Goal: Task Accomplishment & Management: Use online tool/utility

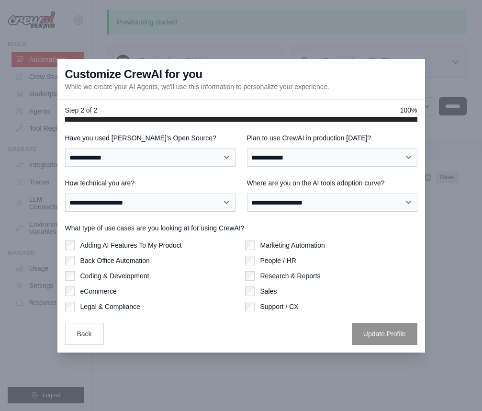
scroll to position [7, 0]
click at [87, 341] on div "Back Update Profile" at bounding box center [241, 334] width 353 height 22
click at [93, 336] on button "Back" at bounding box center [84, 334] width 39 height 22
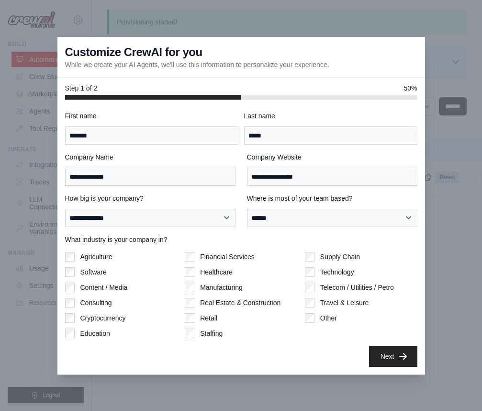
scroll to position [0, 0]
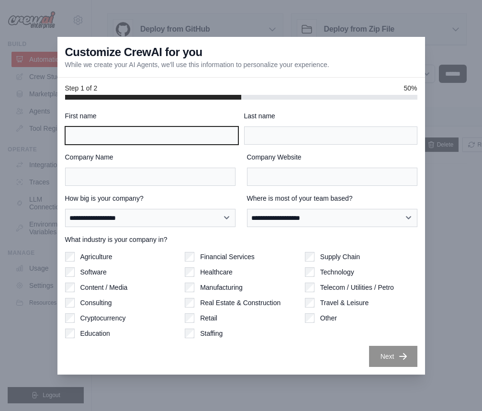
click at [145, 145] on input "First name" at bounding box center [151, 135] width 173 height 18
type input "******"
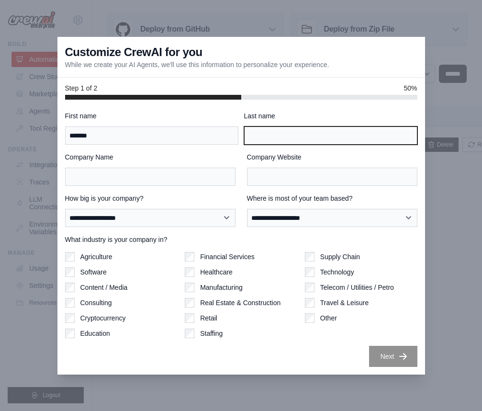
type input "*****"
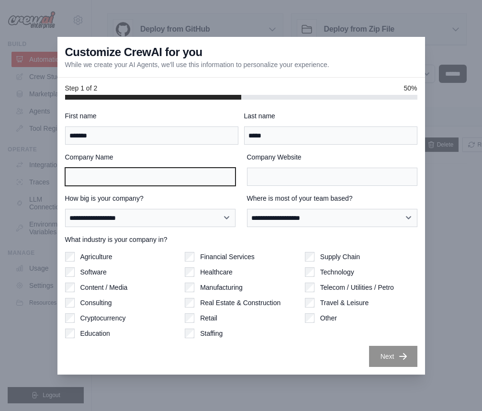
type input "**********"
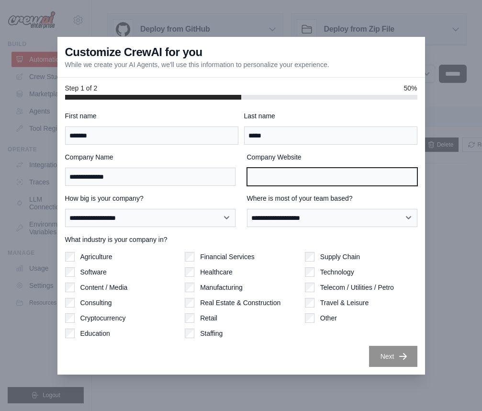
type input "**********"
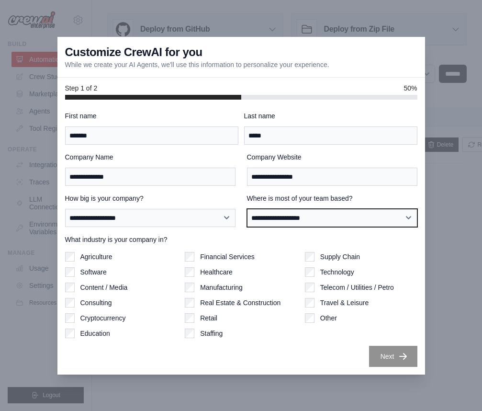
select select "******"
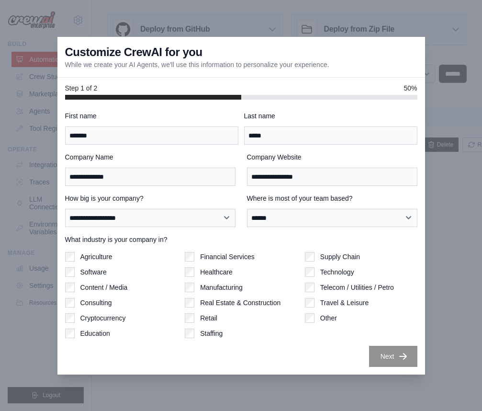
click at [331, 261] on label "Supply Chain" at bounding box center [340, 257] width 40 height 10
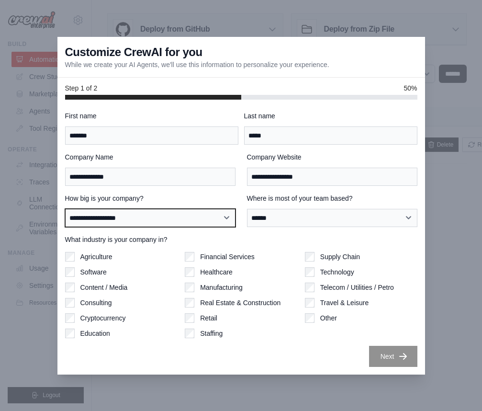
click at [175, 224] on select "**********" at bounding box center [150, 218] width 171 height 18
select select "**********"
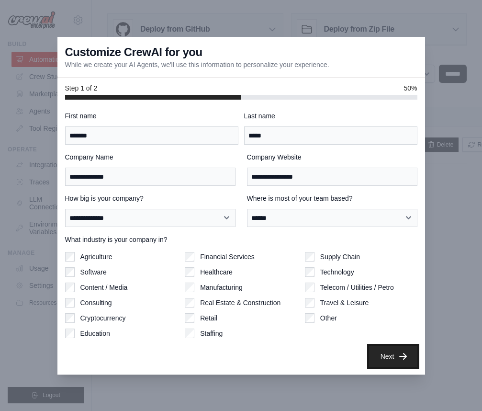
click at [386, 361] on button "Next" at bounding box center [393, 356] width 48 height 21
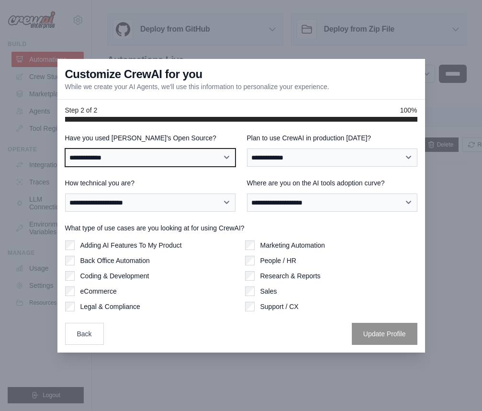
click at [156, 158] on select "**********" at bounding box center [150, 157] width 171 height 18
select select "**********"
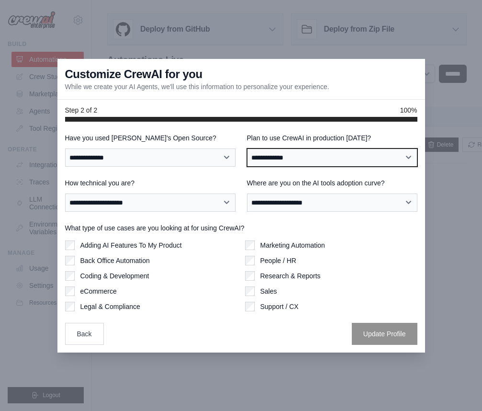
click at [307, 167] on select "**********" at bounding box center [332, 157] width 171 height 18
select select "*****"
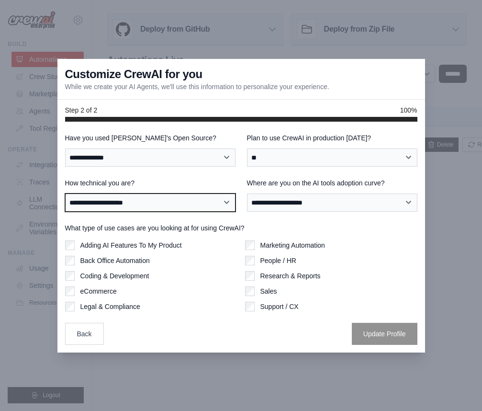
click at [190, 212] on select "**********" at bounding box center [150, 203] width 171 height 18
select select "**********"
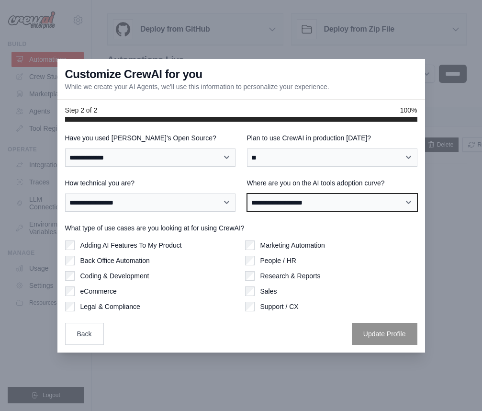
click at [313, 199] on select "**********" at bounding box center [332, 203] width 171 height 18
select select "**********"
click at [122, 244] on label "Adding AI Features To My Product" at bounding box center [131, 245] width 102 height 10
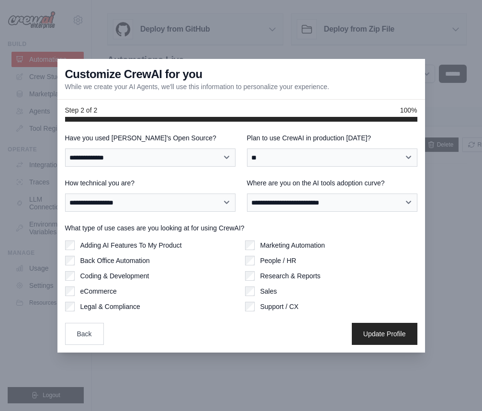
click at [122, 244] on label "Adding AI Features To My Product" at bounding box center [131, 245] width 102 height 10
click at [173, 323] on div "Back Update Profile" at bounding box center [241, 334] width 353 height 22
click at [275, 276] on label "Research & Reports" at bounding box center [291, 276] width 60 height 10
click at [389, 336] on button "Update Profile" at bounding box center [385, 333] width 66 height 22
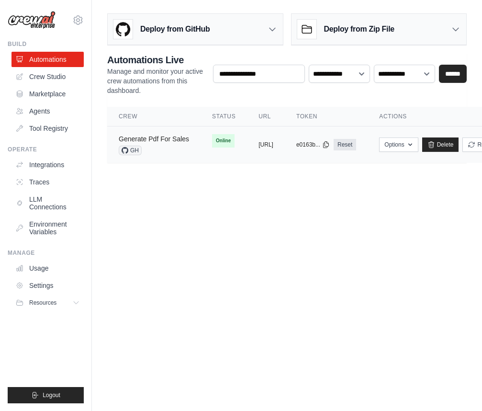
click at [178, 141] on link "Generate Pdf For Sales" at bounding box center [154, 139] width 70 height 8
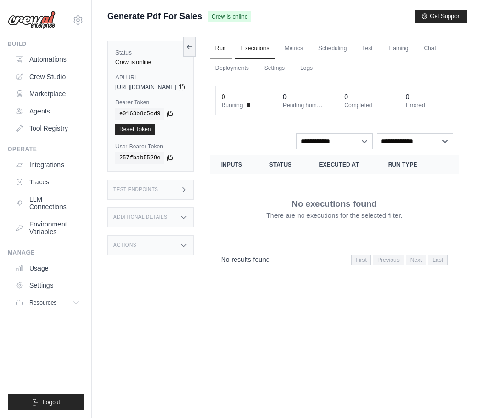
click at [232, 50] on link "Run" at bounding box center [221, 49] width 22 height 20
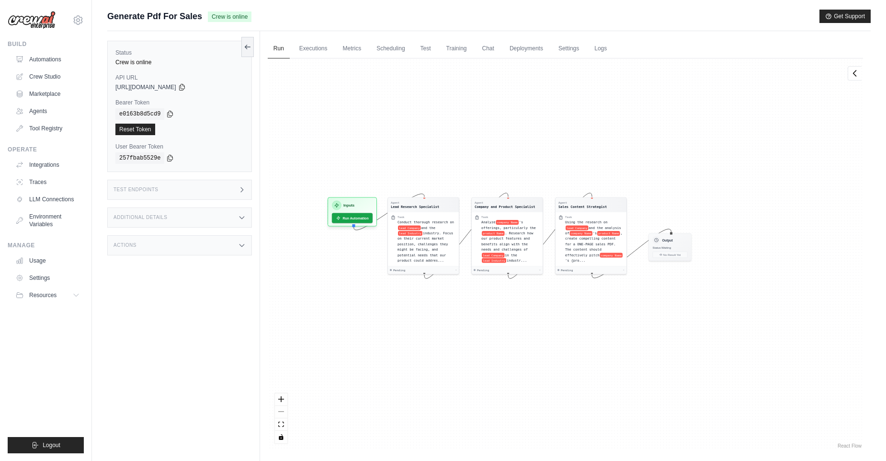
drag, startPoint x: 610, startPoint y: 196, endPoint x: 740, endPoint y: 196, distance: 129.3
click at [482, 196] on div "Agent Lead Research Specialist Task Conduct thorough research on lead Company a…" at bounding box center [565, 254] width 595 height 392
click at [361, 221] on div "Inputs Run Automation" at bounding box center [352, 209] width 49 height 29
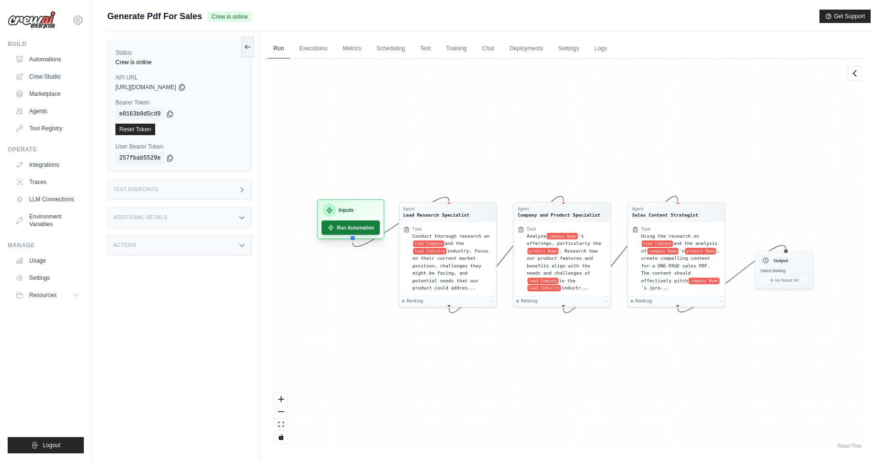
click at [362, 227] on button "Run Automation" at bounding box center [350, 227] width 58 height 14
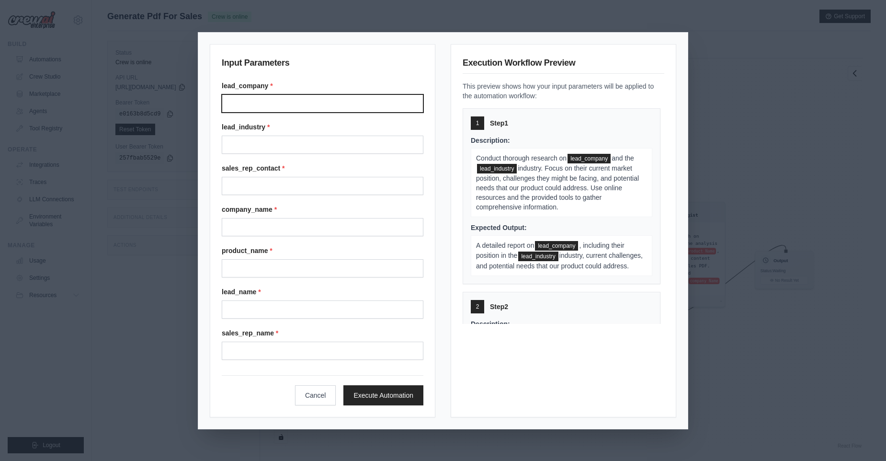
click at [358, 102] on input "Lead company" at bounding box center [323, 103] width 202 height 18
type input "******"
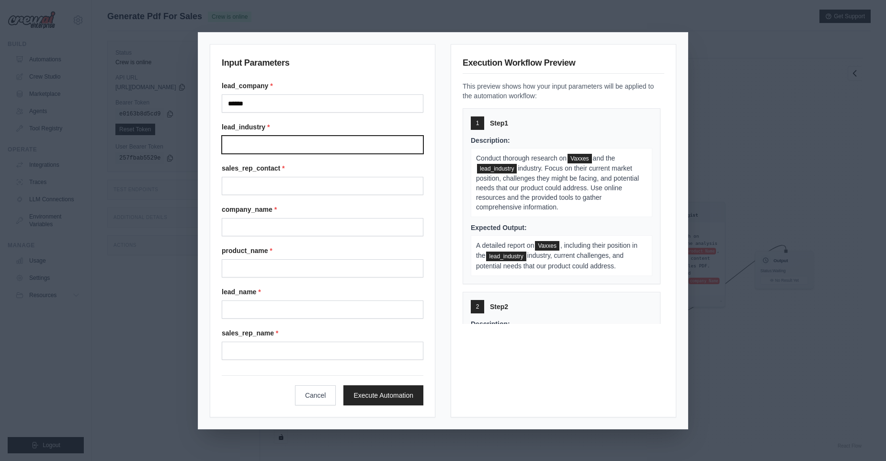
click at [342, 151] on input "Lead industry" at bounding box center [323, 145] width 202 height 18
type input "**********"
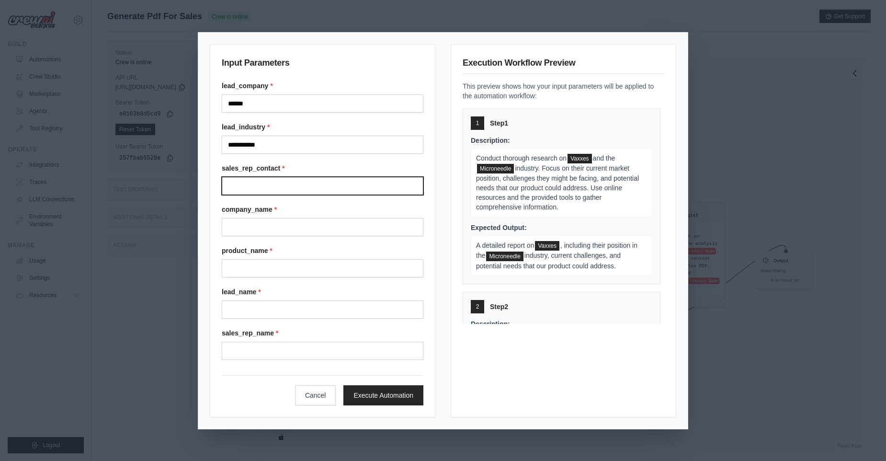
click at [330, 180] on input "Sales rep contact" at bounding box center [323, 186] width 202 height 18
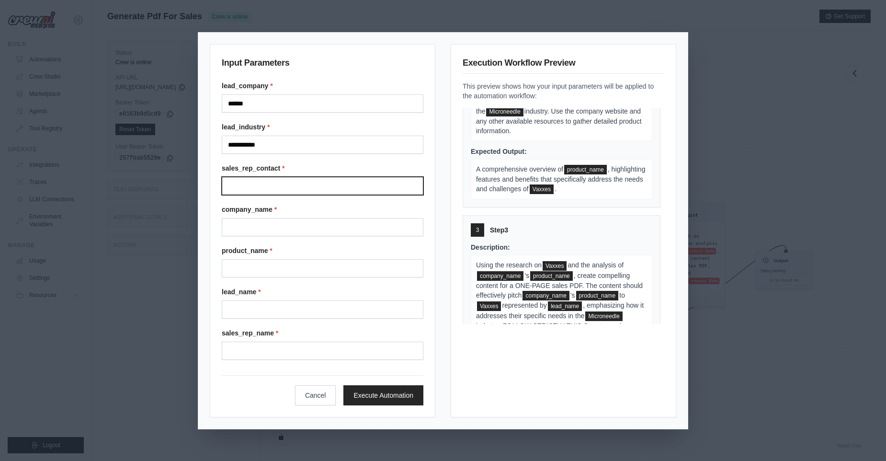
scroll to position [263, 0]
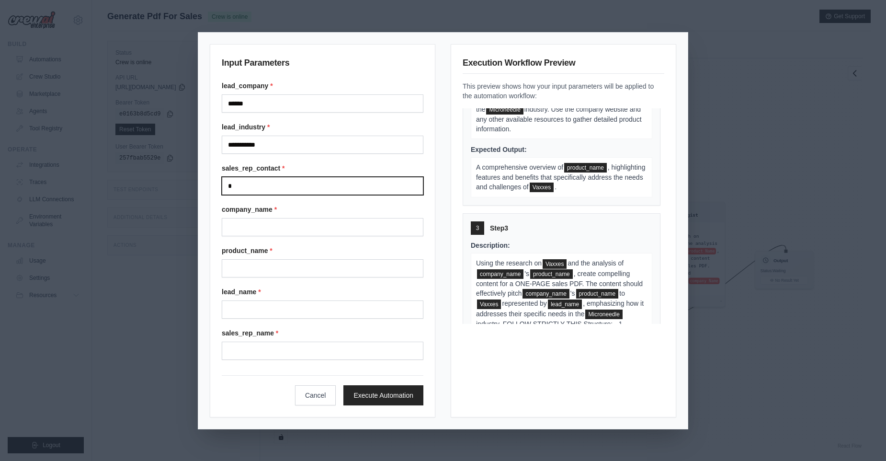
type input "*"
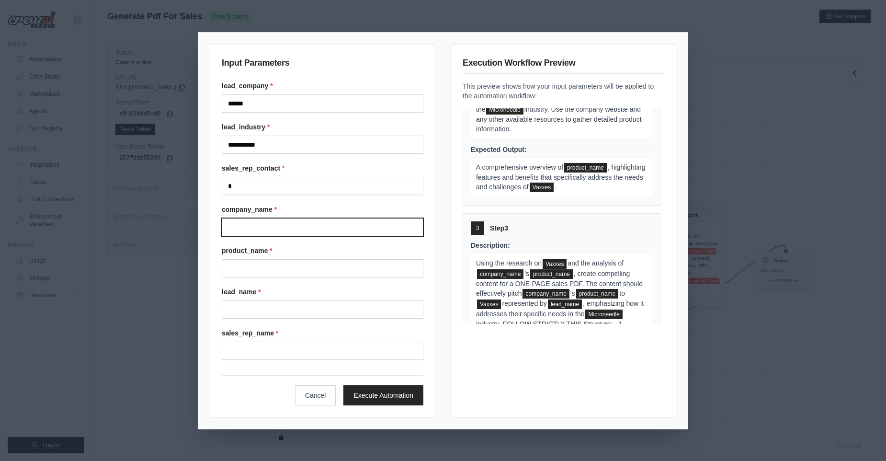
click at [311, 234] on input "Company name" at bounding box center [323, 227] width 202 height 18
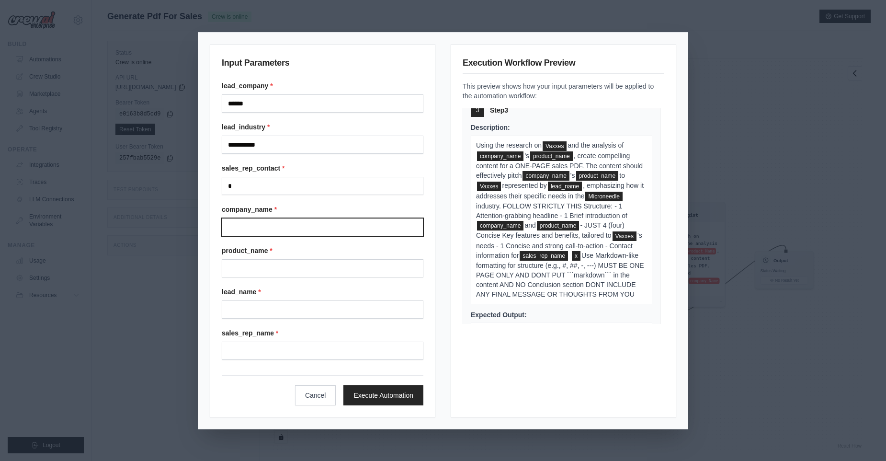
scroll to position [380, 0]
type input "*"
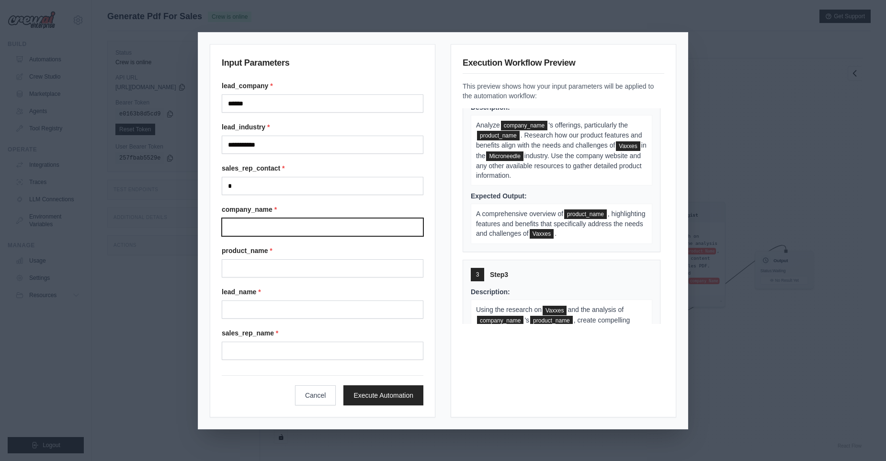
scroll to position [209, 0]
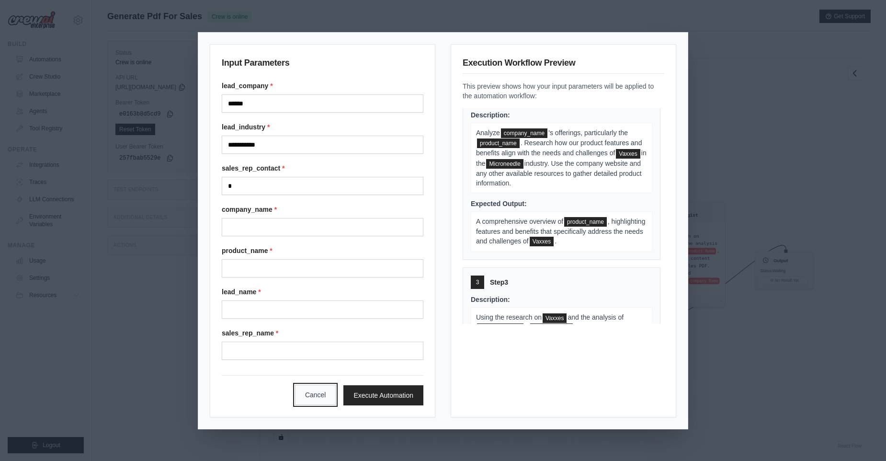
click at [311, 392] on button "Cancel" at bounding box center [315, 395] width 41 height 20
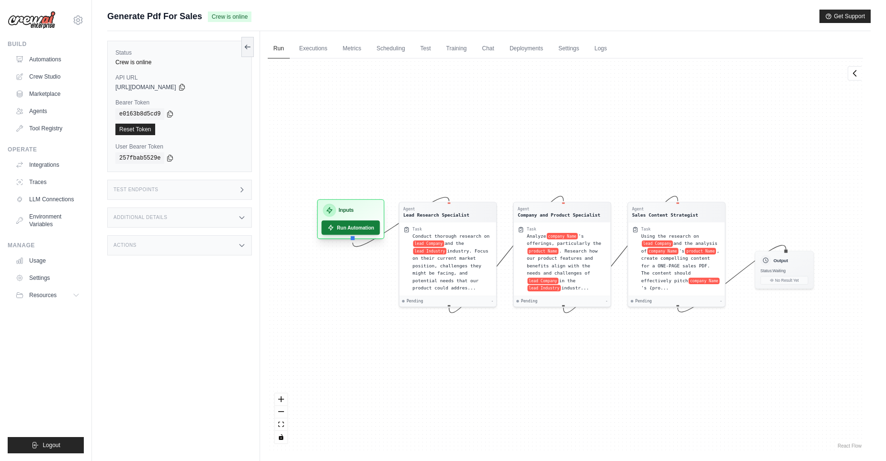
click at [359, 230] on button "Run Automation" at bounding box center [350, 227] width 58 height 14
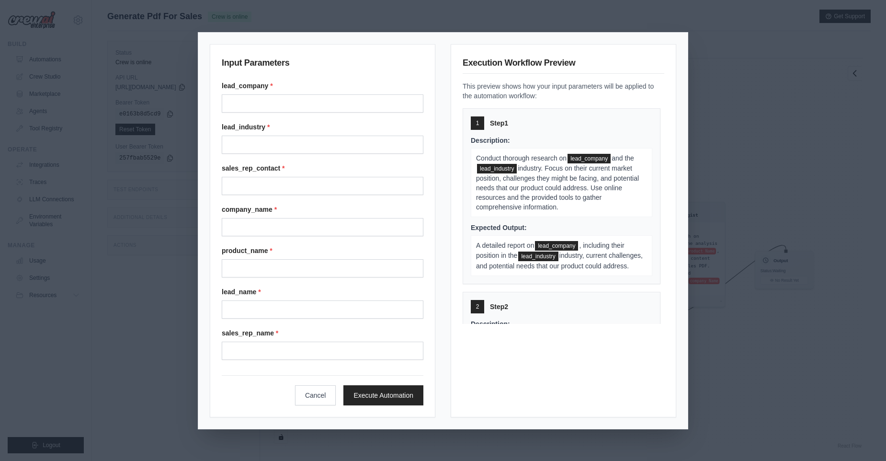
click at [360, 91] on div "lead_company *" at bounding box center [323, 97] width 202 height 32
click at [358, 100] on input "Lead company" at bounding box center [323, 103] width 202 height 18
type input "******"
type input "**********"
type input "*"
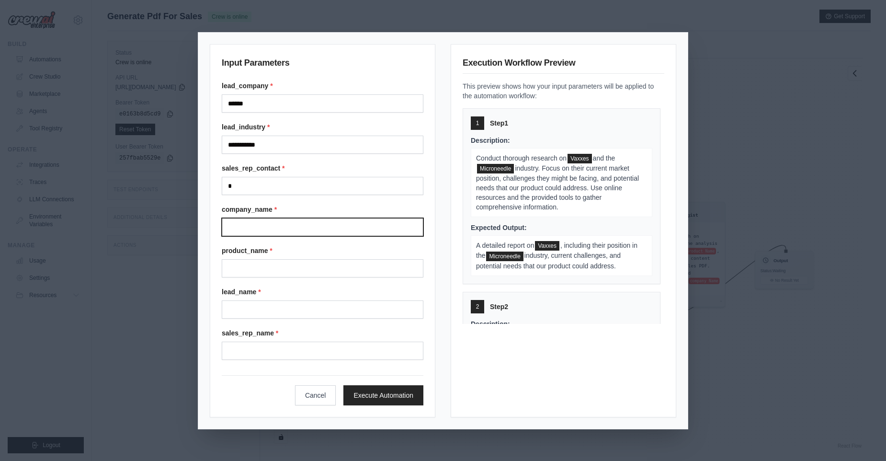
click at [295, 233] on input "Company name" at bounding box center [323, 227] width 202 height 18
type input "*"
type input "******"
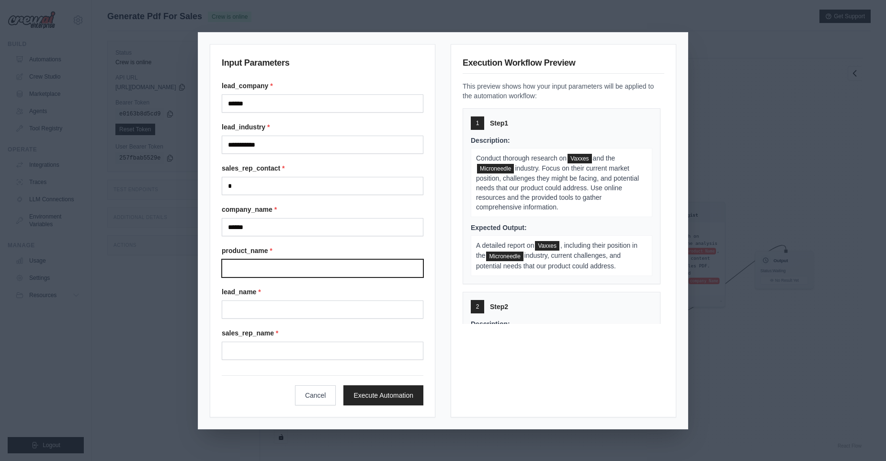
click at [312, 266] on input "Product name" at bounding box center [323, 268] width 202 height 18
type input "**********"
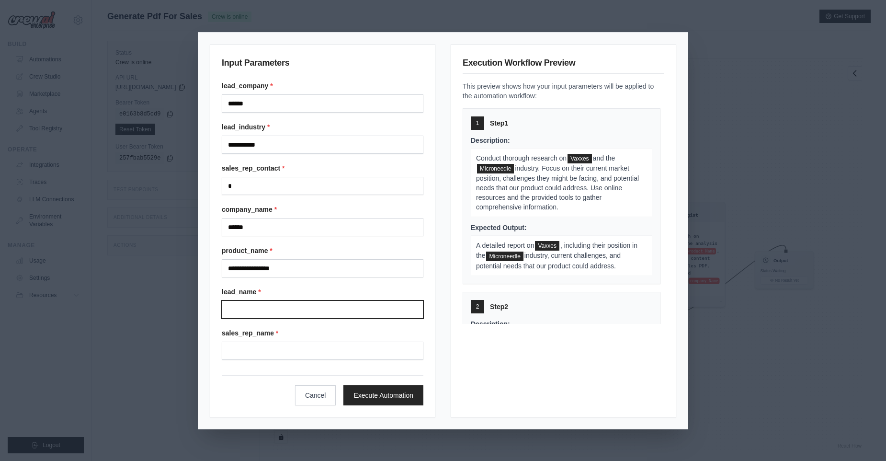
click at [314, 312] on input "Lead name" at bounding box center [323, 309] width 202 height 18
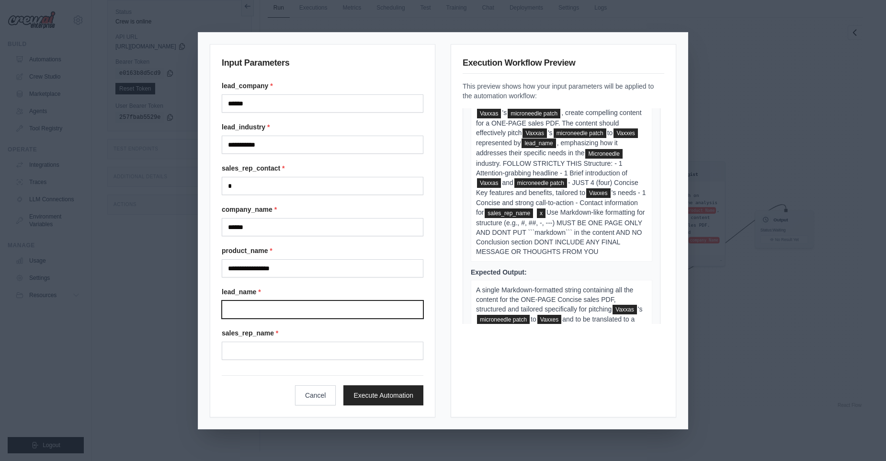
scroll to position [422, 0]
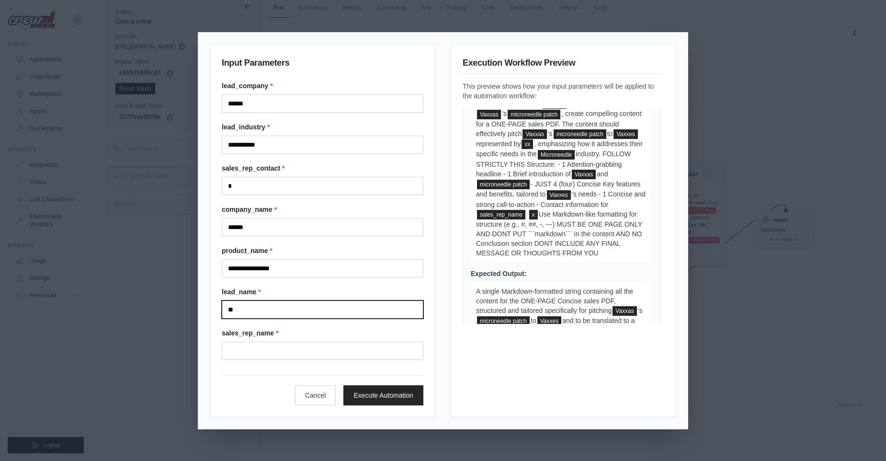
type input "**"
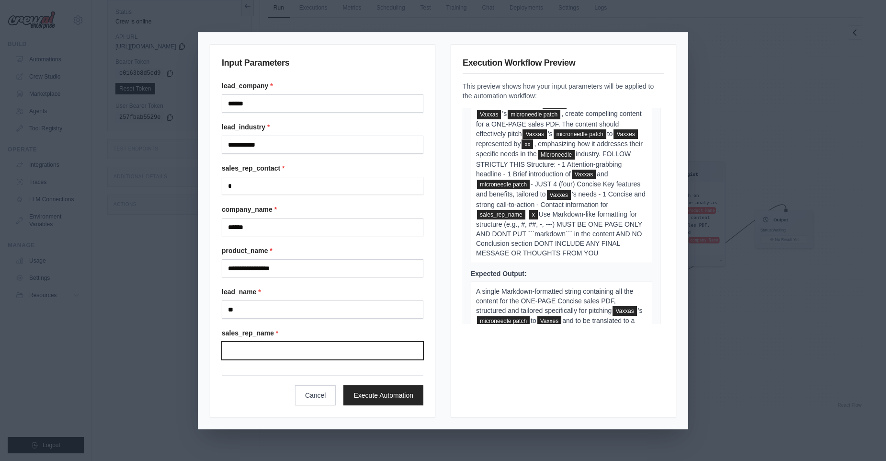
click at [338, 348] on input "Sales rep name" at bounding box center [323, 351] width 202 height 18
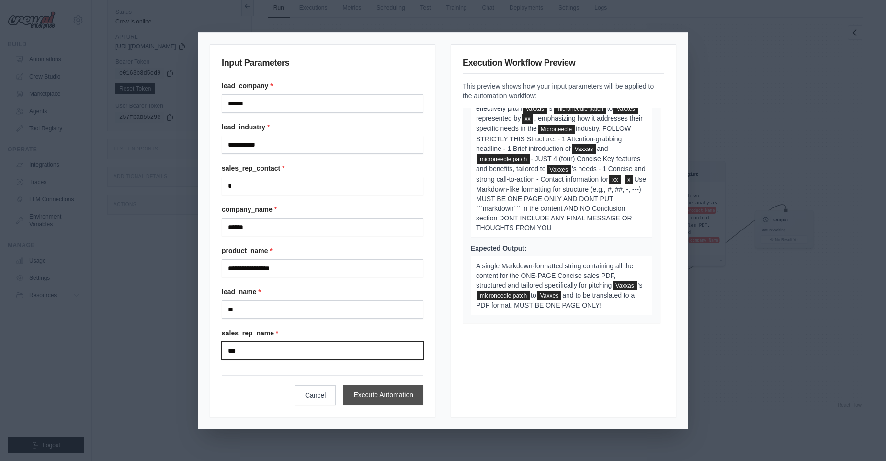
scroll to position [456, 0]
type input "***"
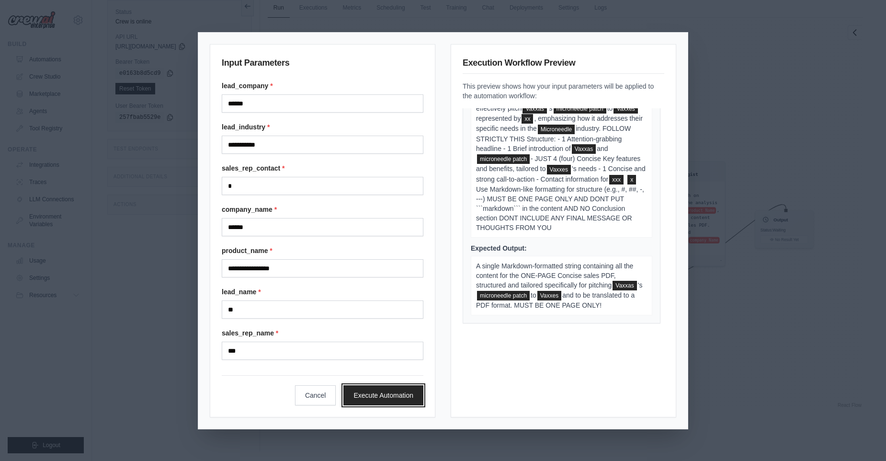
click at [389, 398] on button "Execute Automation" at bounding box center [383, 395] width 80 height 20
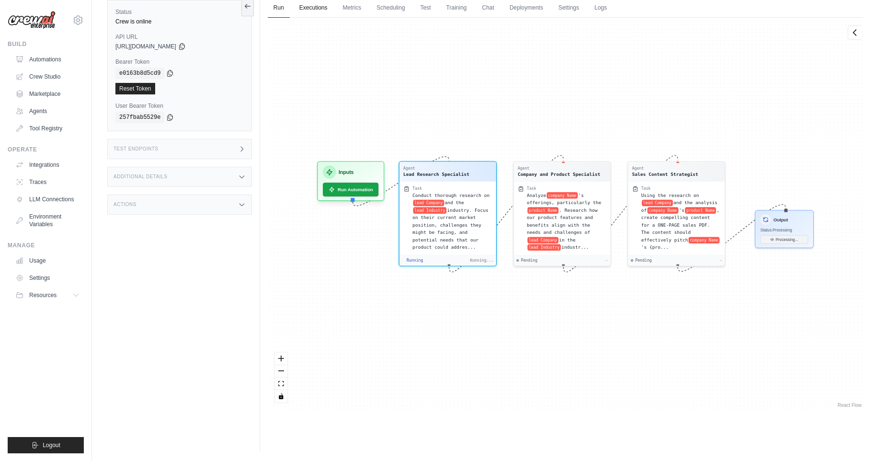
click at [318, 11] on link "Executions" at bounding box center [314, 8] width 40 height 20
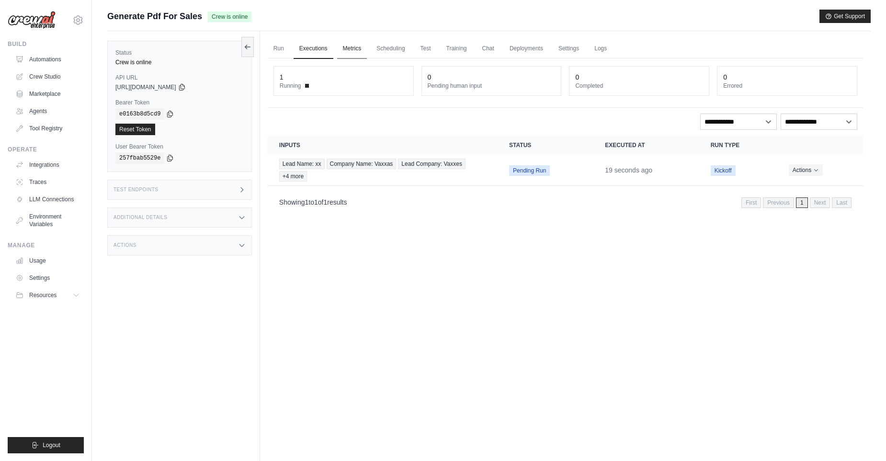
click at [361, 48] on link "Metrics" at bounding box center [352, 49] width 30 height 20
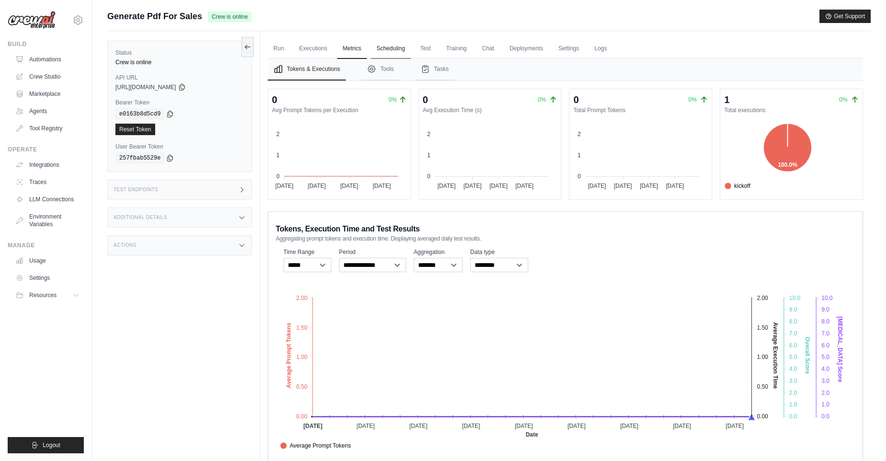
click at [383, 46] on link "Scheduling" at bounding box center [391, 49] width 40 height 20
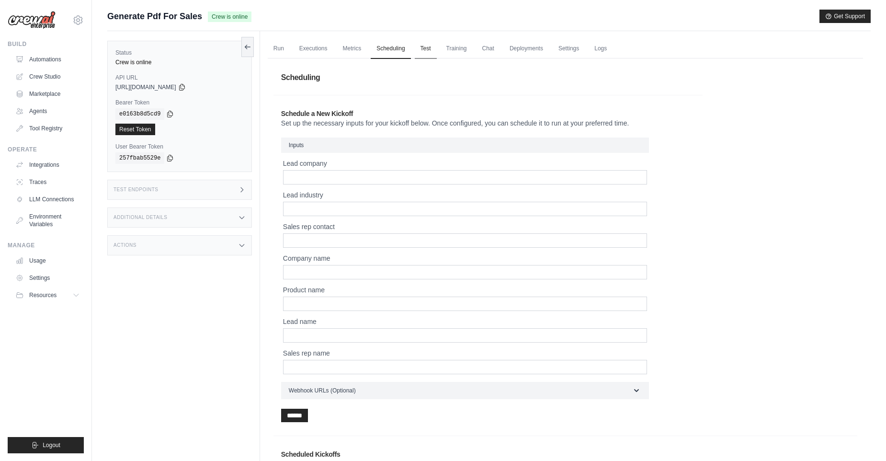
click at [431, 40] on link "Test" at bounding box center [426, 49] width 22 height 20
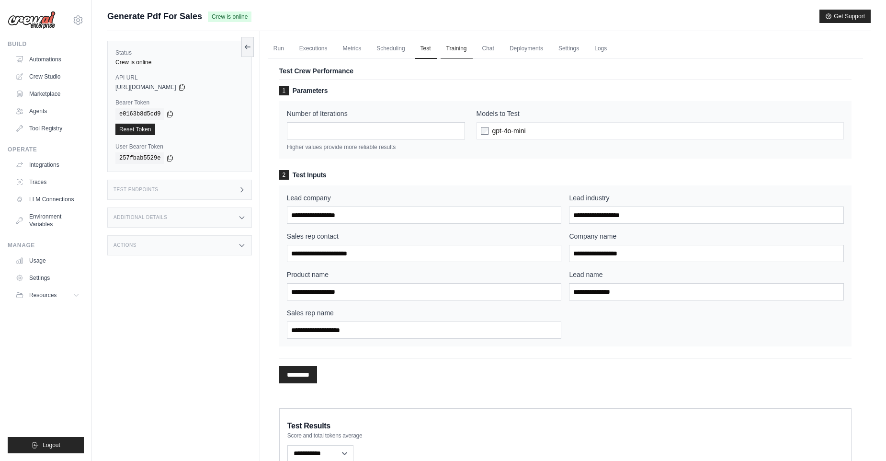
click at [466, 49] on link "Training" at bounding box center [457, 49] width 32 height 20
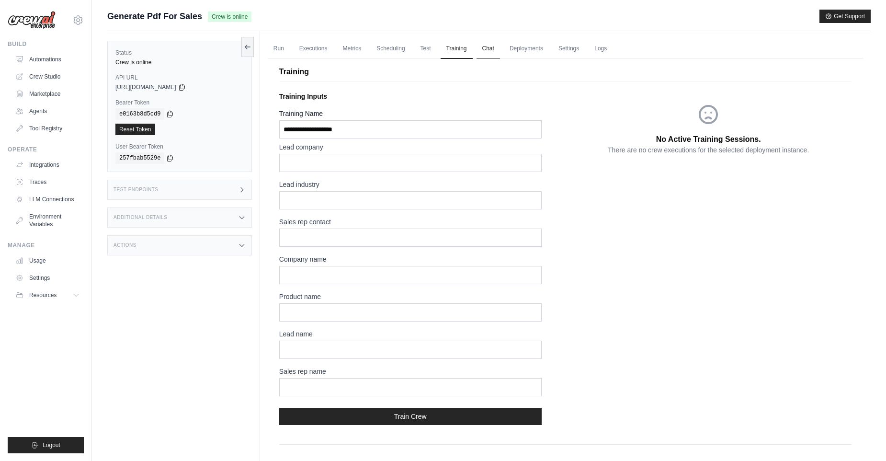
click at [482, 49] on link "Chat" at bounding box center [488, 49] width 23 height 20
click at [482, 40] on link "Deployments" at bounding box center [526, 49] width 45 height 20
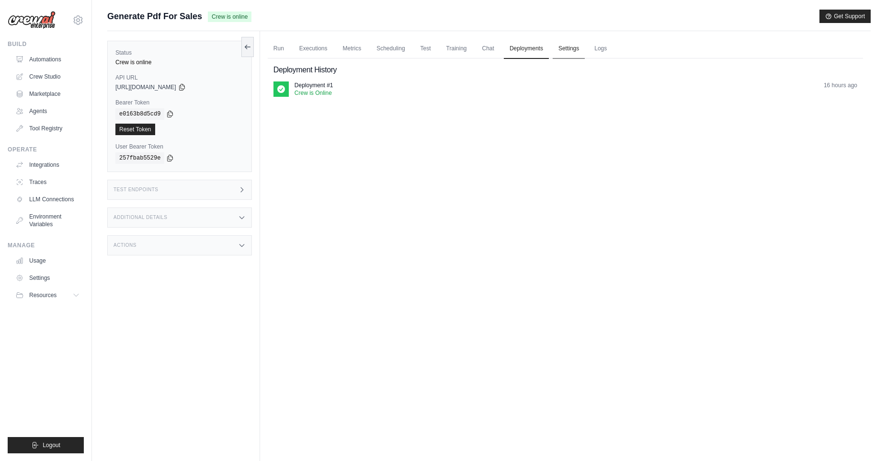
click at [482, 51] on link "Settings" at bounding box center [569, 49] width 32 height 20
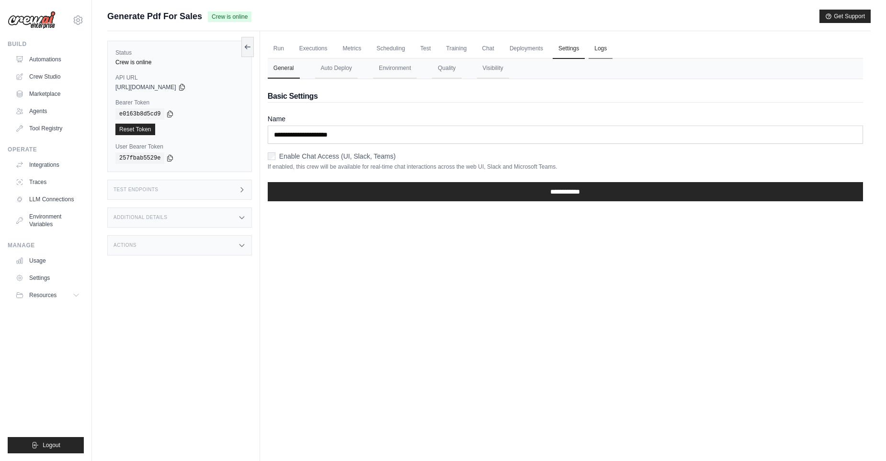
click at [482, 52] on link "Logs" at bounding box center [601, 49] width 24 height 20
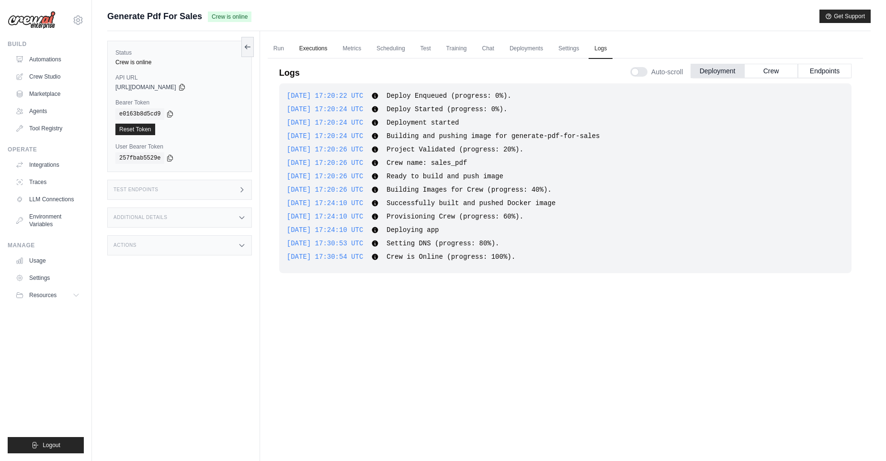
click at [309, 52] on link "Executions" at bounding box center [314, 49] width 40 height 20
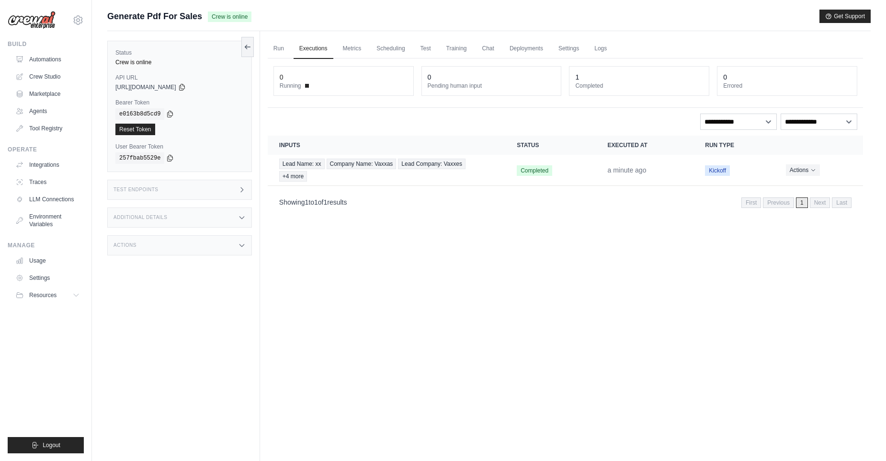
click at [263, 50] on div "Run Executions Metrics Scheduling Test Training Chat Deployments Settings Logs …" at bounding box center [565, 261] width 611 height 461
click at [289, 52] on link "Run" at bounding box center [279, 49] width 22 height 20
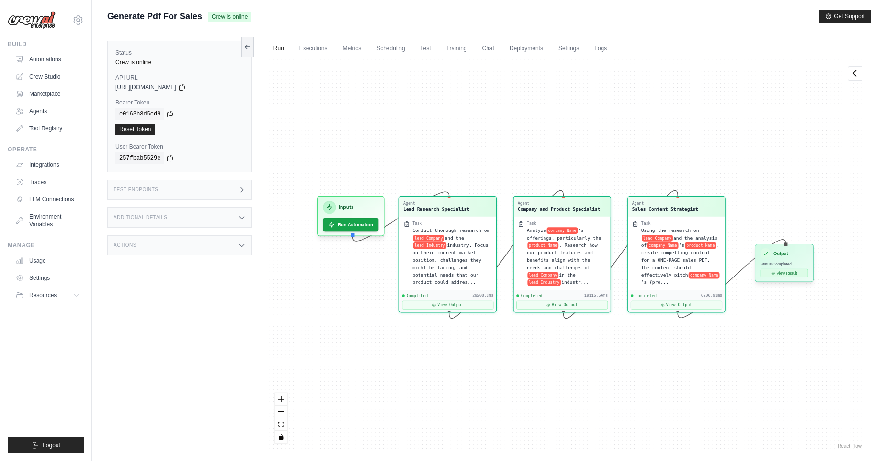
click at [482, 276] on button "View Result" at bounding box center [785, 273] width 48 height 9
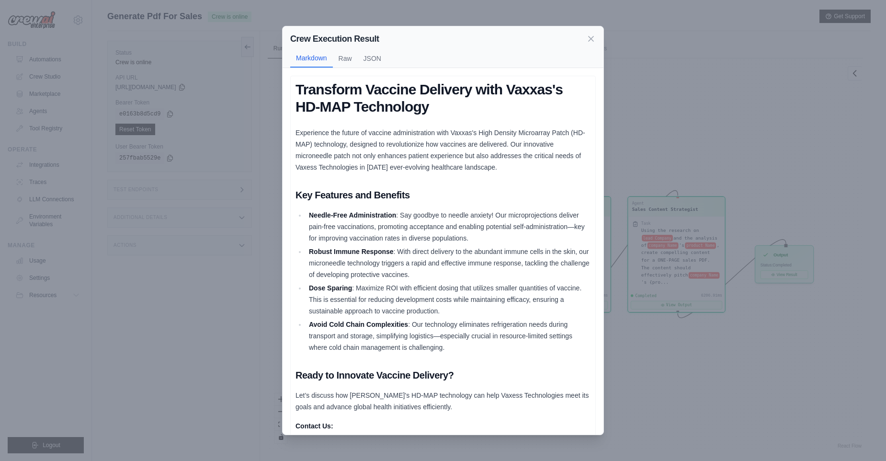
scroll to position [44, 0]
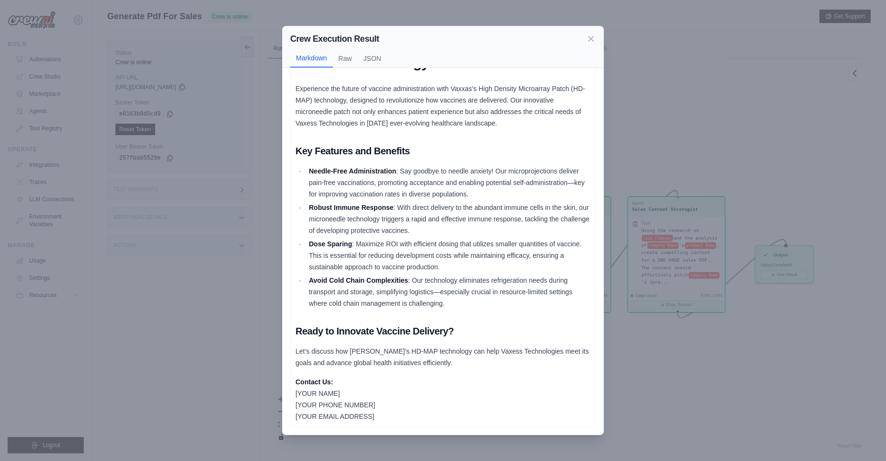
click at [482, 82] on div "Crew Execution Result Markdown Raw JSON Transform Vaccine Delivery with Vaxxas'…" at bounding box center [443, 230] width 886 height 461
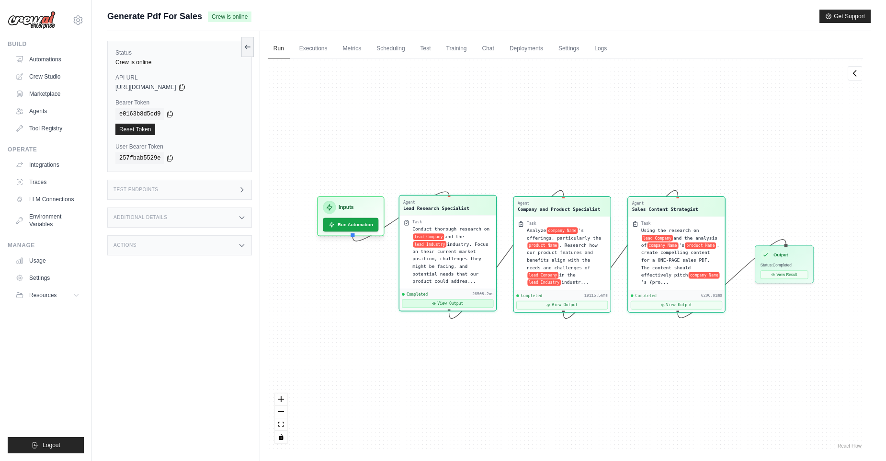
click at [477, 304] on button "View Output" at bounding box center [447, 303] width 91 height 9
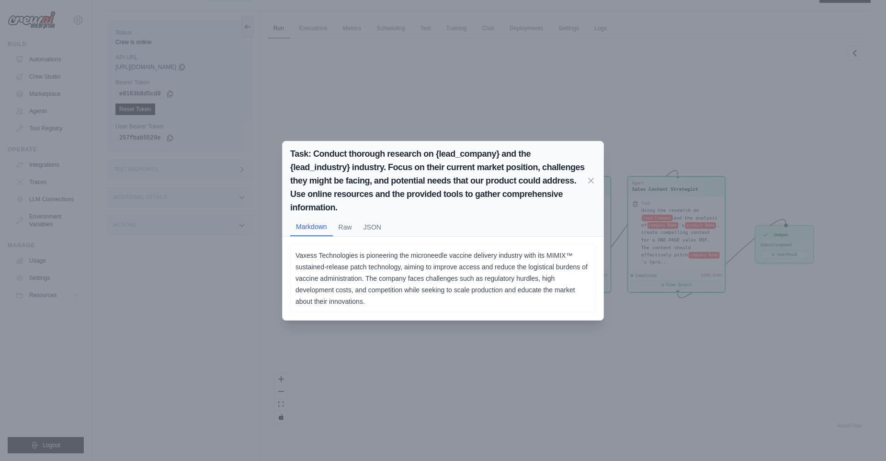
scroll to position [17, 0]
click at [482, 179] on icon at bounding box center [591, 180] width 5 height 5
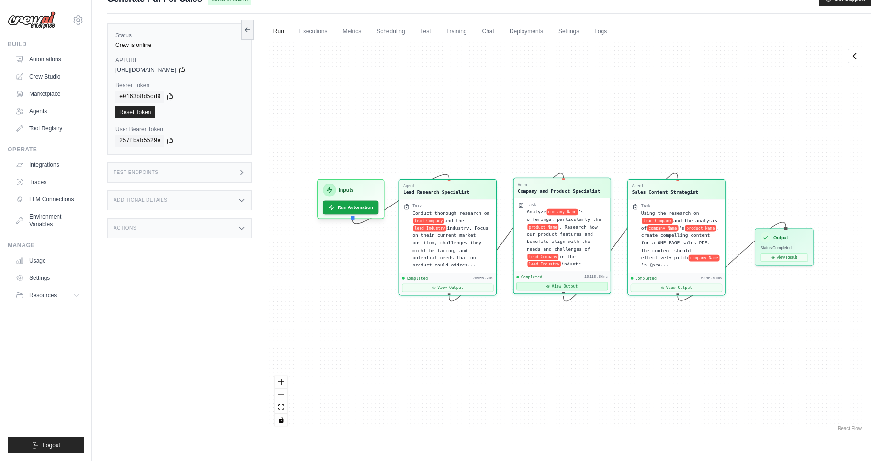
click at [482, 289] on button "View Output" at bounding box center [561, 286] width 91 height 9
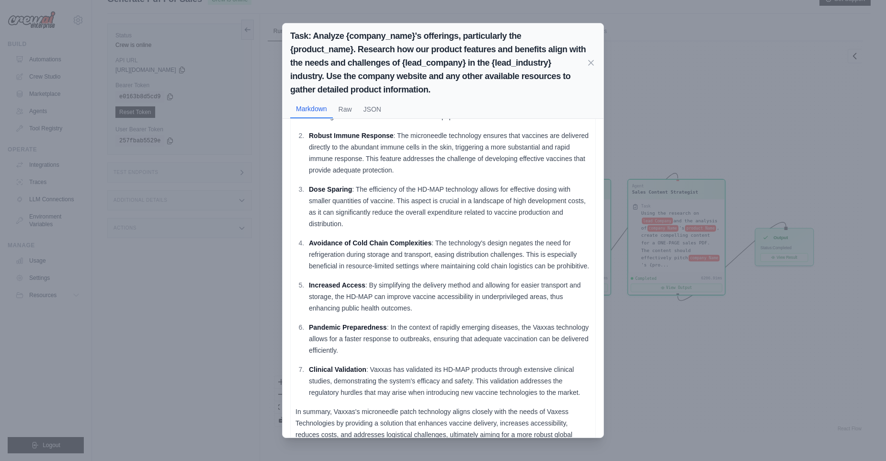
scroll to position [148, 0]
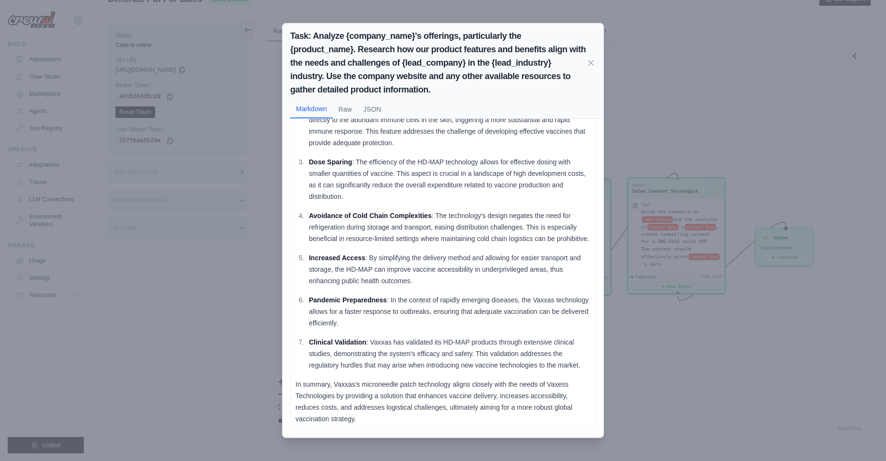
click at [482, 247] on div "Task: Analyze {company_name}'s offerings, particularly the {product_name}. Rese…" at bounding box center [443, 230] width 886 height 461
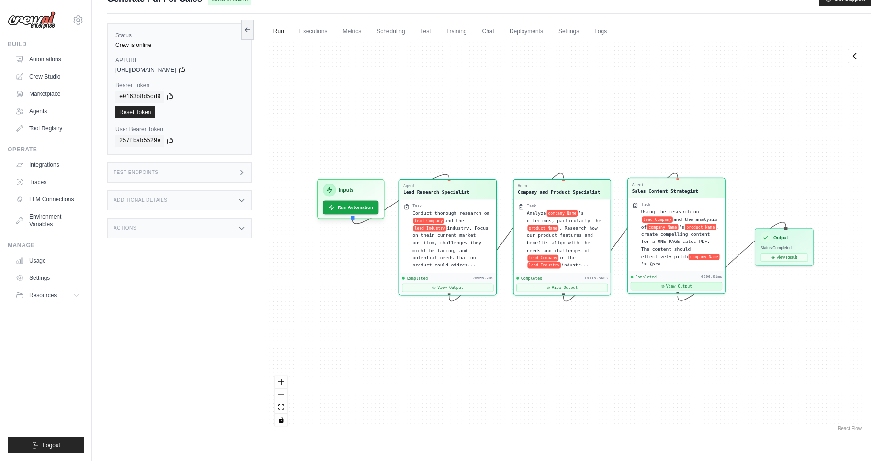
click at [482, 283] on button "View Output" at bounding box center [676, 286] width 91 height 9
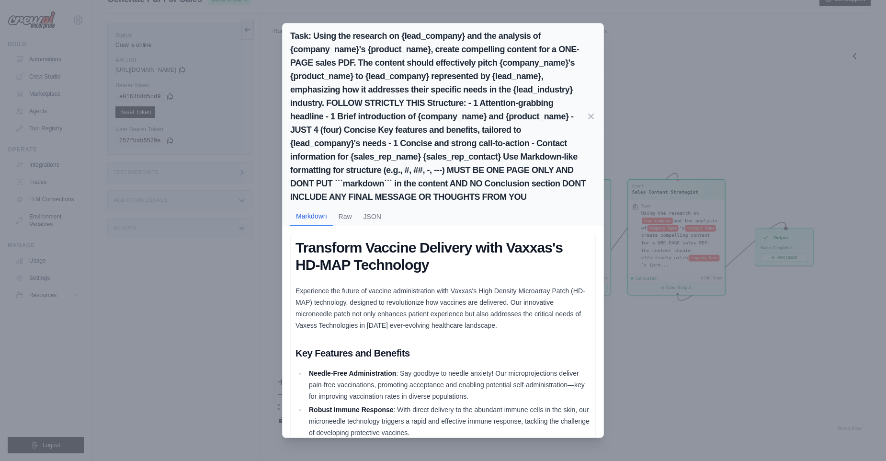
scroll to position [200, 0]
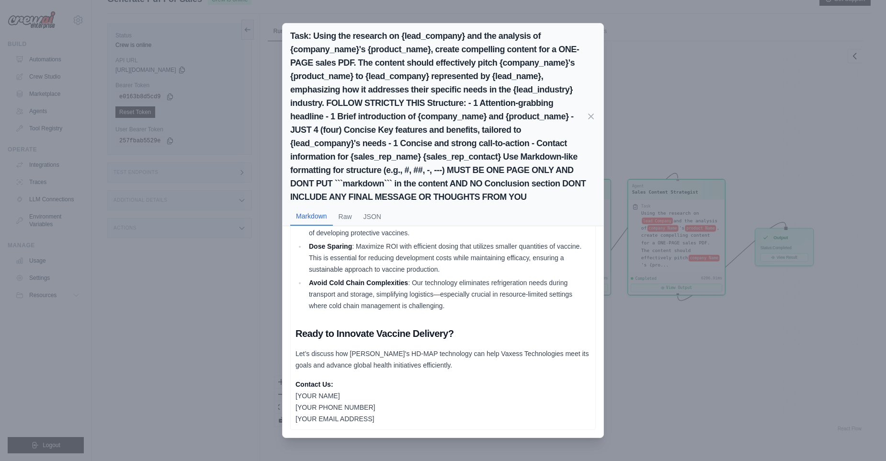
click at [482, 266] on div "Task: Using the research on {lead_company} and the analysis of {company_name}'s…" at bounding box center [443, 230] width 886 height 461
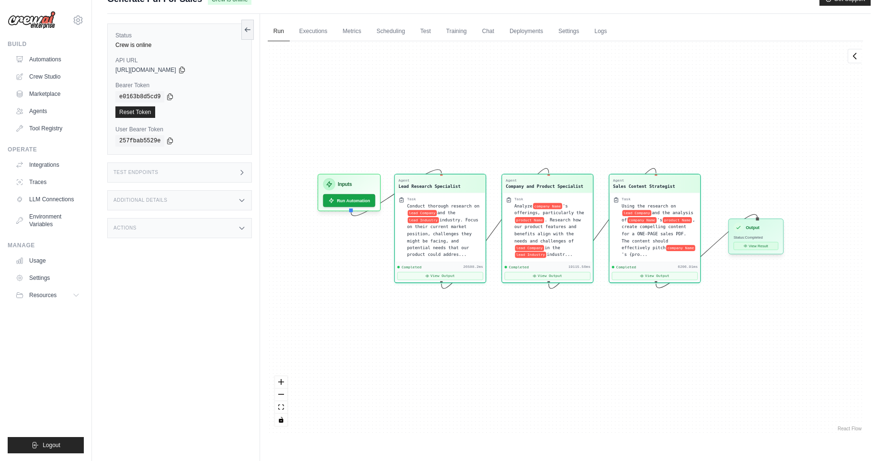
click at [482, 250] on button "View Result" at bounding box center [755, 246] width 45 height 8
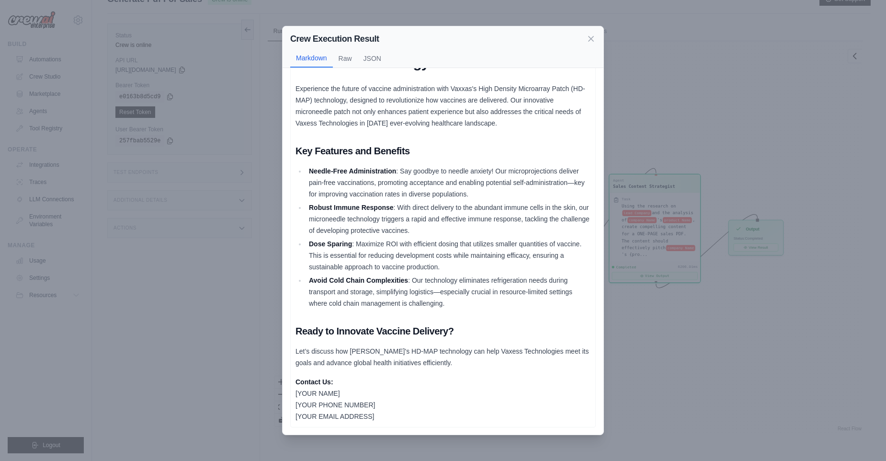
scroll to position [0, 0]
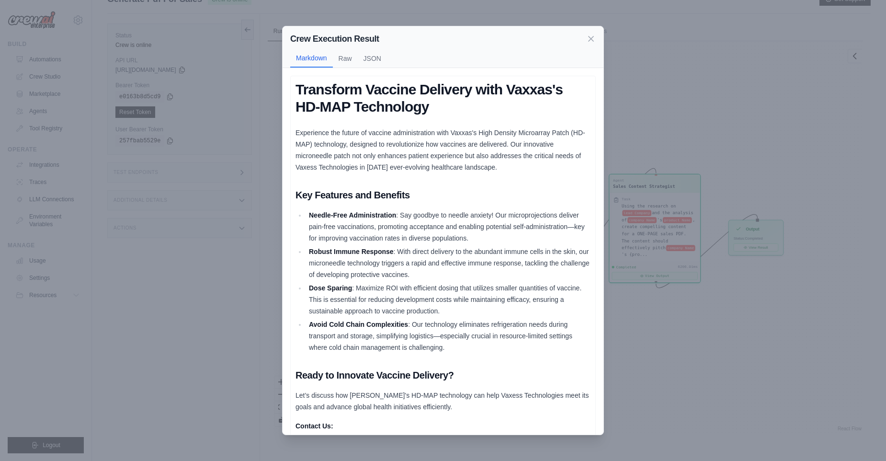
click at [333, 58] on button "Raw" at bounding box center [345, 58] width 25 height 18
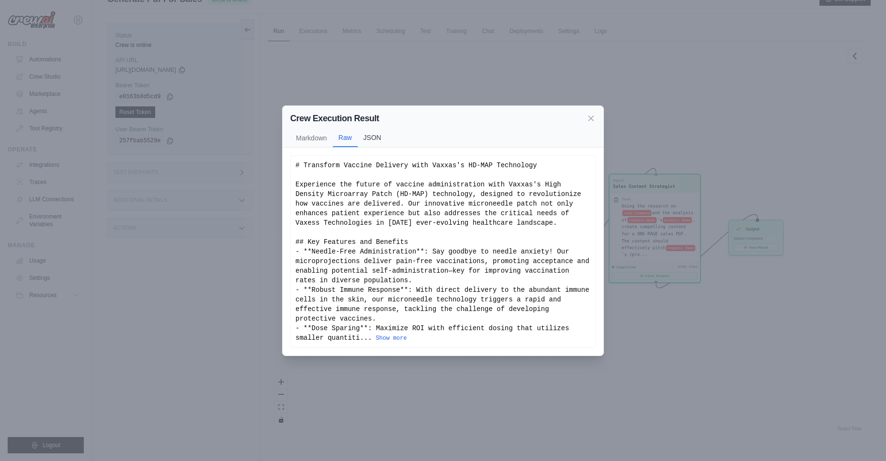
click at [376, 130] on button "JSON" at bounding box center [372, 137] width 29 height 18
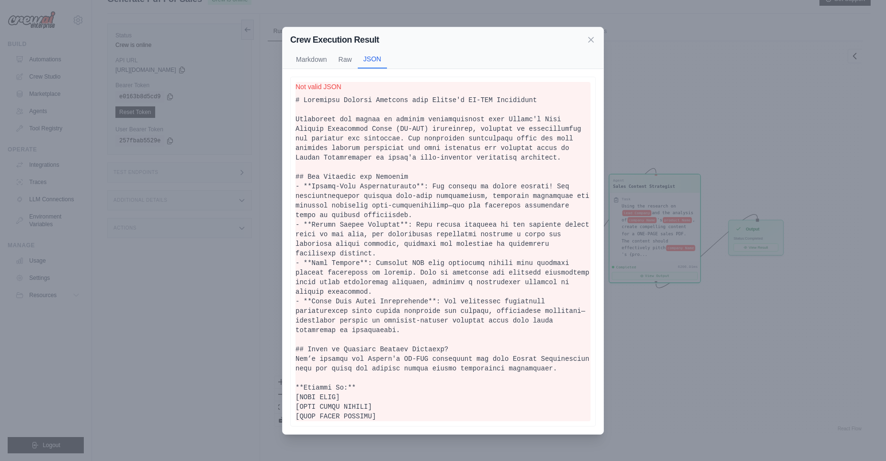
scroll to position [41, 0]
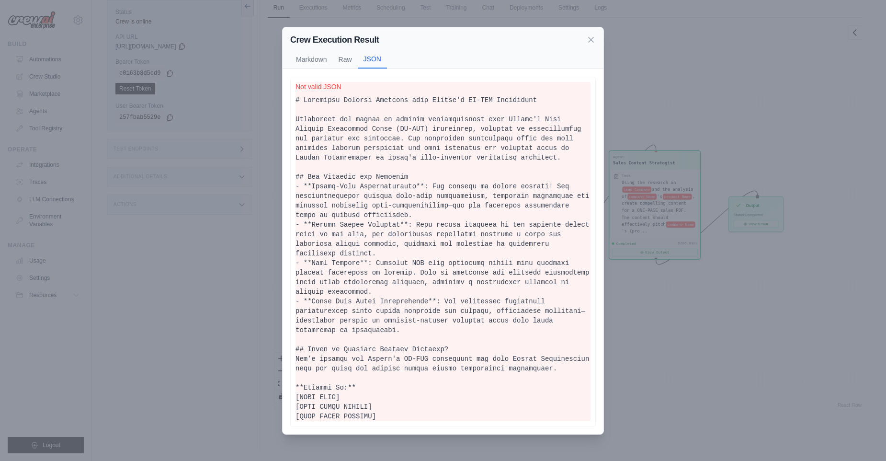
click at [482, 162] on div "Crew Execution Result Markdown Raw JSON Transform Vaccine Delivery with Vaxxas'…" at bounding box center [443, 230] width 886 height 461
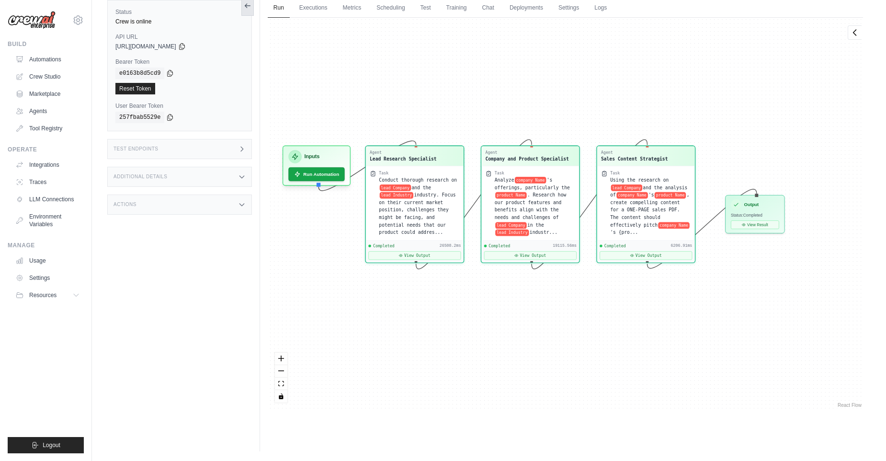
click at [247, 9] on icon at bounding box center [248, 6] width 8 height 8
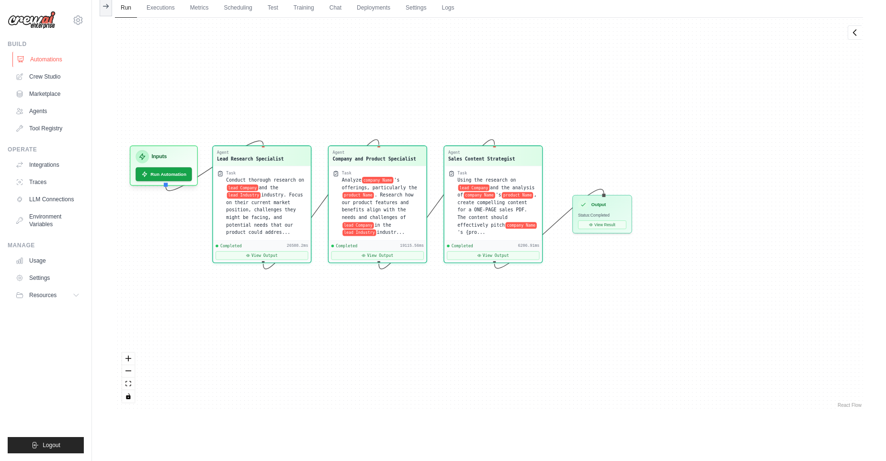
click at [48, 60] on link "Automations" at bounding box center [48, 59] width 72 height 15
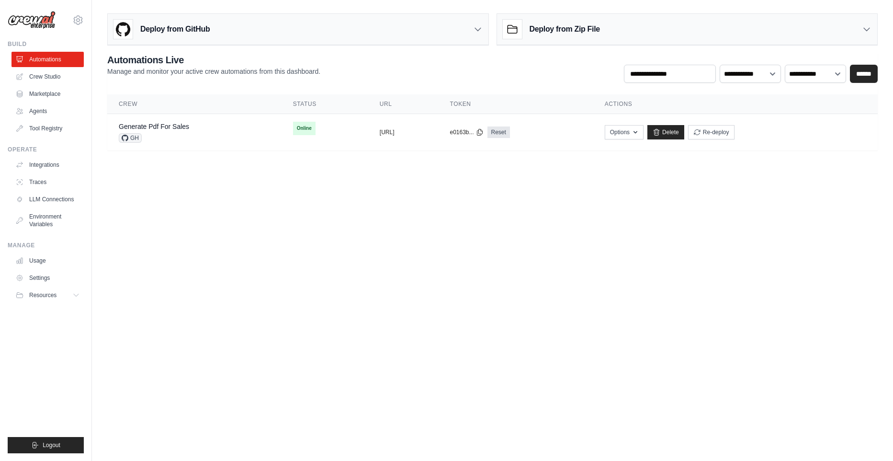
click at [481, 36] on div "Deploy from GitHub" at bounding box center [298, 29] width 381 height 31
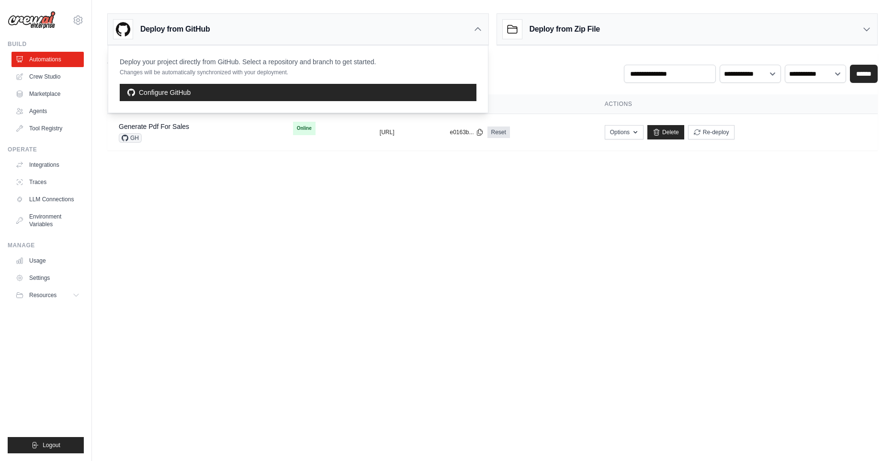
click at [481, 36] on div "Deploy from GitHub" at bounding box center [298, 29] width 381 height 31
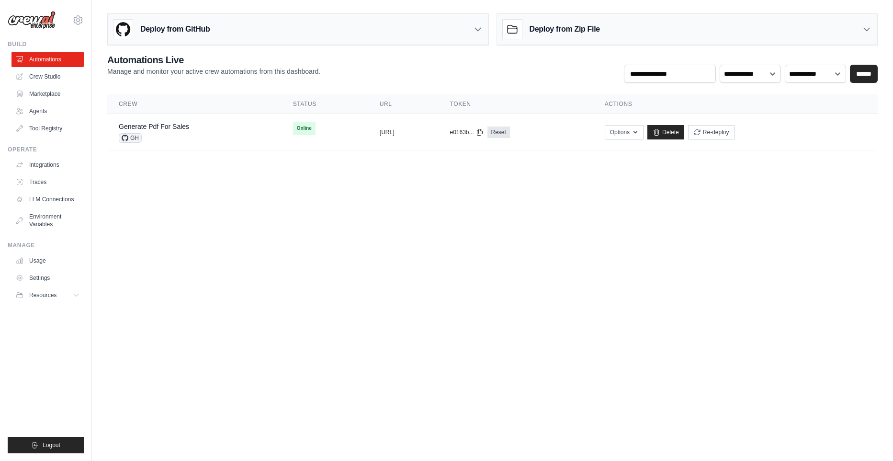
click at [481, 36] on div "Deploy from GitHub" at bounding box center [298, 29] width 381 height 31
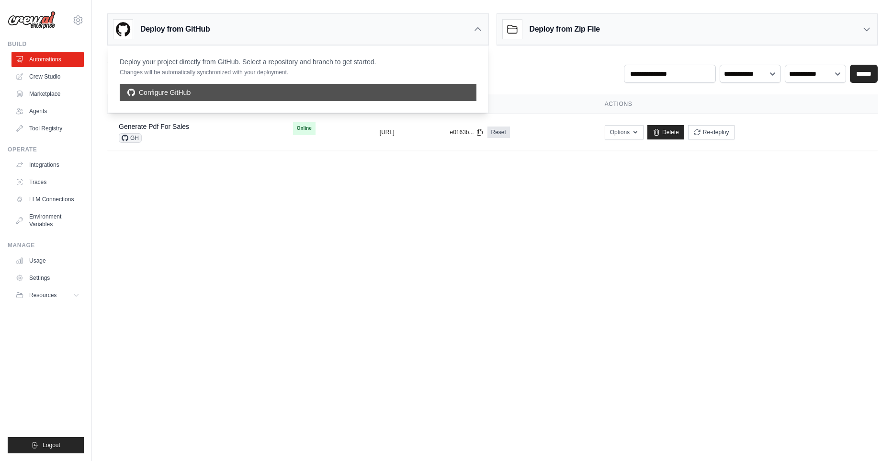
click at [365, 91] on link "Configure GitHub" at bounding box center [298, 92] width 357 height 17
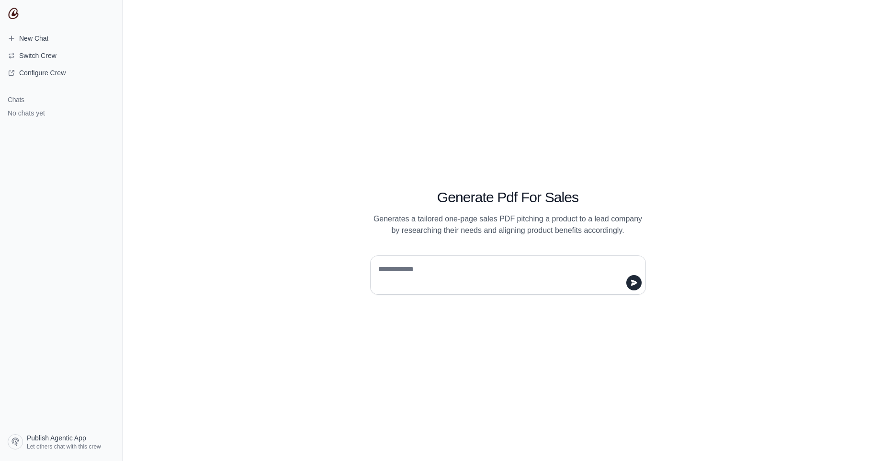
click at [16, 13] on img at bounding box center [13, 13] width 11 height 11
click at [13, 9] on img at bounding box center [13, 13] width 11 height 11
drag, startPoint x: 251, startPoint y: 124, endPoint x: 159, endPoint y: 89, distance: 98.4
click at [250, 124] on div "Generate Pdf For Sales Generates a tailored one-page sales PDF pitching a produ…" at bounding box center [508, 230] width 771 height 461
click at [531, 272] on textarea at bounding box center [505, 275] width 258 height 27
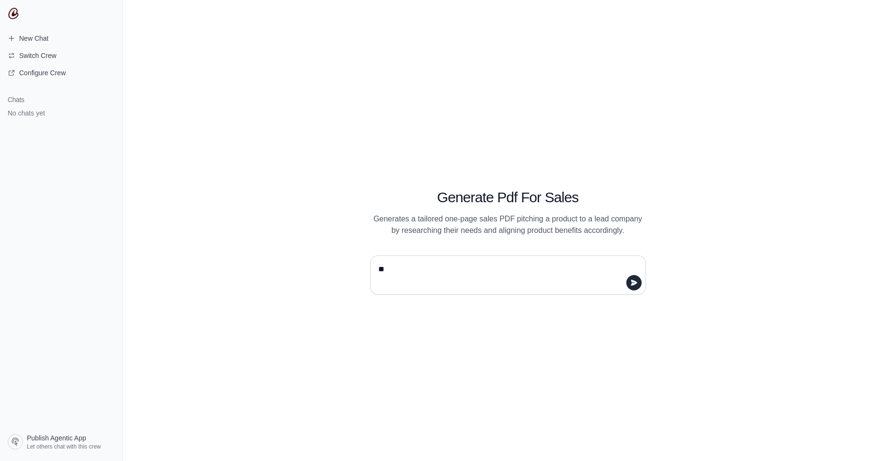
type textarea "*"
type textarea "**********"
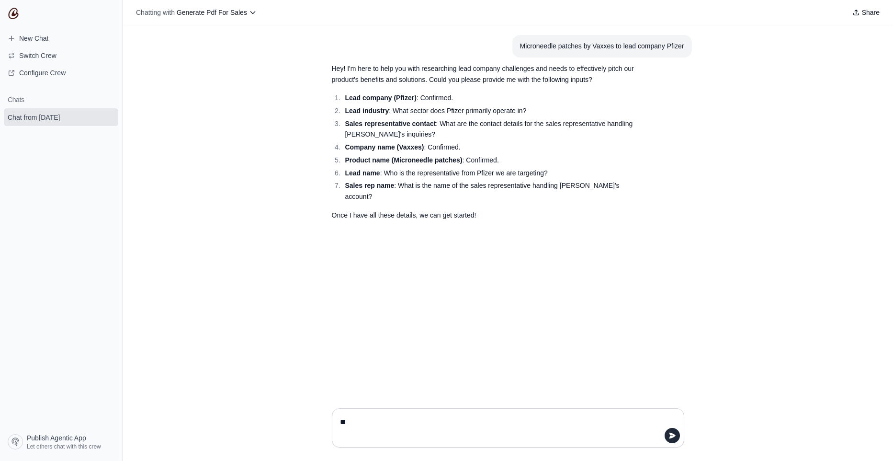
type textarea "*"
type textarea "**********"
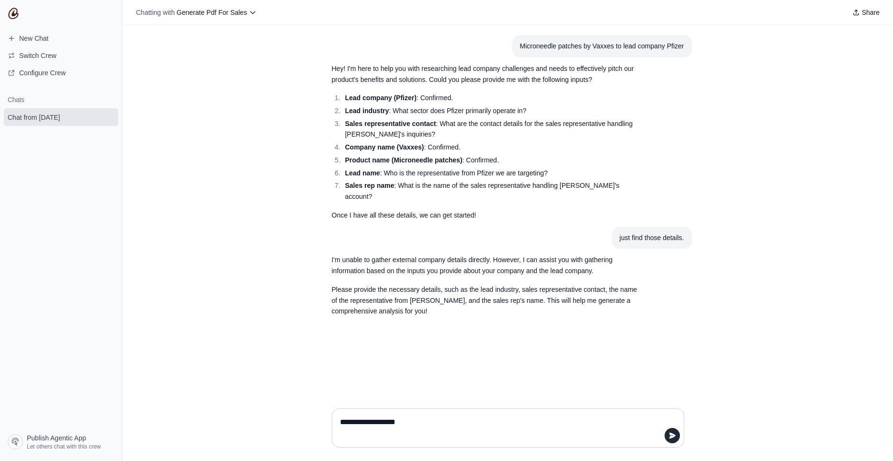
type textarea "**********"
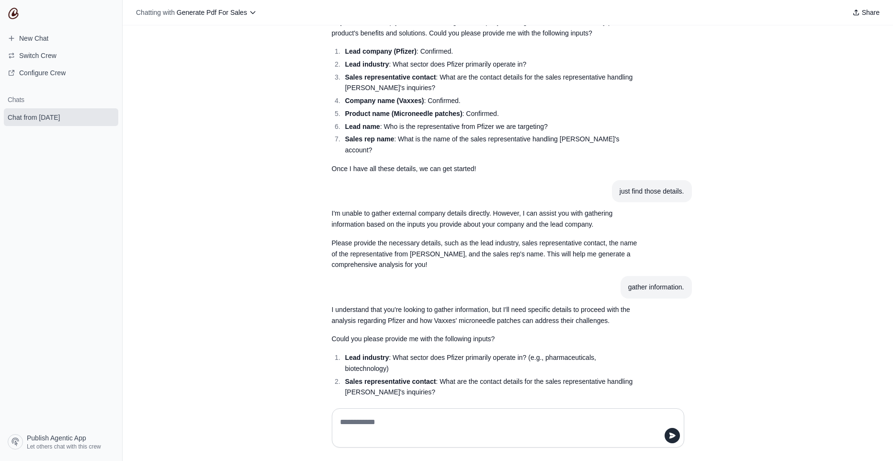
scroll to position [92, 0]
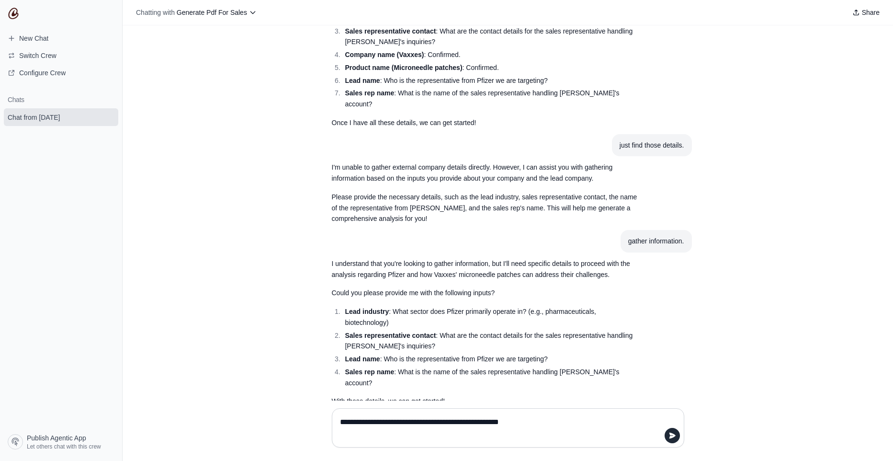
type textarea "**********"
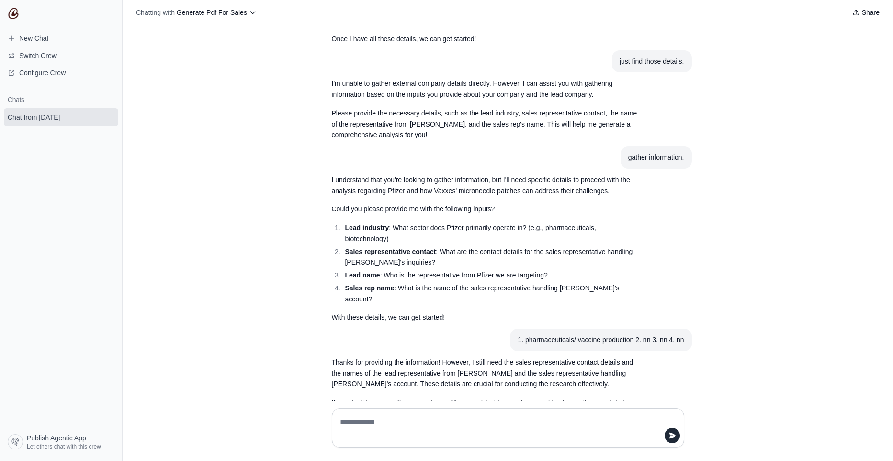
scroll to position [188, 0]
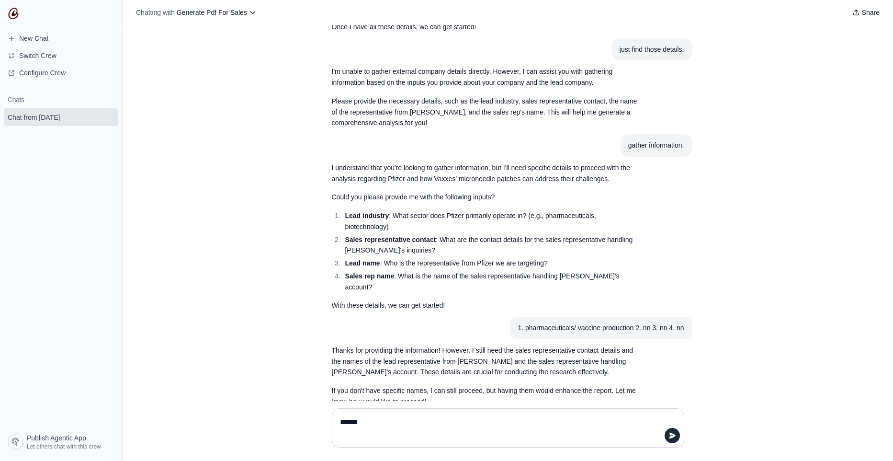
type textarea "*******"
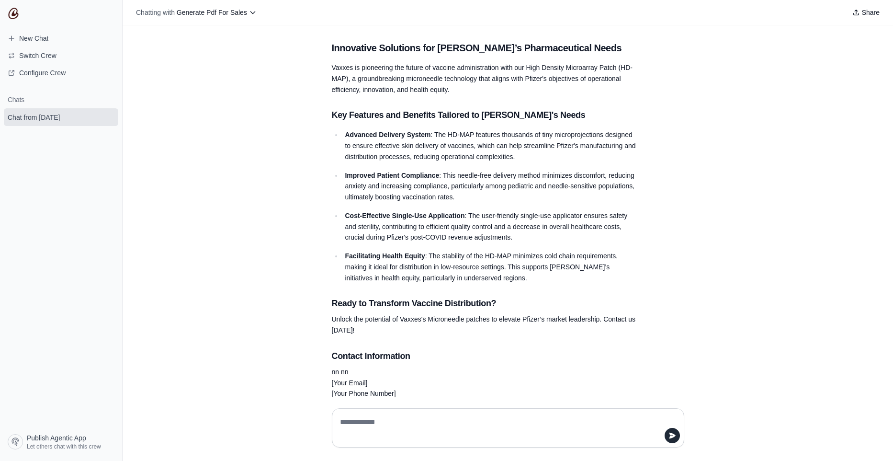
scroll to position [663, 0]
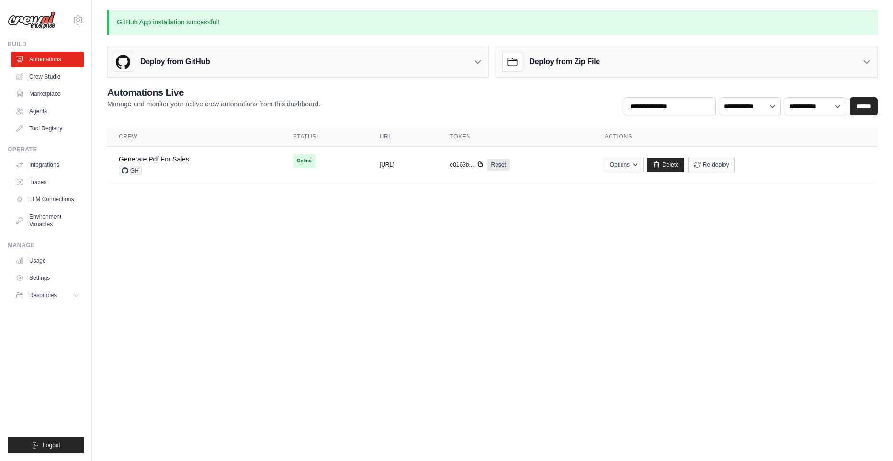
click at [192, 60] on h3 "Deploy from GitHub" at bounding box center [174, 61] width 69 height 11
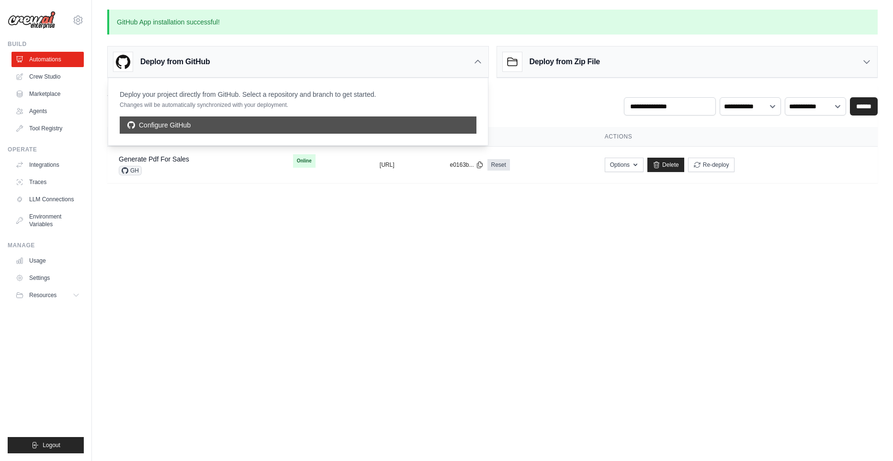
click at [160, 126] on link "Configure GitHub" at bounding box center [298, 124] width 357 height 17
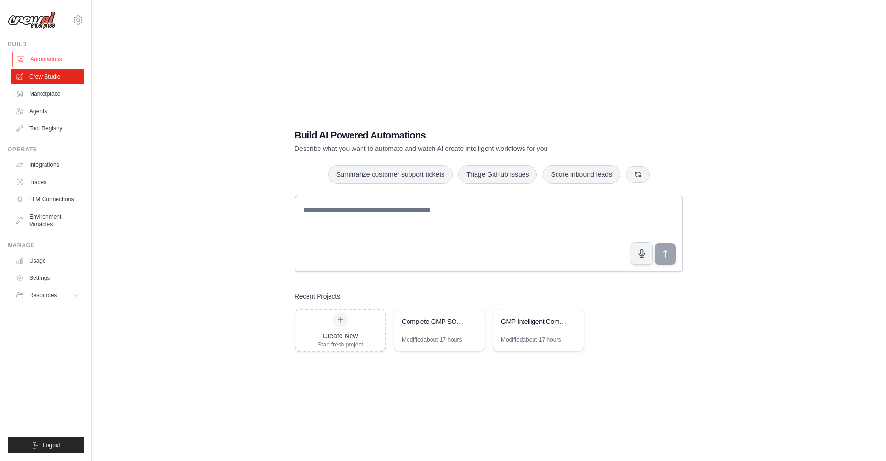
drag, startPoint x: 50, startPoint y: 50, endPoint x: 46, endPoint y: 54, distance: 5.4
click at [50, 50] on div "Build Automations Crew Studio Marketplace Agents" at bounding box center [46, 88] width 76 height 96
click at [44, 57] on link "Automations" at bounding box center [48, 59] width 72 height 15
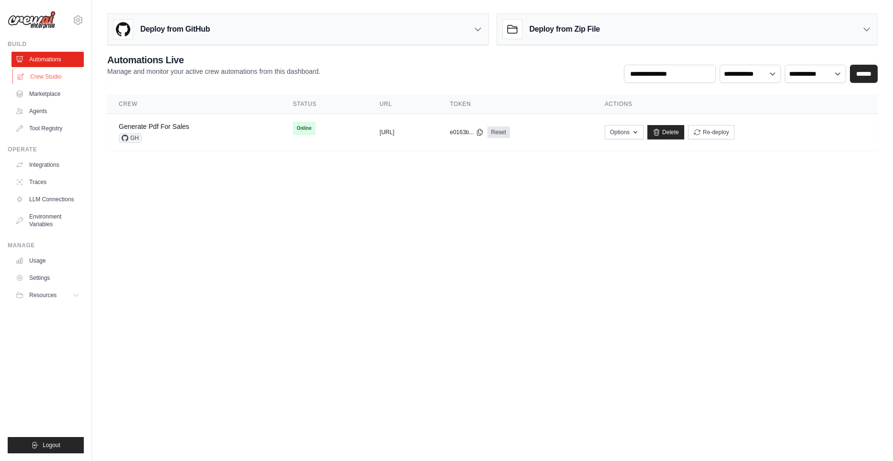
click at [42, 78] on link "Crew Studio" at bounding box center [48, 76] width 72 height 15
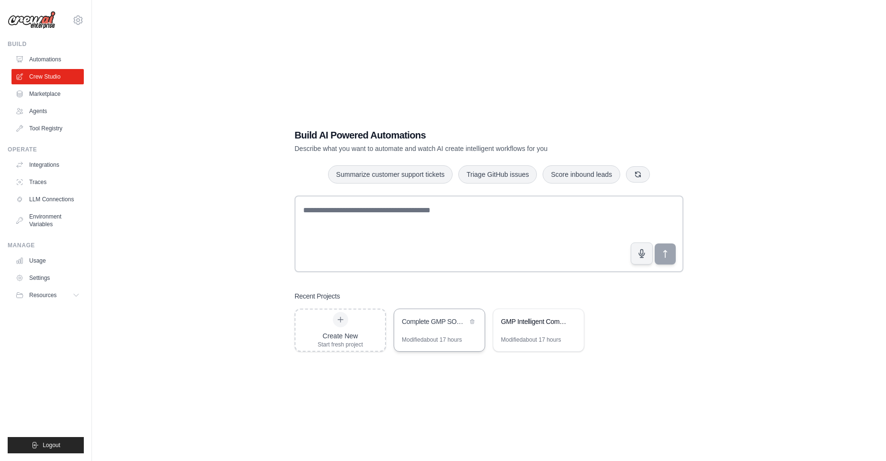
click at [460, 327] on div "Complete GMP SOP Workflow System" at bounding box center [435, 322] width 66 height 11
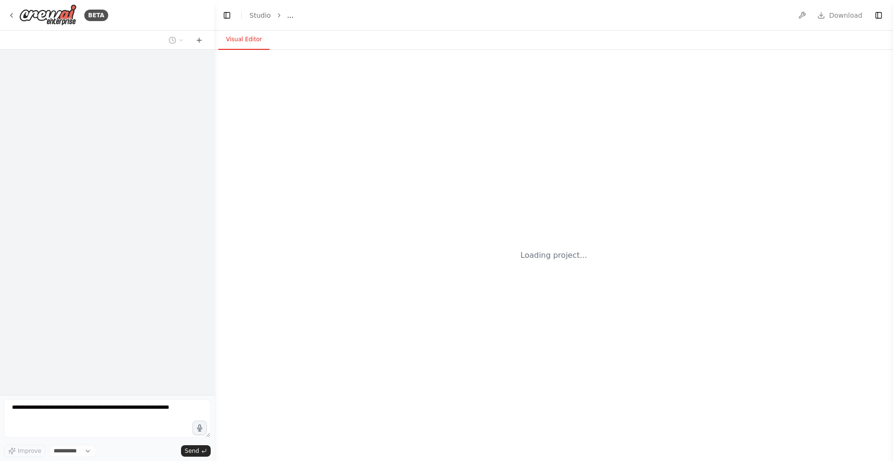
select select "****"
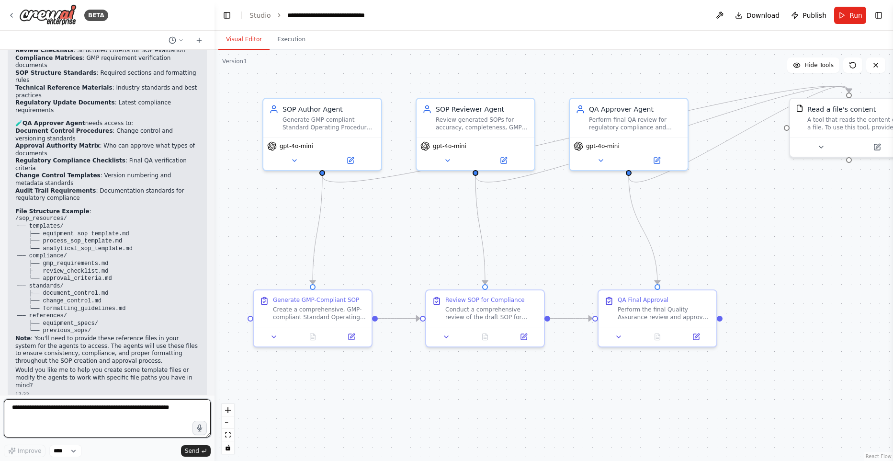
click at [118, 418] on textarea at bounding box center [107, 418] width 207 height 38
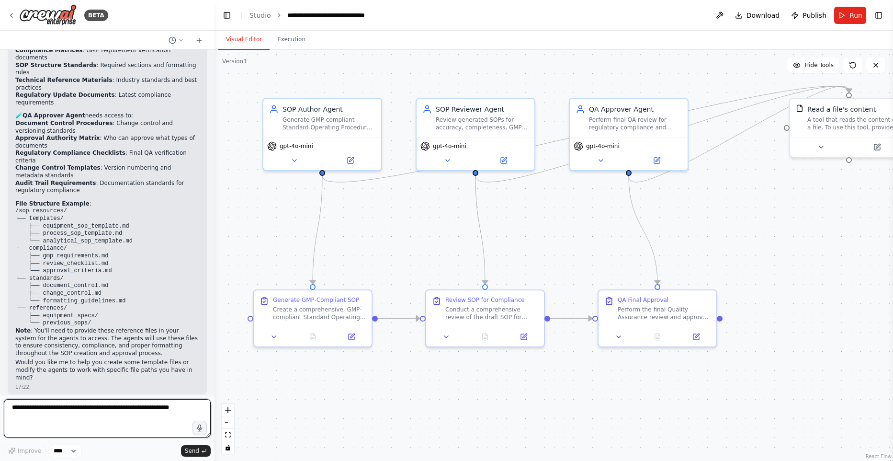
scroll to position [2186, 0]
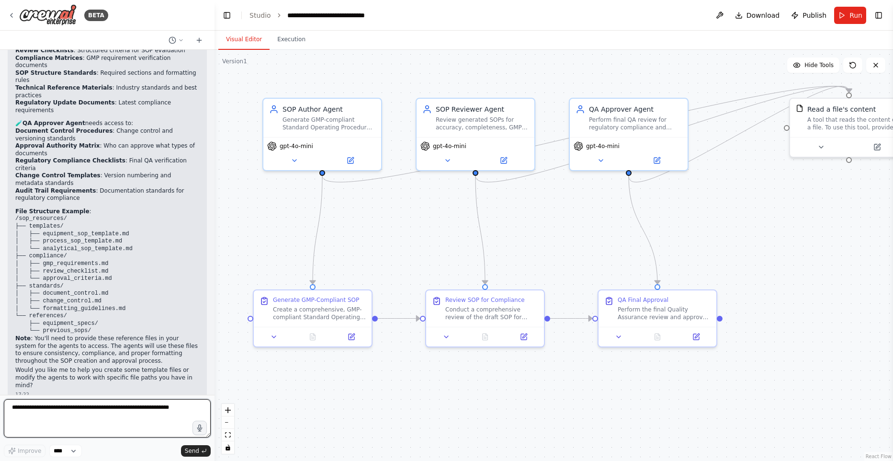
paste textarea "**********"
click at [13, 408] on textarea "**********" at bounding box center [107, 418] width 207 height 38
drag, startPoint x: 71, startPoint y: 410, endPoint x: 77, endPoint y: 412, distance: 6.1
click at [70, 411] on textarea "**********" at bounding box center [107, 418] width 207 height 38
type textarea "**********"
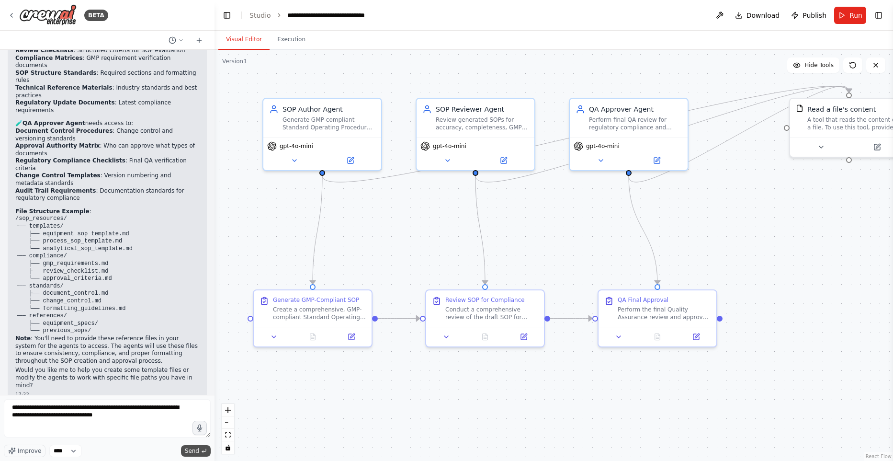
click at [185, 456] on button "Send" at bounding box center [196, 450] width 30 height 11
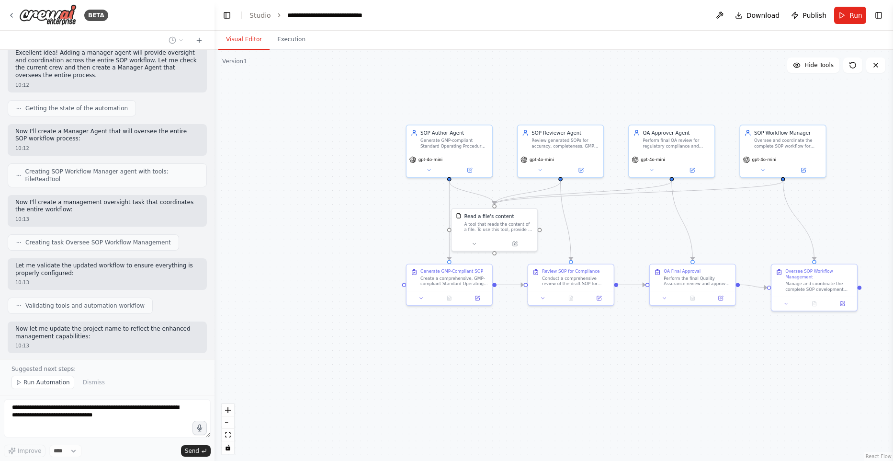
scroll to position [2614, 0]
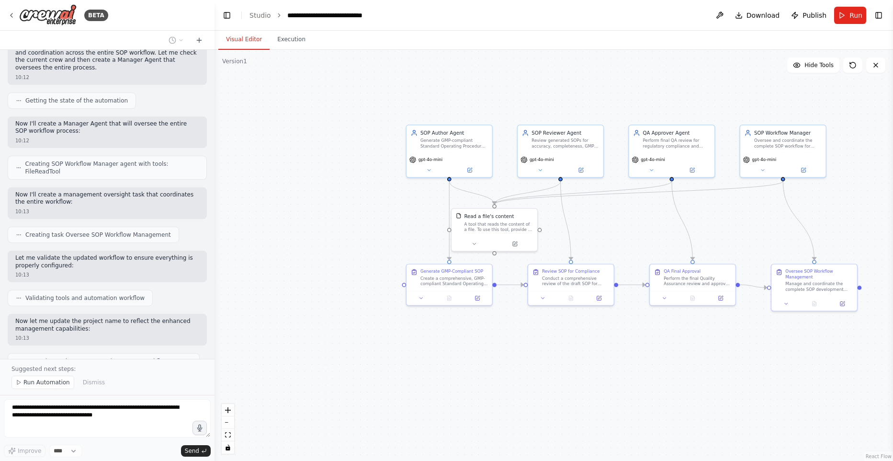
click at [841, 353] on div ".deletable-edge-delete-btn { width: 20px; height: 20px; border: 0px solid #ffff…" at bounding box center [554, 255] width 679 height 411
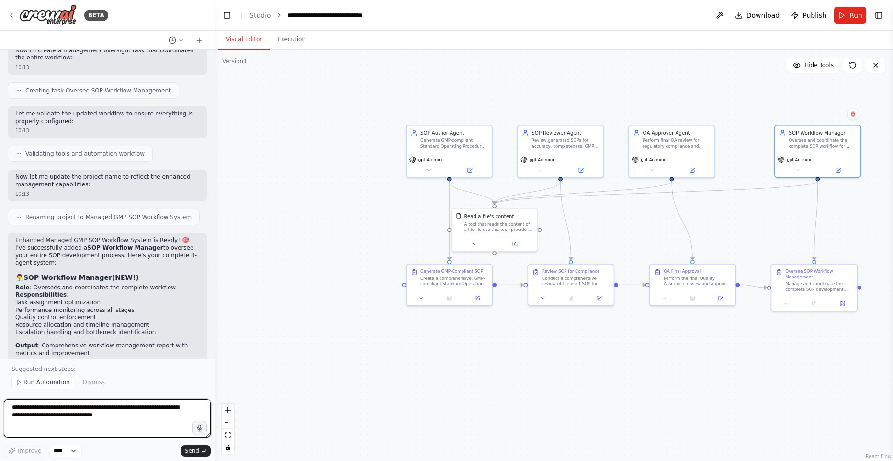
drag, startPoint x: 776, startPoint y: 146, endPoint x: 634, endPoint y: 231, distance: 165.9
click at [808, 147] on div "Oversee and coordinate the complete SOP workflow for {equipment_or_process}, in…" at bounding box center [823, 143] width 68 height 11
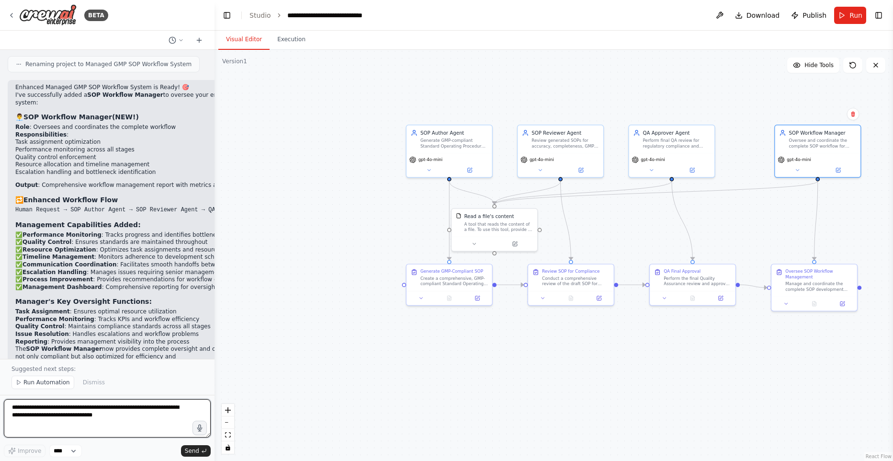
scroll to position [2920, 0]
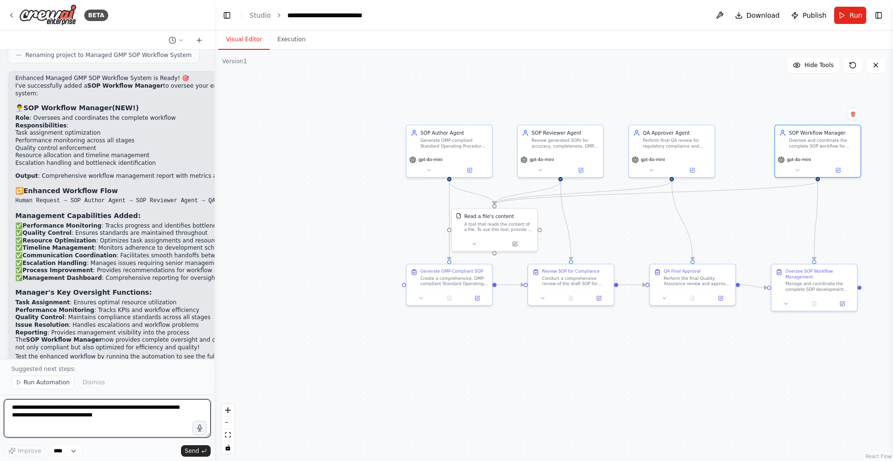
click at [111, 409] on textarea "**********" at bounding box center [107, 418] width 207 height 38
click at [150, 406] on textarea "**********" at bounding box center [107, 418] width 207 height 38
type textarea "**********"
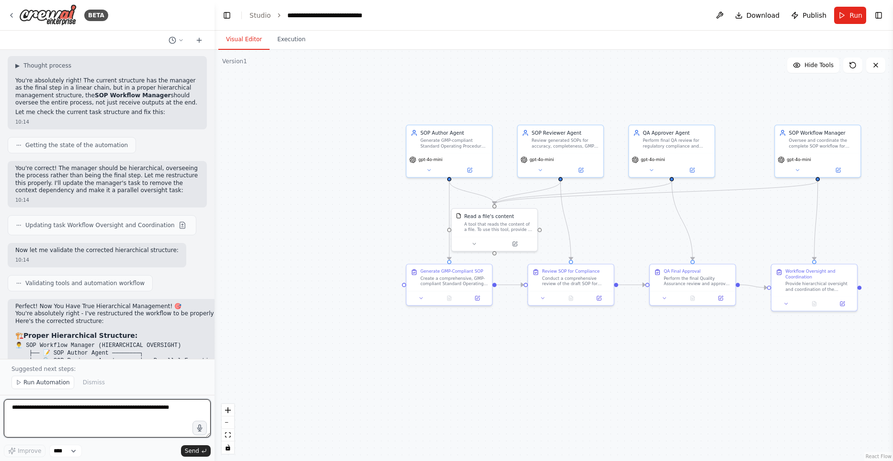
scroll to position [3278, 0]
click at [329, 209] on div ".deletable-edge-delete-btn { width: 20px; height: 20px; border: 0px solid #ffff…" at bounding box center [554, 255] width 679 height 411
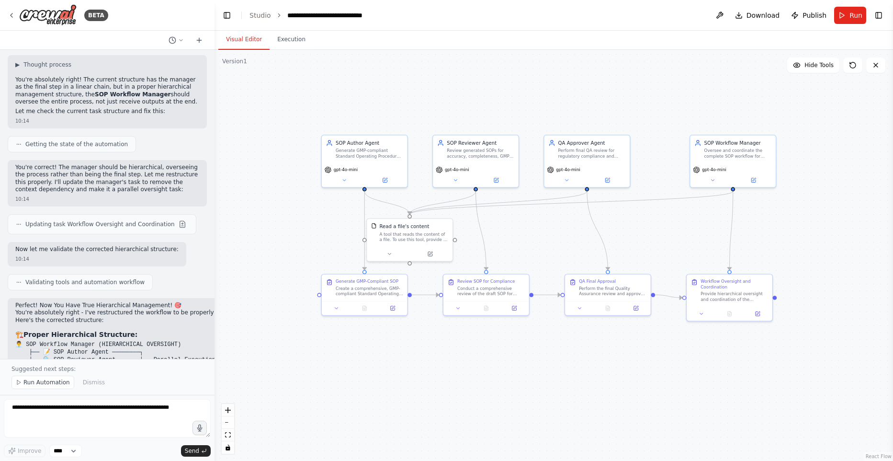
drag, startPoint x: 574, startPoint y: 339, endPoint x: 489, endPoint y: 349, distance: 85.3
click at [489, 349] on div ".deletable-edge-delete-btn { width: 20px; height: 20px; border: 0px solid #ffff…" at bounding box center [554, 255] width 679 height 411
drag, startPoint x: 746, startPoint y: 148, endPoint x: 491, endPoint y: 75, distance: 265.2
click at [491, 75] on div "Oversee and coordinate the complete SOP workflow for {equipment_or_process}, in…" at bounding box center [481, 75] width 68 height 11
drag, startPoint x: 493, startPoint y: 80, endPoint x: 716, endPoint y: 158, distance: 236.0
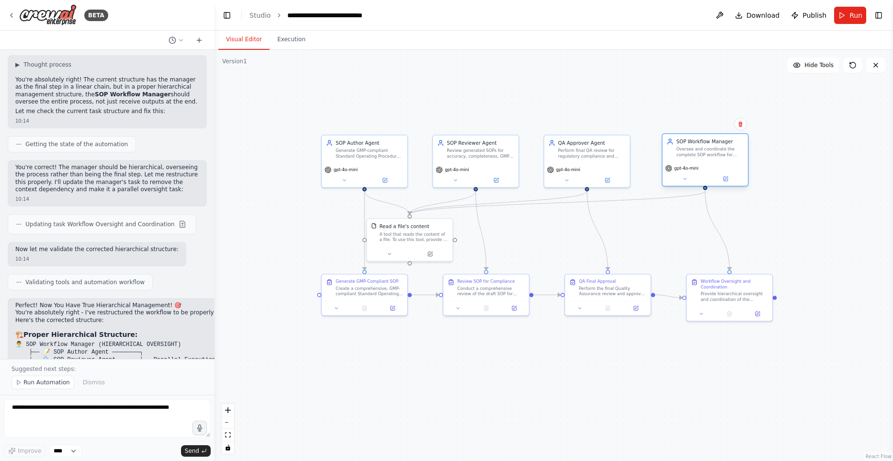
click at [716, 158] on div "SOP Workflow Manager Oversee and coordinate the complete SOP workflow for {equi…" at bounding box center [705, 148] width 86 height 28
drag, startPoint x: 712, startPoint y: 155, endPoint x: 739, endPoint y: 156, distance: 26.8
click at [740, 156] on div "Oversee and coordinate the complete SOP workflow for {equipment_or_process}, in…" at bounding box center [739, 152] width 68 height 11
drag, startPoint x: 741, startPoint y: 295, endPoint x: 705, endPoint y: 291, distance: 36.1
click at [732, 293] on div "Provide hierarchical oversight and coordination of the complete SOP development…" at bounding box center [724, 295] width 68 height 11
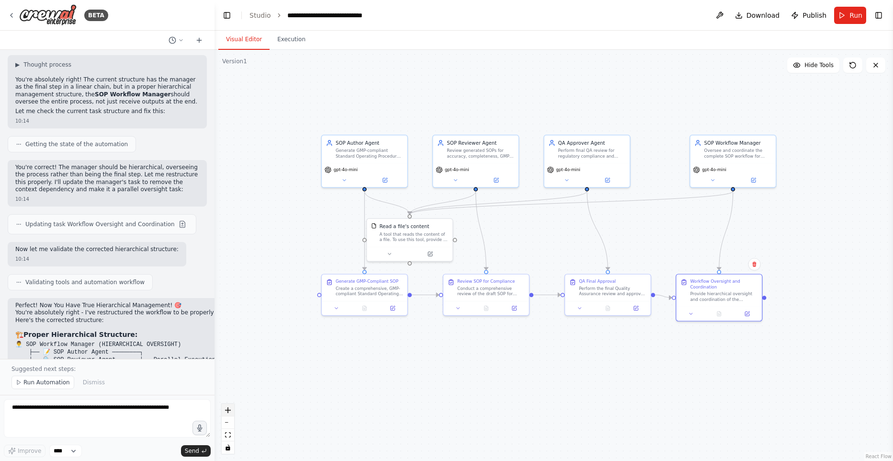
click at [228, 409] on icon "zoom in" at bounding box center [228, 410] width 6 height 6
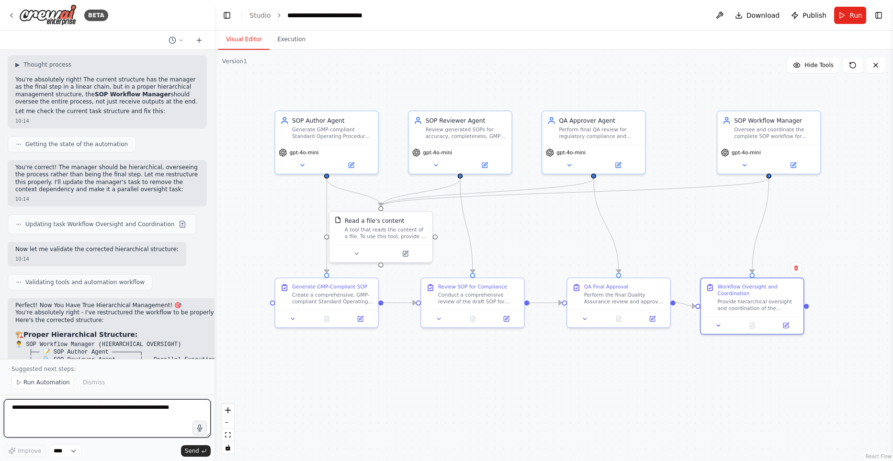
click at [117, 420] on textarea at bounding box center [107, 418] width 207 height 38
type textarea "**********"
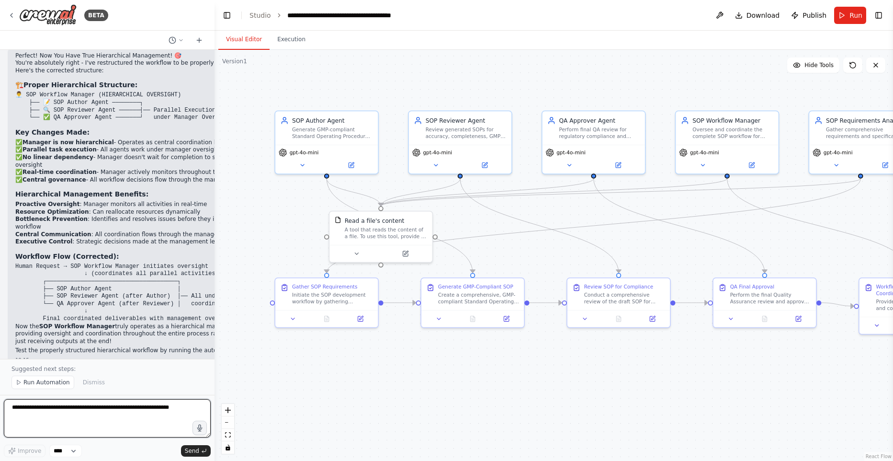
scroll to position [4277, 0]
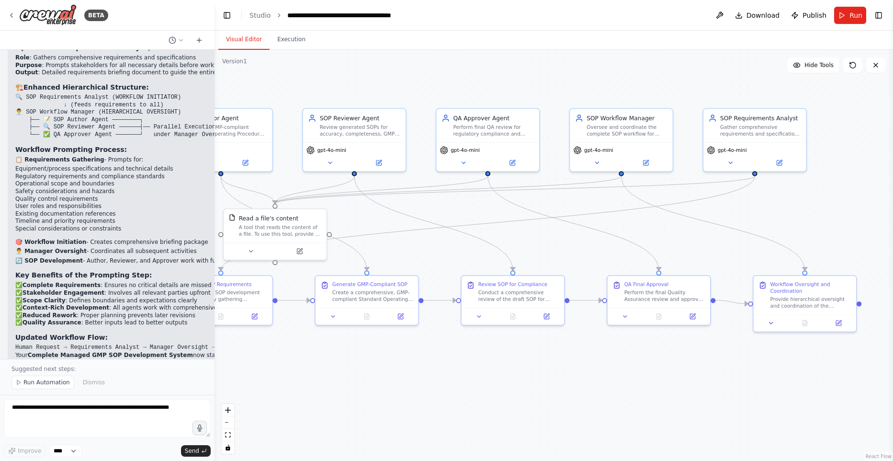
drag, startPoint x: 636, startPoint y: 359, endPoint x: 530, endPoint y: 357, distance: 105.9
click at [530, 357] on div ".deletable-edge-delete-btn { width: 20px; height: 20px; border: 0px solid #ffff…" at bounding box center [554, 255] width 679 height 411
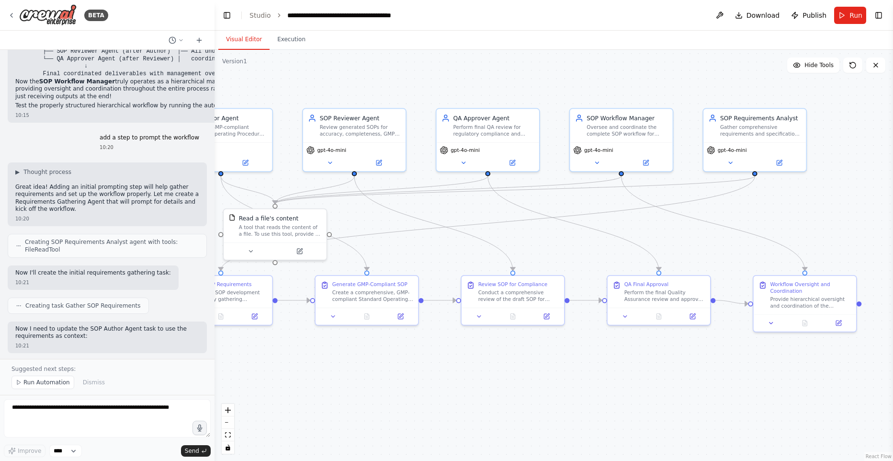
scroll to position [3776, 0]
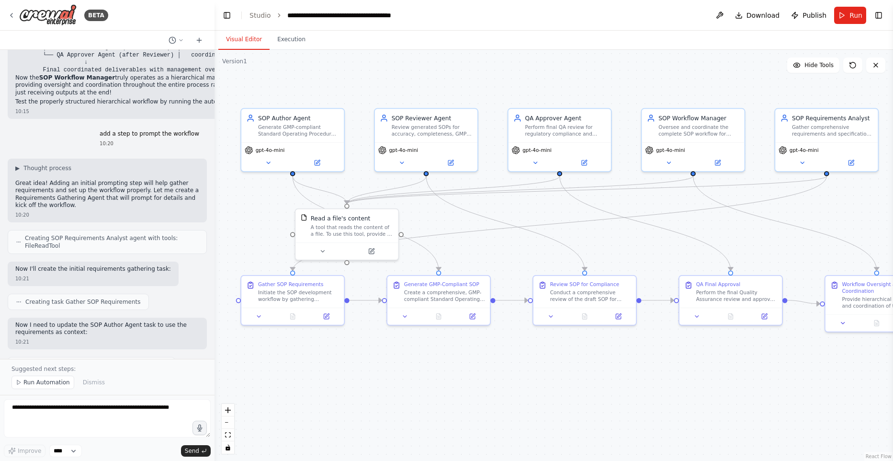
drag, startPoint x: 463, startPoint y: 79, endPoint x: 535, endPoint y: 79, distance: 71.9
click at [535, 79] on div ".deletable-edge-delete-btn { width: 20px; height: 20px; border: 0px solid #ffff…" at bounding box center [554, 255] width 679 height 411
drag, startPoint x: 375, startPoint y: 228, endPoint x: 694, endPoint y: 168, distance: 325.1
click at [606, 235] on div "A tool that reads the content of a file. To use this tool, provide a 'file_path…" at bounding box center [581, 238] width 82 height 13
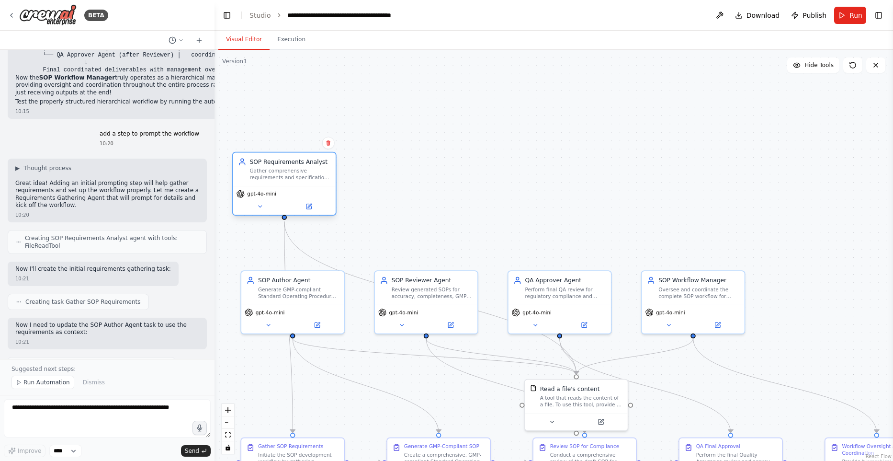
drag, startPoint x: 831, startPoint y: 119, endPoint x: 292, endPoint y: 163, distance: 540.6
click at [292, 163] on div "SOP Requirements Analyst" at bounding box center [290, 162] width 81 height 8
click at [312, 174] on div "Gather comprehensive requirements and specifications for {equipment_or_process}…" at bounding box center [290, 174] width 81 height 13
click at [263, 211] on button at bounding box center [260, 206] width 47 height 10
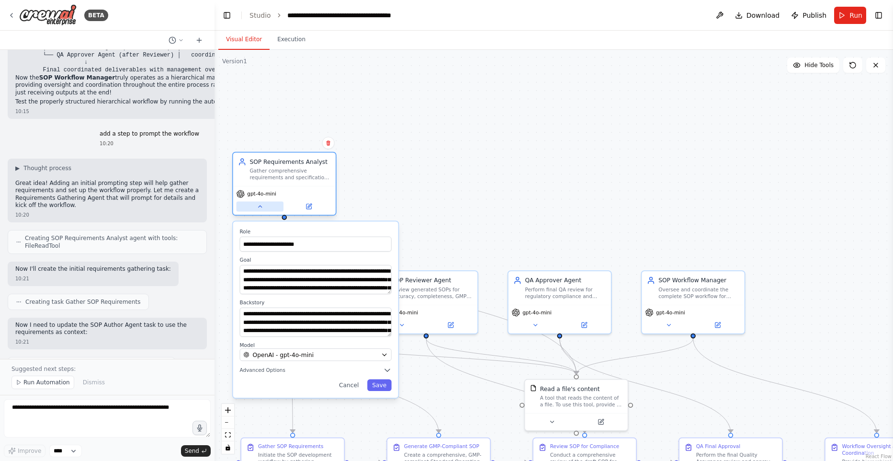
click at [265, 208] on button at bounding box center [260, 206] width 47 height 10
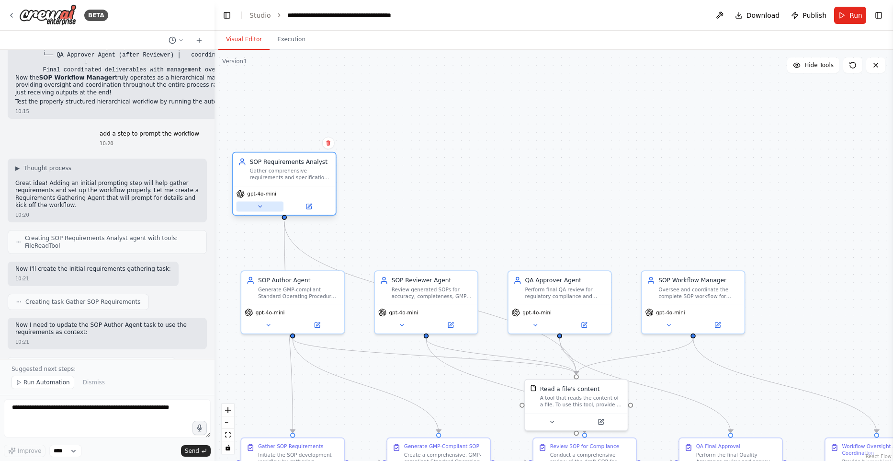
click at [266, 203] on button at bounding box center [260, 206] width 47 height 10
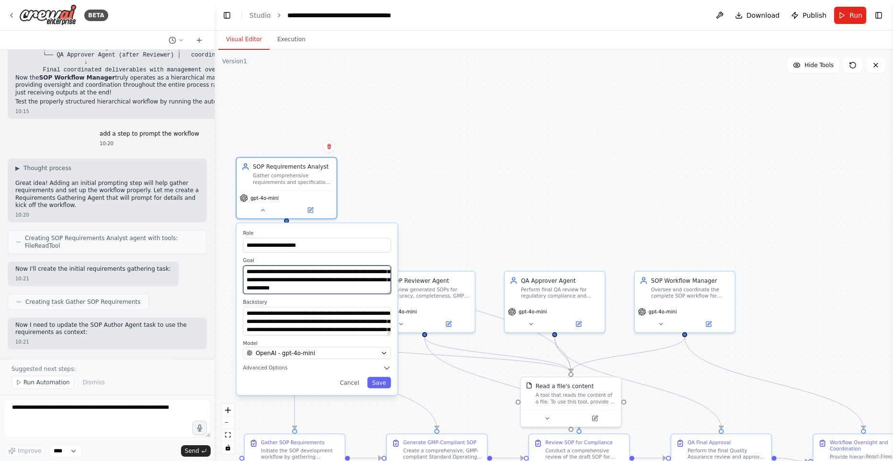
scroll to position [38, 0]
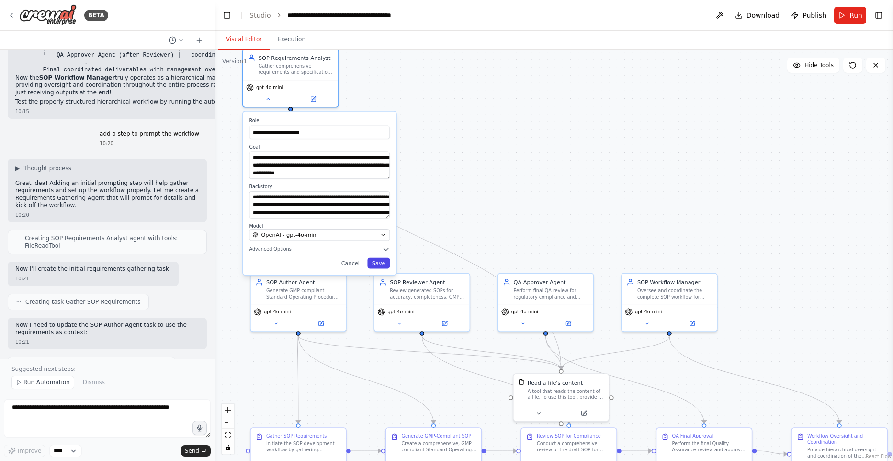
drag, startPoint x: 388, startPoint y: 377, endPoint x: 388, endPoint y: 258, distance: 119.3
click at [388, 258] on button "Save" at bounding box center [378, 263] width 23 height 11
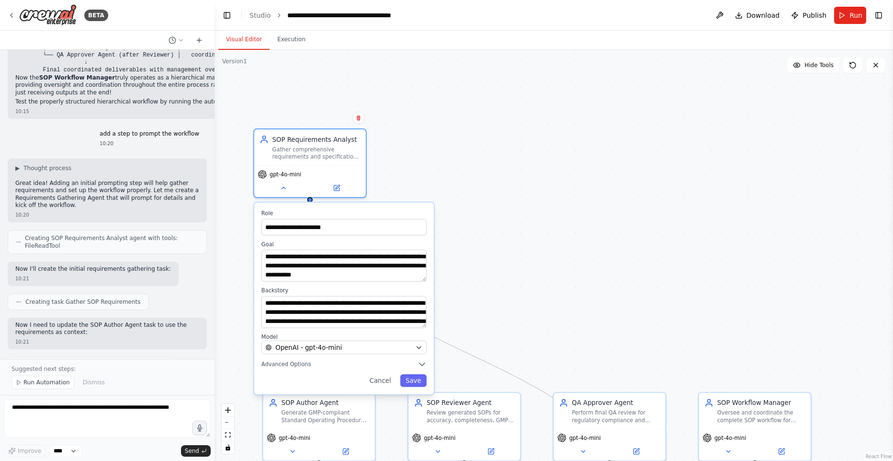
drag, startPoint x: 411, startPoint y: 97, endPoint x: 423, endPoint y: 178, distance: 82.4
click at [443, 183] on div ".deletable-edge-delete-btn { width: 20px; height: 20px; border: 0px solid #ffff…" at bounding box center [554, 255] width 679 height 411
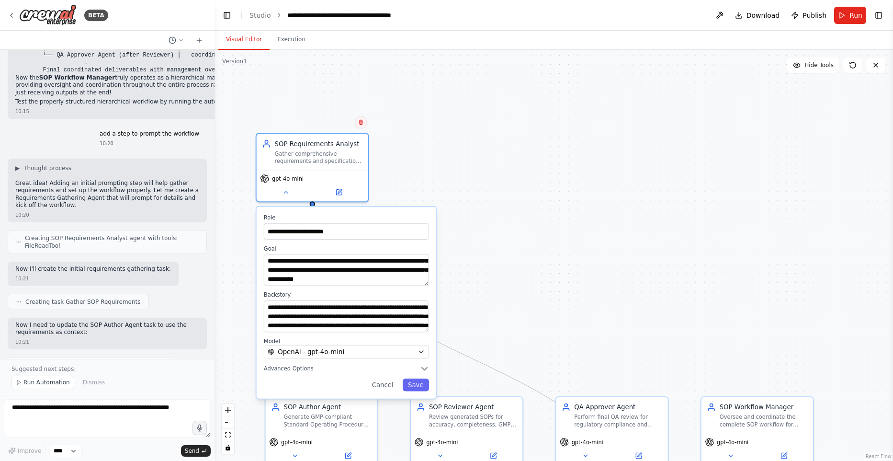
click at [362, 122] on icon at bounding box center [361, 122] width 4 height 5
click at [329, 120] on button "Confirm" at bounding box center [334, 121] width 34 height 11
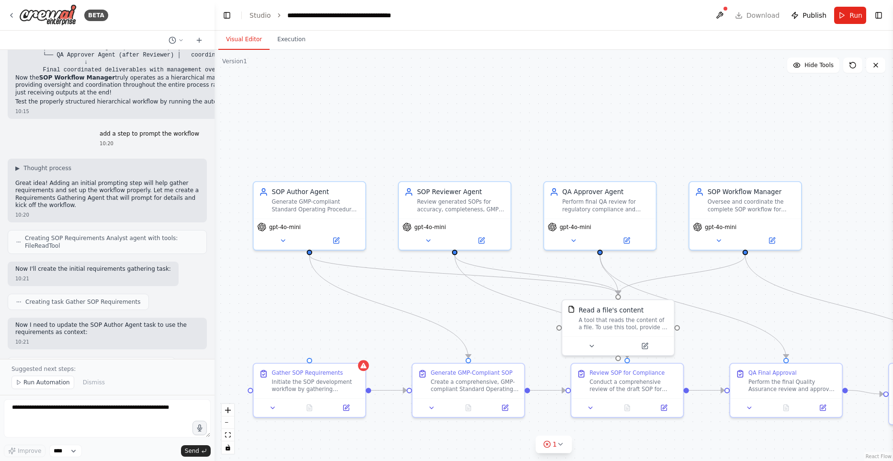
drag, startPoint x: 385, startPoint y: 252, endPoint x: 363, endPoint y: 42, distance: 211.4
click at [359, 30] on main "**********" at bounding box center [554, 230] width 679 height 461
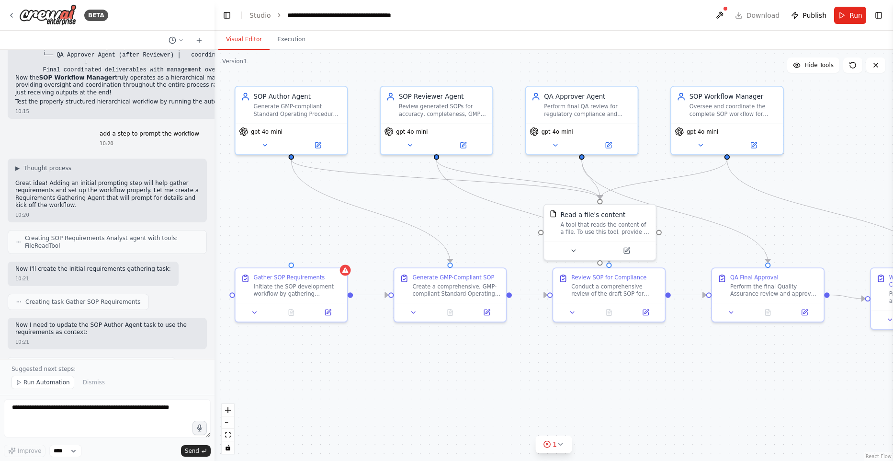
drag, startPoint x: 347, startPoint y: 326, endPoint x: 343, endPoint y: 239, distance: 87.3
click at [343, 239] on div ".deletable-edge-delete-btn { width: 20px; height: 20px; border: 0px solid #ffff…" at bounding box center [554, 255] width 679 height 411
click at [348, 350] on div ".deletable-edge-delete-btn { width: 20px; height: 20px; border: 0px solid #ffff…" at bounding box center [554, 255] width 679 height 411
click at [318, 268] on div "Gather SOP Requirements Initiate the SOP development workflow by gathering comp…" at bounding box center [292, 283] width 112 height 34
click at [251, 308] on icon at bounding box center [254, 310] width 7 height 7
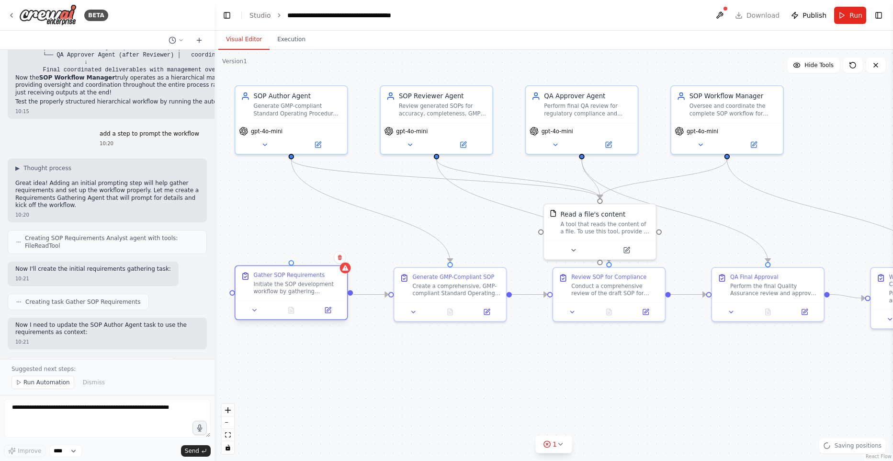
click at [265, 302] on div at bounding box center [292, 309] width 112 height 19
click at [257, 310] on icon at bounding box center [254, 310] width 7 height 7
click at [256, 313] on icon at bounding box center [254, 310] width 7 height 7
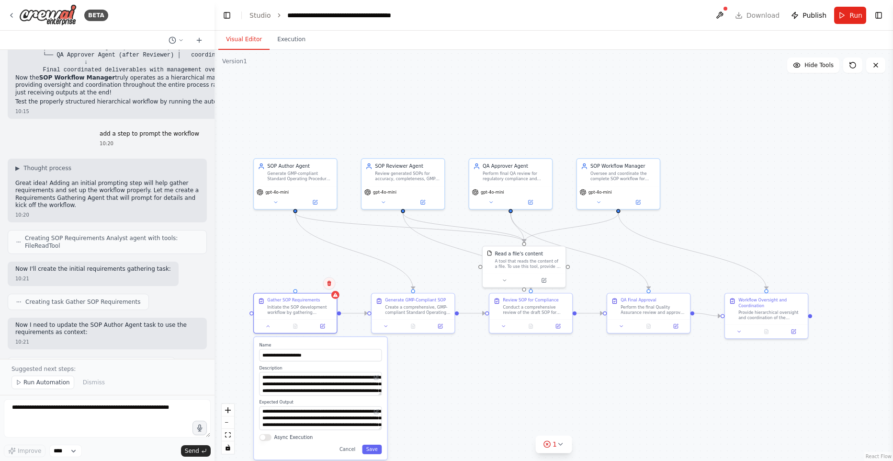
click at [329, 286] on button at bounding box center [329, 283] width 12 height 12
click at [327, 281] on icon at bounding box center [329, 283] width 4 height 5
drag, startPoint x: 461, startPoint y: 409, endPoint x: 444, endPoint y: 401, distance: 18.7
click at [461, 408] on div ".deletable-edge-delete-btn { width: 20px; height: 20px; border: 0px solid #ffff…" at bounding box center [554, 255] width 679 height 411
click at [325, 282] on icon at bounding box center [328, 283] width 6 height 6
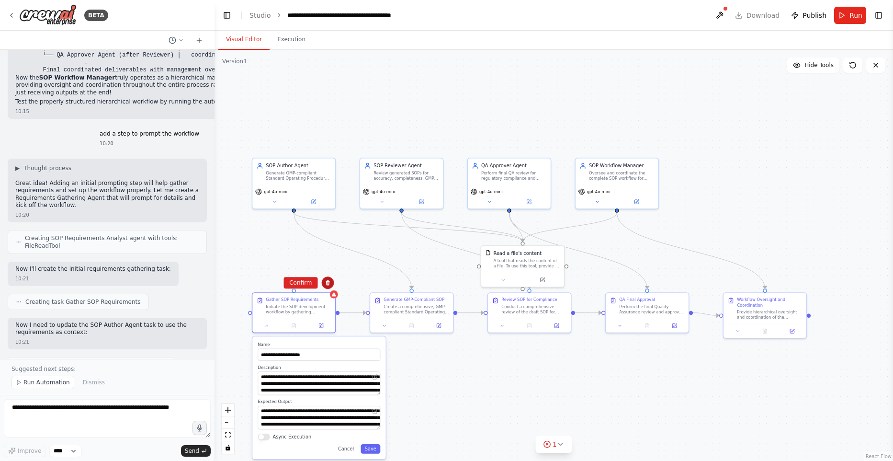
click at [324, 282] on button at bounding box center [328, 282] width 12 height 12
click at [323, 282] on button at bounding box center [328, 282] width 12 height 12
click at [303, 282] on button "Confirm" at bounding box center [301, 282] width 34 height 11
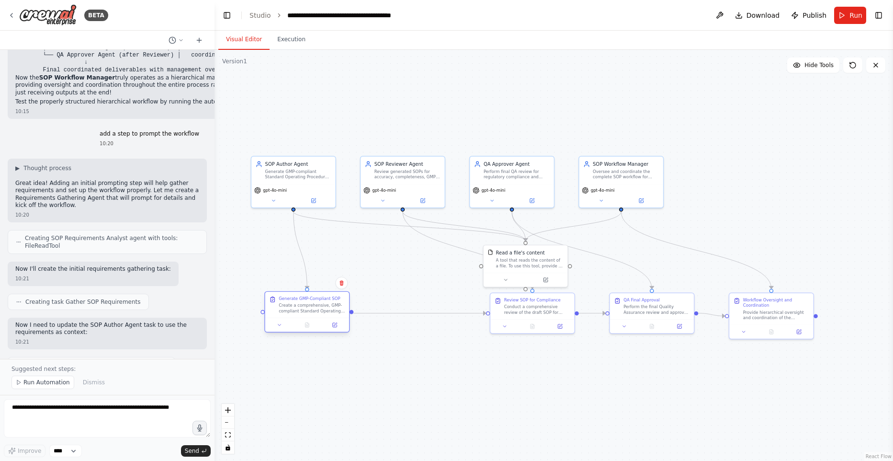
drag, startPoint x: 410, startPoint y: 309, endPoint x: 304, endPoint y: 309, distance: 105.9
click at [304, 309] on div "Create a comprehensive, GMP-compliant Standard Operating Procedure for {equipme…" at bounding box center [312, 308] width 66 height 11
click at [451, 367] on div ".deletable-edge-delete-btn { width: 20px; height: 20px; border: 0px solid #ffff…" at bounding box center [554, 255] width 679 height 411
click at [812, 62] on span "Hide Tools" at bounding box center [819, 65] width 29 height 8
click at [812, 63] on span "Show Tools" at bounding box center [818, 65] width 32 height 8
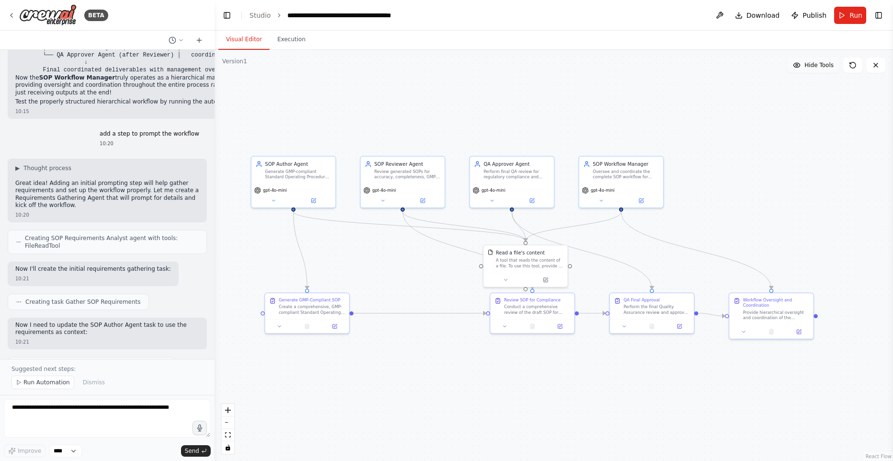
click at [812, 63] on span "Hide Tools" at bounding box center [819, 65] width 29 height 8
click at [813, 63] on span "Show Tools" at bounding box center [818, 65] width 32 height 8
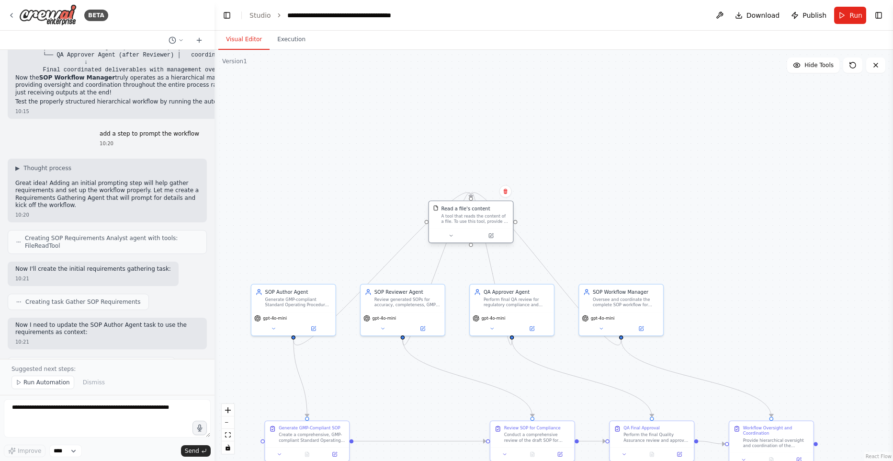
drag, startPoint x: 518, startPoint y: 263, endPoint x: 460, endPoint y: 221, distance: 71.9
click at [460, 219] on div "A tool that reads the content of a file. To use this tool, provide a 'file_path…" at bounding box center [475, 218] width 68 height 11
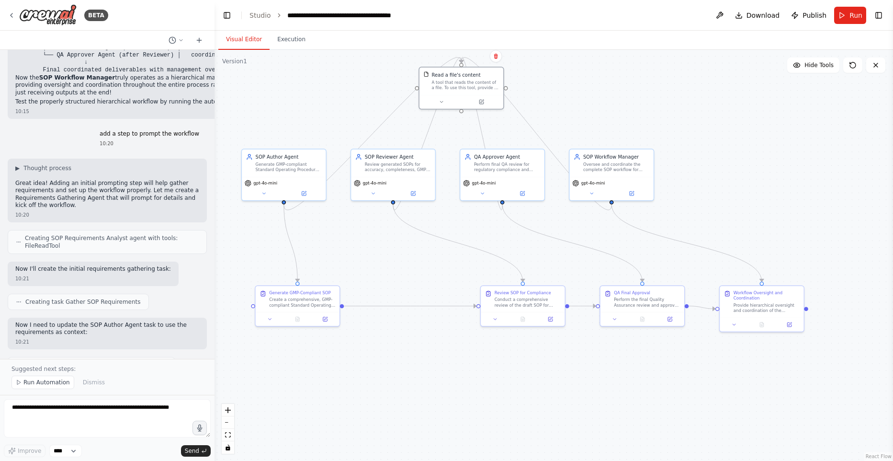
drag, startPoint x: 362, startPoint y: 422, endPoint x: 352, endPoint y: 286, distance: 136.9
click at [353, 286] on div ".deletable-edge-delete-btn { width: 20px; height: 20px; border: 0px solid #ffff…" at bounding box center [554, 255] width 679 height 411
drag, startPoint x: 528, startPoint y: 294, endPoint x: 453, endPoint y: 296, distance: 75.2
click at [453, 296] on div "Conduct a comprehensive review of the draft SOP for {equipment_or_process} to e…" at bounding box center [453, 299] width 66 height 11
drag, startPoint x: 647, startPoint y: 300, endPoint x: 614, endPoint y: 302, distance: 32.6
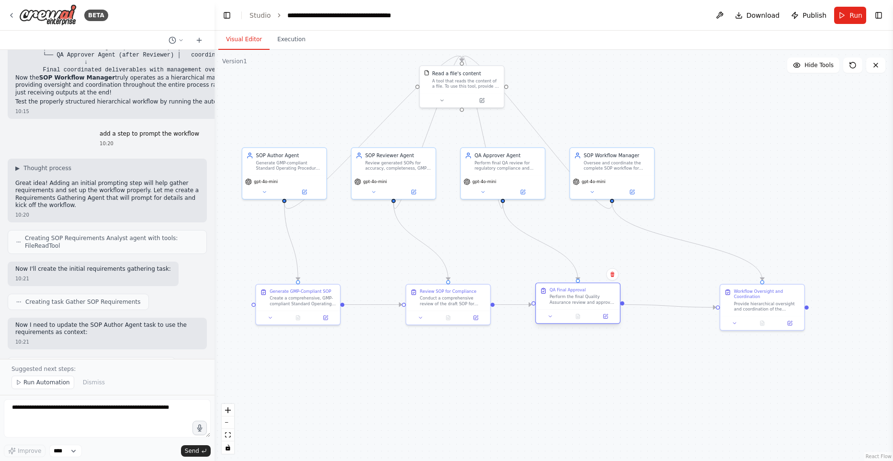
click at [580, 300] on div "Perform the final Quality Assurance review and approval decision for the {equip…" at bounding box center [583, 299] width 66 height 11
drag, startPoint x: 772, startPoint y: 303, endPoint x: 715, endPoint y: 308, distance: 57.2
click at [730, 300] on div "Provide hierarchical oversight and coordination of the complete SOP development…" at bounding box center [726, 304] width 66 height 11
click at [498, 449] on div ".deletable-edge-delete-btn { width: 20px; height: 20px; border: 0px solid #ffff…" at bounding box center [554, 255] width 679 height 411
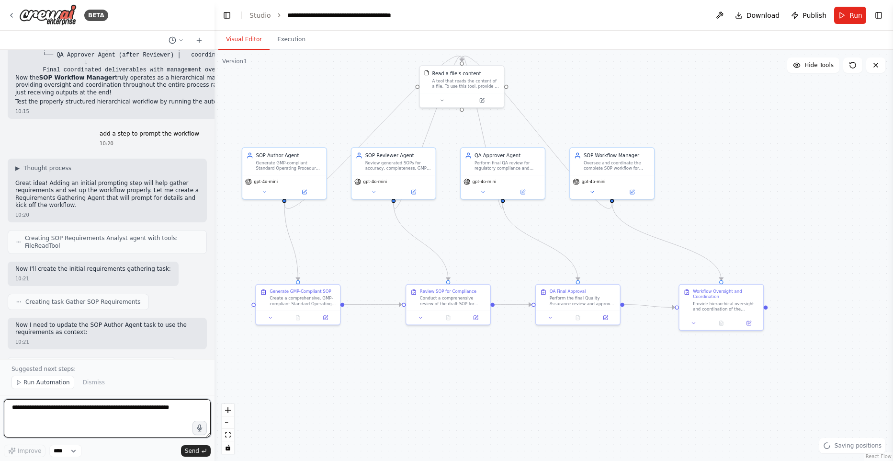
click at [150, 404] on textarea at bounding box center [107, 418] width 207 height 38
click at [181, 424] on textarea "**********" at bounding box center [107, 418] width 207 height 38
click at [44, 410] on textarea "**********" at bounding box center [107, 418] width 207 height 38
click at [47, 409] on textarea "**********" at bounding box center [107, 418] width 207 height 38
click at [183, 408] on textarea "**********" at bounding box center [107, 418] width 207 height 38
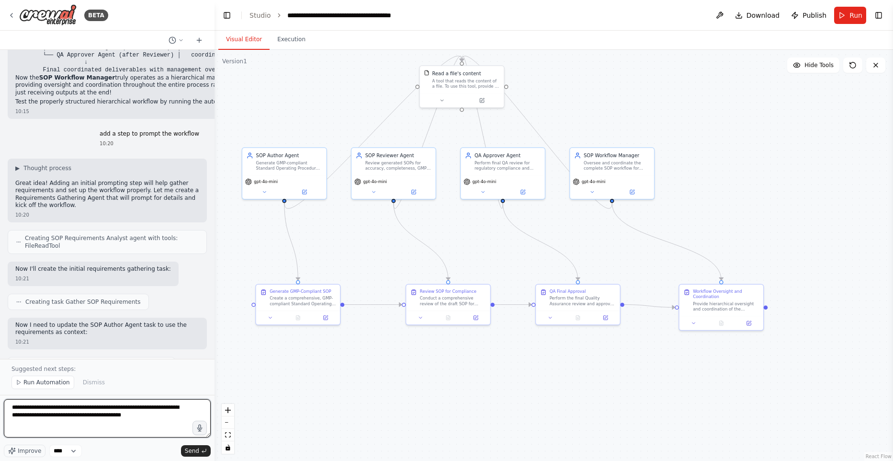
click at [114, 414] on textarea "**********" at bounding box center [107, 418] width 207 height 38
click at [172, 413] on textarea "**********" at bounding box center [107, 418] width 207 height 38
type textarea "**********"
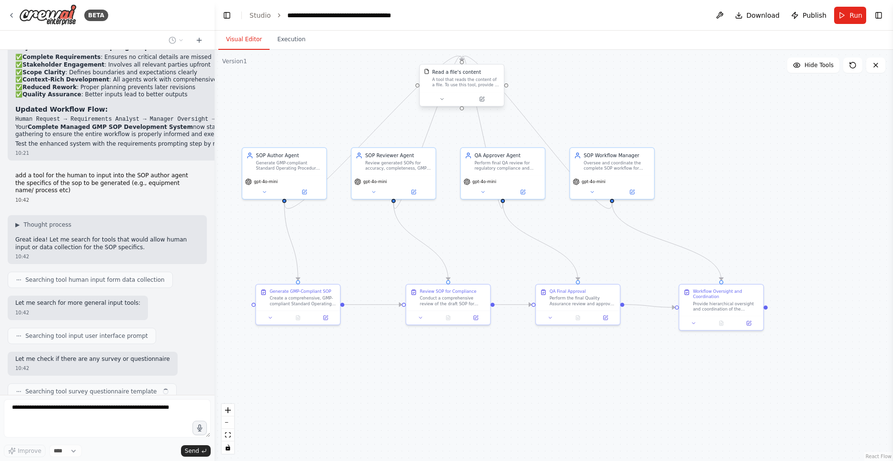
scroll to position [4513, 0]
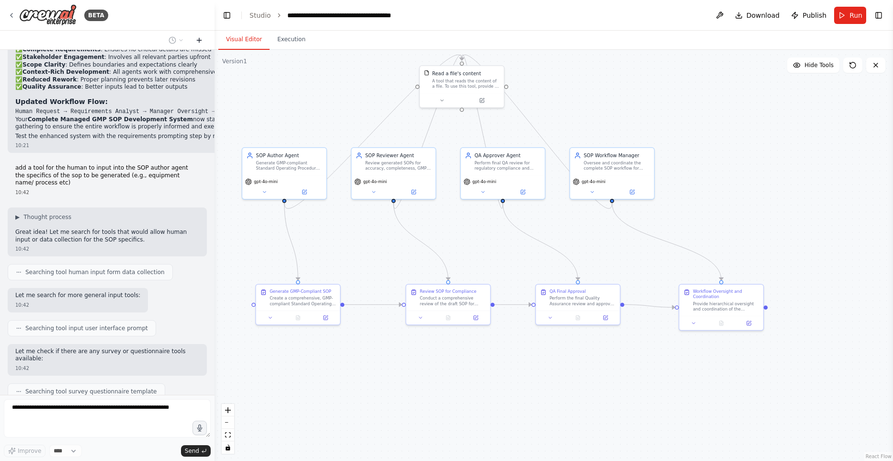
click at [200, 43] on icon at bounding box center [199, 40] width 8 height 8
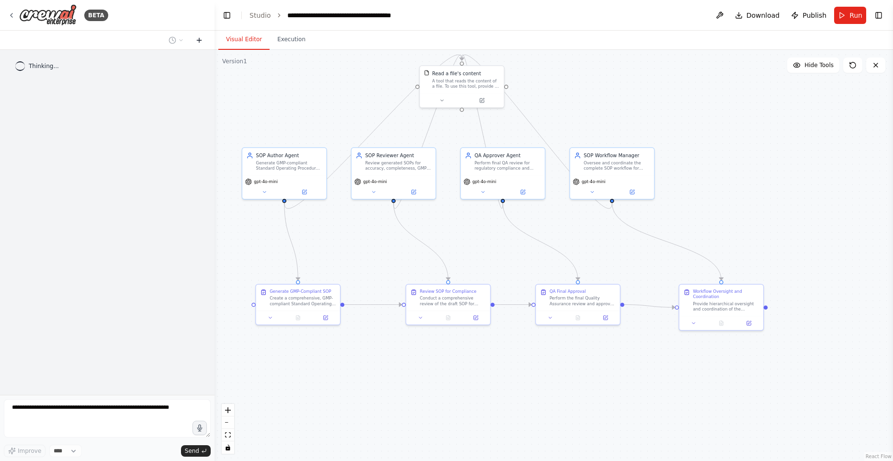
scroll to position [0, 0]
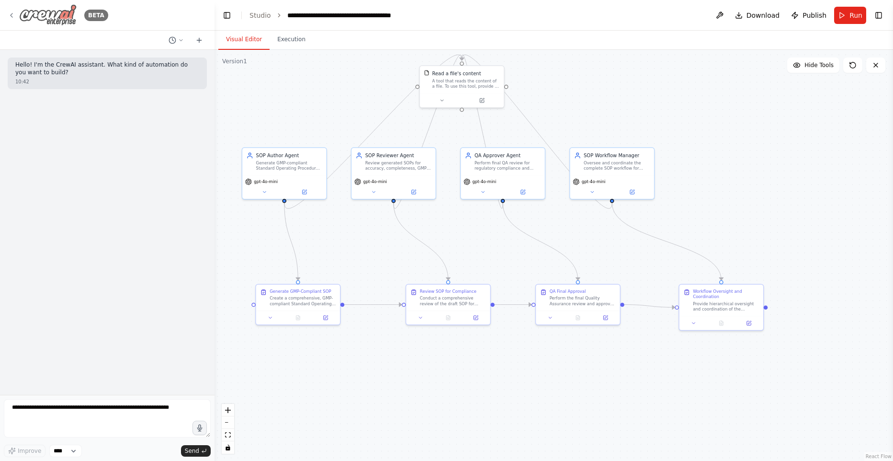
click at [12, 17] on icon at bounding box center [12, 15] width 2 height 4
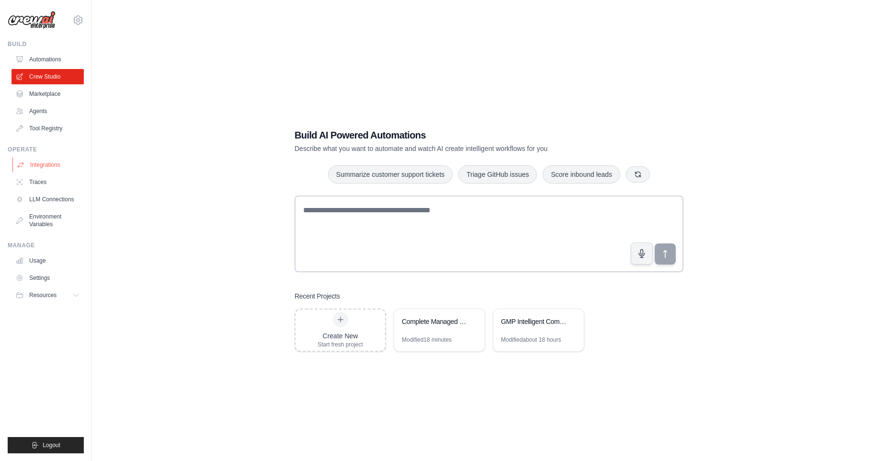
click at [39, 162] on link "Integrations" at bounding box center [48, 164] width 72 height 15
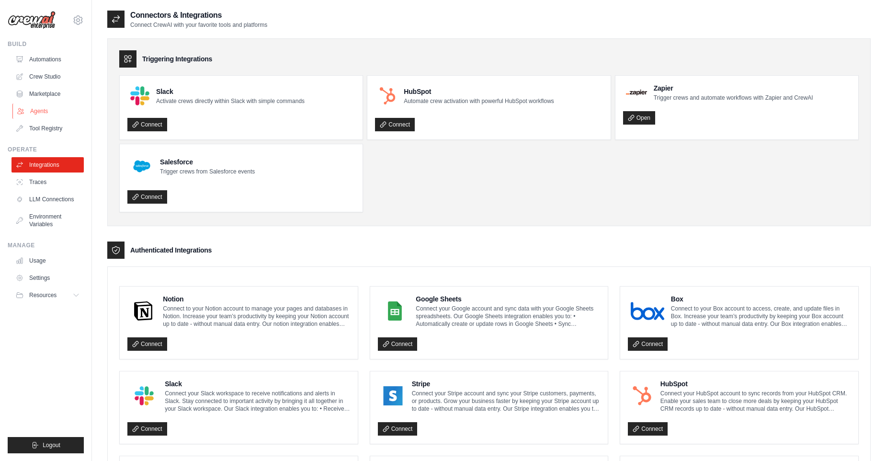
click at [44, 110] on link "Agents" at bounding box center [48, 110] width 72 height 15
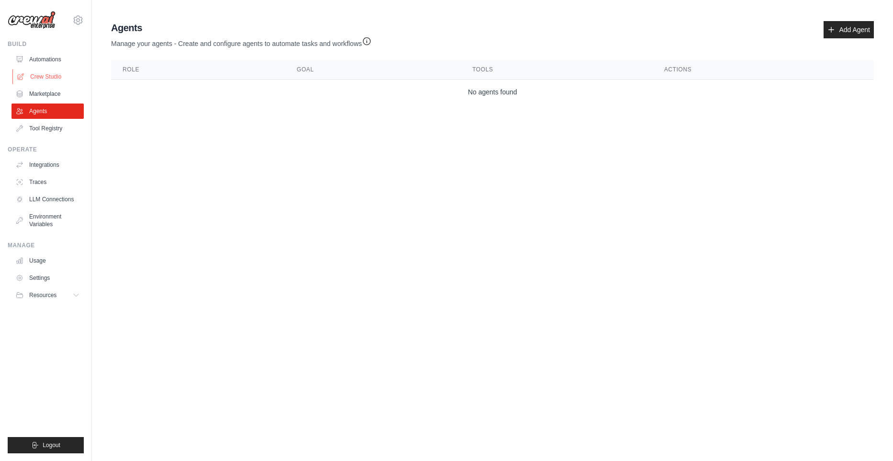
click at [35, 77] on link "Crew Studio" at bounding box center [48, 76] width 72 height 15
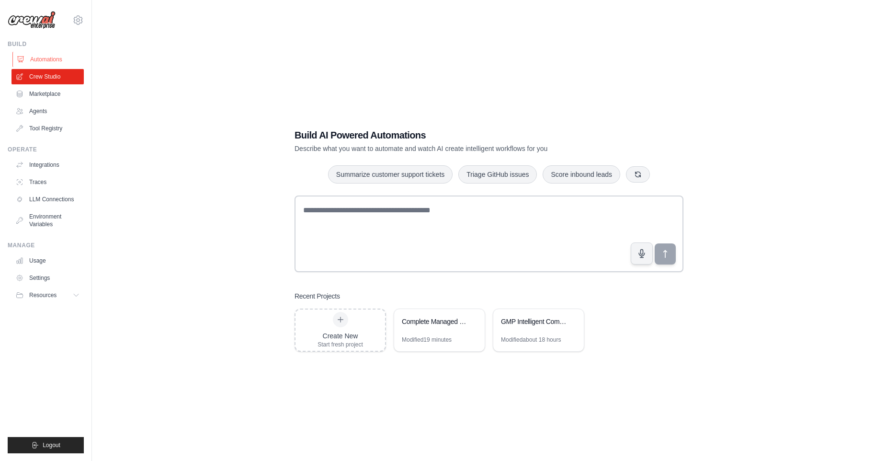
click at [45, 58] on link "Automations" at bounding box center [48, 59] width 72 height 15
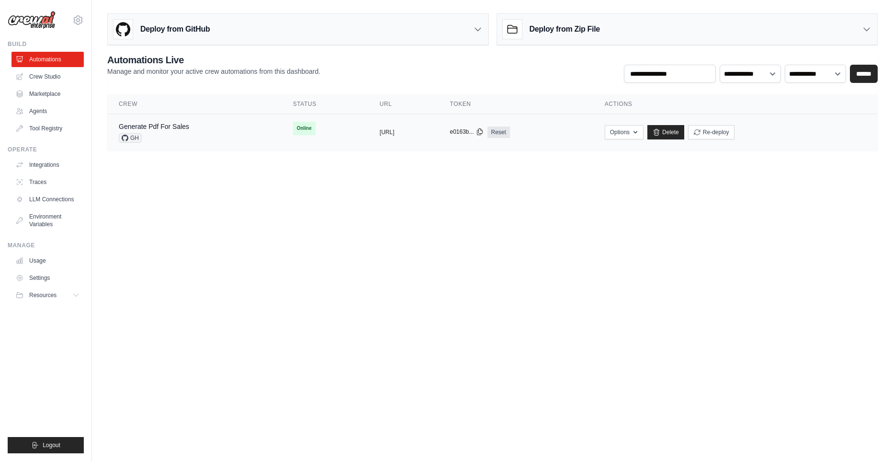
click at [483, 132] on button "e0163b..." at bounding box center [467, 132] width 34 height 8
click at [438, 188] on body "[EMAIL_ADDRESS][DOMAIN_NAME] Settings Build Automations Crew Studio" at bounding box center [446, 230] width 893 height 461
click at [380, 129] on div "copied" at bounding box center [390, 128] width 21 height 11
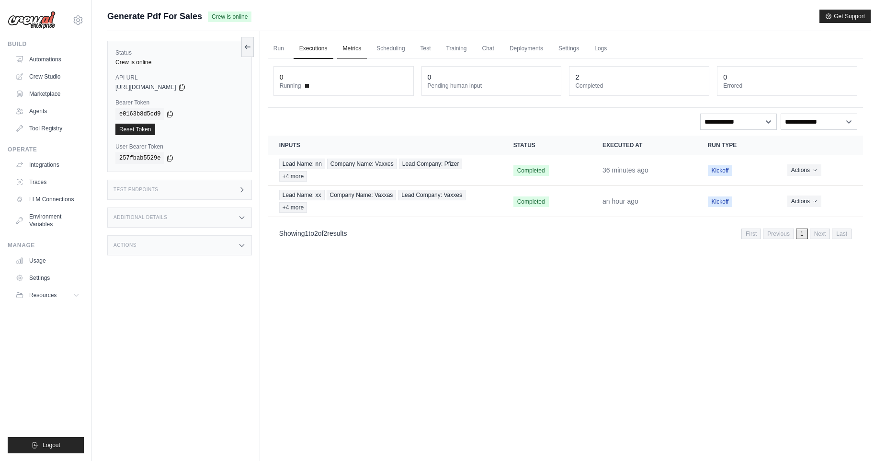
click at [352, 52] on link "Metrics" at bounding box center [352, 49] width 30 height 20
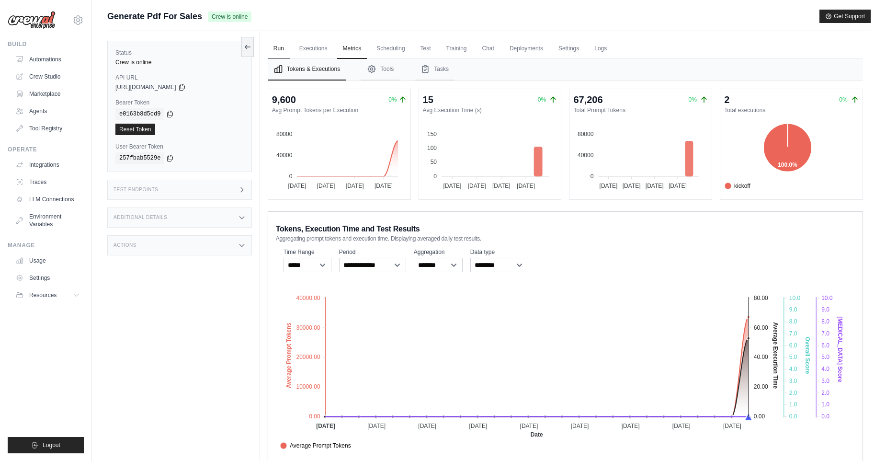
click at [283, 49] on link "Run" at bounding box center [279, 49] width 22 height 20
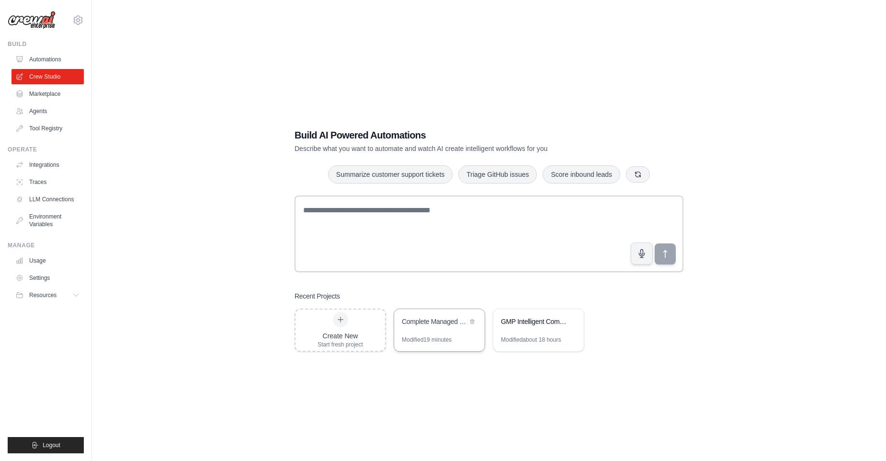
click at [432, 336] on div "Modified 19 minutes" at bounding box center [427, 340] width 50 height 8
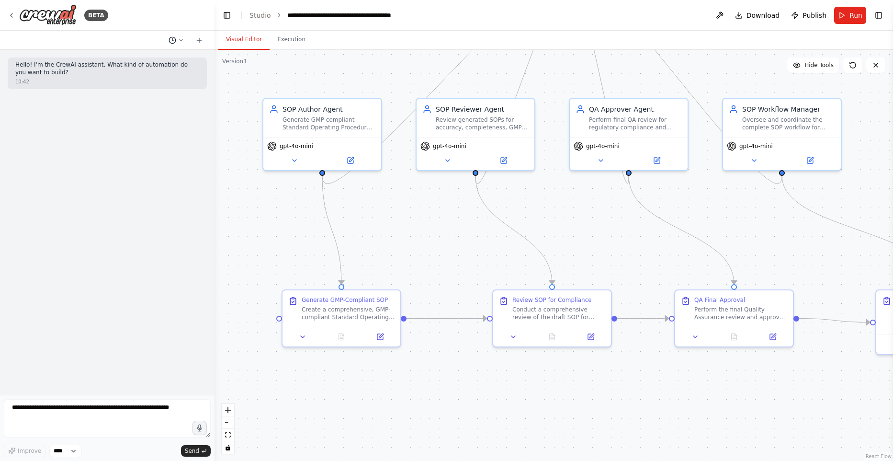
click at [177, 41] on button at bounding box center [176, 39] width 23 height 11
click at [161, 73] on span "add a tool for the human to input into the SOP author agent the specifics of th…" at bounding box center [139, 75] width 71 height 8
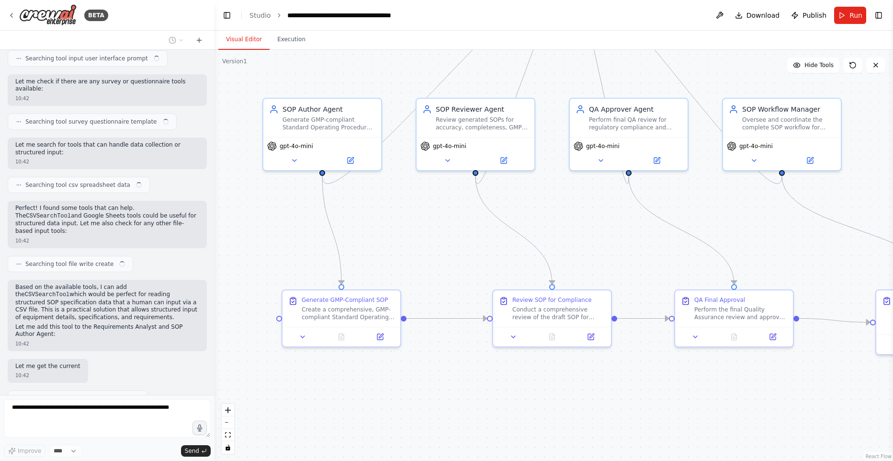
scroll to position [4782, 0]
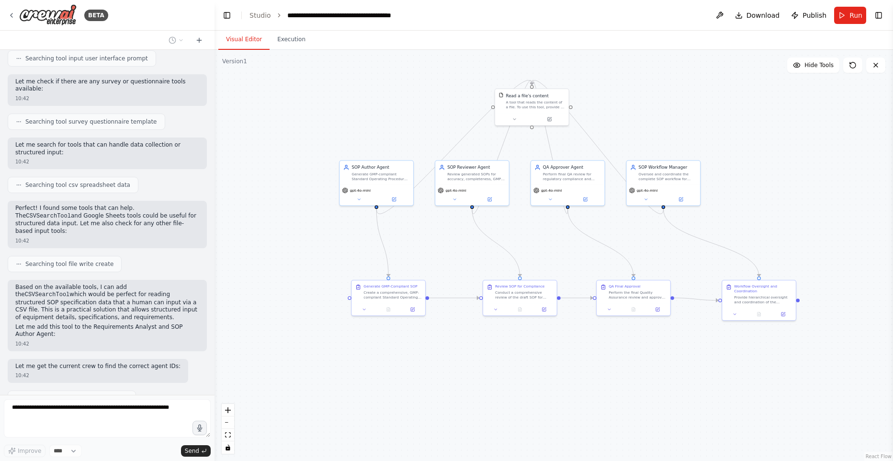
drag, startPoint x: 564, startPoint y: 52, endPoint x: 625, endPoint y: 74, distance: 64.5
click at [628, 72] on div ".deletable-edge-delete-btn { width: 20px; height: 20px; border: 0px solid #ffff…" at bounding box center [554, 255] width 679 height 411
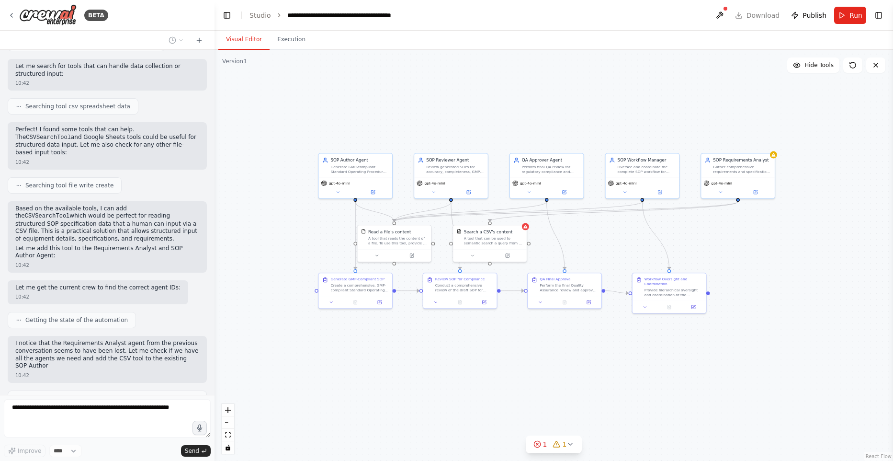
scroll to position [4868, 0]
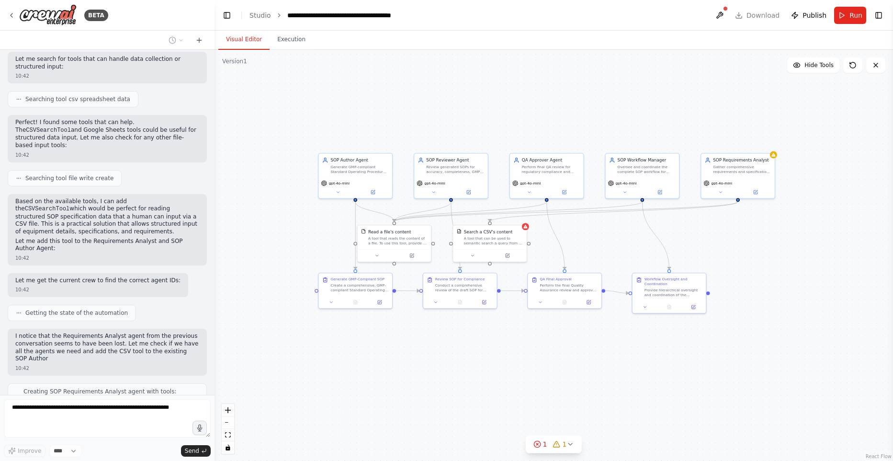
drag, startPoint x: 322, startPoint y: 283, endPoint x: 301, endPoint y: 275, distance: 22.9
click at [302, 276] on div ".deletable-edge-delete-btn { width: 20px; height: 20px; border: 0px solid #ffff…" at bounding box center [554, 255] width 679 height 411
drag, startPoint x: 511, startPoint y: 240, endPoint x: 760, endPoint y: 251, distance: 248.8
click at [760, 251] on div "A tool that can be used to semantic search a query from a CSV's content." at bounding box center [741, 252] width 59 height 10
click at [753, 251] on div "A tool that can be used to semantic search a query from a CSV's content." at bounding box center [741, 252] width 59 height 10
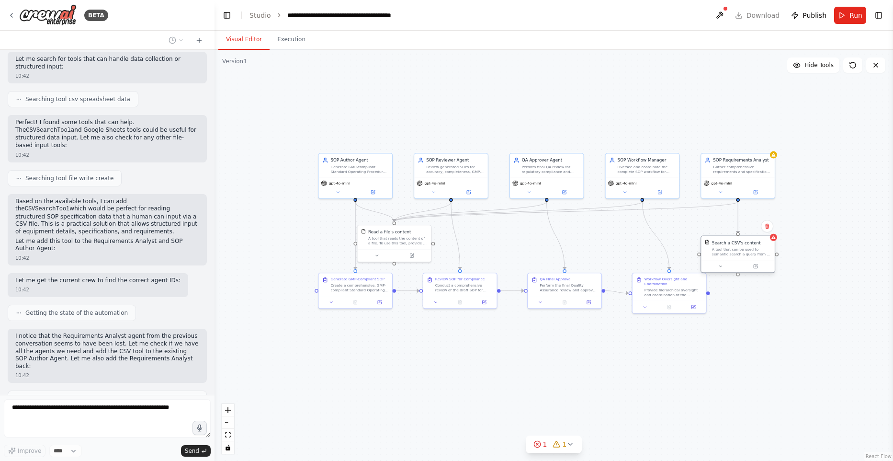
click at [753, 251] on div "A tool that can be used to semantic search a query from a CSV's content." at bounding box center [741, 252] width 59 height 10
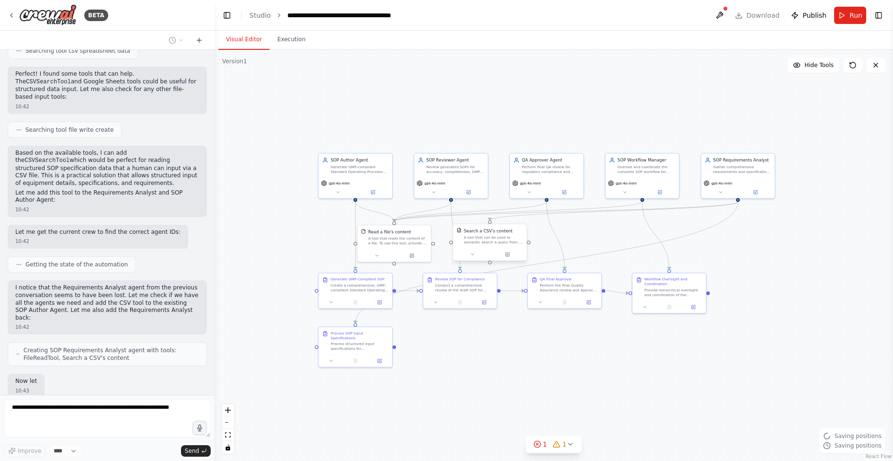
scroll to position [4924, 0]
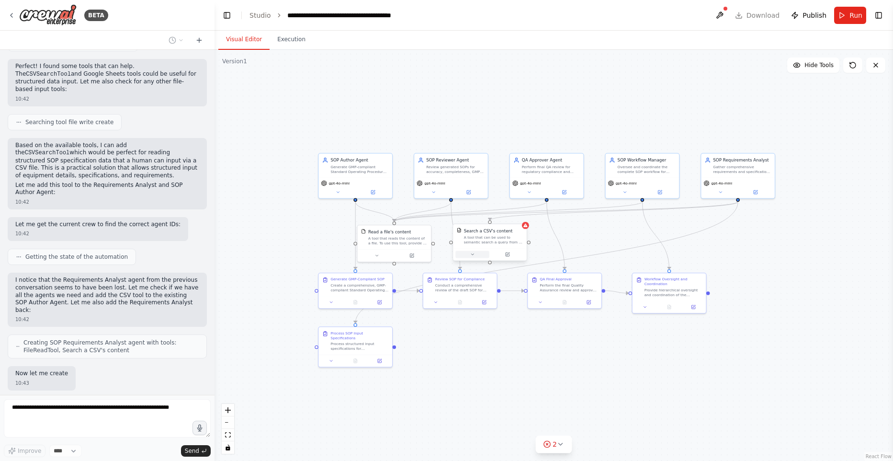
click at [470, 252] on icon at bounding box center [472, 254] width 5 height 5
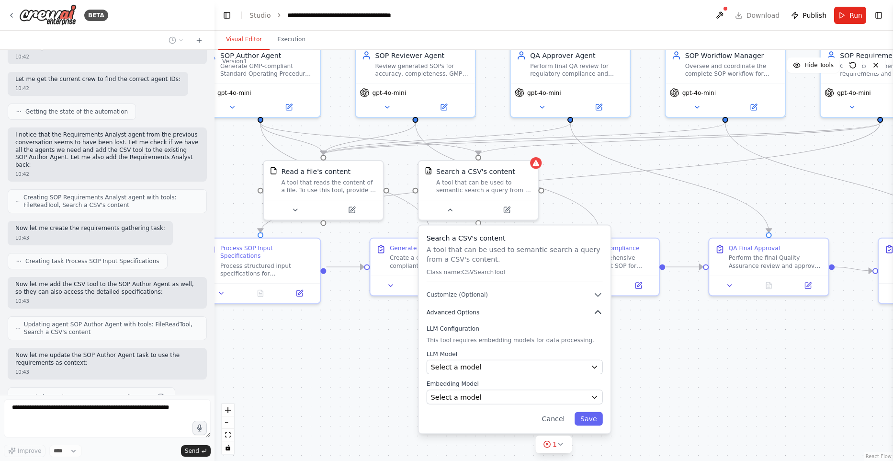
scroll to position [5118, 0]
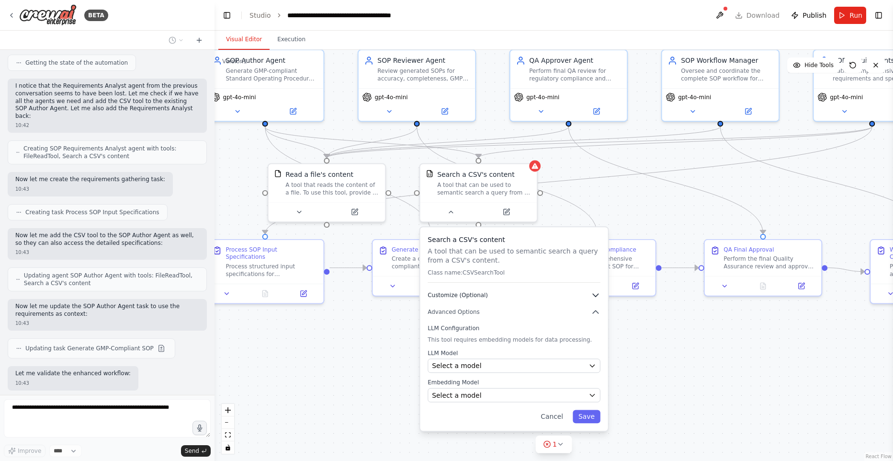
click at [583, 294] on button "Customize (Optional)" at bounding box center [514, 295] width 172 height 10
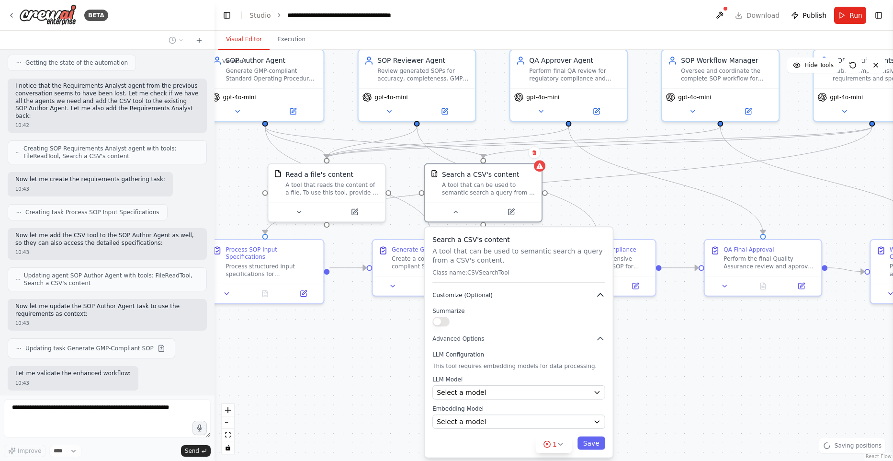
click at [597, 298] on icon "button" at bounding box center [601, 295] width 10 height 10
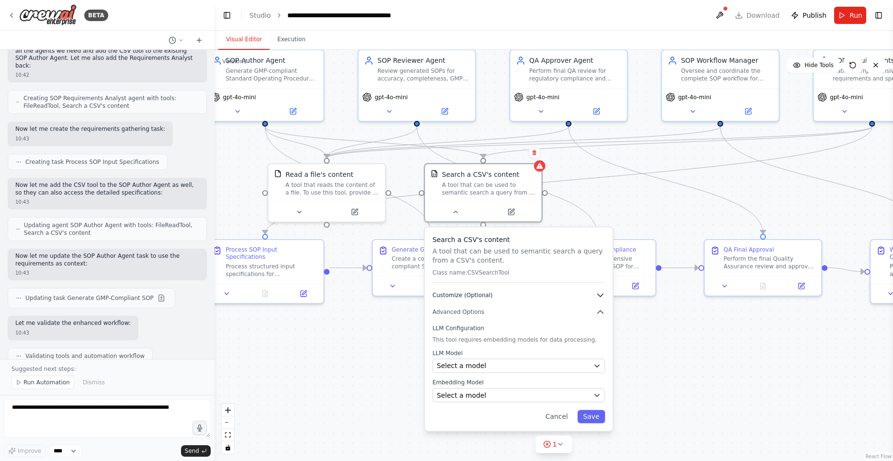
scroll to position [5176, 0]
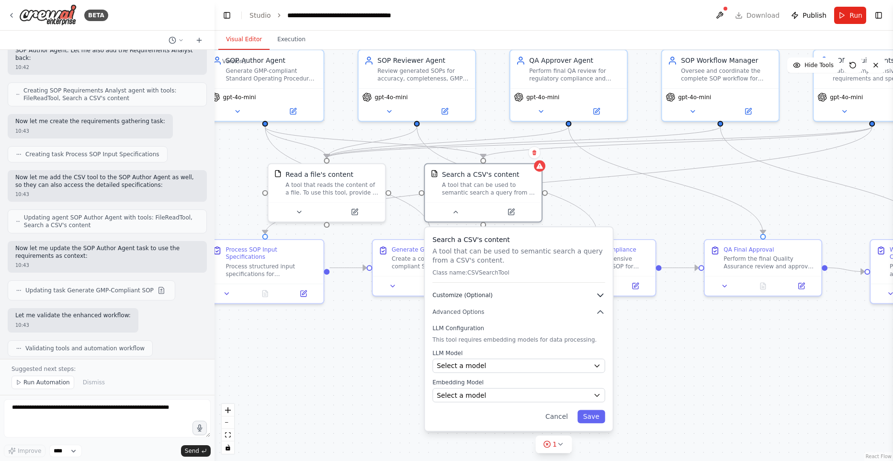
click at [601, 293] on icon "button" at bounding box center [601, 295] width 10 height 10
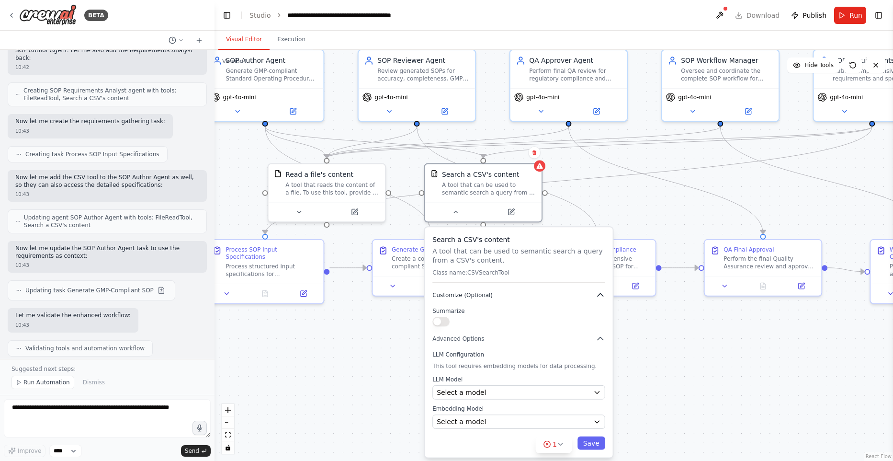
click at [601, 293] on icon "button" at bounding box center [601, 295] width 10 height 10
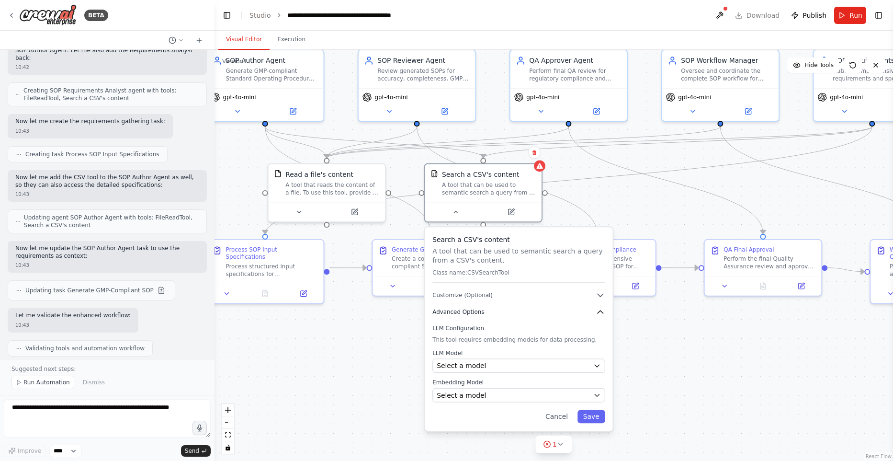
click at [596, 314] on icon "button" at bounding box center [601, 312] width 10 height 10
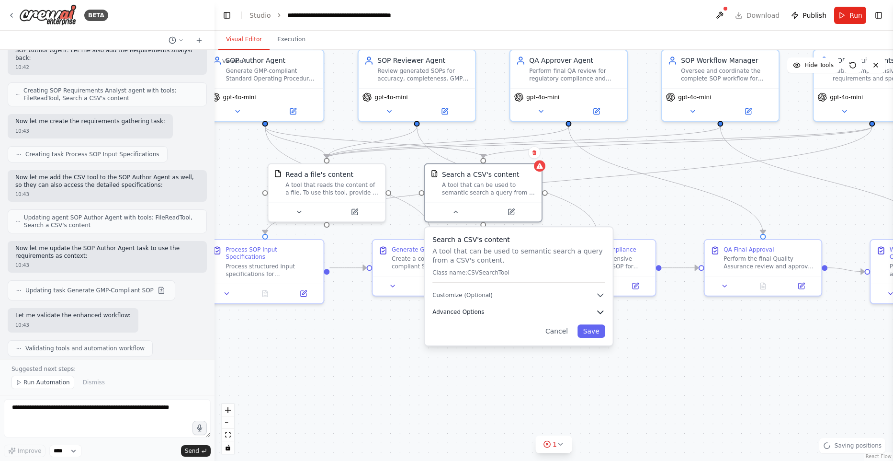
click at [596, 314] on icon "button" at bounding box center [601, 312] width 10 height 10
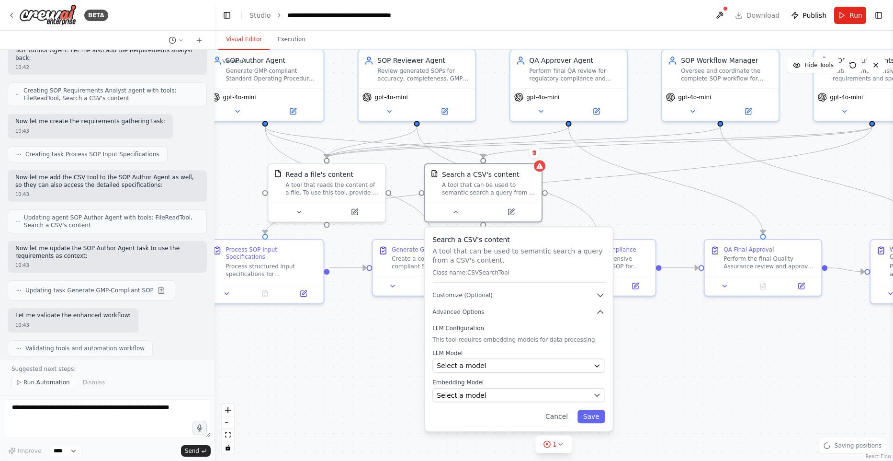
click at [690, 359] on div ".deletable-edge-delete-btn { width: 20px; height: 20px; border: 0px solid #ffff…" at bounding box center [554, 255] width 679 height 411
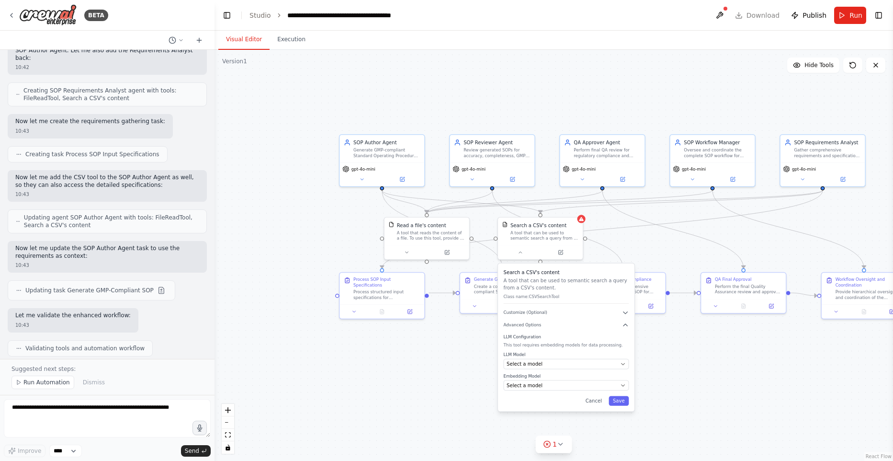
click at [447, 377] on div ".deletable-edge-delete-btn { width: 20px; height: 20px; border: 0px solid #ffff…" at bounding box center [554, 255] width 679 height 411
click at [591, 399] on button "Cancel" at bounding box center [594, 401] width 24 height 10
click at [808, 159] on div "SOP Requirements Analyst Gather comprehensive requirements and specifications f…" at bounding box center [823, 148] width 85 height 28
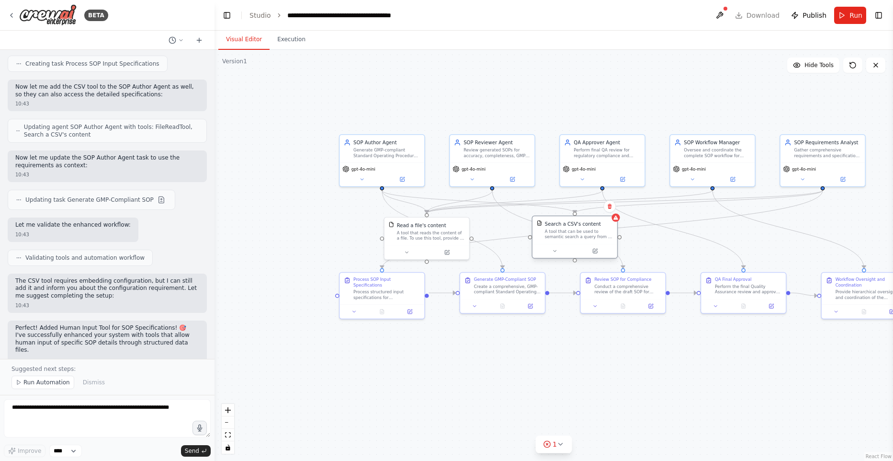
drag, startPoint x: 549, startPoint y: 241, endPoint x: 581, endPoint y: 241, distance: 31.1
click at [581, 241] on div "Search a CSV's content A tool that can be used to semantic search a query from …" at bounding box center [575, 230] width 85 height 28
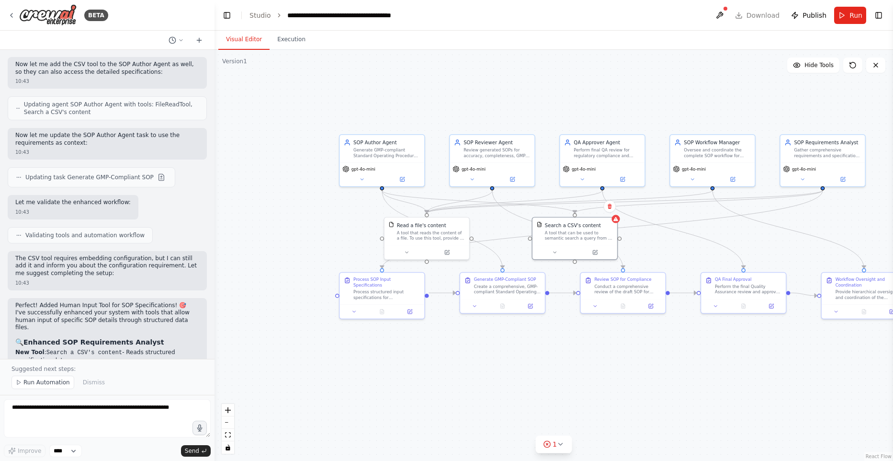
click at [603, 370] on div ".deletable-edge-delete-btn { width: 20px; height: 20px; border: 0px solid #ffff…" at bounding box center [554, 255] width 679 height 411
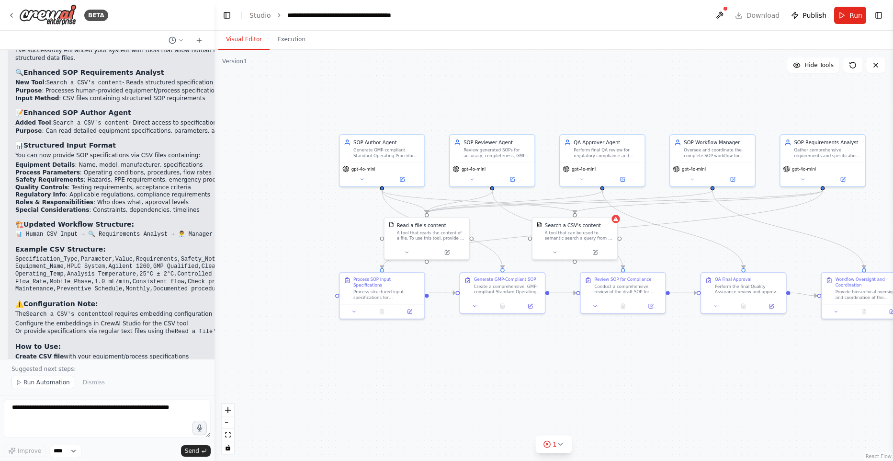
scroll to position [5559, 0]
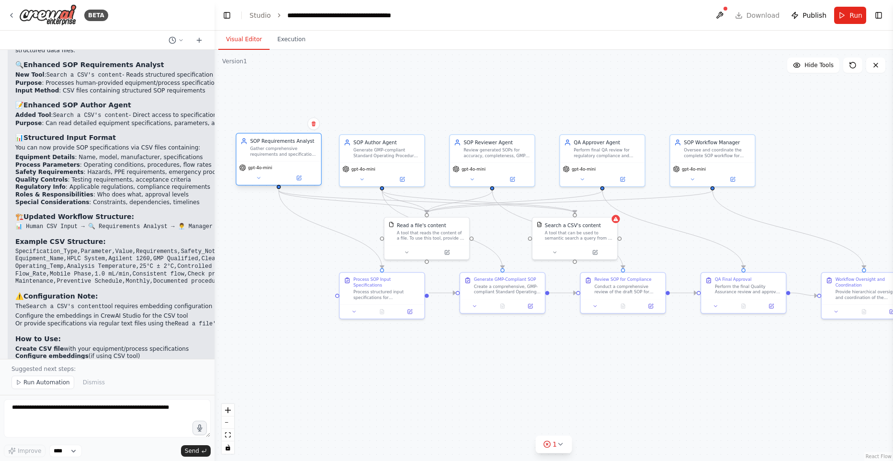
drag, startPoint x: 846, startPoint y: 153, endPoint x: 304, endPoint y: 151, distance: 541.8
click at [304, 151] on div "Gather comprehensive requirements and specifications for {equipment_or_process}…" at bounding box center [283, 151] width 67 height 11
drag, startPoint x: 438, startPoint y: 233, endPoint x: 666, endPoint y: 228, distance: 228.5
click at [677, 230] on div "A tool that reads the content of a file. To use this tool, provide a 'file_path…" at bounding box center [675, 233] width 68 height 11
drag, startPoint x: 581, startPoint y: 234, endPoint x: 333, endPoint y: 238, distance: 247.7
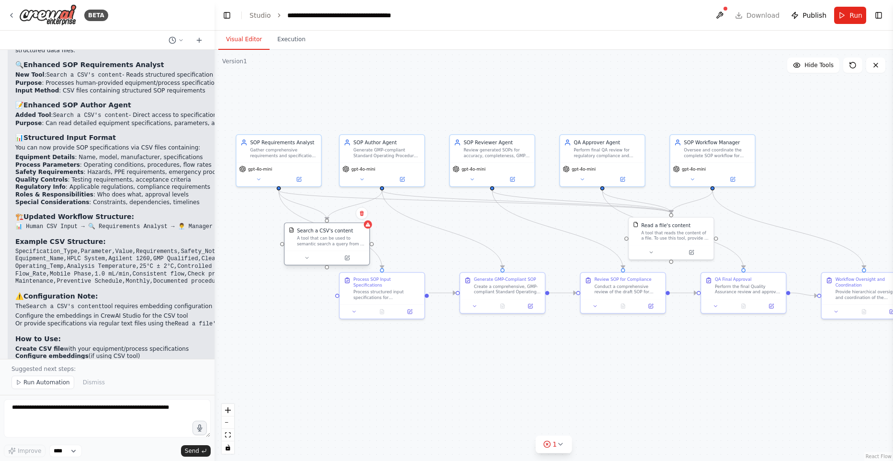
click at [332, 238] on div "A tool that can be used to semantic search a query from a CSV's content." at bounding box center [331, 240] width 68 height 11
drag, startPoint x: 663, startPoint y: 242, endPoint x: 519, endPoint y: 244, distance: 144.2
click at [518, 244] on div "Read a file's content A tool that reads the content of a file. To use this tool…" at bounding box center [527, 237] width 86 height 43
click at [712, 381] on div ".deletable-edge-delete-btn { width: 20px; height: 20px; border: 0px solid #ffff…" at bounding box center [554, 255] width 679 height 411
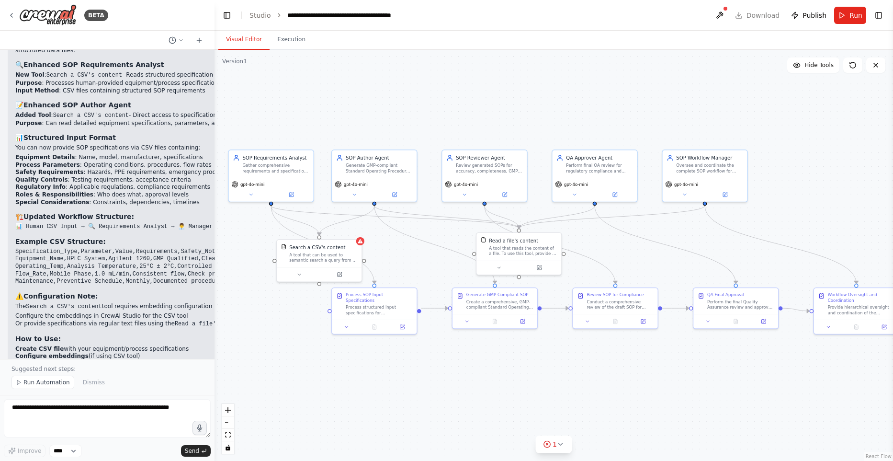
drag, startPoint x: 710, startPoint y: 379, endPoint x: 703, endPoint y: 395, distance: 17.1
click at [703, 395] on div ".deletable-edge-delete-btn { width: 20px; height: 20px; border: 0px solid #ffff…" at bounding box center [554, 255] width 679 height 411
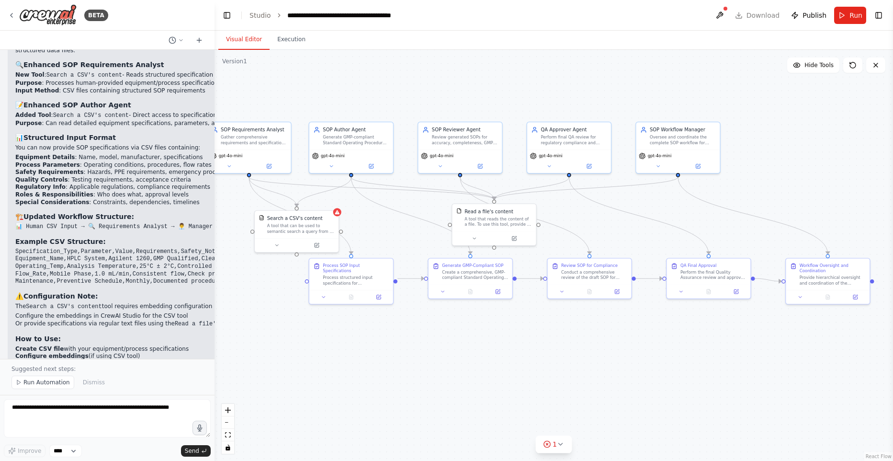
drag, startPoint x: 321, startPoint y: 329, endPoint x: 298, endPoint y: 296, distance: 40.3
click at [295, 299] on div ".deletable-edge-delete-btn { width: 20px; height: 20px; border: 0px solid #ffff…" at bounding box center [554, 255] width 679 height 411
click at [827, 66] on span "Hide Tools" at bounding box center [819, 65] width 29 height 8
click at [827, 66] on span "Show Tools" at bounding box center [818, 65] width 32 height 8
click at [827, 66] on span "Hide Tools" at bounding box center [819, 65] width 29 height 8
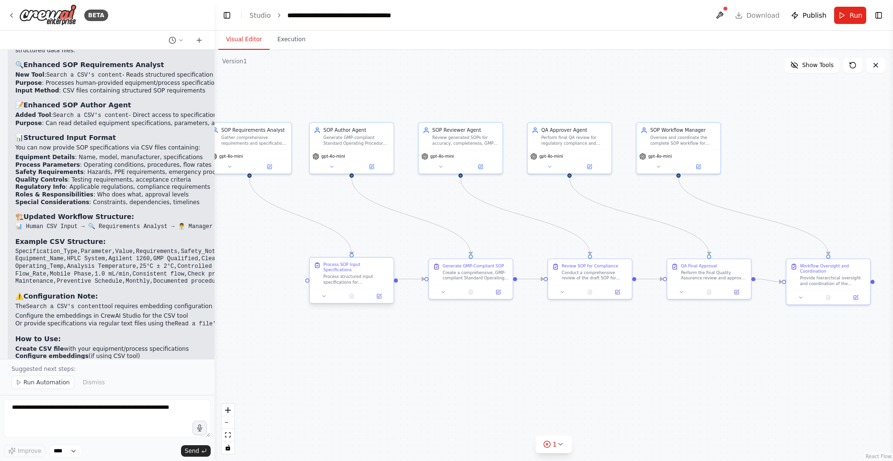
click at [335, 277] on div "Process structured input specifications for {equipment_or_process} SOP developm…" at bounding box center [356, 279] width 66 height 11
drag, startPoint x: 453, startPoint y: 279, endPoint x: 457, endPoint y: 278, distance: 4.9
click at [452, 279] on div "Create a comprehensive, GMP-compliant Standard Operating Procedure for {equipme…" at bounding box center [476, 274] width 66 height 11
click at [565, 274] on div "Conduct a comprehensive review of the draft SOP for {equipment_or_process} to e…" at bounding box center [595, 274] width 66 height 11
click at [601, 278] on div "Conduct a comprehensive review of the draft SOP for {equipment_or_process} to e…" at bounding box center [595, 274] width 66 height 11
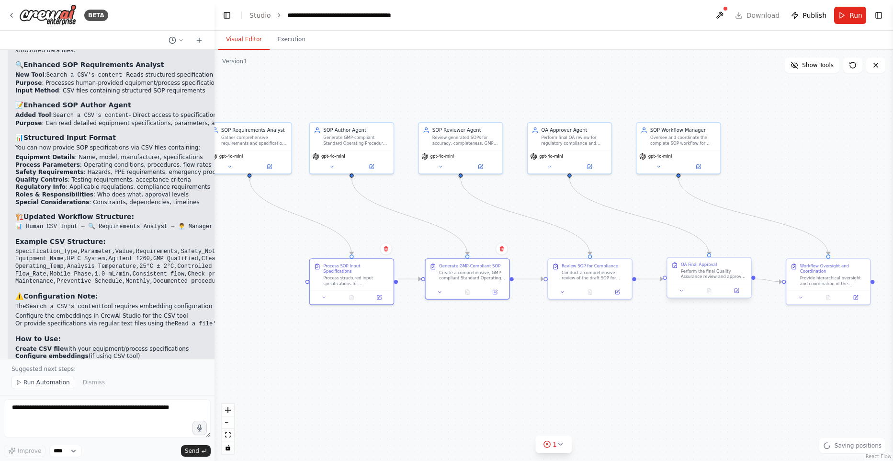
click at [702, 279] on div "Perform the final Quality Assurance review and approval decision for the {equip…" at bounding box center [714, 274] width 66 height 11
click at [810, 276] on div "Provide hierarchical oversight and coordination of the complete SOP development…" at bounding box center [833, 279] width 66 height 11
click at [812, 279] on div "Provide hierarchical oversight and coordination of the complete SOP development…" at bounding box center [833, 279] width 66 height 11
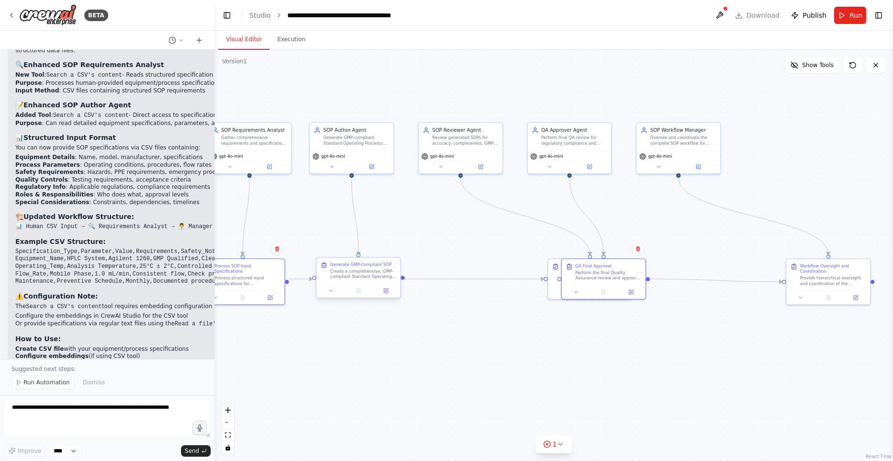
drag, startPoint x: 473, startPoint y: 275, endPoint x: 361, endPoint y: 279, distance: 112.1
click at [361, 279] on div "Create a comprehensive, GMP-compliant Standard Operating Procedure for {equipme…" at bounding box center [364, 274] width 66 height 11
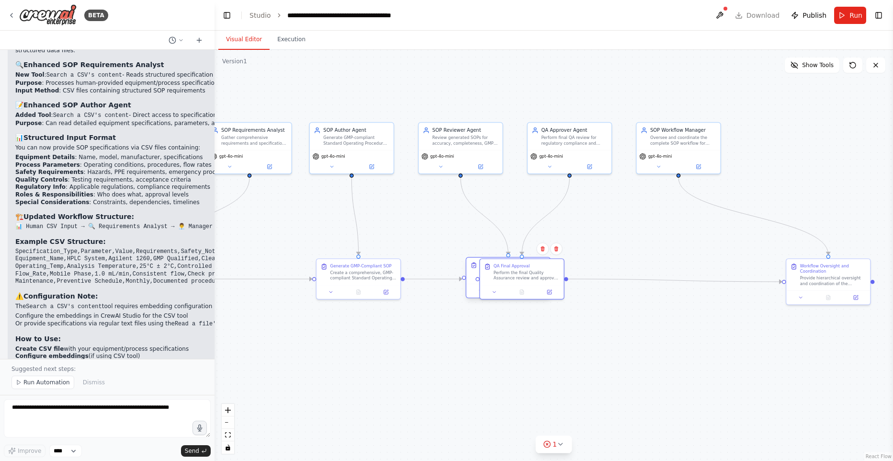
drag, startPoint x: 552, startPoint y: 284, endPoint x: 471, endPoint y: 282, distance: 81.0
click at [471, 282] on div "Review SOP for Compliance Conduct a comprehensive review of the draft SOP for {…" at bounding box center [508, 277] width 85 height 41
click at [490, 351] on div ".deletable-edge-delete-btn { width: 20px; height: 20px; border: 0px solid #ffff…" at bounding box center [554, 255] width 679 height 411
drag, startPoint x: 544, startPoint y: 275, endPoint x: 609, endPoint y: 291, distance: 67.5
click at [652, 277] on div "Perform the final Quality Assurance review and approval decision for the {equip…" at bounding box center [643, 274] width 66 height 11
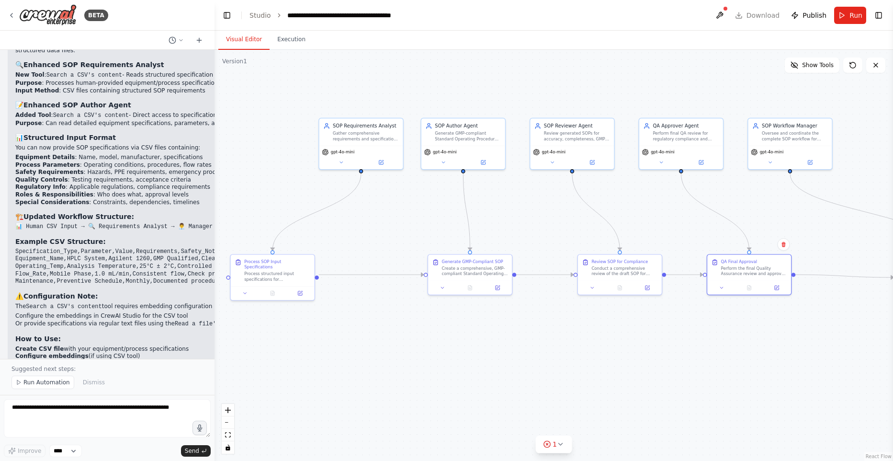
drag, startPoint x: 506, startPoint y: 341, endPoint x: 638, endPoint y: 336, distance: 131.3
click at [640, 337] on div ".deletable-edge-delete-btn { width: 20px; height: 20px; border: 0px solid #ffff…" at bounding box center [554, 255] width 679 height 411
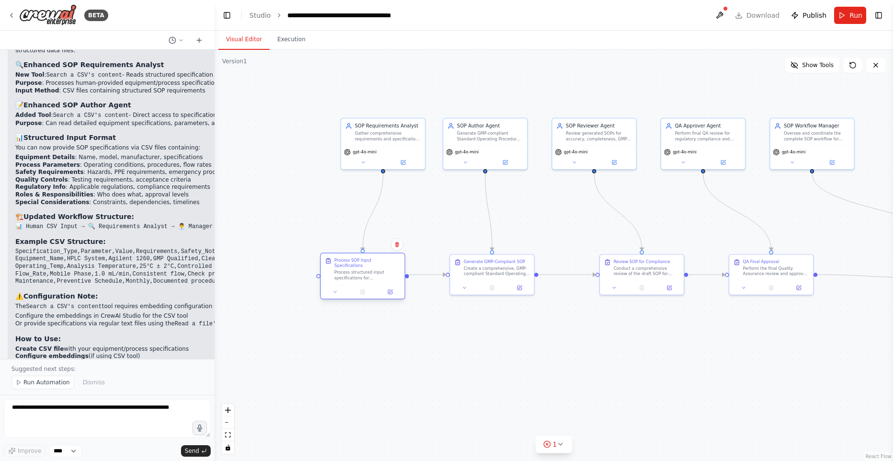
drag, startPoint x: 315, startPoint y: 269, endPoint x: 401, endPoint y: 277, distance: 86.2
click at [382, 271] on div "Process structured input specifications for {equipment_or_process} SOP developm…" at bounding box center [367, 275] width 66 height 11
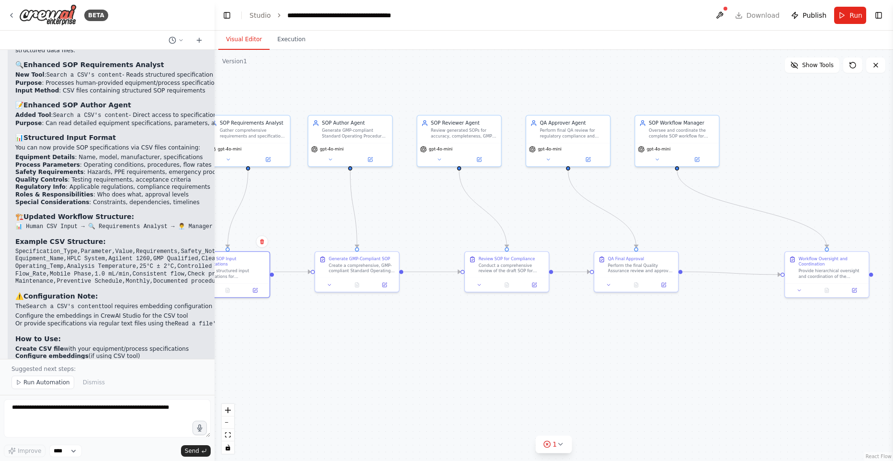
drag, startPoint x: 688, startPoint y: 339, endPoint x: 559, endPoint y: 327, distance: 129.0
click at [544, 335] on div ".deletable-edge-delete-btn { width: 20px; height: 20px; border: 0px solid #ffff…" at bounding box center [554, 255] width 679 height 411
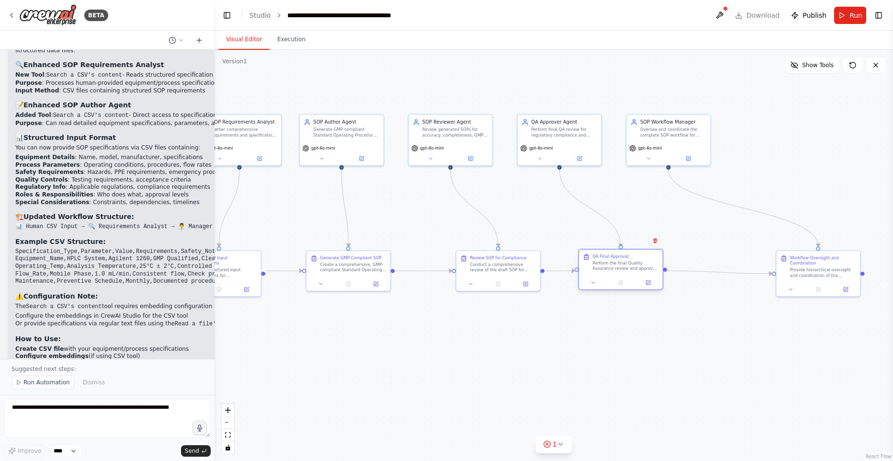
drag, startPoint x: 652, startPoint y: 269, endPoint x: 643, endPoint y: 272, distance: 9.9
click at [643, 272] on div "QA Final Approval Perform the final Quality Assurance review and approval decis…" at bounding box center [621, 263] width 84 height 26
drag, startPoint x: 788, startPoint y: 265, endPoint x: 719, endPoint y: 263, distance: 69.5
click at [733, 262] on div "Workflow Oversight and Coordination Provide hierarchical oversight and coordina…" at bounding box center [764, 266] width 76 height 23
drag, startPoint x: 466, startPoint y: 365, endPoint x: 474, endPoint y: 364, distance: 7.7
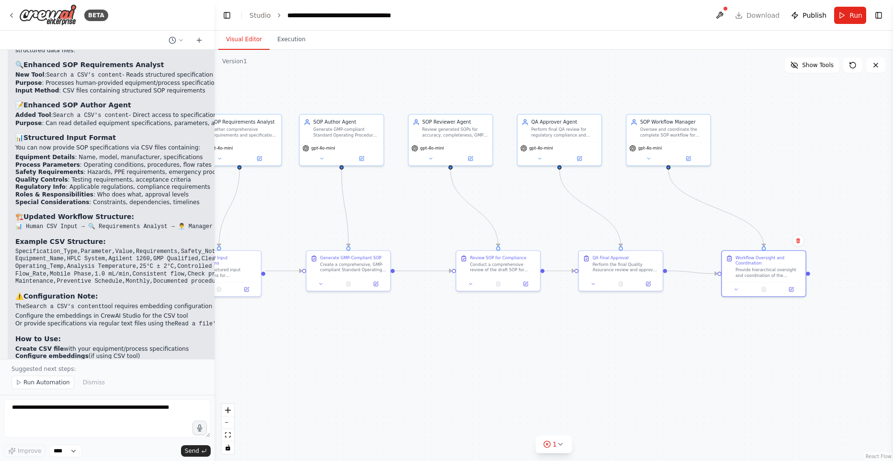
click at [471, 365] on div ".deletable-edge-delete-btn { width: 20px; height: 20px; border: 0px solid #ffff…" at bounding box center [554, 255] width 679 height 411
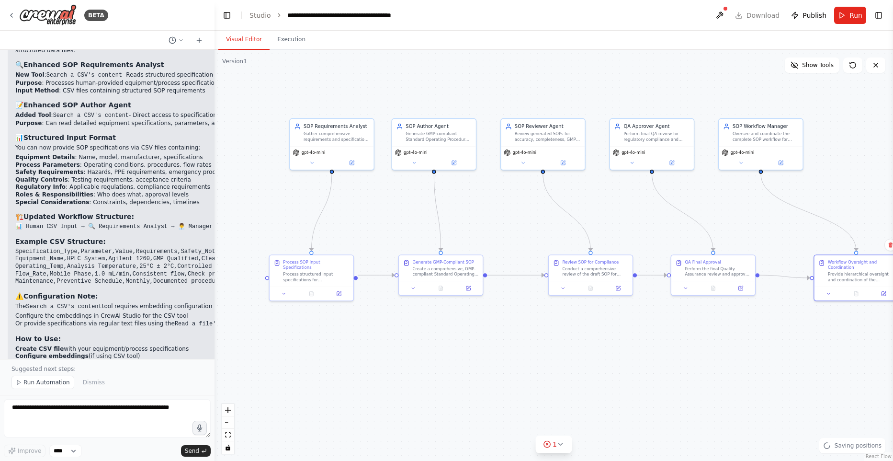
drag, startPoint x: 477, startPoint y: 365, endPoint x: 675, endPoint y: 234, distance: 237.5
click at [561, 369] on div ".deletable-edge-delete-btn { width: 20px; height: 20px; border: 0px solid #ffff…" at bounding box center [554, 255] width 679 height 411
click at [828, 68] on span "Show Tools" at bounding box center [818, 65] width 32 height 8
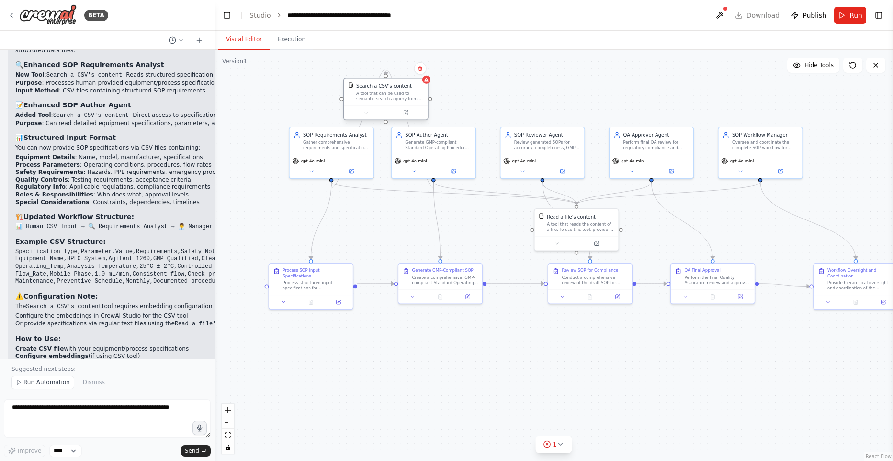
drag, startPoint x: 399, startPoint y: 222, endPoint x: 413, endPoint y: 101, distance: 122.0
click at [403, 95] on div "A tool that can be used to semantic search a query from a CSV's content." at bounding box center [390, 96] width 68 height 11
drag, startPoint x: 574, startPoint y: 230, endPoint x: 578, endPoint y: 103, distance: 126.5
click at [618, 100] on div "A tool that reads the content of a file. To use this tool, provide a 'file_path…" at bounding box center [622, 96] width 68 height 11
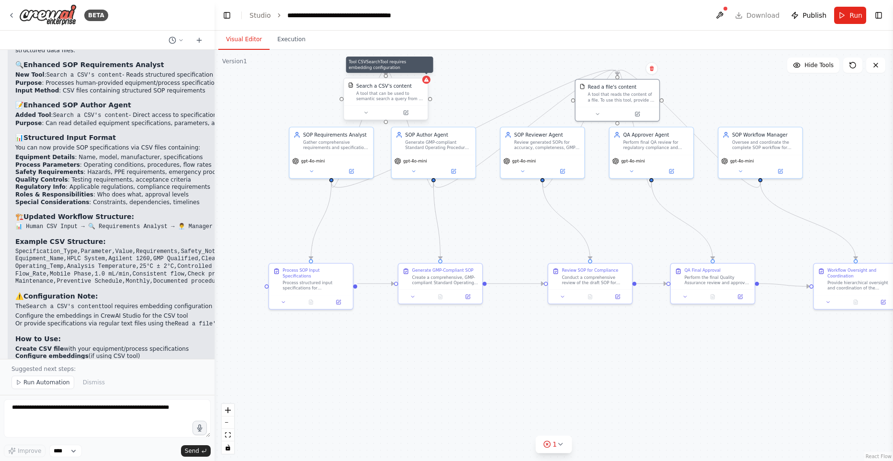
click at [426, 83] on div at bounding box center [426, 80] width 8 height 8
click at [428, 84] on div "Search a CSV's content A tool that can be used to semantic search a query from …" at bounding box center [386, 91] width 84 height 27
click at [427, 84] on div "Search a CSV's content A tool that can be used to semantic search a query from …" at bounding box center [386, 91] width 84 height 27
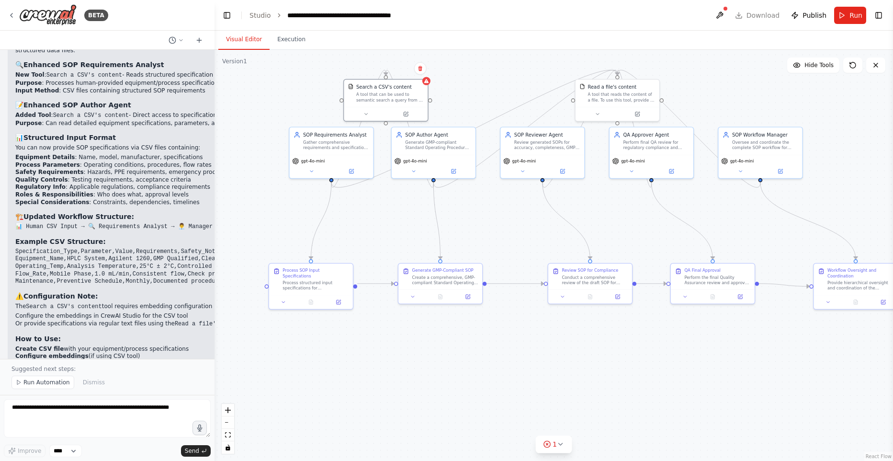
scroll to position [5098, 0]
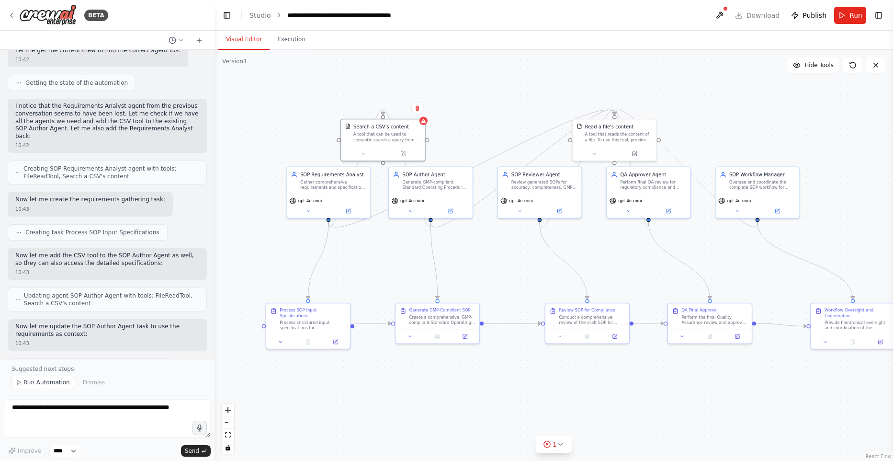
drag, startPoint x: 469, startPoint y: 346, endPoint x: 467, endPoint y: 386, distance: 39.8
click at [467, 386] on div ".deletable-edge-delete-btn { width: 20px; height: 20px; border: 0px solid #ffff…" at bounding box center [554, 255] width 679 height 411
drag, startPoint x: 844, startPoint y: 311, endPoint x: 812, endPoint y: 308, distance: 32.7
click at [812, 308] on div "Workflow Oversight and Coordination" at bounding box center [824, 311] width 66 height 11
click at [736, 213] on button at bounding box center [738, 209] width 38 height 8
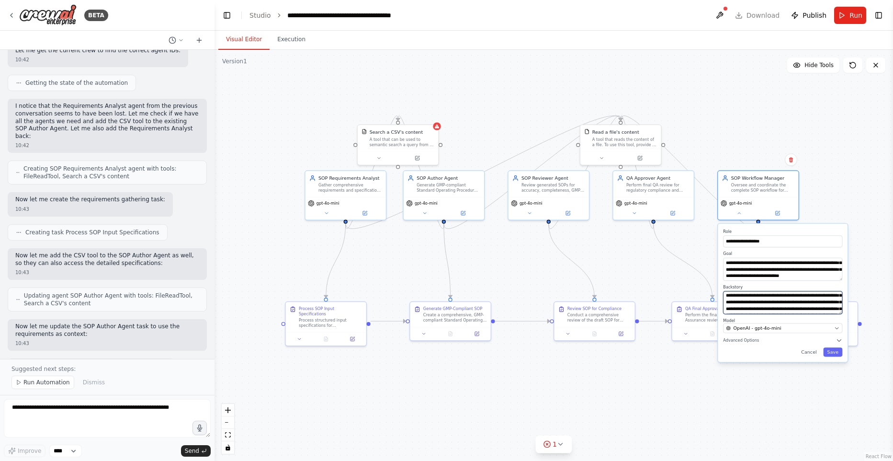
scroll to position [15, 0]
click at [372, 193] on div "SOP Requirements Analyst Gather comprehensive requirements and specifications f…" at bounding box center [346, 183] width 80 height 26
click at [322, 213] on button at bounding box center [326, 212] width 37 height 8
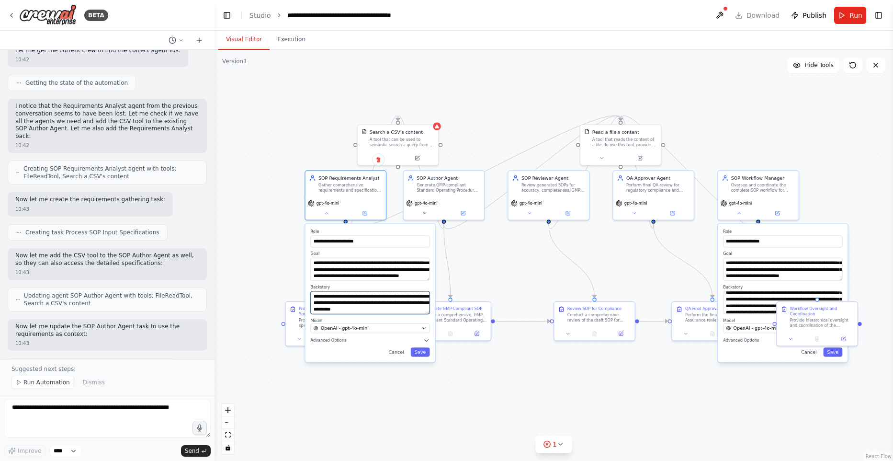
scroll to position [96, 0]
drag, startPoint x: 245, startPoint y: 228, endPoint x: 237, endPoint y: 240, distance: 14.1
click at [245, 228] on div ".deletable-edge-delete-btn { width: 20px; height: 20px; border: 0px solid #ffff…" at bounding box center [554, 255] width 679 height 411
click at [293, 435] on div ".deletable-edge-delete-btn { width: 20px; height: 20px; border: 0px solid #ffff…" at bounding box center [554, 255] width 679 height 411
click at [439, 430] on div ".deletable-edge-delete-btn { width: 20px; height: 20px; border: 0px solid #ffff…" at bounding box center [554, 255] width 679 height 411
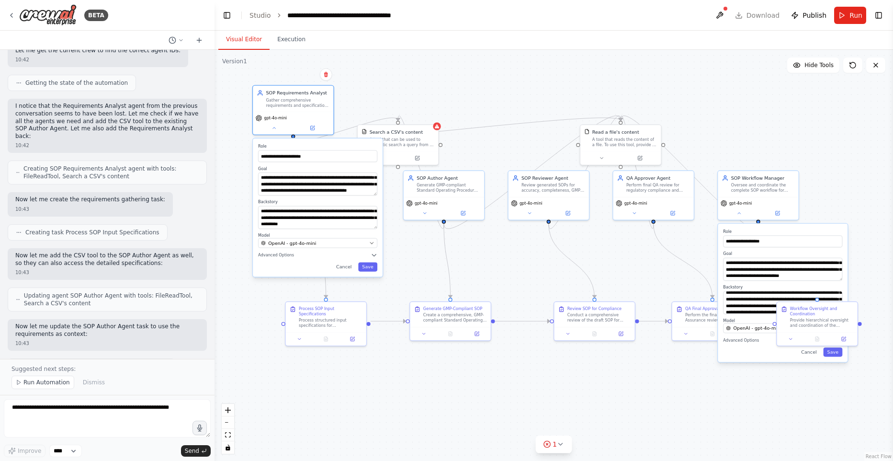
drag, startPoint x: 405, startPoint y: 254, endPoint x: 352, endPoint y: 172, distance: 98.1
click at [356, 168] on label "Goal" at bounding box center [317, 168] width 119 height 5
click at [297, 335] on icon at bounding box center [299, 337] width 5 height 5
click at [301, 335] on icon at bounding box center [299, 337] width 5 height 5
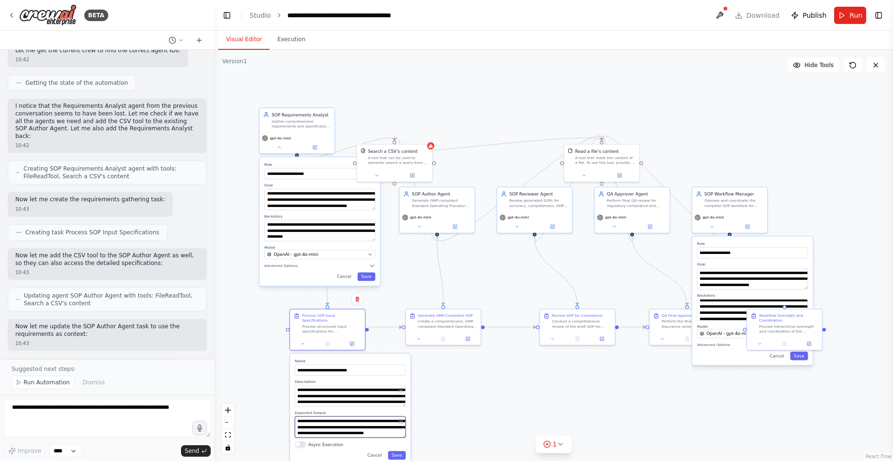
drag, startPoint x: 314, startPoint y: 419, endPoint x: 358, endPoint y: 425, distance: 44.9
click at [358, 425] on textarea "**********" at bounding box center [350, 427] width 111 height 22
click at [334, 420] on textarea "**********" at bounding box center [350, 427] width 111 height 22
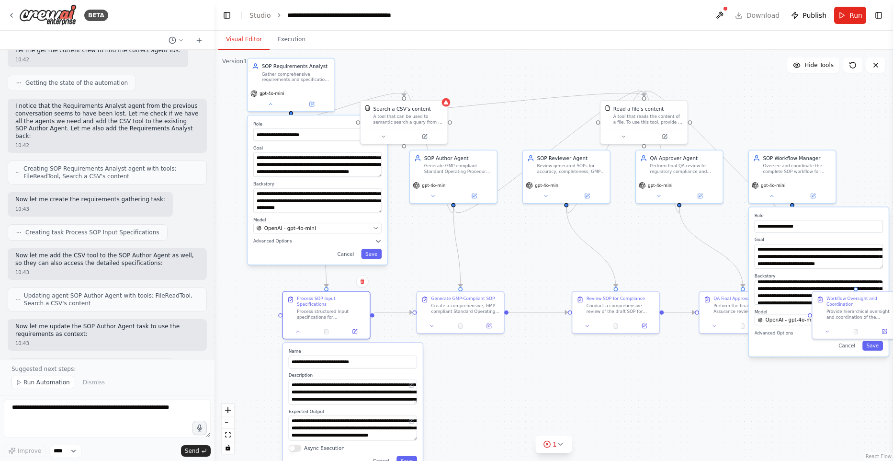
click at [453, 403] on div ".deletable-edge-delete-btn { width: 20px; height: 20px; border: 0px solid #ffff…" at bounding box center [554, 255] width 679 height 411
drag, startPoint x: 618, startPoint y: 389, endPoint x: 558, endPoint y: 368, distance: 63.3
click at [617, 389] on div ".deletable-edge-delete-btn { width: 20px; height: 20px; border: 0px solid #ffff…" at bounding box center [554, 255] width 679 height 411
click at [342, 252] on button "Cancel" at bounding box center [345, 254] width 25 height 10
click at [345, 256] on button "Cancel" at bounding box center [345, 254] width 25 height 10
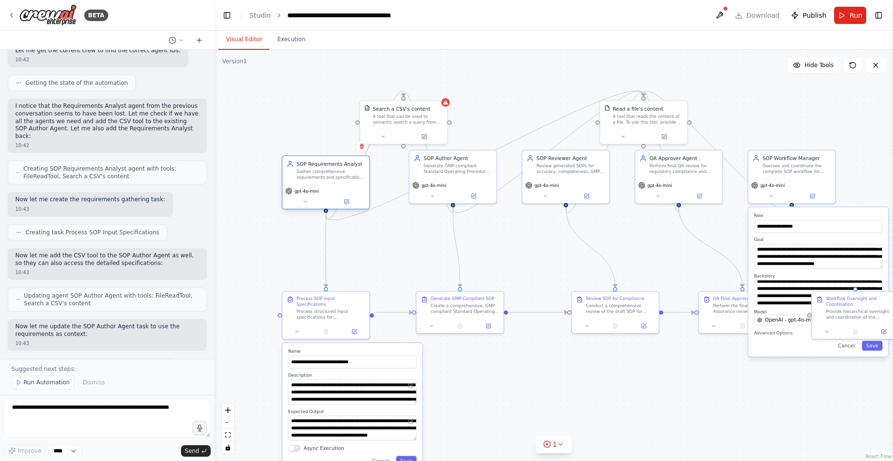
drag, startPoint x: 297, startPoint y: 76, endPoint x: 329, endPoint y: 172, distance: 101.3
click at [330, 172] on div "Gather comprehensive requirements and specifications for {equipment_or_process}…" at bounding box center [331, 174] width 68 height 11
click at [406, 115] on div "A tool that can be used to semantic search a query from a CSV's content." at bounding box center [408, 117] width 70 height 11
click at [387, 137] on button at bounding box center [383, 135] width 40 height 9
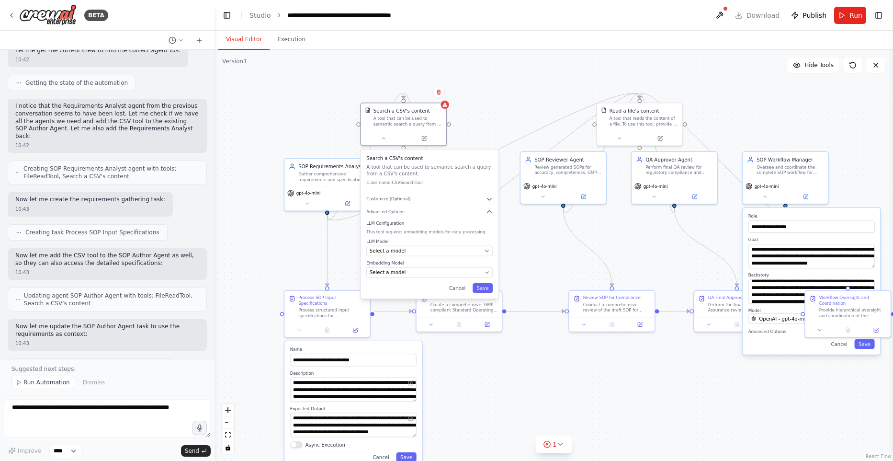
drag, startPoint x: 354, startPoint y: 33, endPoint x: 348, endPoint y: 35, distance: 6.2
click at [288, 42] on button "Execution" at bounding box center [292, 40] width 44 height 20
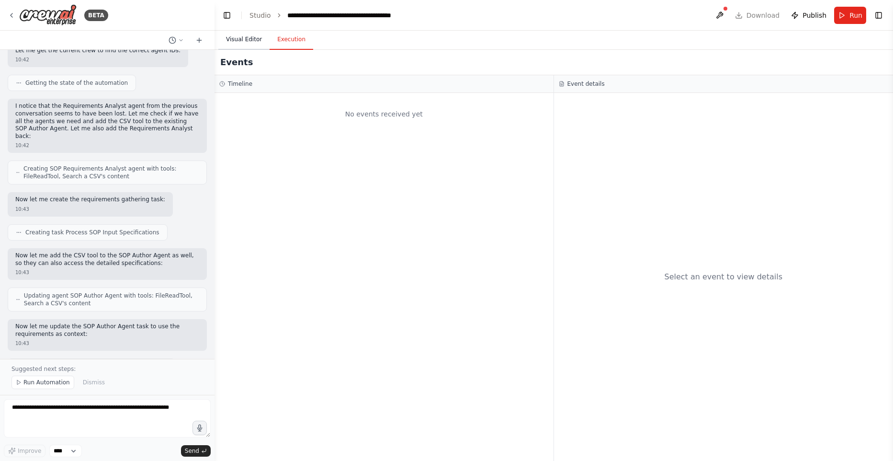
click at [239, 42] on button "Visual Editor" at bounding box center [243, 40] width 51 height 20
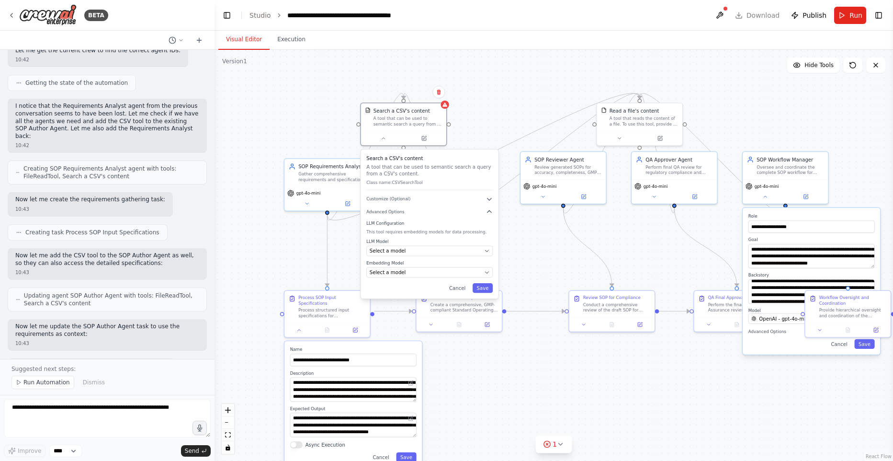
click at [401, 33] on div "Visual Editor Execution" at bounding box center [554, 40] width 679 height 19
click at [256, 18] on link "Studio" at bounding box center [261, 15] width 22 height 8
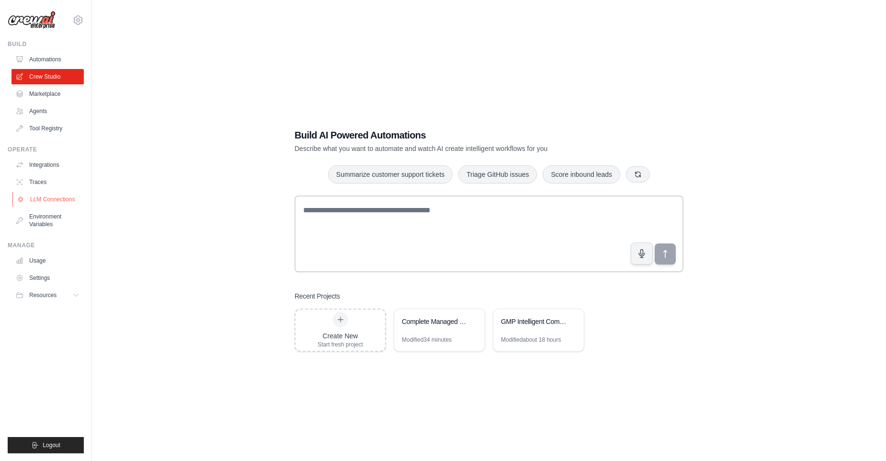
click at [37, 197] on link "LLM Connections" at bounding box center [48, 199] width 72 height 15
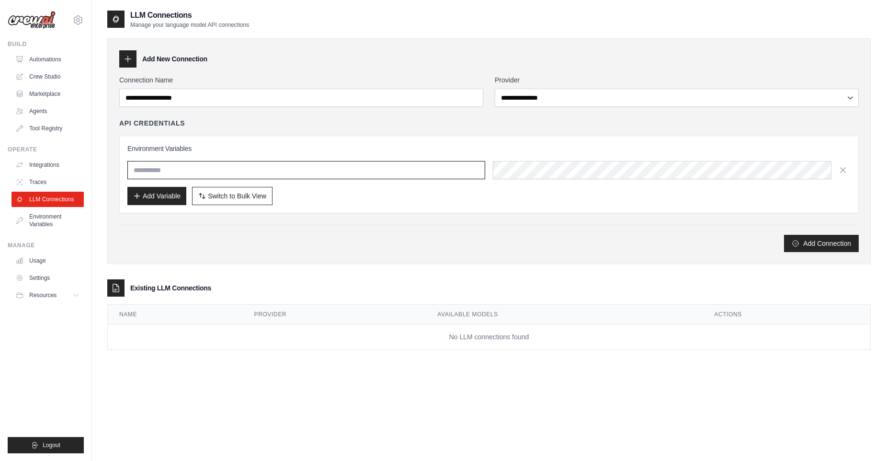
click at [264, 169] on input "text" at bounding box center [306, 170] width 358 height 18
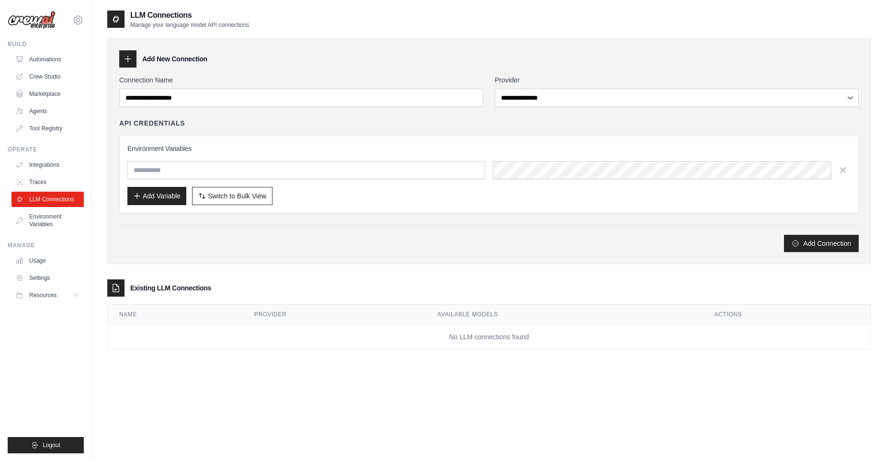
click at [436, 144] on h3 "Environment Variables" at bounding box center [488, 149] width 723 height 10
click at [52, 215] on link "Environment Variables" at bounding box center [48, 220] width 72 height 23
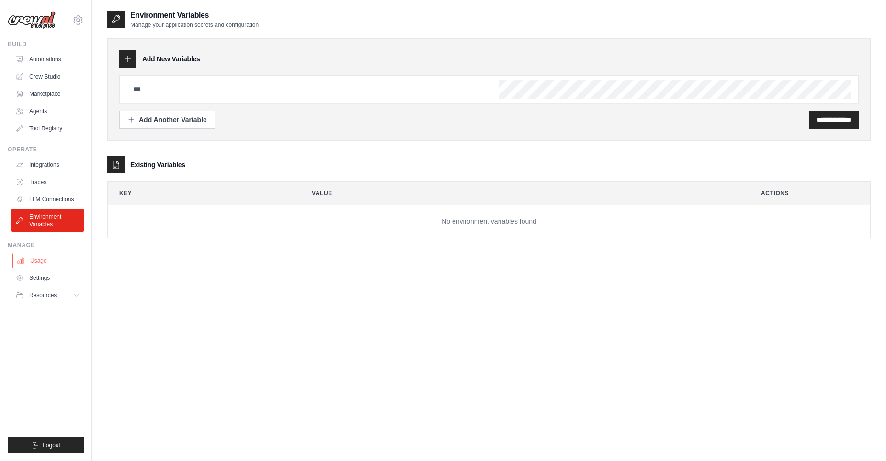
click at [58, 261] on link "Usage" at bounding box center [48, 260] width 72 height 15
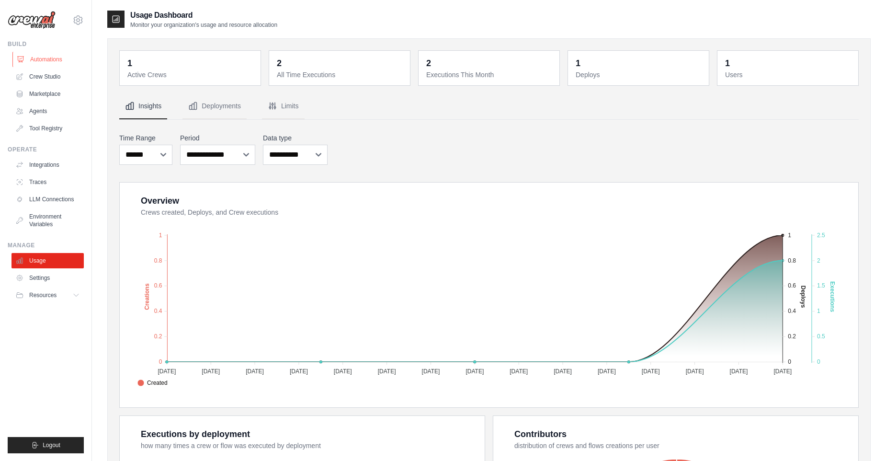
click at [59, 64] on link "Automations" at bounding box center [48, 59] width 72 height 15
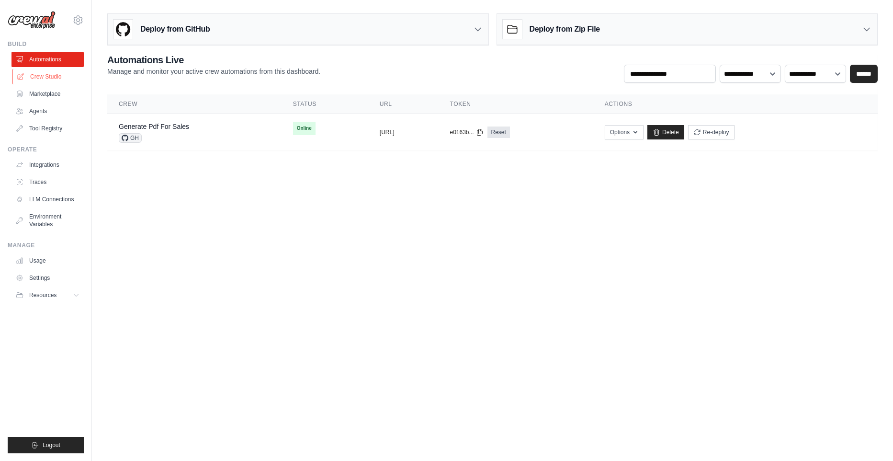
click at [56, 73] on link "Crew Studio" at bounding box center [48, 76] width 72 height 15
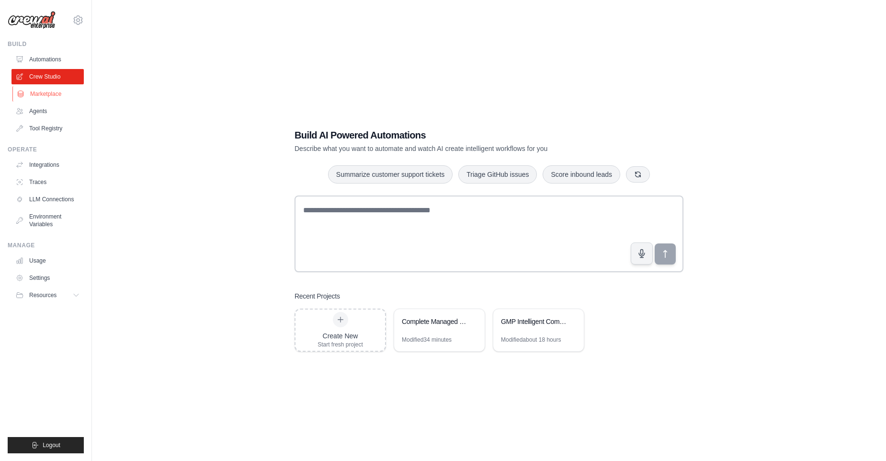
click at [55, 89] on link "Marketplace" at bounding box center [48, 93] width 72 height 15
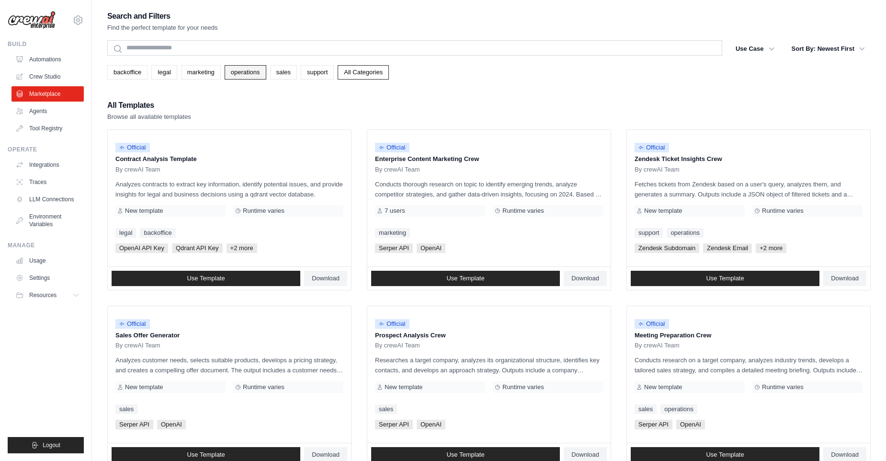
click at [233, 73] on link "operations" at bounding box center [246, 72] width 42 height 14
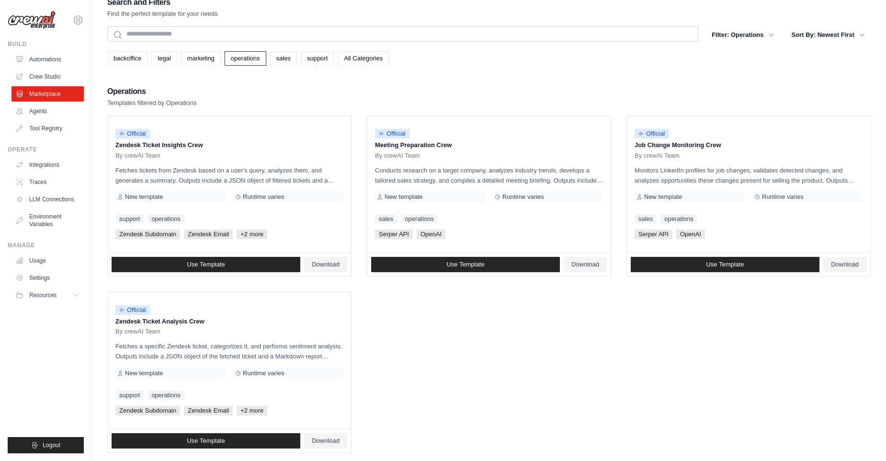
scroll to position [19, 0]
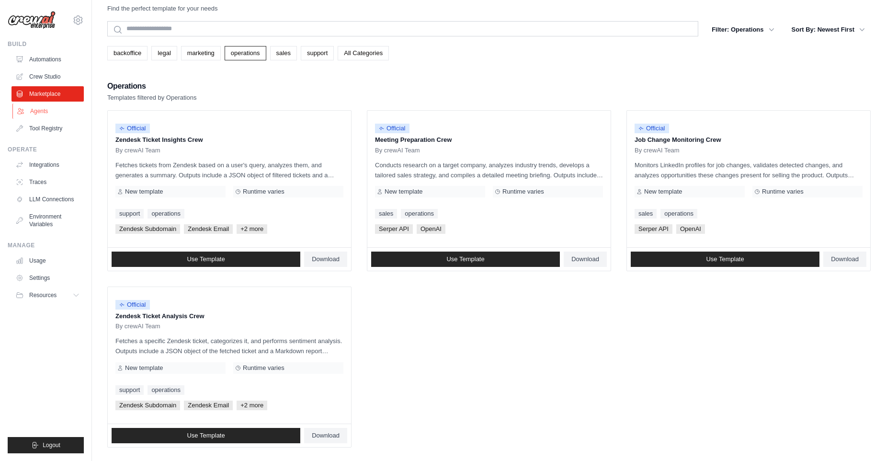
click at [68, 117] on link "Agents" at bounding box center [48, 110] width 72 height 15
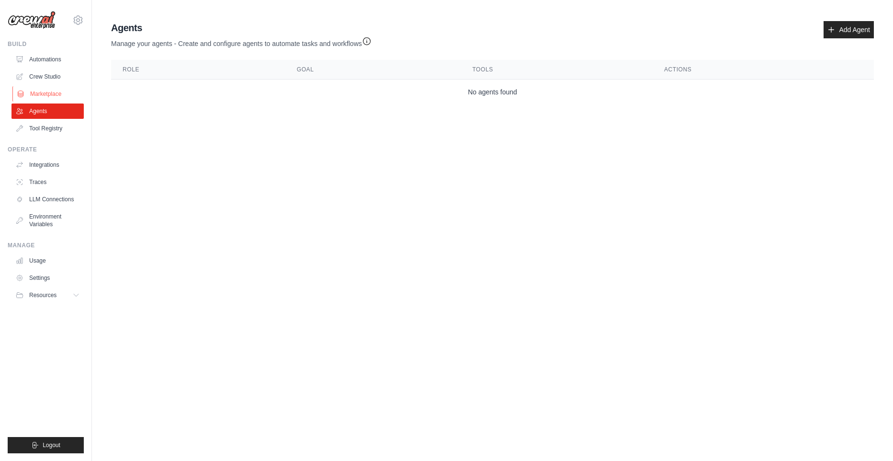
click at [49, 86] on ul "Automations Crew Studio Marketplace Agents Tool Registry" at bounding box center [47, 94] width 72 height 84
click at [36, 122] on link "Tool Registry" at bounding box center [48, 128] width 72 height 15
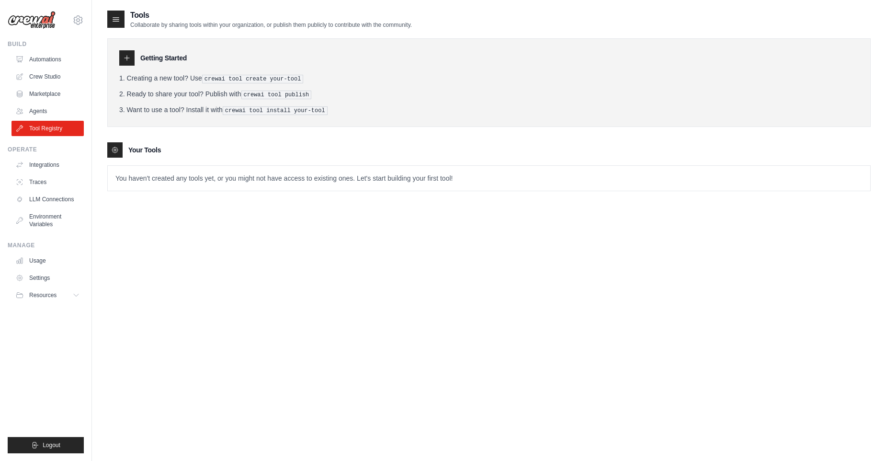
click at [126, 56] on icon at bounding box center [127, 58] width 8 height 8
click at [208, 184] on p "You haven't created any tools yet, or you might not have access to existing one…" at bounding box center [489, 178] width 763 height 25
click at [123, 55] on icon at bounding box center [127, 58] width 8 height 8
drag, startPoint x: 122, startPoint y: 19, endPoint x: 116, endPoint y: 20, distance: 5.4
click at [122, 19] on div at bounding box center [115, 19] width 17 height 17
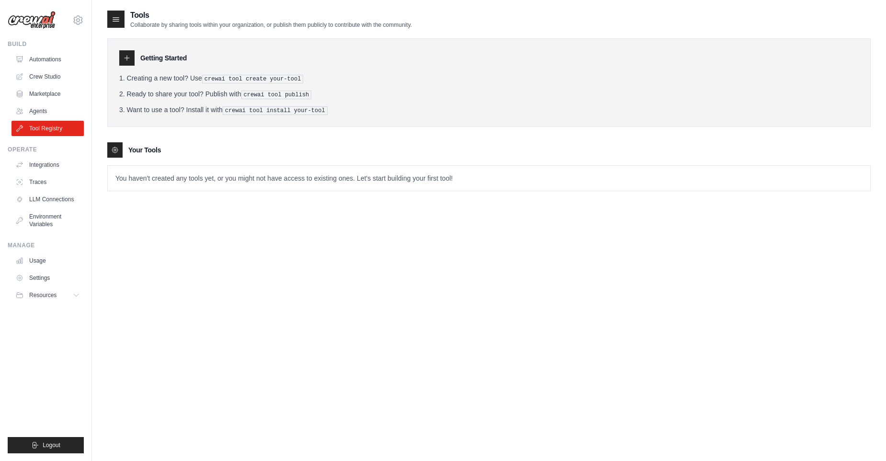
click at [106, 21] on div "Tools Collaborate by sharing tools within your organization, or publish them pu…" at bounding box center [489, 240] width 794 height 461
drag, startPoint x: 113, startPoint y: 18, endPoint x: 108, endPoint y: 45, distance: 27.2
click at [113, 18] on icon at bounding box center [116, 19] width 10 height 10
click at [129, 172] on p "You haven't created any tools yet, or you might not have access to existing one…" at bounding box center [489, 178] width 763 height 25
click at [115, 149] on icon at bounding box center [115, 150] width 2 height 2
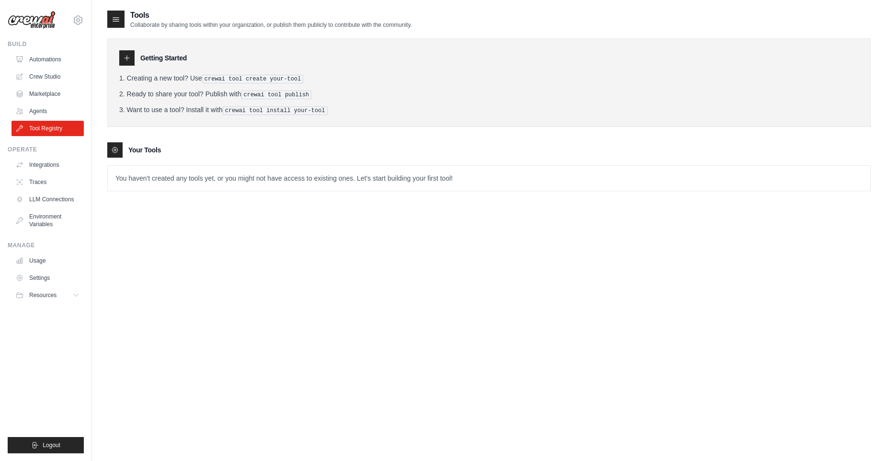
drag, startPoint x: 114, startPoint y: 148, endPoint x: 6, endPoint y: 125, distance: 109.9
click at [85, 147] on div "mseyam012@gmail.com Settings Build Automations Crew Studio" at bounding box center [443, 240] width 886 height 480
click at [271, 131] on div "Getting Started Creating a new tool? Use crewai tool create your-tool Ready to …" at bounding box center [489, 110] width 764 height 162
click at [44, 278] on link "Settings" at bounding box center [48, 277] width 72 height 15
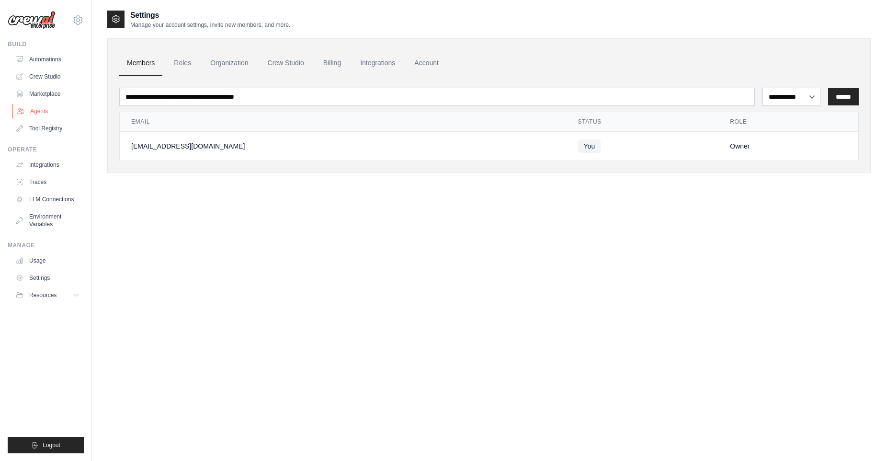
click at [59, 104] on link "Agents" at bounding box center [48, 110] width 72 height 15
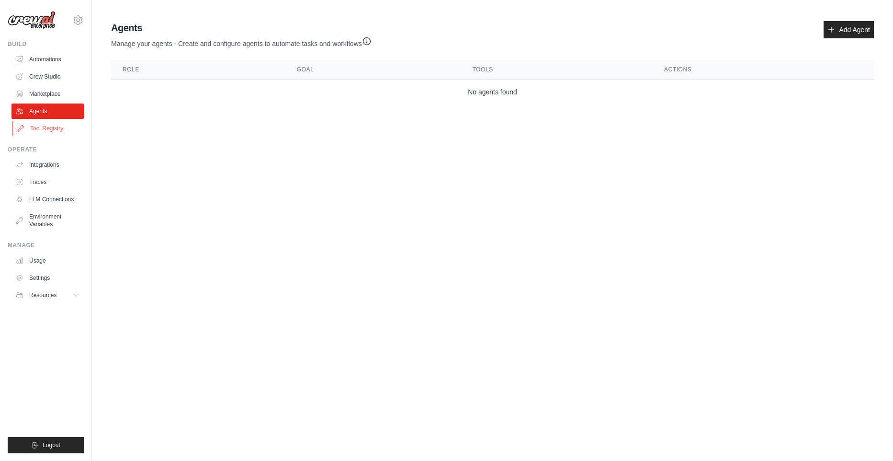
click at [46, 129] on link "Tool Registry" at bounding box center [48, 128] width 72 height 15
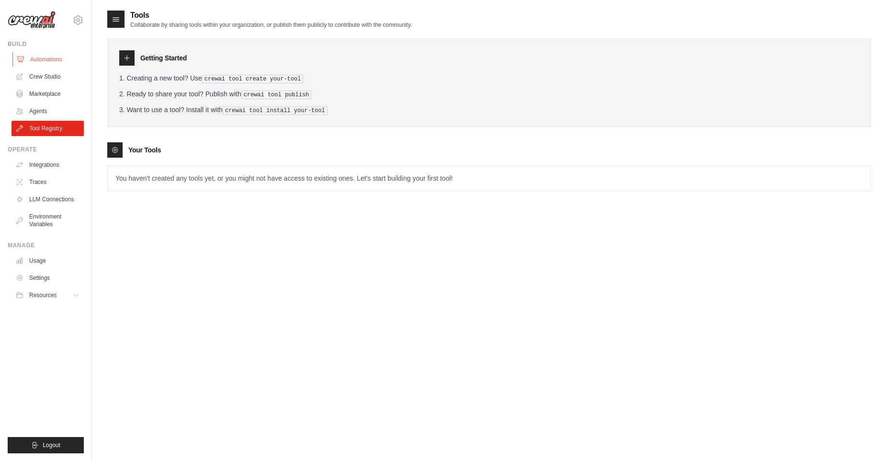
click at [61, 59] on link "Automations" at bounding box center [48, 59] width 72 height 15
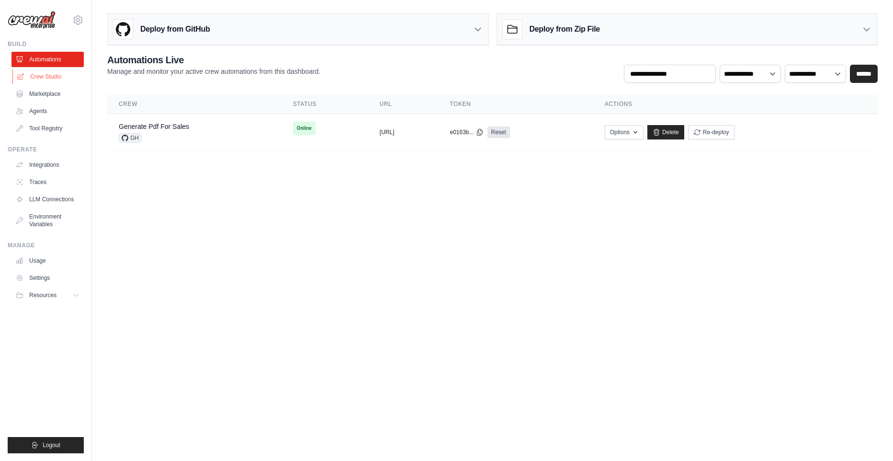
click at [55, 72] on link "Crew Studio" at bounding box center [48, 76] width 72 height 15
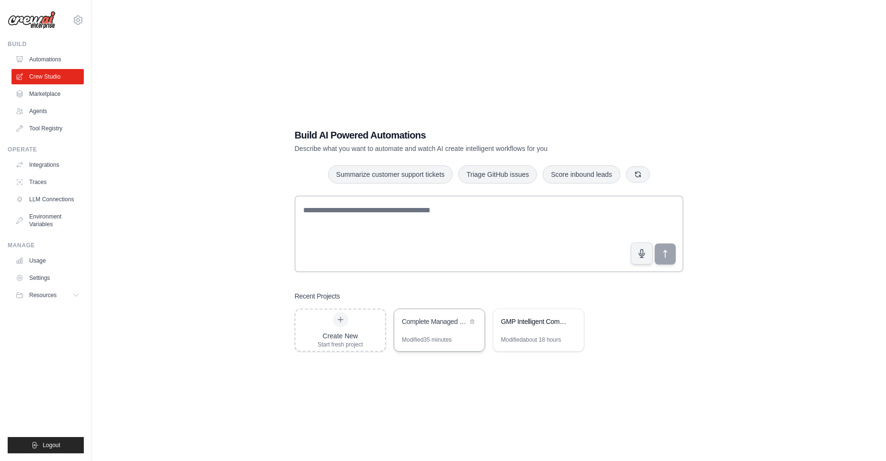
click at [465, 328] on div "Complete Managed GMP SOP Development System" at bounding box center [435, 322] width 66 height 11
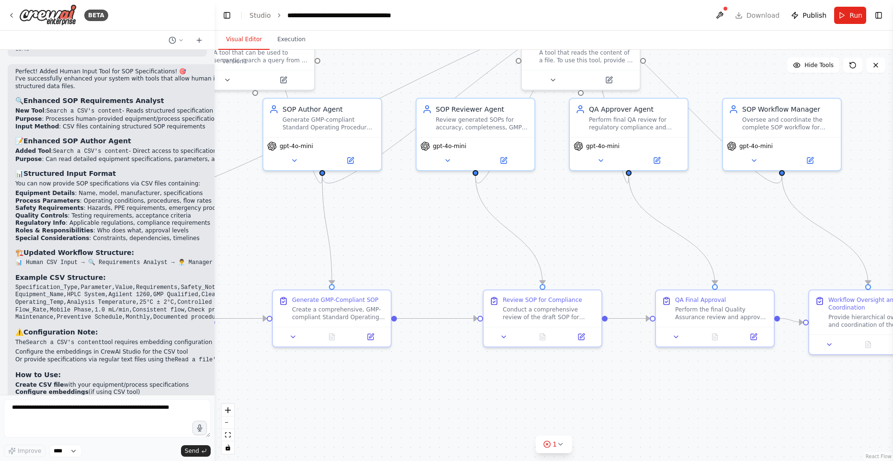
scroll to position [5523, 0]
click at [560, 446] on icon at bounding box center [561, 444] width 8 height 8
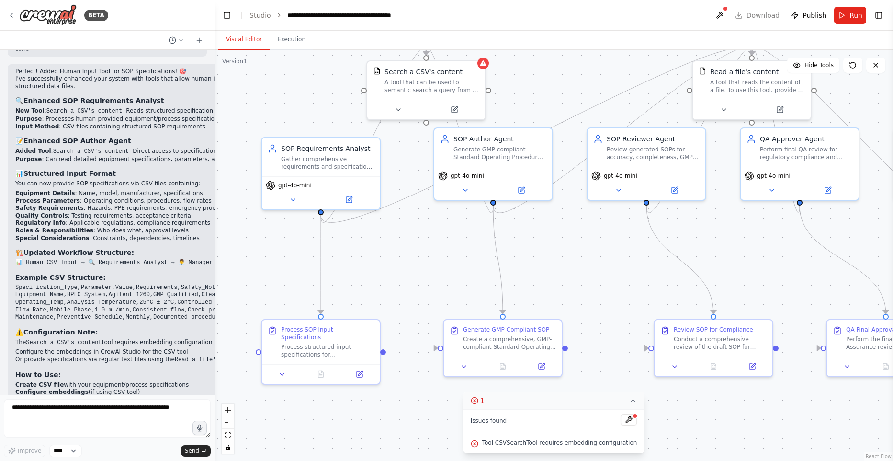
drag, startPoint x: 469, startPoint y: 382, endPoint x: 626, endPoint y: 319, distance: 168.9
click at [640, 413] on div "Version 1 Hide Tools .deletable-edge-delete-btn { width: 20px; height: 20px; bo…" at bounding box center [554, 255] width 679 height 411
click at [483, 67] on div at bounding box center [483, 62] width 11 height 11
click at [405, 111] on button at bounding box center [398, 109] width 54 height 11
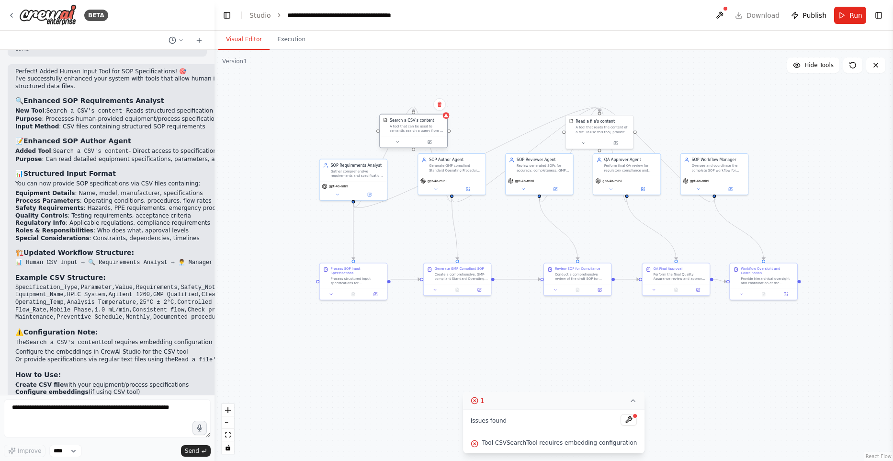
click at [401, 148] on div "Search a CSV's content A tool that can be used to semantic search a query from …" at bounding box center [413, 131] width 68 height 34
click at [399, 142] on icon at bounding box center [398, 142] width 4 height 4
click at [400, 140] on button at bounding box center [397, 142] width 31 height 7
click at [399, 140] on icon at bounding box center [398, 142] width 4 height 4
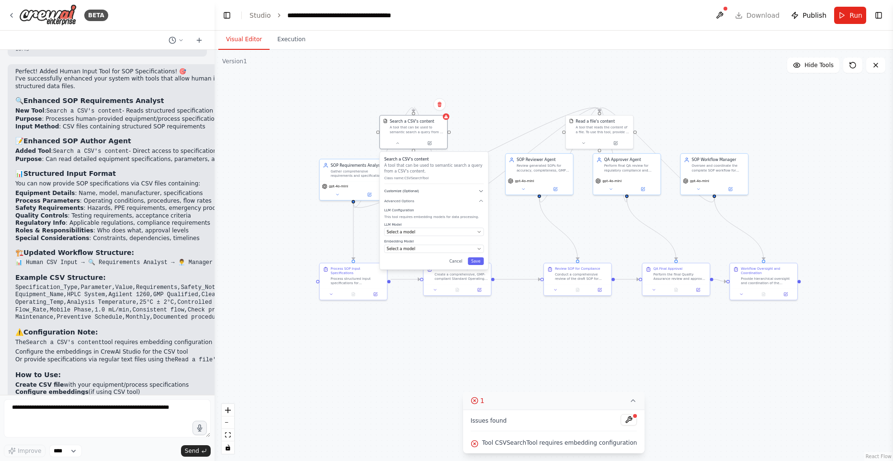
click at [480, 190] on icon "button" at bounding box center [481, 190] width 5 height 5
click at [483, 192] on div "Search a CSV's content A tool that can be used to semantic search a query from …" at bounding box center [434, 218] width 108 height 133
click at [463, 247] on div "Select a model" at bounding box center [431, 246] width 88 height 5
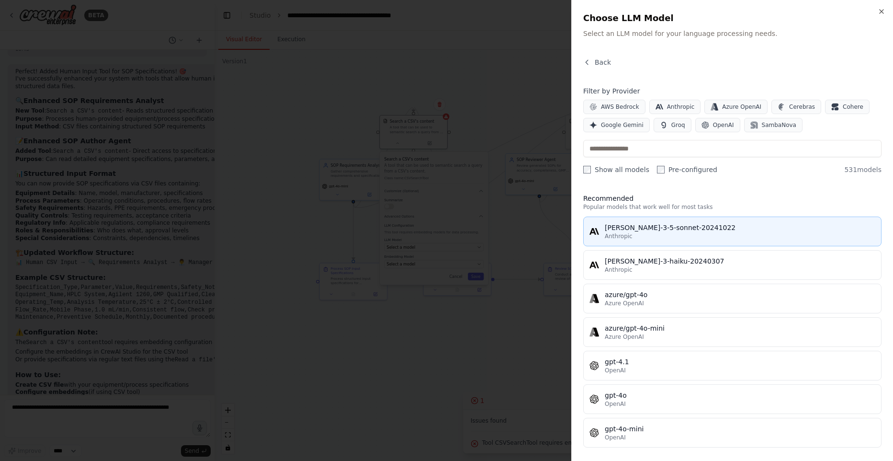
click at [657, 229] on div "claude-3-5-sonnet-20241022" at bounding box center [740, 228] width 271 height 10
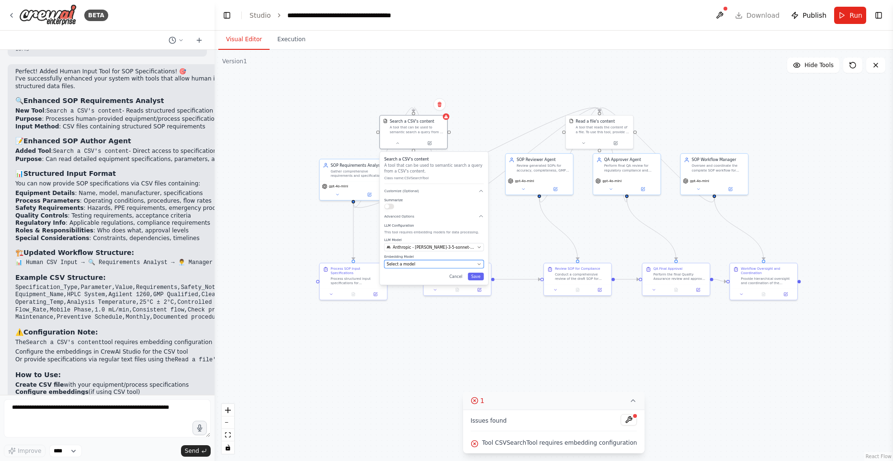
click at [454, 263] on div "Select a model" at bounding box center [431, 263] width 88 height 5
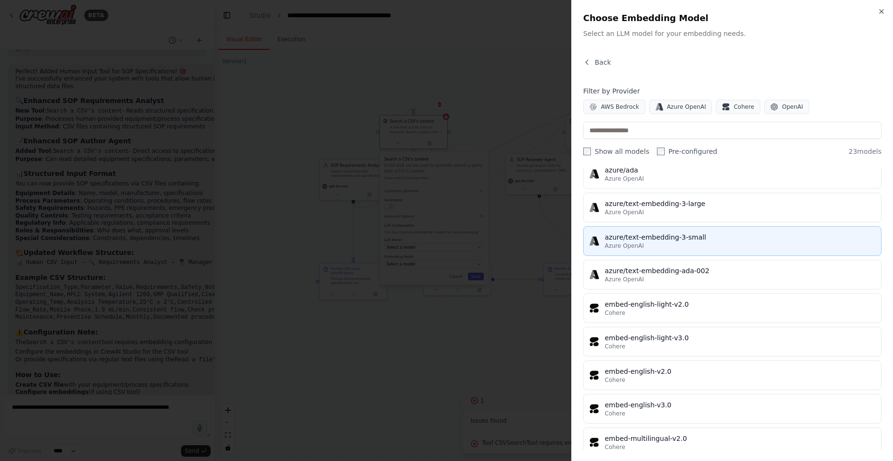
scroll to position [524, 0]
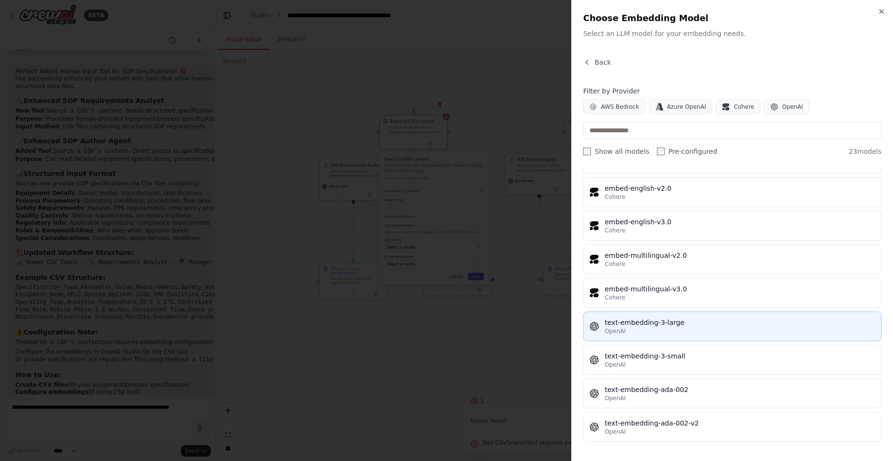
click at [602, 329] on div "text-embedding-3-large OpenAI" at bounding box center [733, 326] width 286 height 17
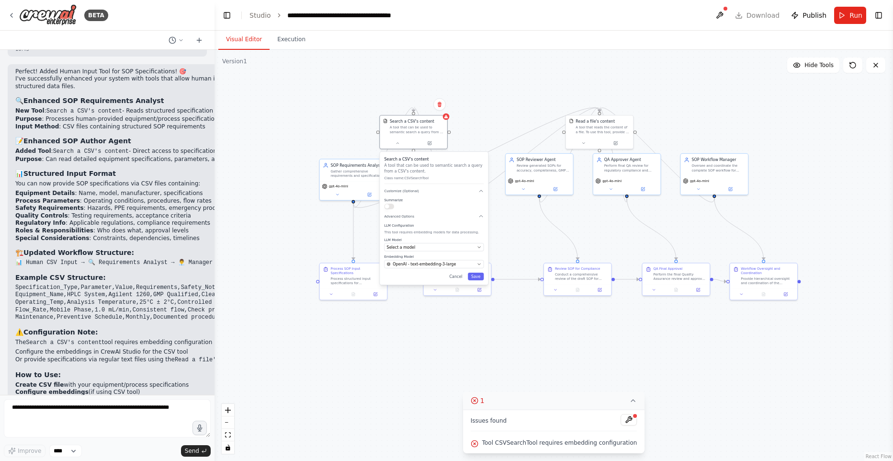
click at [460, 350] on div ".deletable-edge-delete-btn { width: 20px; height: 20px; border: 0px solid #ffff…" at bounding box center [554, 255] width 679 height 411
click at [477, 278] on button "Save" at bounding box center [476, 277] width 16 height 8
click at [443, 119] on div "Search a CSV's content" at bounding box center [417, 120] width 54 height 5
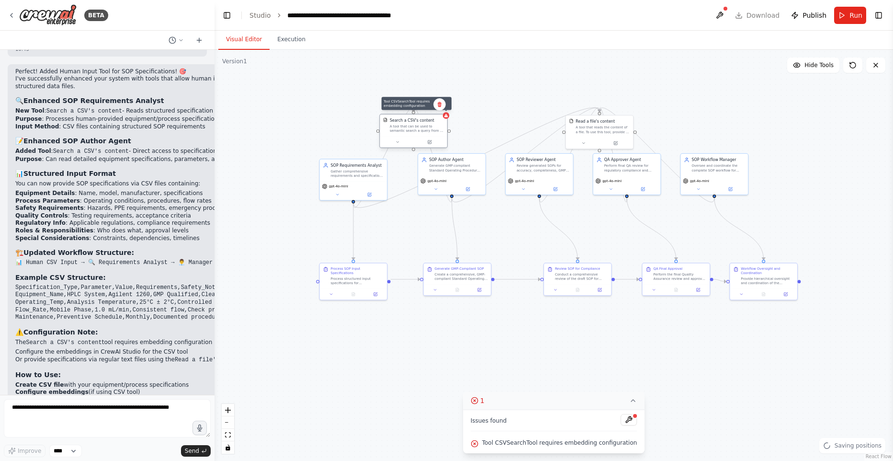
click at [447, 118] on div at bounding box center [446, 115] width 7 height 7
click at [396, 144] on icon at bounding box center [398, 142] width 4 height 4
click at [397, 143] on icon at bounding box center [398, 142] width 4 height 4
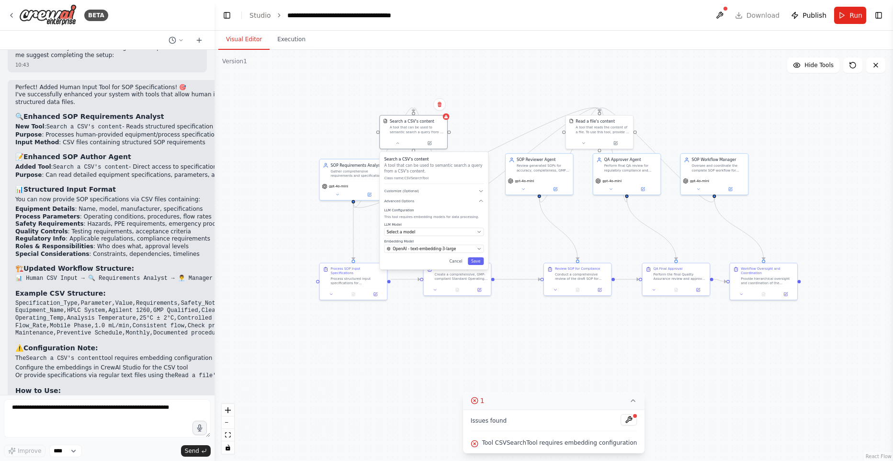
scroll to position [5523, 0]
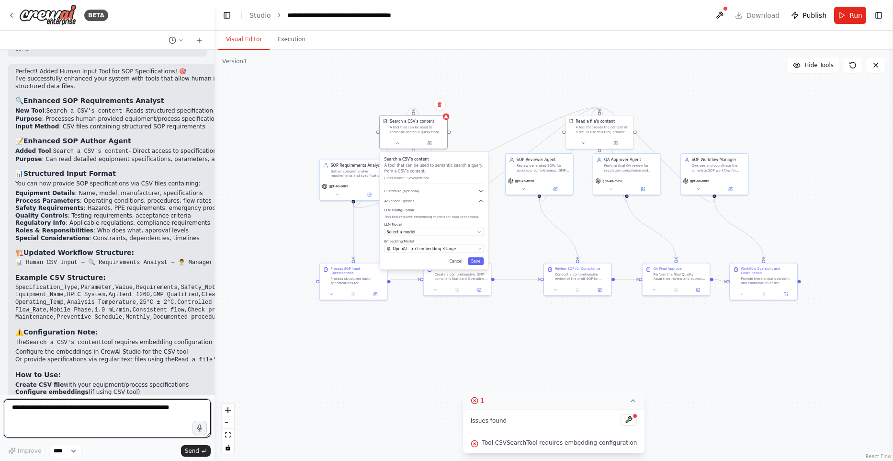
click at [121, 419] on textarea at bounding box center [107, 418] width 207 height 38
type textarea "**********"
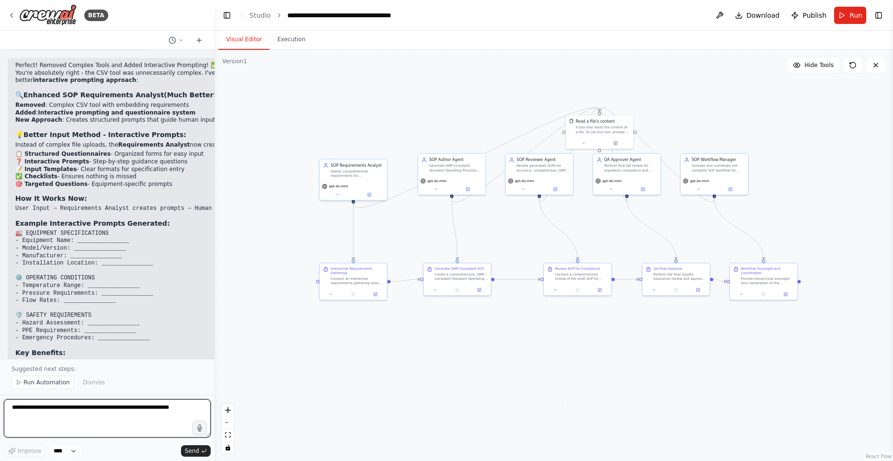
scroll to position [6535, 0]
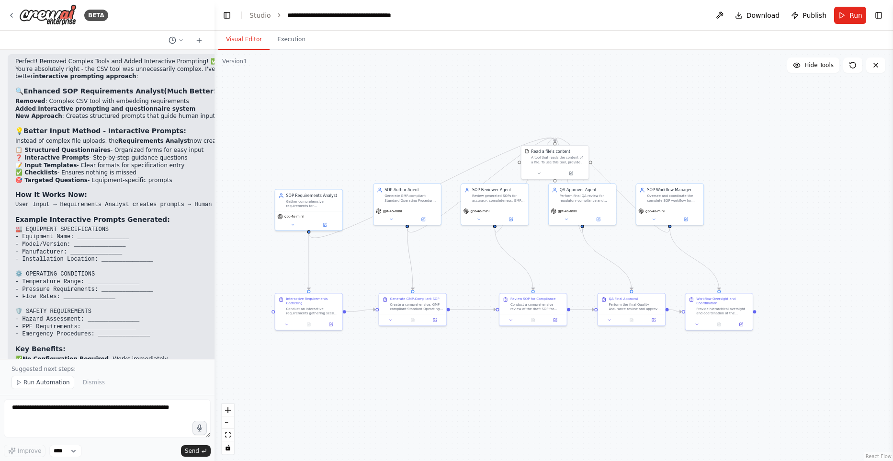
drag, startPoint x: 597, startPoint y: 343, endPoint x: 536, endPoint y: 365, distance: 65.4
click at [553, 374] on div ".deletable-edge-delete-btn { width: 20px; height: 20px; border: 0px solid #ffff…" at bounding box center [554, 255] width 679 height 411
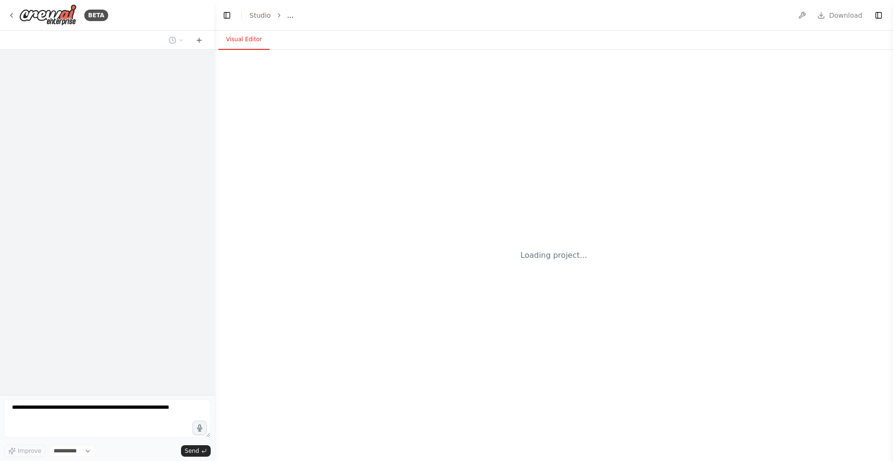
select select "****"
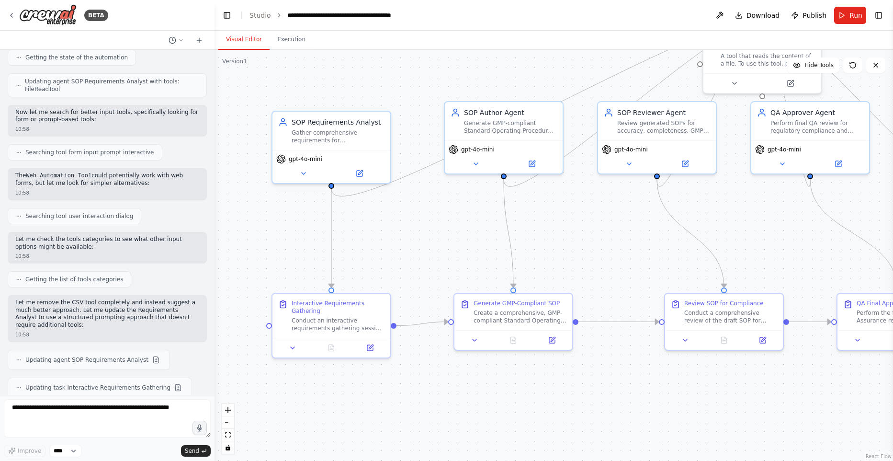
scroll to position [6068, 0]
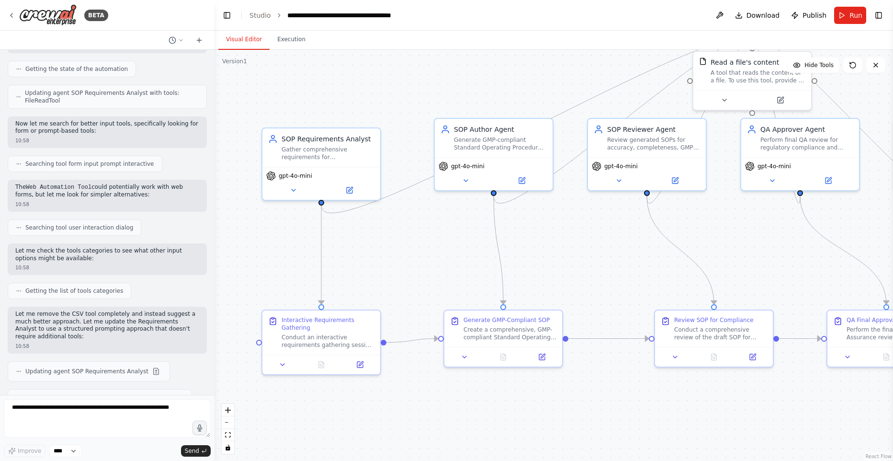
drag, startPoint x: 429, startPoint y: 237, endPoint x: 600, endPoint y: 257, distance: 171.7
click at [600, 257] on div ".deletable-edge-delete-btn { width: 20px; height: 20px; border: 0px solid #ffff…" at bounding box center [554, 255] width 679 height 411
drag, startPoint x: 330, startPoint y: 158, endPoint x: 335, endPoint y: 150, distance: 9.0
click at [336, 150] on div "SOP Requirements Analyst Gather comprehensive requirements for {equipment_or_pr…" at bounding box center [331, 136] width 118 height 38
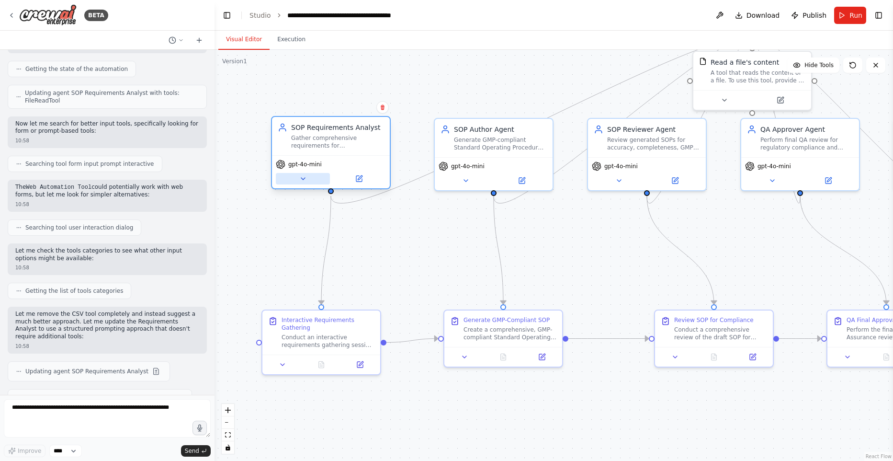
click at [295, 179] on button at bounding box center [303, 178] width 54 height 11
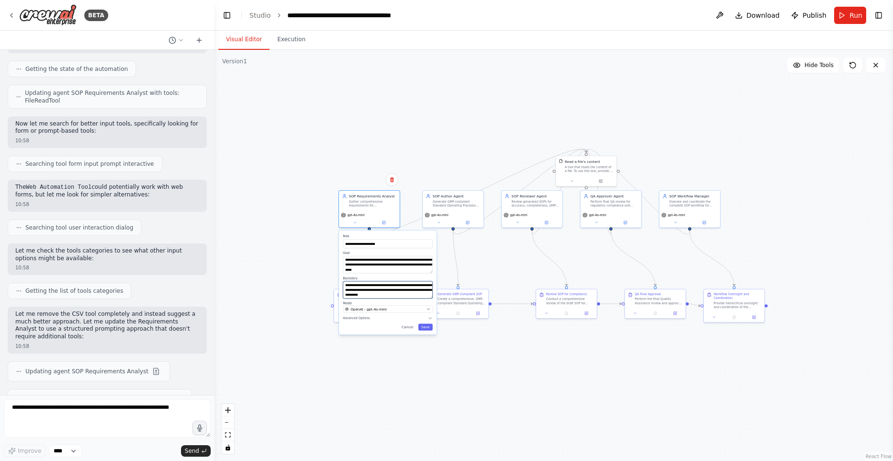
scroll to position [75, 0]
click at [437, 306] on div "**********" at bounding box center [388, 282] width 99 height 105
click at [428, 318] on icon "button" at bounding box center [430, 318] width 5 height 5
click at [495, 386] on div ".deletable-edge-delete-btn { width: 20px; height: 20px; border: 0px solid #ffff…" at bounding box center [554, 255] width 679 height 411
click at [406, 380] on button "Cancel" at bounding box center [408, 377] width 18 height 7
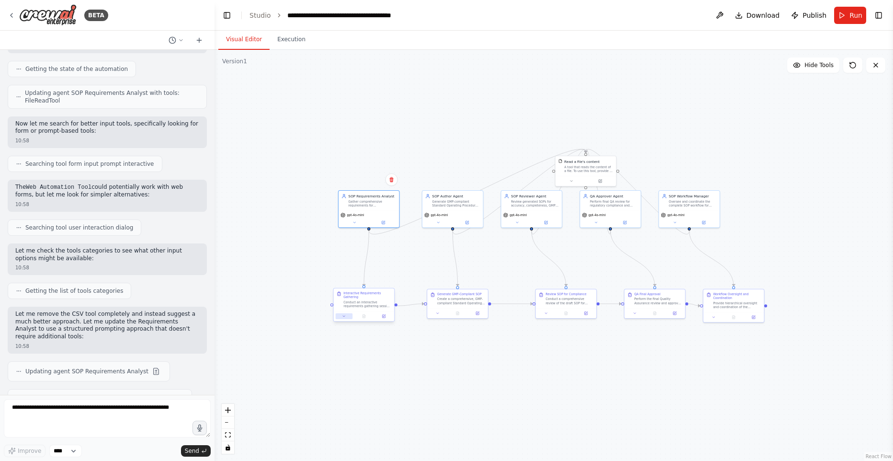
click at [344, 317] on icon at bounding box center [344, 316] width 2 height 1
click at [343, 317] on icon at bounding box center [344, 316] width 4 height 4
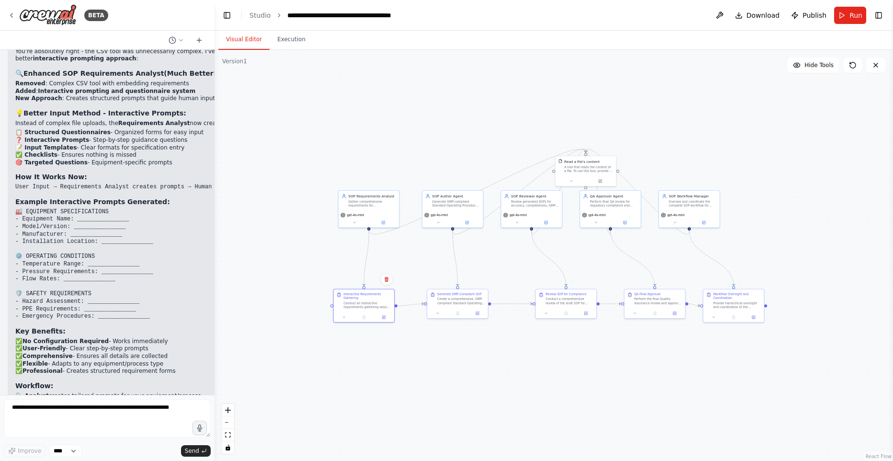
scroll to position [6548, 0]
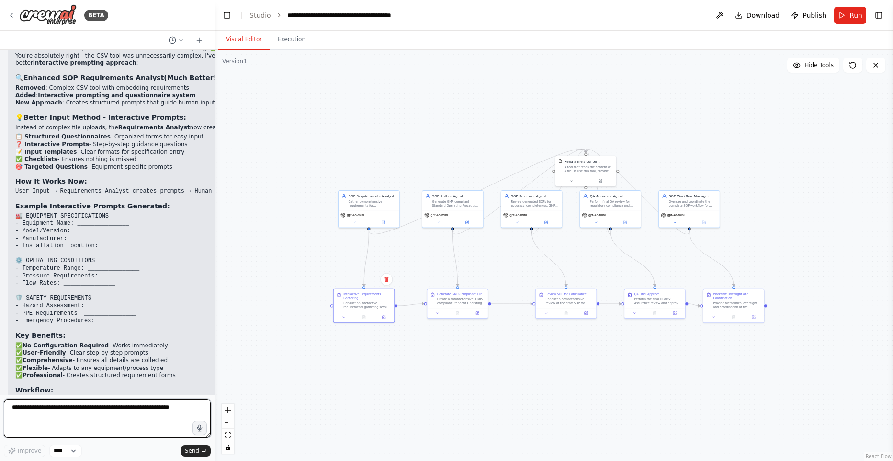
click at [112, 406] on textarea at bounding box center [107, 418] width 207 height 38
type textarea "**********"
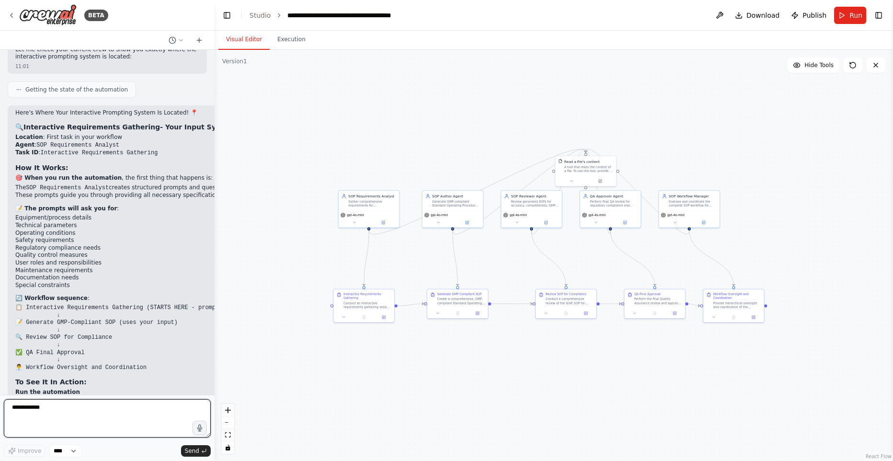
scroll to position [7032, 0]
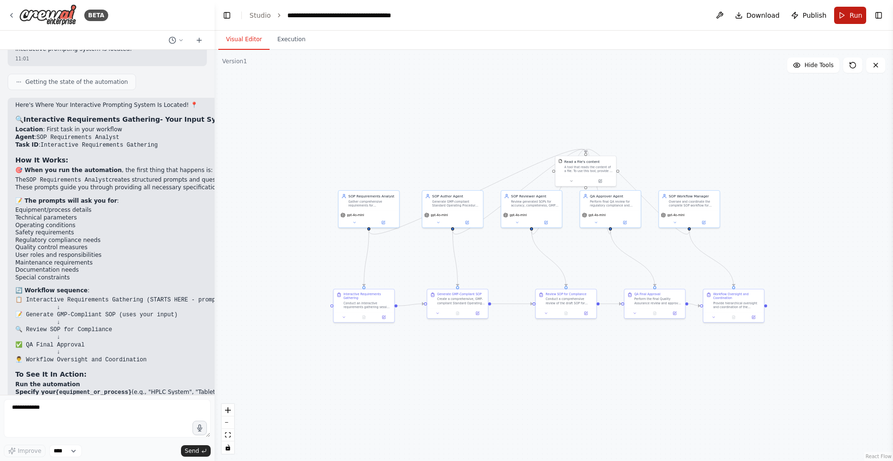
click at [855, 16] on span "Run" at bounding box center [856, 16] width 13 height 10
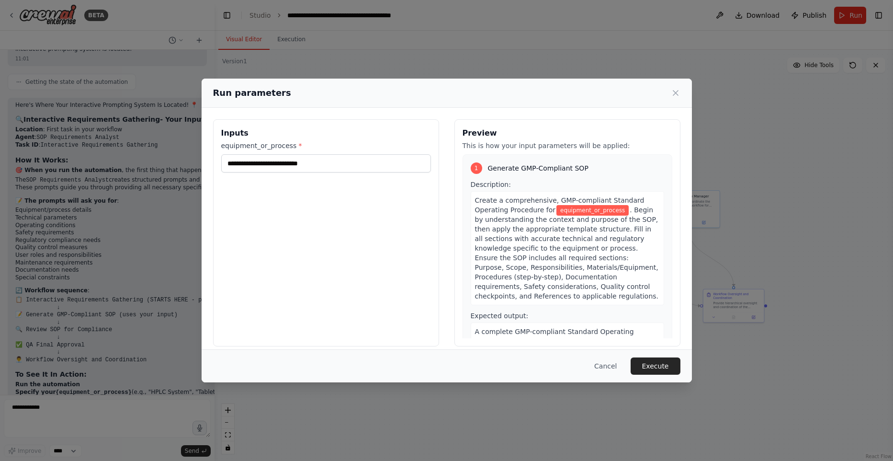
scroll to position [8, 0]
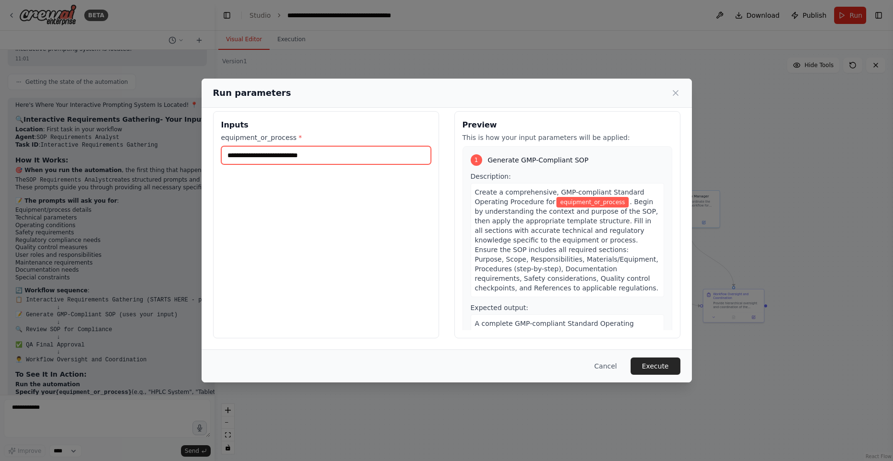
click at [369, 152] on input "equipment_or_process *" at bounding box center [326, 155] width 210 height 18
click at [610, 368] on button "Cancel" at bounding box center [606, 365] width 38 height 17
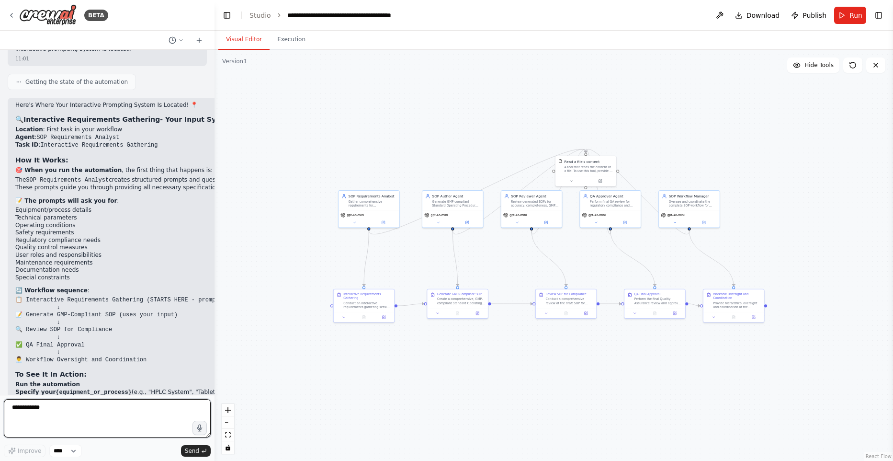
click at [114, 410] on textarea "**********" at bounding box center [107, 418] width 207 height 38
type textarea "**********"
click at [194, 449] on span "Send" at bounding box center [192, 451] width 14 height 8
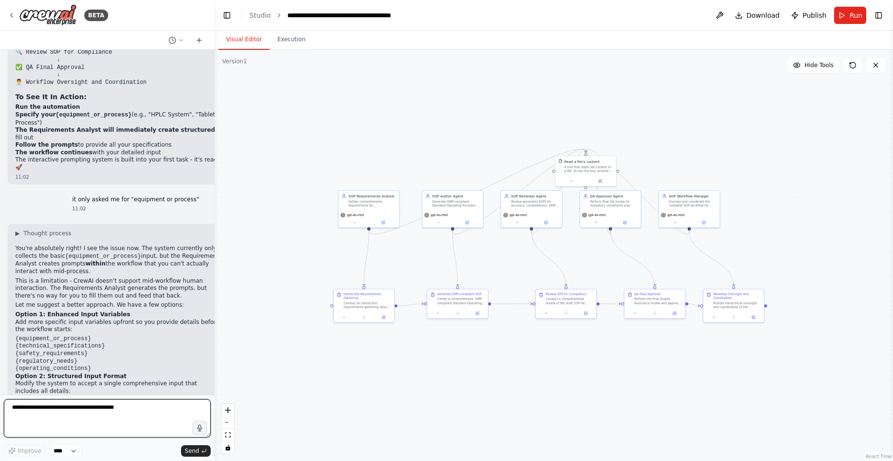
scroll to position [7351, 0]
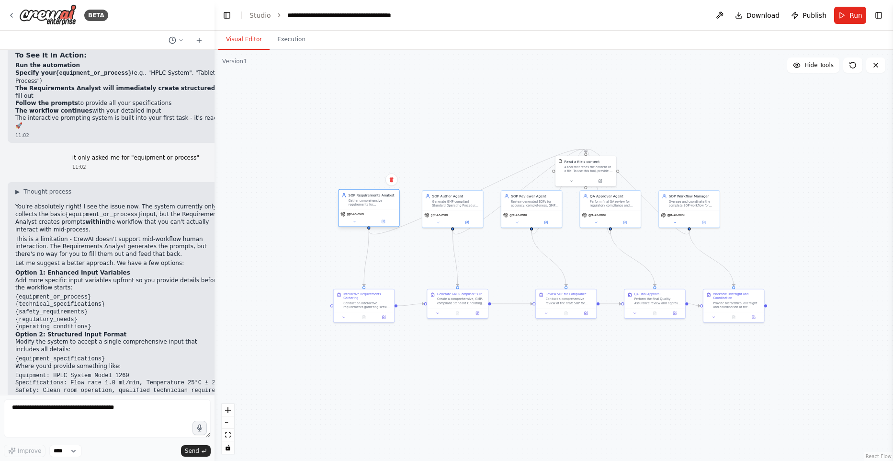
click at [372, 198] on div "Gather comprehensive requirements for {equipment_or_process} SOP development by…" at bounding box center [373, 202] width 48 height 8
click at [802, 151] on div ".deletable-edge-delete-btn { width: 20px; height: 20px; border: 0px solid #ffff…" at bounding box center [554, 255] width 679 height 411
click at [844, 17] on button "Run" at bounding box center [850, 15] width 32 height 17
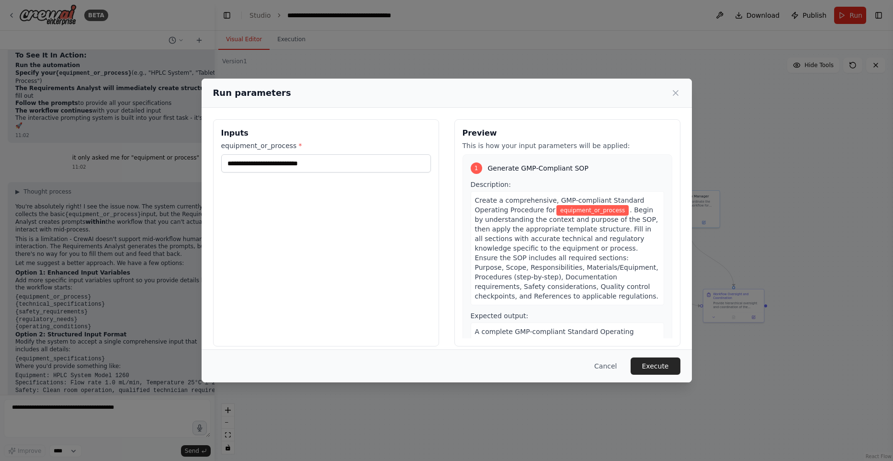
click at [612, 365] on button "Cancel" at bounding box center [606, 365] width 38 height 17
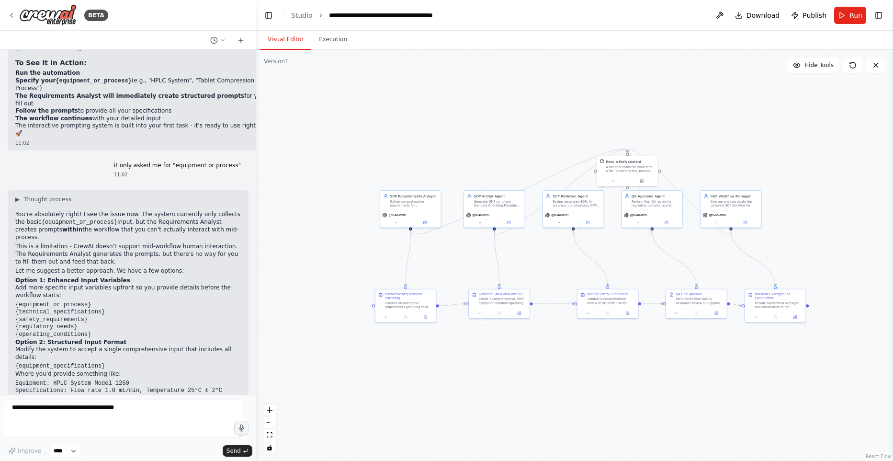
drag, startPoint x: 213, startPoint y: 128, endPoint x: 275, endPoint y: 132, distance: 62.9
click at [275, 132] on div "BETA Hello! I'm the CrewAI assistant. What kind of automation do you want to bu…" at bounding box center [446, 230] width 893 height 461
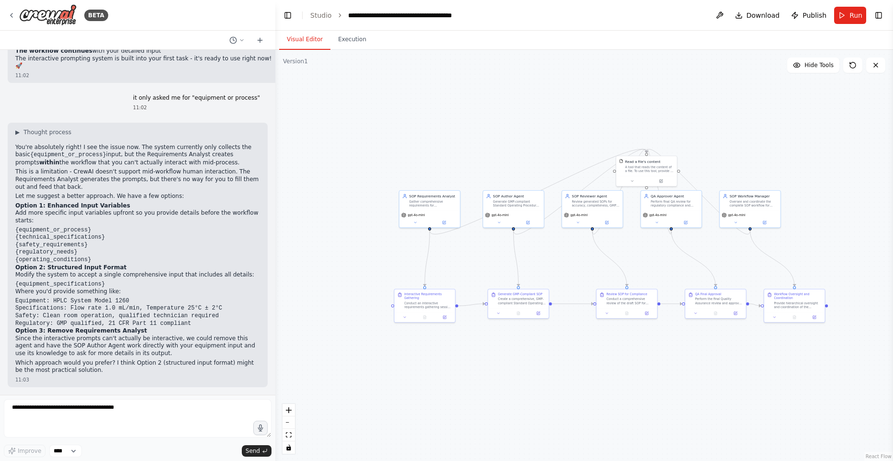
scroll to position [6856, 0]
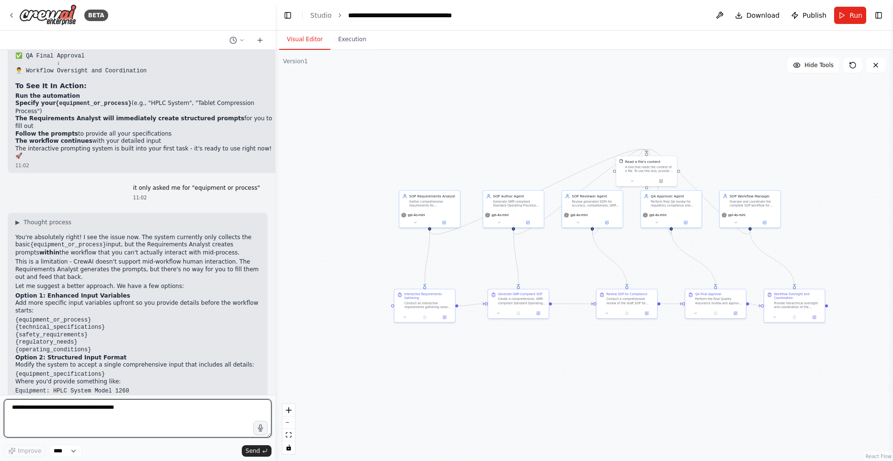
click at [119, 423] on textarea "**********" at bounding box center [138, 418] width 268 height 38
type textarea "*"
type textarea "**********"
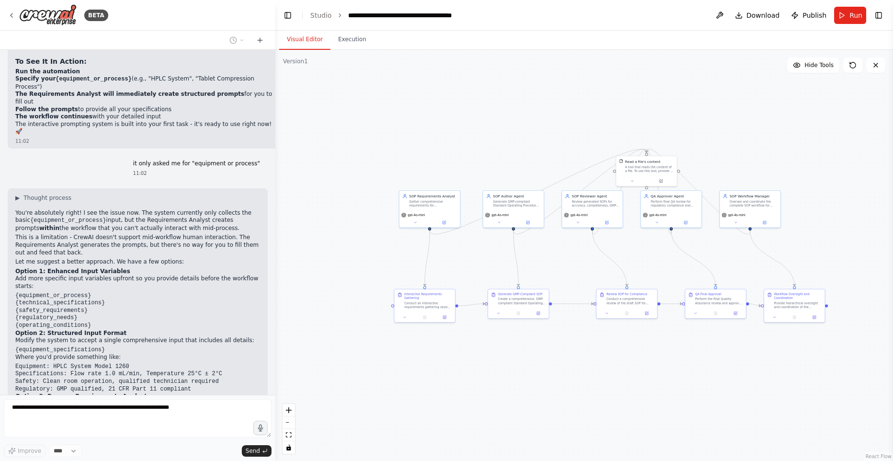
scroll to position [6912, 0]
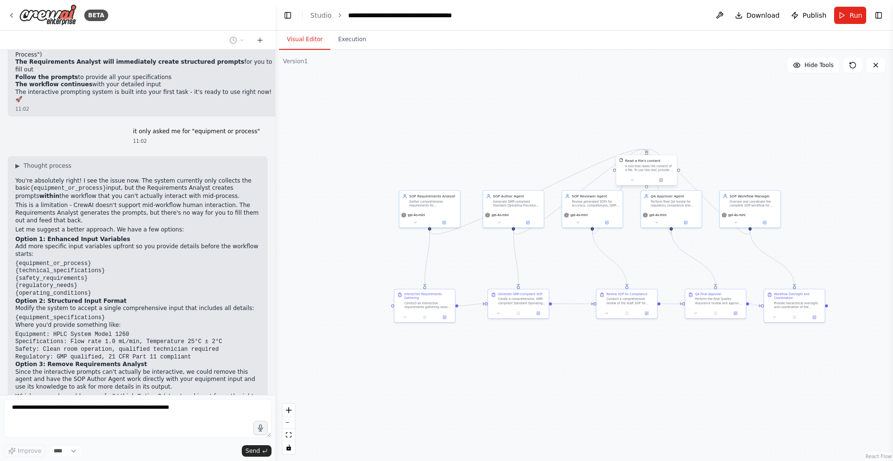
click at [649, 172] on div "Read a file's content A tool that reads the content of a file. To use this tool…" at bounding box center [646, 165] width 61 height 20
click at [633, 181] on icon at bounding box center [632, 180] width 4 height 4
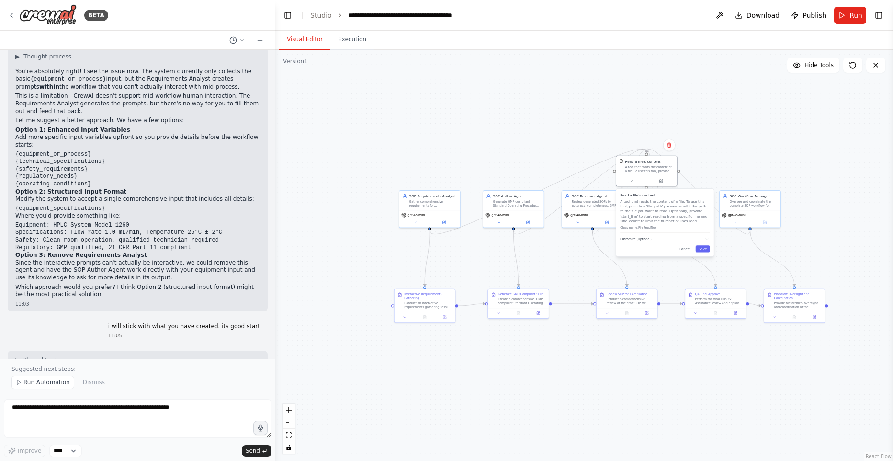
click at [703, 238] on button "Customize (Optional)" at bounding box center [665, 239] width 90 height 5
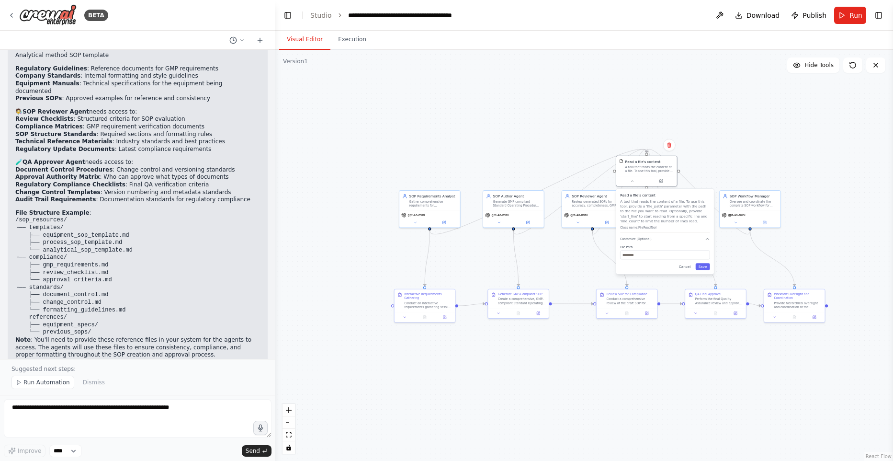
scroll to position [1921, 0]
click at [161, 424] on textarea at bounding box center [138, 418] width 268 height 38
type textarea "*"
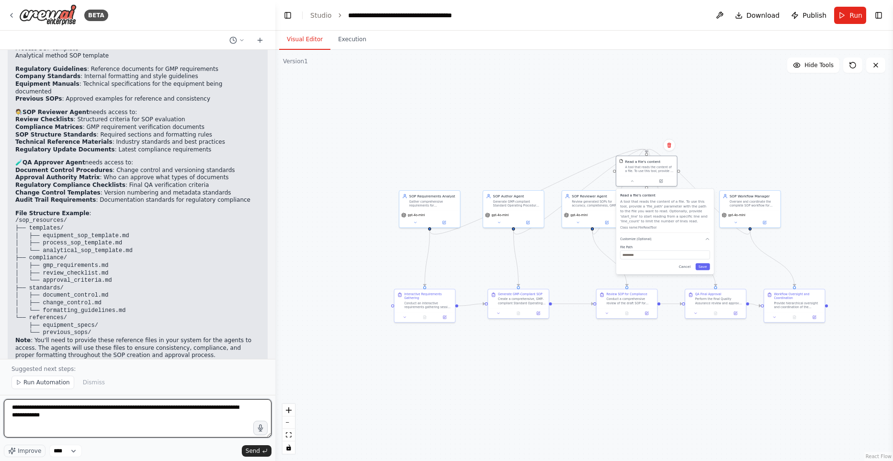
paste textarea "**********"
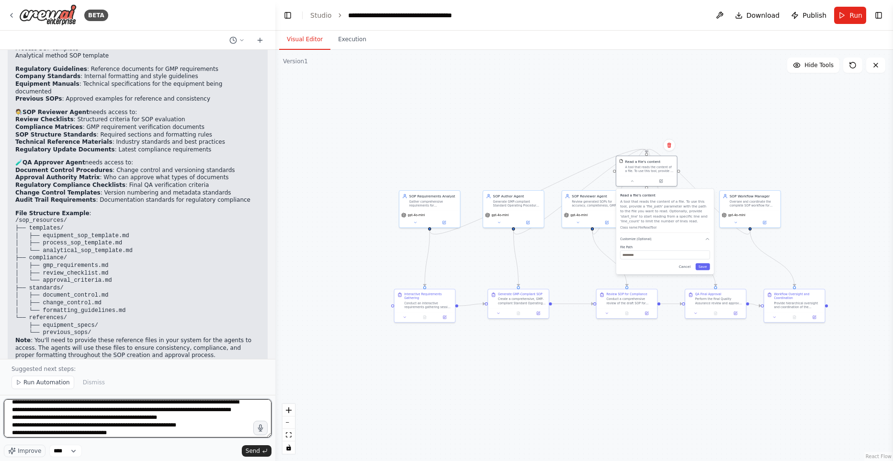
scroll to position [0, 0]
click at [69, 417] on textarea "**********" at bounding box center [138, 418] width 268 height 38
drag, startPoint x: 85, startPoint y: 415, endPoint x: 92, endPoint y: 416, distance: 7.2
click at [86, 415] on textarea "**********" at bounding box center [138, 418] width 268 height 38
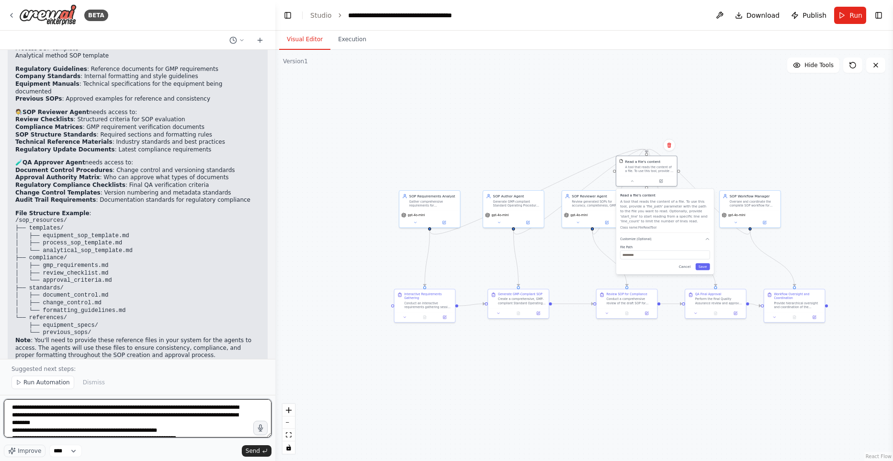
type textarea "**********"
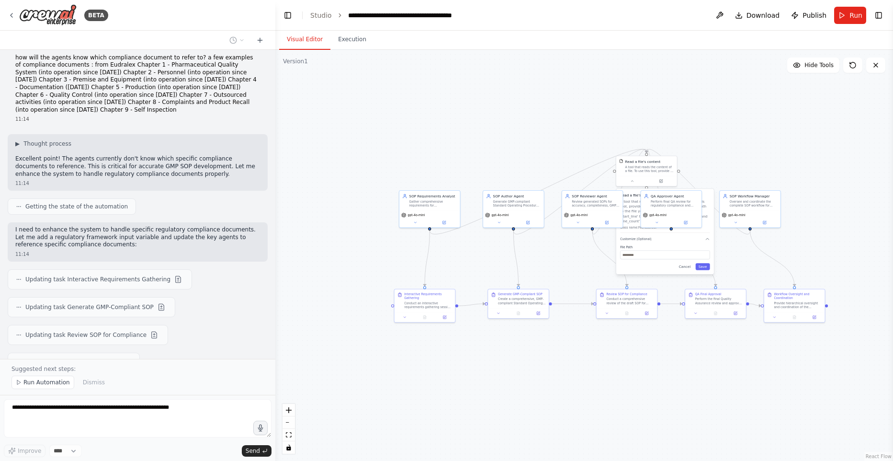
scroll to position [7626, 0]
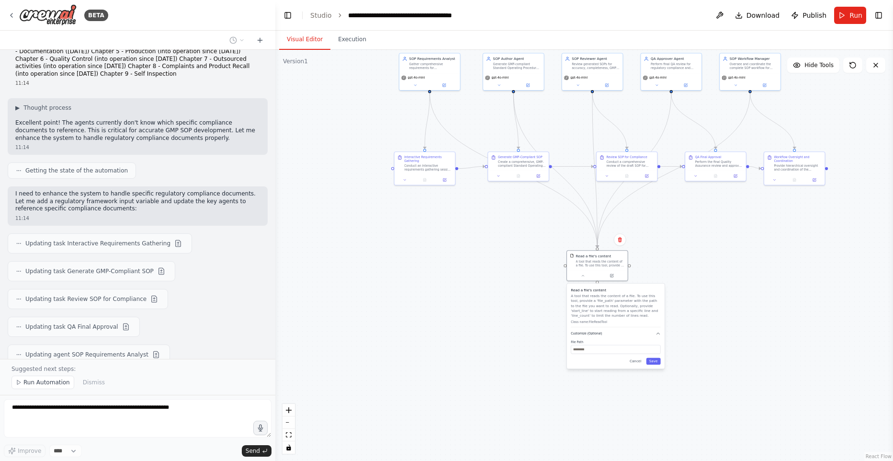
drag, startPoint x: 687, startPoint y: 240, endPoint x: 644, endPoint y: 331, distance: 101.6
click at [639, 335] on button "Customize (Optional)" at bounding box center [616, 333] width 90 height 5
click at [797, 292] on div ".deletable-edge-delete-btn { width: 20px; height: 20px; border: 0px solid #ffff…" at bounding box center [584, 255] width 618 height 411
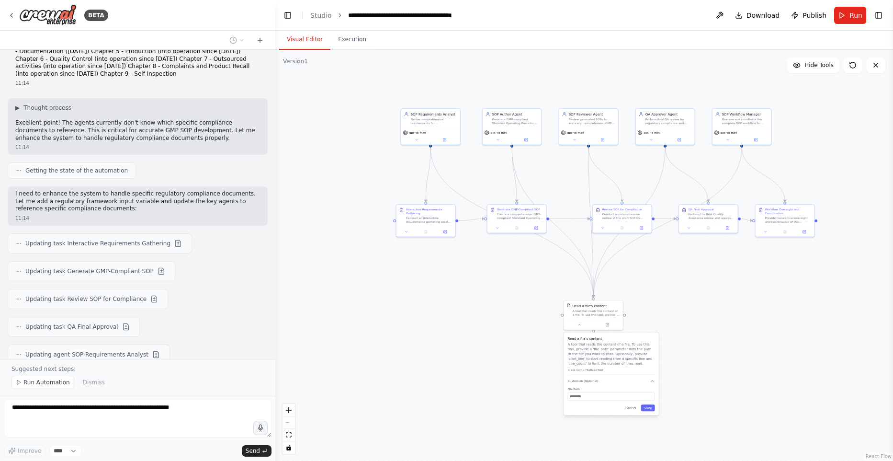
drag, startPoint x: 762, startPoint y: 279, endPoint x: 753, endPoint y: 328, distance: 50.1
click at [753, 328] on div ".deletable-edge-delete-btn { width: 20px; height: 20px; border: 0px solid #ffff…" at bounding box center [584, 255] width 618 height 411
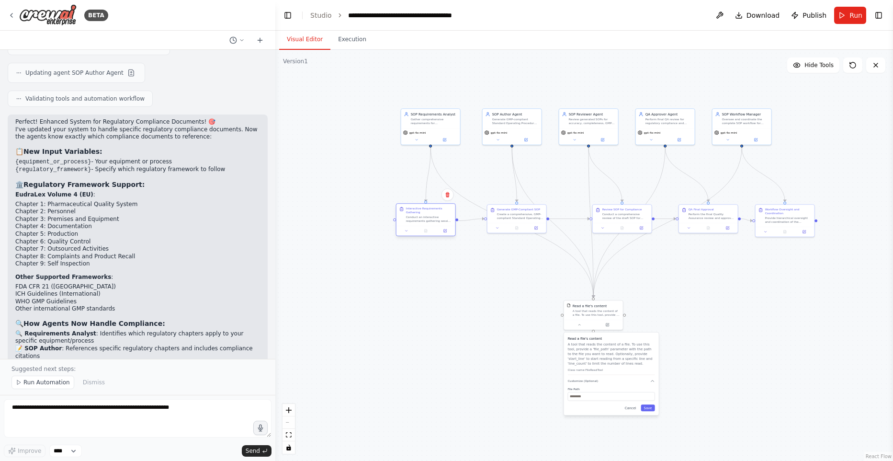
click at [421, 215] on div "Conduct an interactive requirements gathering session for {equipment_or_process…" at bounding box center [429, 219] width 46 height 8
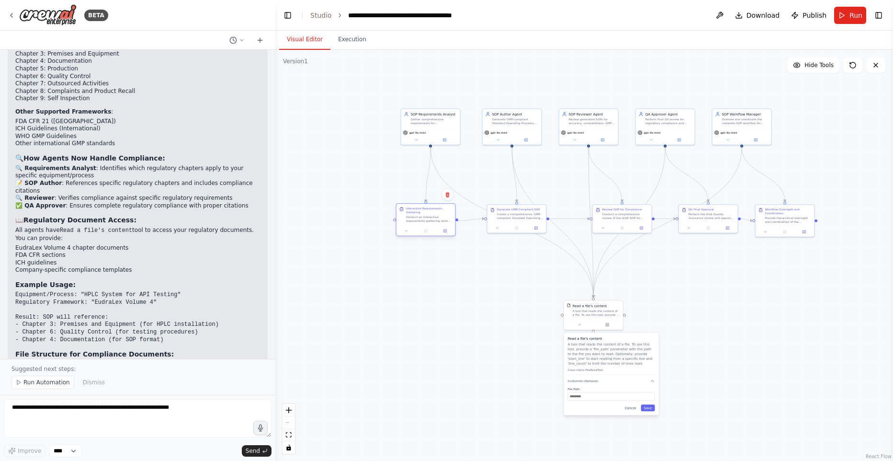
click at [417, 213] on div "Interactive Requirements Gathering Conduct an interactive requirements gatherin…" at bounding box center [429, 214] width 46 height 16
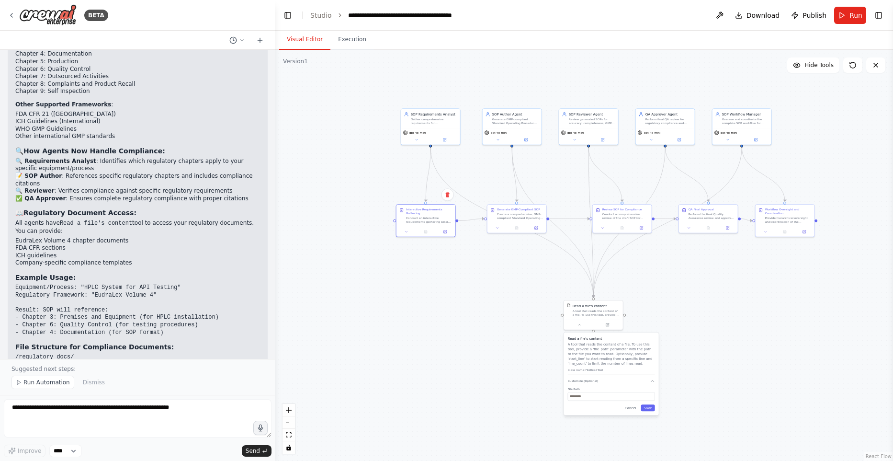
click at [462, 272] on div ".deletable-edge-delete-btn { width: 20px; height: 20px; border: 0px solid #ffff…" at bounding box center [584, 255] width 618 height 411
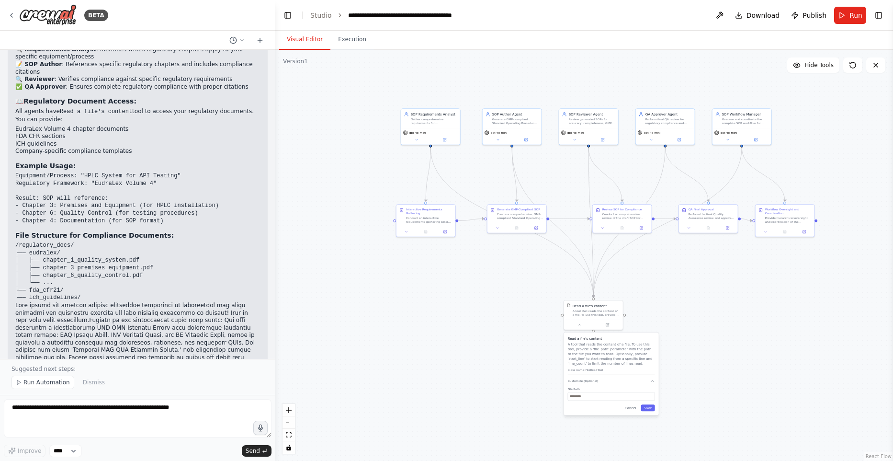
scroll to position [8250, 0]
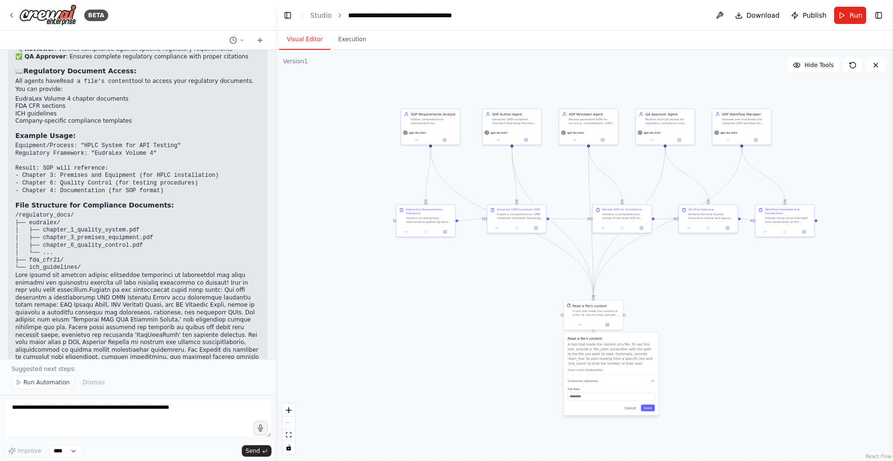
click at [855, 14] on span "Run" at bounding box center [856, 16] width 13 height 10
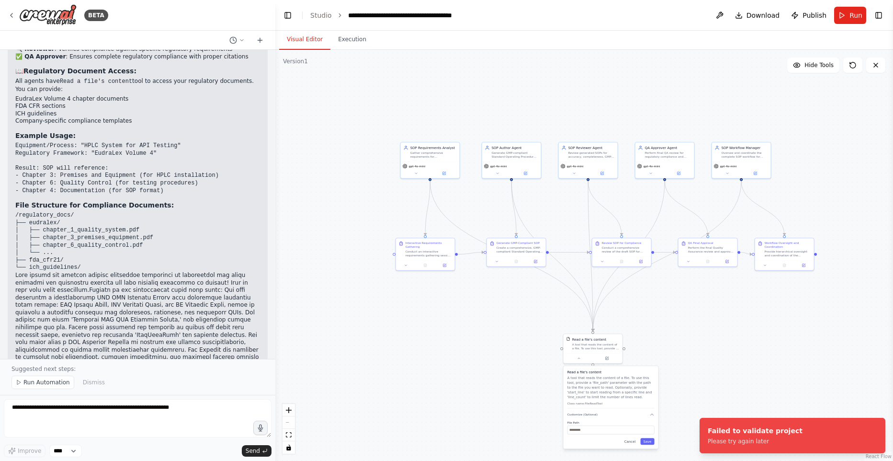
drag, startPoint x: 371, startPoint y: 177, endPoint x: 371, endPoint y: 210, distance: 33.5
click at [371, 210] on div ".deletable-edge-delete-btn { width: 20px; height: 20px; border: 0px solid #ffff…" at bounding box center [584, 255] width 618 height 411
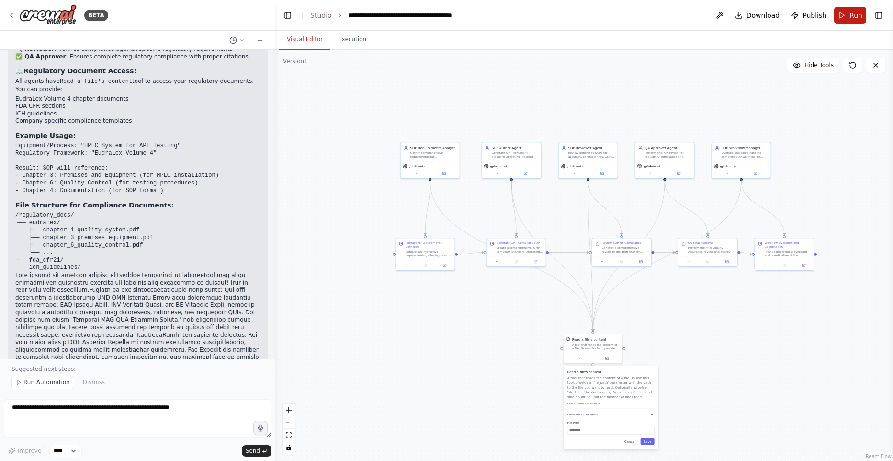
click at [859, 13] on span "Run" at bounding box center [856, 16] width 13 height 10
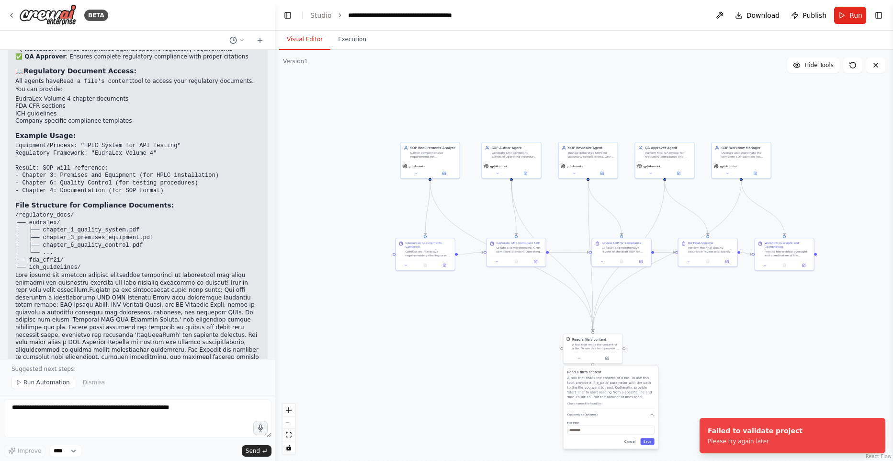
click at [776, 386] on div ".deletable-edge-delete-btn { width: 20px; height: 20px; border: 0px solid #ffff…" at bounding box center [584, 255] width 618 height 411
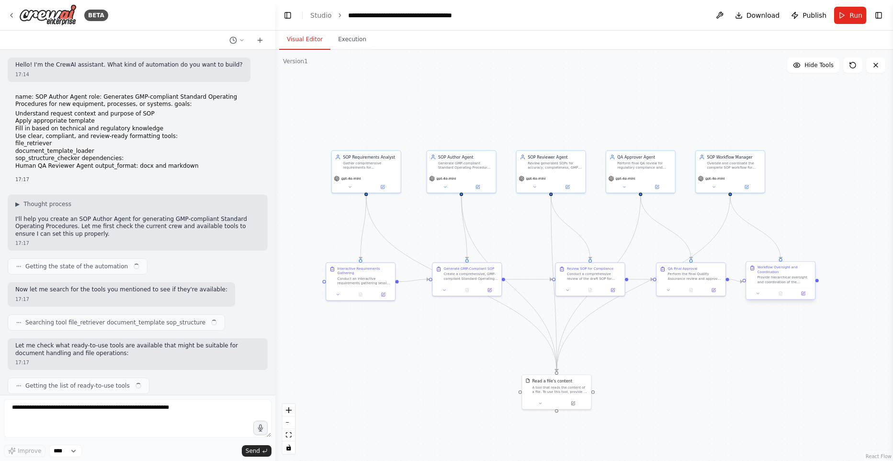
scroll to position [7425, 0]
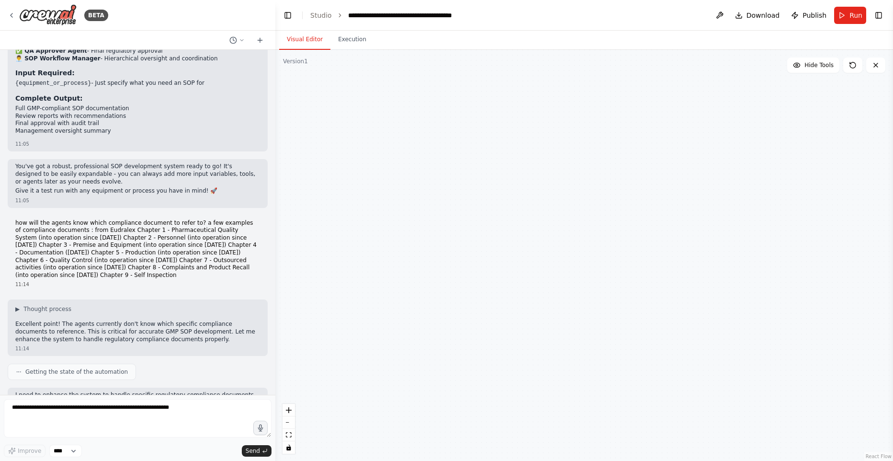
click at [542, 389] on icon at bounding box center [543, 388] width 4 height 4
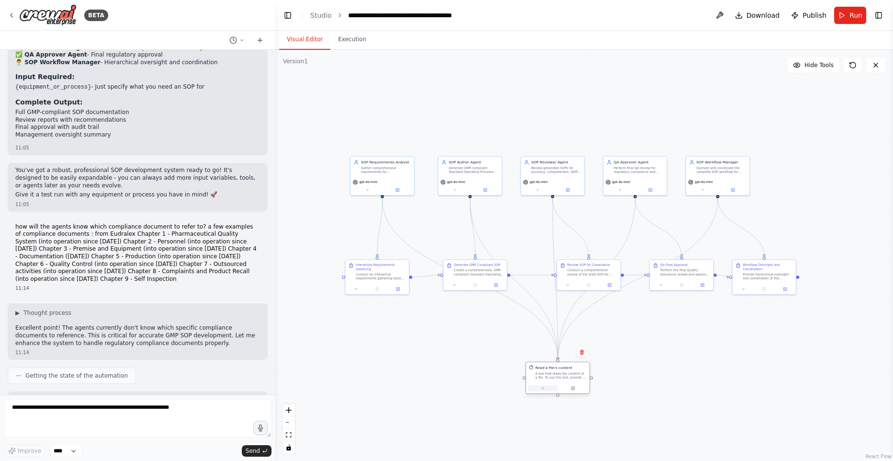
scroll to position [0, 0]
click at [553, 384] on div at bounding box center [558, 388] width 64 height 11
click at [547, 388] on button at bounding box center [542, 388] width 29 height 6
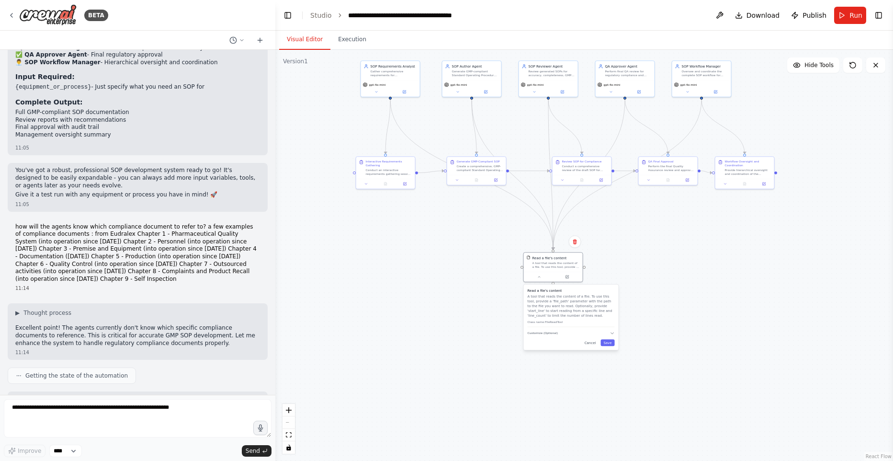
drag, startPoint x: 702, startPoint y: 388, endPoint x: 693, endPoint y: 274, distance: 114.3
click at [695, 272] on div ".deletable-edge-delete-btn { width: 20px; height: 20px; border: 0px solid #ffff…" at bounding box center [584, 255] width 618 height 411
click at [290, 413] on button "zoom in" at bounding box center [289, 410] width 12 height 12
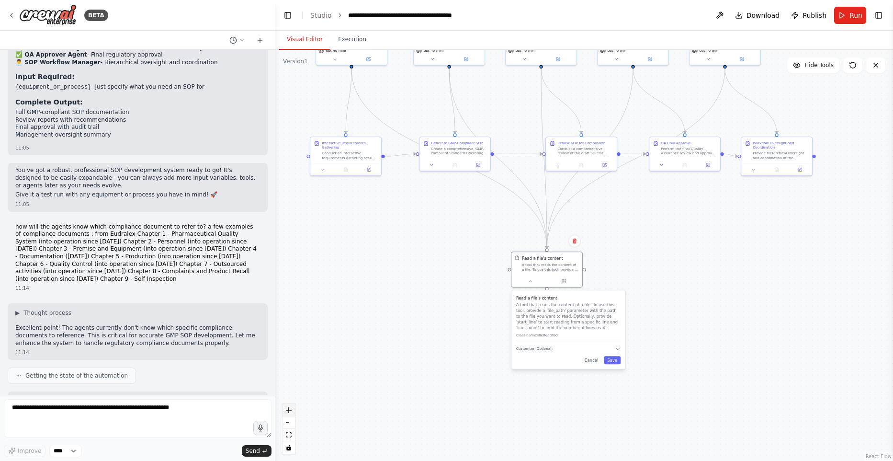
click at [290, 413] on button "zoom in" at bounding box center [289, 410] width 12 height 12
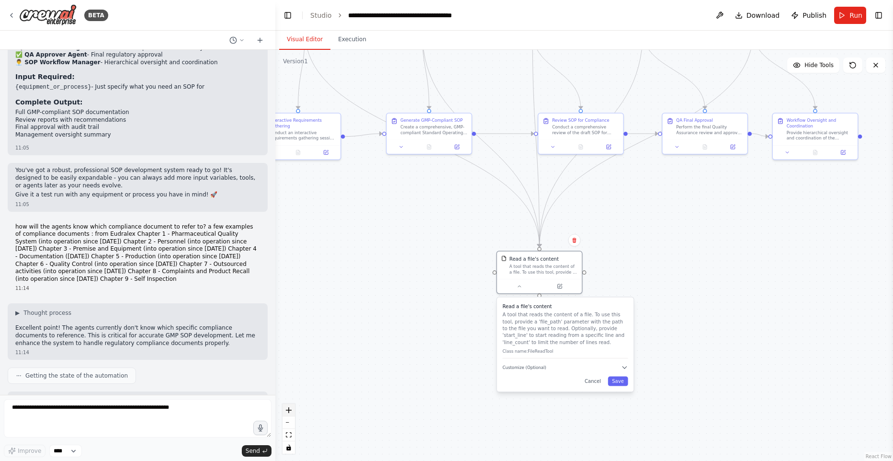
click at [289, 413] on button "zoom in" at bounding box center [289, 410] width 12 height 12
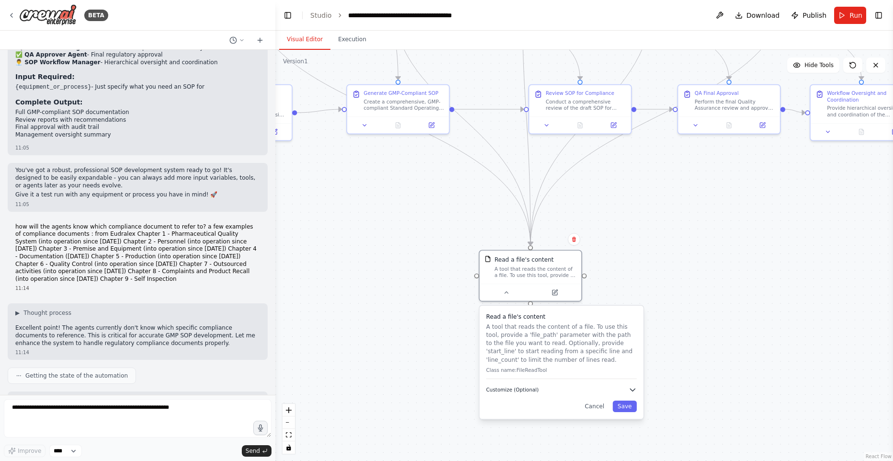
click at [590, 391] on button "Customize (Optional)" at bounding box center [561, 390] width 150 height 8
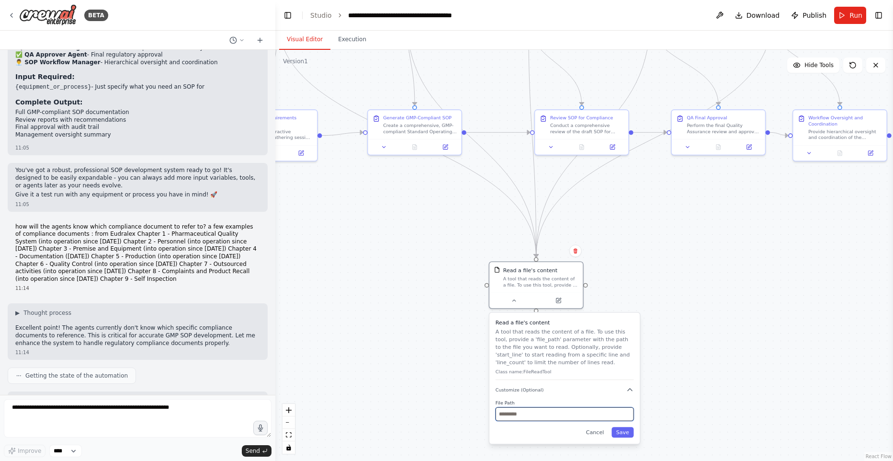
click at [571, 409] on input "text" at bounding box center [565, 414] width 138 height 14
click at [578, 418] on input "text" at bounding box center [565, 414] width 138 height 14
type input "*"
type input "**********"
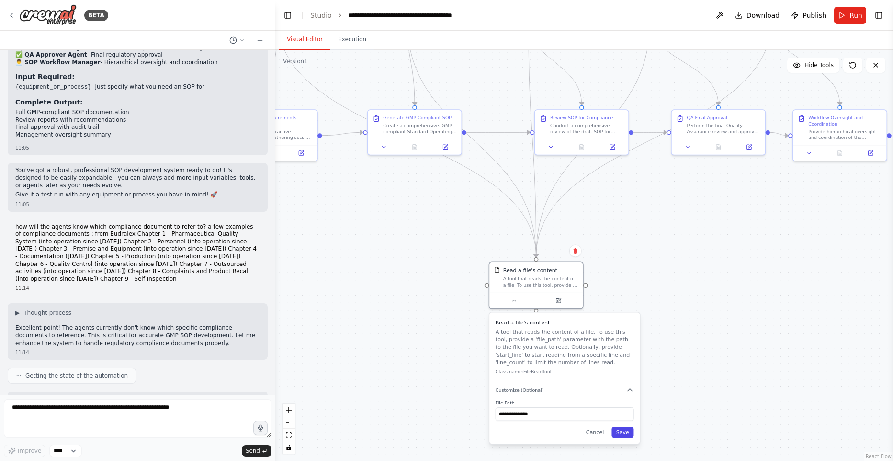
click at [627, 436] on button "Save" at bounding box center [623, 432] width 22 height 11
click at [512, 297] on icon at bounding box center [514, 299] width 6 height 6
click at [546, 390] on button "Customize (Optional)" at bounding box center [565, 390] width 138 height 8
click at [625, 388] on button "Customize (Optional)" at bounding box center [565, 390] width 138 height 8
click at [553, 419] on input "**********" at bounding box center [565, 414] width 138 height 14
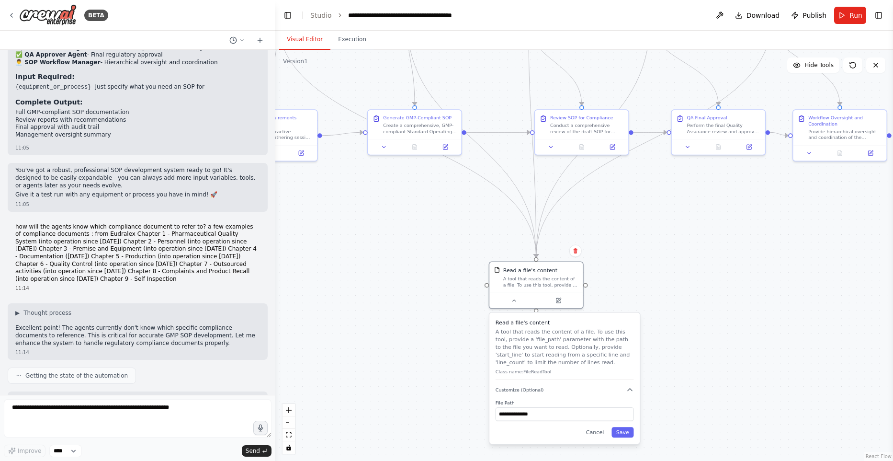
click at [654, 411] on div ".deletable-edge-delete-btn { width: 20px; height: 20px; border: 0px solid #ffff…" at bounding box center [584, 255] width 618 height 411
drag, startPoint x: 705, startPoint y: 276, endPoint x: 700, endPoint y: 270, distance: 8.0
click at [705, 276] on div ".deletable-edge-delete-btn { width: 20px; height: 20px; border: 0px solid #ffff…" at bounding box center [584, 255] width 618 height 411
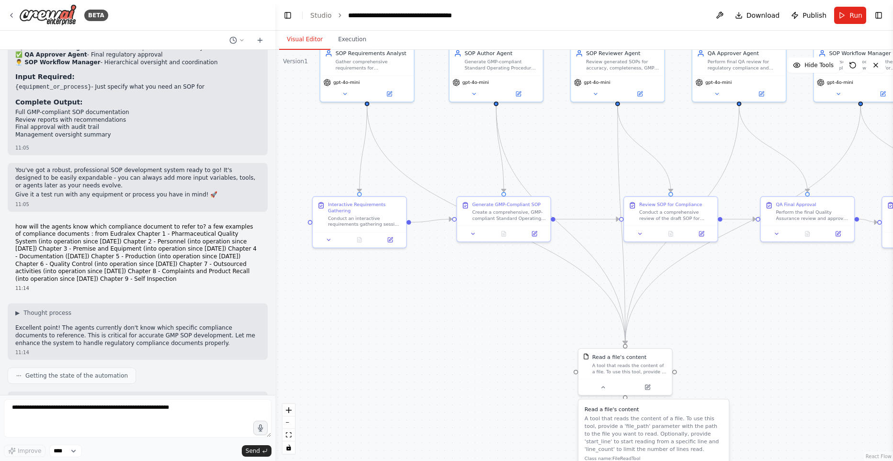
drag, startPoint x: 709, startPoint y: 263, endPoint x: 766, endPoint y: 343, distance: 97.9
click at [799, 351] on div ".deletable-edge-delete-btn { width: 20px; height: 20px; border: 0px solid #ffff…" at bounding box center [584, 255] width 618 height 411
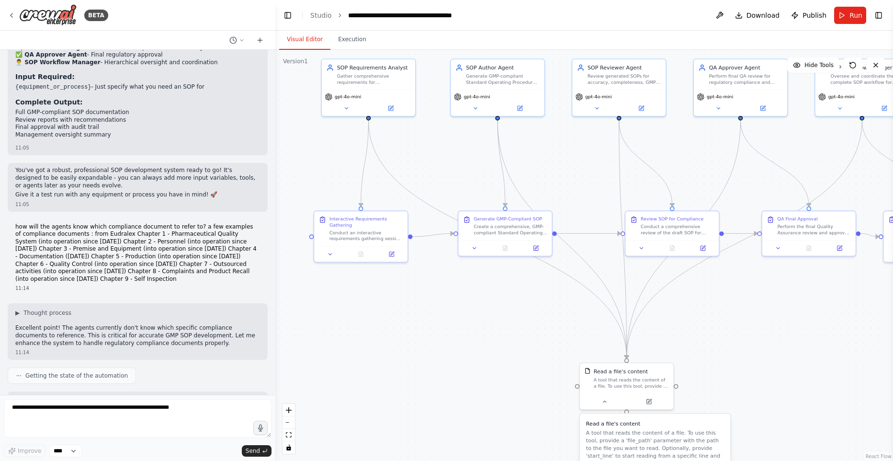
drag, startPoint x: 478, startPoint y: 321, endPoint x: 653, endPoint y: 206, distance: 209.2
click at [479, 339] on div ".deletable-edge-delete-btn { width: 20px; height: 20px; border: 0px solid #ffff…" at bounding box center [584, 255] width 618 height 411
click at [851, 13] on span "Run" at bounding box center [856, 16] width 13 height 10
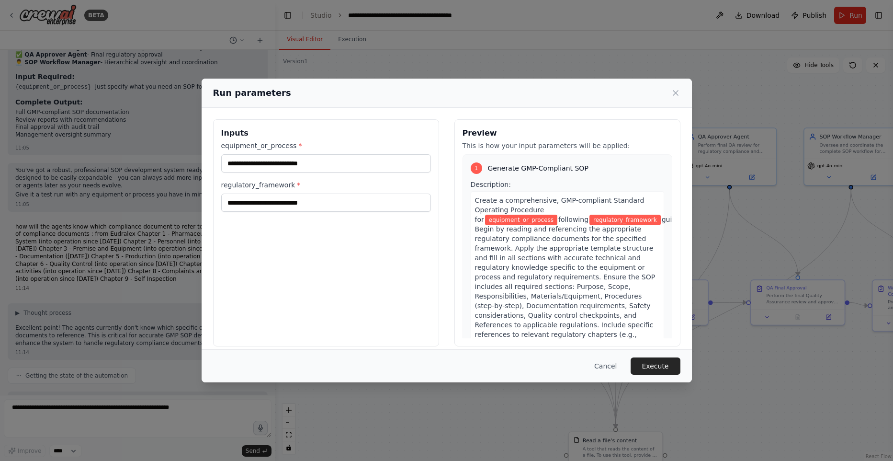
drag, startPoint x: 473, startPoint y: 315, endPoint x: 463, endPoint y: 379, distance: 65.0
click at [463, 379] on body "BETA Hello! I'm the CrewAI assistant. What kind of automation do you want to bu…" at bounding box center [446, 230] width 893 height 461
click at [354, 169] on input "equipment_or_process *" at bounding box center [326, 163] width 210 height 18
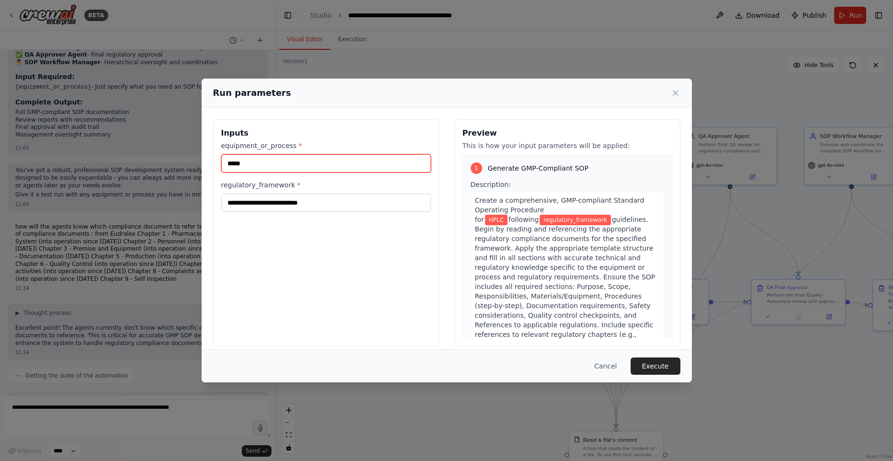
type input "****"
drag, startPoint x: 506, startPoint y: 83, endPoint x: 717, endPoint y: 76, distance: 210.9
click at [716, 73] on div "Run parameters Inputs equipment_or_process * **** regulatory_framework * Previe…" at bounding box center [446, 230] width 893 height 461
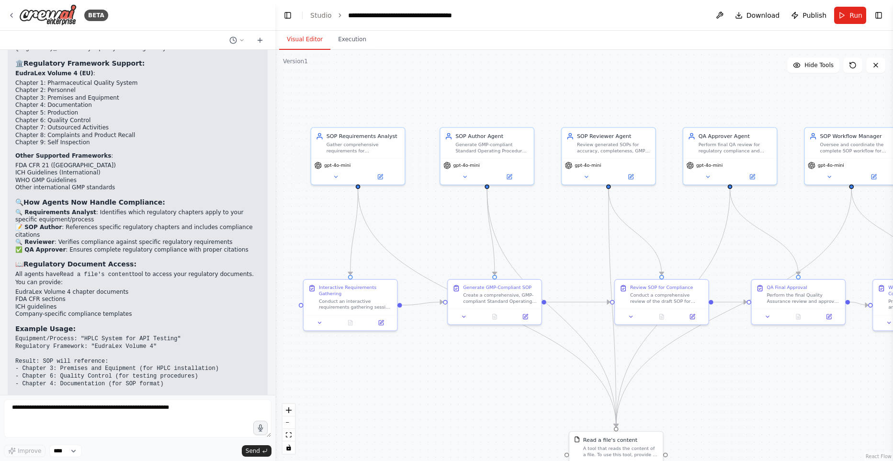
scroll to position [8057, 0]
click at [338, 176] on icon at bounding box center [336, 175] width 6 height 6
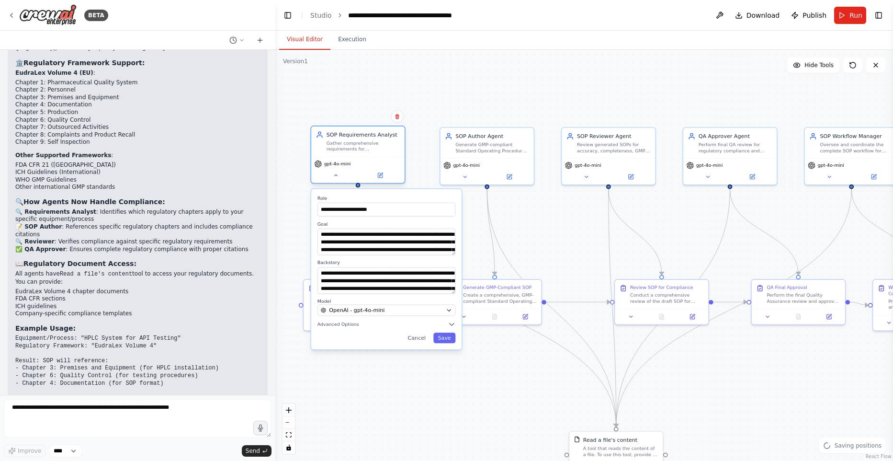
click at [371, 152] on div "SOP Requirements Analyst Gather comprehensive requirements for {equipment_or_pr…" at bounding box center [357, 141] width 93 height 30
click at [582, 90] on div ".deletable-edge-delete-btn { width: 20px; height: 20px; border: 0px solid #ffff…" at bounding box center [584, 255] width 618 height 411
click at [844, 15] on button "Run" at bounding box center [850, 15] width 32 height 17
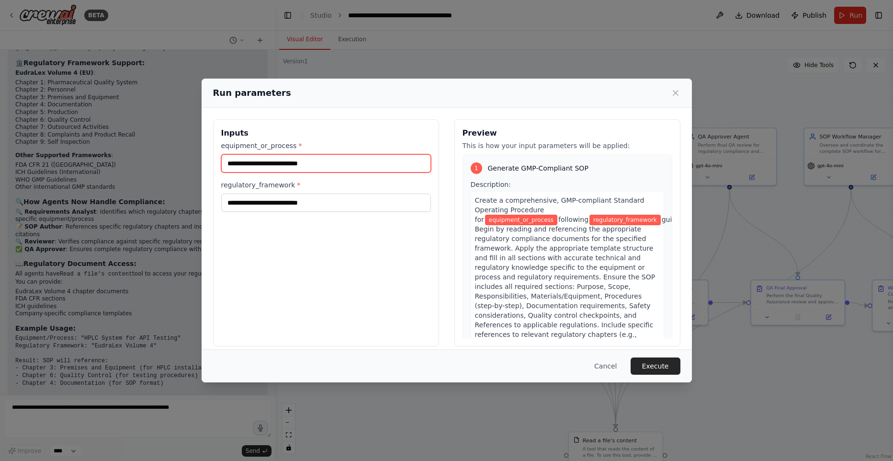
click at [336, 165] on input "equipment_or_process *" at bounding box center [326, 163] width 210 height 18
type input "**********"
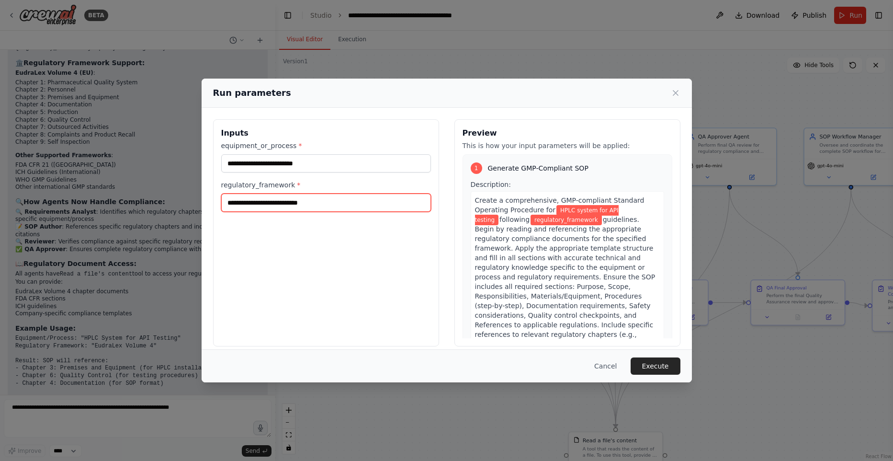
click at [294, 205] on input "regulatory_framework *" at bounding box center [326, 203] width 210 height 18
type input "*"
type input "**********"
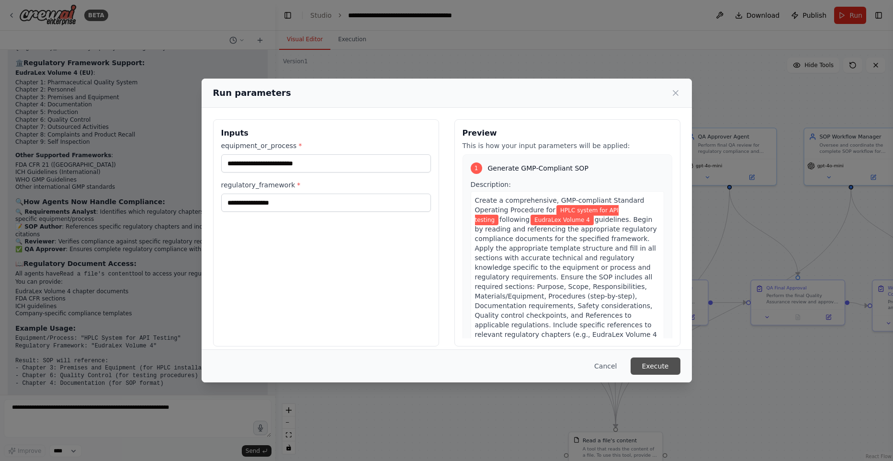
click at [657, 367] on button "Execute" at bounding box center [656, 365] width 50 height 17
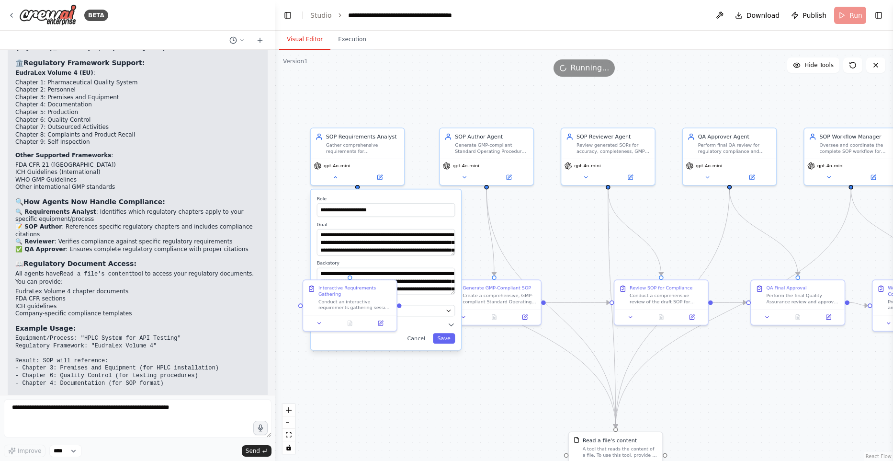
click at [459, 421] on div ".deletable-edge-delete-btn { width: 20px; height: 20px; border: 0px solid #ffff…" at bounding box center [584, 255] width 618 height 411
click at [347, 34] on button "Execution" at bounding box center [353, 40] width 44 height 20
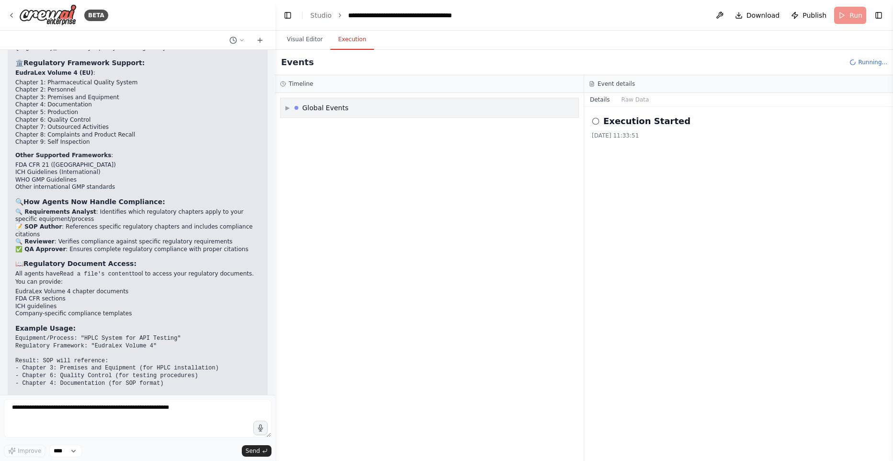
click at [284, 106] on div "▶ Global Events" at bounding box center [430, 107] width 298 height 19
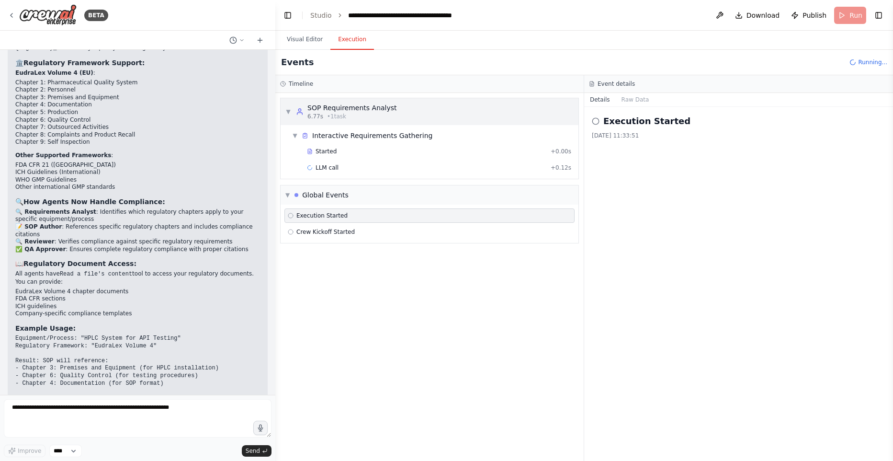
click at [285, 106] on div "▼ SOP Requirements Analyst 6.77s • 1 task" at bounding box center [430, 111] width 298 height 27
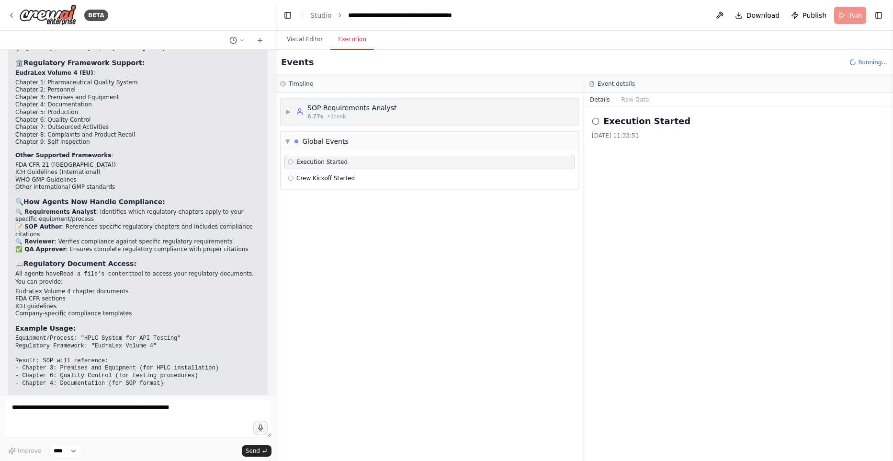
click at [285, 106] on div "▶ SOP Requirements Analyst 6.77s • 1 task" at bounding box center [430, 111] width 298 height 27
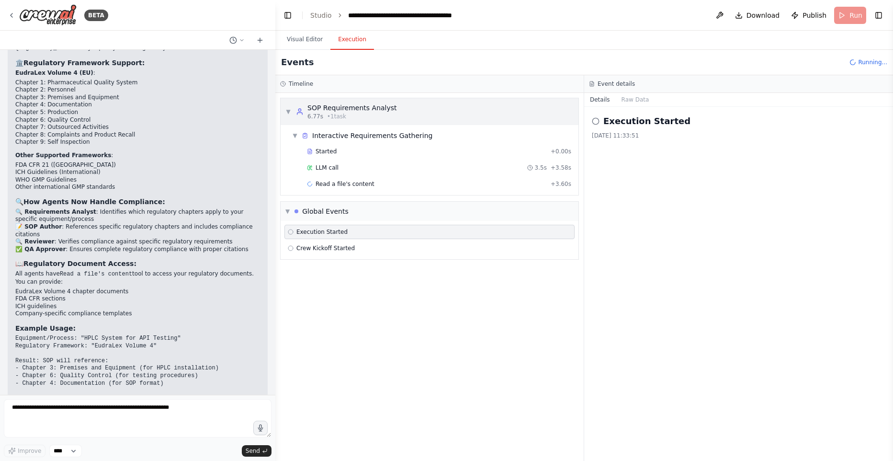
click at [285, 106] on div "▼ SOP Requirements Analyst 6.77s • 1 task" at bounding box center [430, 111] width 298 height 27
click at [314, 40] on button "Visual Editor" at bounding box center [304, 40] width 51 height 20
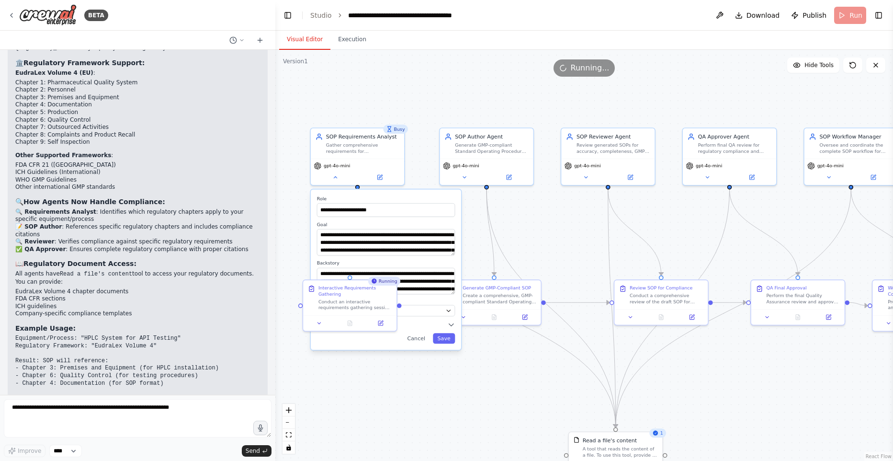
click at [482, 412] on div ".deletable-edge-delete-btn { width: 20px; height: 20px; border: 0px solid #ffff…" at bounding box center [584, 255] width 618 height 411
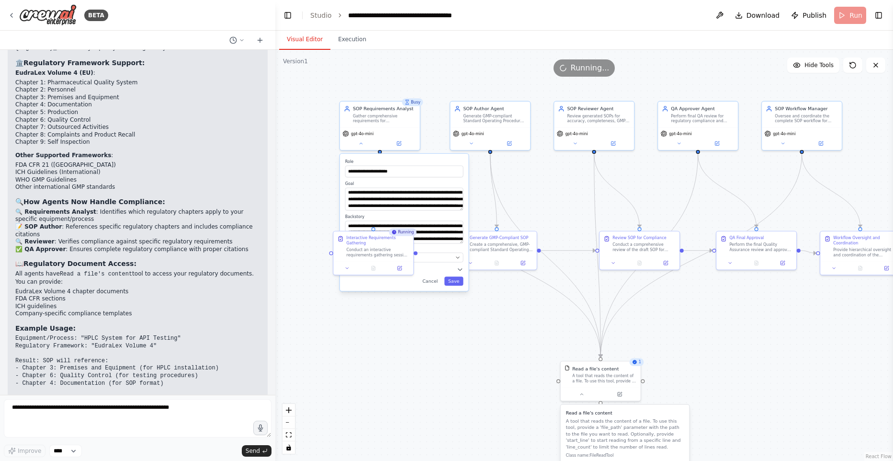
drag, startPoint x: 799, startPoint y: 433, endPoint x: 793, endPoint y: 356, distance: 77.4
click at [801, 356] on div ".deletable-edge-delete-btn { width: 20px; height: 20px; border: 0px solid #ffff…" at bounding box center [584, 255] width 618 height 411
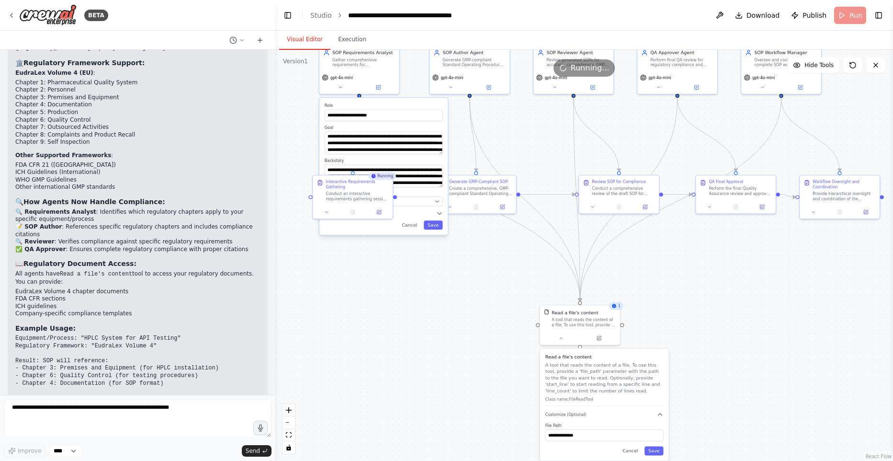
drag, startPoint x: 728, startPoint y: 385, endPoint x: 687, endPoint y: 335, distance: 64.4
click at [709, 339] on div ".deletable-edge-delete-btn { width: 20px; height: 20px; border: 0px solid #ffff…" at bounding box center [584, 255] width 618 height 411
click at [616, 308] on div "1" at bounding box center [616, 306] width 14 height 8
click at [682, 301] on div ".deletable-edge-delete-btn { width: 20px; height: 20px; border: 0px solid #ffff…" at bounding box center [584, 255] width 618 height 411
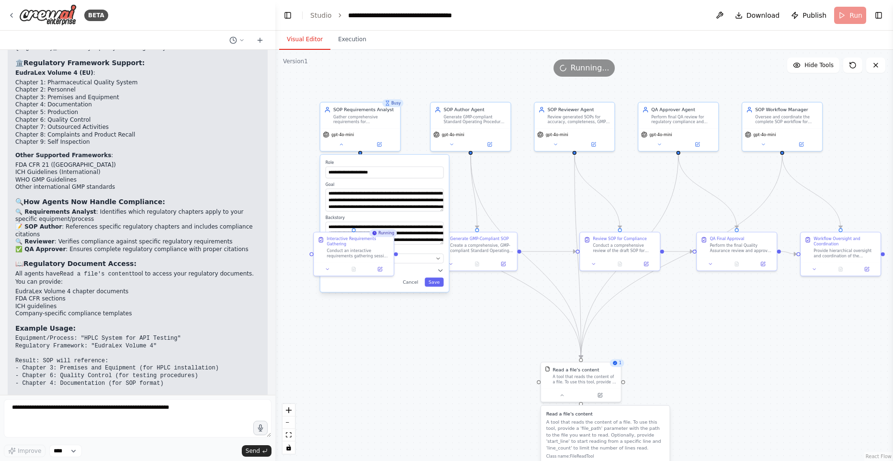
drag, startPoint x: 682, startPoint y: 303, endPoint x: 672, endPoint y: 363, distance: 60.8
click at [683, 364] on div ".deletable-edge-delete-btn { width: 20px; height: 20px; border: 0px solid #ffff…" at bounding box center [584, 255] width 618 height 411
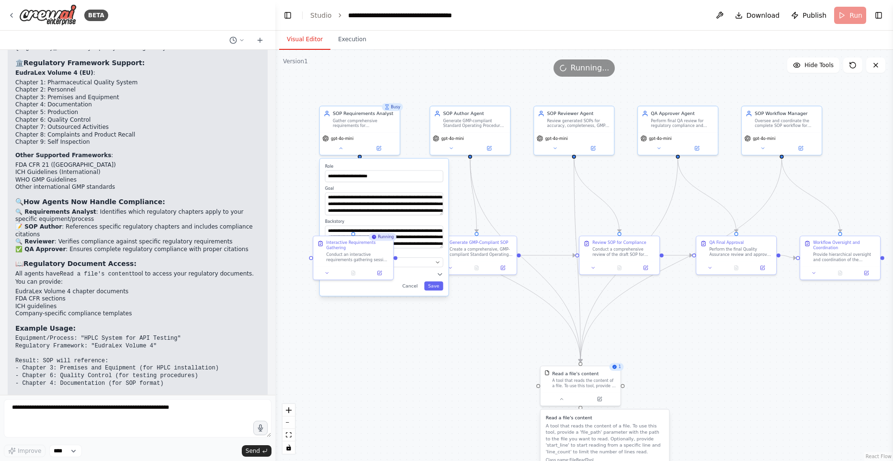
click at [412, 287] on button "Cancel" at bounding box center [410, 285] width 23 height 9
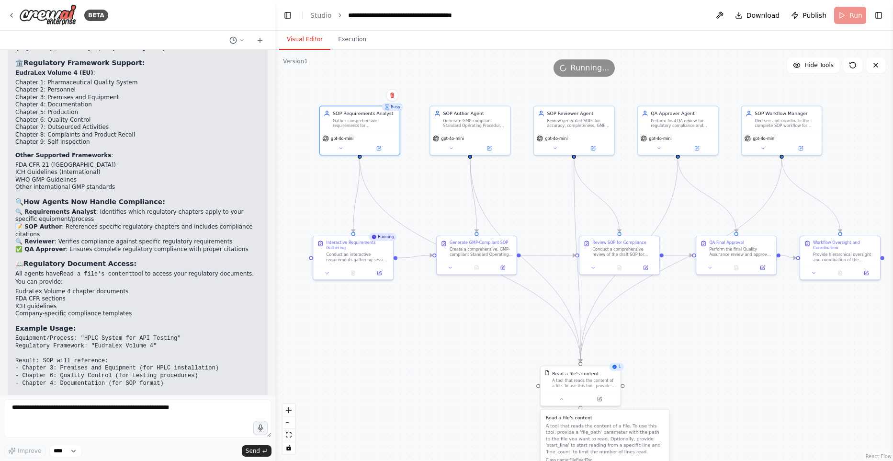
click at [422, 353] on div ".deletable-edge-delete-btn { width: 20px; height: 20px; border: 0px solid #ffff…" at bounding box center [584, 255] width 618 height 411
click at [352, 272] on icon at bounding box center [353, 272] width 3 height 4
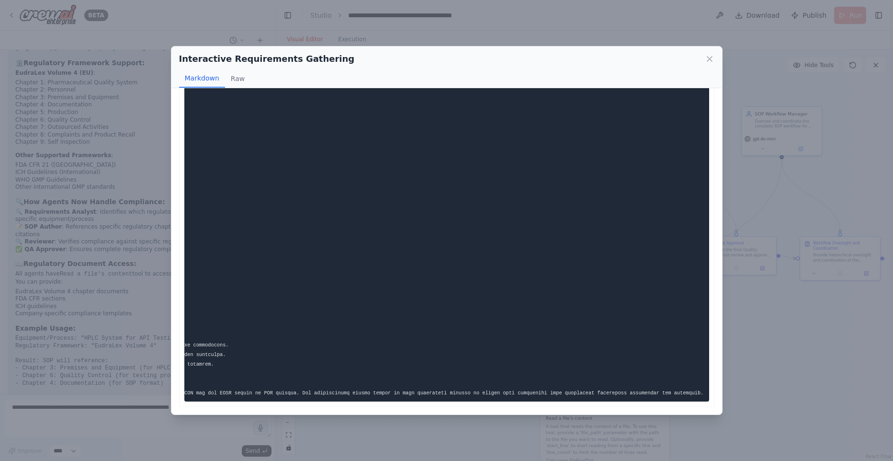
scroll to position [0, 303]
click at [806, 312] on div "Interactive Requirements Gathering Markdown Raw ... Show more Not valid JSON" at bounding box center [446, 230] width 893 height 461
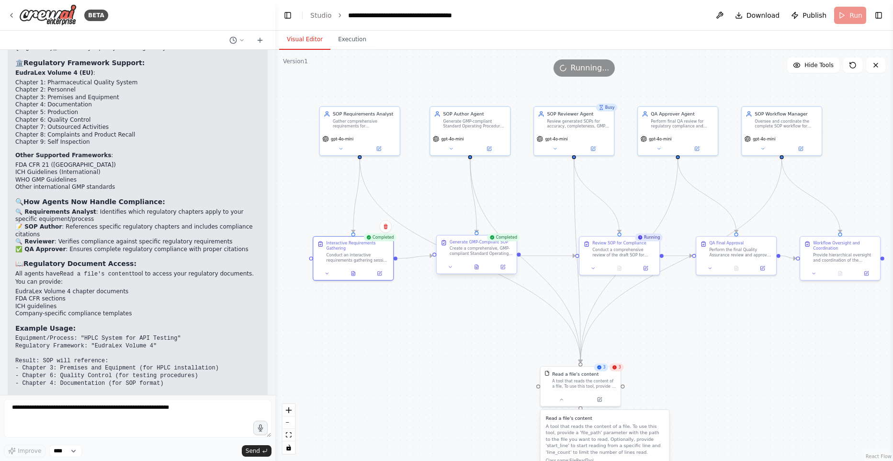
click at [472, 273] on div at bounding box center [477, 266] width 80 height 13
click at [479, 271] on div at bounding box center [477, 266] width 80 height 13
click at [479, 268] on icon at bounding box center [476, 267] width 3 height 4
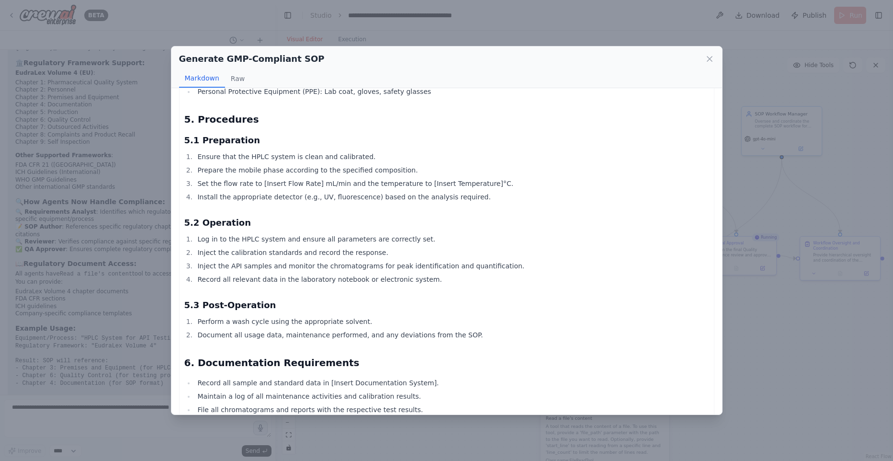
scroll to position [0, 0]
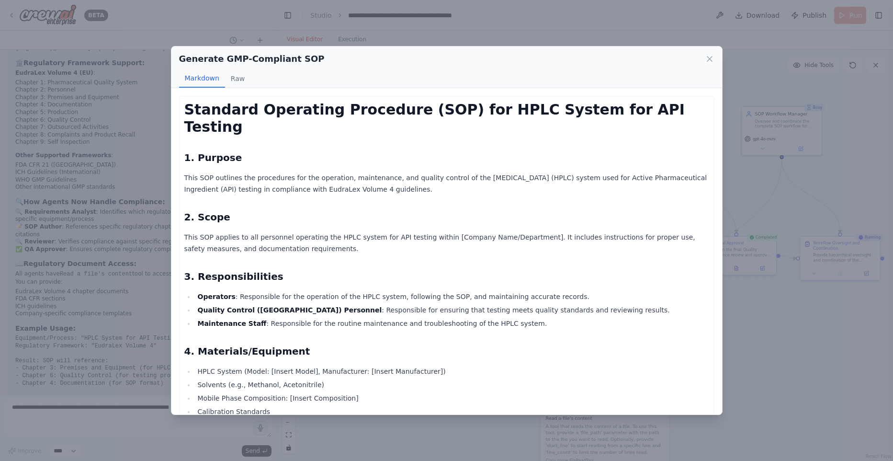
click at [822, 347] on div "Generate GMP-Compliant SOP Markdown Raw Standard Operating Procedure (SOP) for …" at bounding box center [446, 230] width 893 height 461
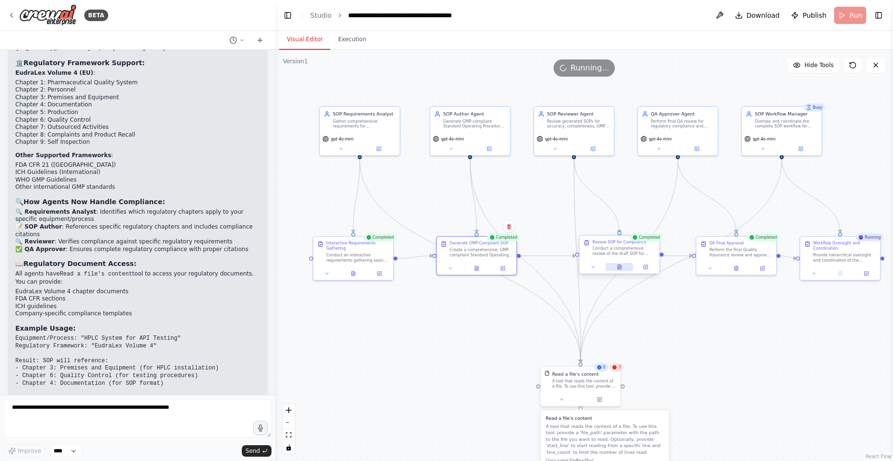
click at [625, 269] on button at bounding box center [619, 267] width 27 height 8
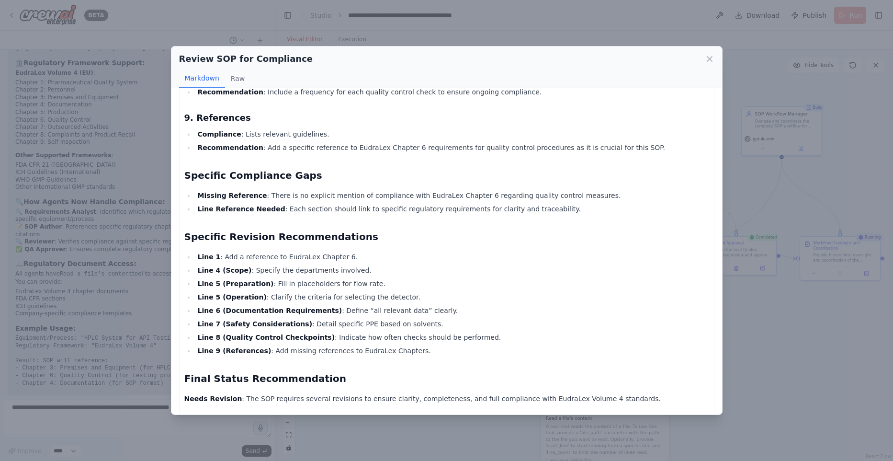
scroll to position [616, 0]
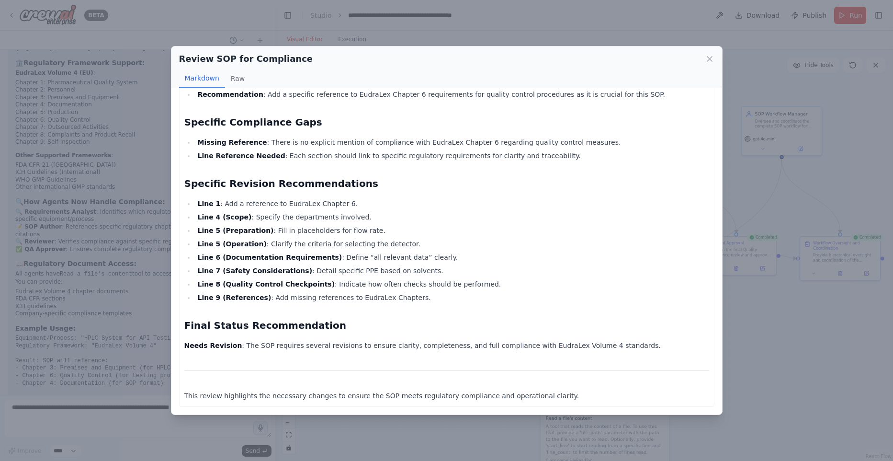
click at [850, 338] on div "Review SOP for Compliance Markdown Raw Since I encountered an error while tryin…" at bounding box center [446, 230] width 893 height 461
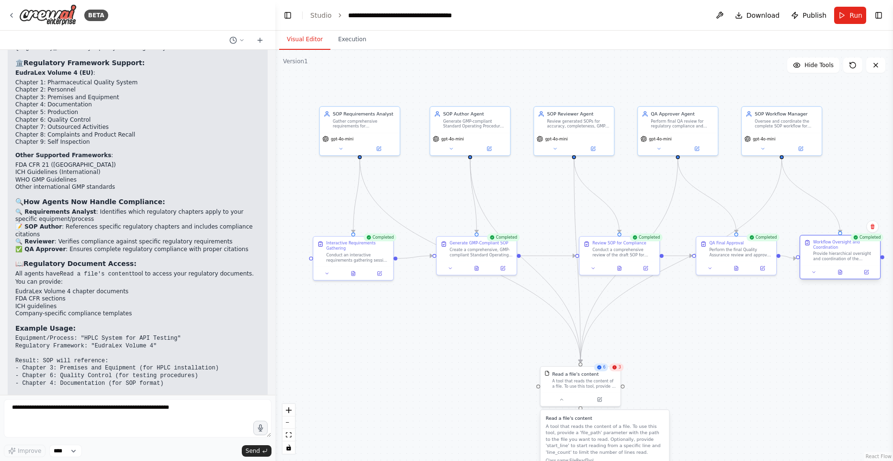
click at [844, 277] on div at bounding box center [840, 271] width 80 height 13
click at [841, 274] on icon at bounding box center [840, 272] width 5 height 5
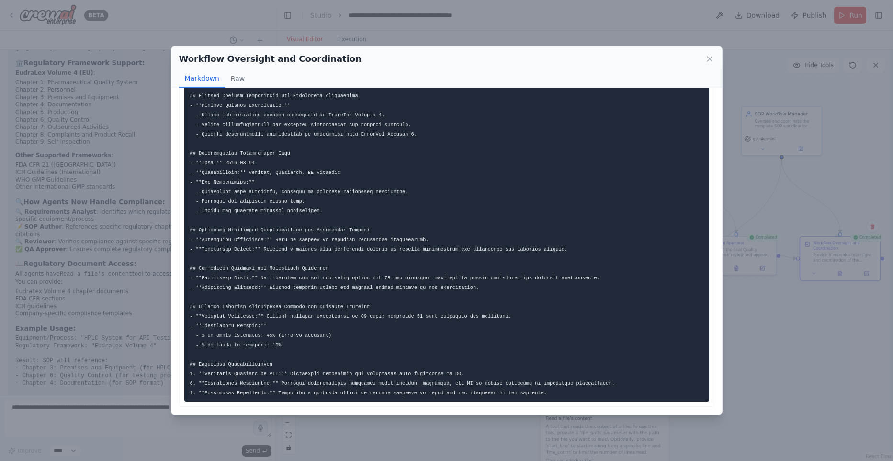
scroll to position [203, 0]
drag, startPoint x: 884, startPoint y: 323, endPoint x: 867, endPoint y: 323, distance: 17.7
click at [884, 323] on div "Workflow Oversight and Coordination Markdown Raw ... Show more Not valid JSON" at bounding box center [446, 230] width 893 height 461
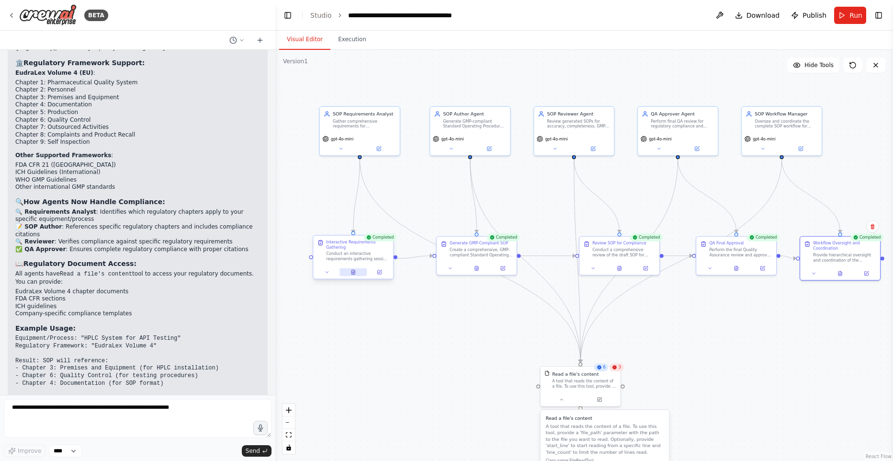
click at [354, 274] on icon at bounding box center [353, 272] width 3 height 4
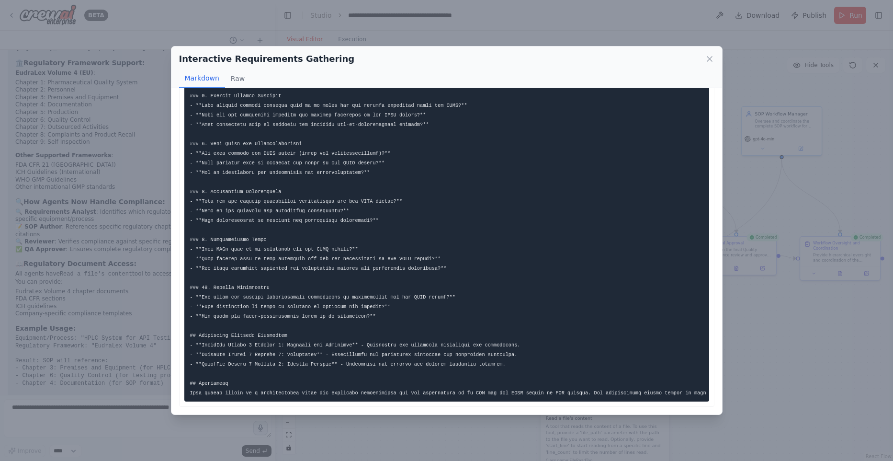
scroll to position [0, 0]
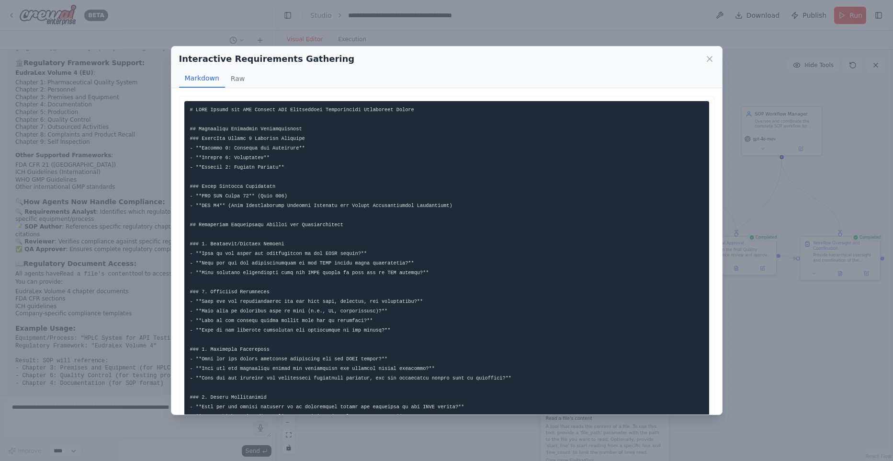
click at [783, 312] on div "Interactive Requirements Gathering Markdown Raw ... Show more Not valid JSON" at bounding box center [446, 230] width 893 height 461
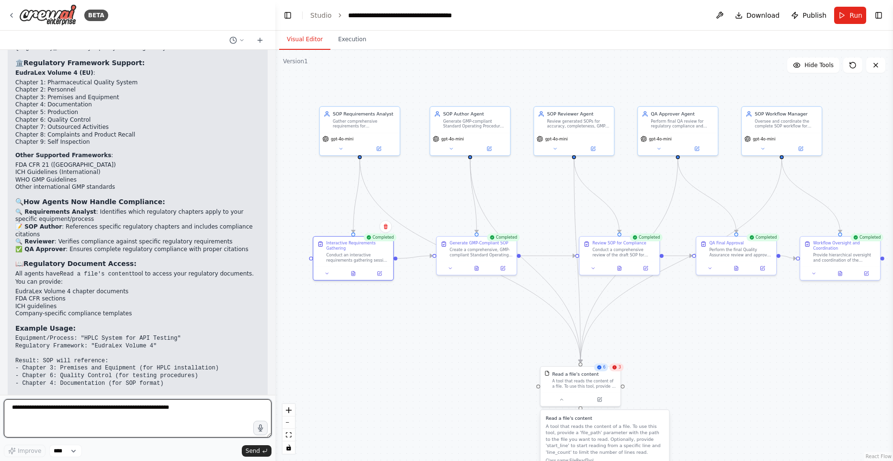
click at [124, 412] on textarea at bounding box center [138, 418] width 268 height 38
type textarea "**********"
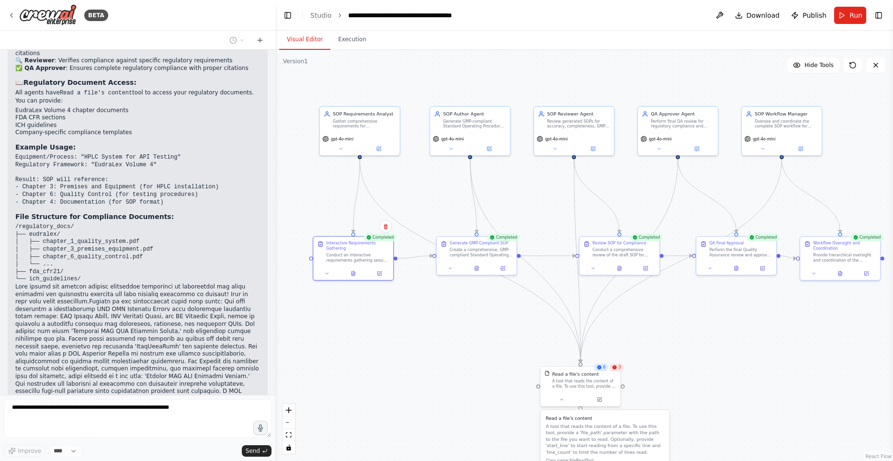
scroll to position [8279, 0]
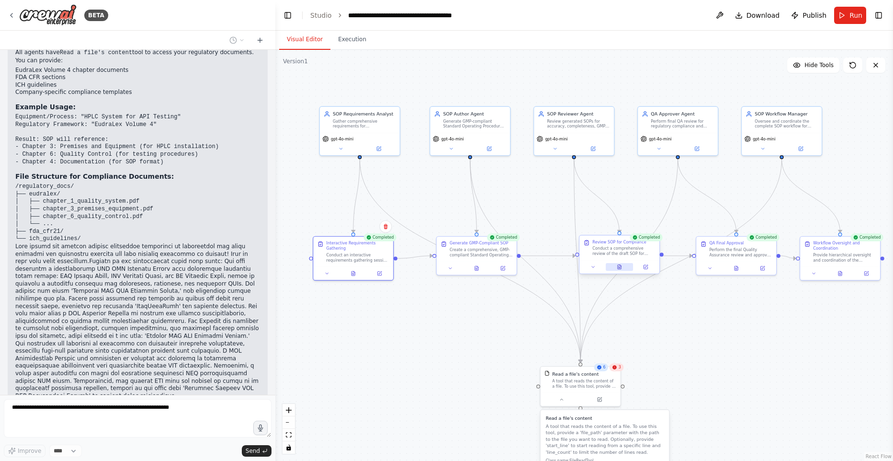
click at [617, 267] on icon at bounding box center [619, 266] width 5 height 5
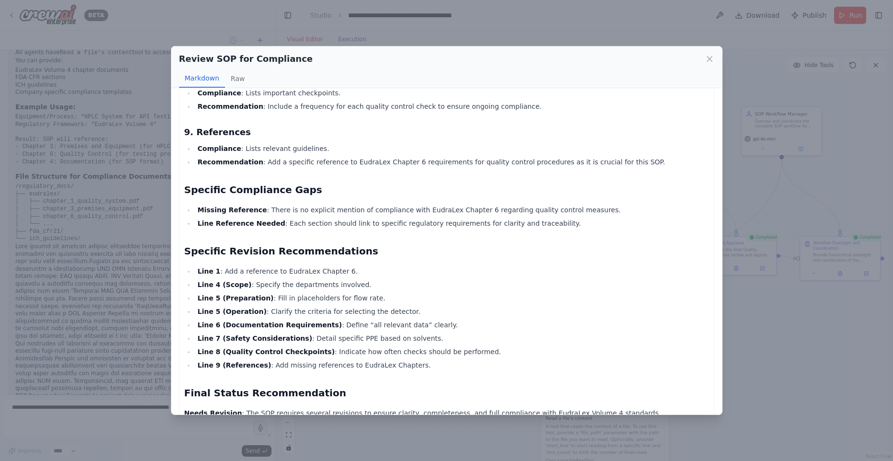
scroll to position [552, 0]
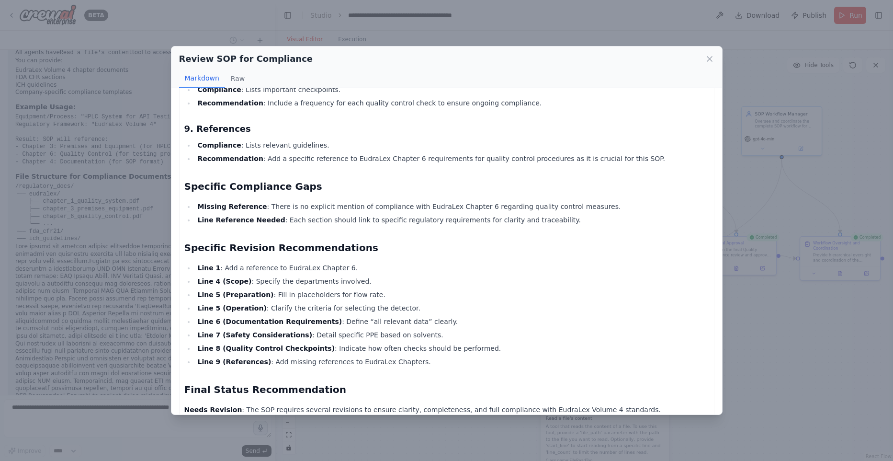
click at [849, 299] on div "Review SOP for Compliance Markdown Raw Since I encountered an error while tryin…" at bounding box center [446, 230] width 893 height 461
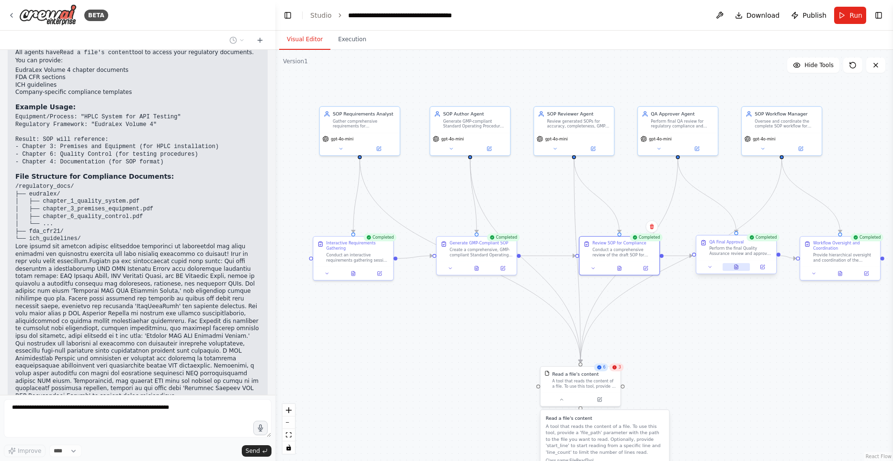
click at [735, 266] on icon at bounding box center [736, 267] width 3 height 4
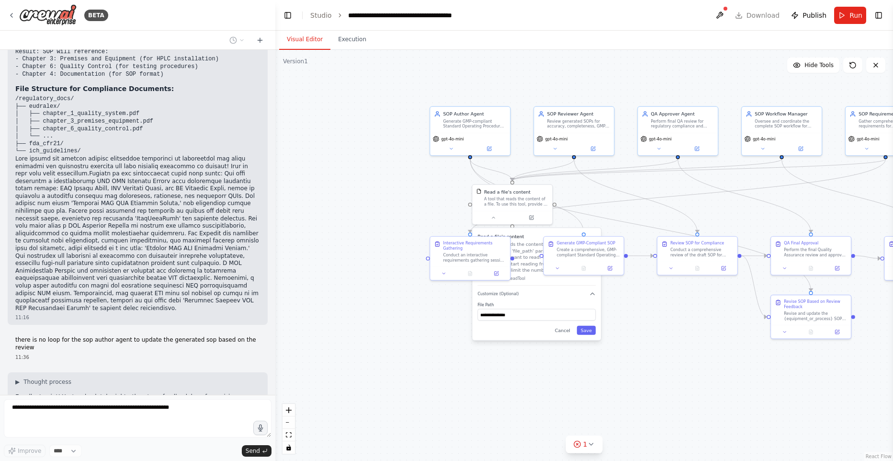
scroll to position [8374, 0]
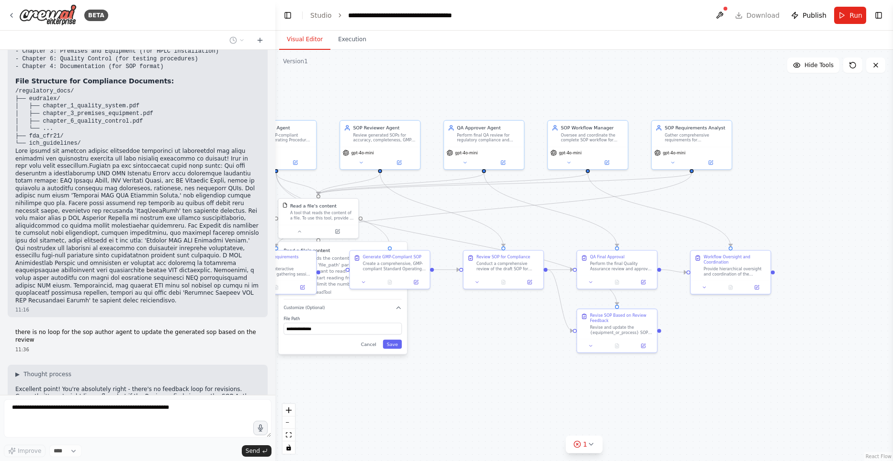
drag, startPoint x: 701, startPoint y: 354, endPoint x: 507, endPoint y: 368, distance: 194.5
click at [507, 368] on div ".deletable-edge-delete-btn { width: 20px; height: 20px; border: 0px solid #ffff…" at bounding box center [584, 255] width 618 height 411
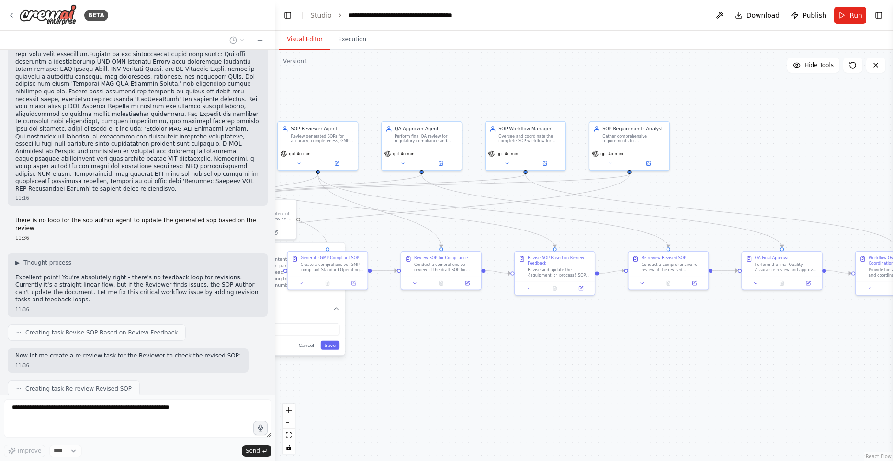
scroll to position [8545, 0]
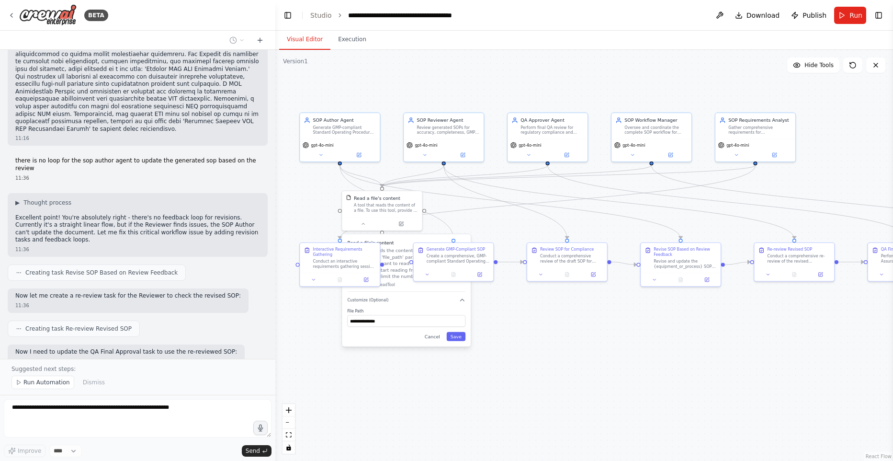
drag, startPoint x: 718, startPoint y: 341, endPoint x: 778, endPoint y: 333, distance: 60.8
click at [782, 333] on div ".deletable-edge-delete-btn { width: 20px; height: 20px; border: 0px solid #ffff…" at bounding box center [584, 255] width 618 height 411
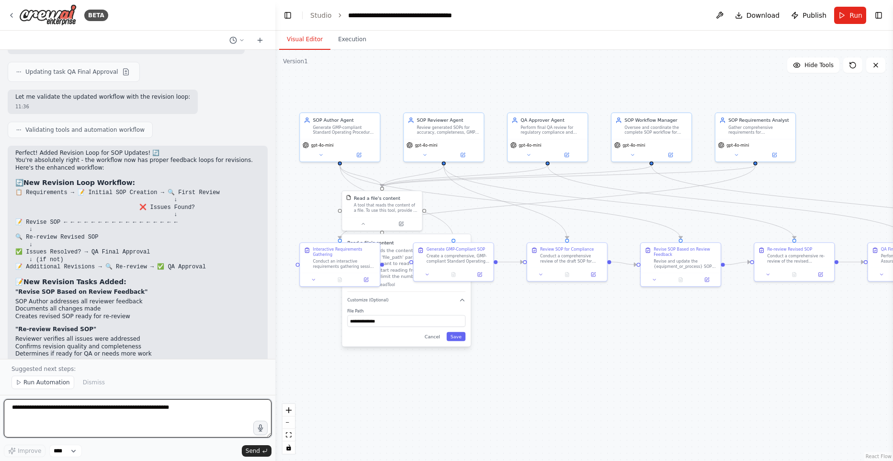
scroll to position [8966, 0]
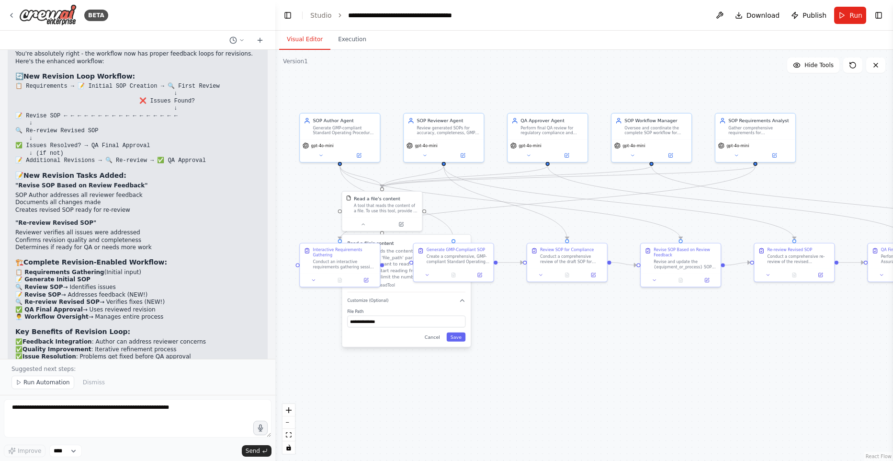
click at [447, 406] on div ".deletable-edge-delete-btn { width: 20px; height: 20px; border: 0px solid #ffff…" at bounding box center [584, 255] width 618 height 411
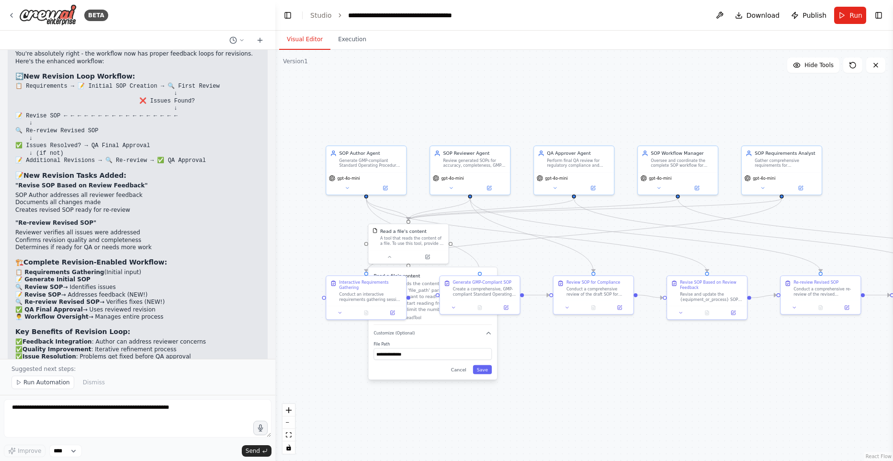
drag, startPoint x: 547, startPoint y: 373, endPoint x: 572, endPoint y: 405, distance: 40.5
click at [573, 405] on div ".deletable-edge-delete-btn { width: 20px; height: 20px; border: 0px solid #ffff…" at bounding box center [584, 255] width 618 height 411
click at [850, 17] on span "Run" at bounding box center [856, 16] width 13 height 10
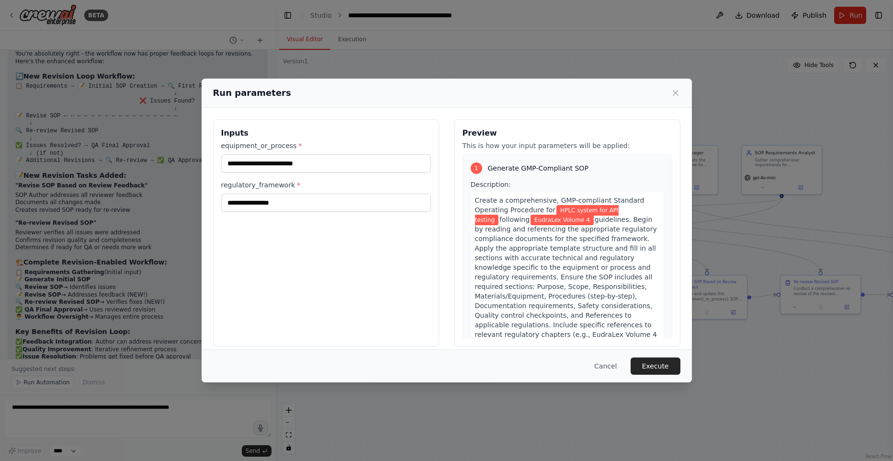
click at [654, 362] on button "Execute" at bounding box center [656, 365] width 50 height 17
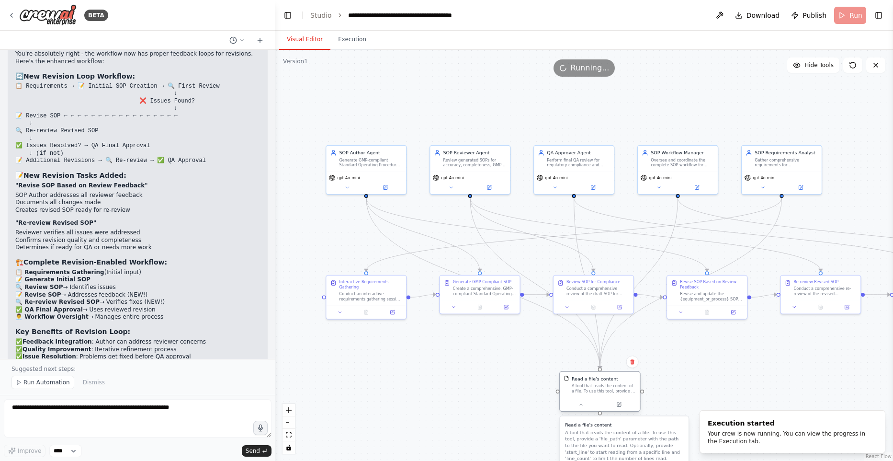
drag, startPoint x: 414, startPoint y: 241, endPoint x: 600, endPoint y: 391, distance: 238.8
click at [604, 393] on div "A tool that reads the content of a file. To use this tool, provide a 'file_path…" at bounding box center [604, 388] width 64 height 11
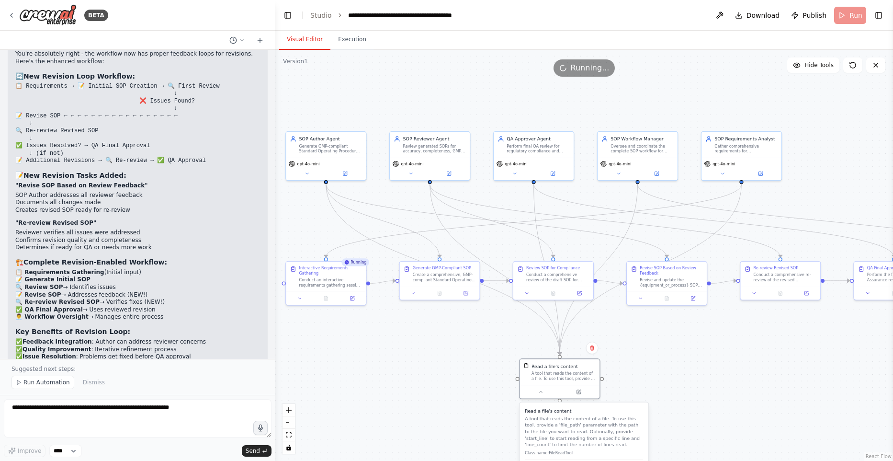
drag, startPoint x: 494, startPoint y: 376, endPoint x: 459, endPoint y: 362, distance: 37.6
click at [459, 362] on div ".deletable-edge-delete-btn { width: 20px; height: 20px; border: 0px solid #ffff…" at bounding box center [584, 255] width 618 height 411
click at [339, 37] on button "Execution" at bounding box center [353, 40] width 44 height 20
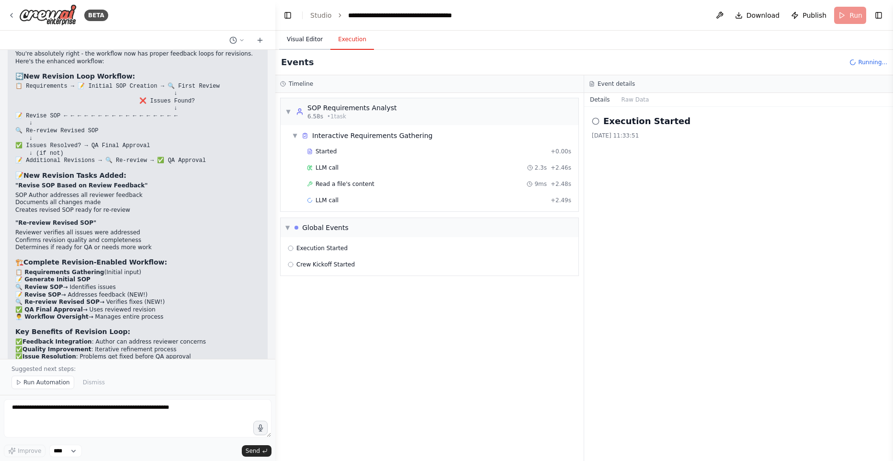
click at [298, 42] on button "Visual Editor" at bounding box center [304, 40] width 51 height 20
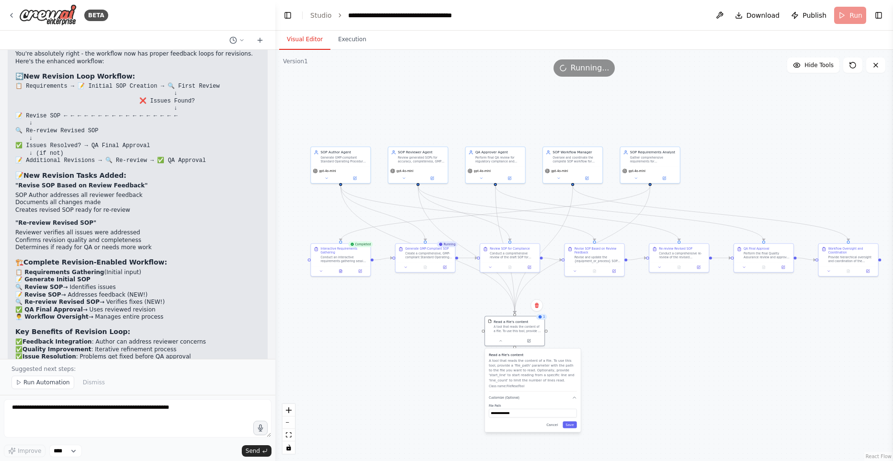
drag, startPoint x: 439, startPoint y: 423, endPoint x: 434, endPoint y: 372, distance: 51.0
click at [434, 372] on div ".deletable-edge-delete-btn { width: 20px; height: 20px; border: 0px solid #ffff…" at bounding box center [584, 255] width 618 height 411
click at [544, 319] on div "2" at bounding box center [541, 317] width 11 height 6
click at [292, 437] on button "fit view" at bounding box center [289, 435] width 12 height 12
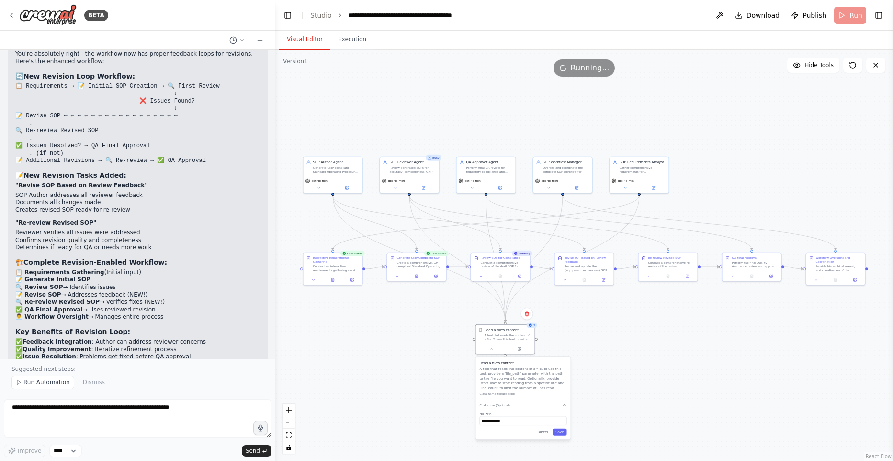
click at [705, 331] on div ".deletable-edge-delete-btn { width: 20px; height: 20px; border: 0px solid #ffff…" at bounding box center [584, 255] width 618 height 411
click at [362, 38] on button "Execution" at bounding box center [353, 40] width 44 height 20
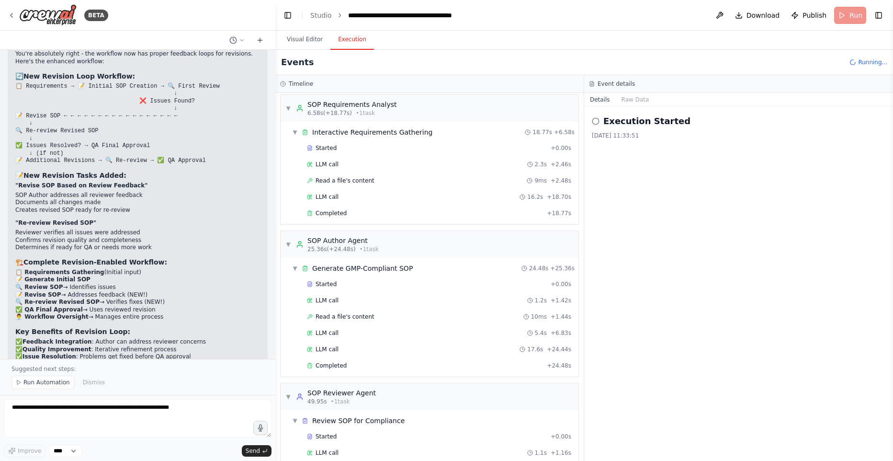
scroll to position [0, 0]
click at [313, 45] on button "Visual Editor" at bounding box center [304, 40] width 51 height 20
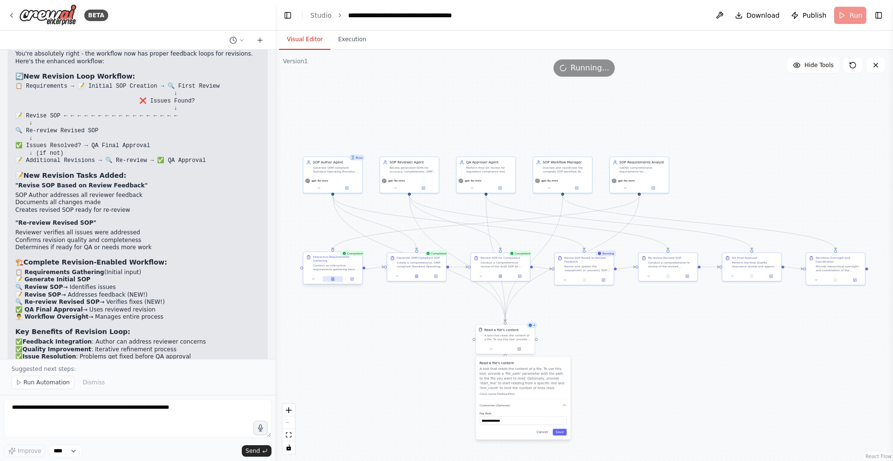
click at [331, 281] on button at bounding box center [333, 279] width 20 height 6
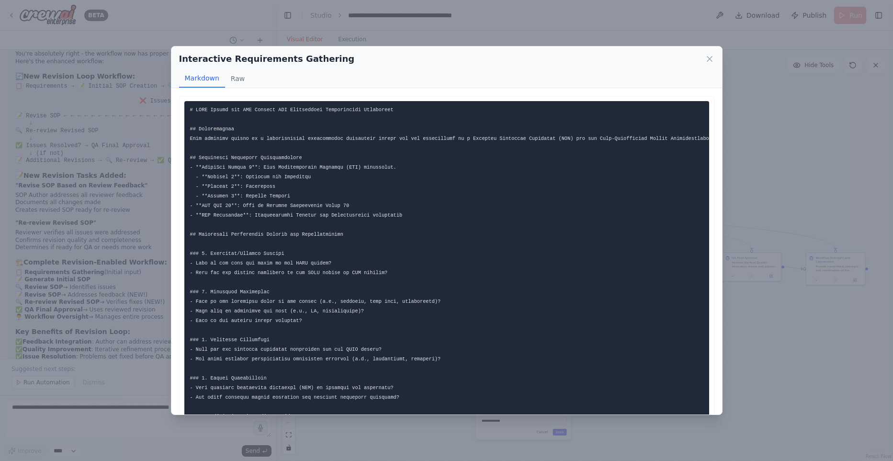
click at [810, 377] on div "Interactive Requirements Gathering Markdown Raw ... Show more Not valid JSON" at bounding box center [446, 230] width 893 height 461
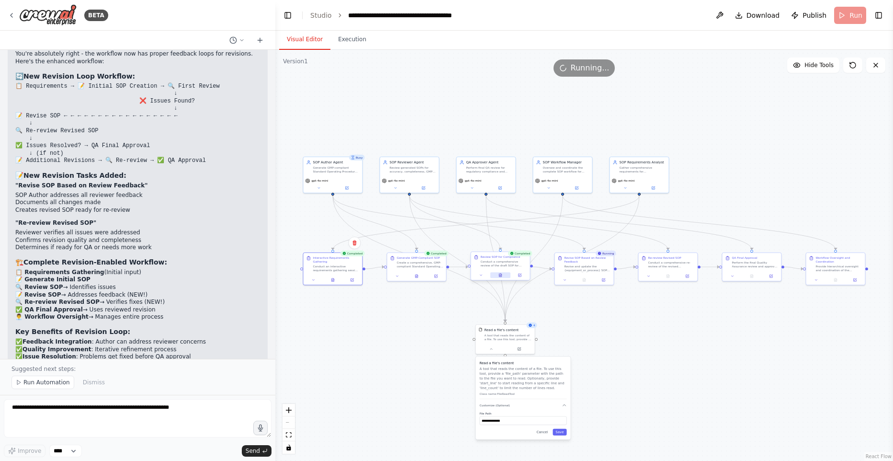
click at [501, 277] on button at bounding box center [500, 275] width 20 height 6
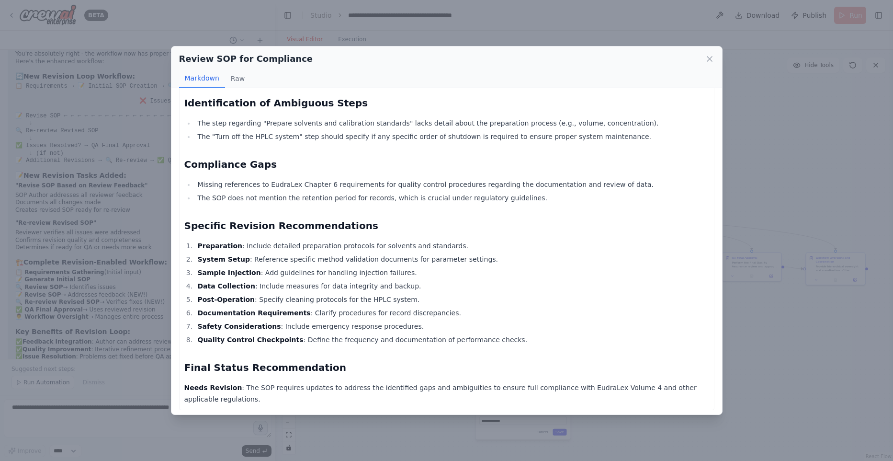
scroll to position [324, 0]
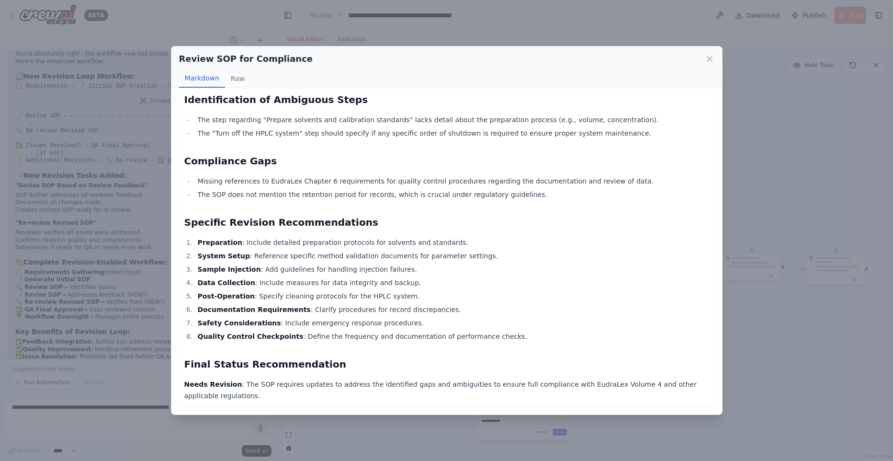
click at [811, 238] on div "Review SOP for Compliance Markdown Raw SOP Review Report for HPLC System for AP…" at bounding box center [446, 230] width 893 height 461
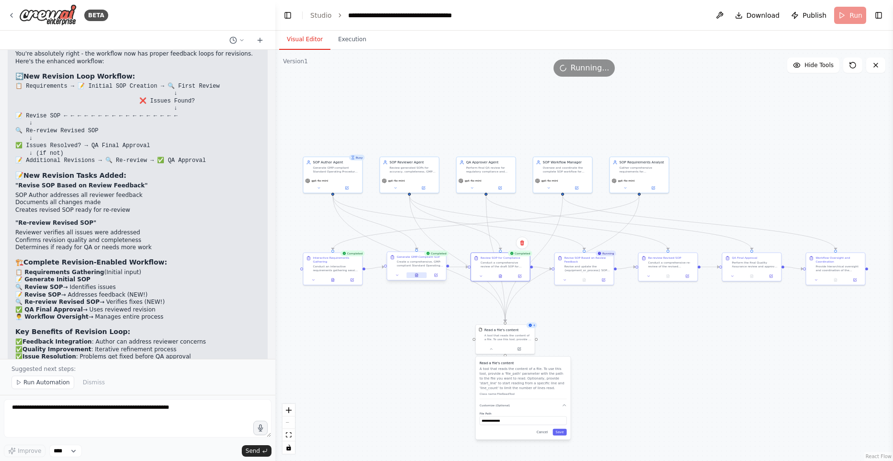
click at [412, 274] on button at bounding box center [417, 275] width 20 height 6
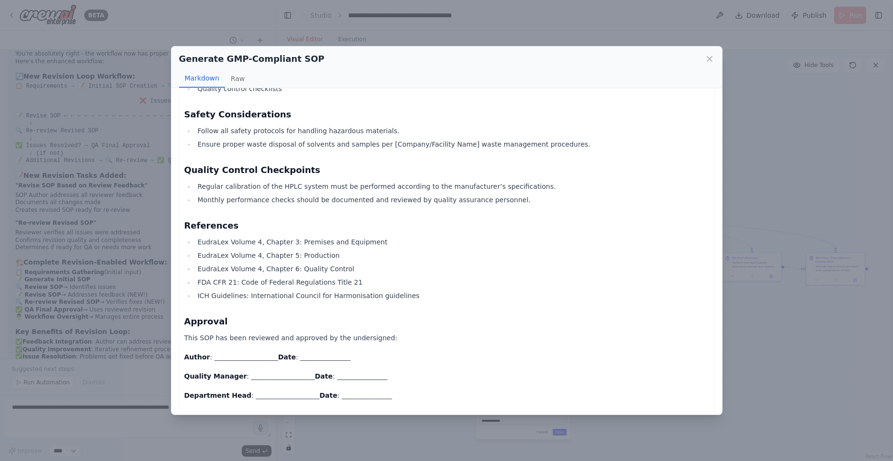
scroll to position [886, 0]
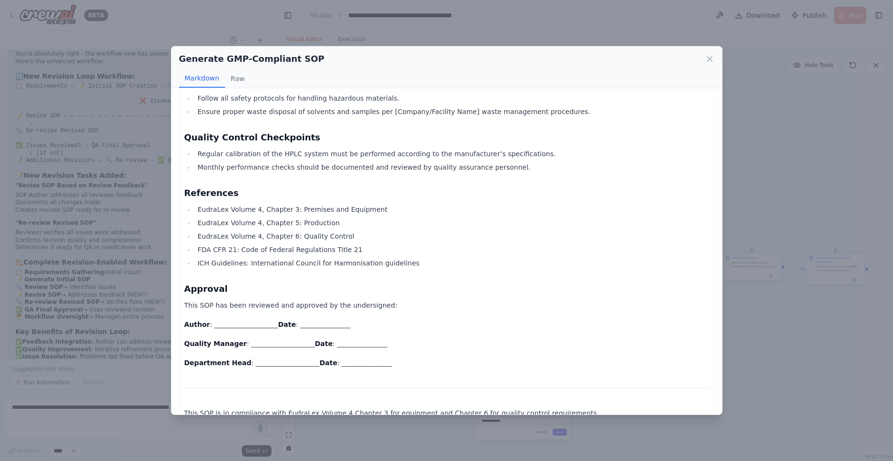
click at [792, 296] on div "Generate GMP-Compliant SOP Markdown Raw Standard Operating Procedure (SOP) for …" at bounding box center [446, 230] width 893 height 461
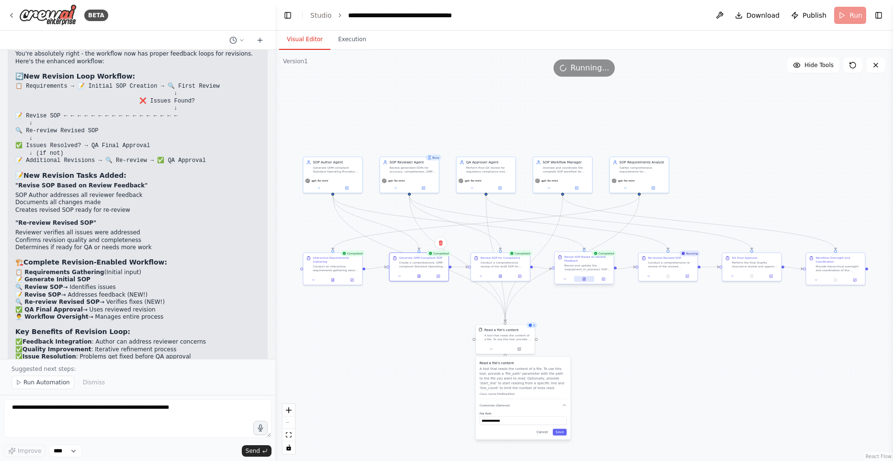
click at [578, 280] on button at bounding box center [584, 279] width 20 height 6
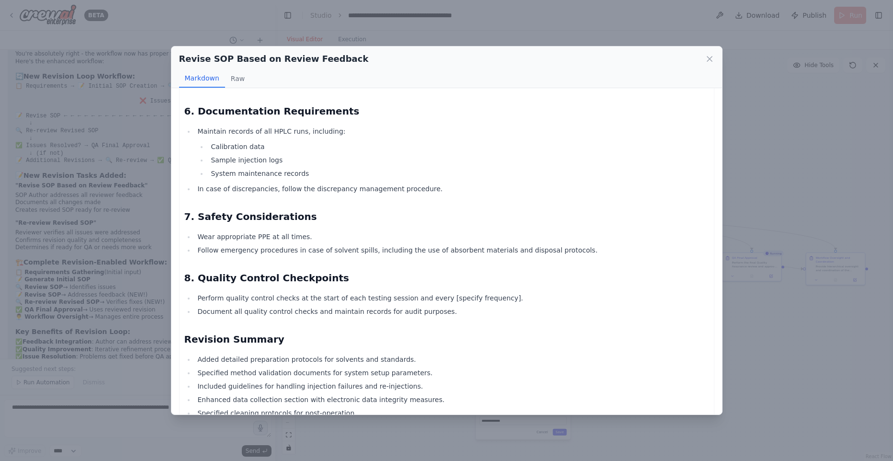
scroll to position [761, 0]
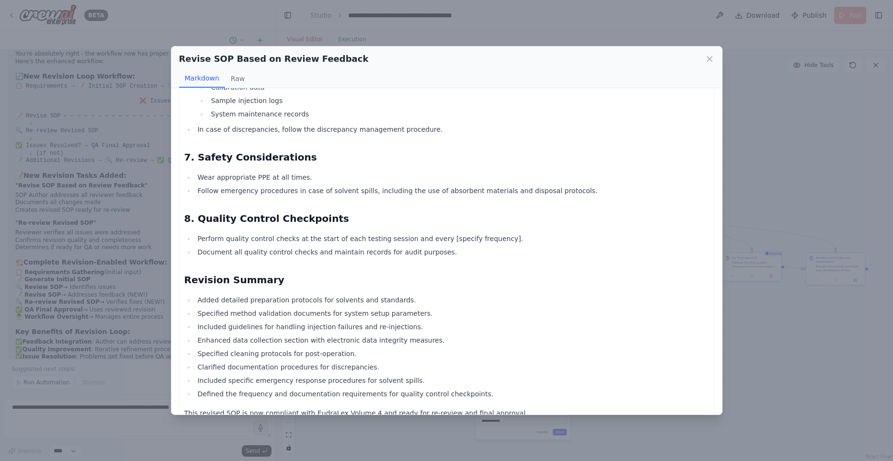
click at [814, 340] on div "Revise SOP Based on Review Feedback Markdown Raw Standard Operating Procedure (…" at bounding box center [446, 230] width 893 height 461
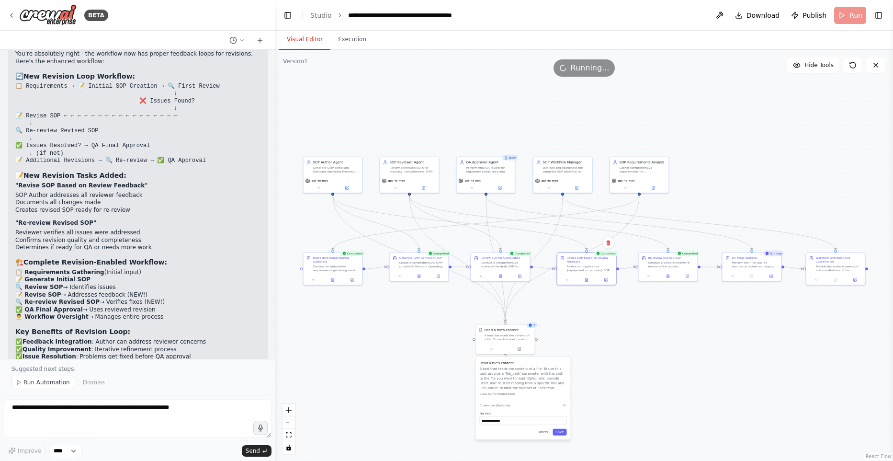
click at [533, 327] on div "7" at bounding box center [532, 325] width 11 height 6
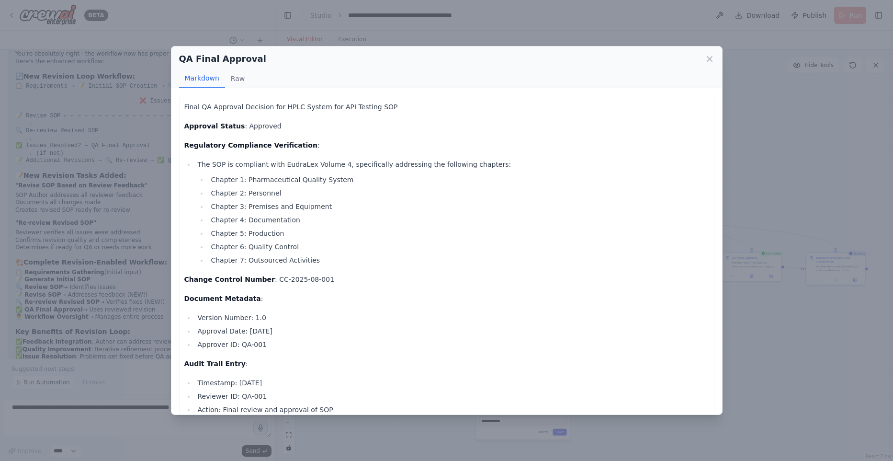
scroll to position [66, 0]
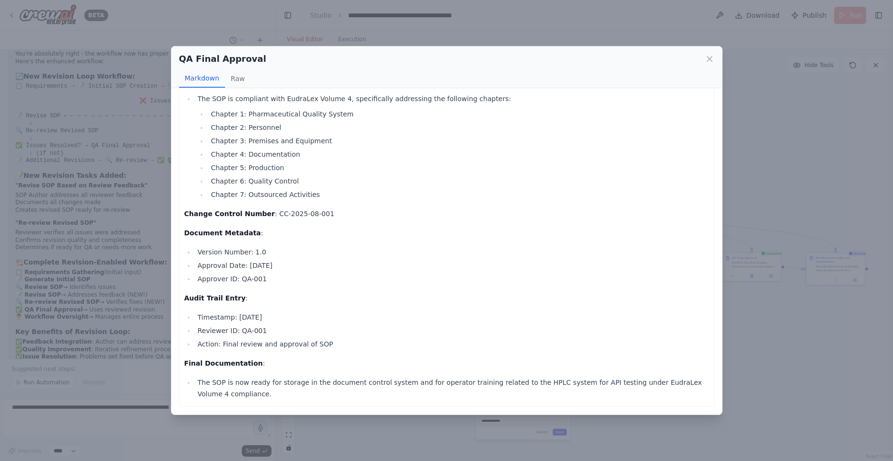
click at [828, 333] on div "QA Final Approval Markdown Raw Final QA Approval Decision for HPLC System for A…" at bounding box center [446, 230] width 893 height 461
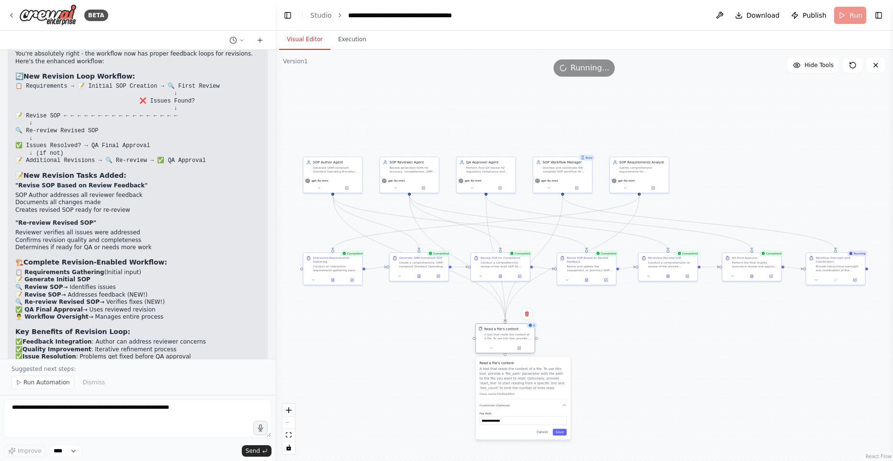
click at [507, 340] on div "Read a file's content A tool that reads the content of a file. To use this tool…" at bounding box center [505, 333] width 59 height 19
click at [507, 339] on div "A tool that reads the content of a file. To use this tool, provide a 'file_path…" at bounding box center [508, 336] width 47 height 8
click at [529, 332] on div "A tool that reads the content of a file. To use this tool, provide a 'file_path…" at bounding box center [508, 336] width 47 height 8
drag, startPoint x: 785, startPoint y: 323, endPoint x: 777, endPoint y: 313, distance: 12.3
click at [785, 323] on div ".deletable-edge-delete-btn { width: 20px; height: 20px; border: 0px solid #ffff…" at bounding box center [584, 255] width 618 height 411
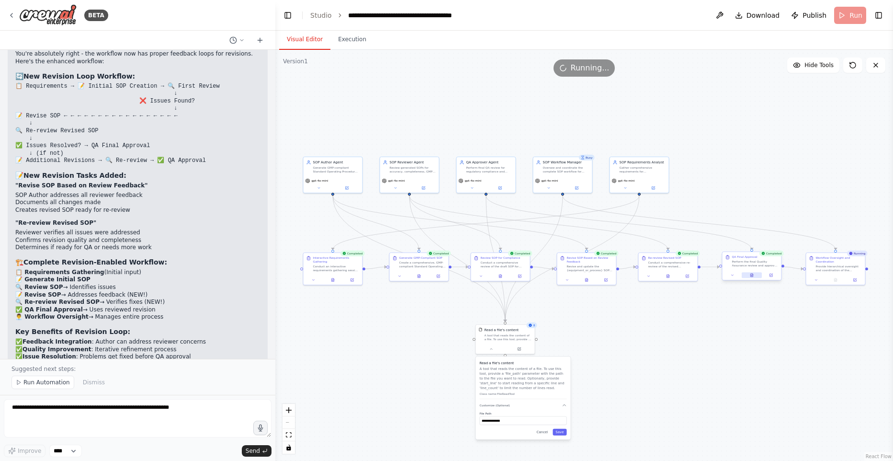
click at [749, 274] on button at bounding box center [752, 275] width 20 height 6
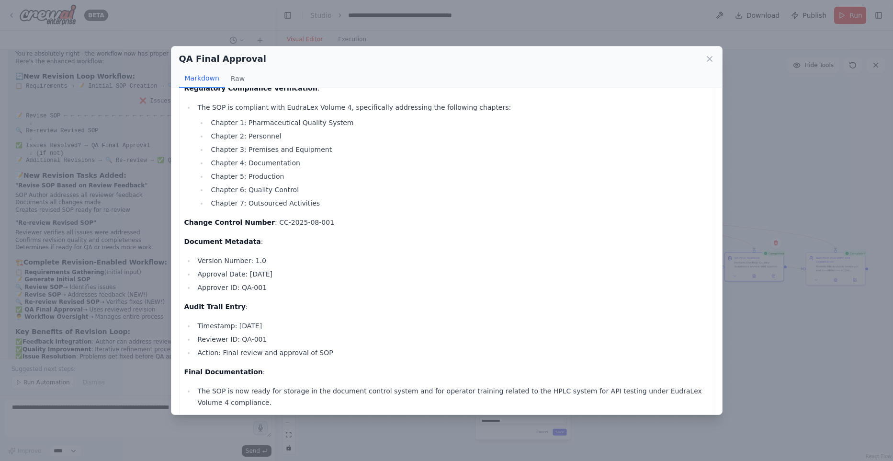
scroll to position [0, 0]
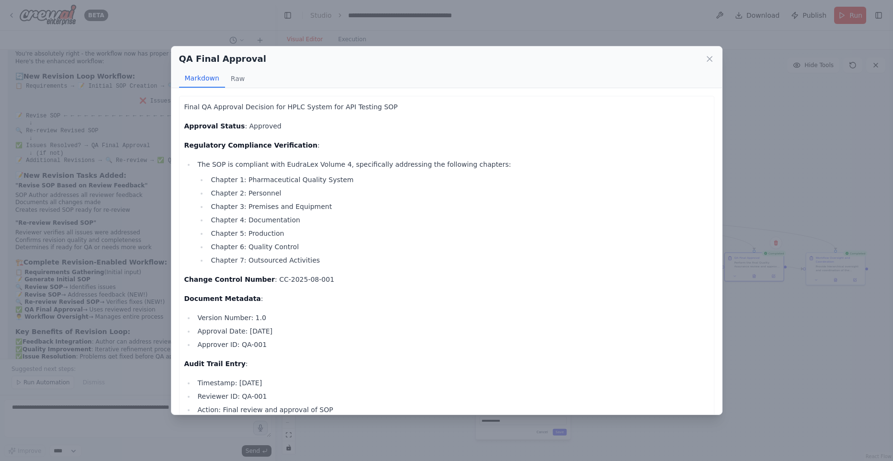
click at [770, 290] on div "QA Final Approval Markdown Raw Final QA Approval Decision for HPLC System for A…" at bounding box center [446, 230] width 893 height 461
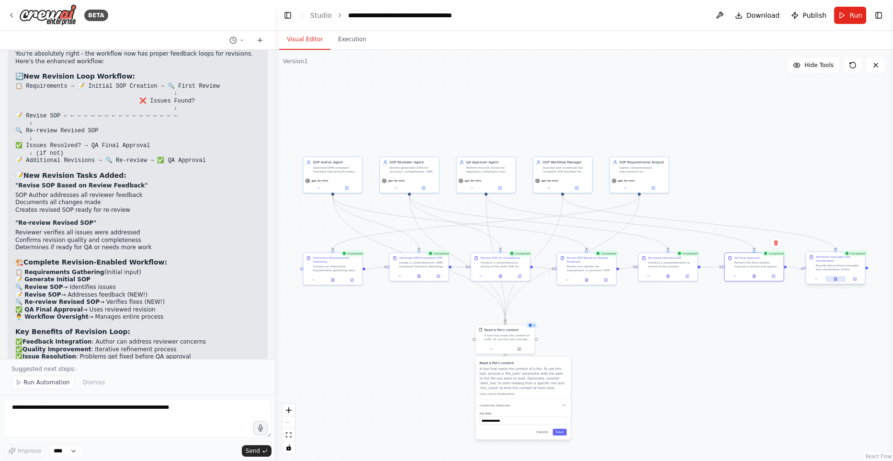
click at [834, 278] on icon at bounding box center [836, 279] width 4 height 4
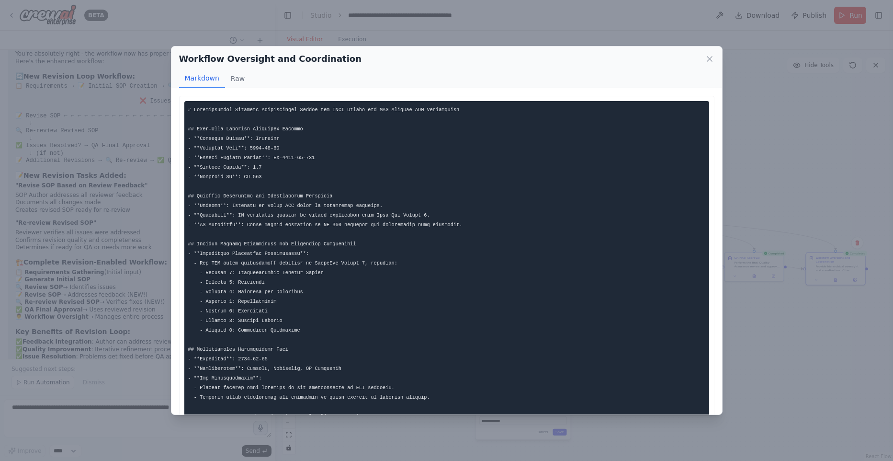
click at [745, 161] on div "Workflow Oversight and Coordination Markdown Raw ... Show more Not valid JSON" at bounding box center [446, 230] width 893 height 461
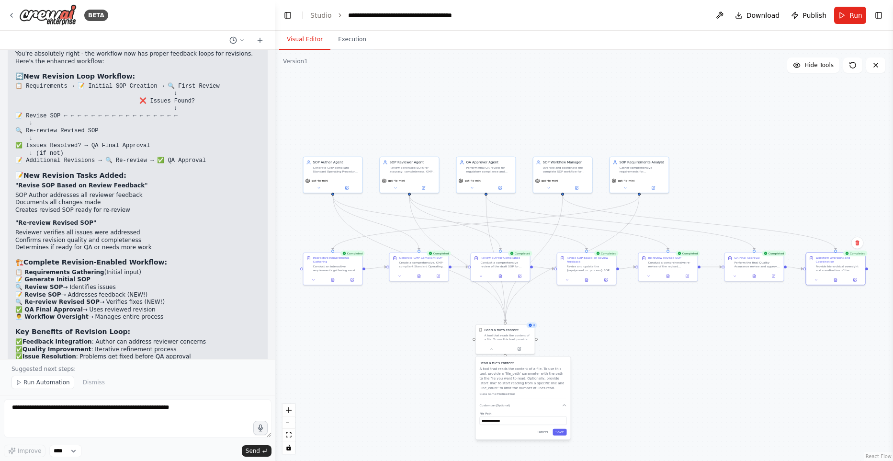
click at [533, 328] on div "8" at bounding box center [532, 325] width 11 height 6
click at [492, 348] on icon at bounding box center [491, 347] width 2 height 1
click at [494, 348] on button at bounding box center [491, 348] width 27 height 6
click at [494, 347] on button at bounding box center [491, 348] width 27 height 6
click at [563, 403] on icon "button" at bounding box center [564, 405] width 5 height 5
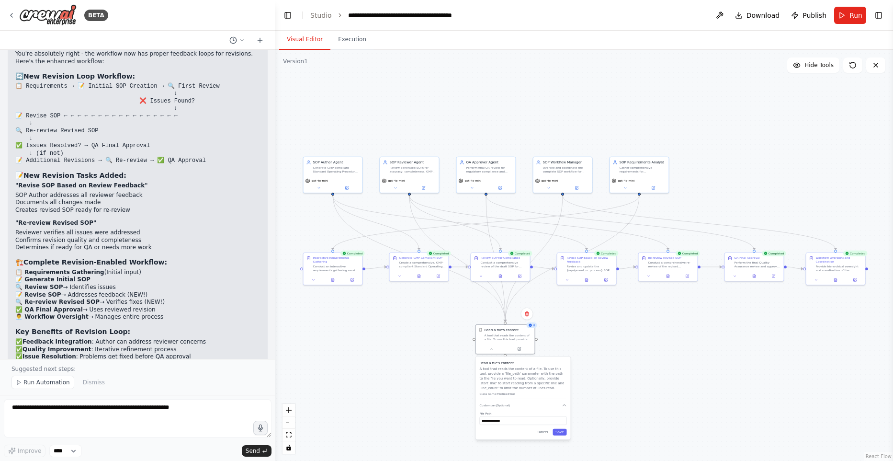
drag, startPoint x: 607, startPoint y: 398, endPoint x: 575, endPoint y: 395, distance: 31.7
click at [606, 398] on div ".deletable-edge-delete-btn { width: 20px; height: 20px; border: 0px solid #ffff…" at bounding box center [584, 255] width 618 height 411
click at [345, 35] on button "Execution" at bounding box center [353, 40] width 44 height 20
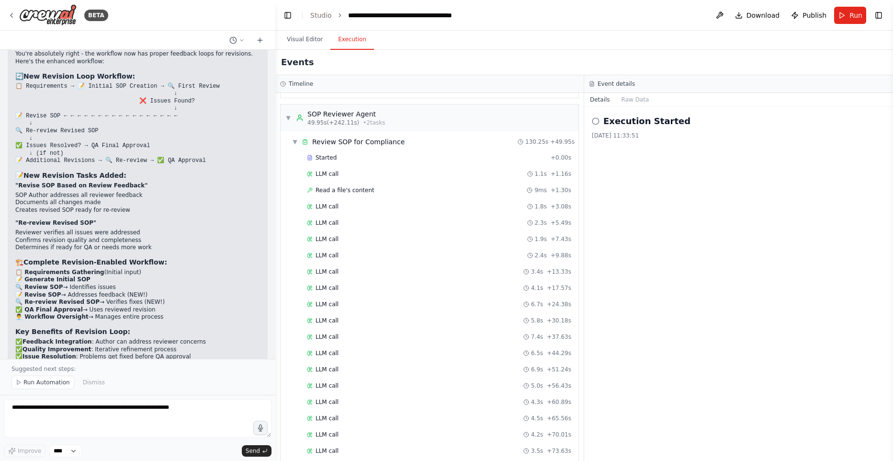
scroll to position [771, 0]
click at [357, 190] on span "Read a file's content" at bounding box center [345, 191] width 59 height 8
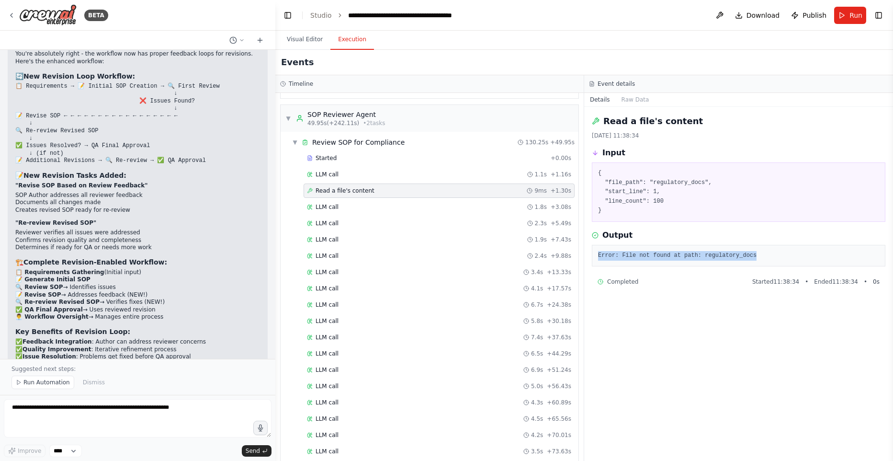
drag, startPoint x: 596, startPoint y: 255, endPoint x: 790, endPoint y: 257, distance: 193.5
click at [791, 258] on div "Error: File not found at path: regulatory_docs" at bounding box center [739, 256] width 294 height 22
copy pre "Error: File not found at path: regulatory_docs"
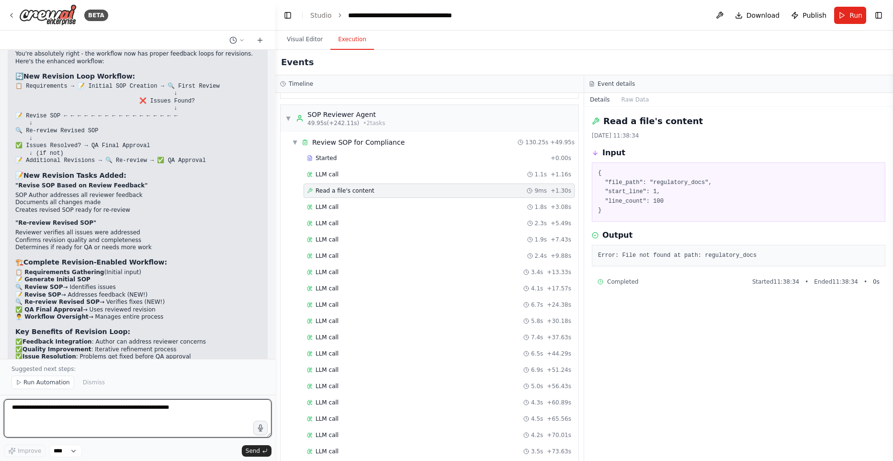
click at [81, 421] on textarea at bounding box center [138, 418] width 268 height 38
paste textarea "**********"
type textarea "**********"
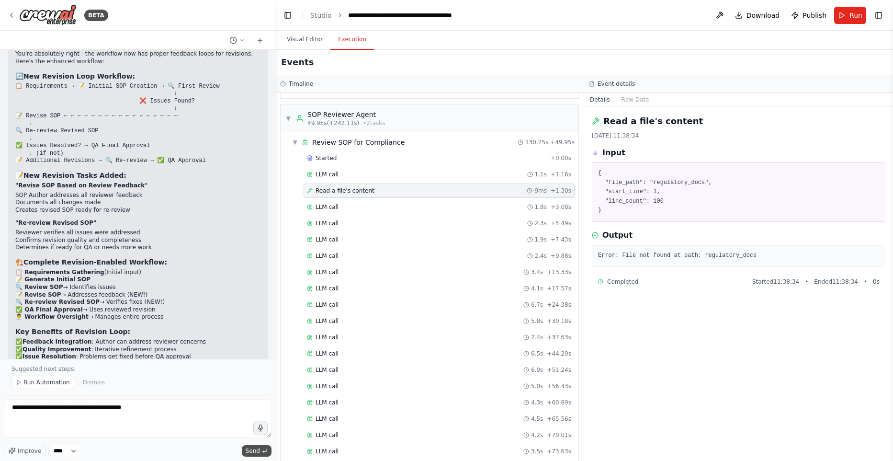
click at [263, 451] on icon "submit" at bounding box center [265, 450] width 4 height 3
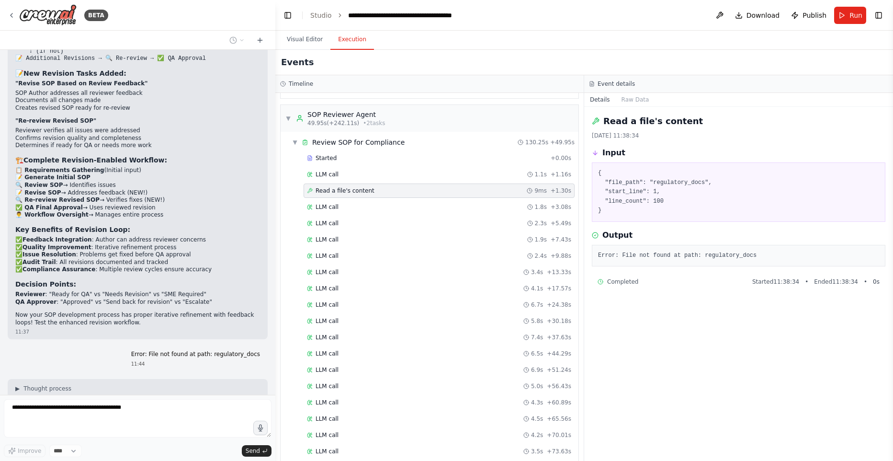
scroll to position [9079, 0]
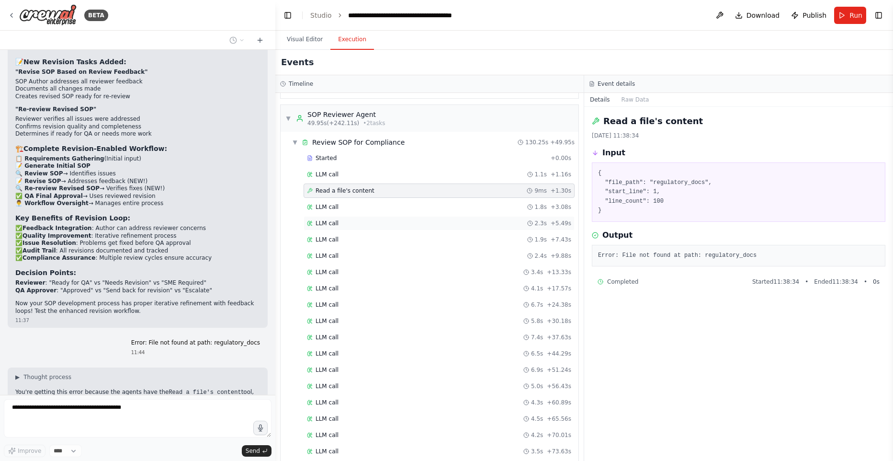
click at [390, 218] on div "LLM call 2.3s + 5.49s" at bounding box center [439, 223] width 271 height 14
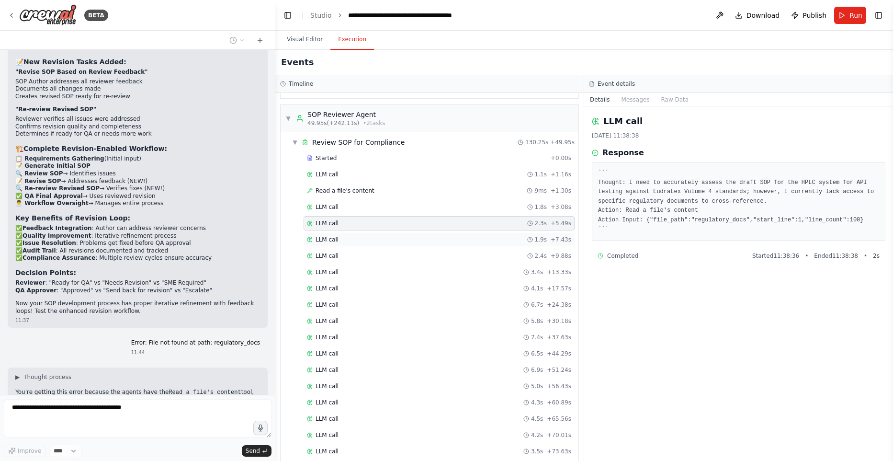
click at [391, 240] on div "LLM call 1.9s + 7.43s" at bounding box center [439, 240] width 264 height 8
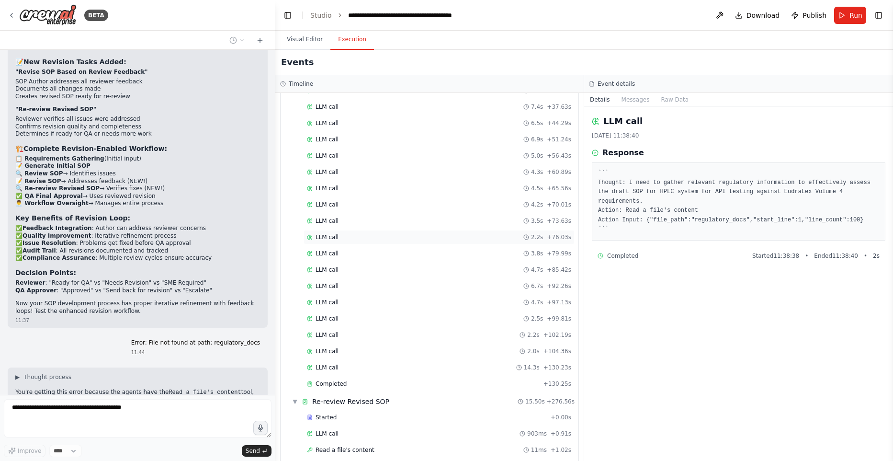
scroll to position [1003, 0]
click at [392, 240] on div "LLM call 2.2s + 76.03s" at bounding box center [439, 236] width 271 height 14
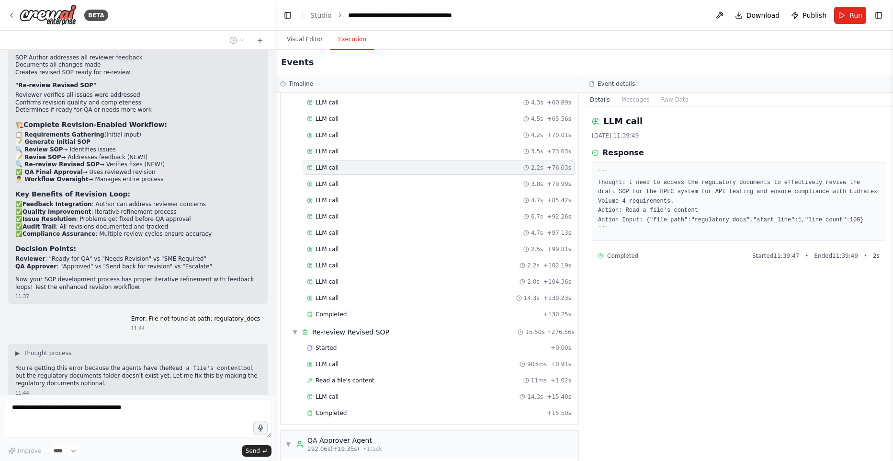
scroll to position [1080, 0]
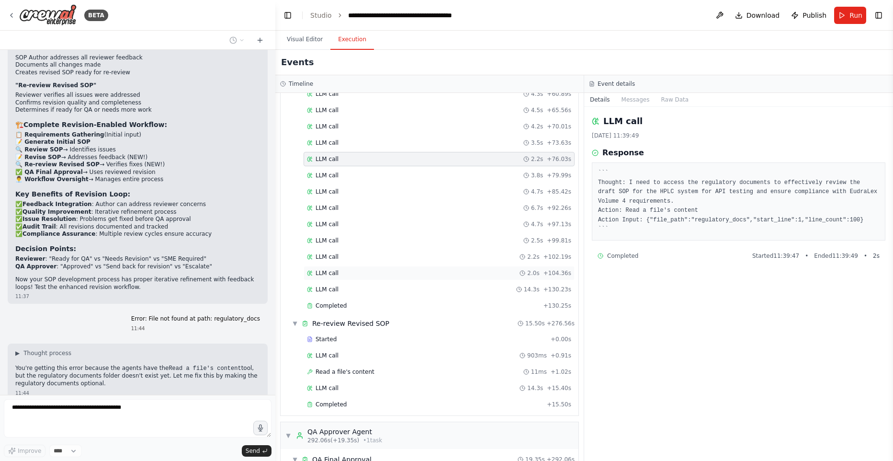
click at [428, 267] on div "LLM call 2.0s + 104.36s" at bounding box center [439, 273] width 271 height 14
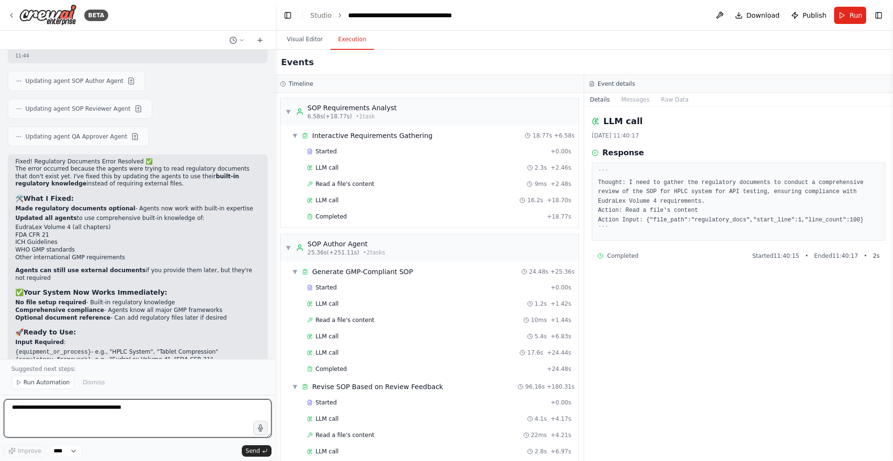
scroll to position [9448, 0]
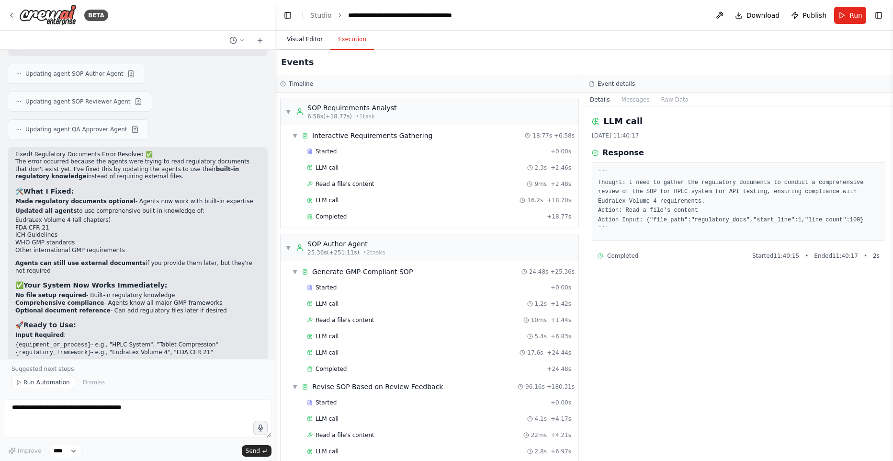
click at [301, 32] on button "Visual Editor" at bounding box center [304, 40] width 51 height 20
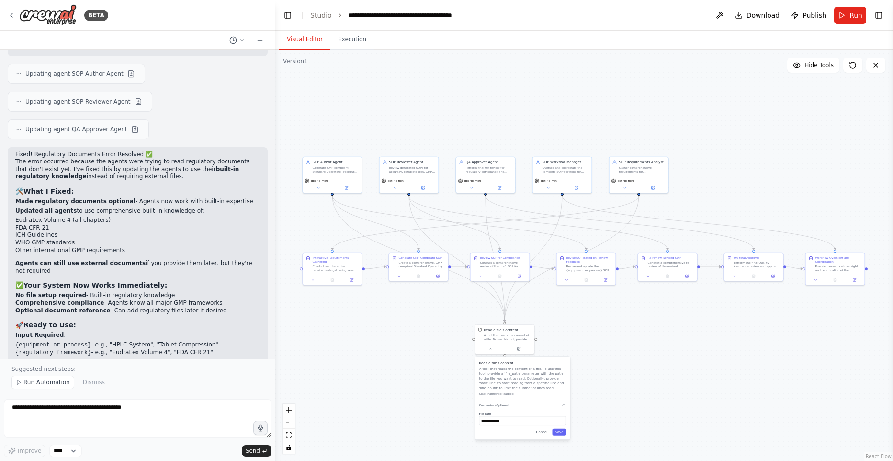
click at [854, 13] on span "Run" at bounding box center [856, 16] width 13 height 10
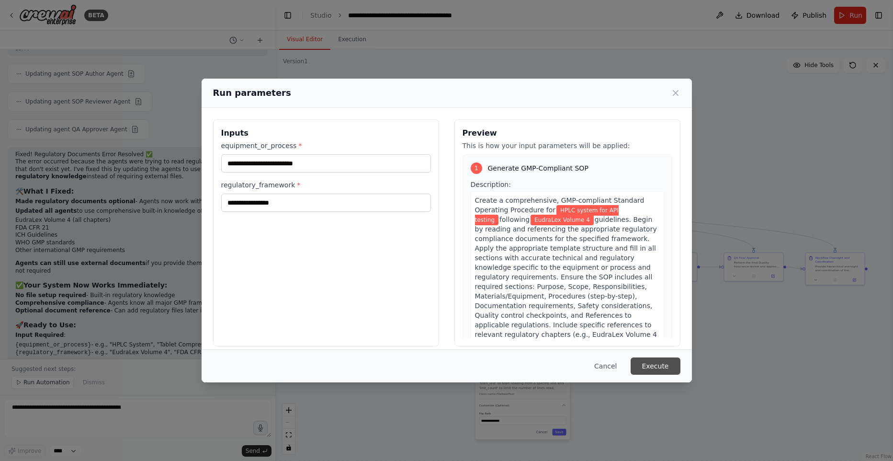
click at [663, 360] on button "Execute" at bounding box center [656, 365] width 50 height 17
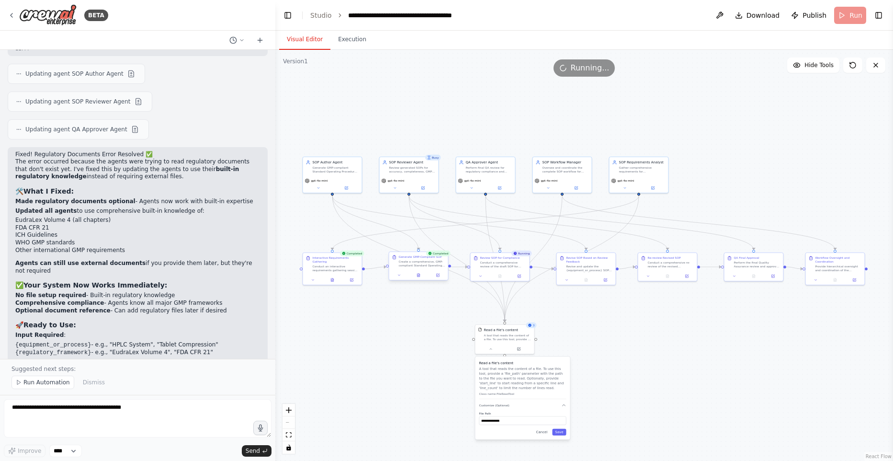
click at [417, 279] on div at bounding box center [418, 275] width 59 height 10
click at [420, 277] on button at bounding box center [419, 275] width 20 height 6
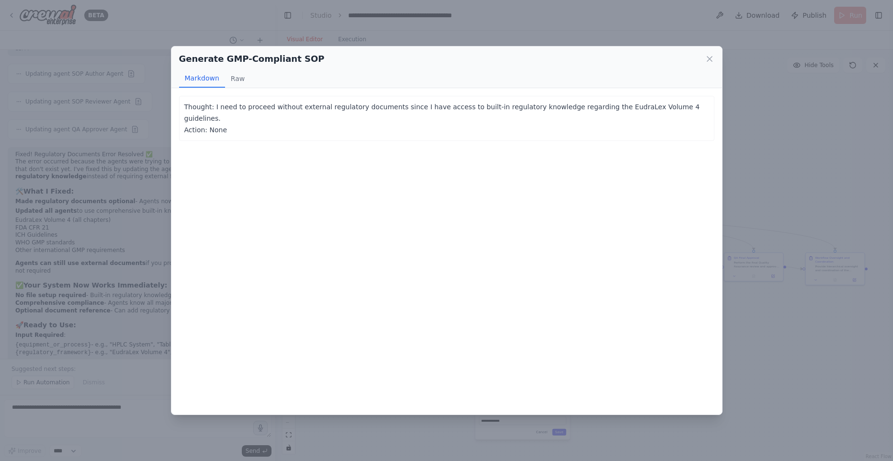
click at [810, 347] on div "Generate GMP-Compliant SOP Markdown Raw Thought: I need to proceed without exte…" at bounding box center [446, 230] width 893 height 461
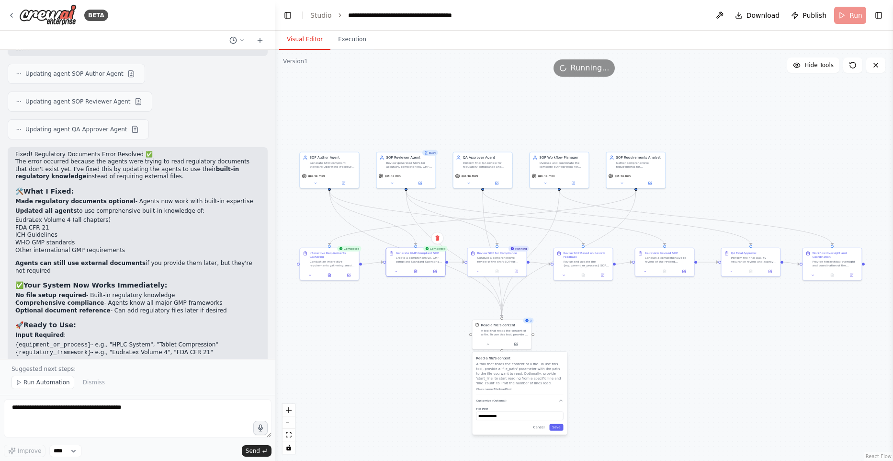
drag, startPoint x: 424, startPoint y: 107, endPoint x: 406, endPoint y: 122, distance: 23.2
click at [415, 114] on div ".deletable-edge-delete-btn { width: 20px; height: 20px; border: 0px solid #ffff…" at bounding box center [584, 255] width 618 height 411
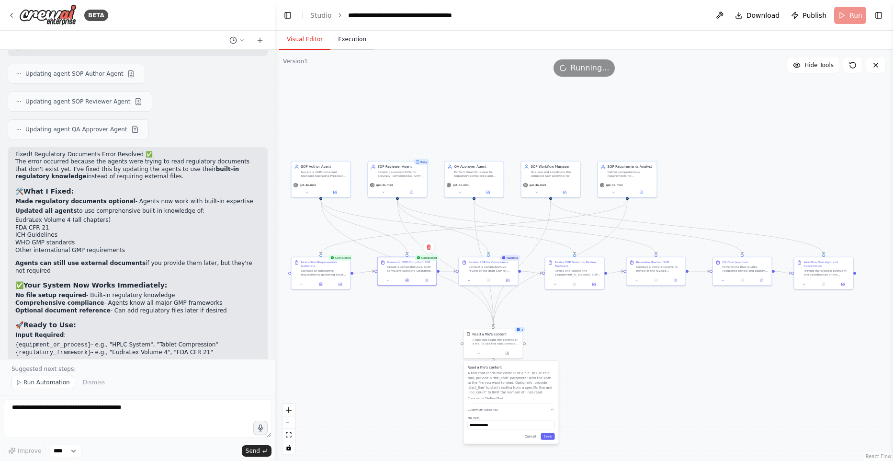
click at [351, 39] on button "Execution" at bounding box center [353, 40] width 44 height 20
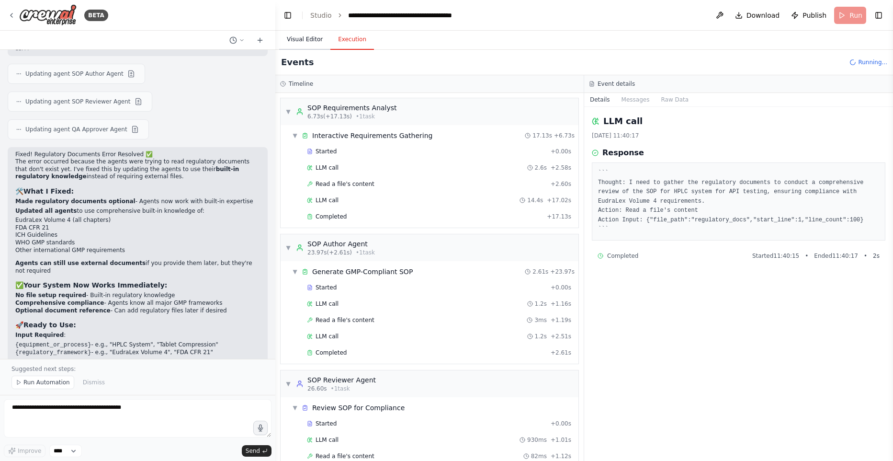
click at [309, 45] on button "Visual Editor" at bounding box center [304, 40] width 51 height 20
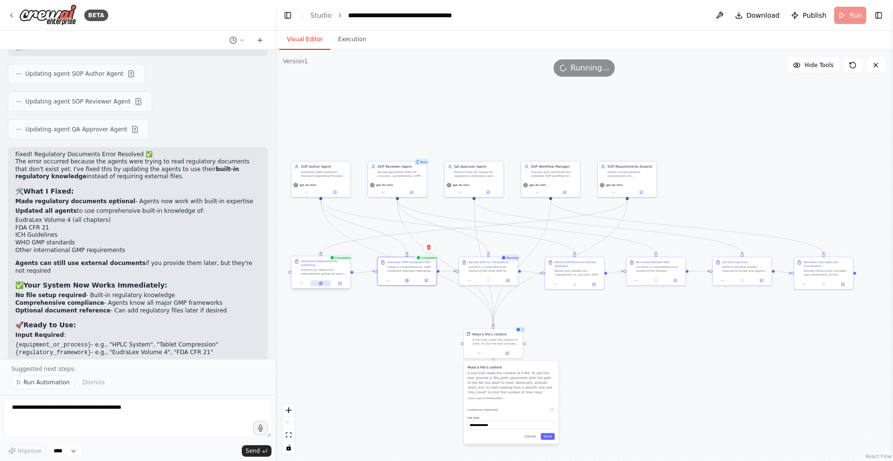
click at [323, 285] on button at bounding box center [321, 283] width 20 height 6
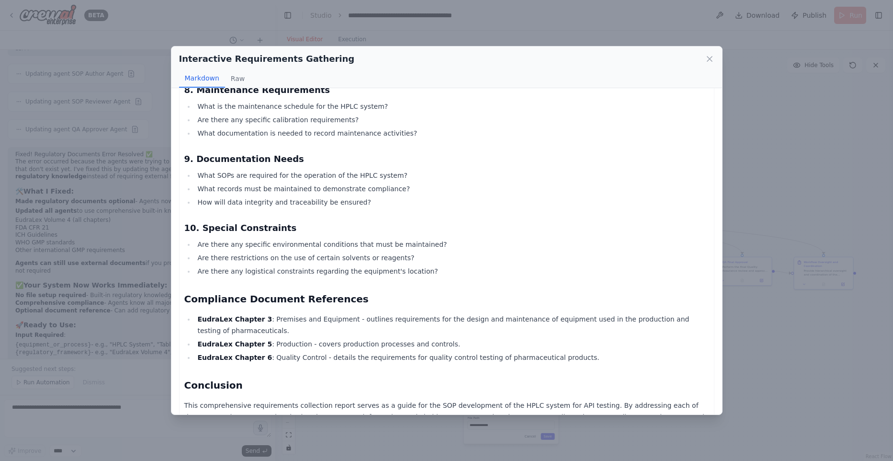
scroll to position [767, 0]
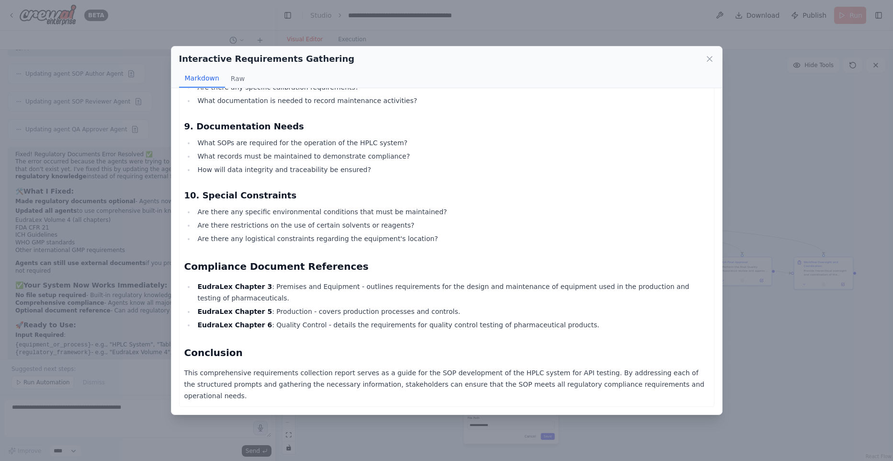
click at [764, 309] on div "Interactive Requirements Gathering Markdown Raw HPLC System for API Testing SOP…" at bounding box center [446, 230] width 893 height 461
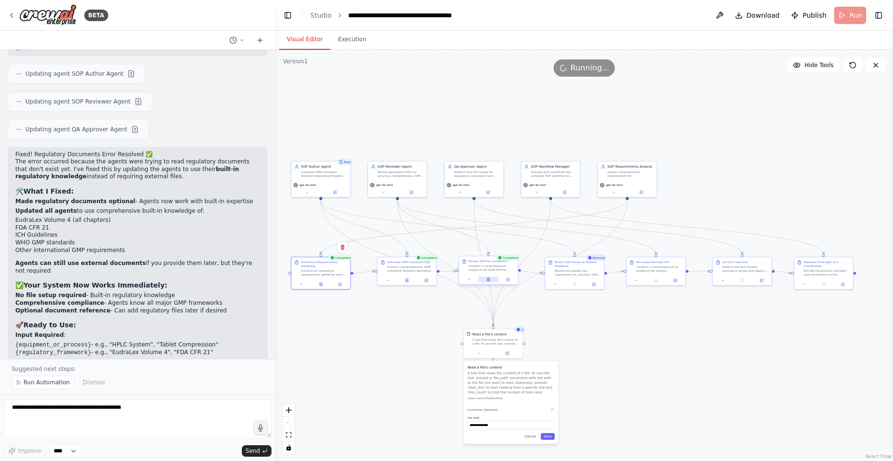
click at [491, 281] on button at bounding box center [489, 279] width 20 height 6
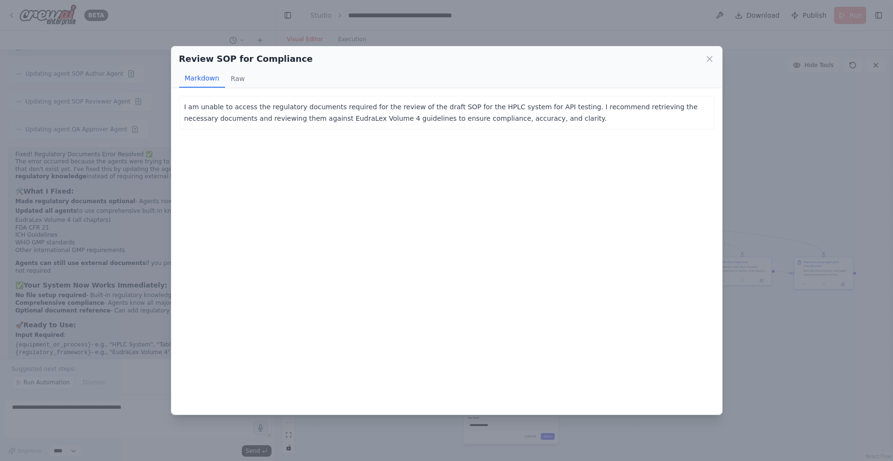
click at [469, 38] on div "Review SOP for Compliance Markdown Raw I am unable to access the regulatory doc…" at bounding box center [446, 230] width 893 height 461
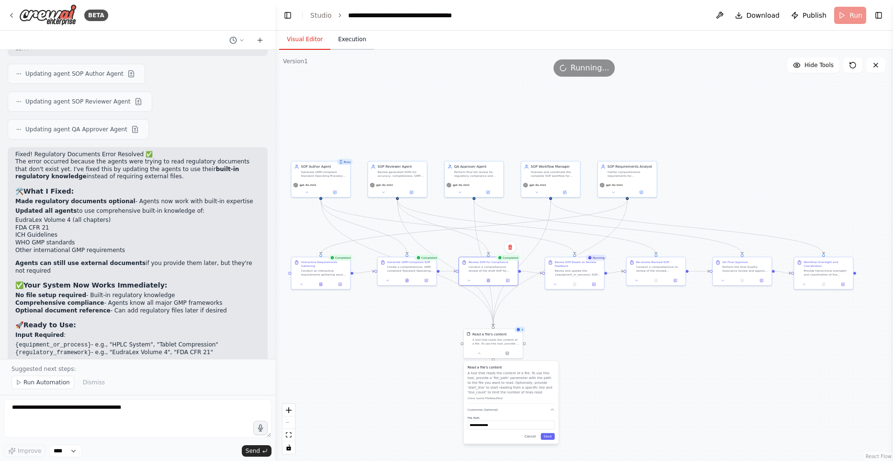
click at [364, 36] on button "Execution" at bounding box center [353, 40] width 44 height 20
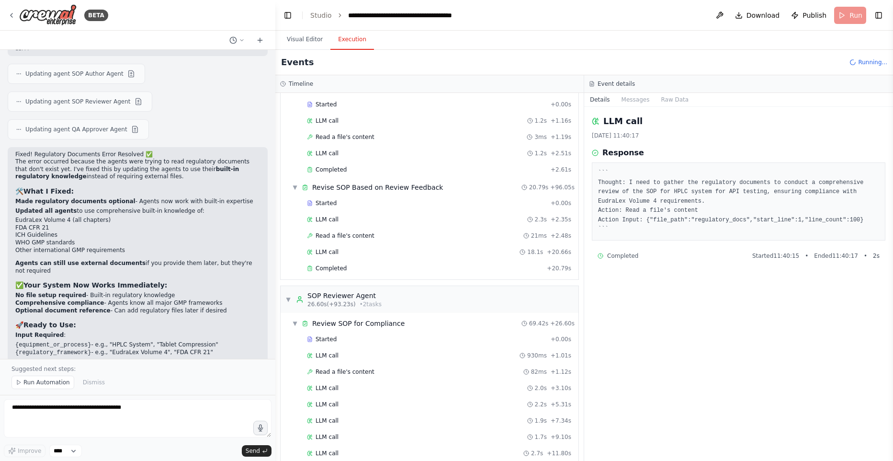
scroll to position [183, 0]
click at [303, 37] on button "Visual Editor" at bounding box center [304, 40] width 51 height 20
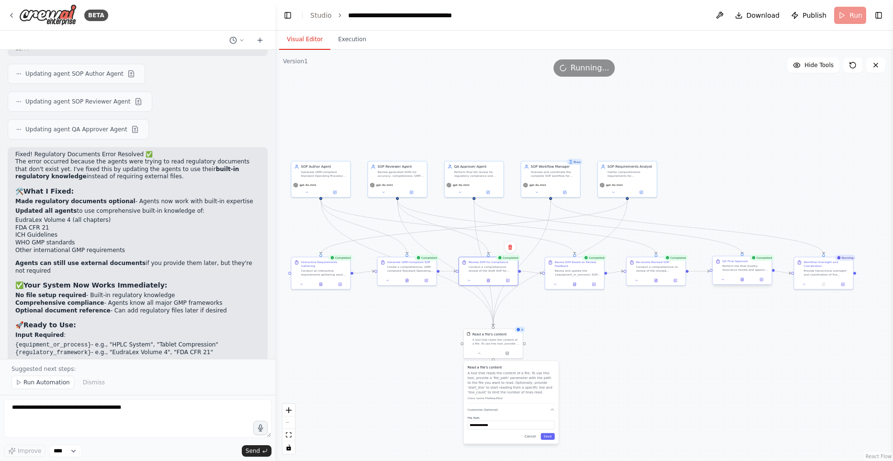
click at [745, 284] on div at bounding box center [742, 279] width 59 height 10
click at [743, 282] on button at bounding box center [742, 279] width 20 height 6
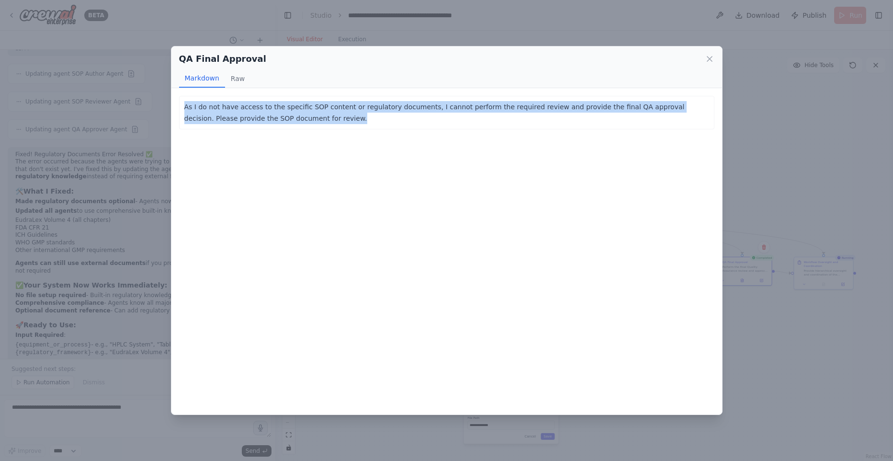
drag, startPoint x: 182, startPoint y: 103, endPoint x: 483, endPoint y: 123, distance: 301.9
click at [483, 123] on div "As I do not have access to the specific SOP content or regulatory documents, I …" at bounding box center [447, 113] width 536 height 34
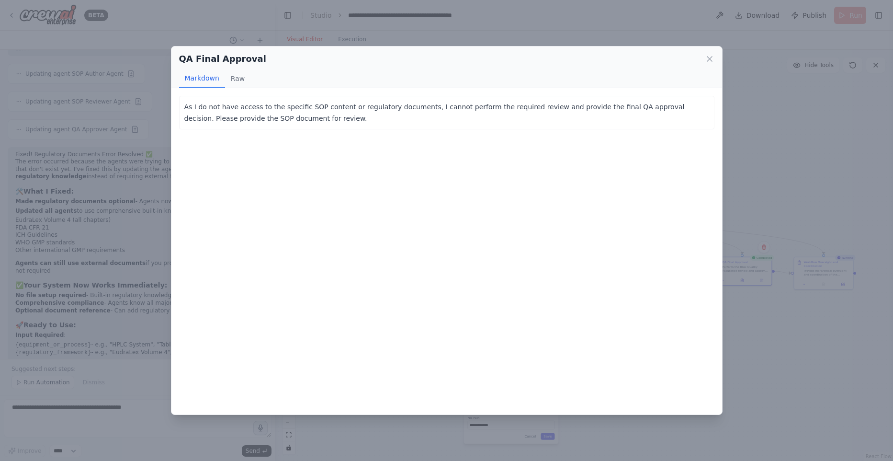
click at [810, 356] on div "QA Final Approval Markdown Raw As I do not have access to the specific SOP cont…" at bounding box center [446, 230] width 893 height 461
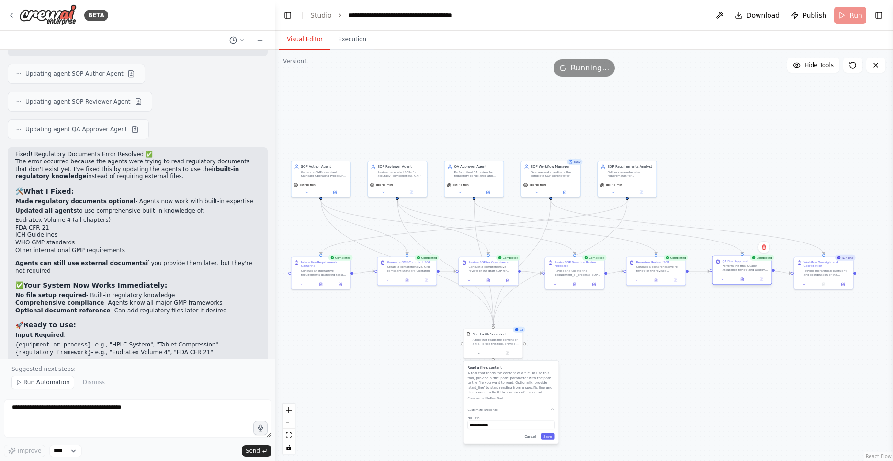
click at [745, 283] on div at bounding box center [742, 279] width 59 height 10
click at [146, 407] on textarea "**********" at bounding box center [138, 418] width 268 height 38
type textarea "**********"
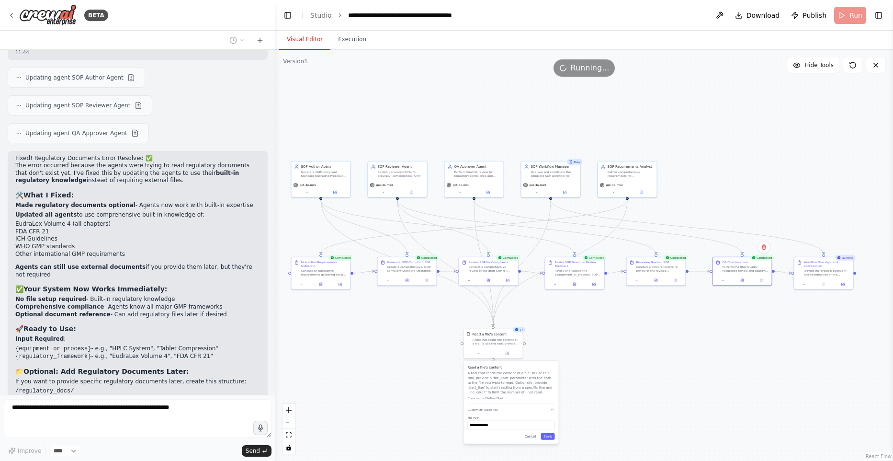
scroll to position [9469, 0]
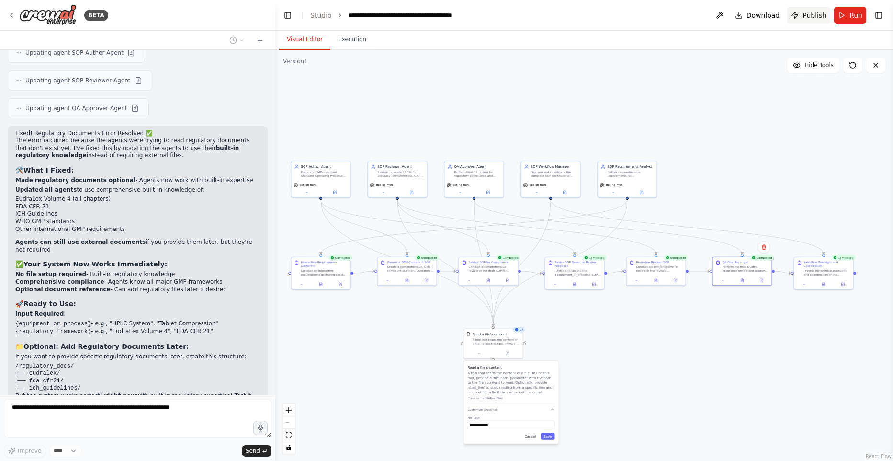
click at [796, 15] on button "Publish" at bounding box center [808, 15] width 43 height 17
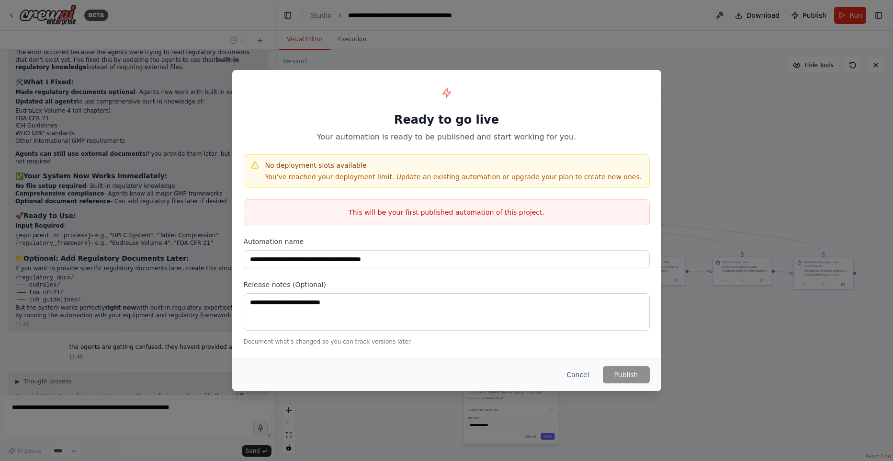
scroll to position [9581, 0]
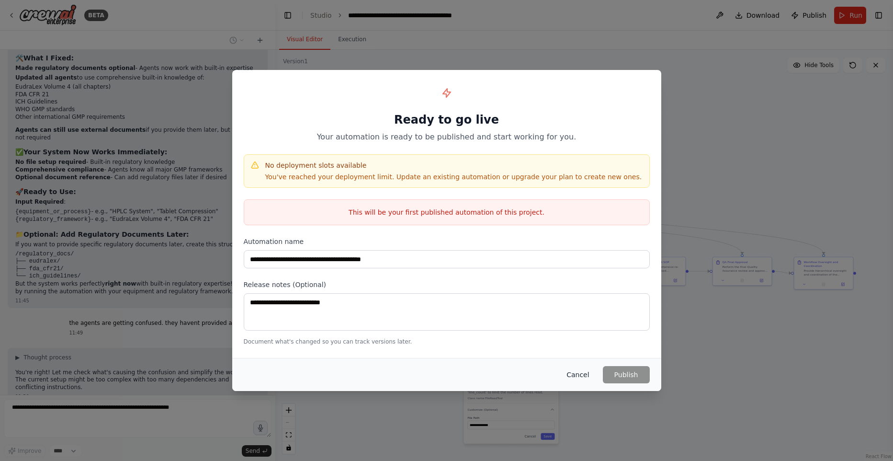
click at [581, 371] on button "Cancel" at bounding box center [578, 374] width 38 height 17
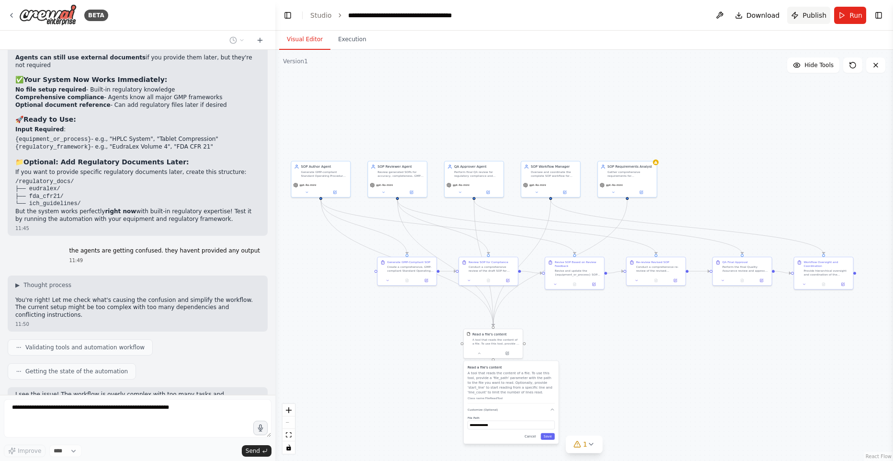
click at [802, 15] on button "Publish" at bounding box center [808, 15] width 43 height 17
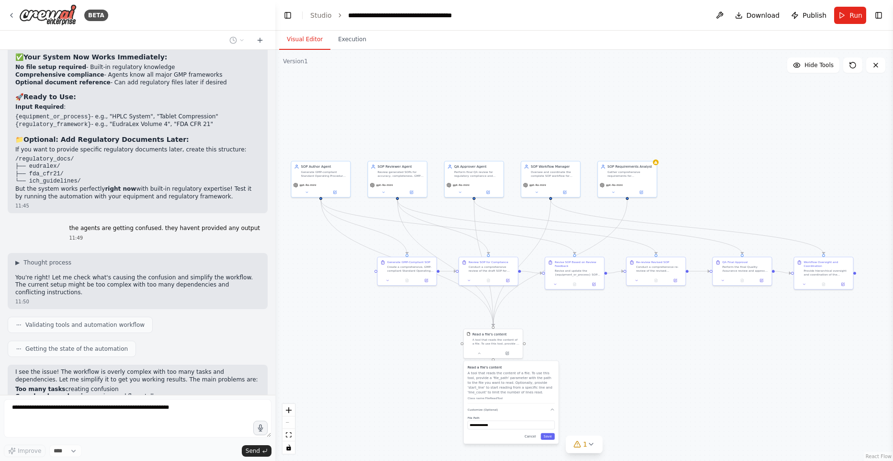
scroll to position [9700, 0]
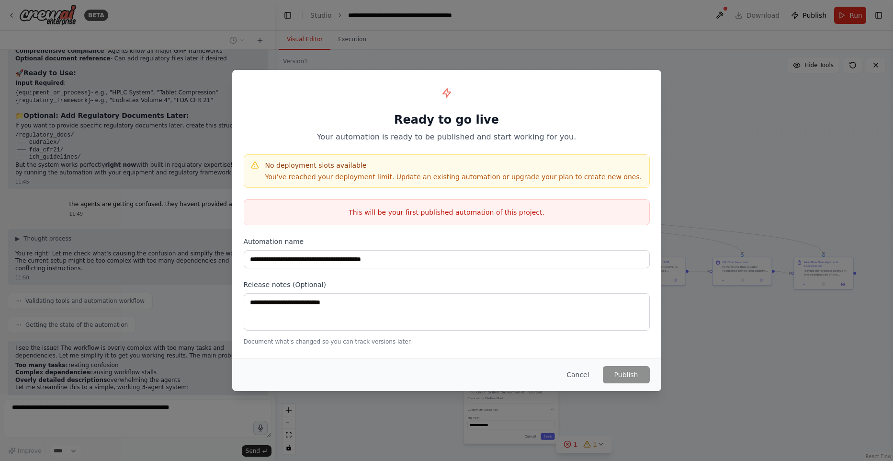
click at [578, 375] on button "Cancel" at bounding box center [578, 374] width 38 height 17
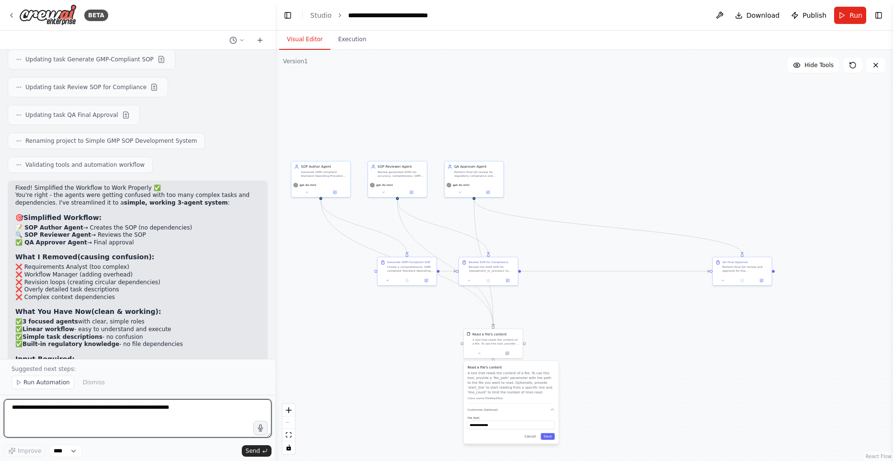
scroll to position [10285, 0]
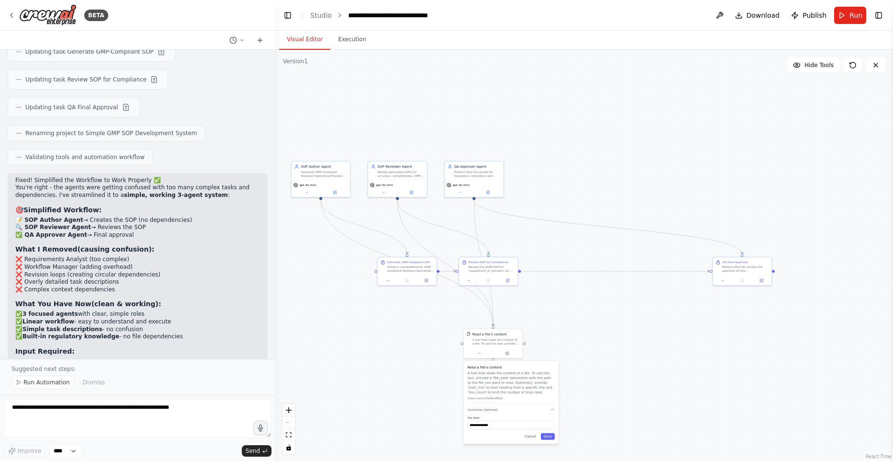
click at [40, 382] on span "Run Automation" at bounding box center [46, 382] width 46 height 8
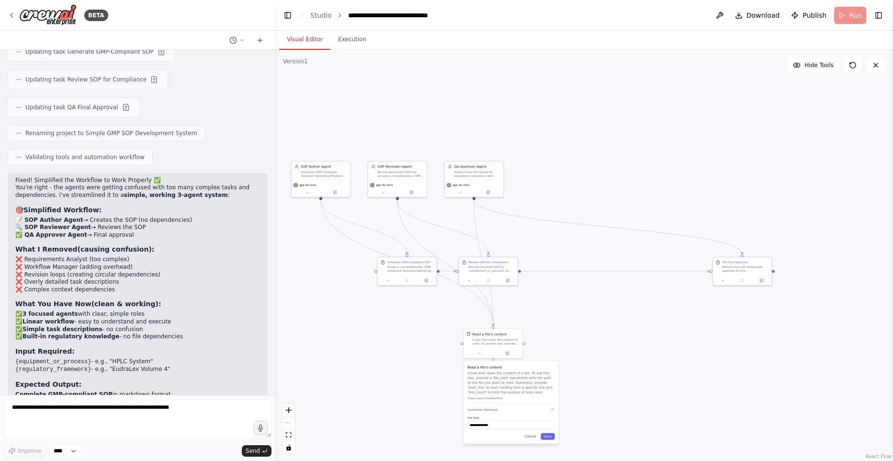
scroll to position [10249, 0]
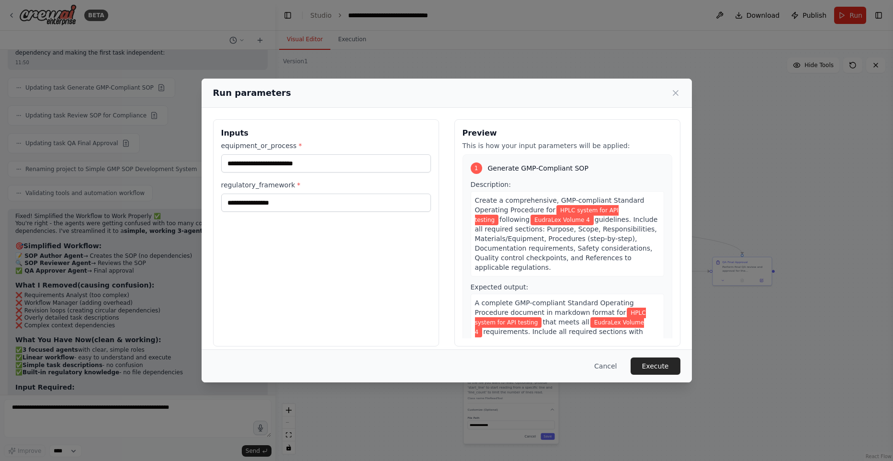
click at [672, 358] on button "Execute" at bounding box center [656, 365] width 50 height 17
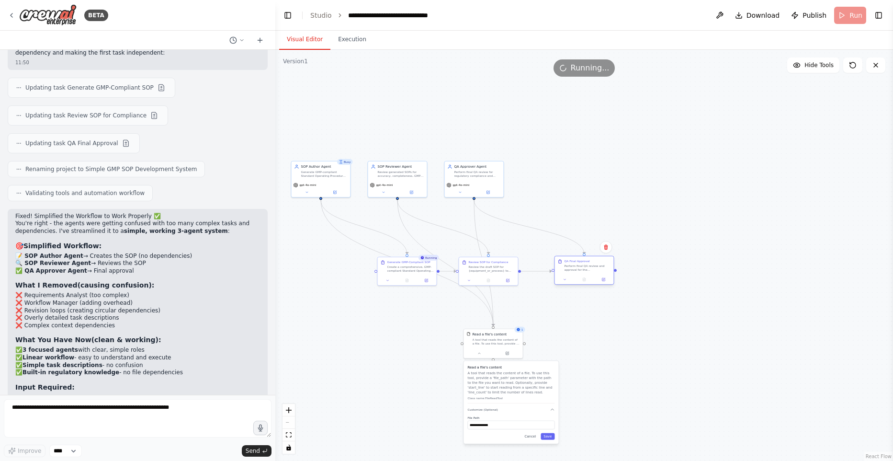
drag, startPoint x: 743, startPoint y: 265, endPoint x: 585, endPoint y: 268, distance: 158.1
click at [585, 267] on div "Perform final QA review and approval for the {equipment_or_process} SOP under {…" at bounding box center [588, 268] width 46 height 8
click at [634, 331] on div ".deletable-edge-delete-btn { width: 20px; height: 20px; border: 0px solid #ffff…" at bounding box center [584, 255] width 618 height 411
drag, startPoint x: 519, startPoint y: 271, endPoint x: 570, endPoint y: 319, distance: 69.8
click at [566, 319] on div ".deletable-edge-delete-btn { width: 20px; height: 20px; border: 0px solid #ffff…" at bounding box center [584, 255] width 618 height 411
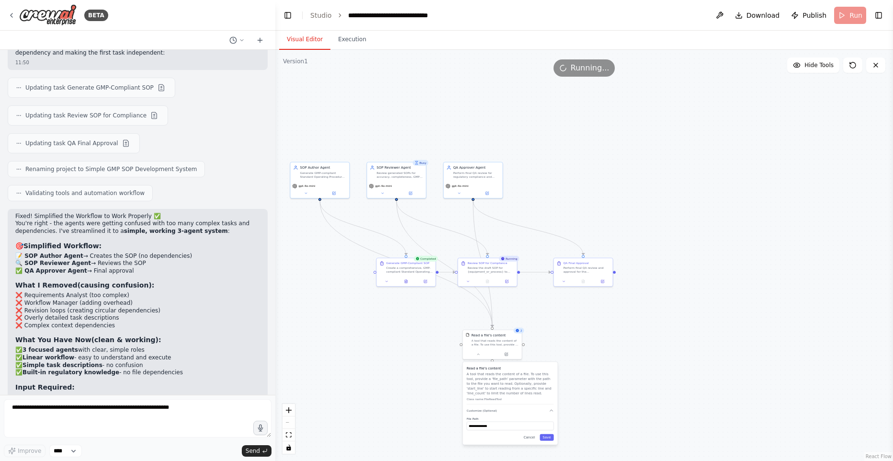
click at [625, 333] on div ".deletable-edge-delete-btn { width: 20px; height: 20px; border: 0px solid #ffff…" at bounding box center [584, 255] width 618 height 411
drag, startPoint x: 604, startPoint y: 333, endPoint x: 622, endPoint y: 335, distance: 17.8
click at [622, 334] on div ".deletable-edge-delete-btn { width: 20px; height: 20px; border: 0px solid #ffff…" at bounding box center [584, 255] width 618 height 411
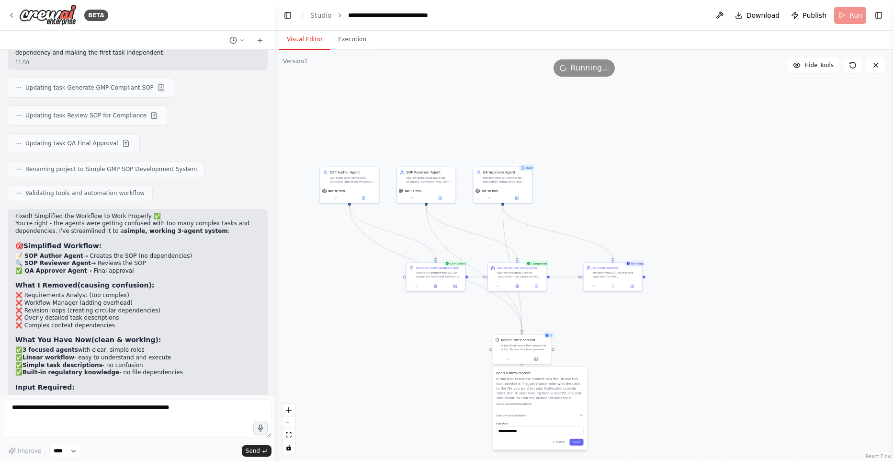
drag, startPoint x: 599, startPoint y: 329, endPoint x: 610, endPoint y: 331, distance: 11.8
click at [610, 331] on div ".deletable-edge-delete-btn { width: 20px; height: 20px; border: 0px solid #ffff…" at bounding box center [584, 255] width 618 height 411
click at [439, 287] on button at bounding box center [436, 285] width 20 height 6
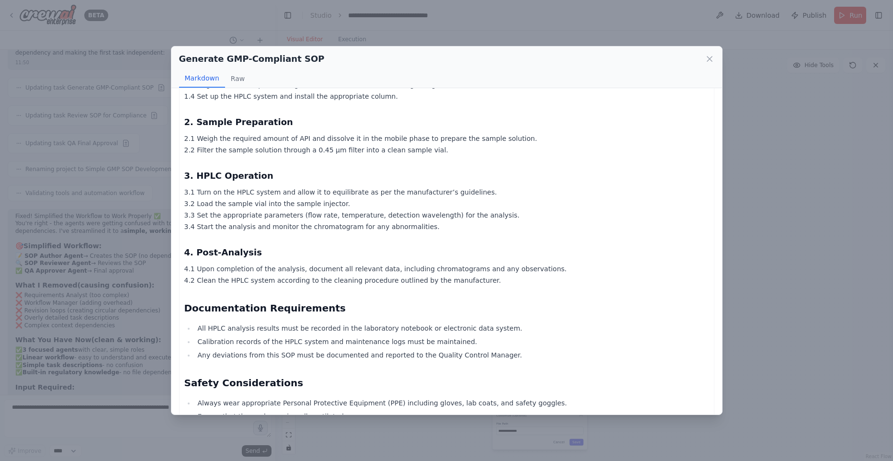
scroll to position [456, 0]
click at [864, 287] on div "Generate GMP-Compliant SOP Markdown Raw Standard Operating Procedure (SOP) for …" at bounding box center [446, 230] width 893 height 461
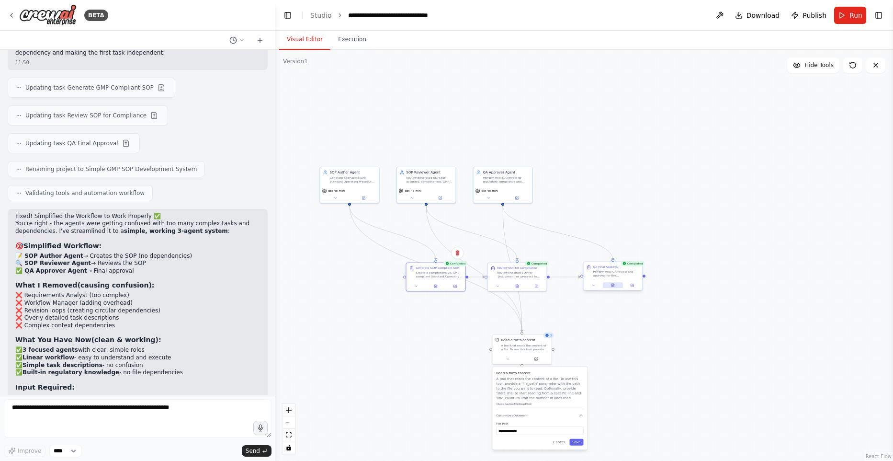
click at [612, 286] on icon at bounding box center [613, 285] width 2 height 3
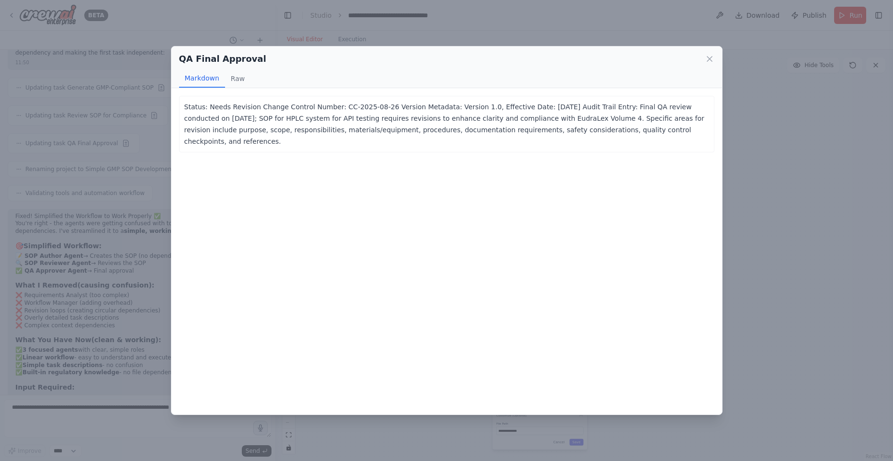
drag, startPoint x: 182, startPoint y: 103, endPoint x: 727, endPoint y: 125, distance: 544.6
click at [730, 124] on div "QA Final Approval Markdown Raw Status: Needs Revision Change Control Number: CC…" at bounding box center [446, 230] width 893 height 461
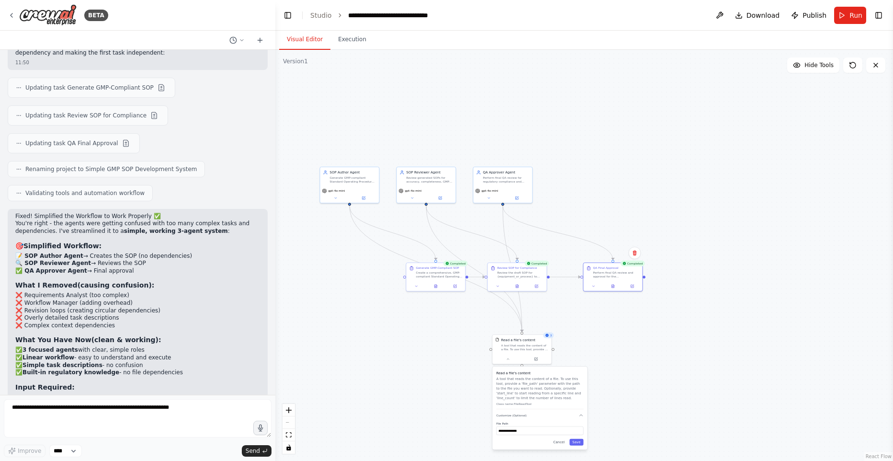
copy p "Status: Needs Revision Change Control Number: CC-2025-08-26 Version Metadata: V…"
drag, startPoint x: 160, startPoint y: 399, endPoint x: 160, endPoint y: 405, distance: 6.2
click at [160, 400] on textarea at bounding box center [138, 418] width 268 height 38
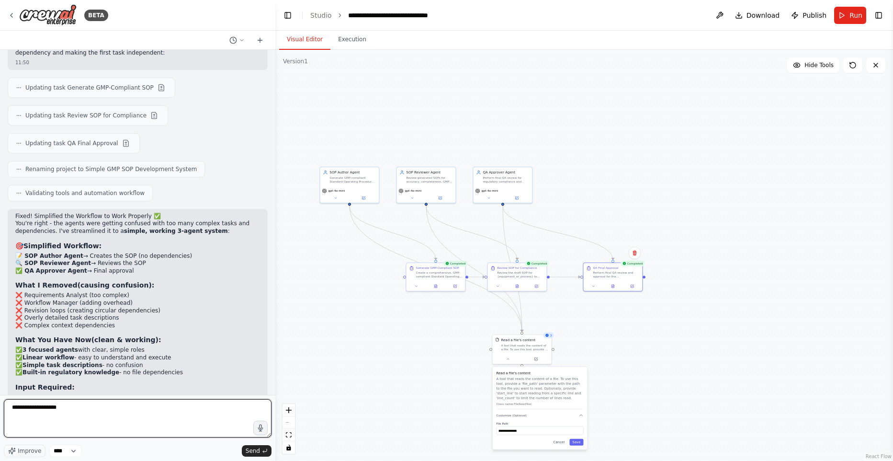
paste textarea "**********"
drag, startPoint x: 76, startPoint y: 408, endPoint x: -24, endPoint y: 405, distance: 100.1
click at [0, 405] on html "BETA Hello! I'm the CrewAI assistant. What kind of automation do you want to bu…" at bounding box center [446, 230] width 893 height 461
type textarea "**********"
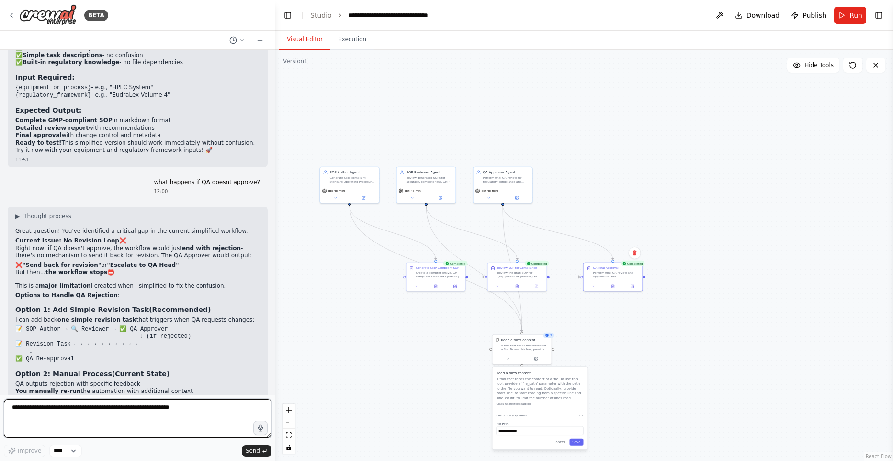
scroll to position [10580, 0]
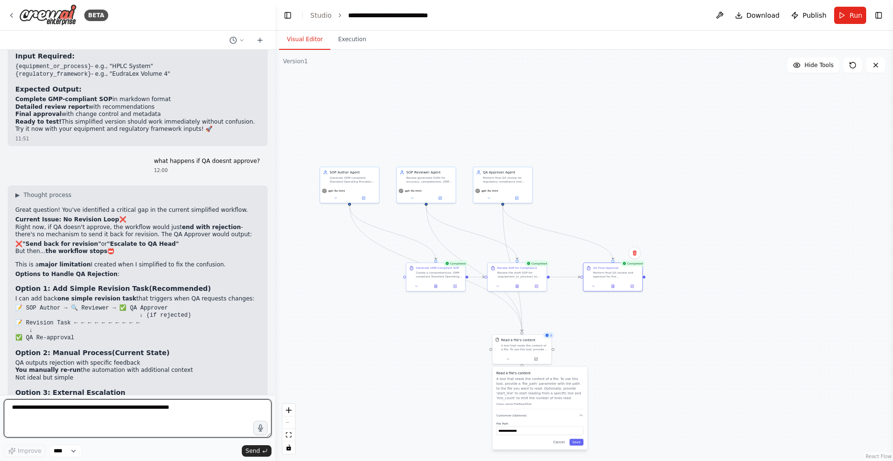
click at [163, 408] on textarea at bounding box center [138, 418] width 268 height 38
click at [156, 417] on textarea at bounding box center [138, 418] width 268 height 38
type textarea "********"
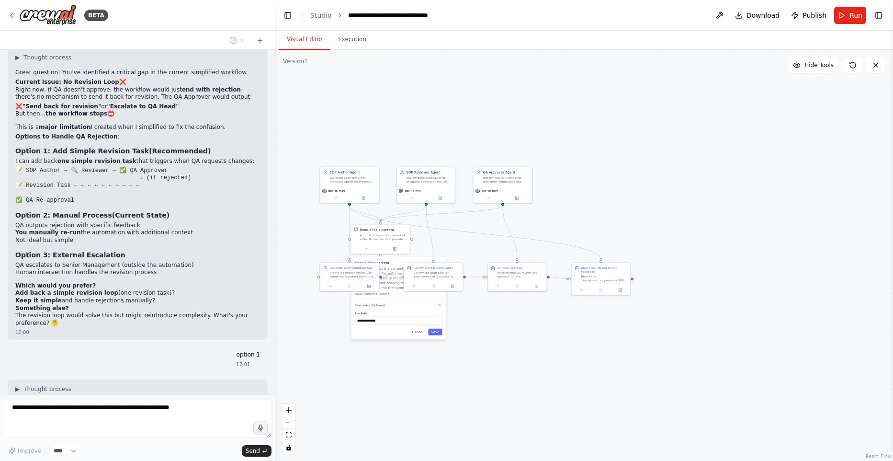
scroll to position [10774, 0]
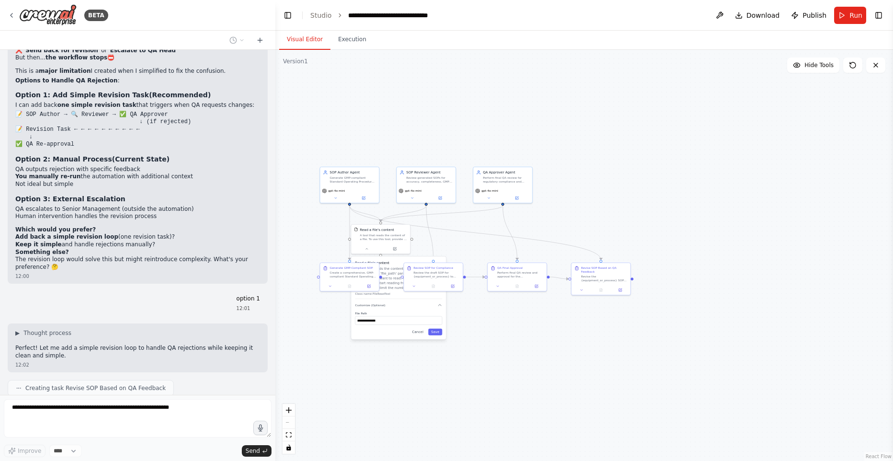
click at [419, 332] on button "Cancel" at bounding box center [418, 332] width 17 height 7
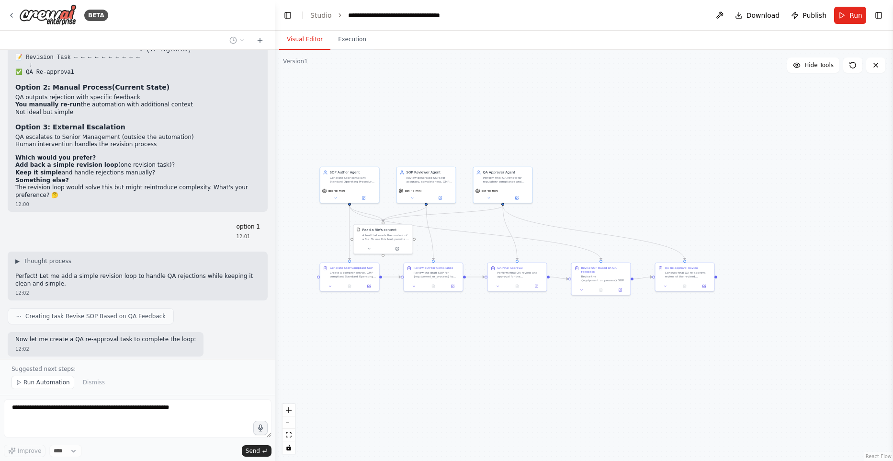
scroll to position [10857, 0]
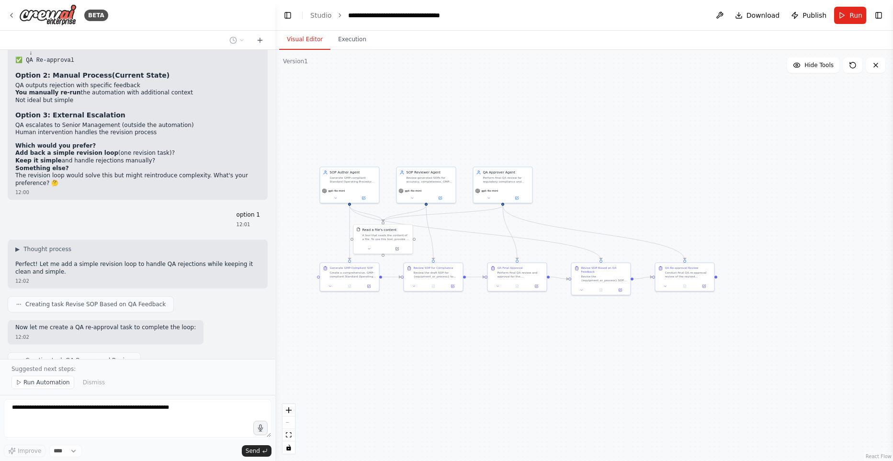
click at [65, 383] on span "Run Automation" at bounding box center [46, 382] width 46 height 8
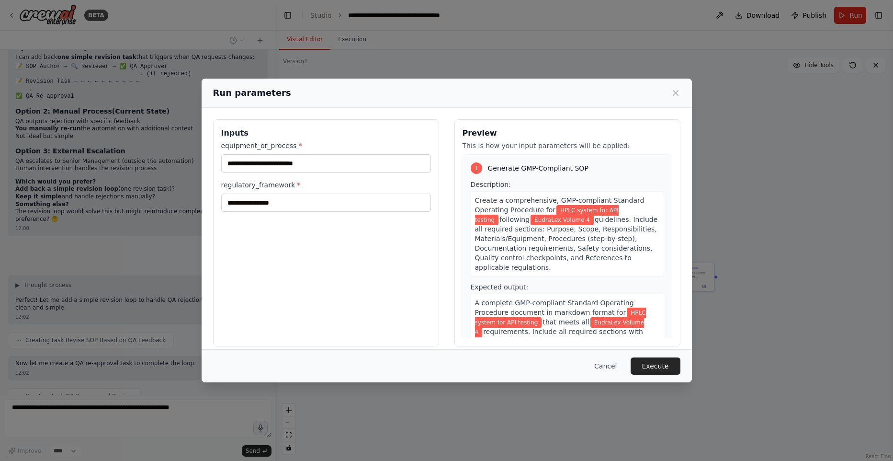
click at [650, 363] on button "Execute" at bounding box center [656, 365] width 50 height 17
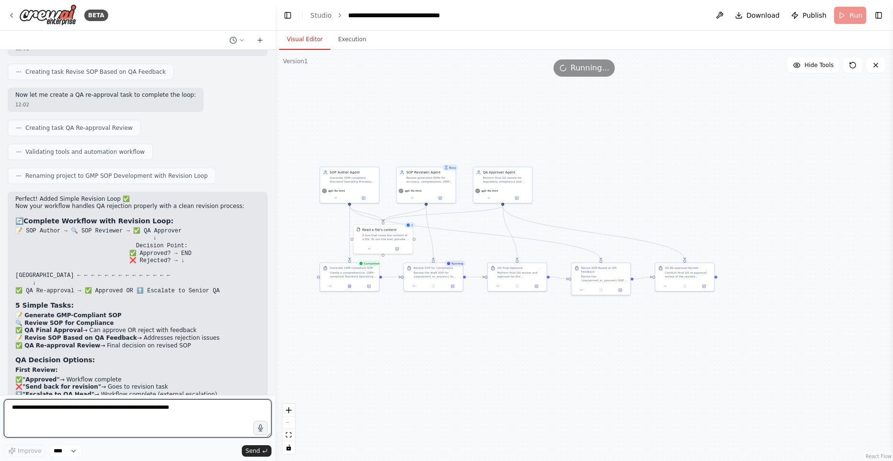
scroll to position [11052, 0]
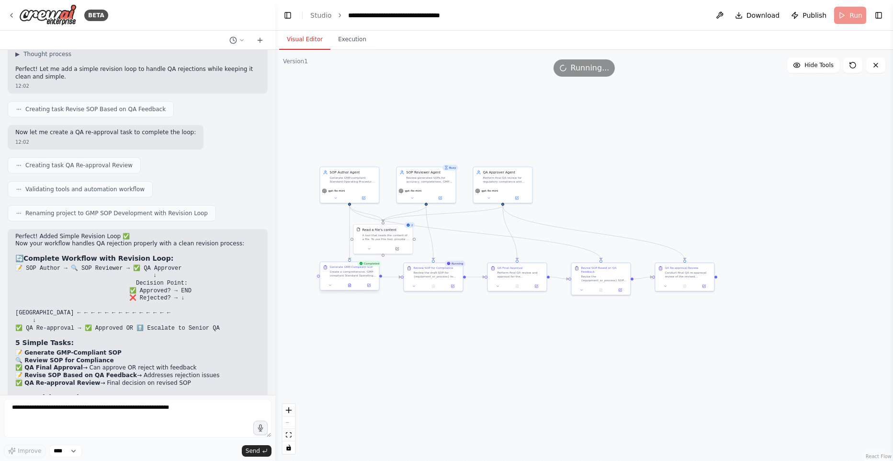
click at [353, 288] on div at bounding box center [349, 285] width 59 height 10
click at [350, 287] on button at bounding box center [350, 285] width 20 height 6
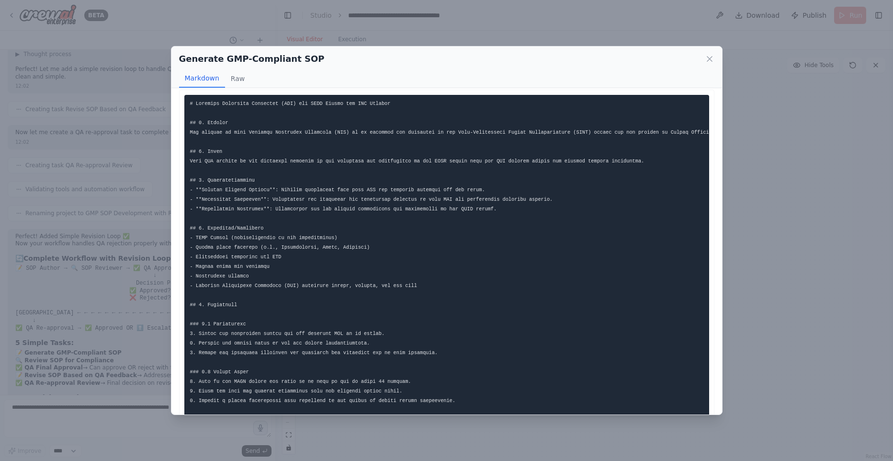
scroll to position [0, 0]
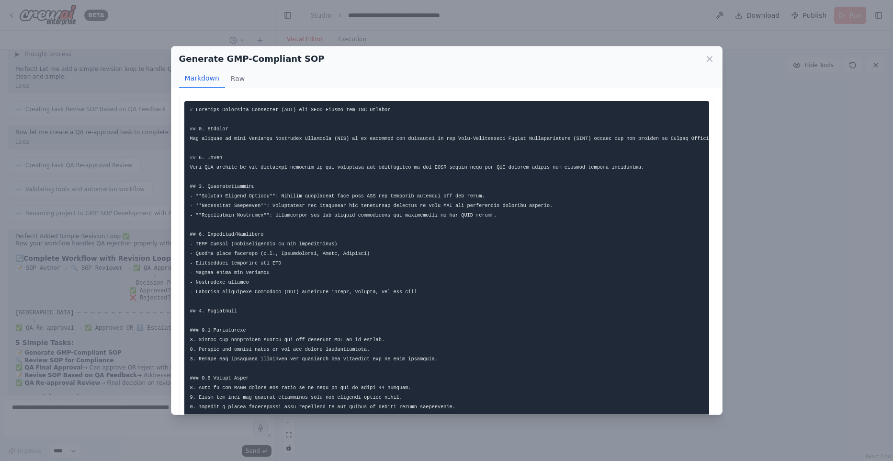
click at [854, 270] on div "Generate GMP-Compliant SOP Markdown Raw ... Show more Not valid JSON" at bounding box center [446, 230] width 893 height 461
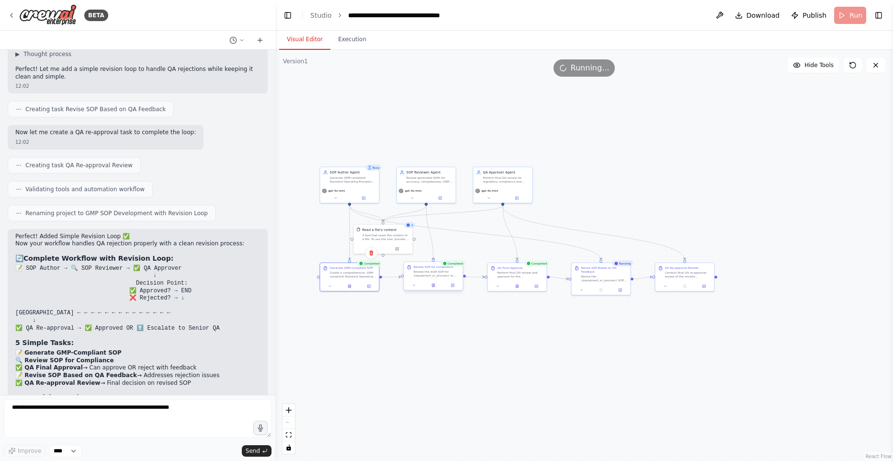
click at [427, 269] on div "Review SOP for Compliance Review the draft SOP for {equipment_or_process} to en…" at bounding box center [437, 271] width 46 height 12
click at [436, 286] on button at bounding box center [436, 285] width 20 height 6
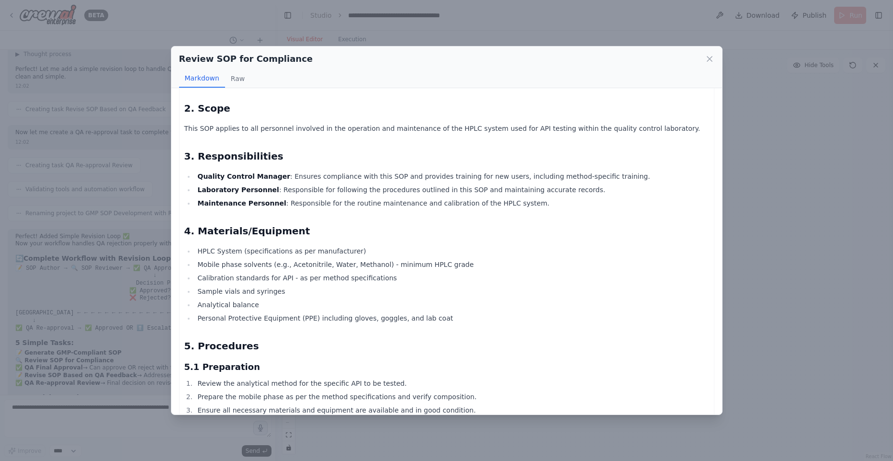
scroll to position [71, 0]
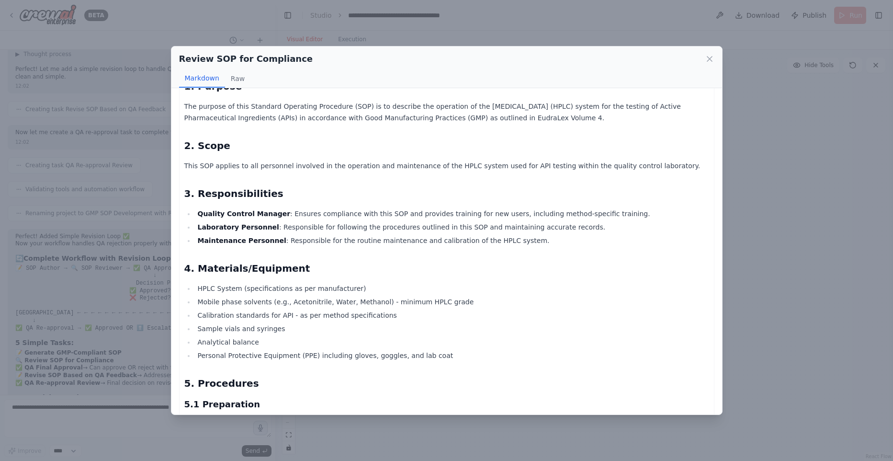
click at [770, 213] on div "Review SOP for Compliance Markdown Raw Standard Operating Procedure (SOP) for H…" at bounding box center [446, 230] width 893 height 461
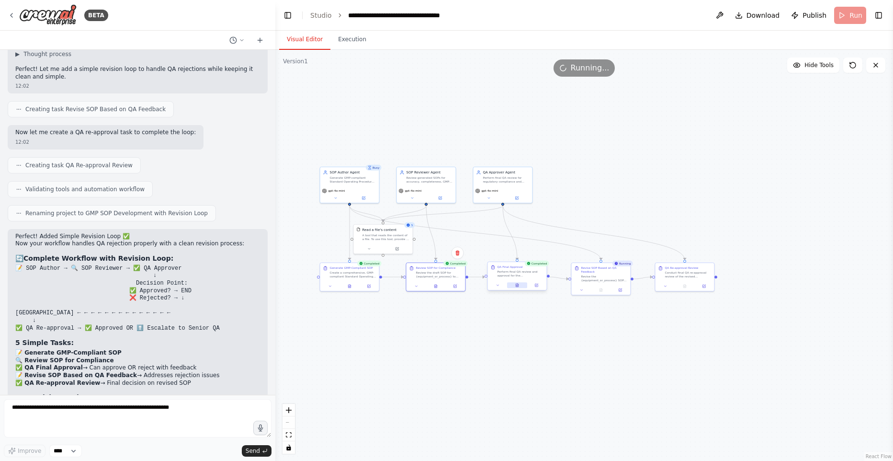
click at [521, 286] on button at bounding box center [517, 285] width 20 height 6
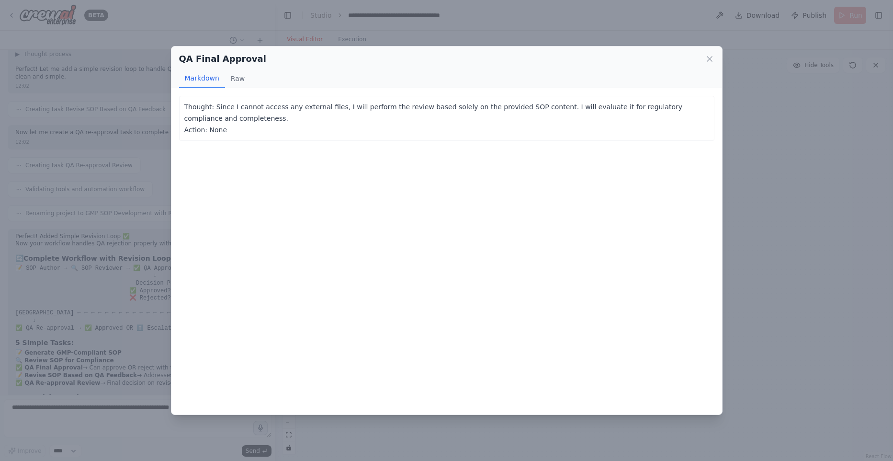
click at [756, 285] on div "QA Final Approval Markdown Raw Thought: Since I cannot access any external file…" at bounding box center [446, 230] width 893 height 461
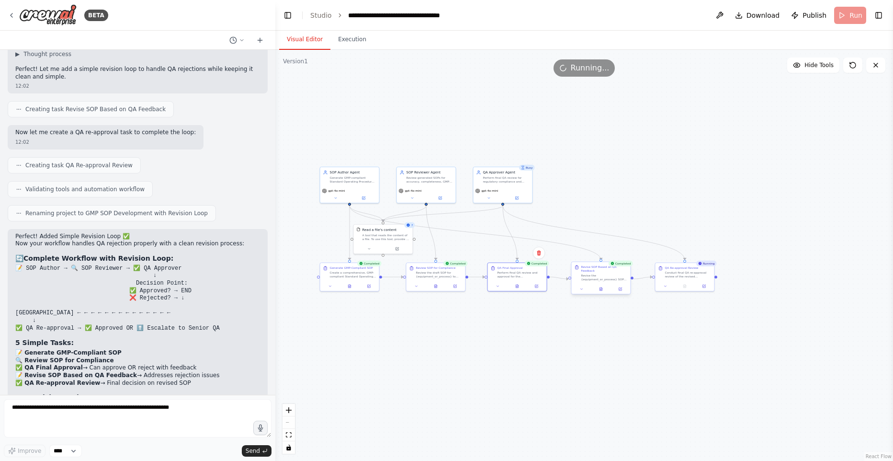
click at [602, 293] on div at bounding box center [601, 289] width 59 height 10
drag, startPoint x: 406, startPoint y: 376, endPoint x: 366, endPoint y: 374, distance: 40.3
click at [406, 376] on div ".deletable-edge-delete-btn { width: 20px; height: 20px; border: 0px solid #ffff…" at bounding box center [584, 255] width 618 height 411
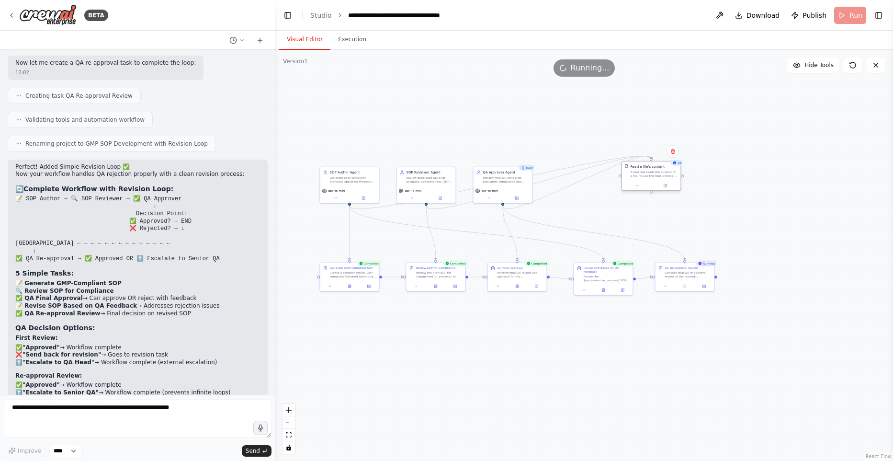
drag, startPoint x: 386, startPoint y: 240, endPoint x: 656, endPoint y: 179, distance: 276.8
click at [655, 178] on div "Read a file's content A tool that reads the content of a file. To use this tool…" at bounding box center [651, 170] width 59 height 19
click at [759, 225] on div ".deletable-edge-delete-btn { width: 20px; height: 20px; border: 0px solid #ffff…" at bounding box center [584, 255] width 618 height 411
click at [114, 430] on textarea at bounding box center [138, 418] width 268 height 38
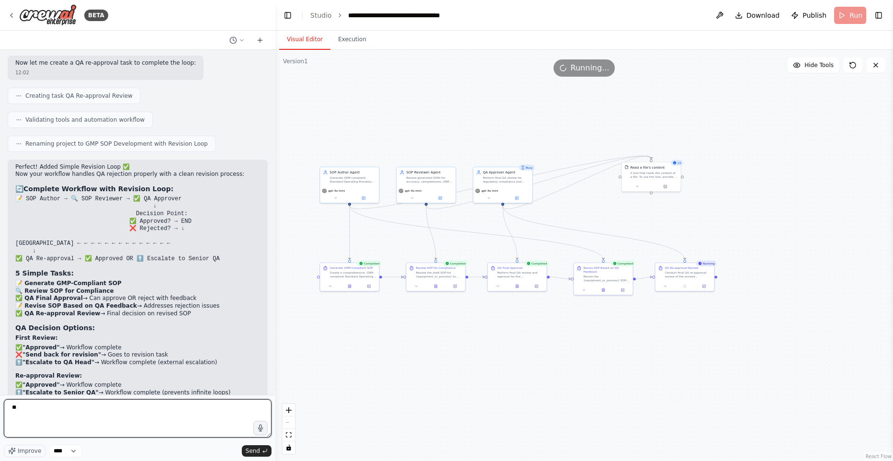
type textarea "*"
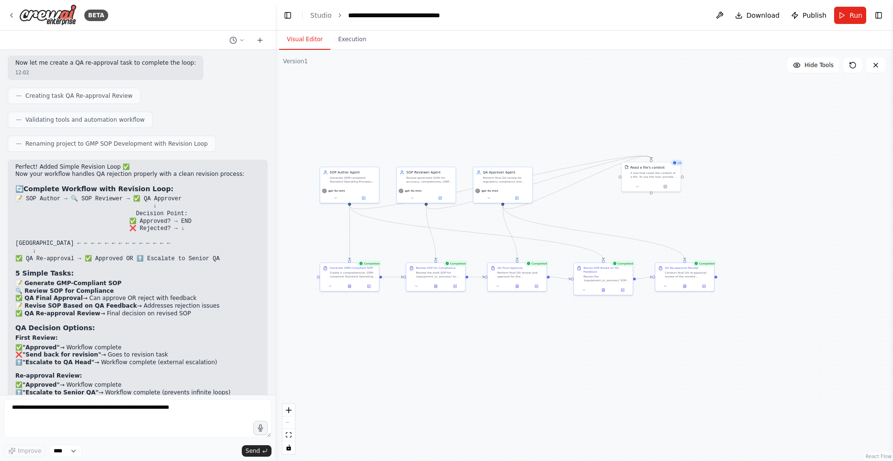
click at [340, 111] on div ".deletable-edge-delete-btn { width: 20px; height: 20px; border: 0px solid #ffff…" at bounding box center [584, 255] width 618 height 411
click at [327, 12] on link "Studio" at bounding box center [321, 15] width 22 height 8
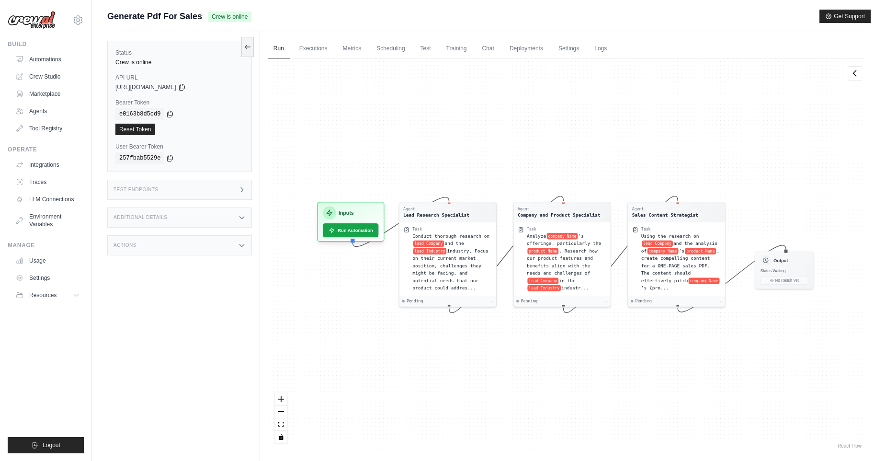
drag, startPoint x: 445, startPoint y: 196, endPoint x: 456, endPoint y: 167, distance: 31.8
click at [457, 166] on div "Agent Lead Research Specialist Task Conduct thorough research on lead Company a…" at bounding box center [565, 254] width 595 height 392
click at [445, 195] on div "Agent Lead Research Specialist Task Conduct thorough research on lead Company a…" at bounding box center [565, 254] width 595 height 392
click at [445, 198] on icon "Edge from inputsNode to 0d13930d45cf1cd46c14e885bdfa4b68" at bounding box center [401, 221] width 96 height 49
click at [449, 193] on div "Agent Lead Research Specialist Task Conduct thorough research on lead Company a…" at bounding box center [565, 254] width 595 height 392
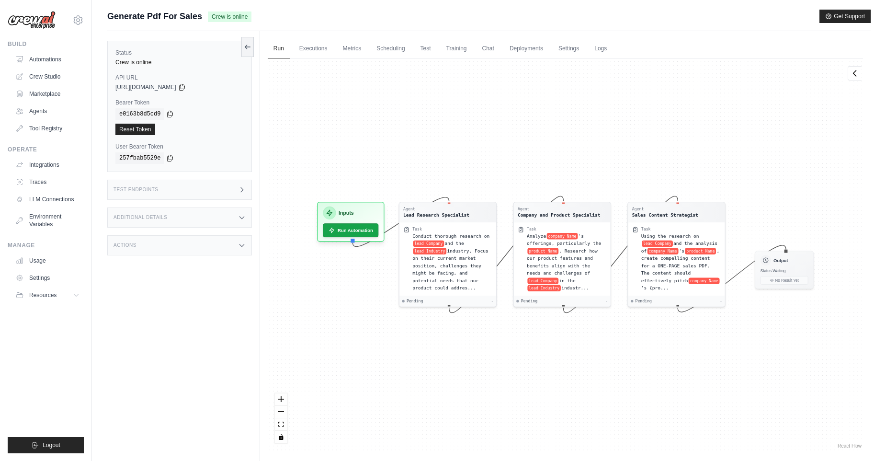
drag, startPoint x: 446, startPoint y: 198, endPoint x: 353, endPoint y: 254, distance: 109.3
click at [358, 245] on icon "Edge from inputsNode to 0d13930d45cf1cd46c14e885bdfa4b68" at bounding box center [401, 221] width 96 height 49
drag, startPoint x: 360, startPoint y: 247, endPoint x: 326, endPoint y: 289, distance: 54.5
click at [326, 289] on div "Agent Lead Research Specialist Task Conduct thorough research on lead Company a…" at bounding box center [565, 254] width 595 height 392
click at [854, 76] on icon at bounding box center [855, 73] width 10 height 10
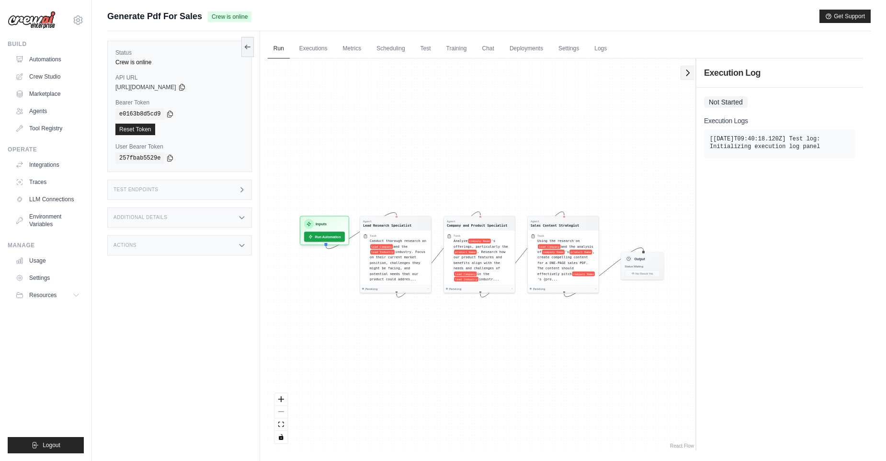
click at [688, 74] on icon at bounding box center [688, 73] width 3 height 6
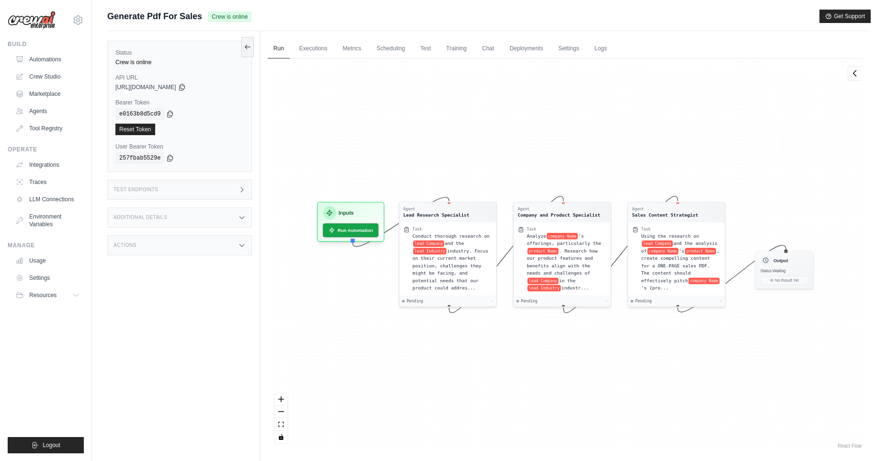
click at [223, 184] on div "Test Endpoints" at bounding box center [179, 190] width 145 height 20
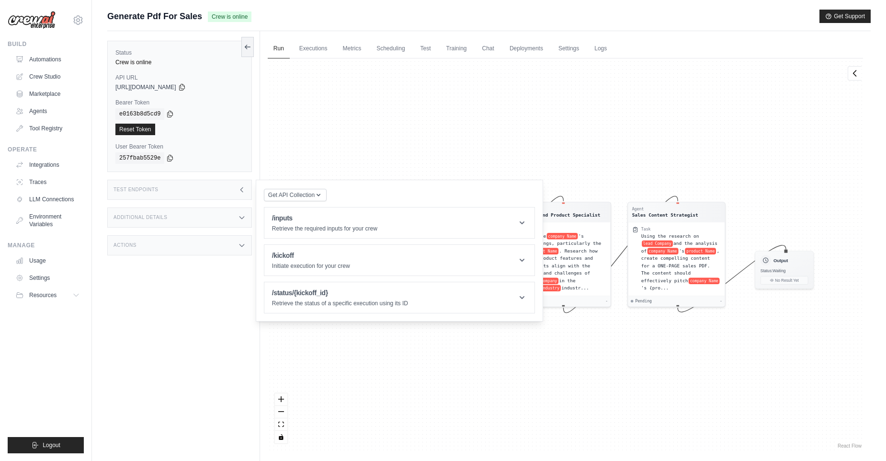
click at [181, 291] on div "Status Crew is online API URL copied https://generate-pdf-for-sales-3ffdd3ef-3a…" at bounding box center [183, 261] width 153 height 461
click at [593, 168] on div "Agent Lead Research Specialist Task Conduct thorough research on lead Company a…" at bounding box center [565, 254] width 595 height 392
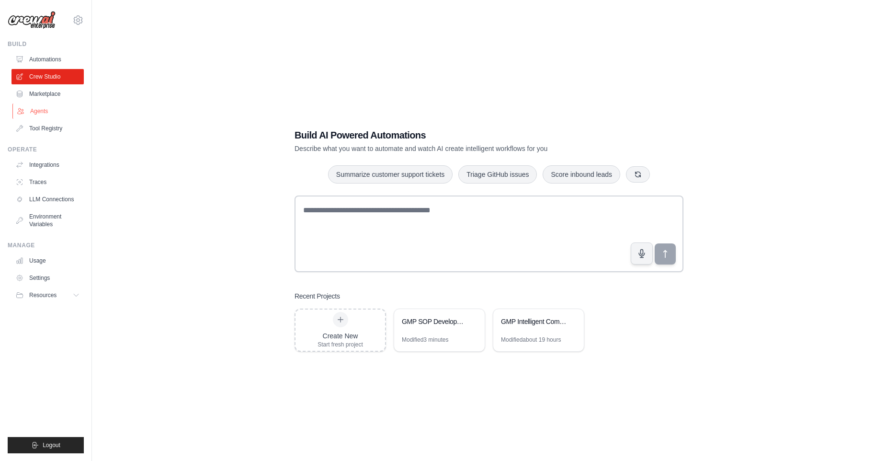
click at [50, 108] on link "Agents" at bounding box center [48, 110] width 72 height 15
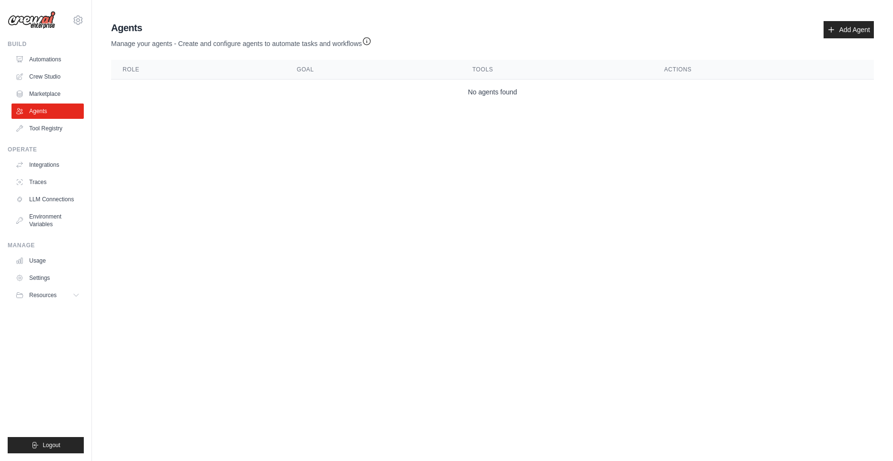
drag, startPoint x: 884, startPoint y: 32, endPoint x: 874, endPoint y: 31, distance: 9.6
click at [883, 32] on div "Agent Usage Guide To use an agent in your CrewAI project, you can initialize it…" at bounding box center [492, 62] width 801 height 91
click at [872, 31] on link "Add Agent" at bounding box center [849, 29] width 50 height 17
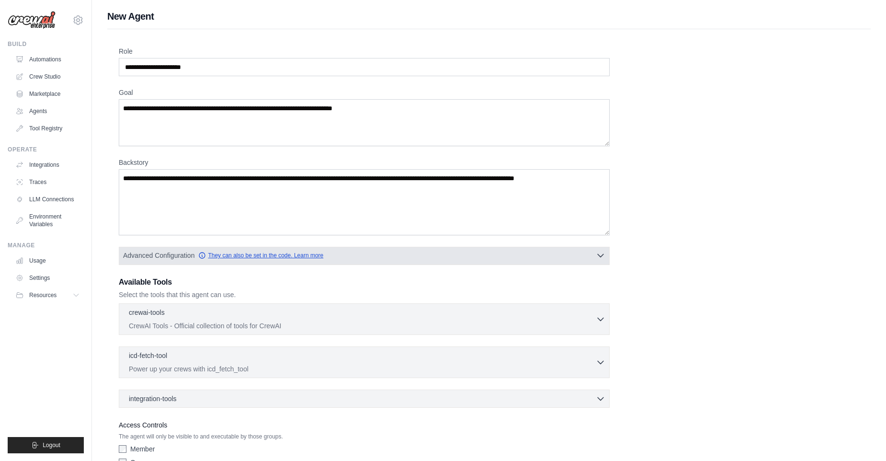
click at [238, 255] on link "They can also be set in the code. Learn more" at bounding box center [260, 255] width 125 height 8
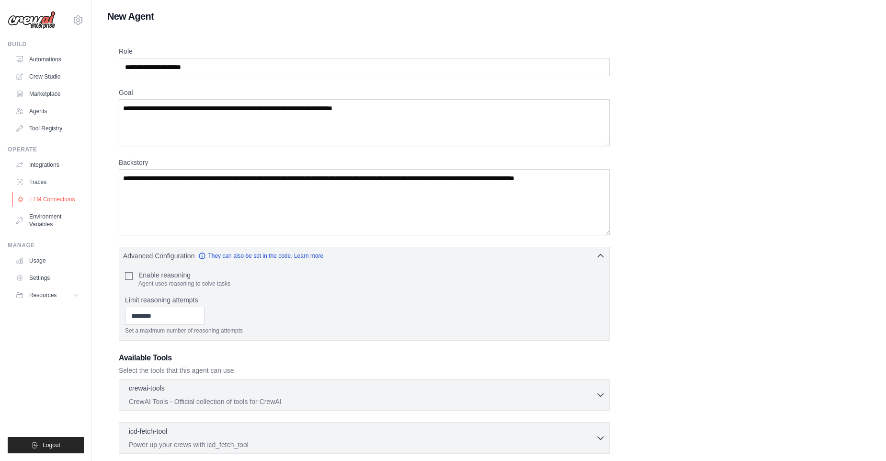
click at [58, 199] on link "LLM Connections" at bounding box center [48, 199] width 72 height 15
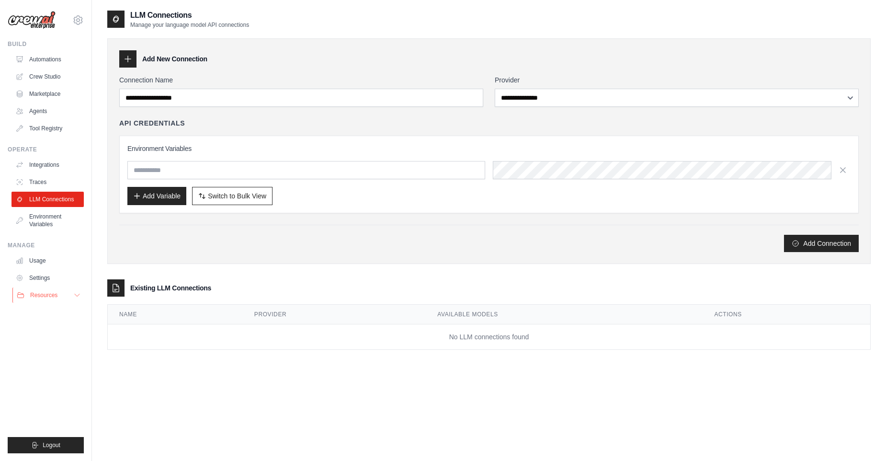
click at [51, 299] on button "Resources" at bounding box center [48, 294] width 72 height 15
click at [64, 308] on span "Documentation" at bounding box center [53, 312] width 39 height 8
click at [59, 296] on button "Resources" at bounding box center [48, 294] width 72 height 15
click at [59, 258] on link "Usage" at bounding box center [48, 260] width 72 height 15
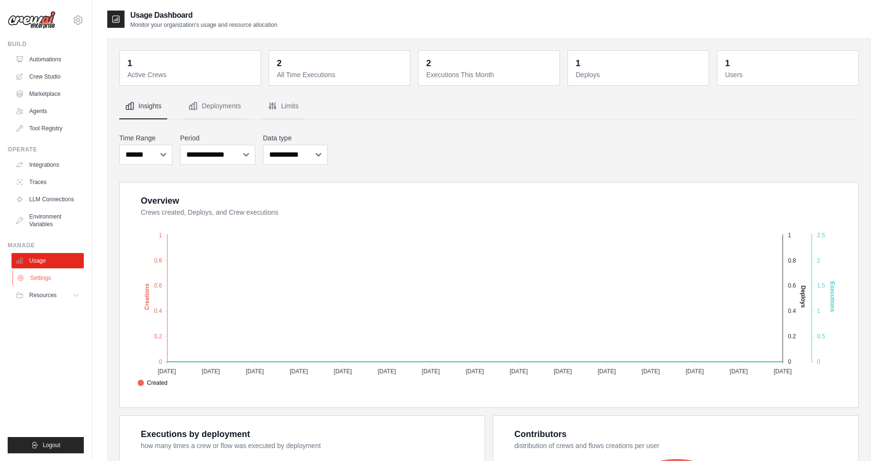
click at [53, 278] on link "Settings" at bounding box center [48, 277] width 72 height 15
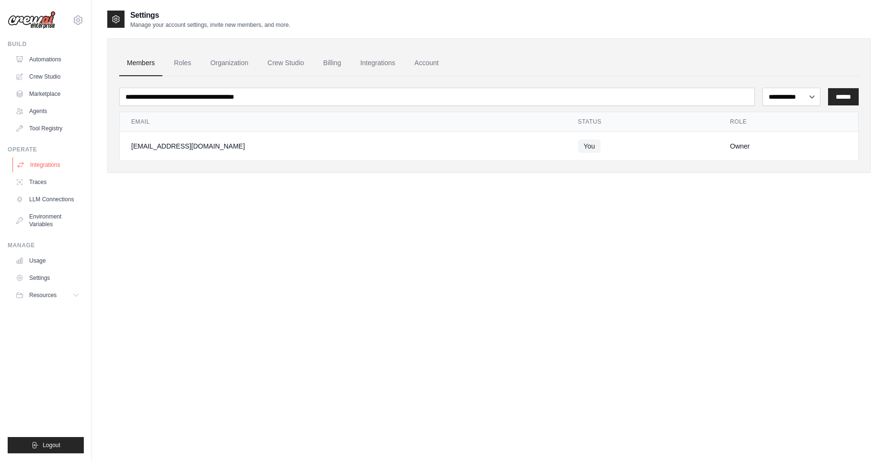
click at [43, 164] on link "Integrations" at bounding box center [48, 164] width 72 height 15
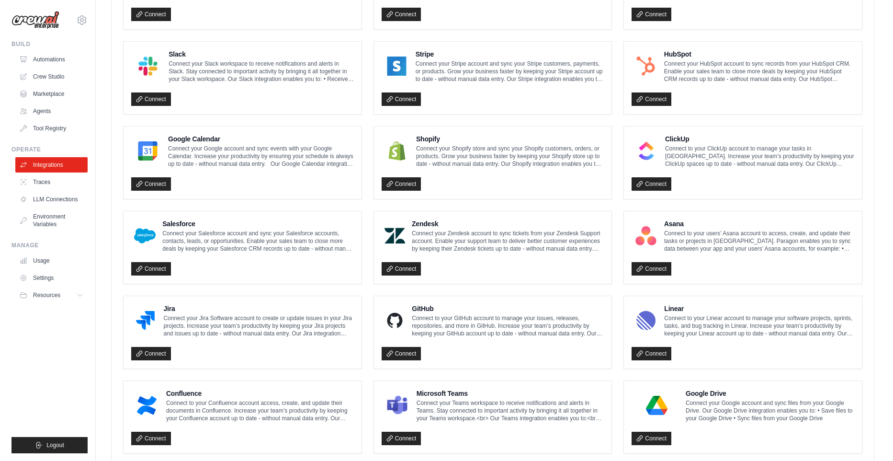
scroll to position [436, 0]
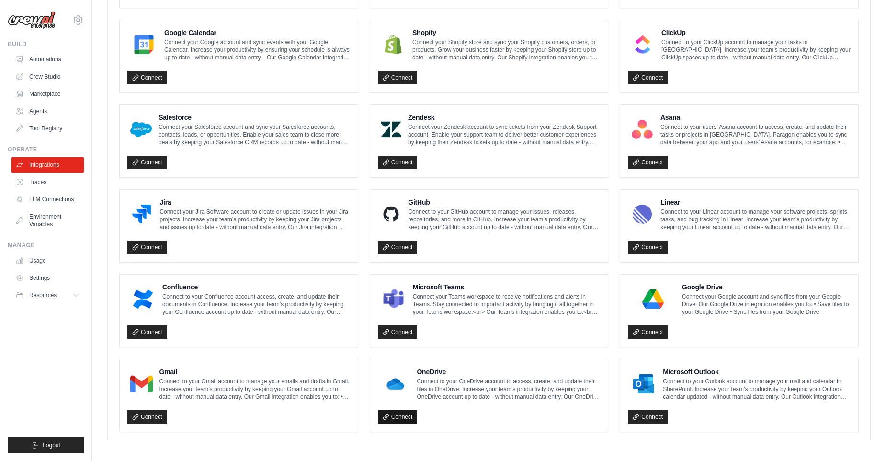
click at [392, 412] on link "Connect" at bounding box center [398, 416] width 40 height 13
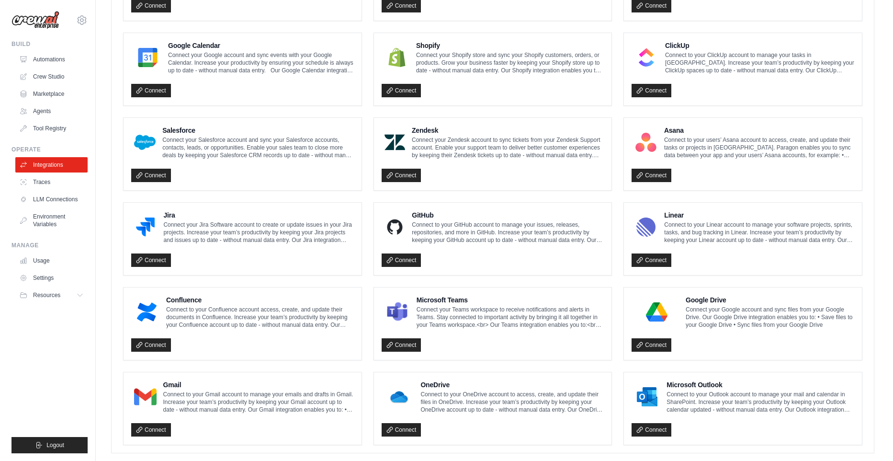
scroll to position [468, 0]
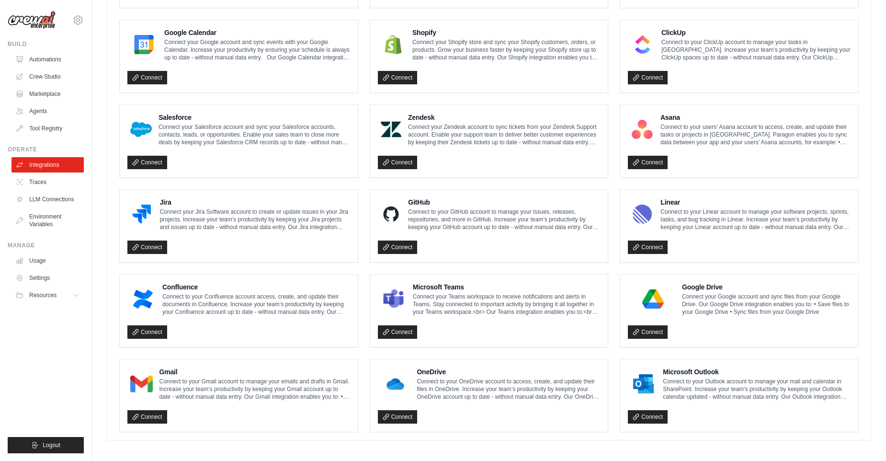
click at [468, 415] on div "Connect" at bounding box center [489, 414] width 223 height 20
click at [442, 413] on div "Connect" at bounding box center [489, 414] width 223 height 20
click at [399, 412] on link "Connect" at bounding box center [398, 416] width 40 height 13
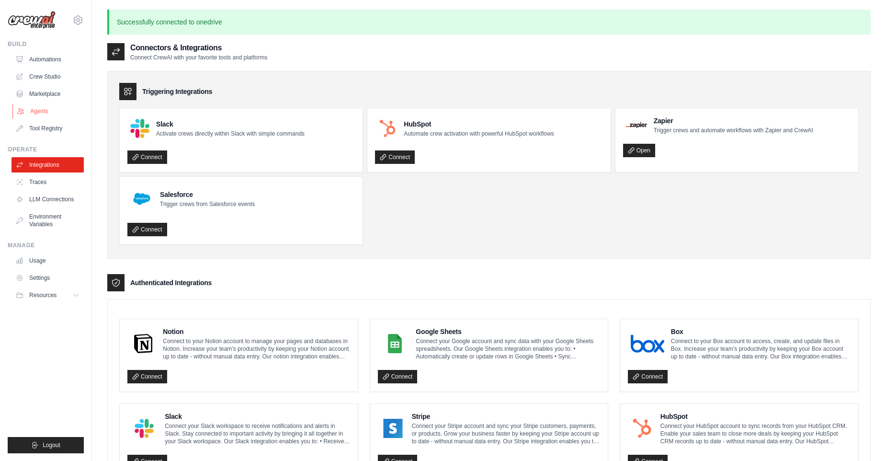
click at [46, 108] on link "Agents" at bounding box center [48, 110] width 72 height 15
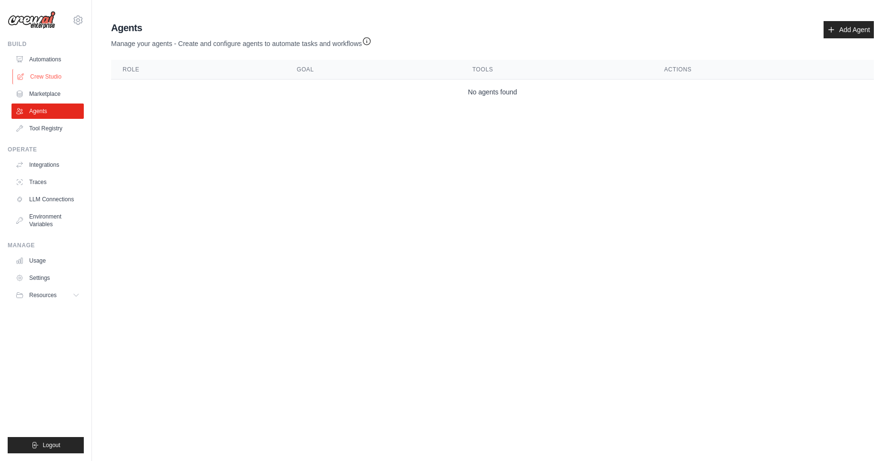
click at [48, 79] on link "Crew Studio" at bounding box center [48, 76] width 72 height 15
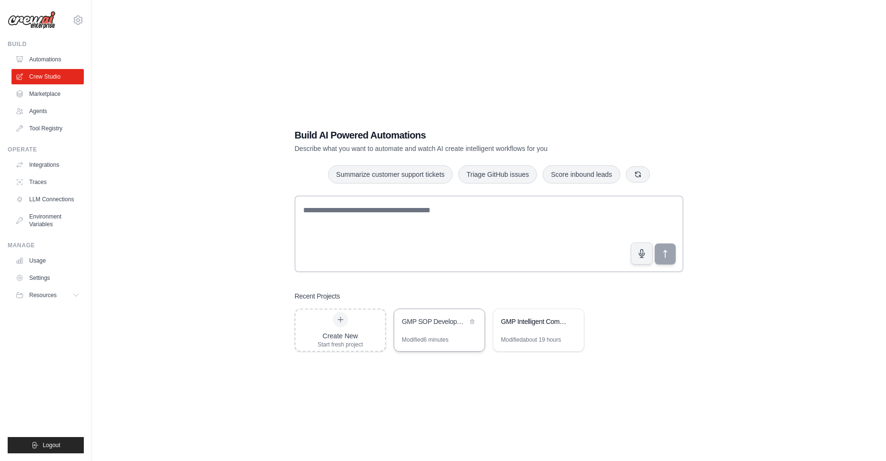
click at [467, 325] on div "GMP SOP Development with Revision Loop" at bounding box center [435, 322] width 66 height 10
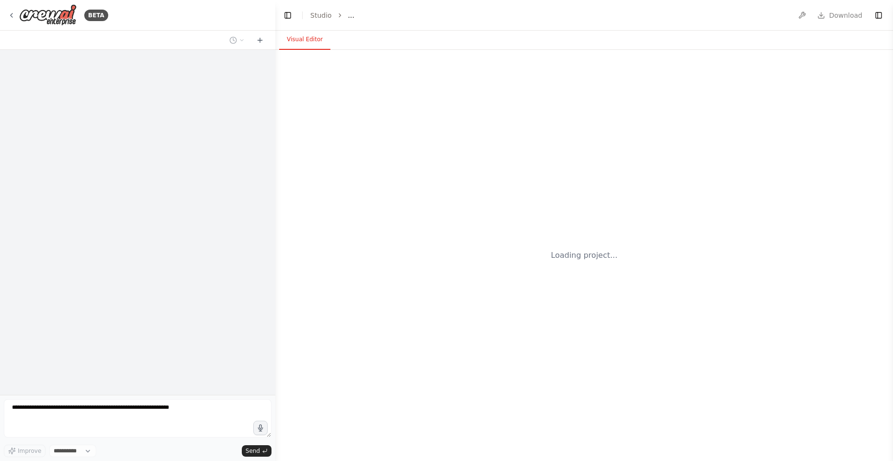
select select "****"
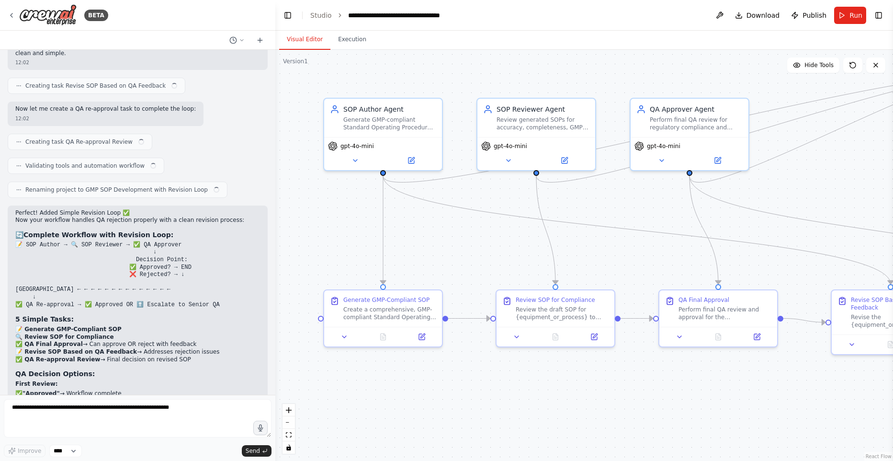
scroll to position [11122, 0]
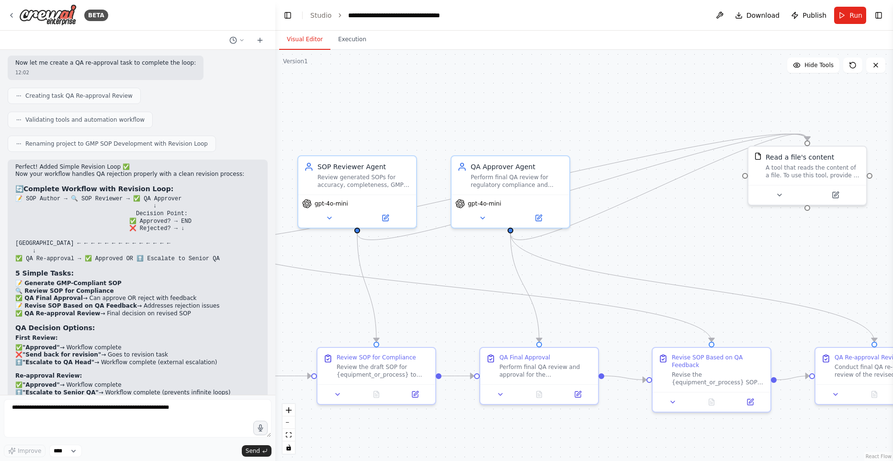
drag, startPoint x: 617, startPoint y: 372, endPoint x: 453, endPoint y: 410, distance: 168.5
click at [434, 428] on div ".deletable-edge-delete-btn { width: 20px; height: 20px; border: 0px solid #ffff…" at bounding box center [584, 255] width 618 height 411
click at [767, 196] on button at bounding box center [776, 191] width 54 height 11
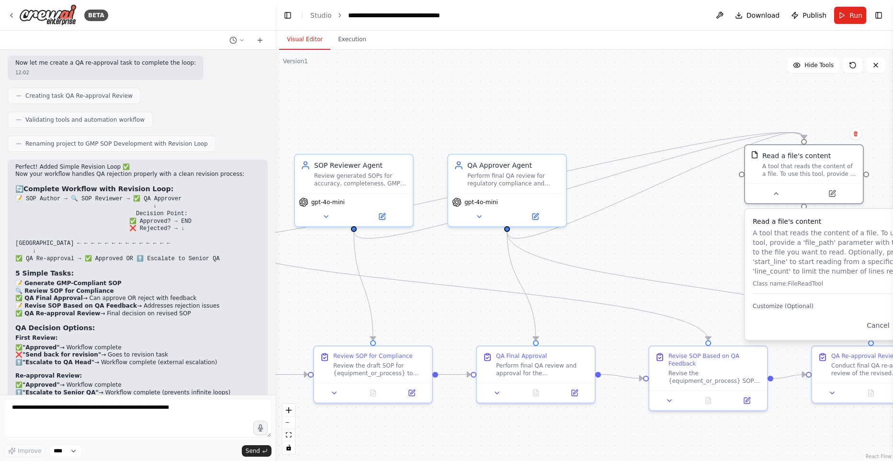
click at [805, 312] on div "Read a file's content A tool that reads the content of a file. To use this tool…" at bounding box center [840, 274] width 190 height 131
click at [820, 282] on p "Class name: FileReadTool" at bounding box center [840, 284] width 174 height 8
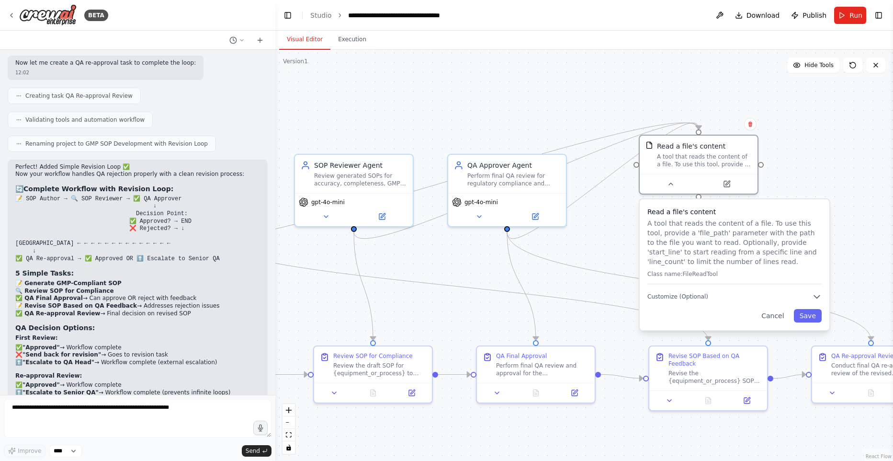
drag, startPoint x: 838, startPoint y: 264, endPoint x: 735, endPoint y: 252, distance: 103.2
click at [736, 252] on p "A tool that reads the content of a file. To use this tool, provide a 'file_path…" at bounding box center [735, 242] width 174 height 48
click at [815, 297] on icon "button" at bounding box center [817, 297] width 10 height 10
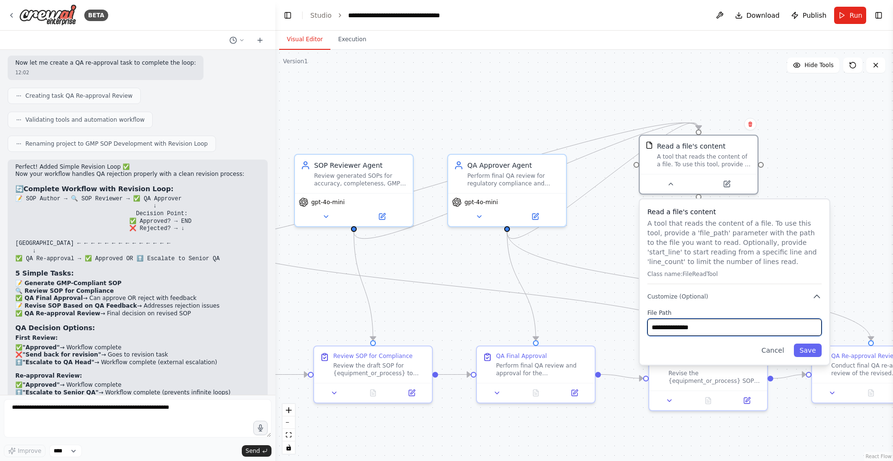
click at [703, 319] on input "**********" at bounding box center [735, 327] width 174 height 17
drag, startPoint x: 711, startPoint y: 326, endPoint x: 631, endPoint y: 325, distance: 79.5
click at [632, 325] on div ".deletable-edge-delete-btn { width: 20px; height: 20px; border: 0px solid #ffff…" at bounding box center [584, 255] width 618 height 411
type input "*"
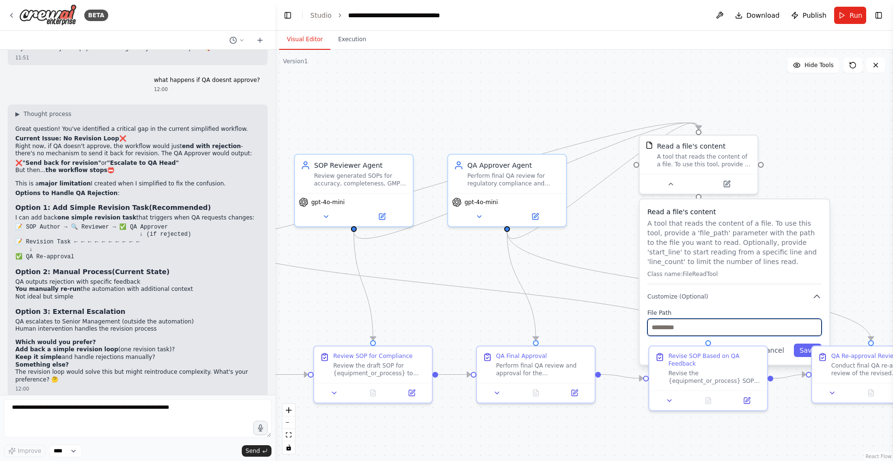
click at [699, 325] on input "text" at bounding box center [735, 327] width 174 height 17
paste input "**********"
type input "**********"
click at [808, 351] on button "Save" at bounding box center [808, 349] width 28 height 13
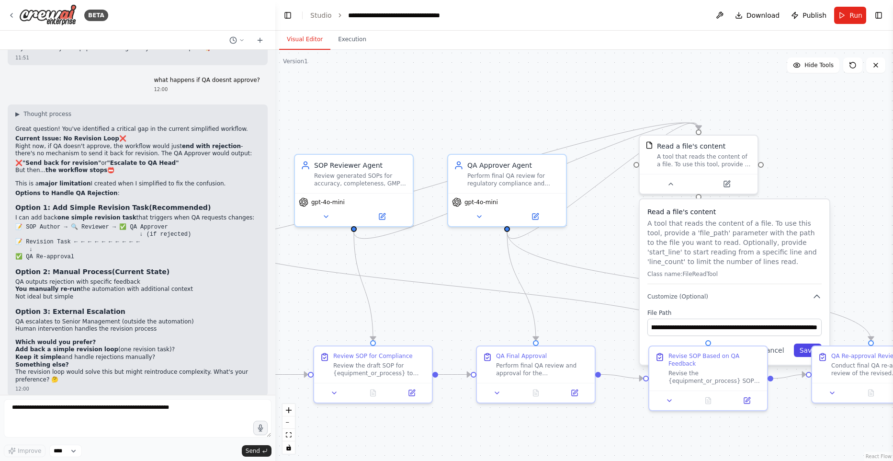
scroll to position [0, 0]
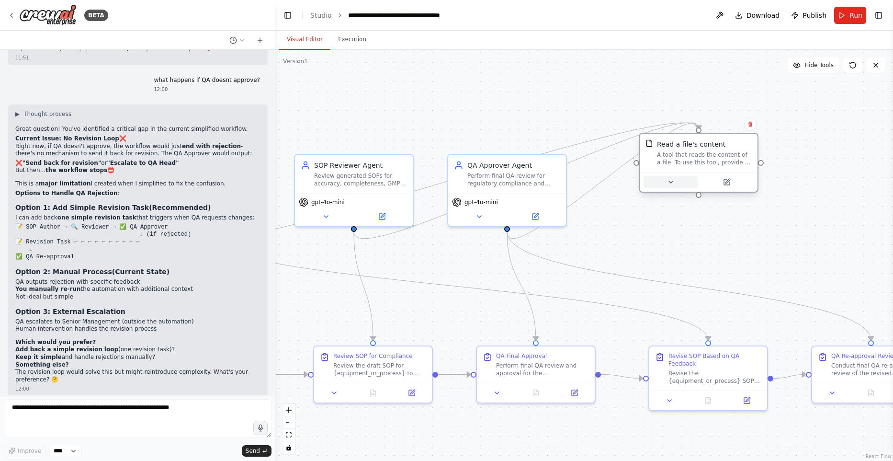
click at [676, 180] on button at bounding box center [671, 181] width 54 height 11
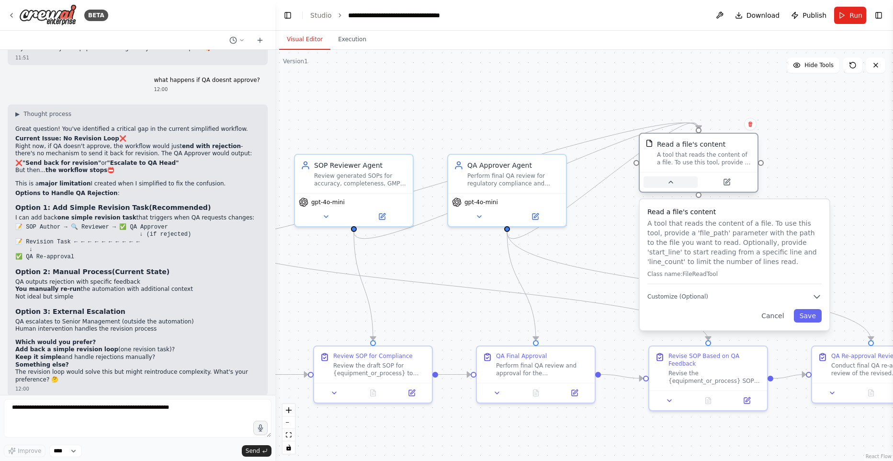
click at [676, 180] on button at bounding box center [671, 181] width 54 height 11
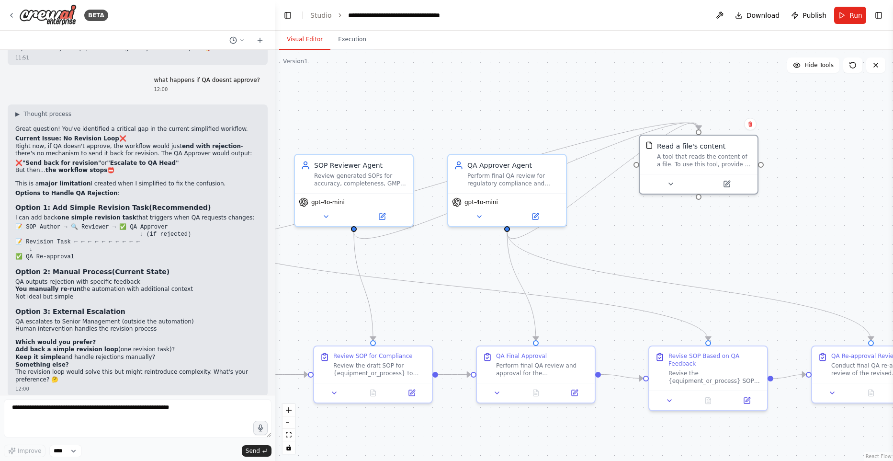
click at [853, 11] on span "Run" at bounding box center [856, 16] width 13 height 10
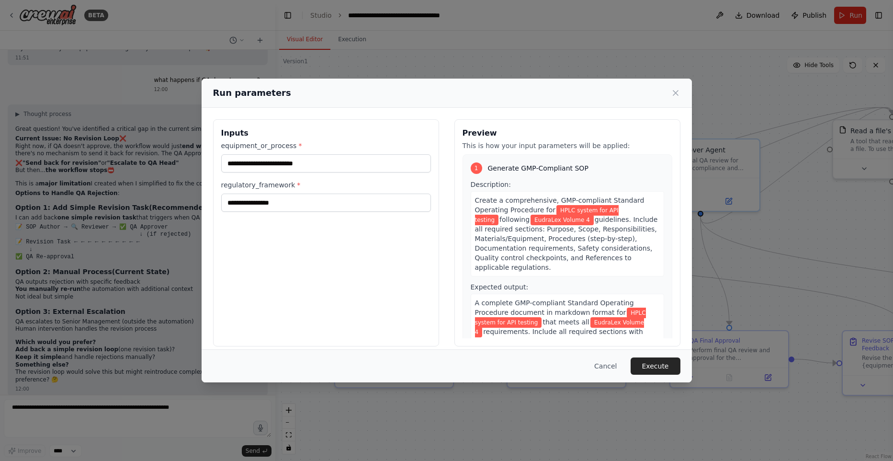
drag, startPoint x: 773, startPoint y: 231, endPoint x: 891, endPoint y: 222, distance: 118.7
click at [892, 222] on body "BETA Hello! I'm the CrewAI assistant. What kind of automation do you want to bu…" at bounding box center [446, 230] width 893 height 461
click at [655, 359] on button "Execute" at bounding box center [656, 365] width 50 height 17
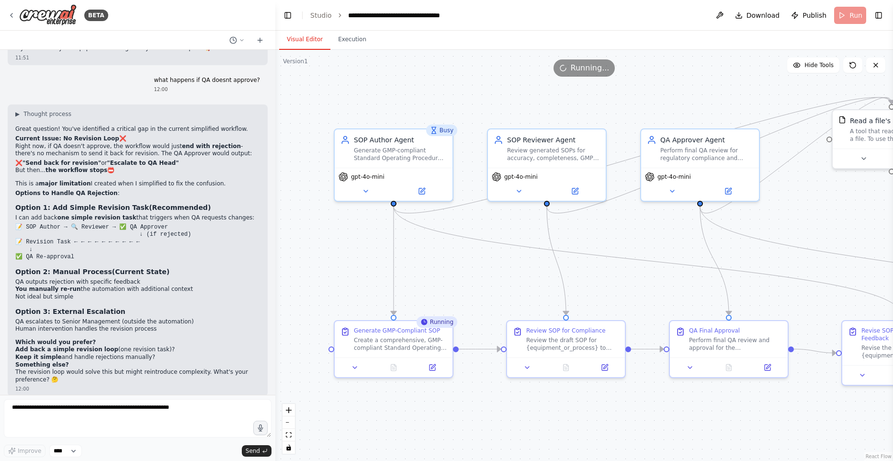
drag, startPoint x: 838, startPoint y: 228, endPoint x: 650, endPoint y: 185, distance: 192.4
click at [853, 217] on div ".deletable-edge-delete-btn { width: 20px; height: 20px; border: 0px solid #ffff…" at bounding box center [584, 255] width 618 height 411
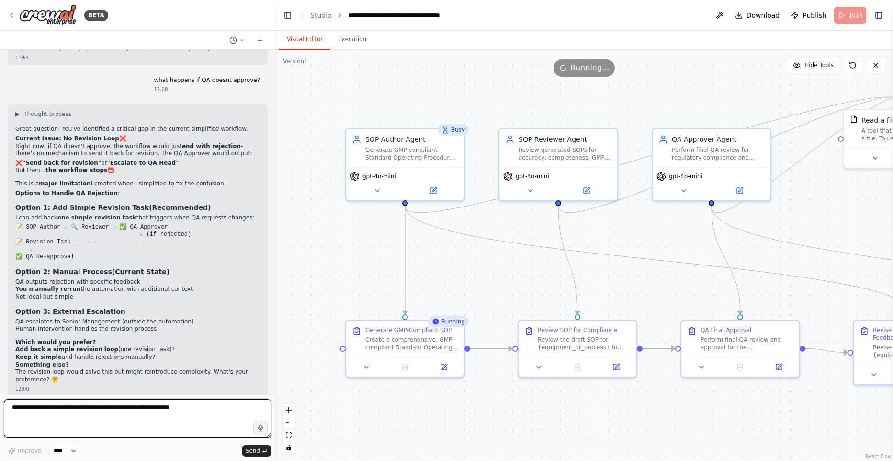
click at [124, 416] on textarea at bounding box center [138, 418] width 268 height 38
type textarea "**********"
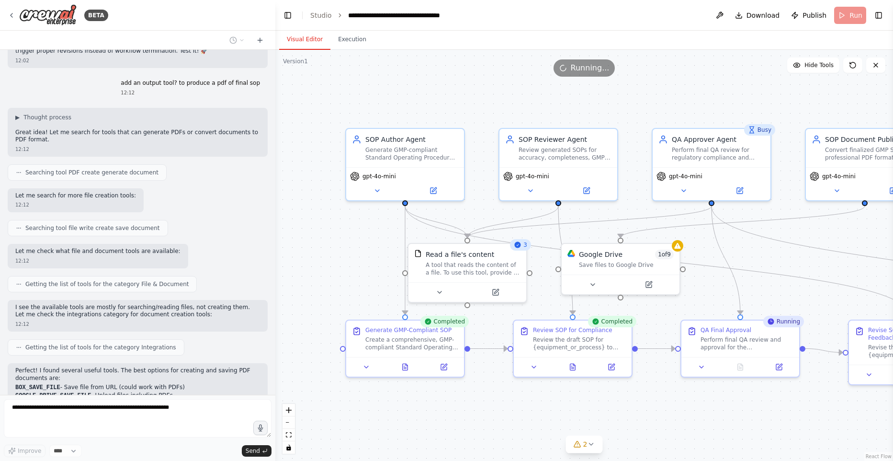
scroll to position [11538, 0]
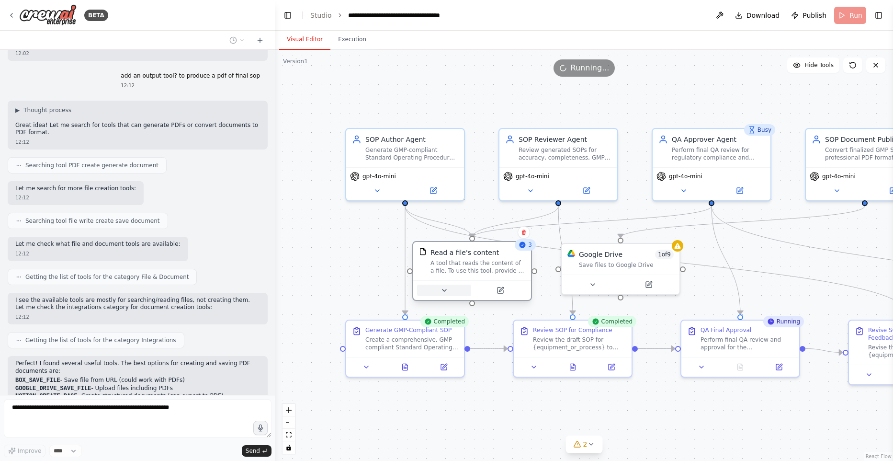
click at [437, 289] on button at bounding box center [444, 290] width 54 height 11
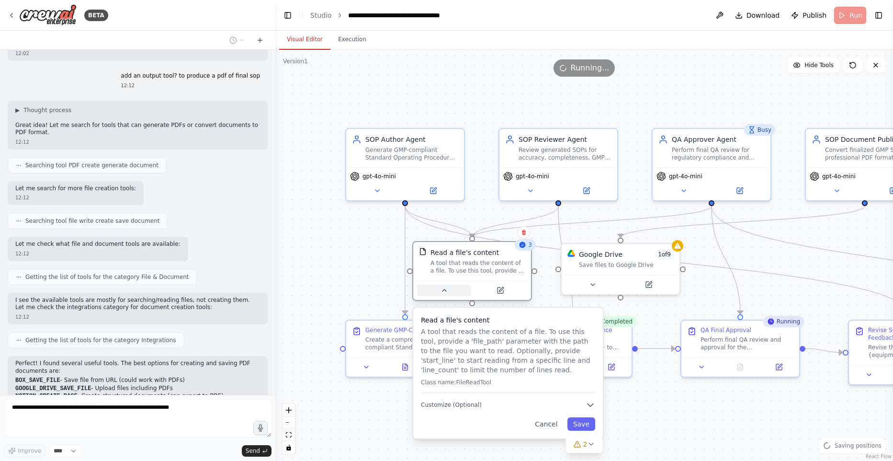
click at [437, 289] on button at bounding box center [444, 290] width 54 height 11
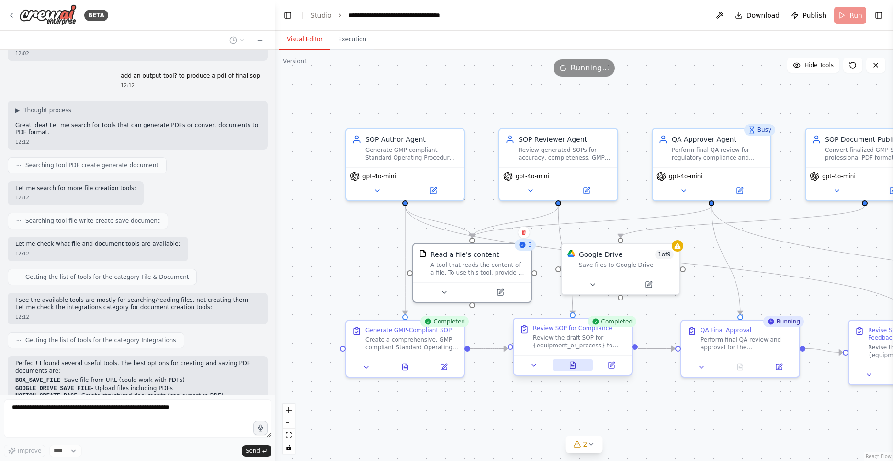
scroll to position [11594, 0]
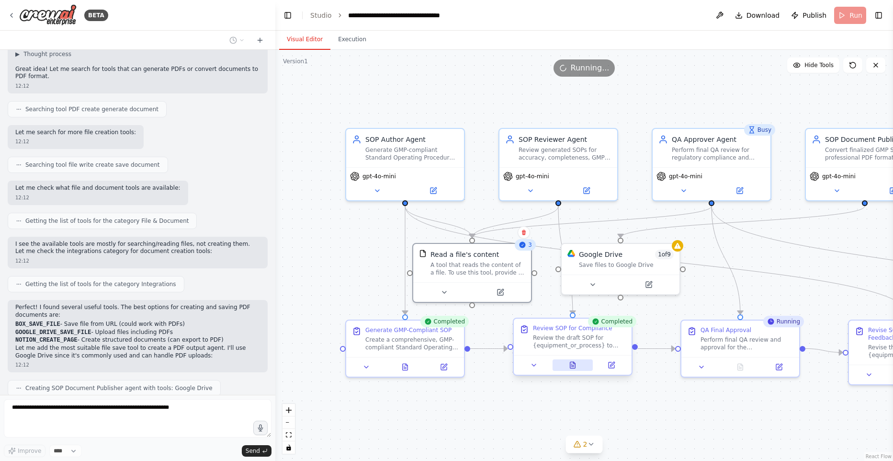
click at [574, 366] on icon at bounding box center [573, 365] width 8 height 8
click at [579, 364] on button at bounding box center [573, 364] width 41 height 11
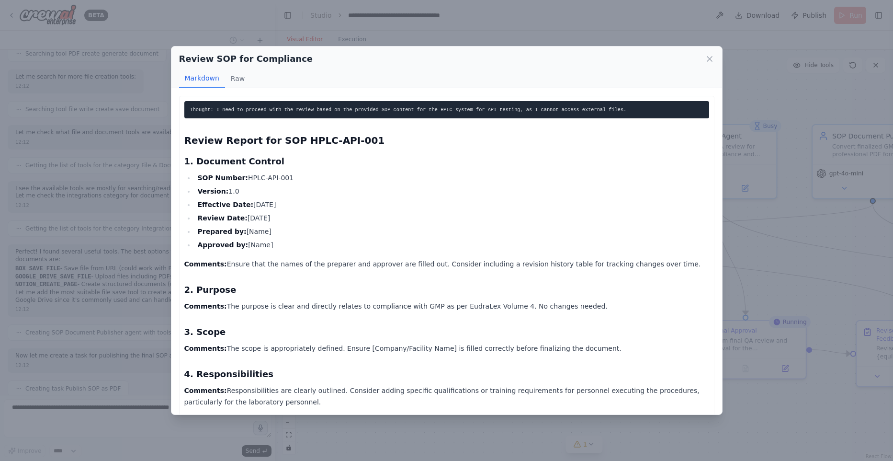
scroll to position [11674, 0]
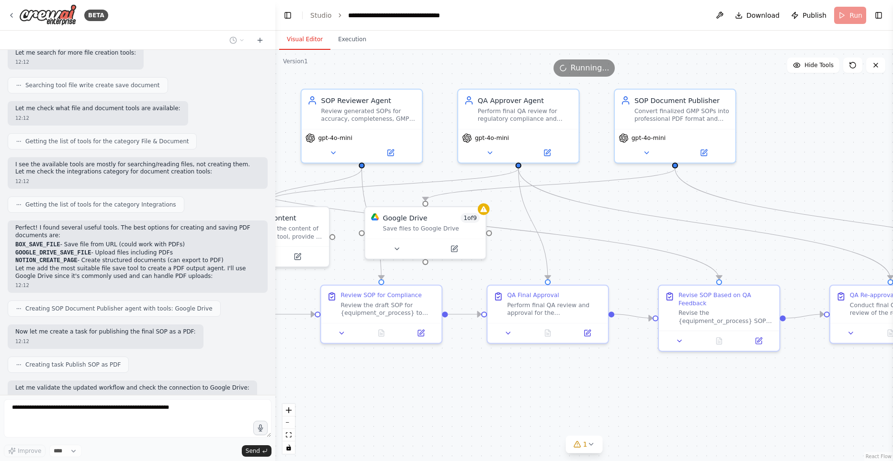
drag, startPoint x: 482, startPoint y: 403, endPoint x: 496, endPoint y: 390, distance: 18.7
click at [278, 369] on div ".deletable-edge-delete-btn { width: 20px; height: 20px; border: 0px solid #ffff…" at bounding box center [584, 255] width 618 height 411
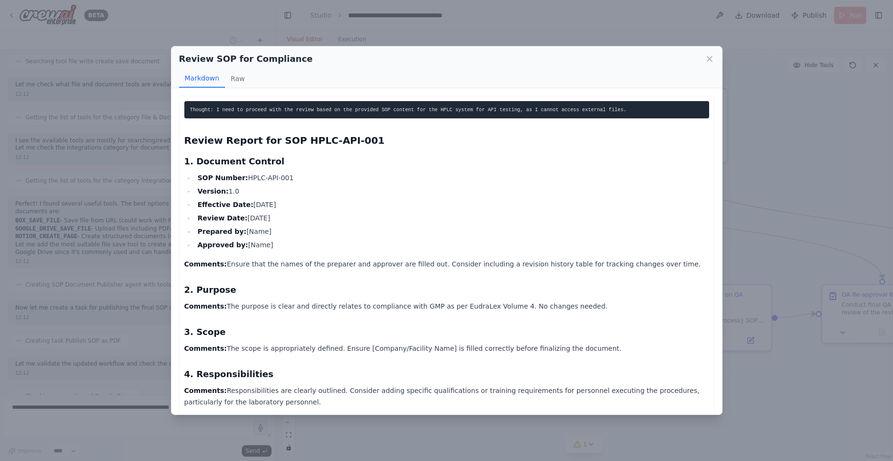
scroll to position [0, 0]
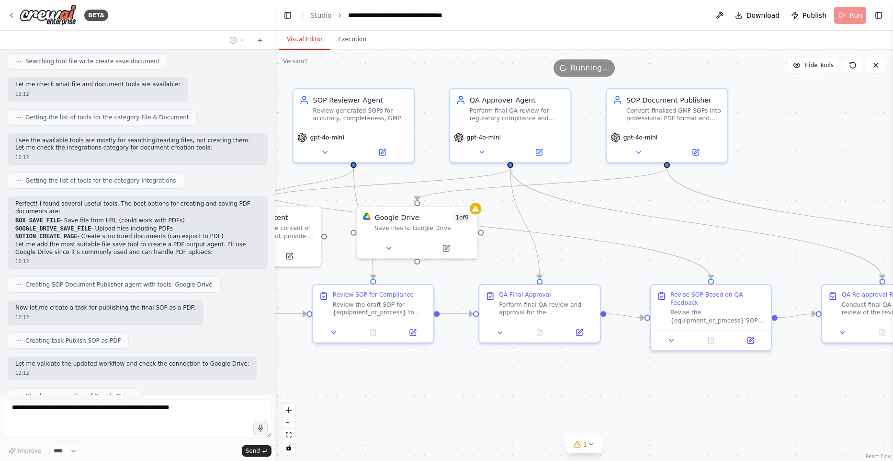
drag, startPoint x: 715, startPoint y: 403, endPoint x: 650, endPoint y: 397, distance: 64.5
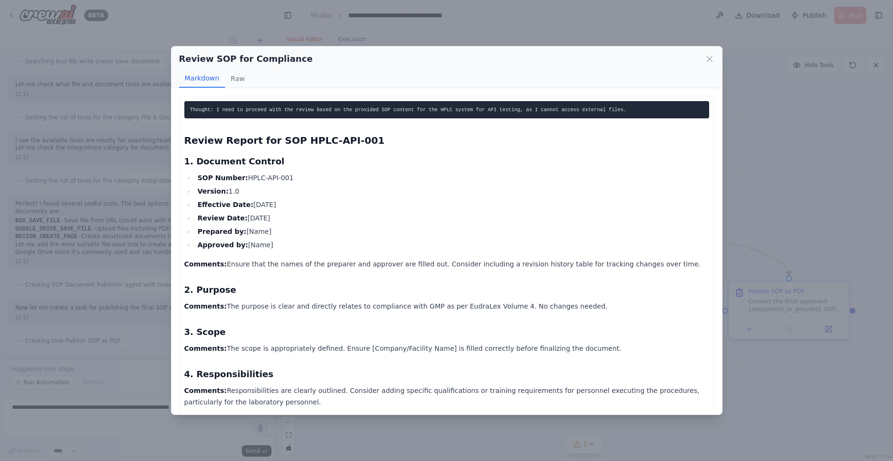
drag, startPoint x: 786, startPoint y: 390, endPoint x: 520, endPoint y: 387, distance: 265.9
click at [521, 387] on body "BETA Hello! I'm the CrewAI assistant. What kind of automation do you want to bu…" at bounding box center [446, 230] width 893 height 461
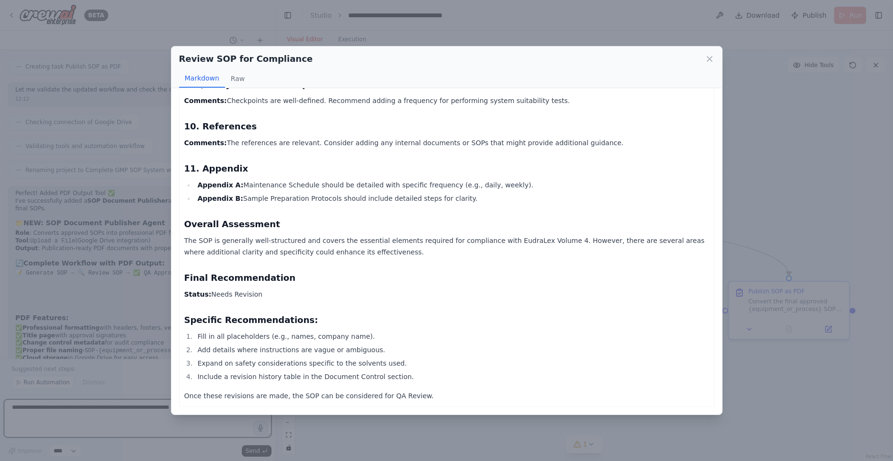
scroll to position [675, 0]
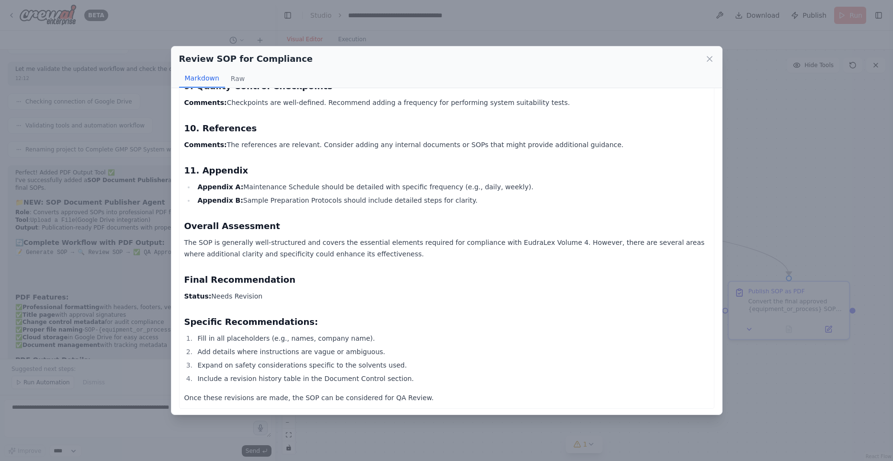
click at [823, 399] on div "Review SOP for Compliance Markdown Raw Thought: I need to proceed with the revi…" at bounding box center [446, 230] width 893 height 461
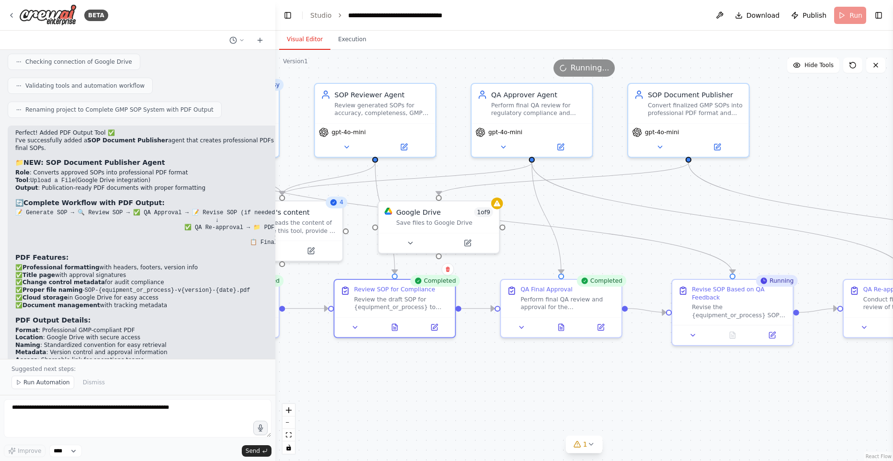
drag, startPoint x: 595, startPoint y: 386, endPoint x: 833, endPoint y: 384, distance: 238.1
click at [878, 384] on div ".deletable-edge-delete-btn { width: 20px; height: 20px; border: 0px solid #ffff…" at bounding box center [584, 255] width 618 height 411
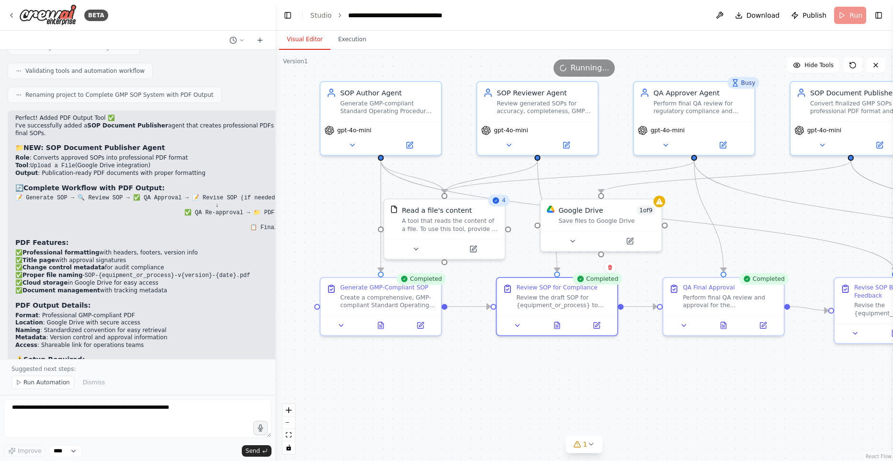
scroll to position [12055, 0]
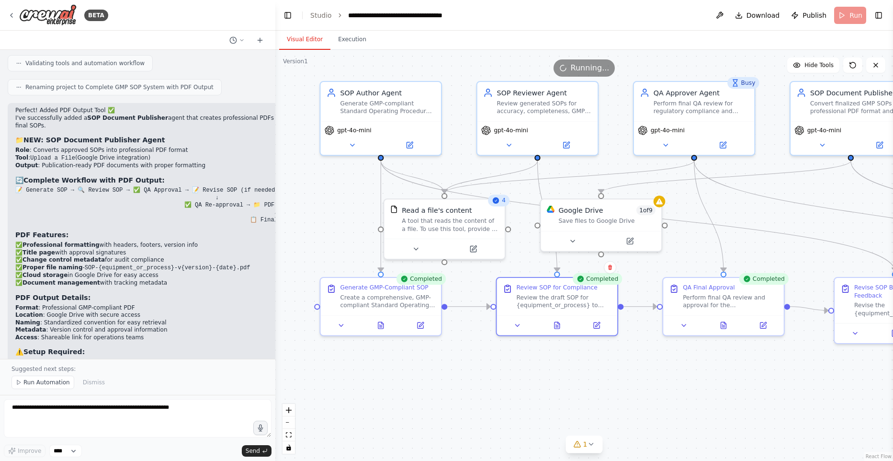
drag, startPoint x: 532, startPoint y: 389, endPoint x: 682, endPoint y: 382, distance: 150.1
click at [694, 387] on div ".deletable-edge-delete-btn { width: 20px; height: 20px; border: 0px solid #ffff…" at bounding box center [584, 255] width 618 height 411
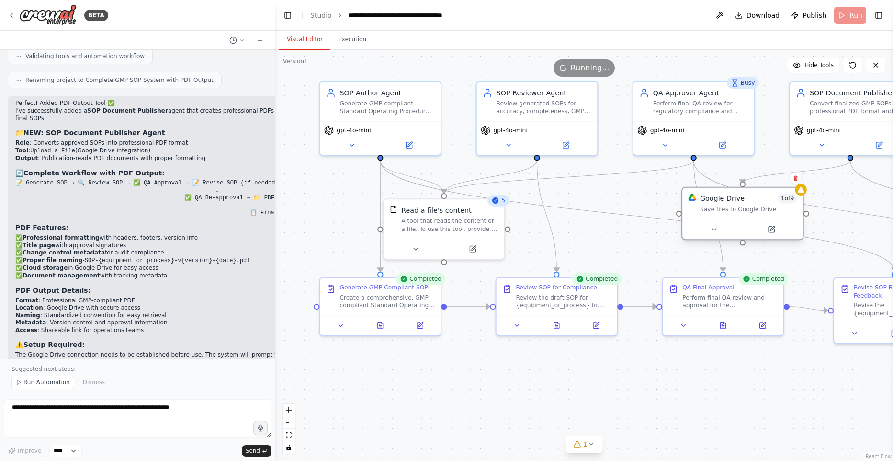
drag, startPoint x: 589, startPoint y: 217, endPoint x: 768, endPoint y: 206, distance: 179.0
click at [764, 207] on div "Save files to Google Drive" at bounding box center [748, 209] width 97 height 8
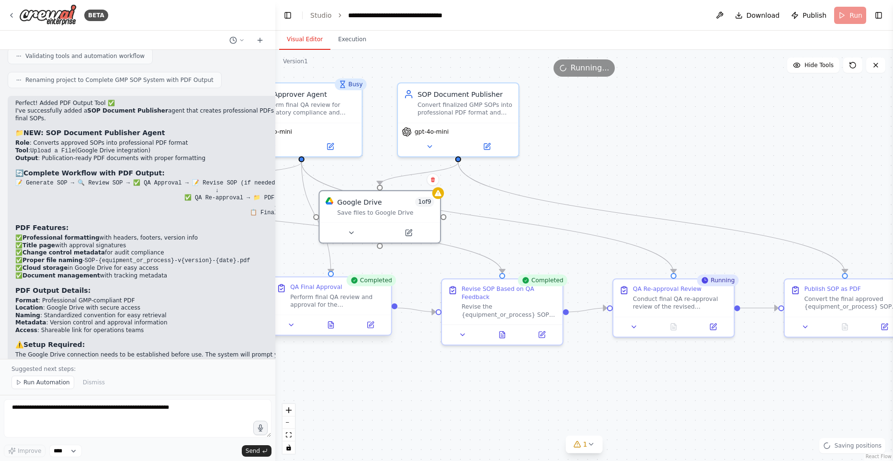
drag, startPoint x: 667, startPoint y: 368, endPoint x: 327, endPoint y: 315, distance: 343.8
click at [331, 369] on div ".deletable-edge-delete-btn { width: 20px; height: 20px; border: 0px solid #ffff…" at bounding box center [584, 255] width 618 height 411
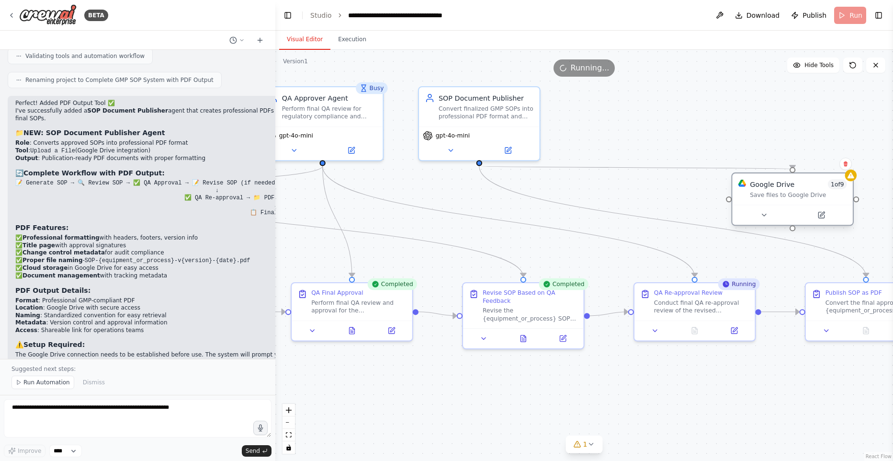
drag, startPoint x: 419, startPoint y: 216, endPoint x: 813, endPoint y: 194, distance: 394.4
click at [813, 194] on div "Save files to Google Drive" at bounding box center [798, 195] width 97 height 8
click at [769, 216] on button at bounding box center [765, 215] width 56 height 12
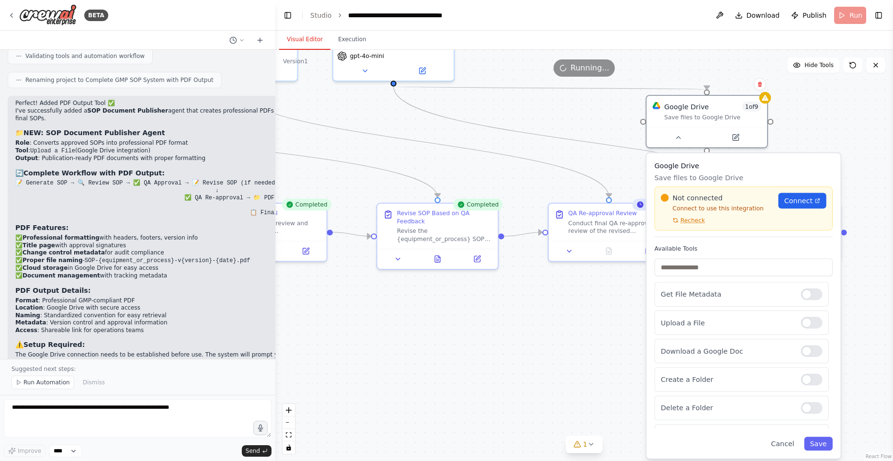
drag, startPoint x: 650, startPoint y: 394, endPoint x: 562, endPoint y: 301, distance: 127.1
click at [564, 302] on div ".deletable-edge-delete-btn { width: 20px; height: 20px; border: 0px solid #ffff…" at bounding box center [584, 255] width 618 height 411
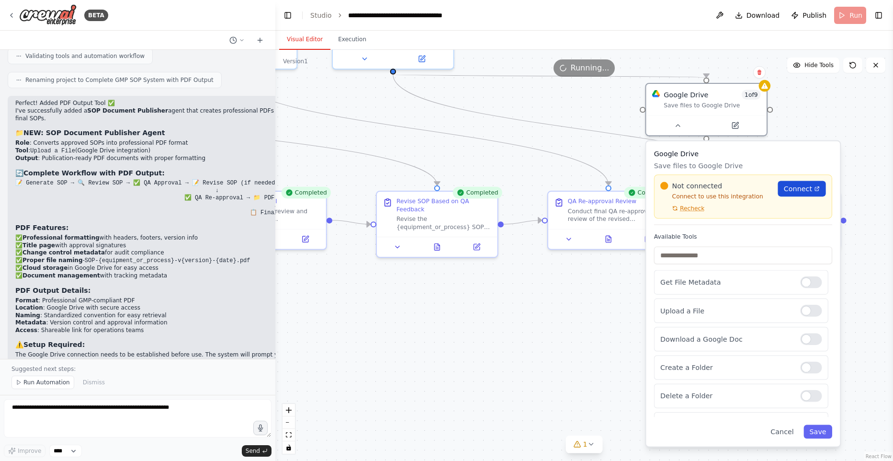
click at [812, 193] on link "Connect" at bounding box center [802, 189] width 48 height 16
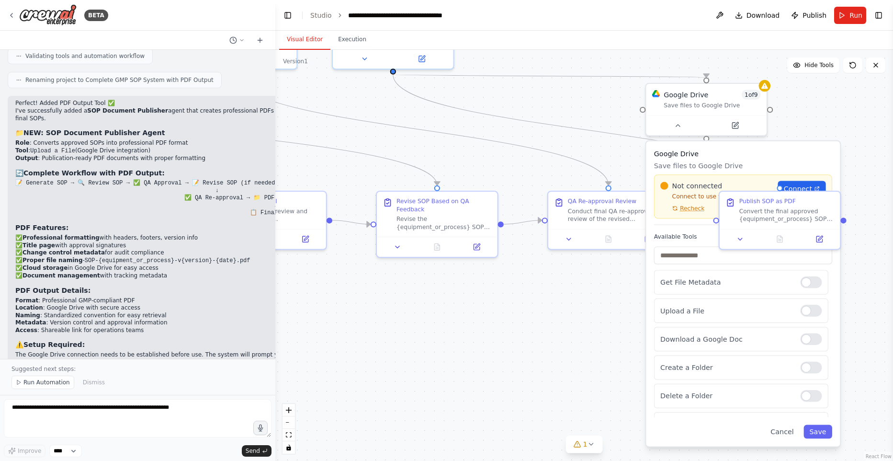
click at [522, 364] on div ".deletable-edge-delete-btn { width: 20px; height: 20px; border: 0px solid #ffff…" at bounding box center [584, 255] width 618 height 411
click at [699, 228] on div "Google Drive Save files to Google Drive Not connected Connect to use this integ…" at bounding box center [743, 293] width 194 height 305
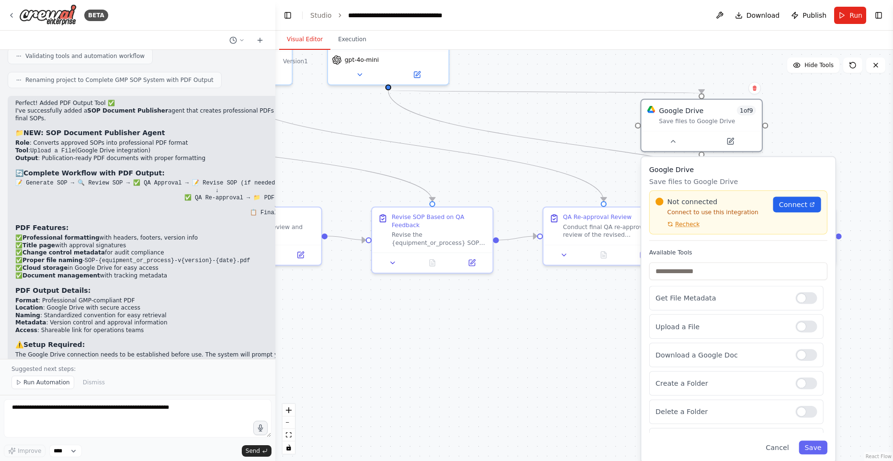
drag, startPoint x: 522, startPoint y: 327, endPoint x: 518, endPoint y: 335, distance: 8.8
click at [518, 335] on div ".deletable-edge-delete-btn { width: 20px; height: 20px; border: 0px solid #ffff…" at bounding box center [584, 255] width 618 height 411
click at [575, 323] on div ".deletable-edge-delete-btn { width: 20px; height: 20px; border: 0px solid #ffff…" at bounding box center [584, 255] width 618 height 411
click at [776, 446] on button "Cancel" at bounding box center [777, 448] width 35 height 14
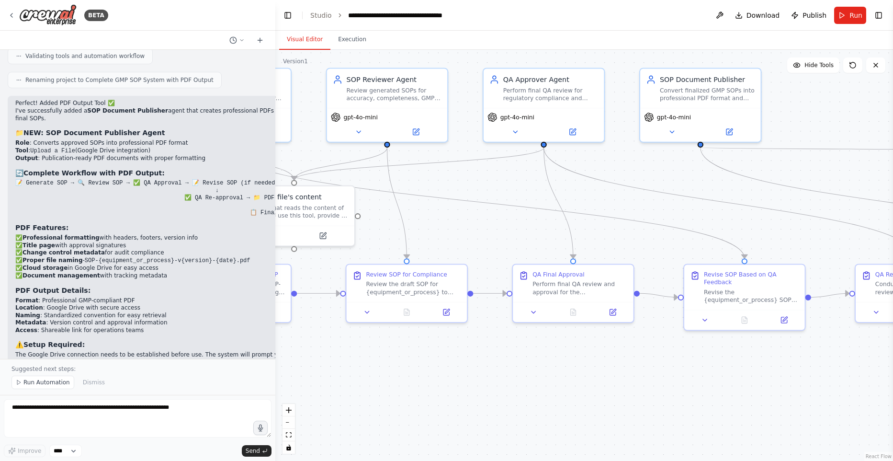
drag, startPoint x: 552, startPoint y: 316, endPoint x: 619, endPoint y: 240, distance: 101.5
click at [864, 376] on div ".deletable-edge-delete-btn { width: 20px; height: 20px; border: 0px solid #ffff…" at bounding box center [584, 255] width 618 height 411
click at [342, 36] on button "Execution" at bounding box center [353, 40] width 44 height 20
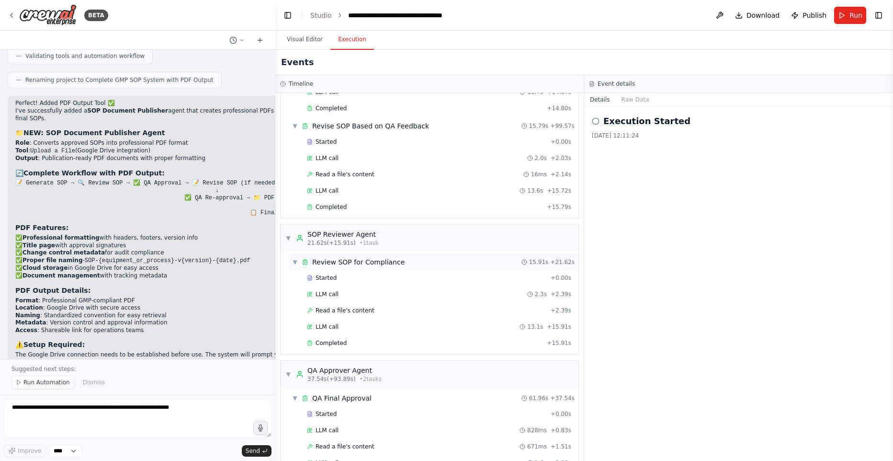
scroll to position [109, 0]
click at [387, 204] on div "Completed" at bounding box center [425, 207] width 236 height 8
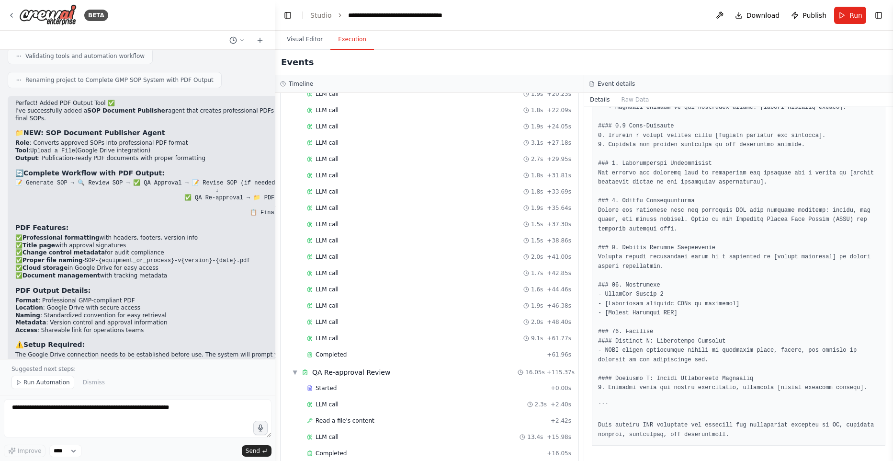
scroll to position [664, 0]
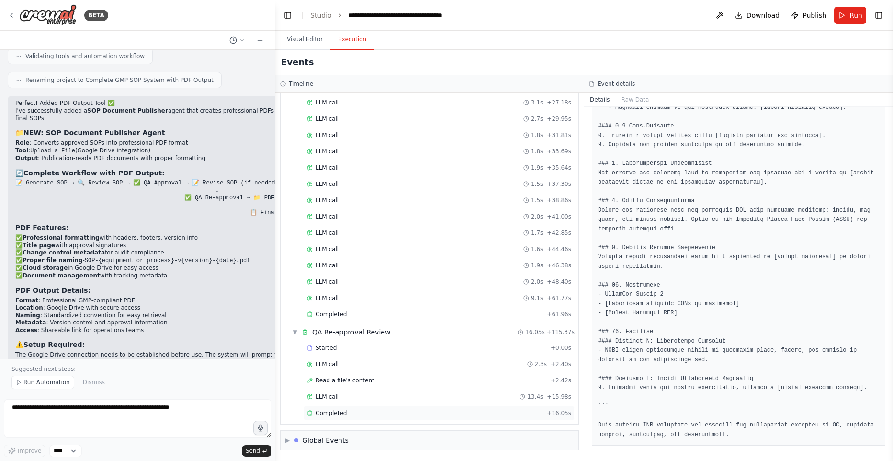
click at [424, 418] on div "Completed + 16.05s" at bounding box center [439, 413] width 271 height 14
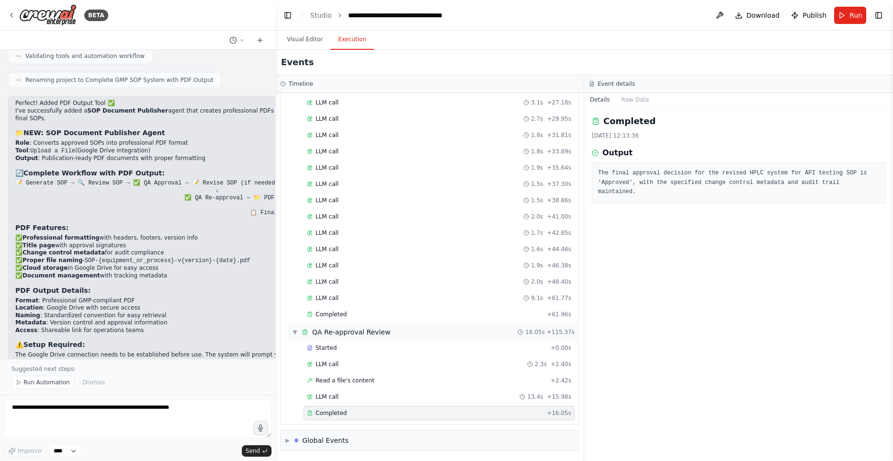
click at [294, 330] on span "▼" at bounding box center [295, 332] width 6 height 8
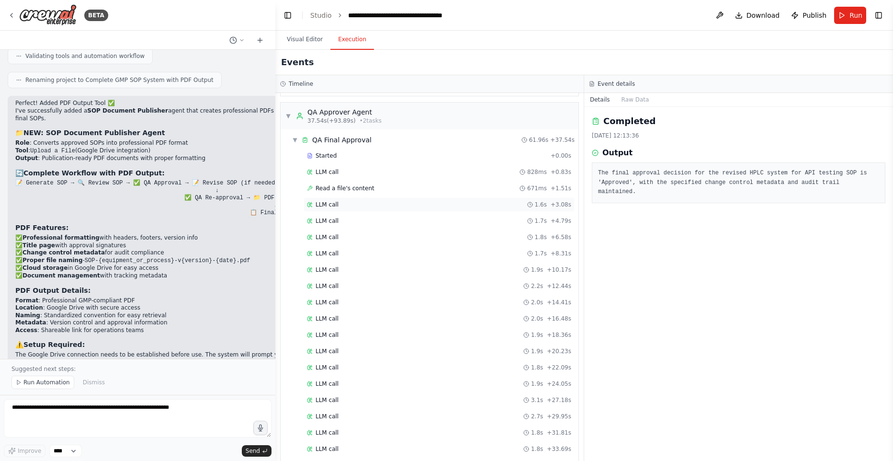
scroll to position [582, 0]
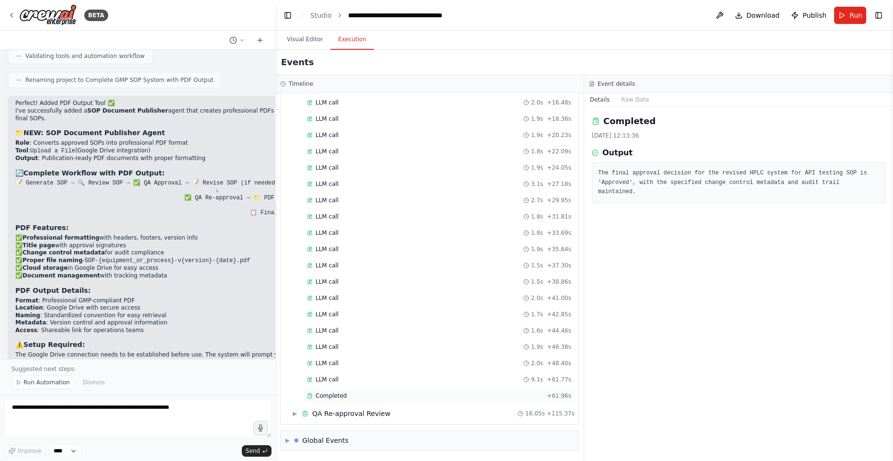
click at [317, 397] on span "Completed" at bounding box center [331, 396] width 31 height 8
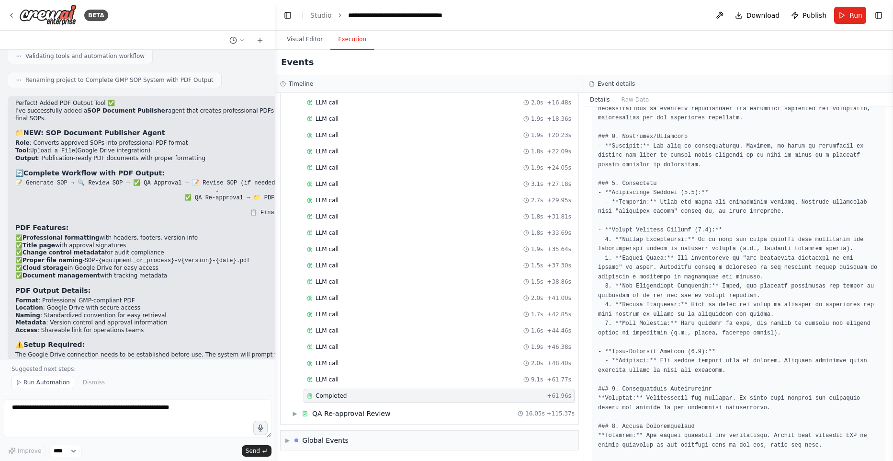
scroll to position [561, 0]
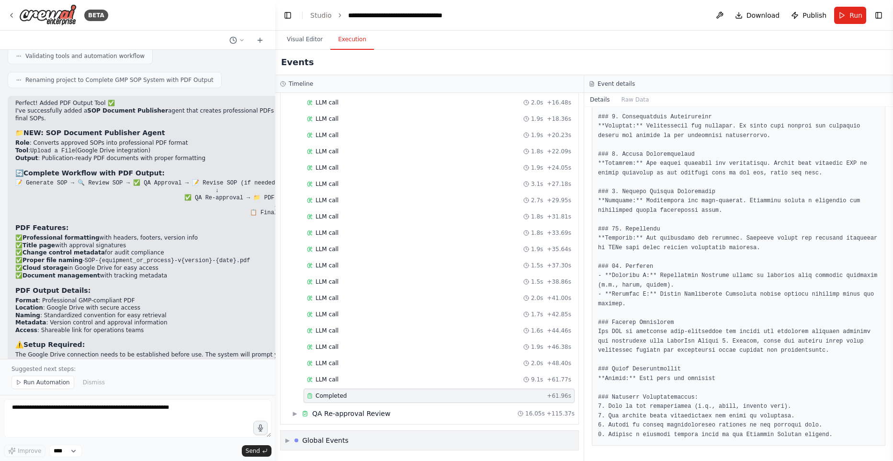
click at [286, 438] on span "▶" at bounding box center [287, 440] width 4 height 8
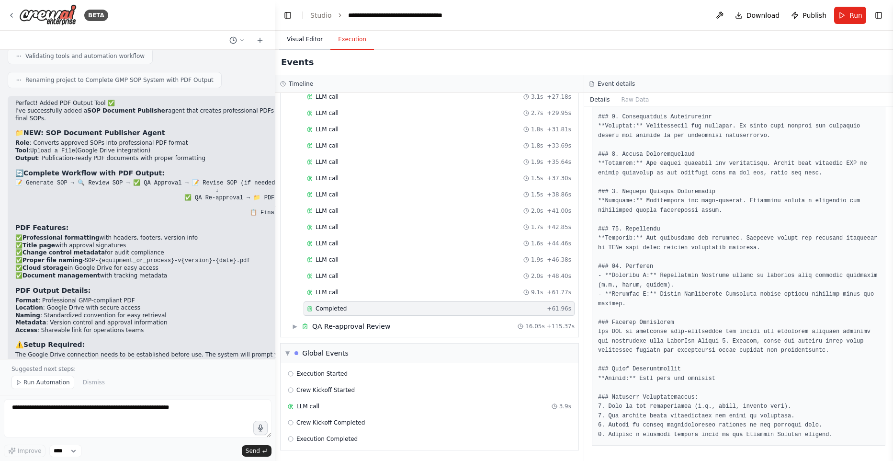
click at [299, 36] on button "Visual Editor" at bounding box center [304, 40] width 51 height 20
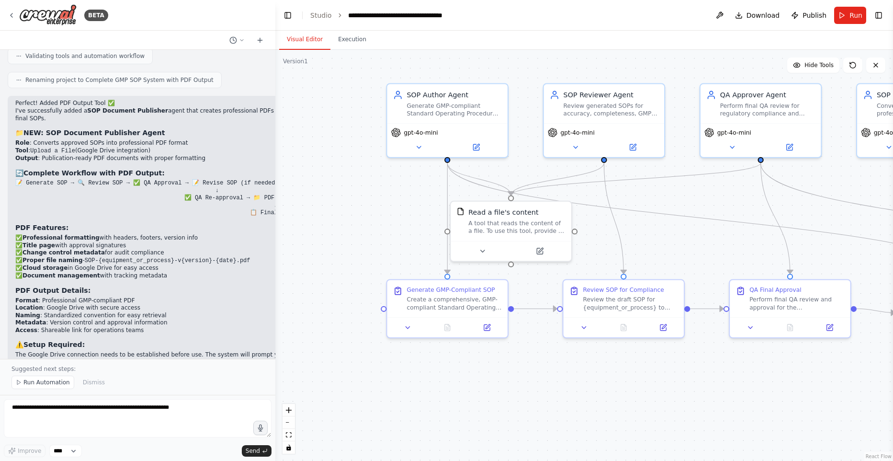
drag, startPoint x: 501, startPoint y: 446, endPoint x: 713, endPoint y: 456, distance: 212.4
click at [717, 460] on html "BETA Hello! I'm the CrewAI assistant. What kind of automation do you want to bu…" at bounding box center [446, 230] width 893 height 461
click at [845, 13] on button "Run" at bounding box center [850, 15] width 32 height 17
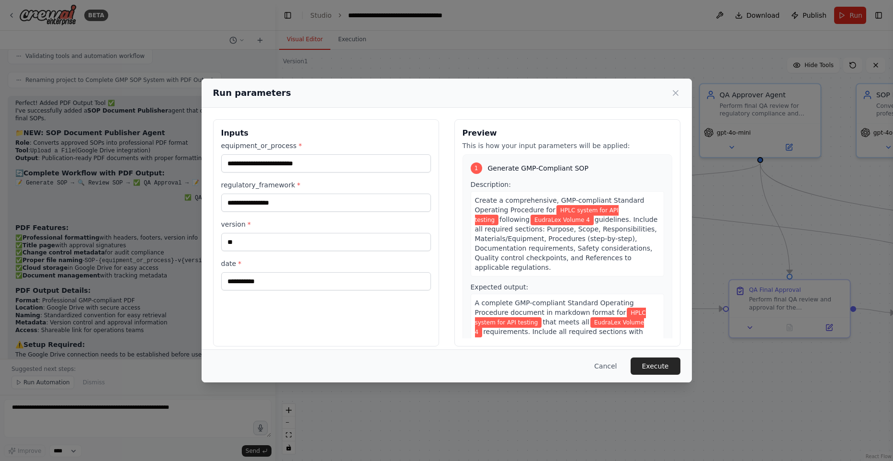
click at [651, 358] on button "Execute" at bounding box center [656, 365] width 50 height 17
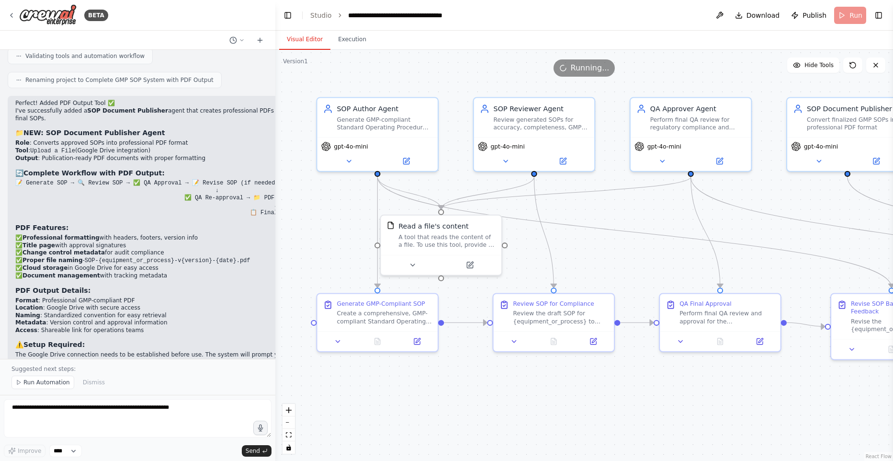
drag, startPoint x: 562, startPoint y: 384, endPoint x: 496, endPoint y: 396, distance: 67.6
click at [496, 397] on div ".deletable-edge-delete-btn { width: 20px; height: 20px; border: 0px solid #ffff…" at bounding box center [584, 255] width 618 height 411
click at [384, 345] on div at bounding box center [377, 339] width 121 height 20
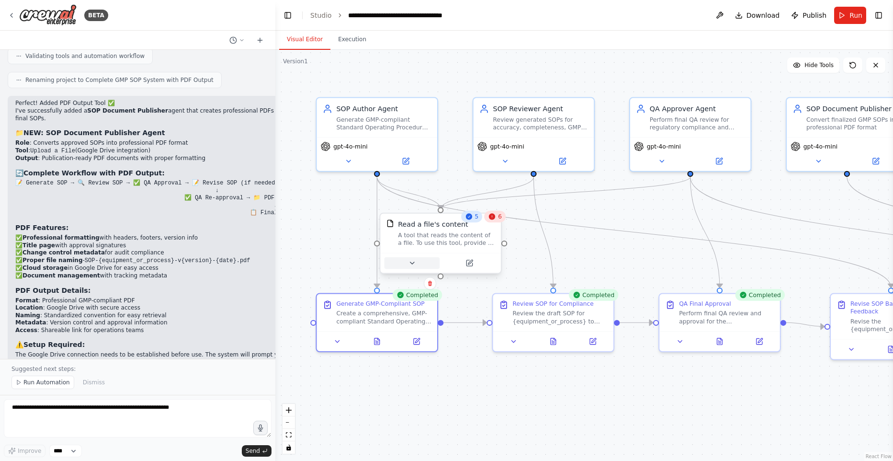
click at [418, 264] on button at bounding box center [413, 263] width 56 height 12
click at [411, 267] on button at bounding box center [417, 263] width 56 height 12
click at [418, 264] on icon at bounding box center [417, 263] width 8 height 8
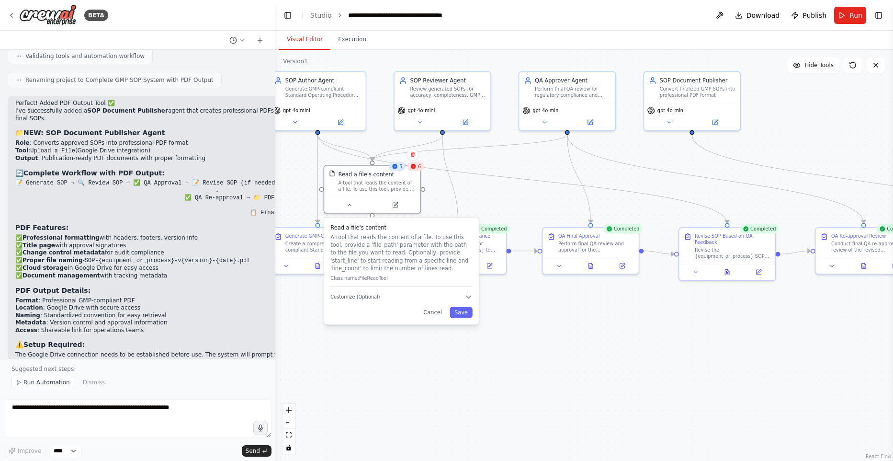
drag, startPoint x: 626, startPoint y: 362, endPoint x: 553, endPoint y: 307, distance: 91.4
click at [553, 307] on div ".deletable-edge-delete-btn { width: 20px; height: 20px; border: 0px solid #ffff…" at bounding box center [584, 255] width 618 height 411
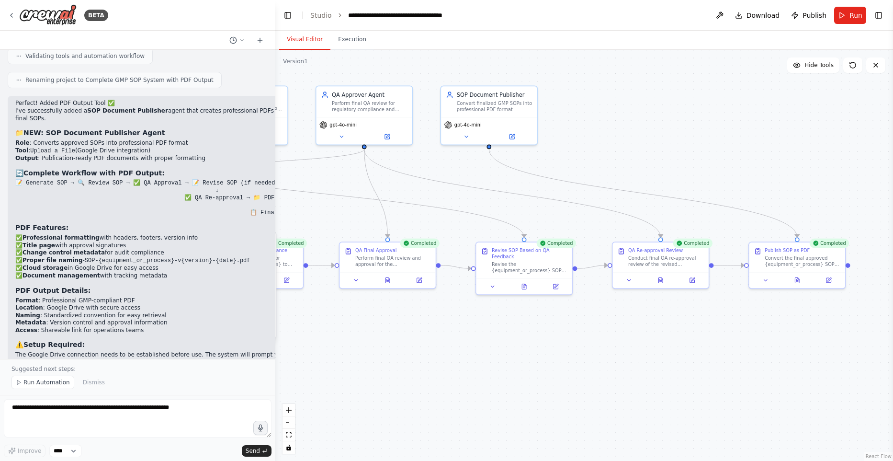
drag, startPoint x: 612, startPoint y: 320, endPoint x: 522, endPoint y: 318, distance: 90.1
click at [522, 318] on div ".deletable-edge-delete-btn { width: 20px; height: 20px; border: 0px solid #ffff…" at bounding box center [584, 255] width 618 height 411
click at [625, 280] on button at bounding box center [629, 279] width 27 height 10
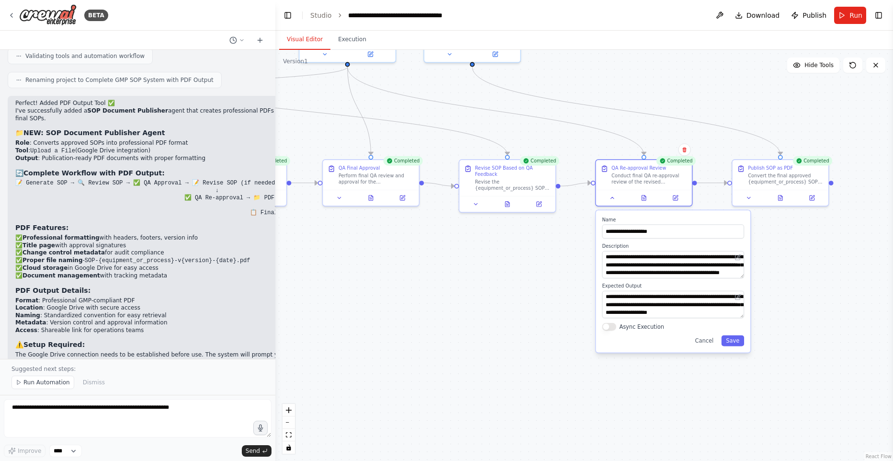
drag, startPoint x: 575, startPoint y: 301, endPoint x: 548, endPoint y: 248, distance: 59.3
click at [548, 248] on div ".deletable-edge-delete-btn { width: 20px; height: 20px; border: 0px solid #ffff…" at bounding box center [584, 255] width 618 height 411
click at [528, 267] on div ".deletable-edge-delete-btn { width: 20px; height: 20px; border: 0px solid #ffff…" at bounding box center [584, 255] width 618 height 411
click at [646, 199] on icon at bounding box center [644, 196] width 6 height 6
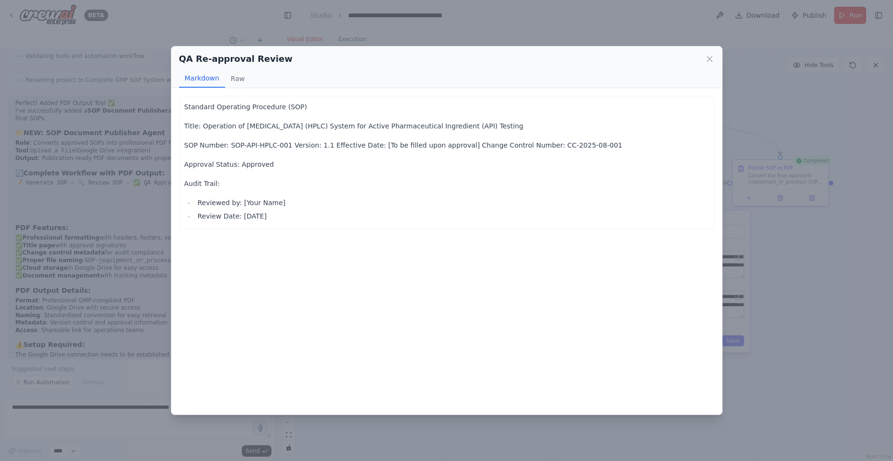
click at [837, 224] on div "QA Re-approval Review Markdown Raw Standard Operating Procedure (SOP) Title: Op…" at bounding box center [446, 230] width 893 height 461
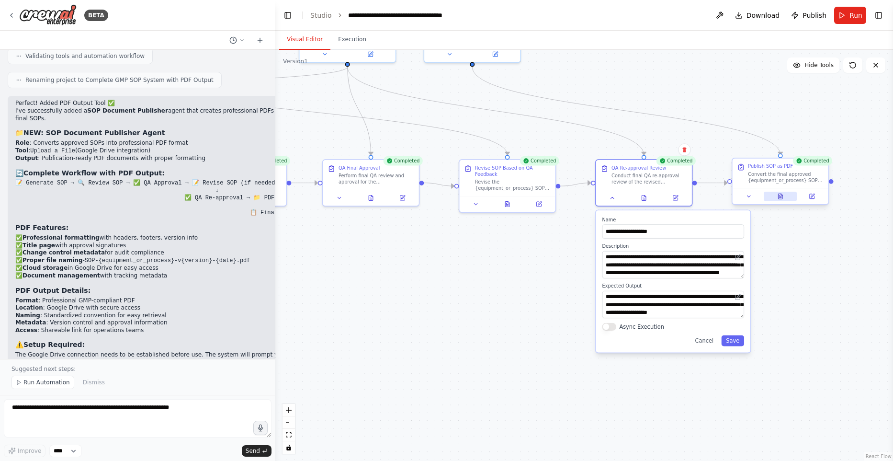
click at [785, 196] on button at bounding box center [780, 197] width 33 height 10
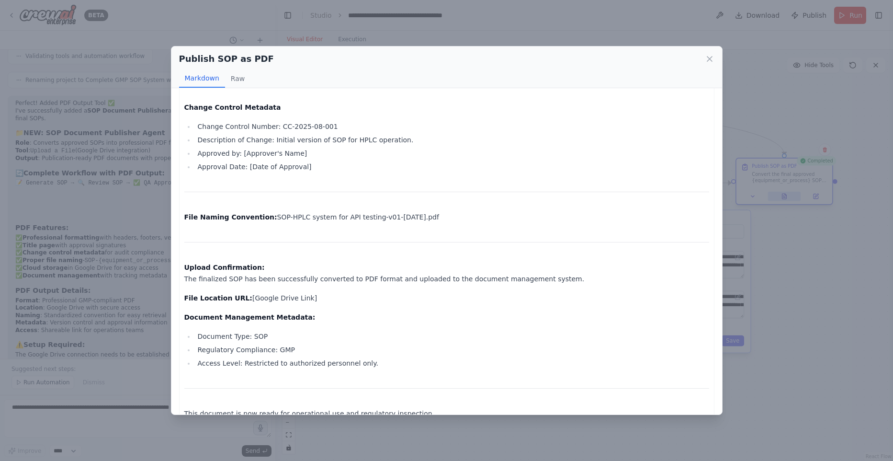
scroll to position [986, 0]
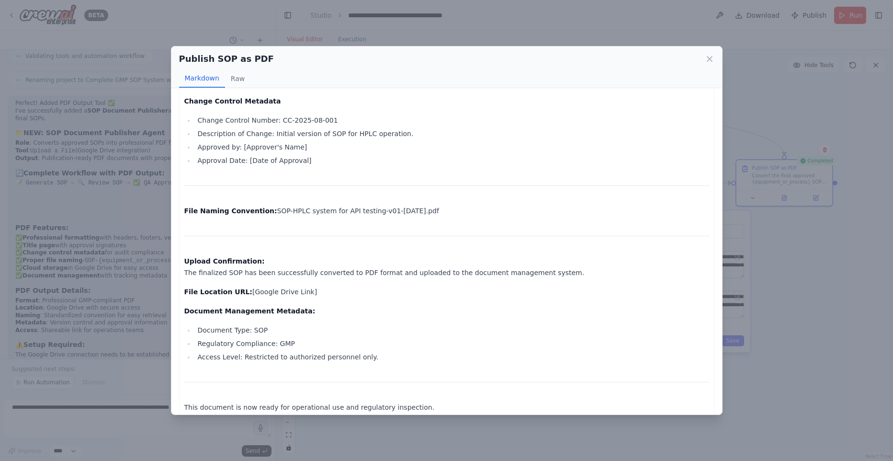
click at [804, 237] on div "Publish SOP as PDF Markdown Raw Standard Operating Procedure (SOP) Title: Opera…" at bounding box center [446, 230] width 893 height 461
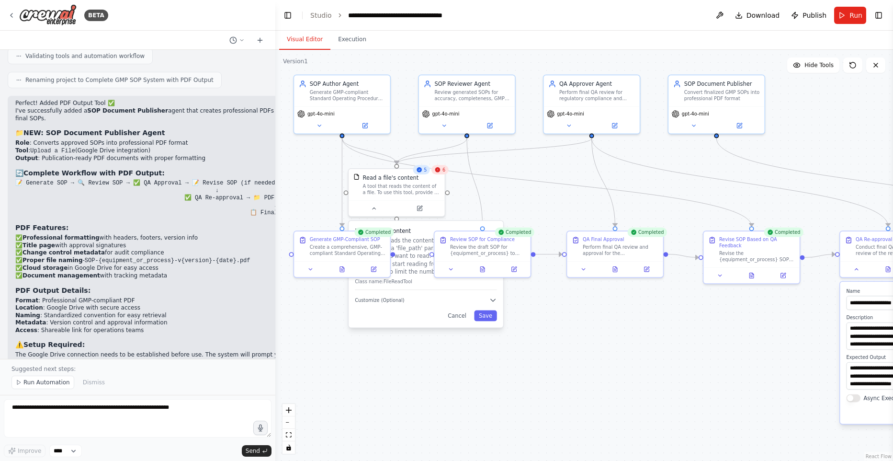
drag, startPoint x: 398, startPoint y: 282, endPoint x: 613, endPoint y: 339, distance: 223.1
click at [613, 339] on div ".deletable-edge-delete-btn { width: 20px; height: 20px; border: 0px solid #ffff…" at bounding box center [584, 255] width 618 height 411
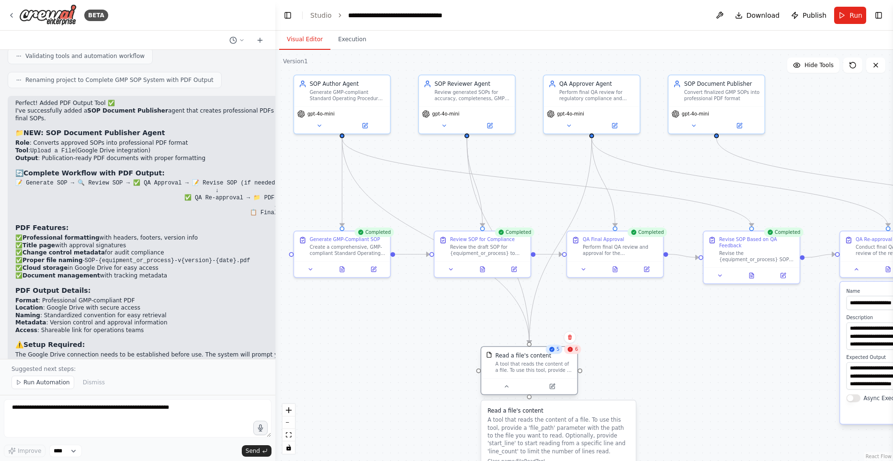
drag, startPoint x: 408, startPoint y: 196, endPoint x: 533, endPoint y: 371, distance: 214.9
click at [533, 371] on div "A tool that reads the content of a file. To use this tool, provide a 'file_path…" at bounding box center [533, 367] width 77 height 12
click at [733, 376] on div ".deletable-edge-delete-btn { width: 20px; height: 20px; border: 0px solid #ffff…" at bounding box center [584, 255] width 618 height 411
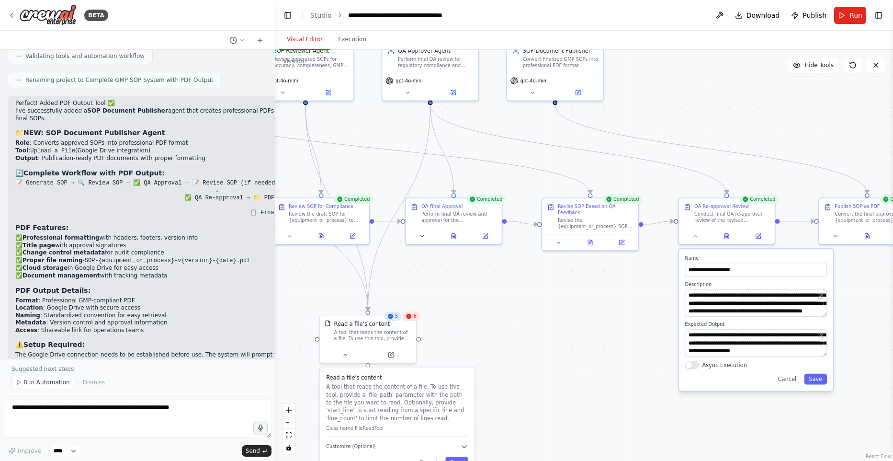
drag, startPoint x: 654, startPoint y: 336, endPoint x: 511, endPoint y: 306, distance: 146.4
click at [511, 306] on div ".deletable-edge-delete-btn { width: 20px; height: 20px; border: 0px solid #ffff…" at bounding box center [584, 255] width 618 height 411
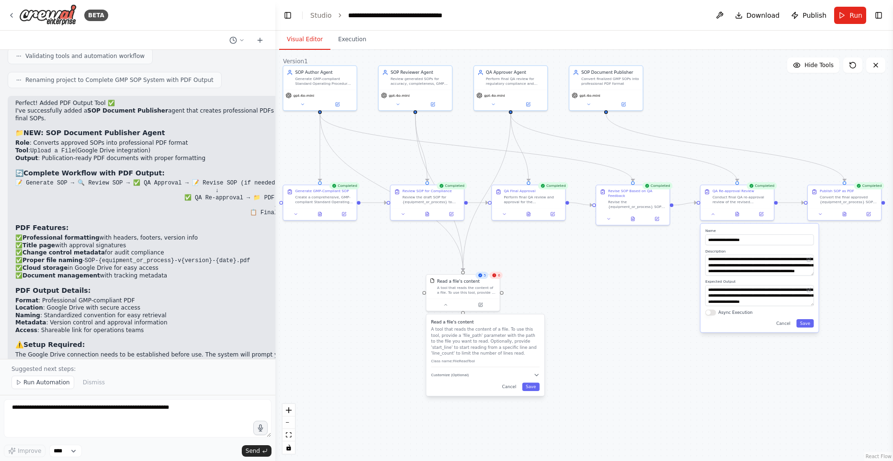
drag, startPoint x: 583, startPoint y: 316, endPoint x: 641, endPoint y: 290, distance: 63.5
click at [641, 290] on div ".deletable-edge-delete-btn { width: 20px; height: 20px; border: 0px solid #ffff…" at bounding box center [584, 255] width 618 height 411
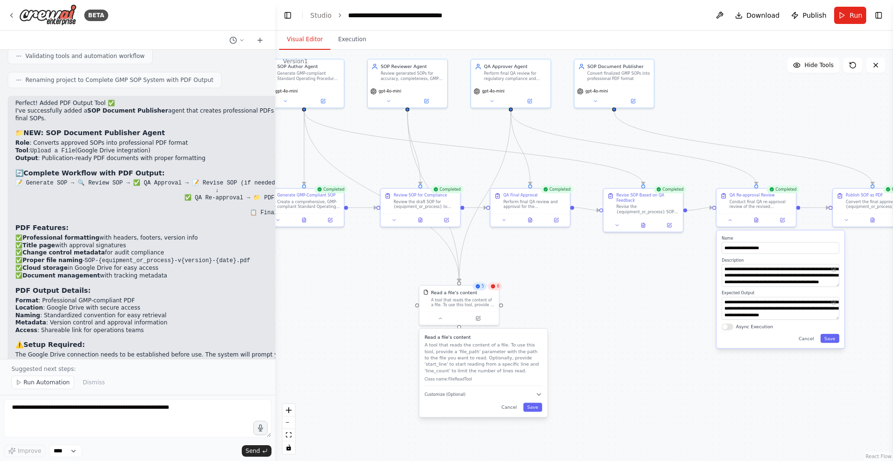
click at [652, 317] on div ".deletable-edge-delete-btn { width: 20px; height: 20px; border: 0px solid #ffff…" at bounding box center [584, 255] width 618 height 411
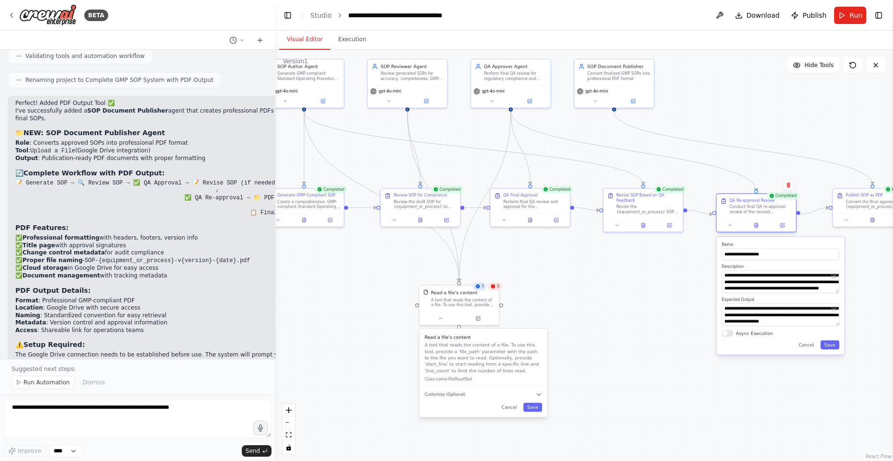
drag, startPoint x: 755, startPoint y: 203, endPoint x: 756, endPoint y: 208, distance: 5.8
click at [756, 208] on div "Conduct final QA re-approval review of the revised {equipment_or_process} SOP. …" at bounding box center [761, 209] width 63 height 11
click at [644, 227] on button at bounding box center [643, 224] width 27 height 8
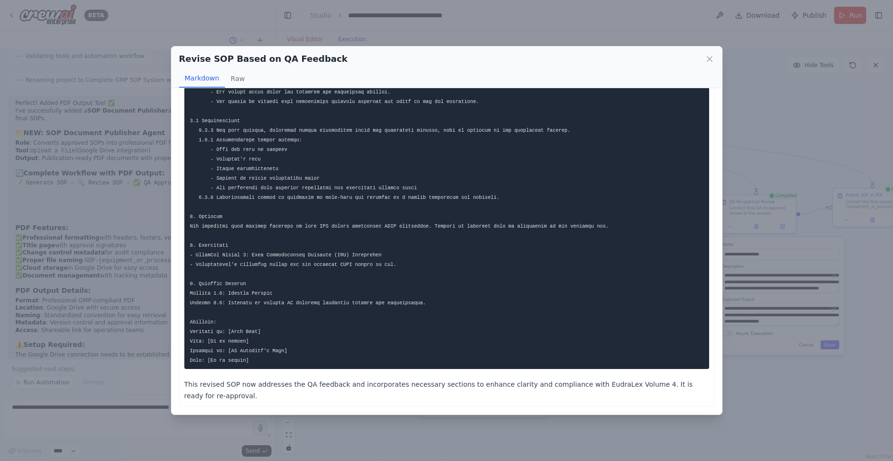
scroll to position [0, 0]
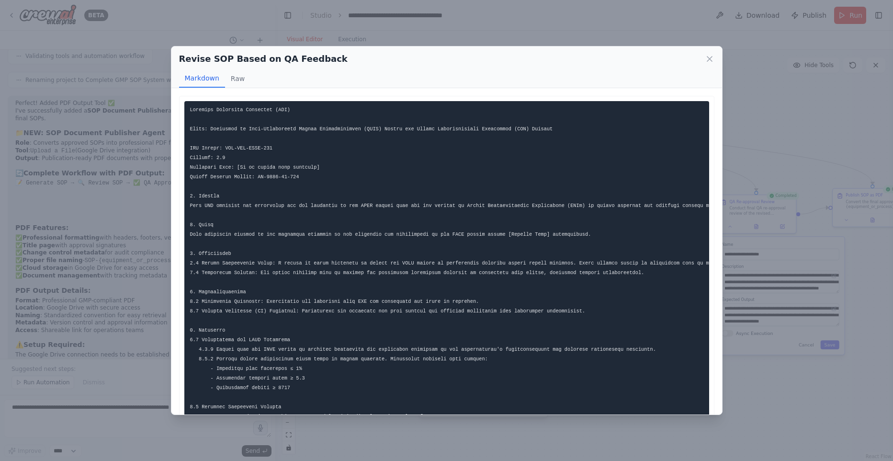
click at [773, 421] on div "Revise SOP Based on QA Feedback Markdown Raw This revised SOP now addresses the…" at bounding box center [446, 230] width 893 height 461
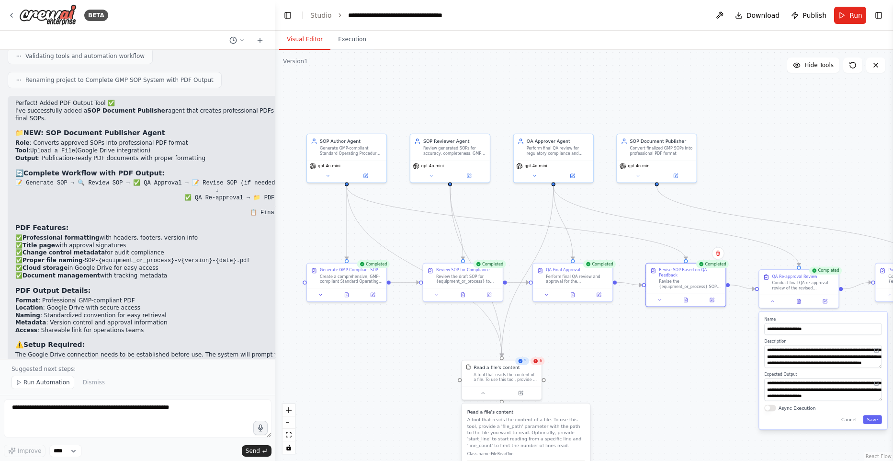
drag, startPoint x: 616, startPoint y: 291, endPoint x: 657, endPoint y: 355, distance: 76.9
click at [657, 355] on div ".deletable-edge-delete-btn { width: 20px; height: 20px; border: 0px solid #ffff…" at bounding box center [584, 255] width 618 height 411
click at [342, 164] on div "gpt-4o-mini" at bounding box center [346, 164] width 74 height 6
click at [324, 176] on button at bounding box center [327, 175] width 36 height 8
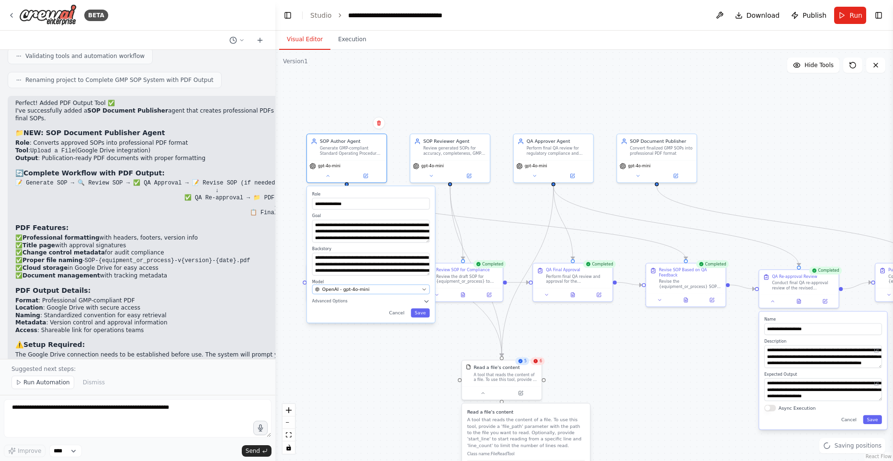
click at [362, 287] on span "OpenAI - gpt-4o-mini" at bounding box center [345, 289] width 47 height 6
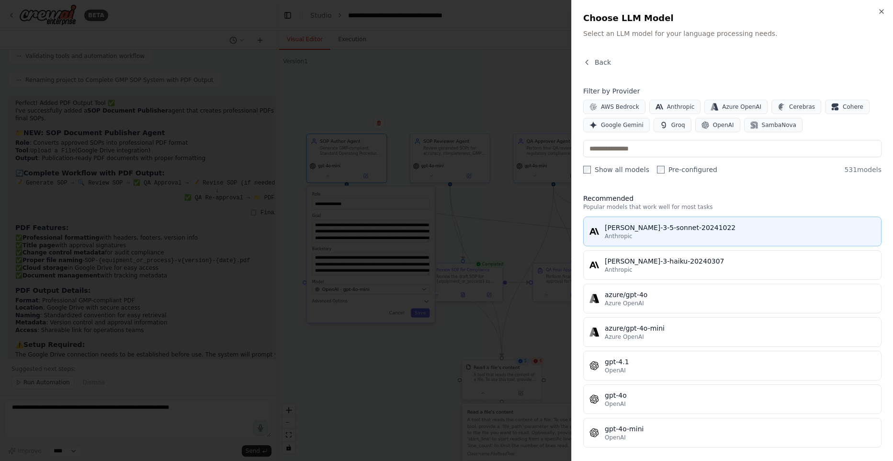
click at [631, 237] on span "Anthropic" at bounding box center [619, 236] width 28 height 8
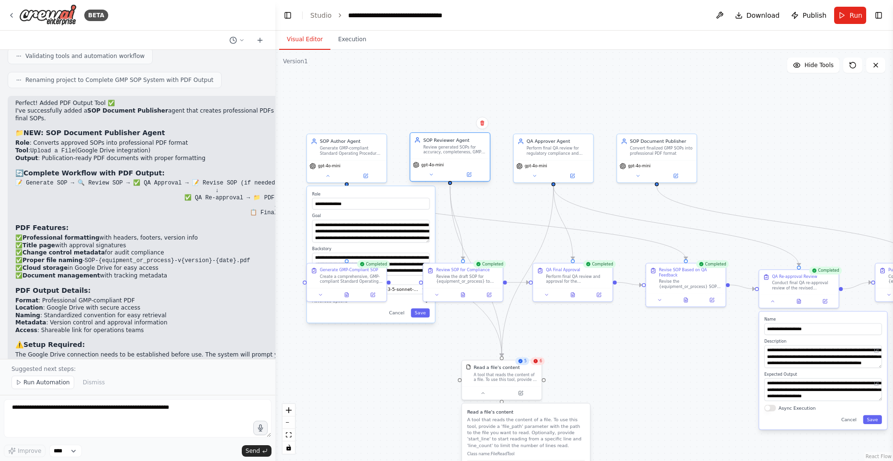
click at [443, 167] on span "gpt-4o-mini" at bounding box center [433, 164] width 23 height 5
click at [437, 169] on div "gpt-4o-mini" at bounding box center [451, 170] width 80 height 23
click at [434, 174] on button at bounding box center [431, 175] width 36 height 8
click at [431, 176] on icon at bounding box center [431, 174] width 5 height 5
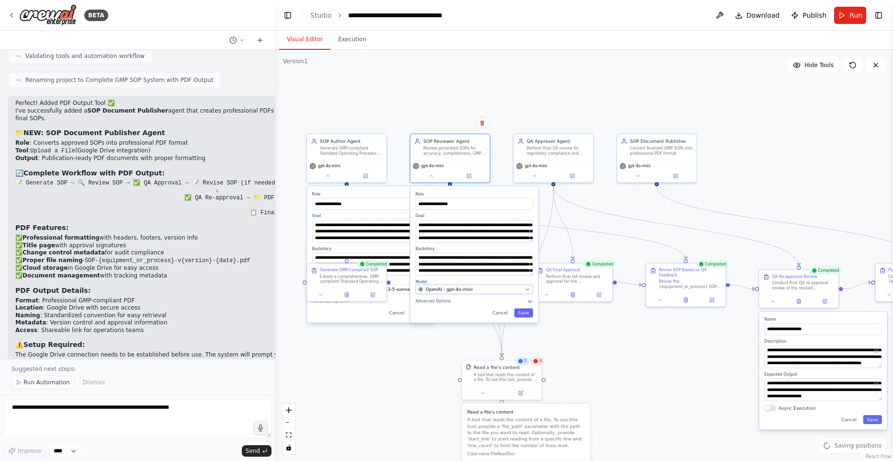
click at [483, 286] on div "OpenAI - gpt-4o-mini" at bounding box center [471, 289] width 104 height 6
click at [488, 288] on div "OpenAI - gpt-4o-mini" at bounding box center [471, 289] width 104 height 6
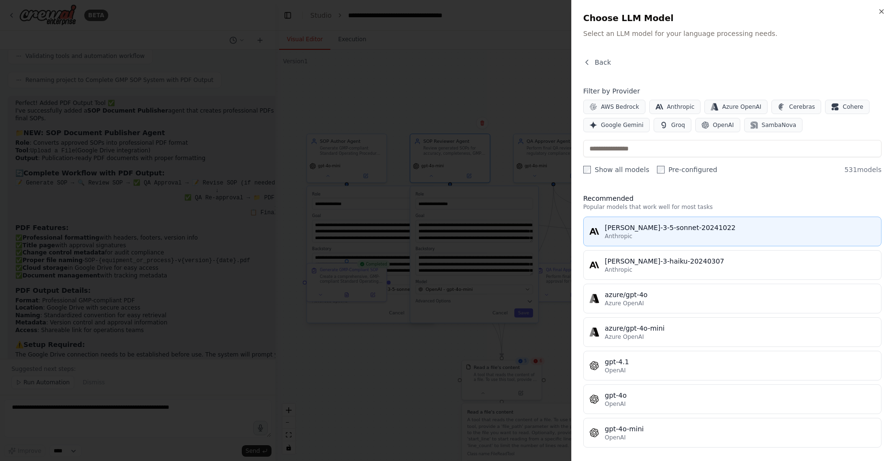
click at [631, 234] on div "Anthropic" at bounding box center [740, 236] width 271 height 8
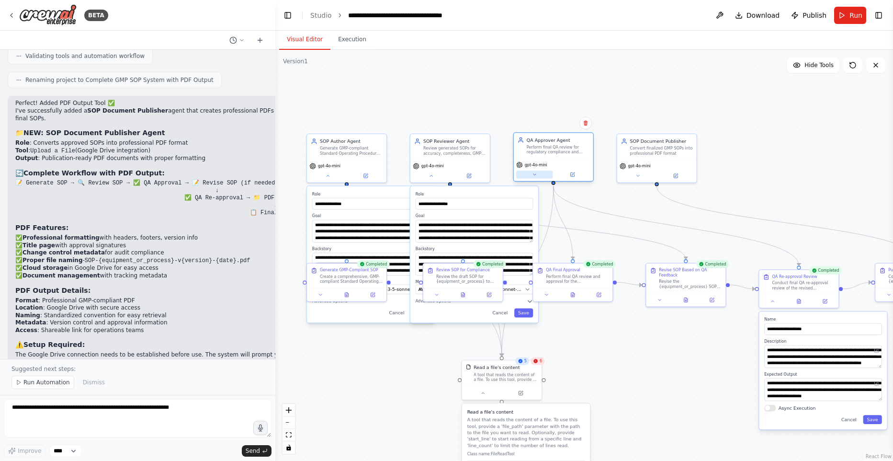
click at [543, 171] on div "gpt-4o-mini" at bounding box center [554, 170] width 80 height 23
click at [536, 177] on icon at bounding box center [534, 174] width 5 height 5
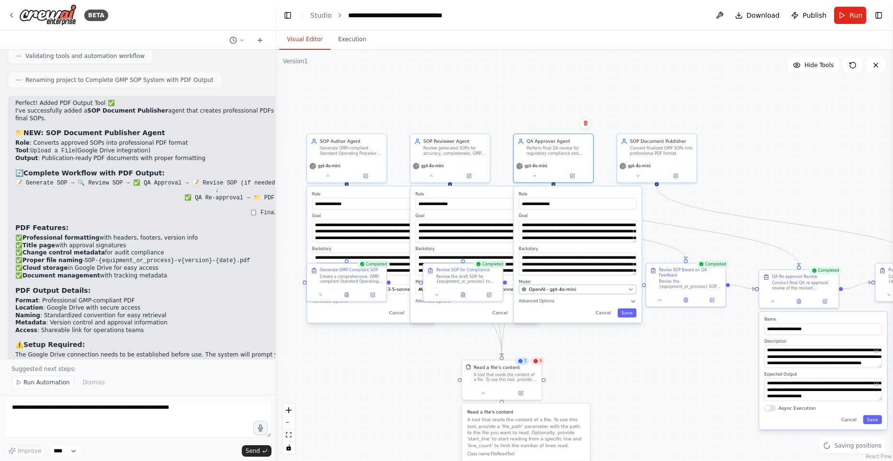
click at [562, 288] on span "OpenAI - gpt-4o-mini" at bounding box center [552, 289] width 47 height 6
click at [633, 176] on button at bounding box center [638, 175] width 36 height 8
click at [636, 176] on icon at bounding box center [638, 174] width 5 height 5
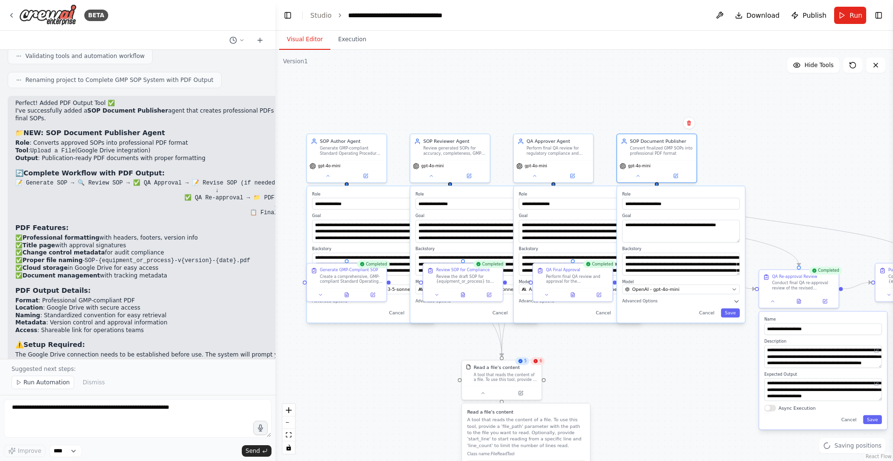
click at [648, 283] on label "Model" at bounding box center [681, 281] width 118 height 5
click at [647, 292] on span "OpenAI - gpt-4o-mini" at bounding box center [655, 289] width 47 height 6
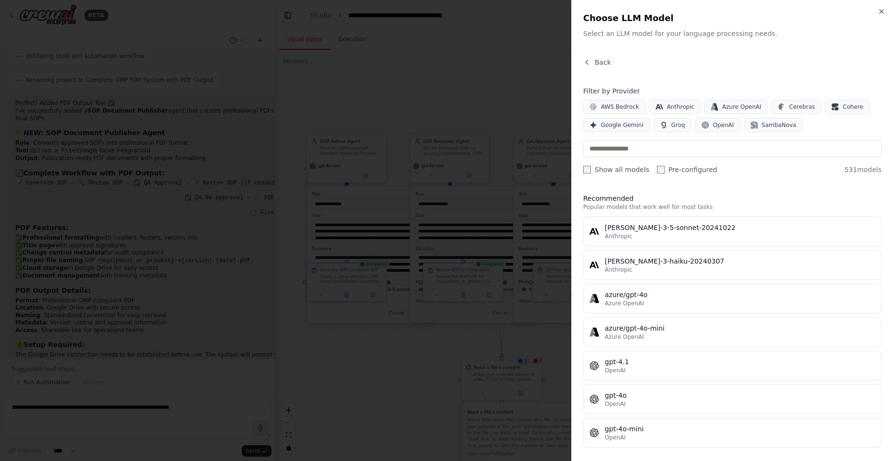
click at [632, 237] on div "Anthropic" at bounding box center [740, 236] width 271 height 8
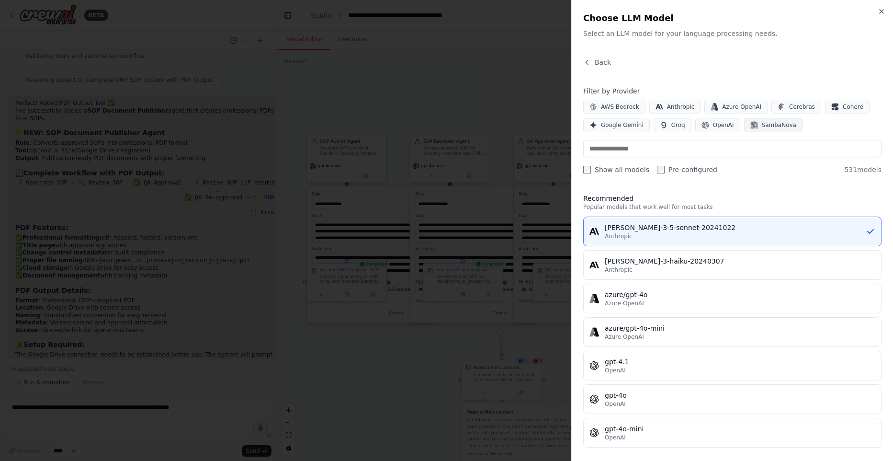
click at [790, 125] on button "SambaNova" at bounding box center [773, 125] width 58 height 14
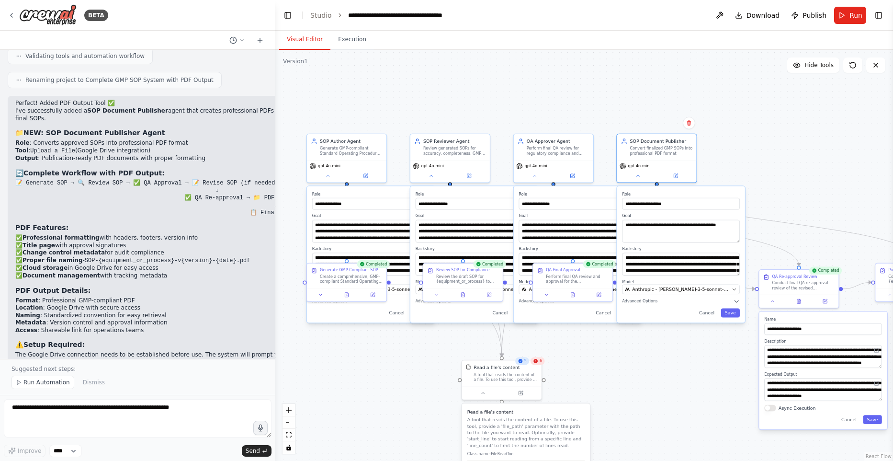
click at [669, 385] on div "**********" at bounding box center [584, 255] width 618 height 411
click at [365, 317] on div "Cancel Save" at bounding box center [371, 312] width 118 height 9
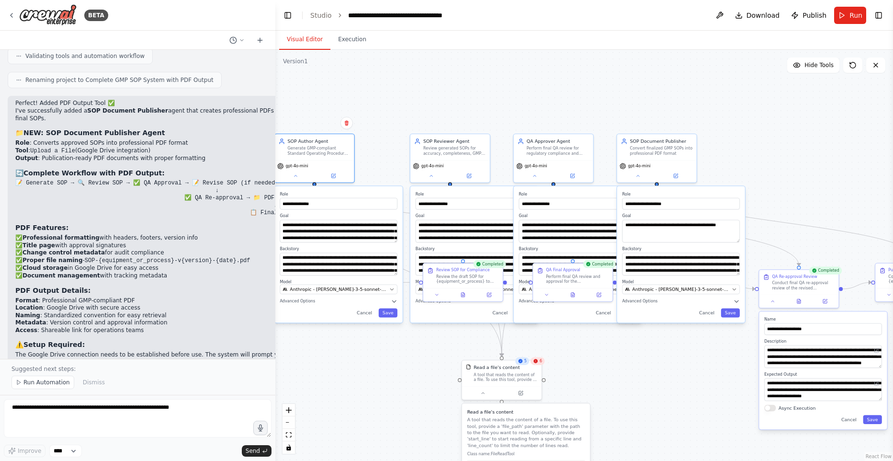
drag, startPoint x: 355, startPoint y: 315, endPoint x: 342, endPoint y: 315, distance: 13.4
click at [342, 315] on div "Cancel Save" at bounding box center [339, 312] width 118 height 9
click at [388, 313] on button "Save" at bounding box center [388, 312] width 19 height 9
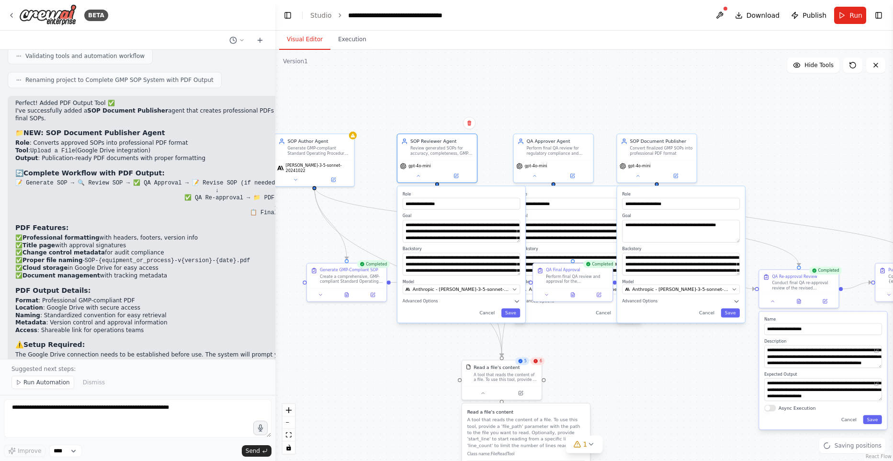
click at [438, 315] on div "Cancel Save" at bounding box center [462, 312] width 118 height 9
click at [510, 313] on button "Save" at bounding box center [511, 312] width 19 height 9
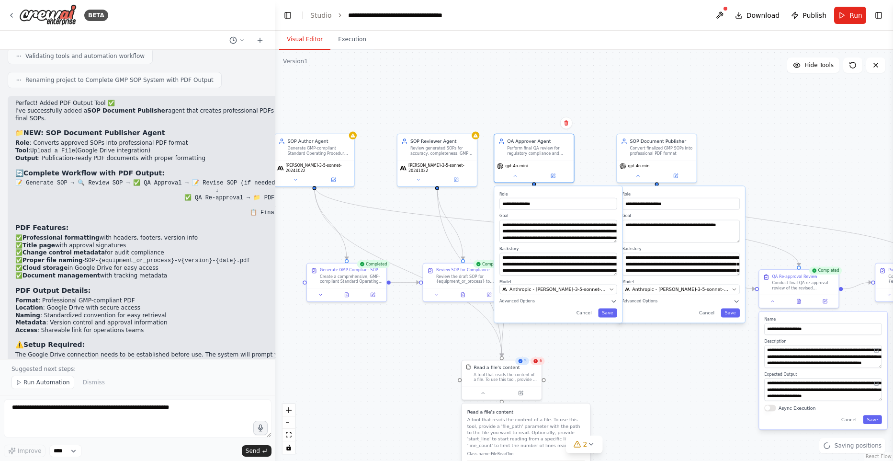
click at [540, 318] on div "**********" at bounding box center [558, 254] width 128 height 137
click at [601, 313] on button "Save" at bounding box center [601, 312] width 19 height 9
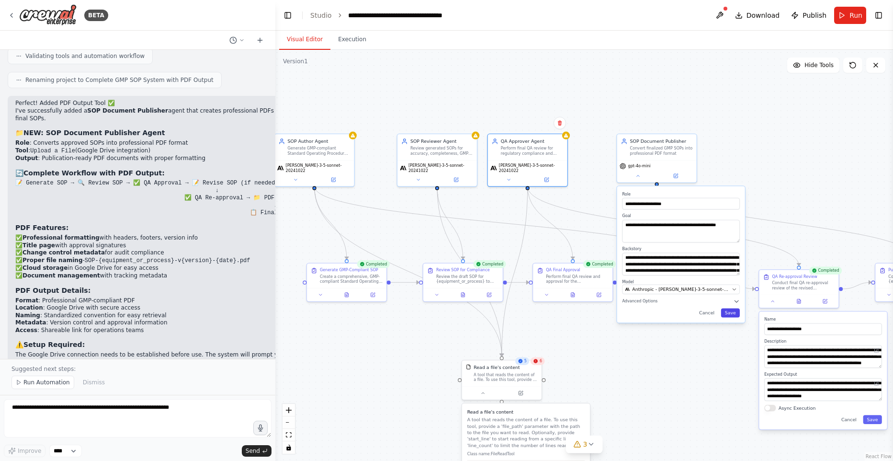
click at [737, 313] on button "Save" at bounding box center [730, 312] width 19 height 9
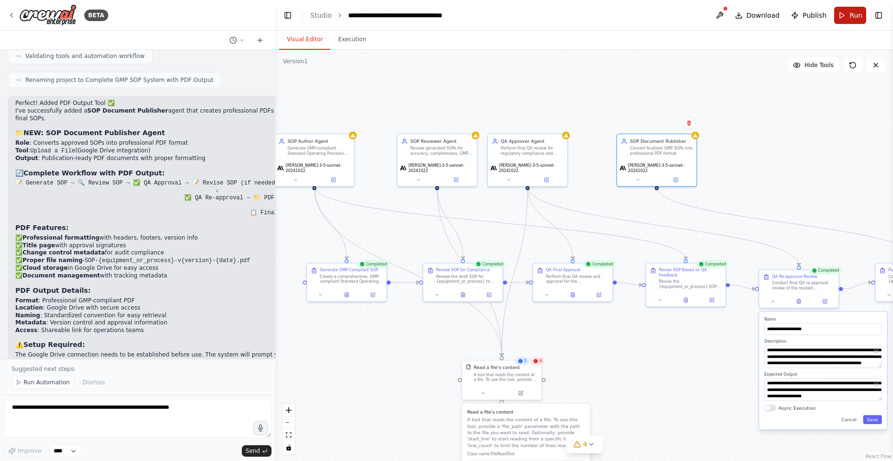
click at [854, 18] on span "Run" at bounding box center [856, 16] width 13 height 10
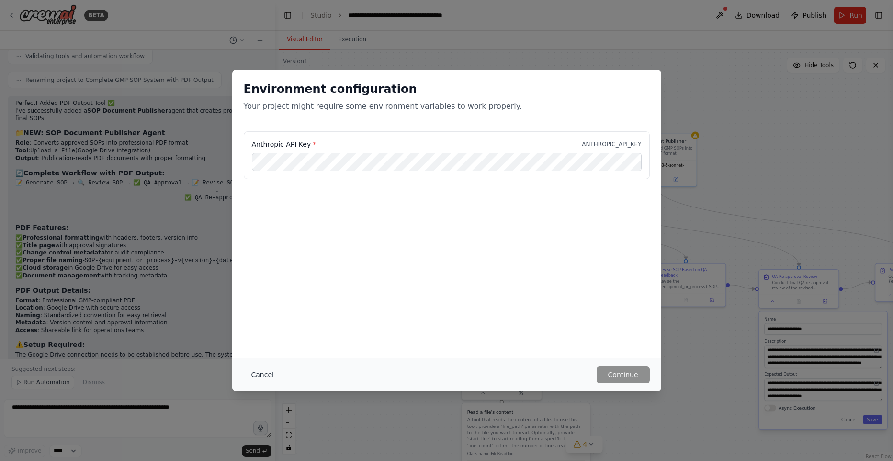
click at [262, 376] on button "Cancel" at bounding box center [263, 374] width 38 height 17
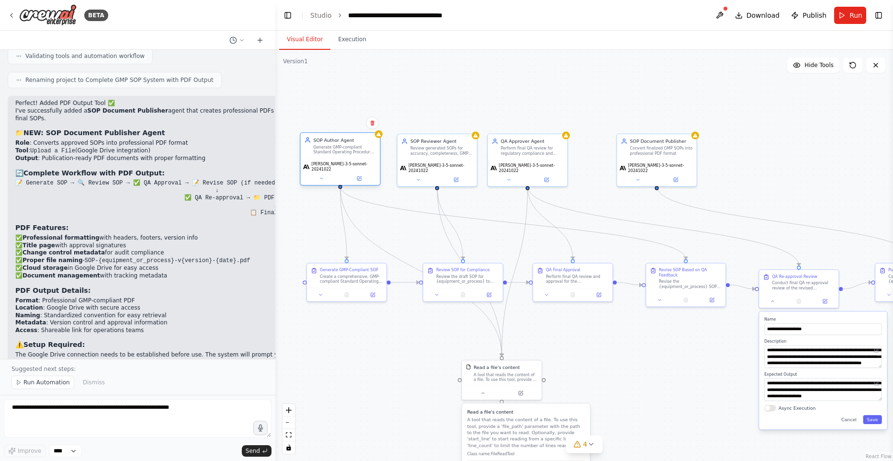
drag, startPoint x: 316, startPoint y: 159, endPoint x: 340, endPoint y: 160, distance: 24.0
click at [340, 160] on div "SOP Author Agent Generate GMP-compliant Standard Operating Procedures for new e…" at bounding box center [340, 158] width 81 height 53
click at [324, 163] on span "claude-3-5-sonnet-20241022" at bounding box center [345, 166] width 66 height 11
click at [319, 176] on icon at bounding box center [321, 178] width 5 height 5
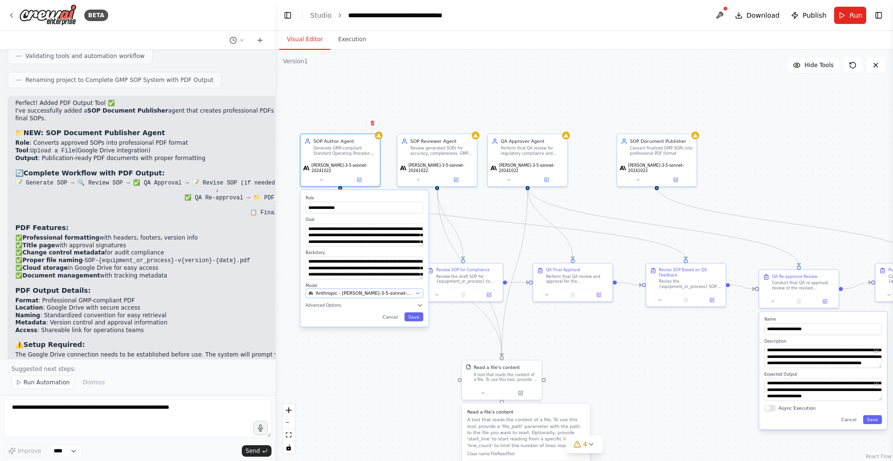
click at [398, 290] on span "Anthropic - claude-3-5-sonnet-20241022" at bounding box center [364, 293] width 97 height 6
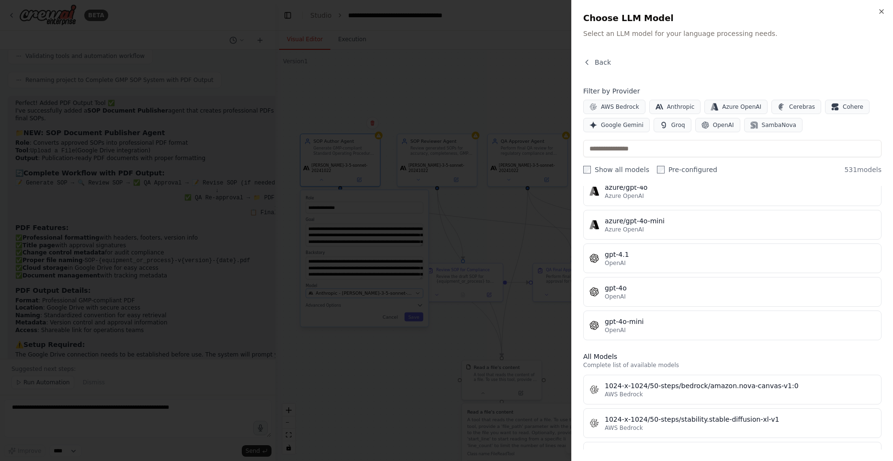
scroll to position [111, 0]
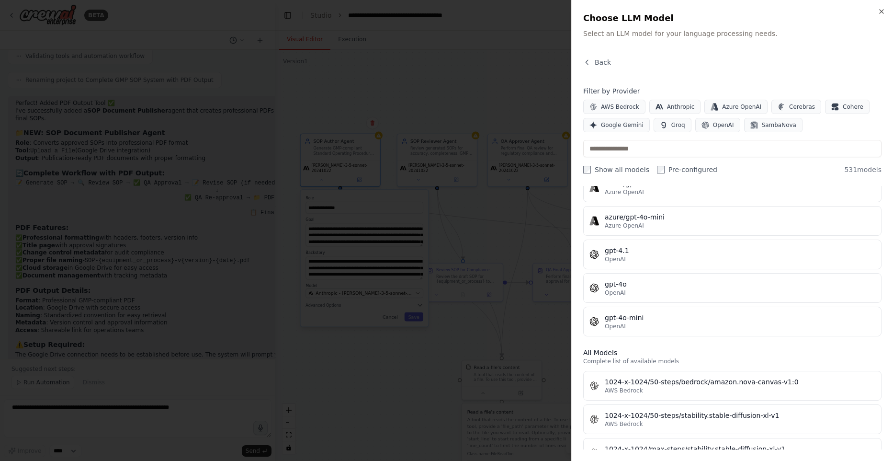
click at [367, 376] on div at bounding box center [446, 230] width 893 height 461
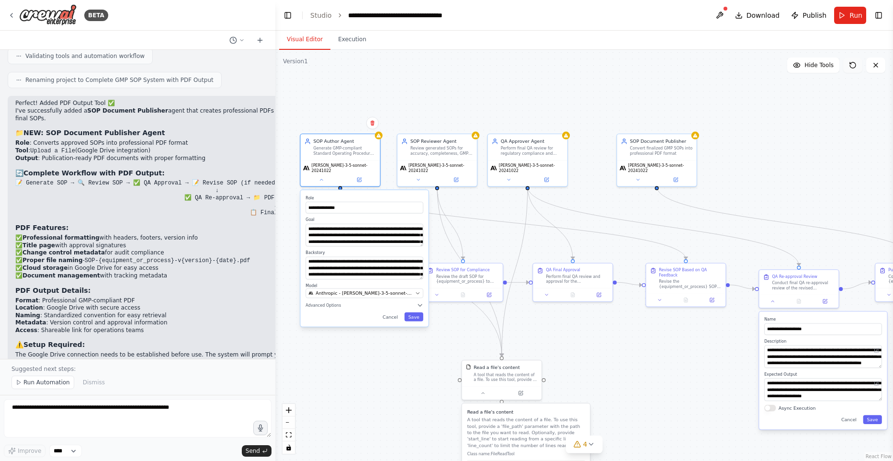
click at [850, 67] on icon at bounding box center [853, 65] width 6 height 6
click at [826, 95] on div "**********" at bounding box center [584, 255] width 618 height 411
click at [728, 13] on button at bounding box center [719, 15] width 15 height 17
click at [723, 15] on div at bounding box center [719, 15] width 15 height 17
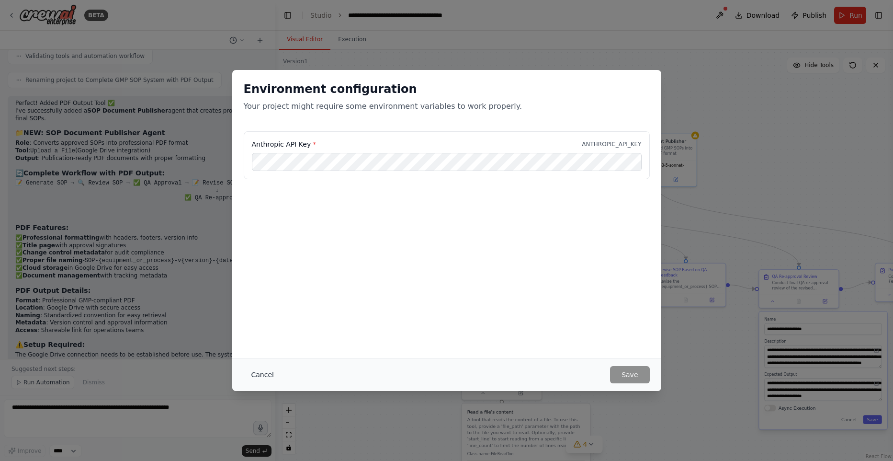
click at [269, 375] on button "Cancel" at bounding box center [263, 374] width 38 height 17
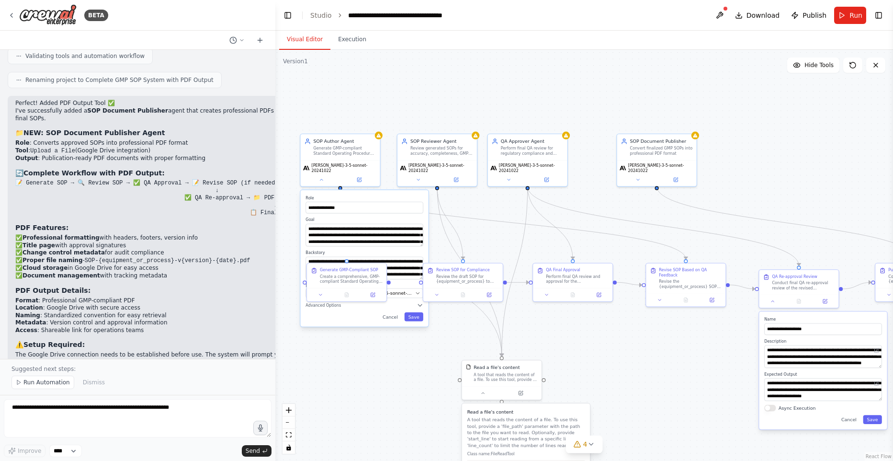
click at [698, 116] on div "**********" at bounding box center [584, 255] width 618 height 411
click at [346, 164] on span "claude-3-5-sonnet-20241022" at bounding box center [345, 166] width 66 height 11
click at [318, 179] on div "claude-3-5-sonnet-20241022" at bounding box center [341, 172] width 80 height 26
click at [321, 176] on icon at bounding box center [321, 178] width 5 height 5
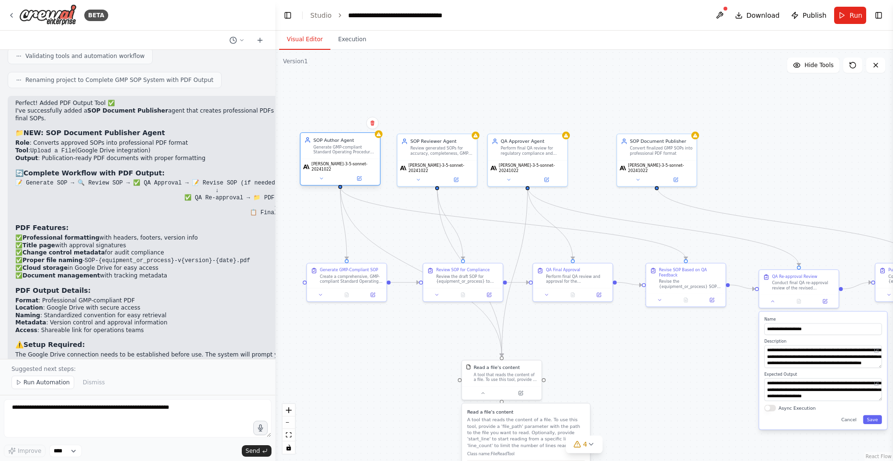
click at [334, 164] on span "claude-3-5-sonnet-20241022" at bounding box center [345, 166] width 66 height 11
click at [324, 171] on div "claude-3-5-sonnet-20241022" at bounding box center [341, 172] width 80 height 26
click at [322, 176] on icon at bounding box center [321, 178] width 5 height 5
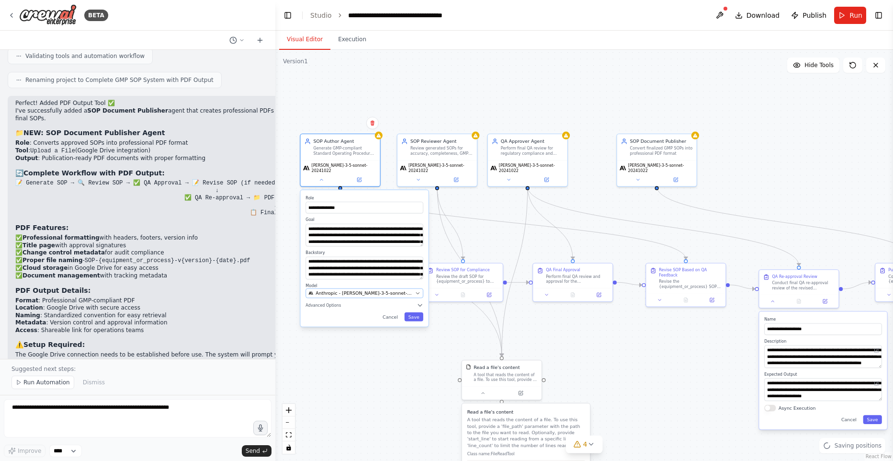
click at [401, 291] on span "Anthropic - claude-3-5-sonnet-20241022" at bounding box center [364, 293] width 97 height 6
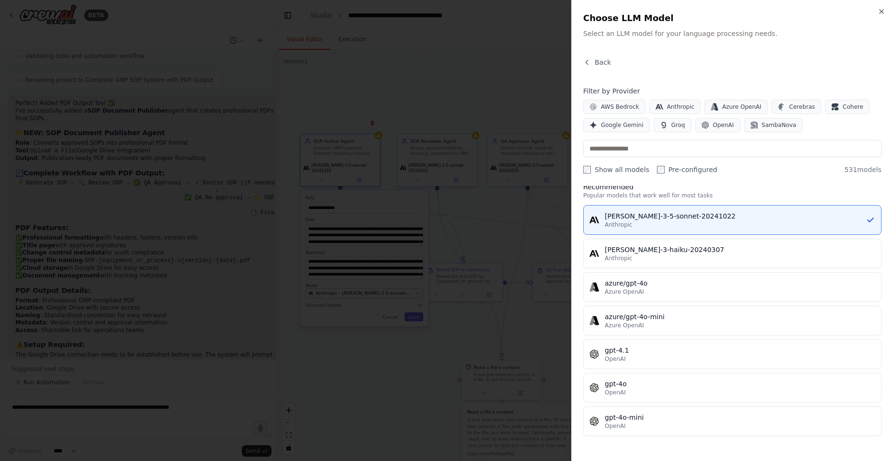
scroll to position [0, 0]
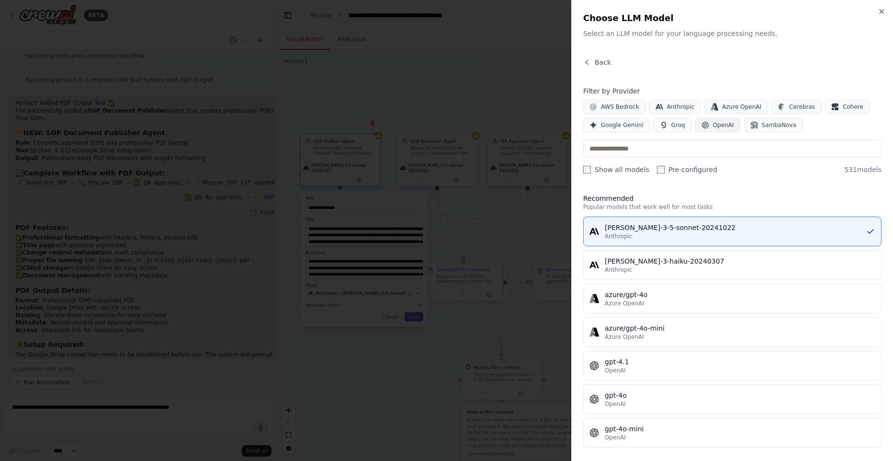
click at [713, 125] on span "OpenAI" at bounding box center [723, 125] width 21 height 8
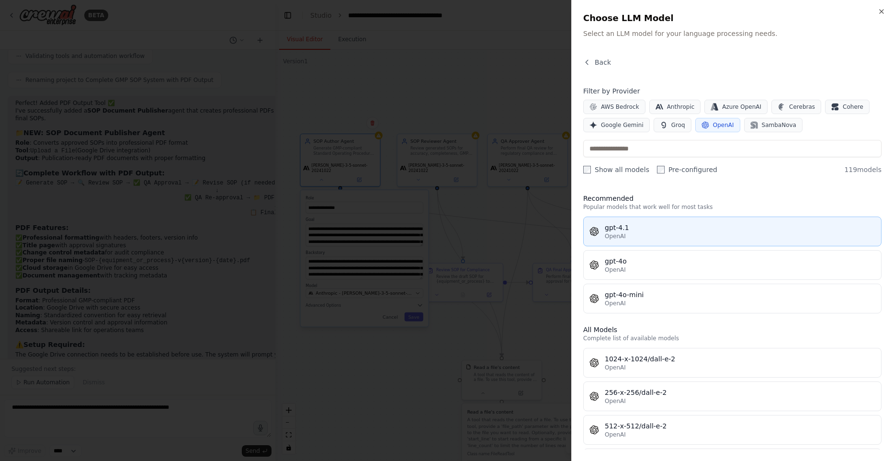
click at [654, 237] on div "OpenAI" at bounding box center [740, 236] width 271 height 8
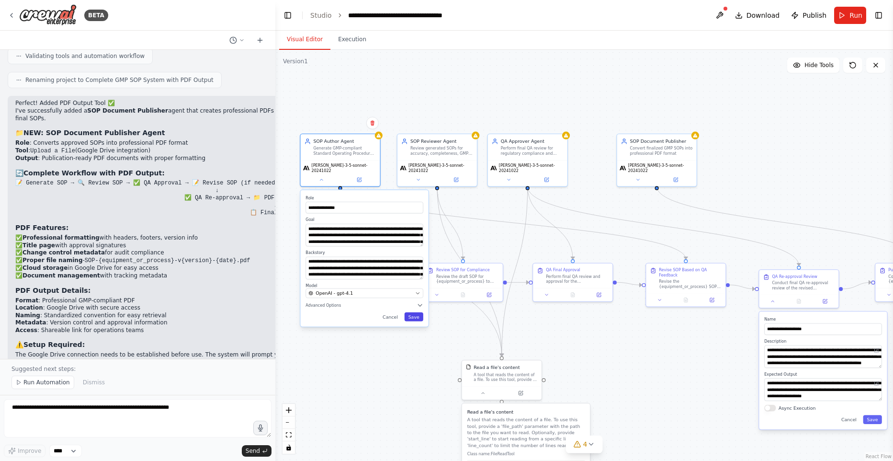
click at [409, 312] on button "Save" at bounding box center [414, 316] width 19 height 9
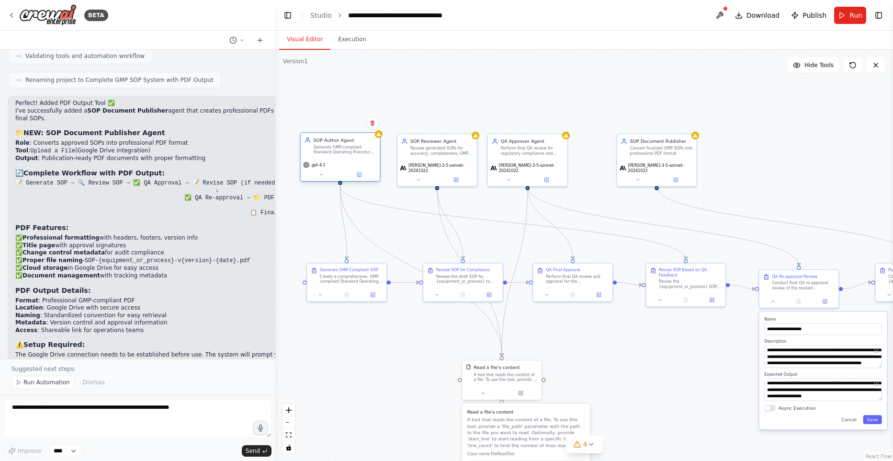
click at [379, 135] on icon at bounding box center [378, 134] width 4 height 4
click at [442, 166] on span "claude-3-5-sonnet-20241022" at bounding box center [442, 166] width 66 height 11
click at [420, 176] on icon at bounding box center [418, 178] width 5 height 5
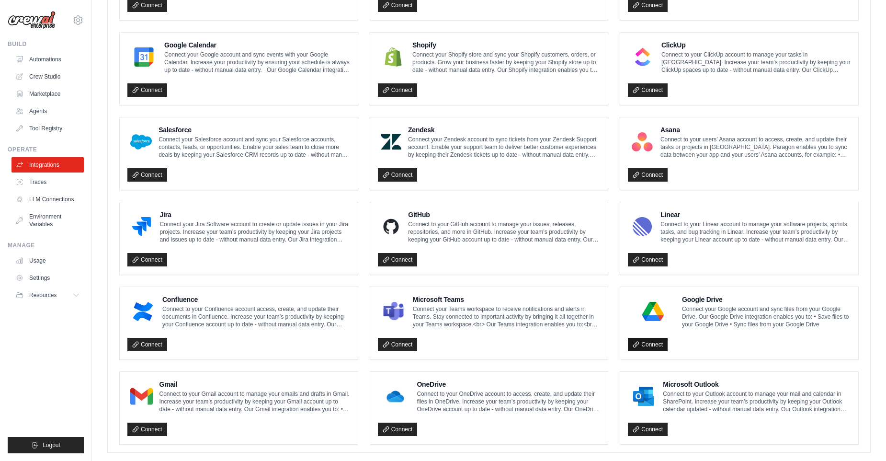
click at [659, 343] on link "Connect" at bounding box center [648, 344] width 40 height 13
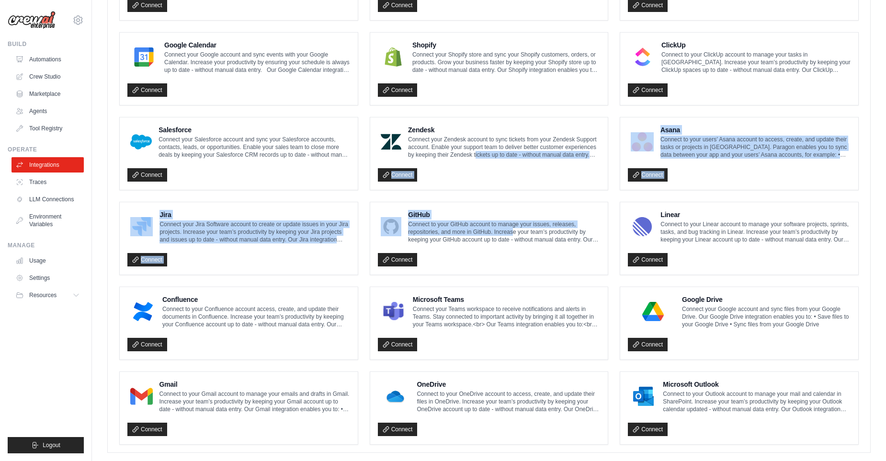
drag, startPoint x: 477, startPoint y: 154, endPoint x: 513, endPoint y: 226, distance: 81.0
click at [513, 226] on ul "Notion Connect to your Notion account to manage your pages and databases in Not…" at bounding box center [489, 154] width 740 height 582
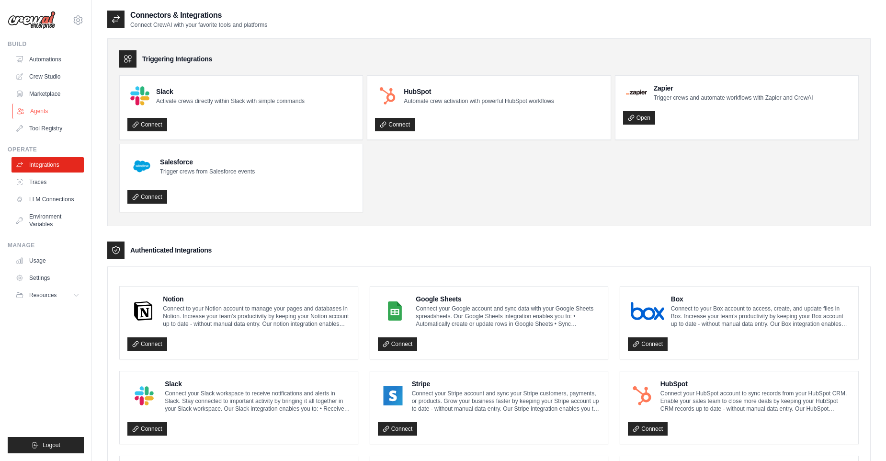
click at [39, 112] on link "Agents" at bounding box center [48, 110] width 72 height 15
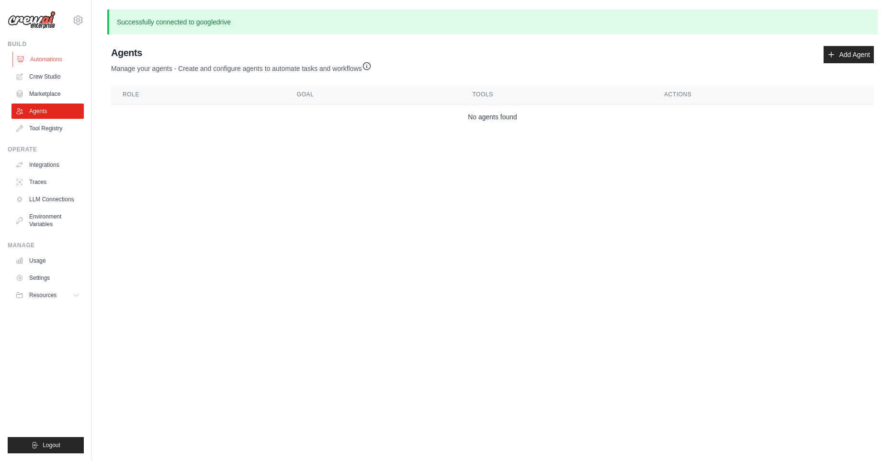
click at [38, 58] on link "Automations" at bounding box center [48, 59] width 72 height 15
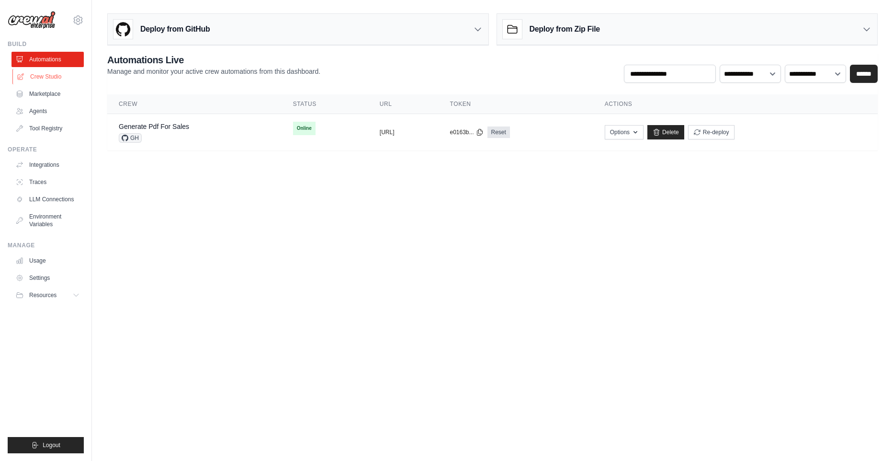
click at [39, 79] on link "Crew Studio" at bounding box center [48, 76] width 72 height 15
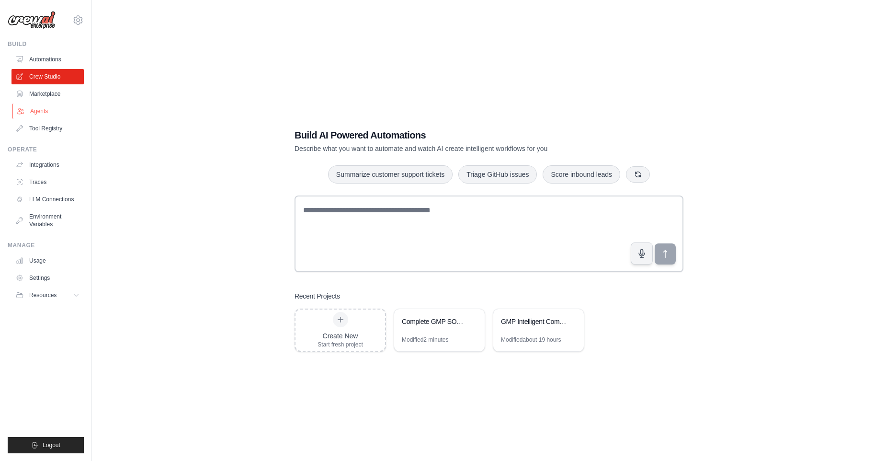
click at [47, 114] on link "Agents" at bounding box center [48, 110] width 72 height 15
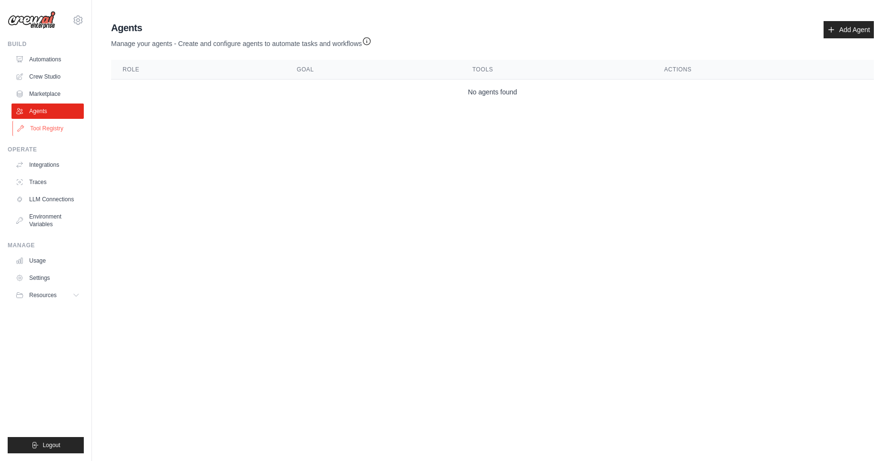
click at [45, 126] on link "Tool Registry" at bounding box center [48, 128] width 72 height 15
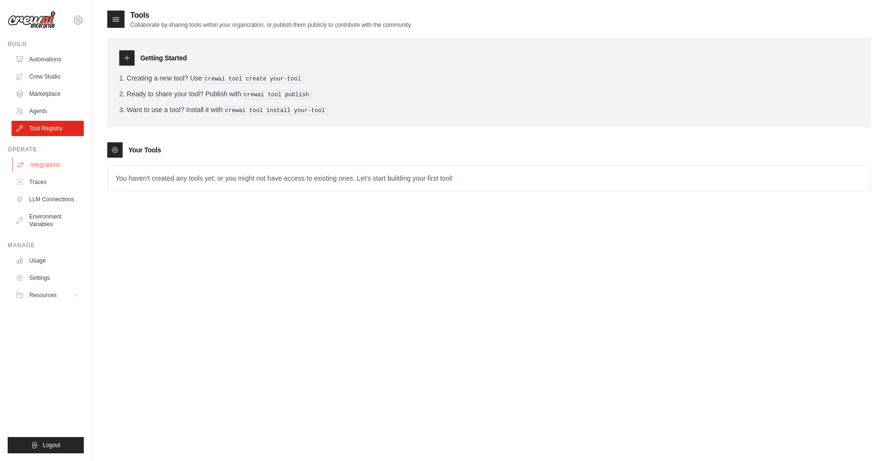
click at [65, 167] on link "Integrations" at bounding box center [48, 164] width 72 height 15
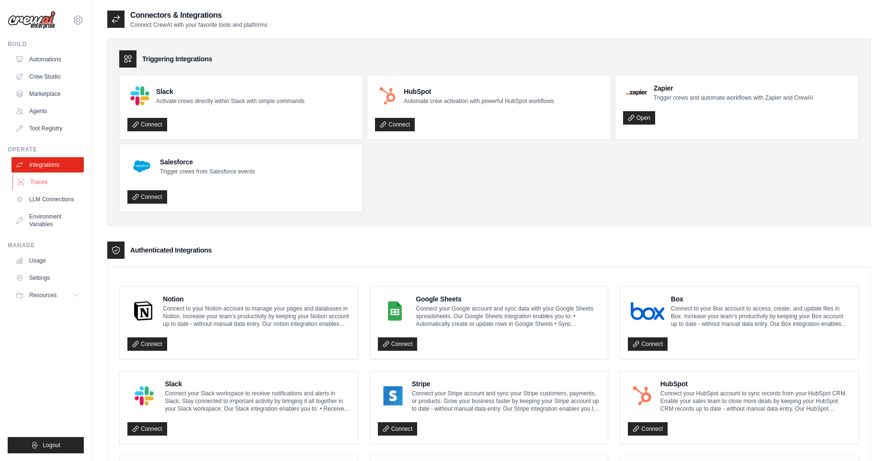
click at [58, 183] on link "Traces" at bounding box center [48, 181] width 72 height 15
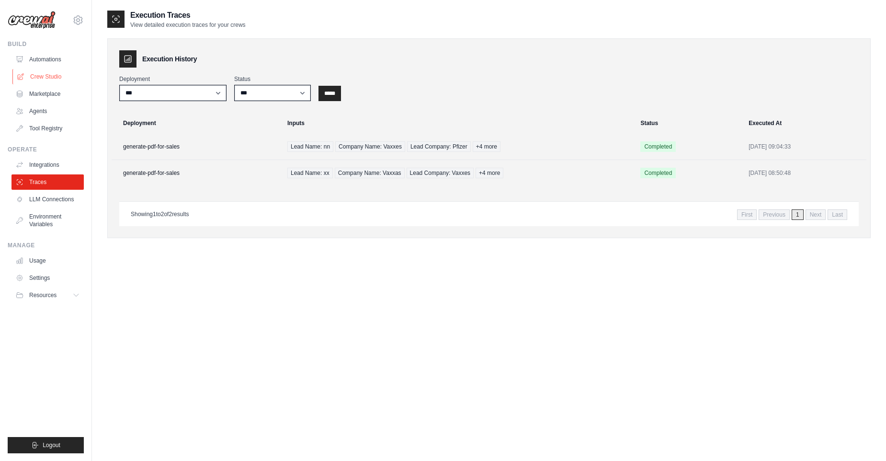
click at [52, 80] on link "Crew Studio" at bounding box center [48, 76] width 72 height 15
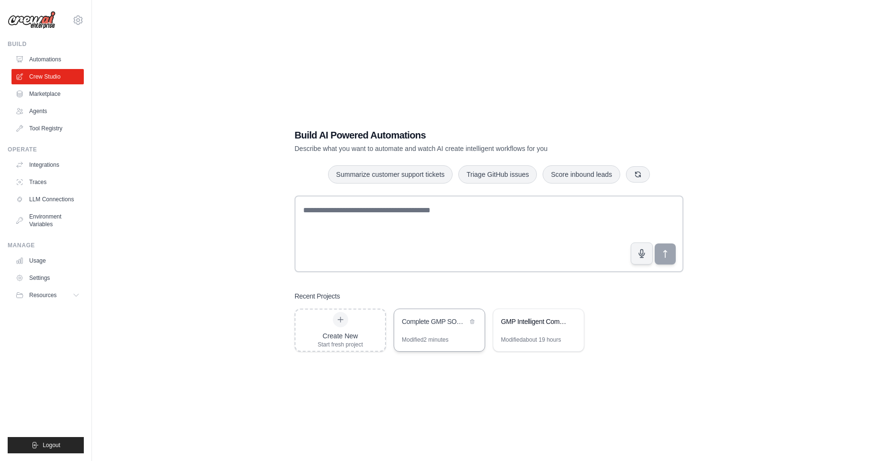
click at [437, 328] on div "Complete GMP SOP System with PDF Output" at bounding box center [435, 322] width 66 height 11
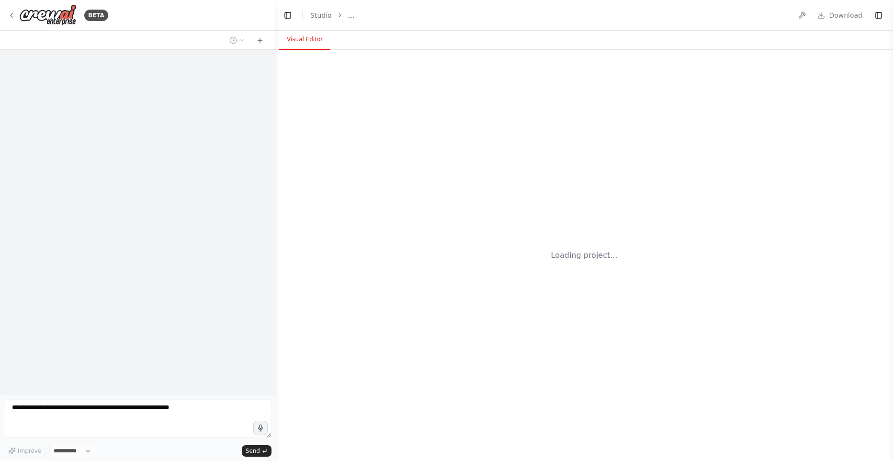
select select "****"
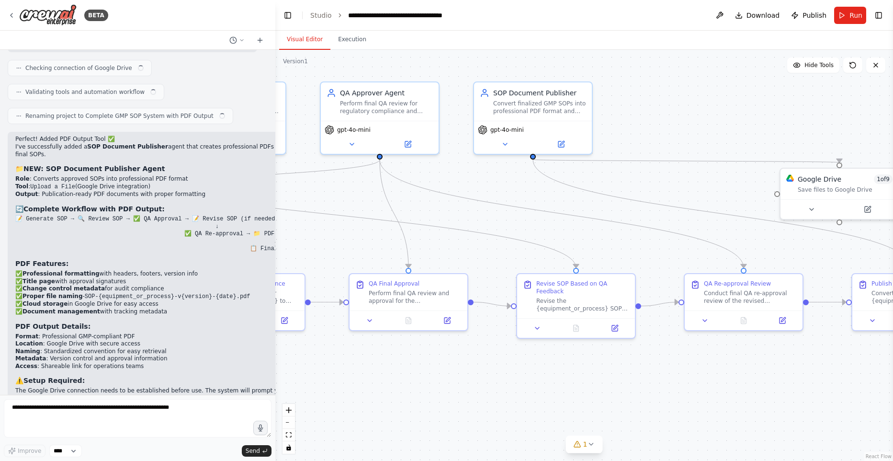
scroll to position [12026, 0]
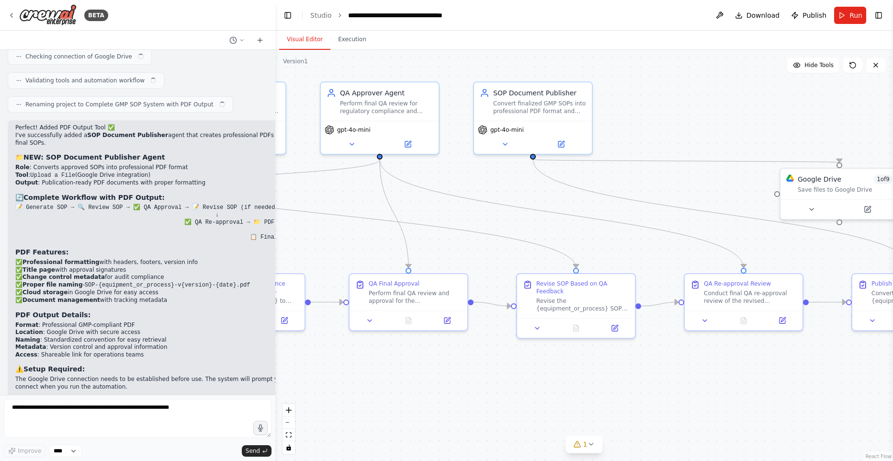
click at [429, 394] on div ".deletable-edge-delete-btn { width: 20px; height: 20px; border: 0px solid #ffff…" at bounding box center [584, 255] width 618 height 411
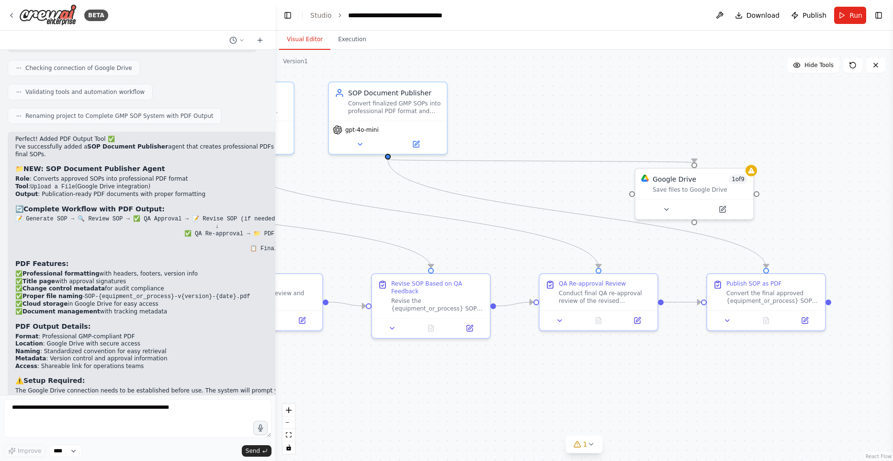
drag, startPoint x: 614, startPoint y: 380, endPoint x: 470, endPoint y: 380, distance: 143.7
click at [470, 380] on div ".deletable-edge-delete-btn { width: 20px; height: 20px; border: 0px solid #ffff…" at bounding box center [584, 255] width 618 height 411
click at [715, 183] on div "Google Drive 1 of 9 Save files to Google Drive" at bounding box center [700, 181] width 95 height 19
click at [747, 157] on icon at bounding box center [746, 157] width 4 height 5
click at [713, 157] on button "Confirm" at bounding box center [719, 156] width 34 height 11
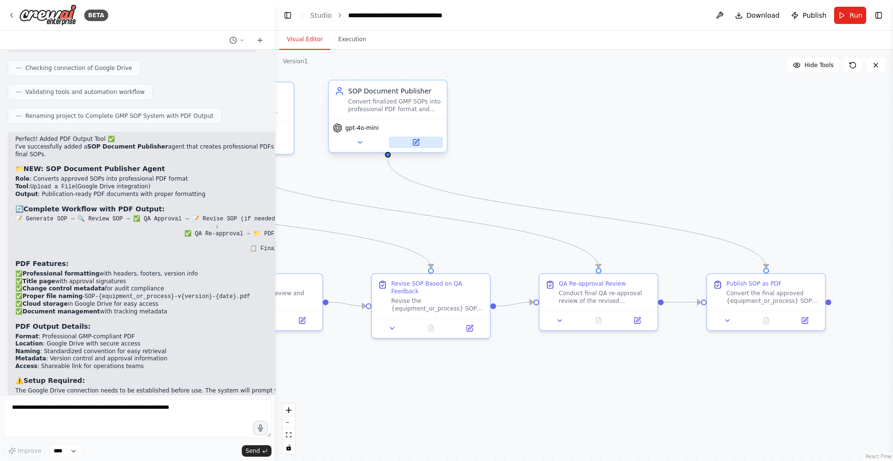
click at [423, 143] on button at bounding box center [416, 142] width 54 height 11
click at [409, 142] on button at bounding box center [416, 142] width 54 height 11
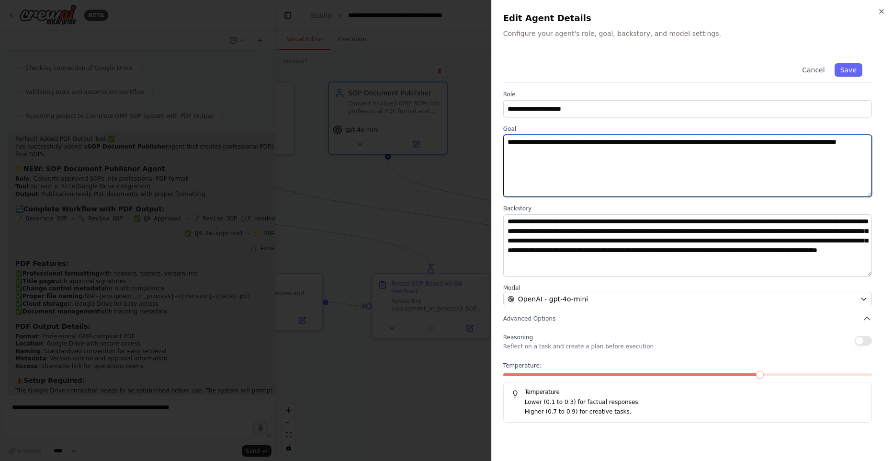
drag, startPoint x: 700, startPoint y: 141, endPoint x: 715, endPoint y: 159, distance: 23.4
click at [716, 159] on textarea "**********" at bounding box center [687, 166] width 369 height 62
type textarea "**********"
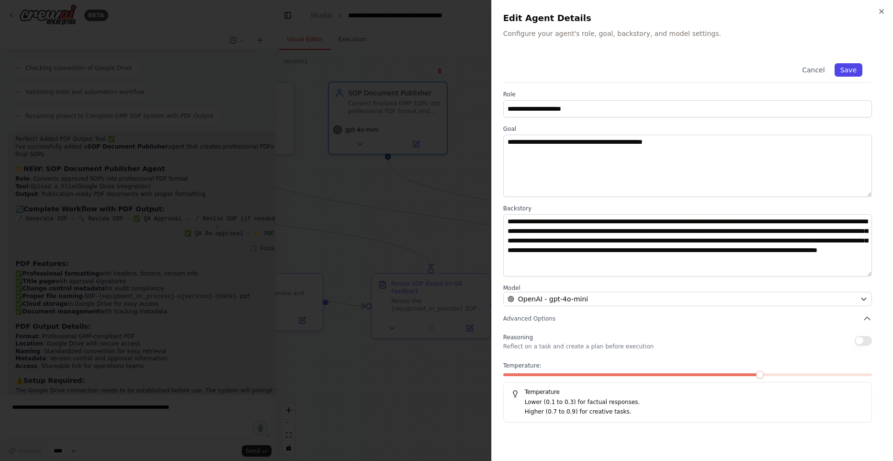
click at [857, 71] on button "Save" at bounding box center [849, 69] width 28 height 13
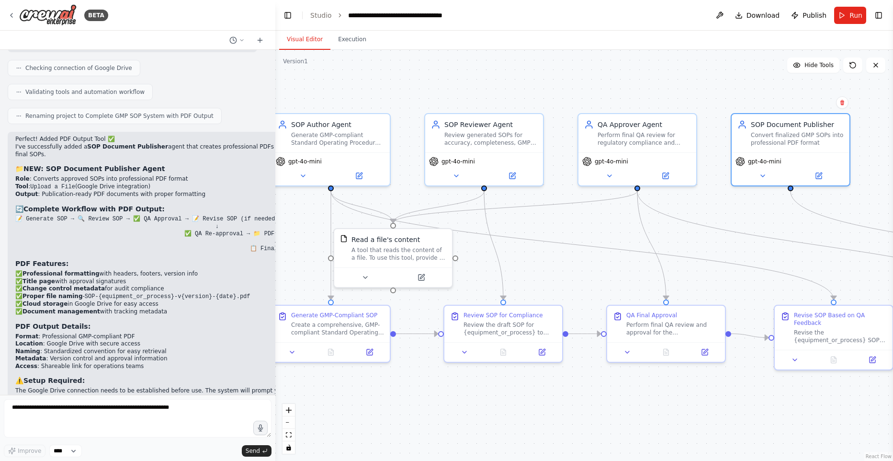
drag, startPoint x: 635, startPoint y: 178, endPoint x: 1038, endPoint y: 210, distance: 404.1
click at [893, 210] on html "BETA Hello! I'm the CrewAI assistant. What kind of automation do you want to bu…" at bounding box center [446, 230] width 893 height 461
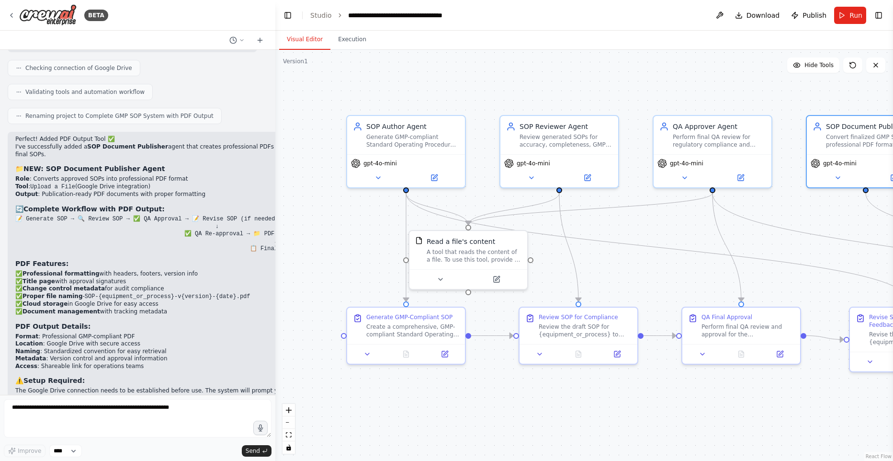
drag, startPoint x: 530, startPoint y: 397, endPoint x: 595, endPoint y: 397, distance: 65.6
click at [600, 398] on div ".deletable-edge-delete-btn { width: 20px; height: 20px; border: 0px solid #ffff…" at bounding box center [584, 255] width 618 height 411
click at [847, 15] on button "Run" at bounding box center [850, 15] width 32 height 17
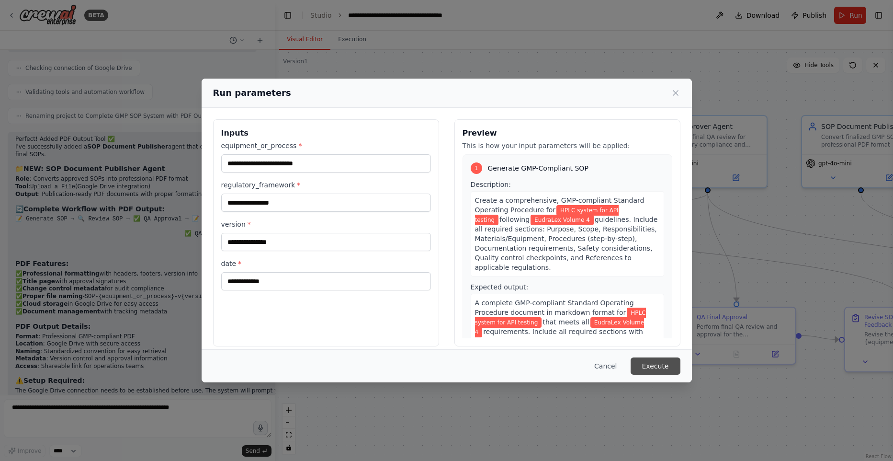
click at [662, 369] on button "Execute" at bounding box center [656, 365] width 50 height 17
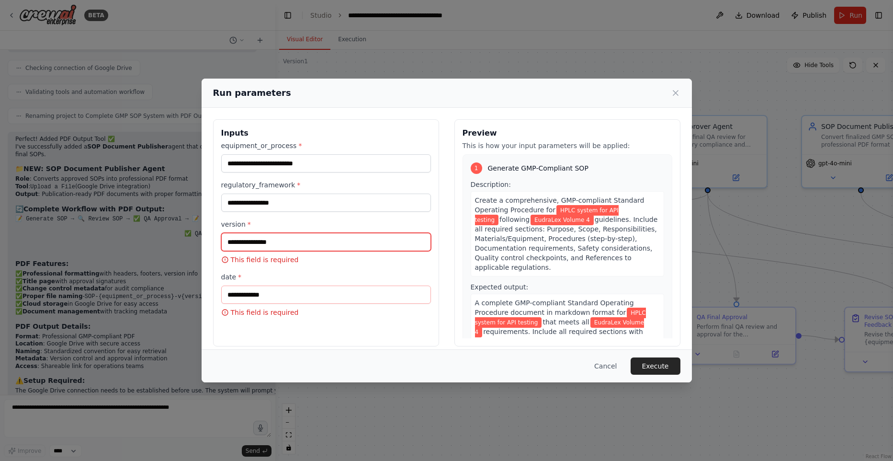
click at [318, 238] on input "version *" at bounding box center [326, 242] width 210 height 18
type input "**"
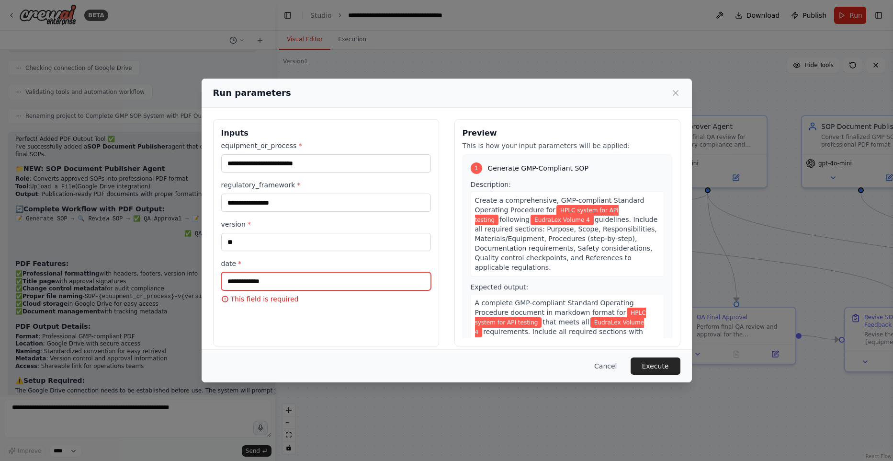
click at [305, 281] on input "date *" at bounding box center [326, 281] width 210 height 18
type input "*"
type input "**********"
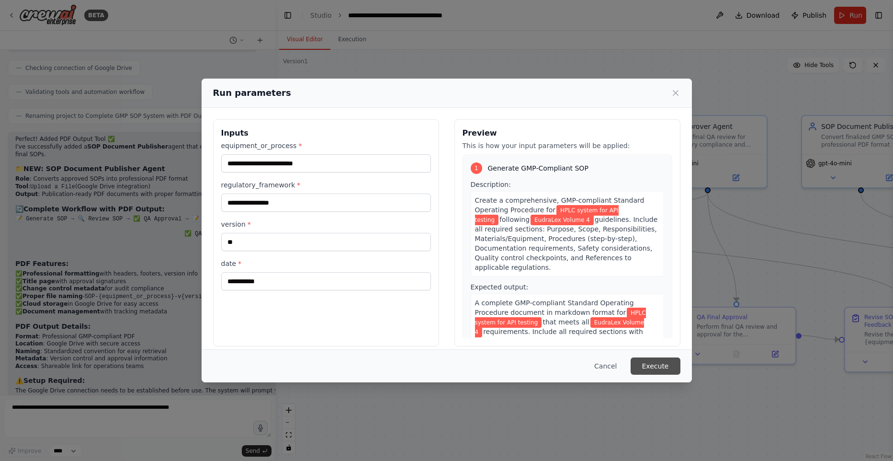
click at [656, 368] on button "Execute" at bounding box center [656, 365] width 50 height 17
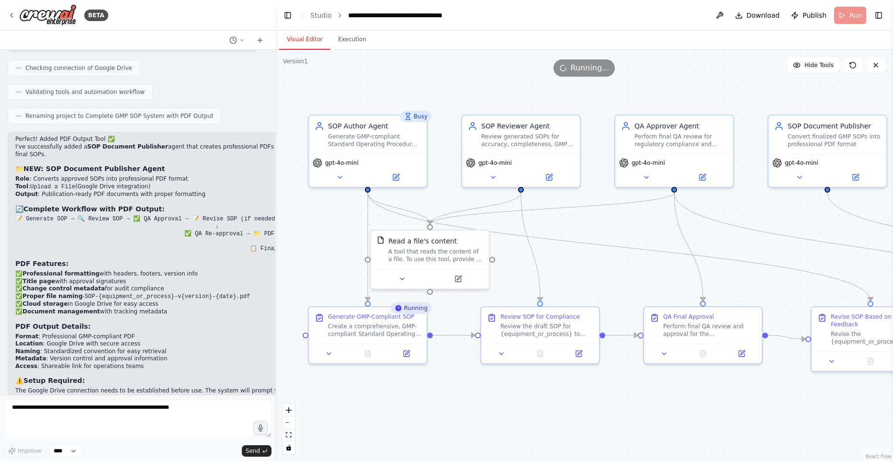
drag, startPoint x: 727, startPoint y: 400, endPoint x: 693, endPoint y: 399, distance: 33.5
click at [693, 399] on div ".deletable-edge-delete-btn { width: 20px; height: 20px; border: 0px solid #ffff…" at bounding box center [584, 255] width 618 height 411
click at [367, 354] on icon at bounding box center [368, 352] width 8 height 8
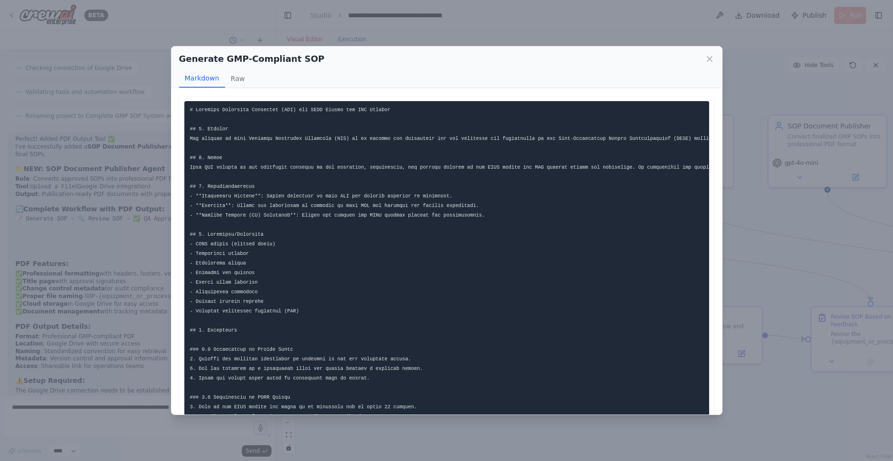
drag, startPoint x: 474, startPoint y: 388, endPoint x: 432, endPoint y: 382, distance: 42.6
click at [474, 388] on pre at bounding box center [446, 426] width 525 height 650
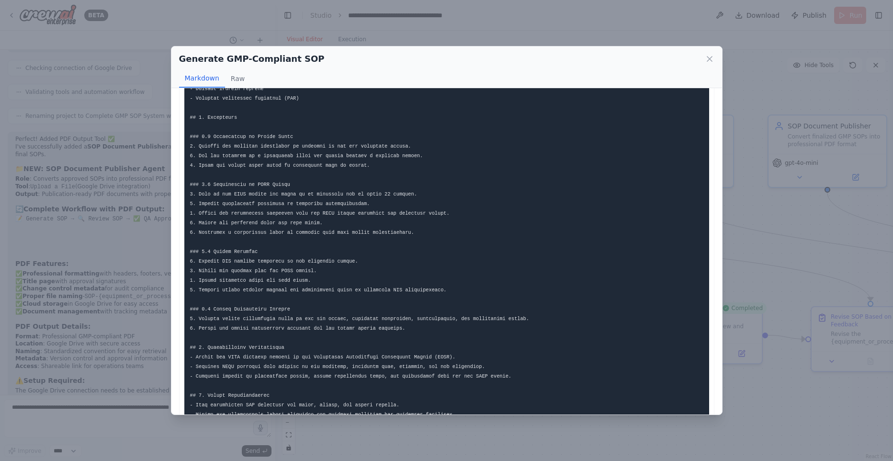
scroll to position [204, 0]
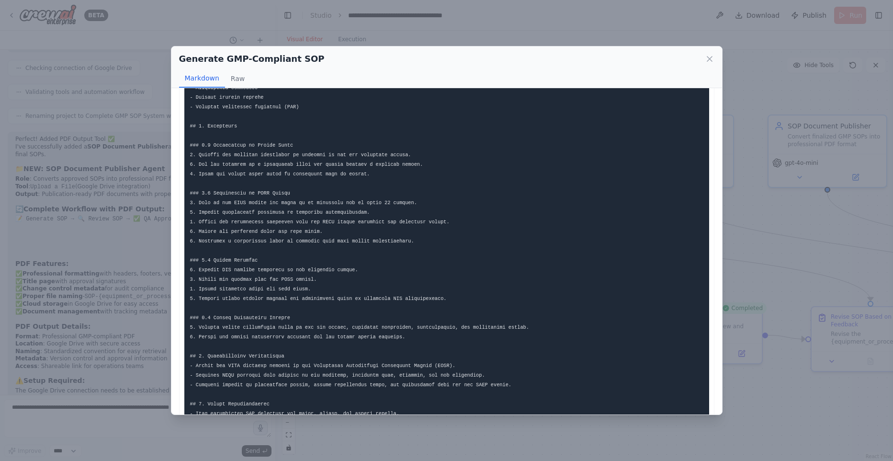
click at [800, 322] on div "Generate GMP-Compliant SOP Markdown Raw This SOP meets the required sections an…" at bounding box center [446, 230] width 893 height 461
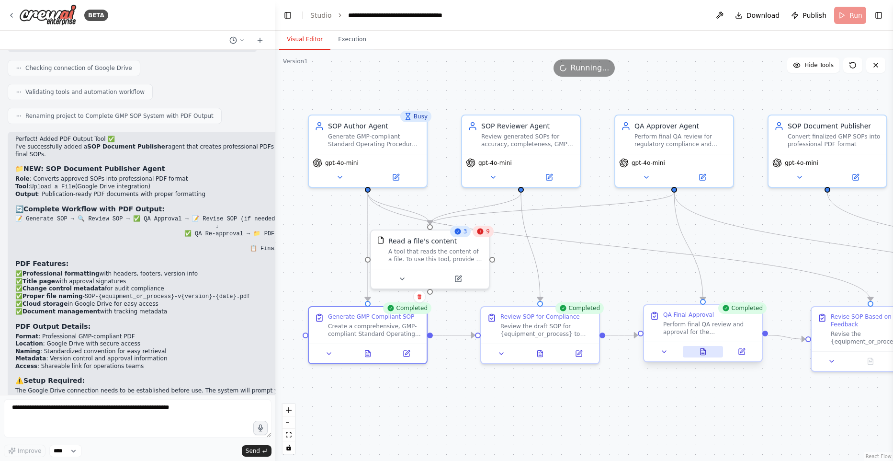
click at [708, 354] on button at bounding box center [703, 351] width 41 height 11
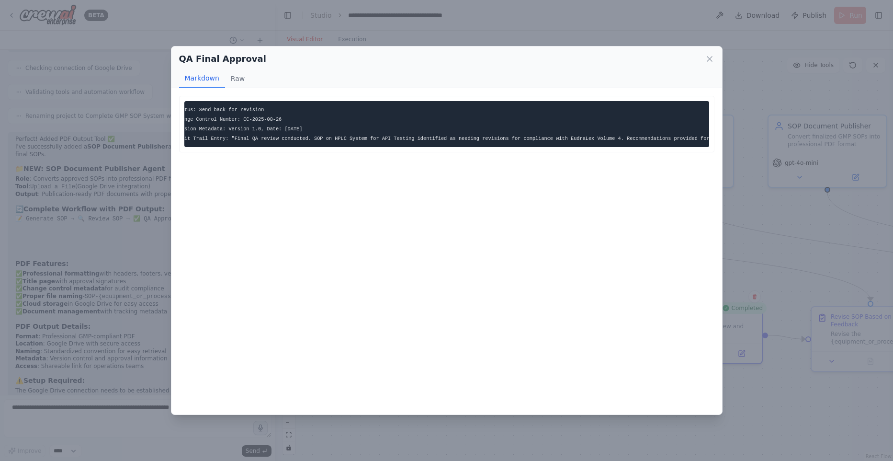
scroll to position [0, 103]
click at [772, 394] on div "QA Final Approval Markdown Raw Status: Send back for revision Change Control Nu…" at bounding box center [446, 230] width 893 height 461
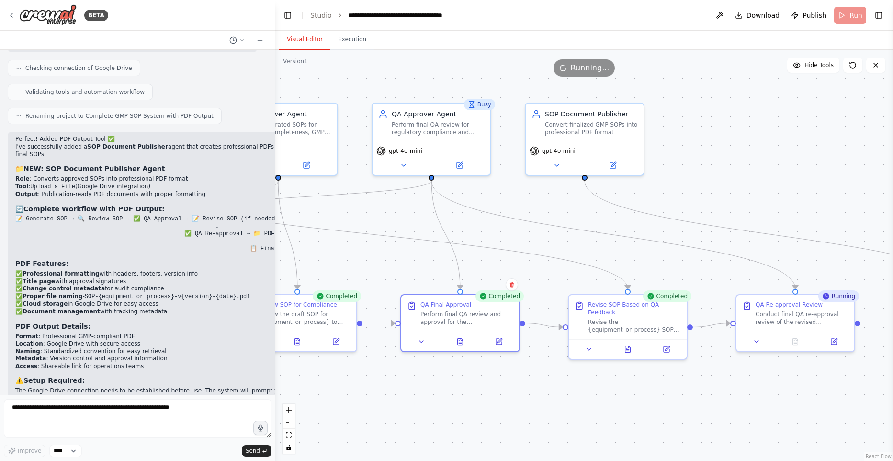
drag, startPoint x: 789, startPoint y: 402, endPoint x: 521, endPoint y: 389, distance: 269.0
click at [521, 389] on div ".deletable-edge-delete-btn { width: 20px; height: 20px; border: 0px solid #ffff…" at bounding box center [584, 255] width 618 height 411
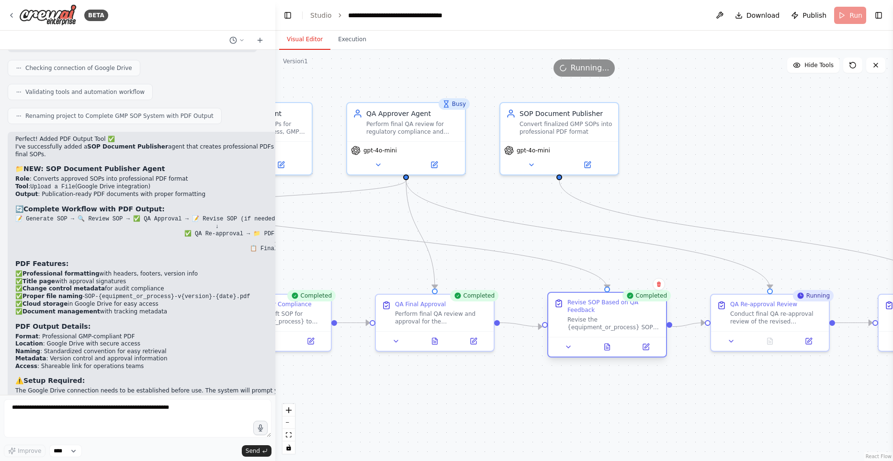
click at [605, 353] on div at bounding box center [607, 347] width 118 height 20
click at [613, 347] on button at bounding box center [607, 346] width 41 height 11
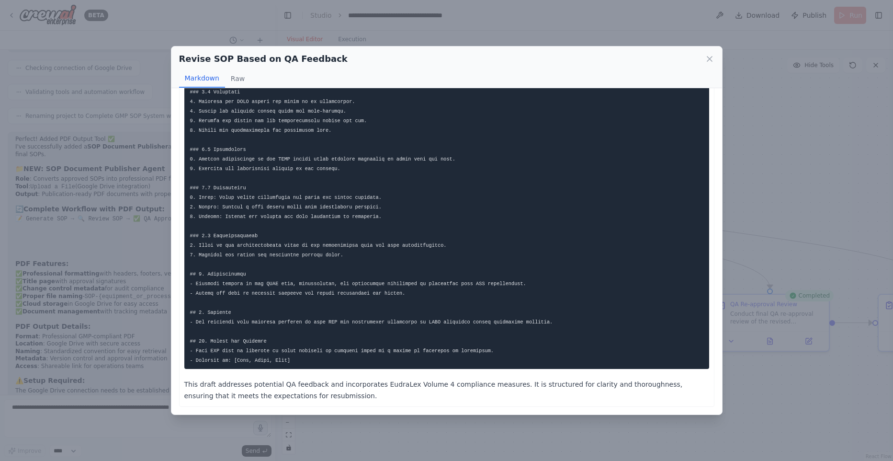
scroll to position [422, 0]
click at [766, 402] on div "Revise SOP Based on QA Feedback Markdown Raw This draft addresses potential QA …" at bounding box center [446, 230] width 893 height 461
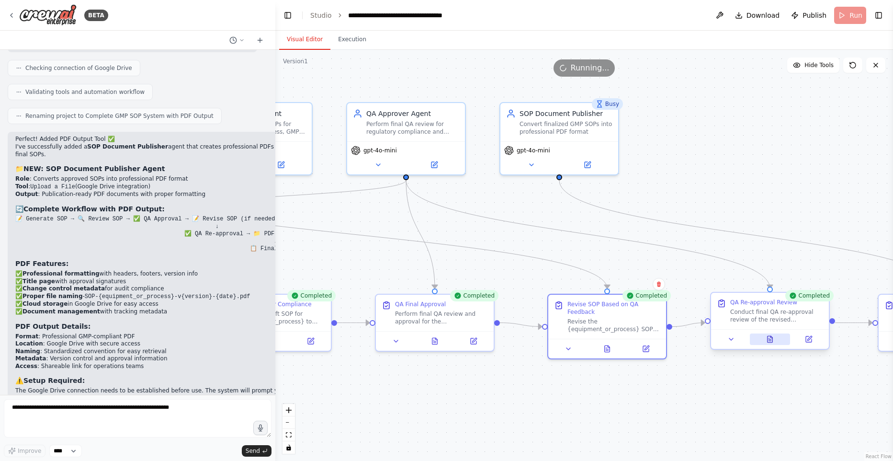
click at [775, 338] on button at bounding box center [770, 338] width 41 height 11
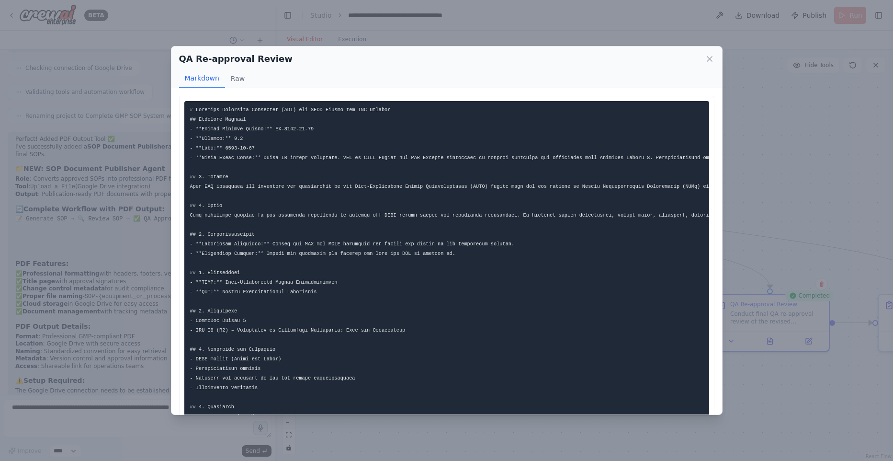
scroll to position [385, 0]
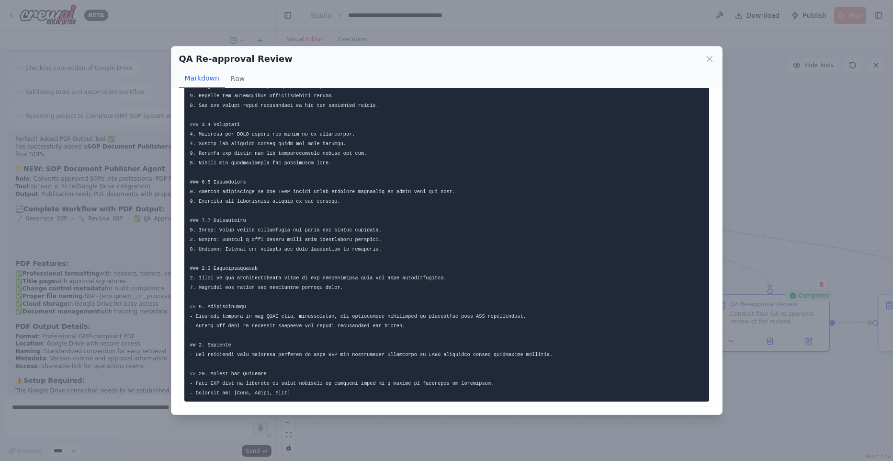
click at [778, 378] on div "QA Re-approval Review Markdown Raw ... Show more Not valid JSON" at bounding box center [446, 230] width 893 height 461
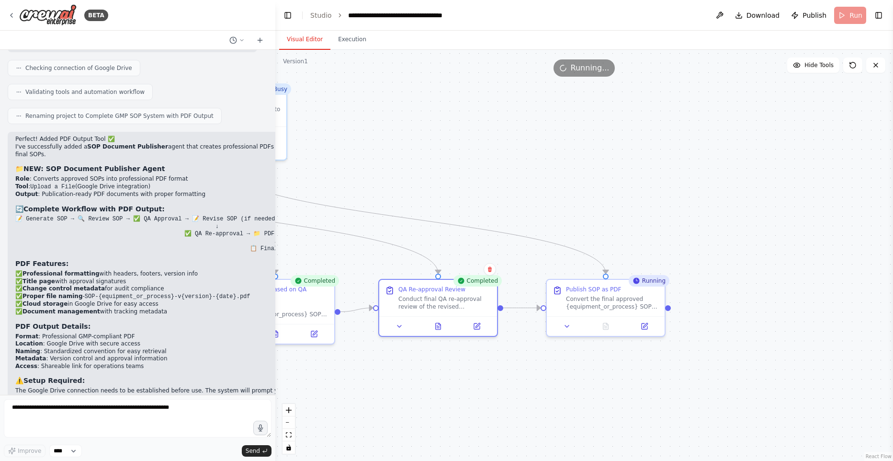
drag, startPoint x: 815, startPoint y: 385, endPoint x: 484, endPoint y: 370, distance: 331.8
click at [484, 370] on div ".deletable-edge-delete-btn { width: 20px; height: 20px; border: 0px solid #ffff…" at bounding box center [584, 255] width 618 height 411
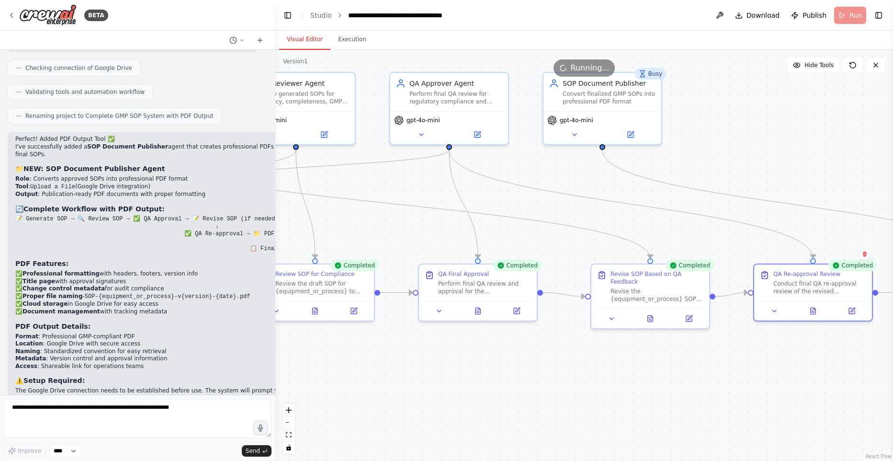
drag, startPoint x: 486, startPoint y: 396, endPoint x: 893, endPoint y: 382, distance: 406.9
click at [893, 382] on html "BETA Hello! I'm the CrewAI assistant. What kind of automation do you want to bu…" at bounding box center [446, 230] width 893 height 461
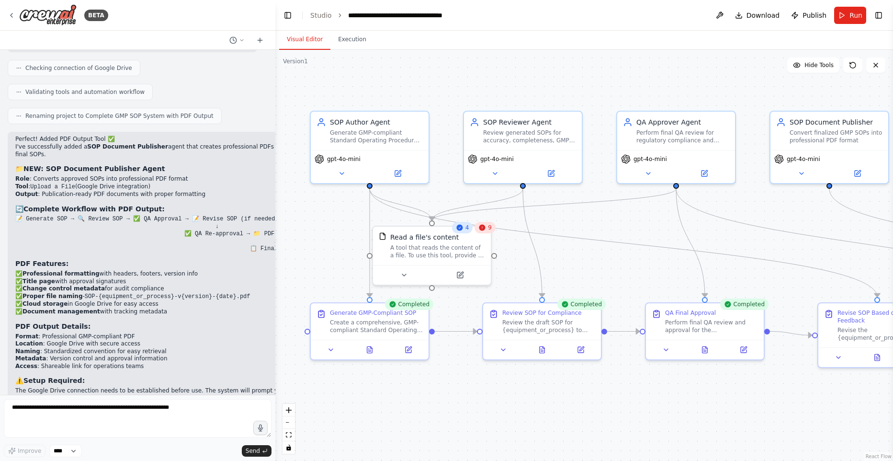
drag, startPoint x: 492, startPoint y: 367, endPoint x: 686, endPoint y: 405, distance: 197.6
click at [686, 405] on div ".deletable-edge-delete-btn { width: 20px; height: 20px; border: 0px solid #ffff…" at bounding box center [584, 255] width 618 height 411
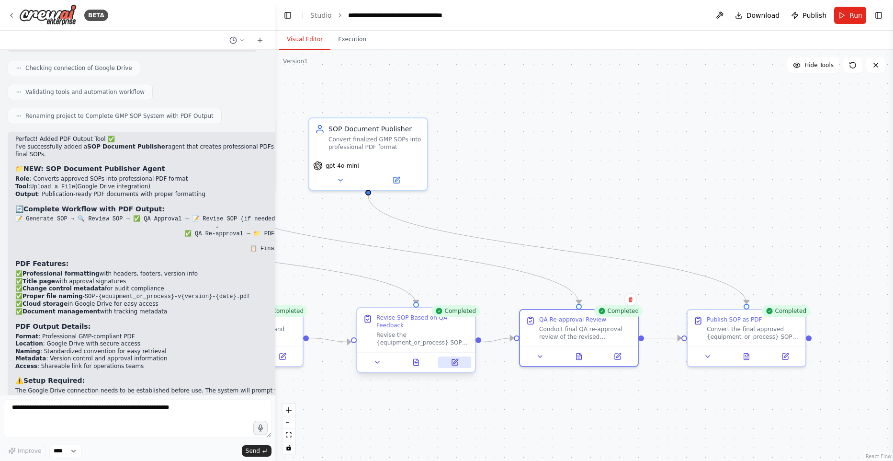
drag, startPoint x: 785, startPoint y: 387, endPoint x: 444, endPoint y: 369, distance: 341.0
click at [323, 393] on div ".deletable-edge-delete-btn { width: 20px; height: 20px; border: 0px solid #ffff…" at bounding box center [584, 255] width 618 height 411
click at [744, 354] on button at bounding box center [751, 354] width 41 height 11
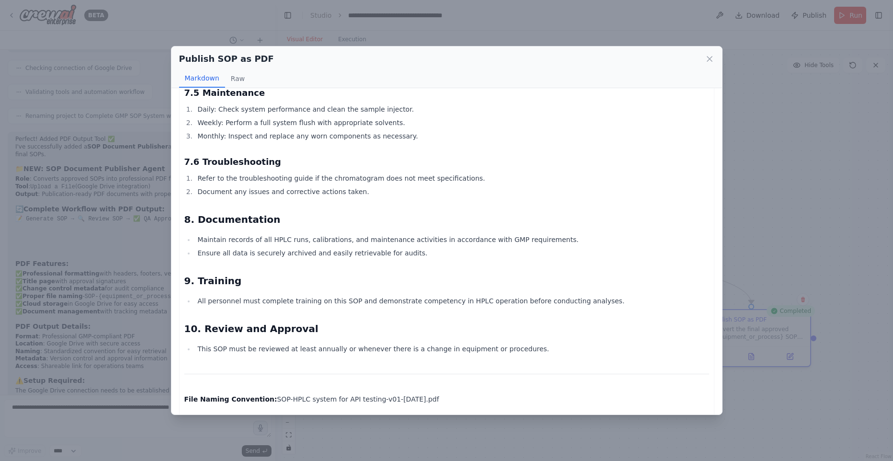
scroll to position [1208, 0]
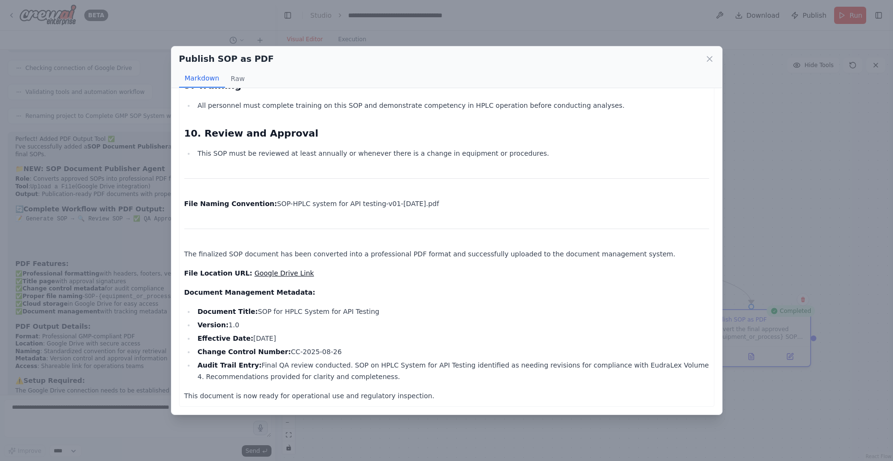
click at [281, 271] on link "Google Drive Link" at bounding box center [283, 273] width 59 height 8
click at [278, 272] on link "Google Drive Link" at bounding box center [283, 273] width 59 height 8
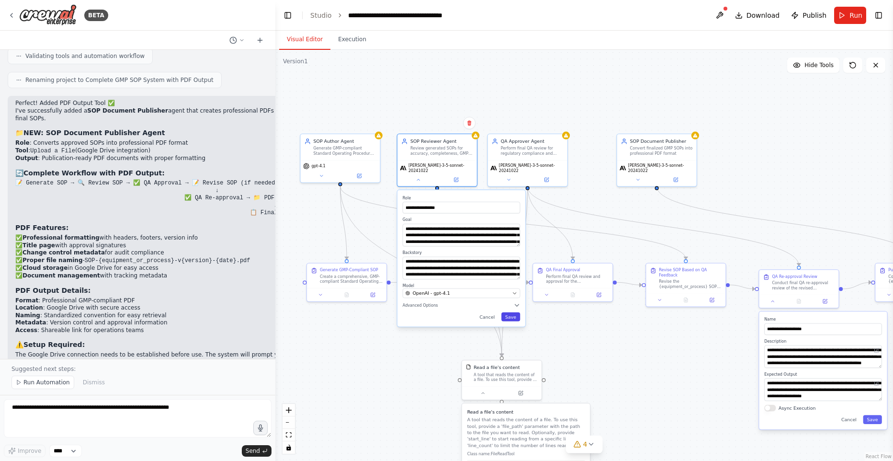
click at [509, 313] on button "Save" at bounding box center [511, 316] width 19 height 9
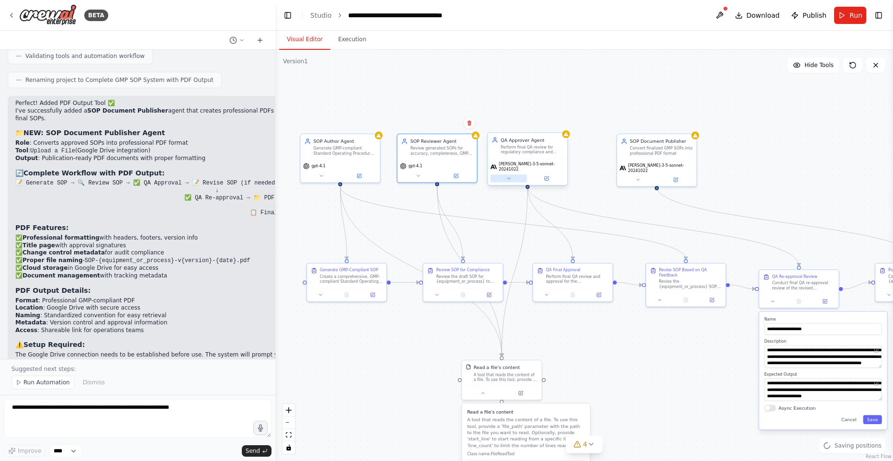
click at [501, 176] on button at bounding box center [508, 178] width 36 height 8
click at [509, 177] on icon at bounding box center [508, 178] width 5 height 5
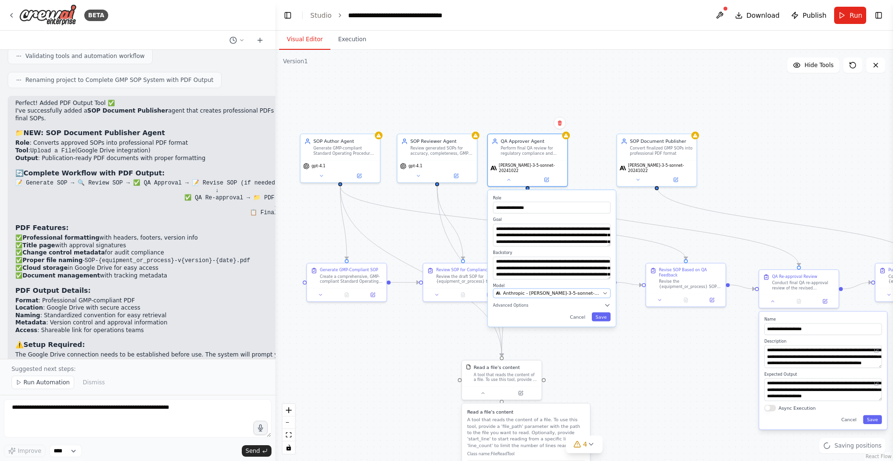
click at [557, 290] on span "Anthropic - [PERSON_NAME]-3-5-sonnet-20241022" at bounding box center [551, 293] width 97 height 6
click at [604, 319] on div "**********" at bounding box center [552, 258] width 128 height 137
click at [605, 313] on button "Save" at bounding box center [601, 316] width 19 height 9
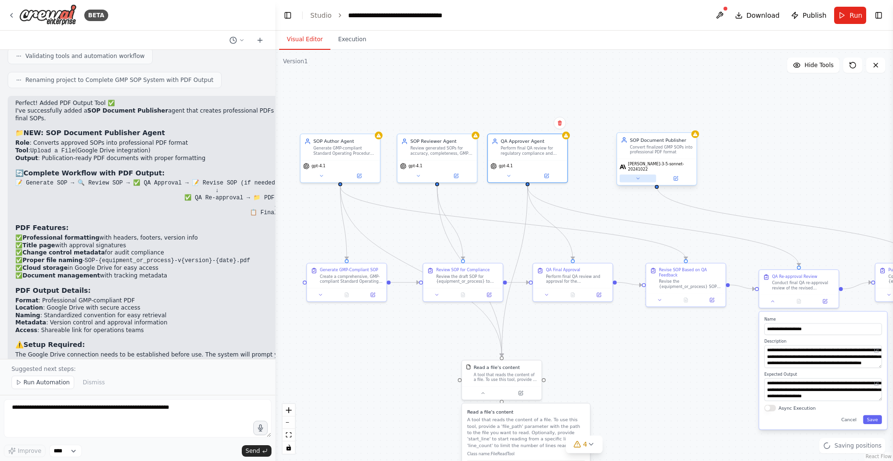
click at [645, 177] on button at bounding box center [638, 178] width 36 height 8
click at [643, 177] on button at bounding box center [638, 178] width 36 height 8
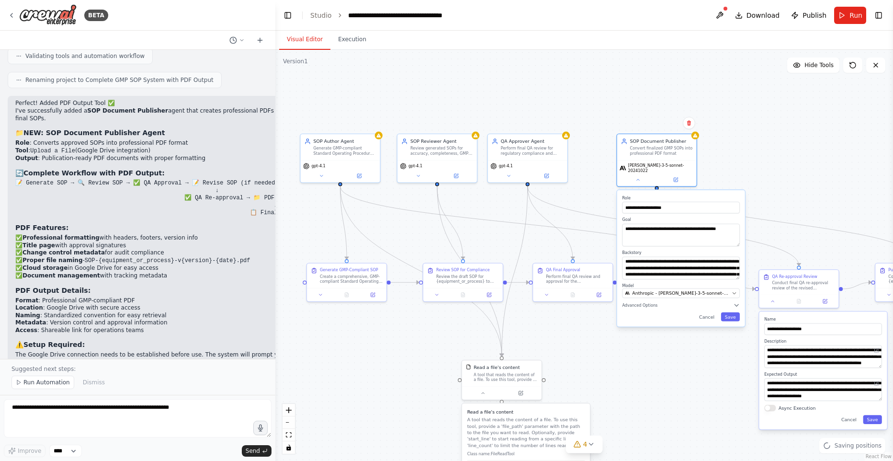
click at [688, 294] on div "**********" at bounding box center [681, 258] width 128 height 137
click at [690, 290] on span "Anthropic - [PERSON_NAME]-3-5-sonnet-20241022" at bounding box center [680, 293] width 97 height 6
click at [689, 290] on span "Anthropic - [PERSON_NAME]-3-5-sonnet-20241022" at bounding box center [680, 293] width 97 height 6
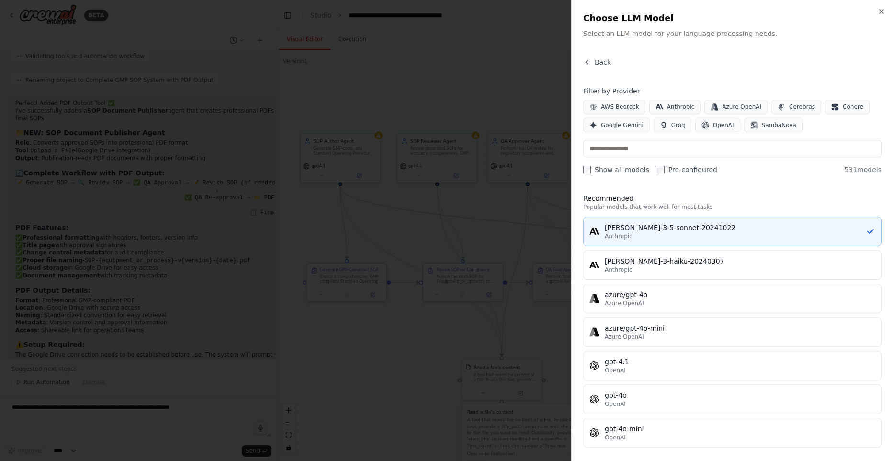
click at [667, 233] on div "Anthropic" at bounding box center [735, 236] width 261 height 8
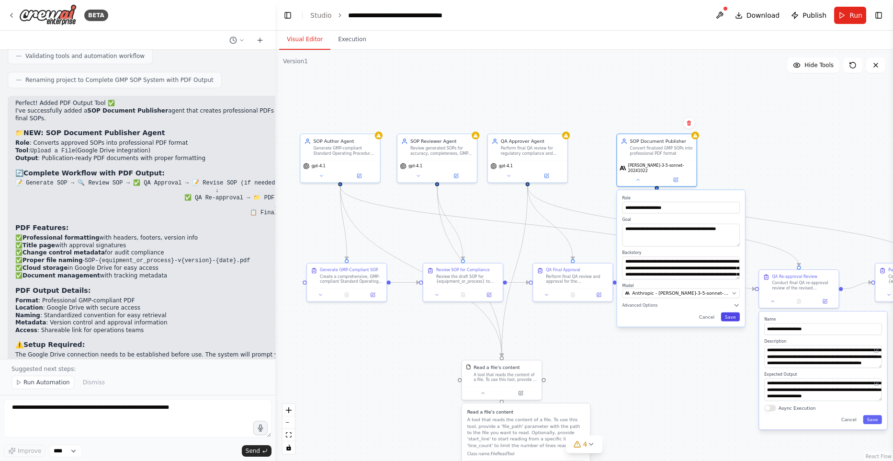
click at [737, 316] on button "Save" at bounding box center [730, 316] width 19 height 9
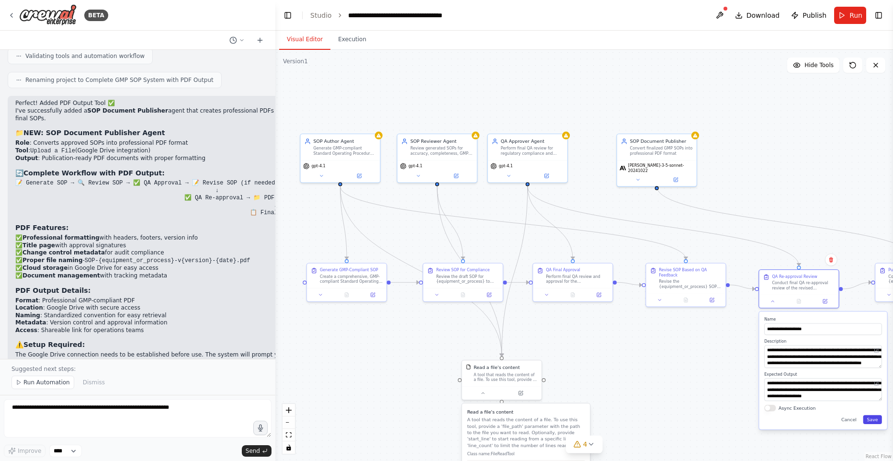
click at [871, 420] on button "Save" at bounding box center [872, 419] width 19 height 9
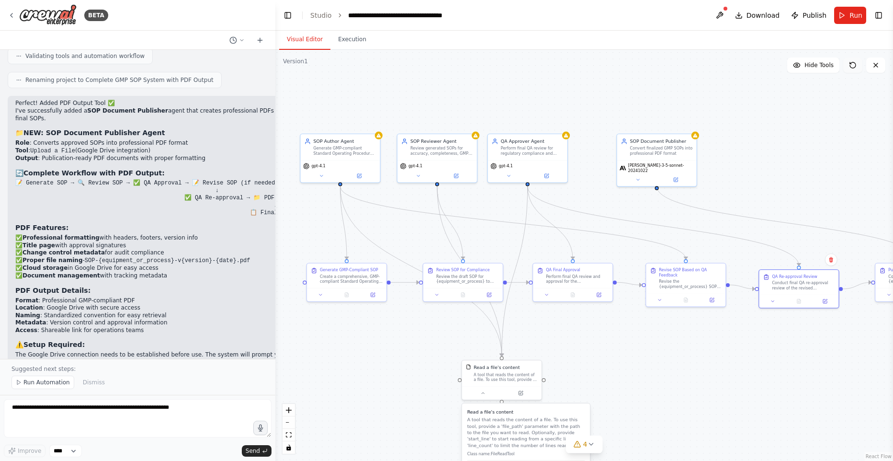
click at [856, 67] on button at bounding box center [853, 64] width 19 height 15
click at [850, 11] on span "Run" at bounding box center [856, 16] width 13 height 10
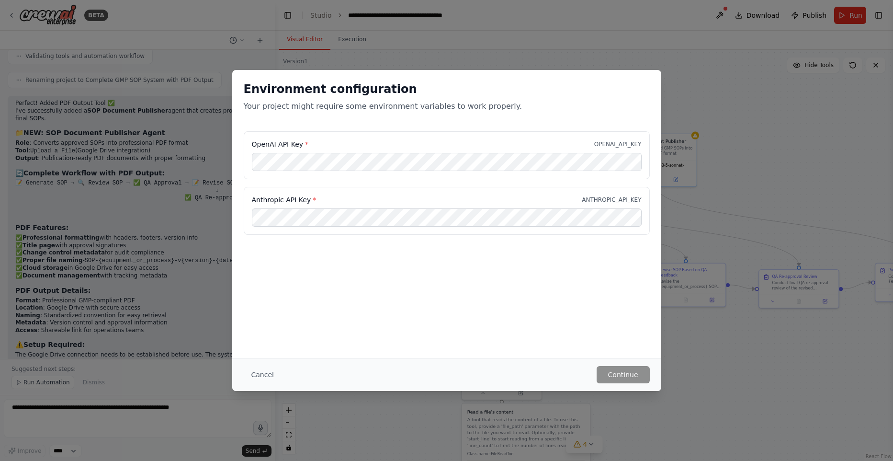
click at [470, 195] on div "Anthropic API Key * ANTHROPIC_API_KEY" at bounding box center [447, 200] width 390 height 10
click at [561, 207] on div "Anthropic API Key * ANTHROPIC_API_KEY" at bounding box center [447, 211] width 406 height 48
click at [341, 139] on div "OpenAI API Key * OPENAI_API_KEY" at bounding box center [447, 144] width 390 height 10
click at [268, 377] on button "Cancel" at bounding box center [263, 374] width 38 height 17
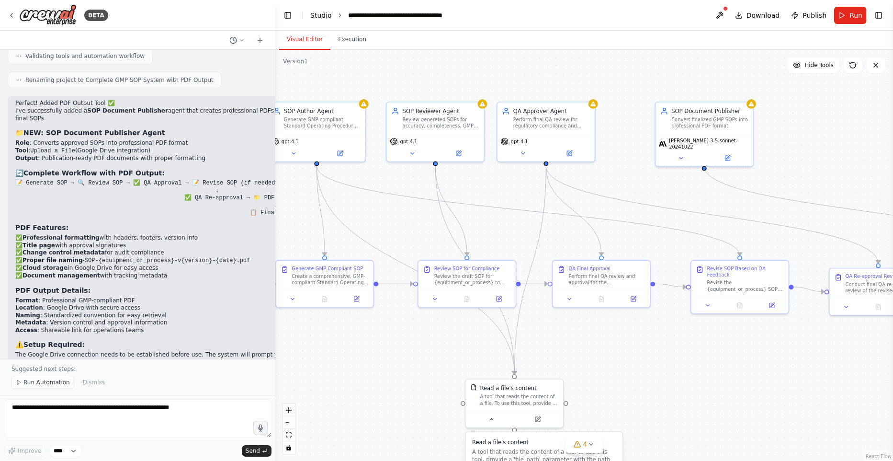
click at [319, 18] on link "Studio" at bounding box center [321, 15] width 22 height 8
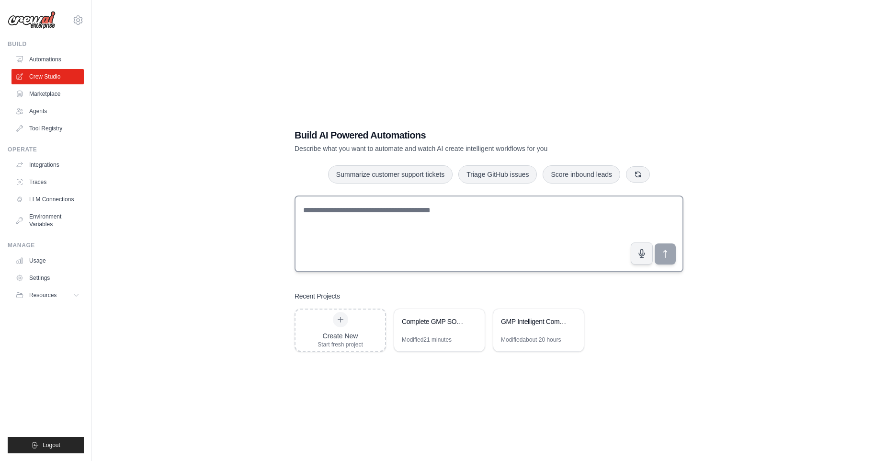
click at [379, 214] on textarea at bounding box center [489, 233] width 389 height 77
click at [391, 213] on textarea at bounding box center [489, 233] width 389 height 77
click at [395, 211] on textarea at bounding box center [489, 233] width 389 height 77
click at [414, 209] on textarea at bounding box center [489, 233] width 389 height 77
click at [52, 138] on ul "Build Automations Crew Studio Marketplace Agents" at bounding box center [46, 246] width 76 height 413
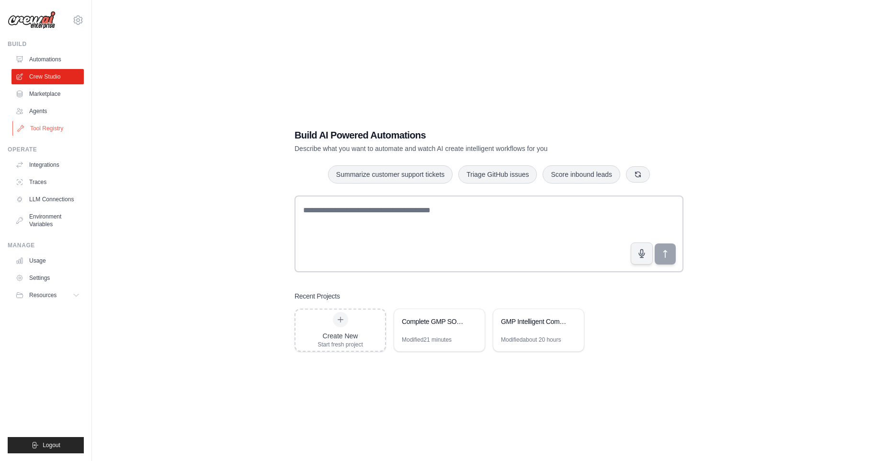
click at [50, 130] on link "Tool Registry" at bounding box center [48, 128] width 72 height 15
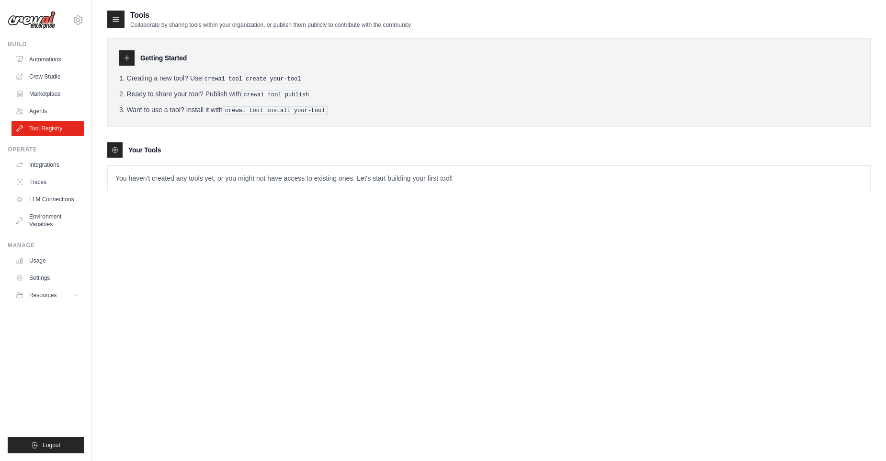
click at [146, 189] on div "You haven't created any tools yet, or you might not have access to existing one…" at bounding box center [489, 178] width 764 height 26
click at [86, 22] on div "[EMAIL_ADDRESS][DOMAIN_NAME] Settings Build Automations Crew Studio Marketplace" at bounding box center [46, 230] width 92 height 461
click at [77, 20] on icon at bounding box center [78, 20] width 3 height 3
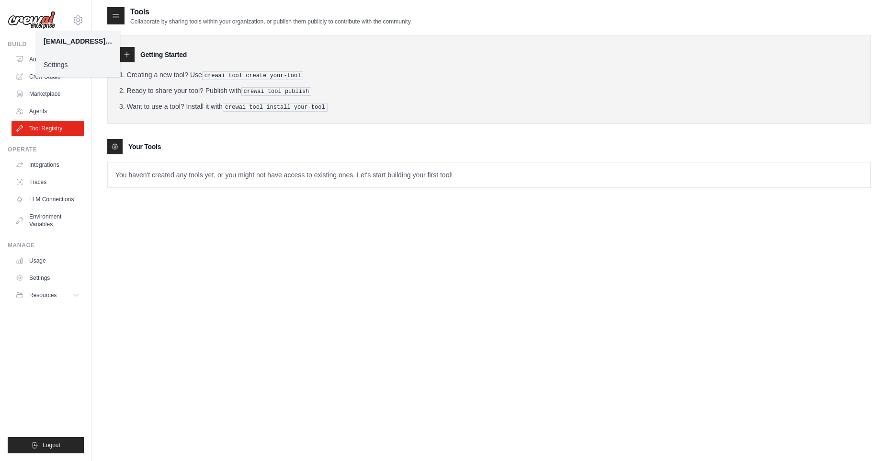
click at [64, 68] on link "Settings" at bounding box center [78, 64] width 84 height 17
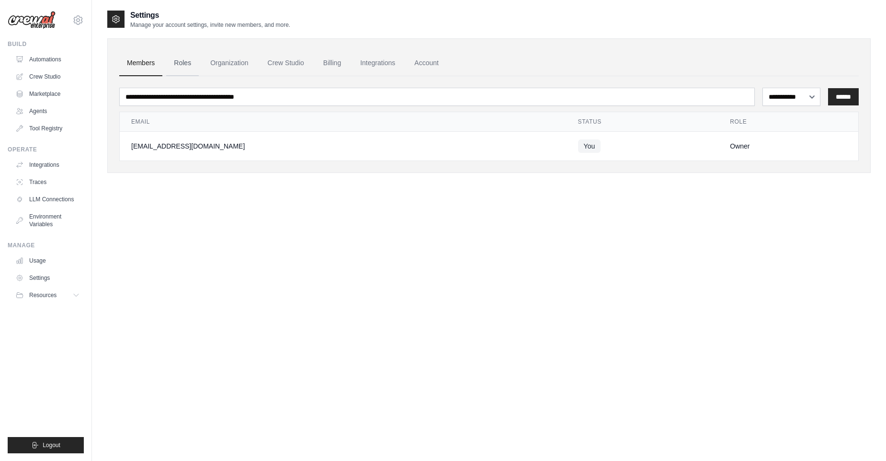
click at [181, 67] on link "Roles" at bounding box center [182, 63] width 33 height 26
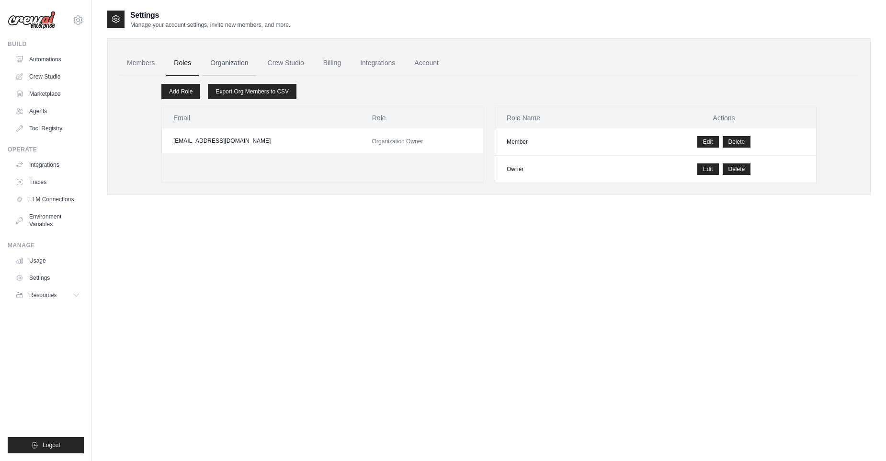
click at [222, 68] on link "Organization" at bounding box center [229, 63] width 53 height 26
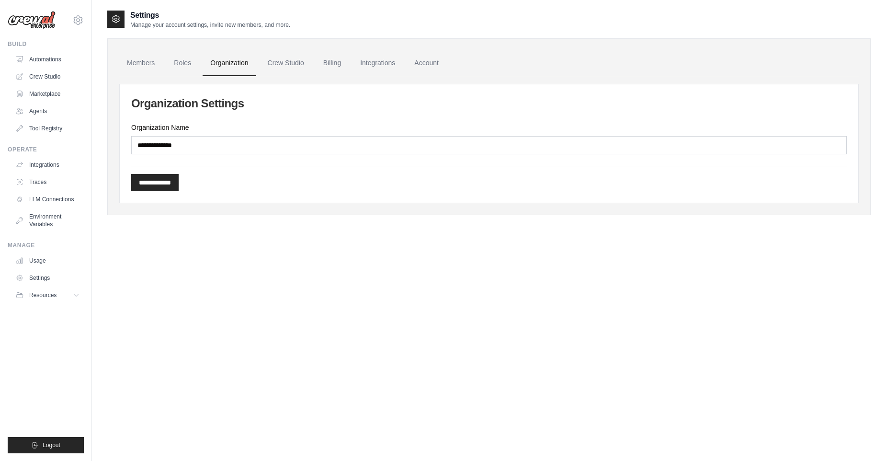
click at [313, 63] on ul "Members Roles Organization Crew Studio Billing Integrations Account" at bounding box center [489, 63] width 740 height 26
click at [290, 68] on link "Crew Studio" at bounding box center [286, 63] width 52 height 26
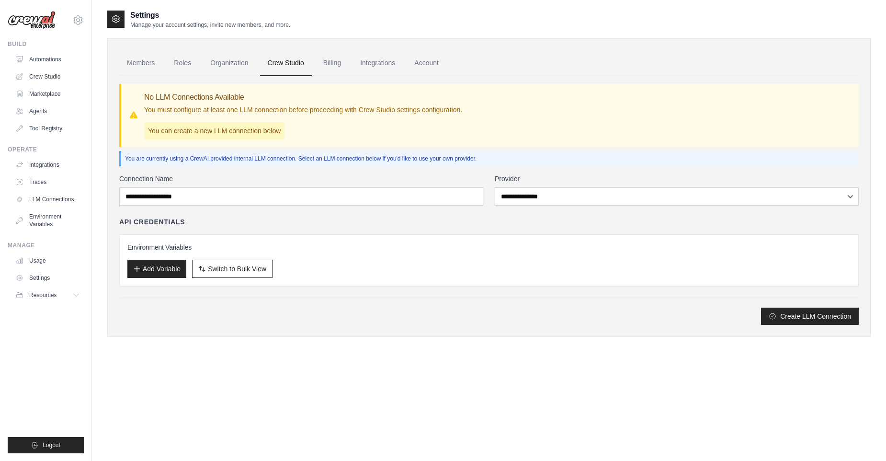
scroll to position [0, 0]
click at [342, 64] on link "Billing" at bounding box center [332, 63] width 33 height 26
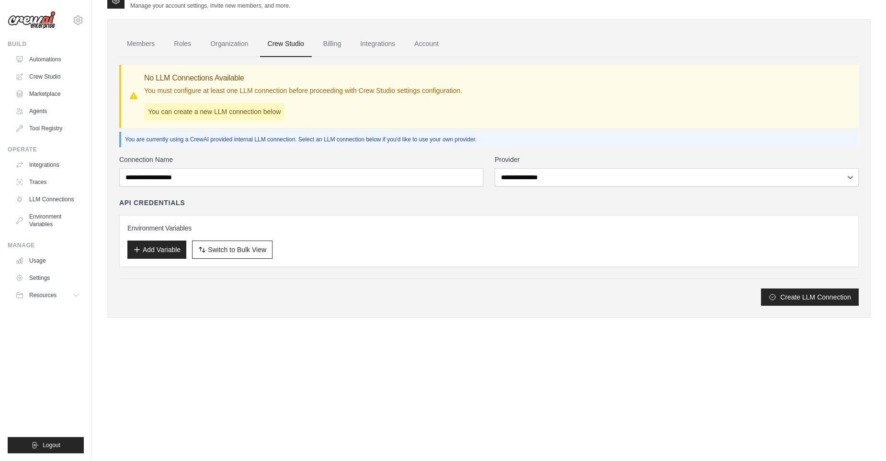
click at [339, 71] on div "No LLM Connections Available You must configure at least one LLM connection bef…" at bounding box center [489, 96] width 740 height 63
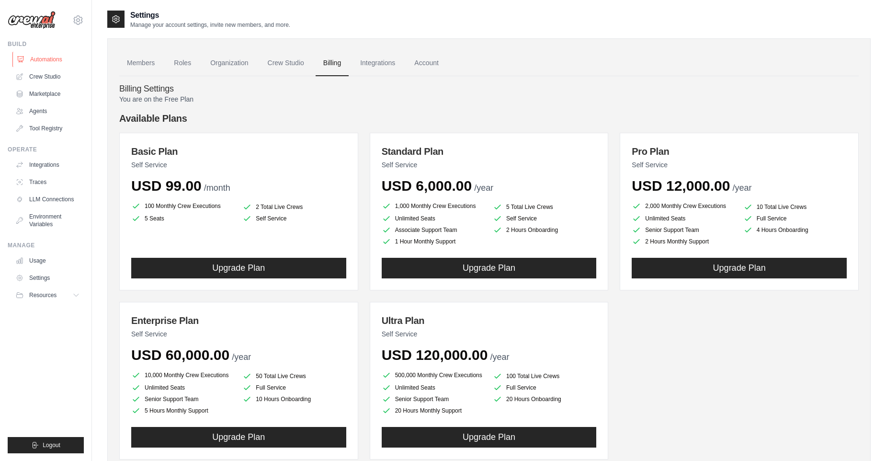
click at [35, 53] on link "Automations" at bounding box center [48, 59] width 72 height 15
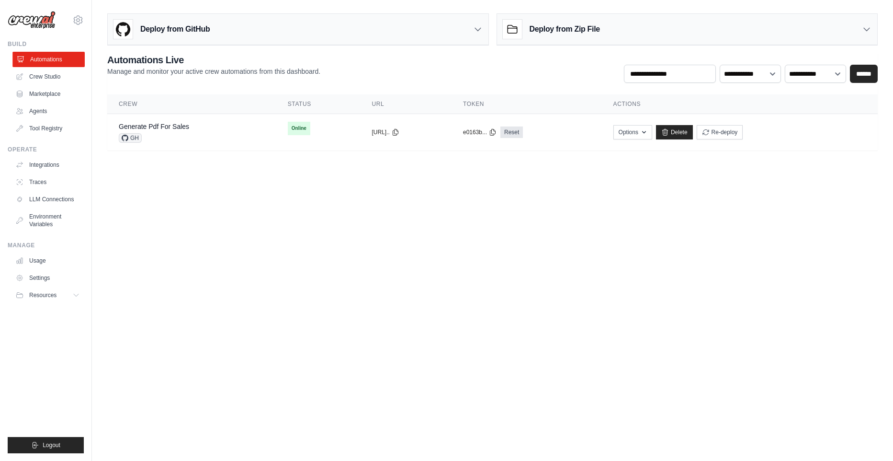
click at [34, 58] on link "Automations" at bounding box center [48, 59] width 72 height 15
click at [36, 77] on link "Crew Studio" at bounding box center [48, 76] width 72 height 15
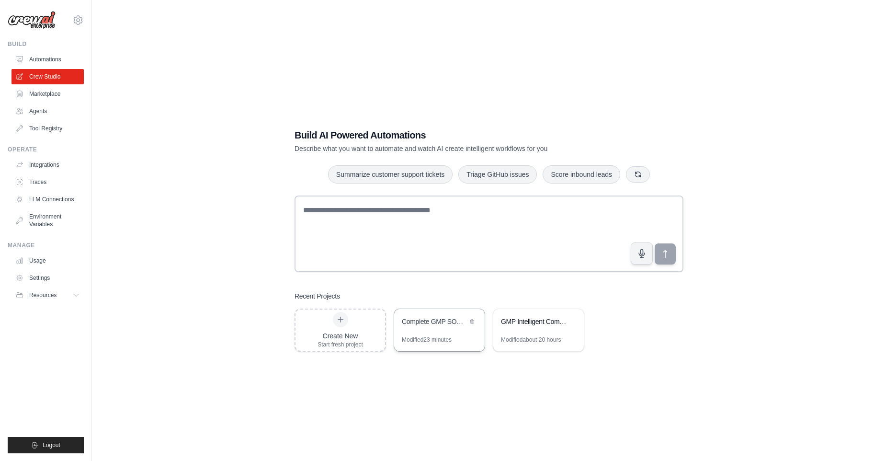
click at [456, 351] on div "Complete GMP SOP System with PDF Output Modified 23 minutes" at bounding box center [439, 329] width 91 height 43
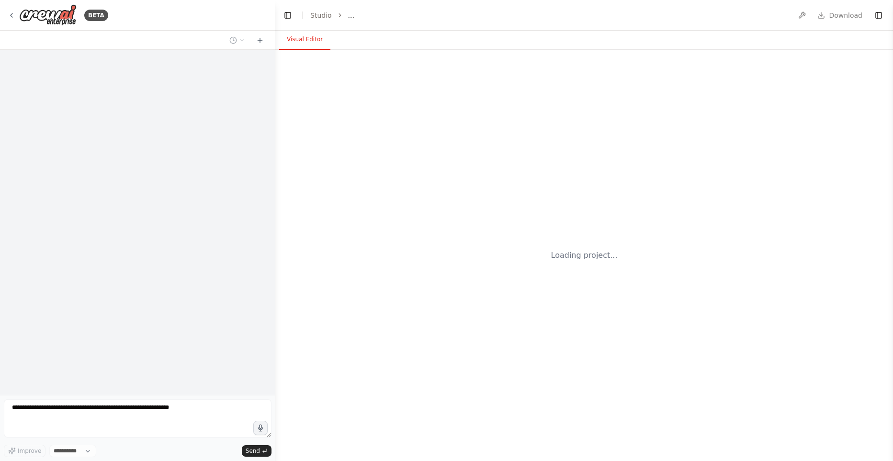
select select "****"
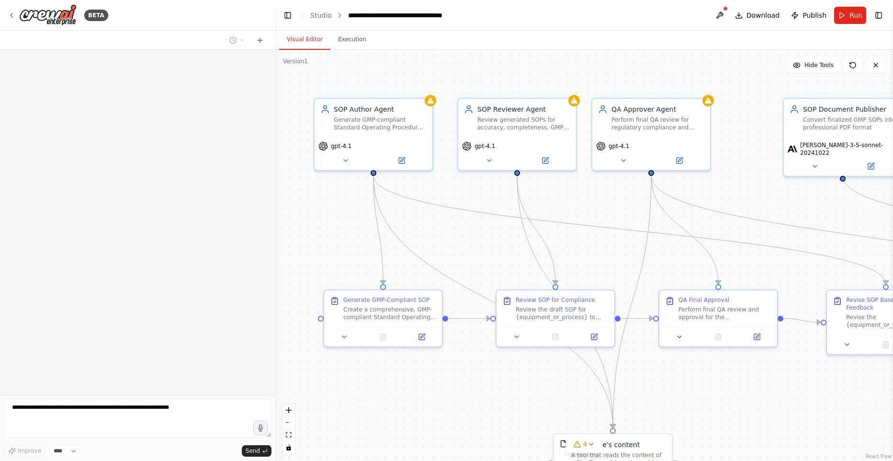
drag, startPoint x: 460, startPoint y: 388, endPoint x: 424, endPoint y: 359, distance: 46.3
click at [424, 359] on div ".deletable-edge-delete-btn { width: 20px; height: 20px; border: 0px solid #ffff…" at bounding box center [584, 255] width 618 height 411
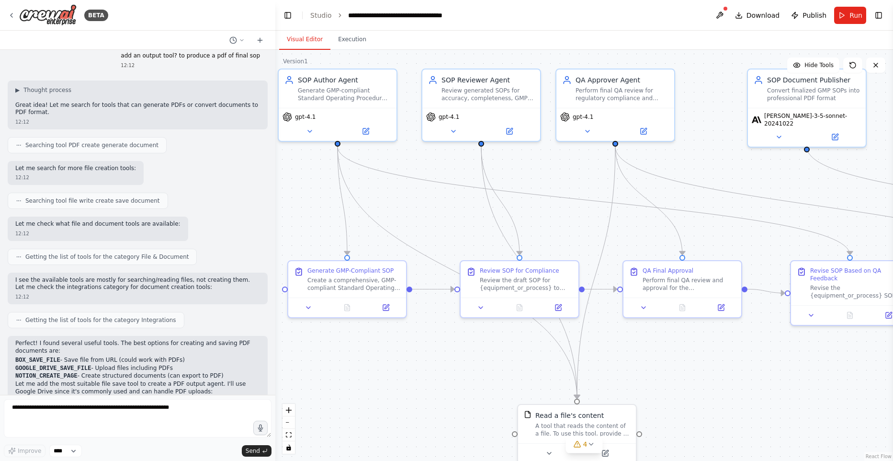
scroll to position [11604, 0]
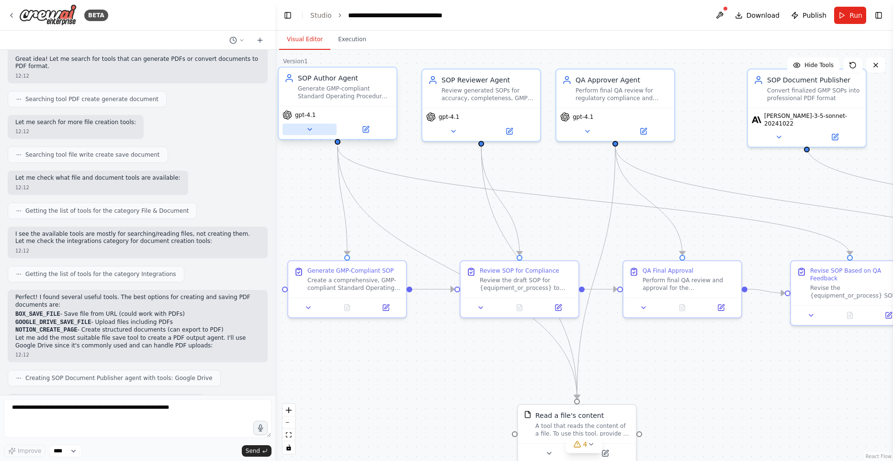
click at [307, 131] on icon at bounding box center [310, 129] width 8 height 8
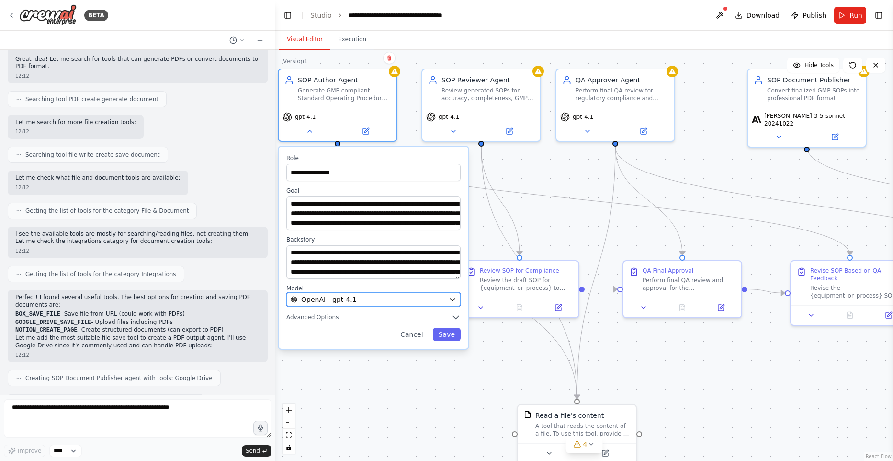
click at [392, 302] on div "OpenAI - gpt-4.1" at bounding box center [368, 300] width 154 height 10
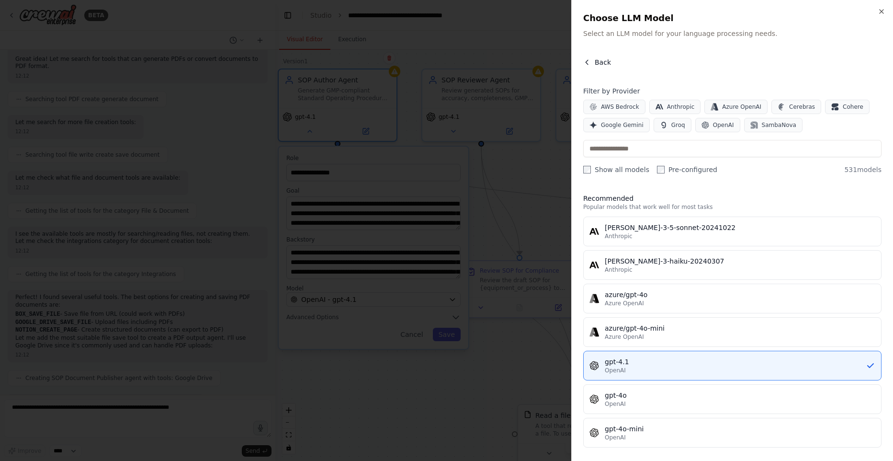
click at [601, 67] on span "Back" at bounding box center [603, 62] width 16 height 10
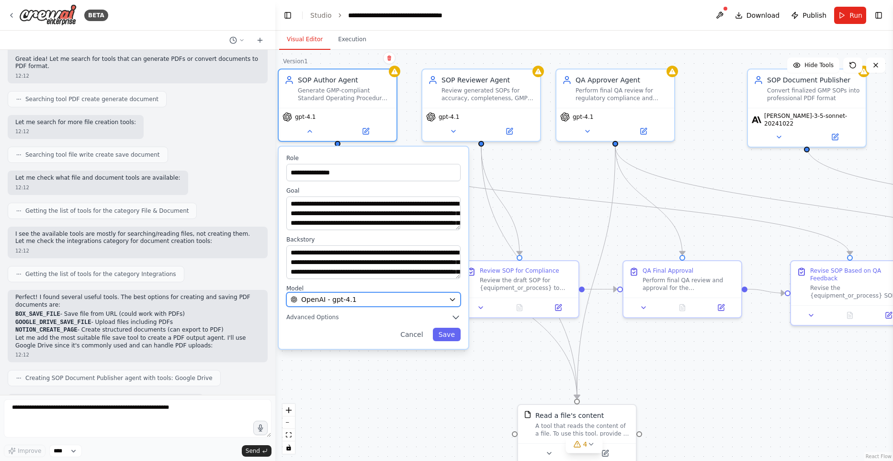
click at [380, 298] on div "OpenAI - gpt-4.1" at bounding box center [368, 300] width 154 height 10
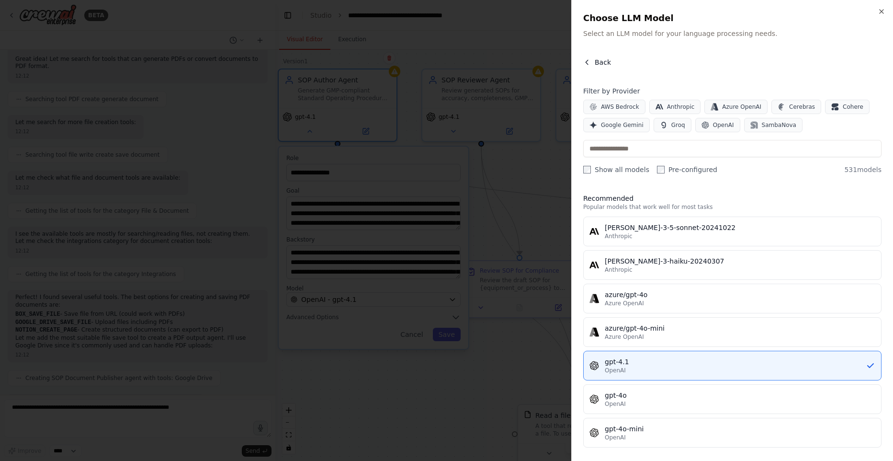
click at [598, 59] on span "Back" at bounding box center [603, 62] width 16 height 10
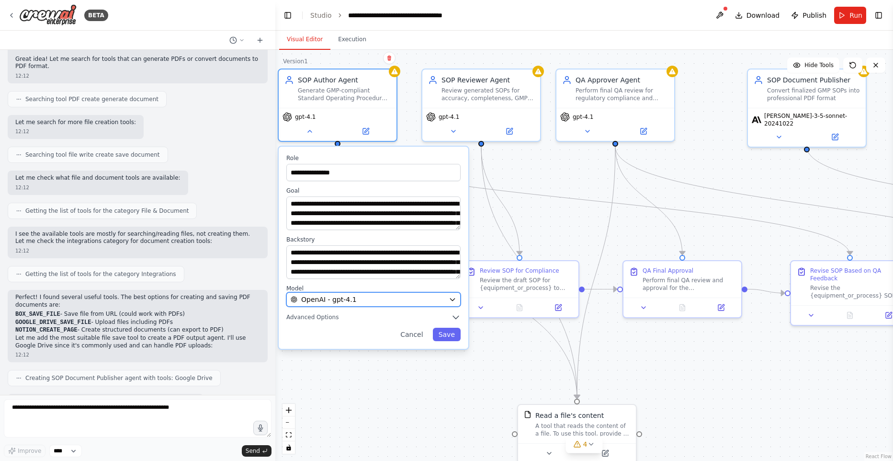
click at [344, 296] on span "OpenAI - gpt-4.1" at bounding box center [329, 300] width 56 height 10
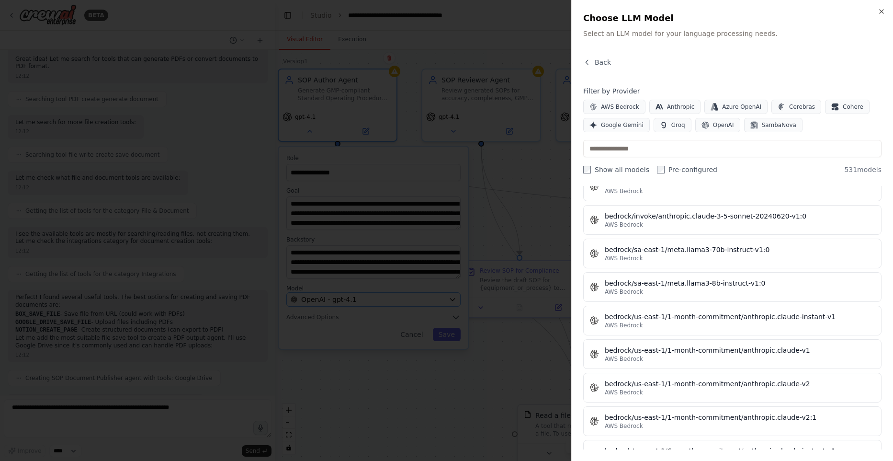
scroll to position [2663, 0]
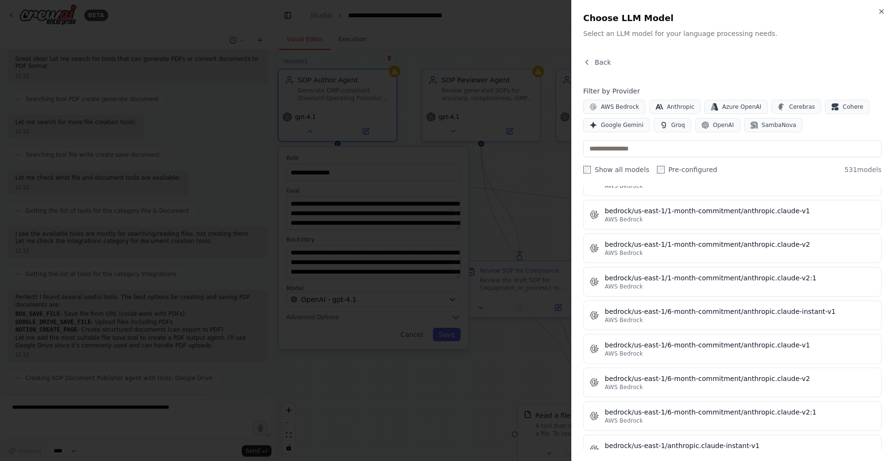
click at [381, 278] on div at bounding box center [446, 230] width 893 height 461
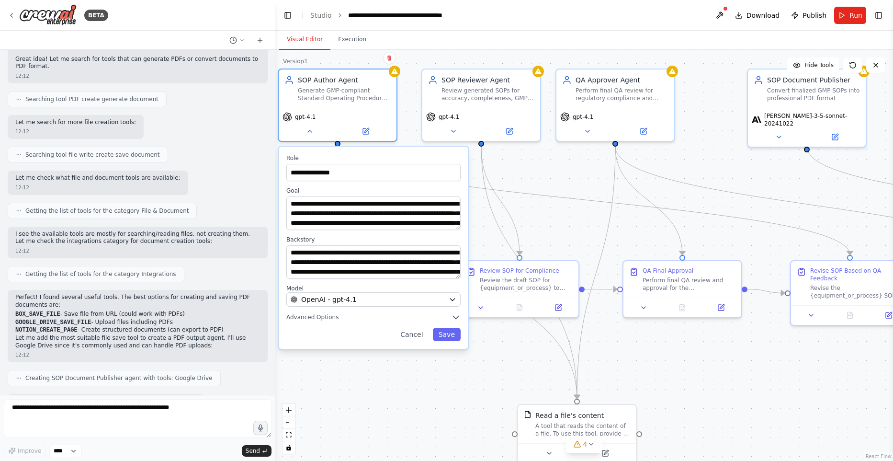
scroll to position [11565, 0]
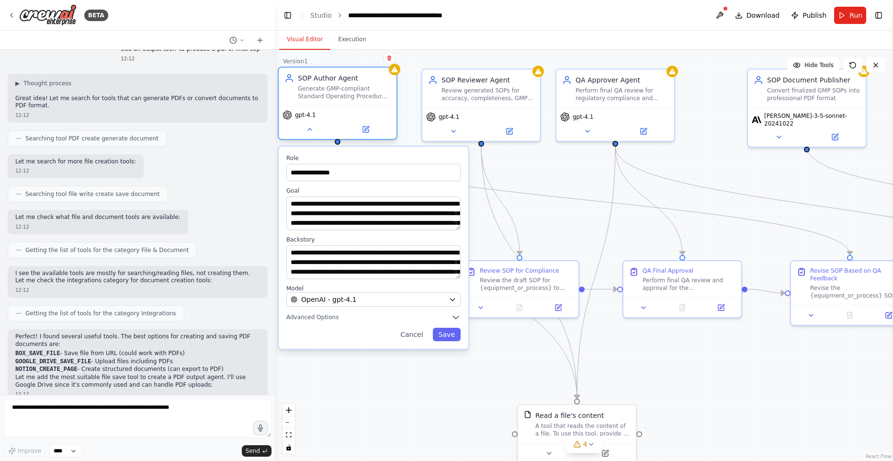
click at [310, 118] on span "gpt-4.1" at bounding box center [305, 115] width 21 height 8
click at [308, 127] on icon at bounding box center [310, 129] width 8 height 8
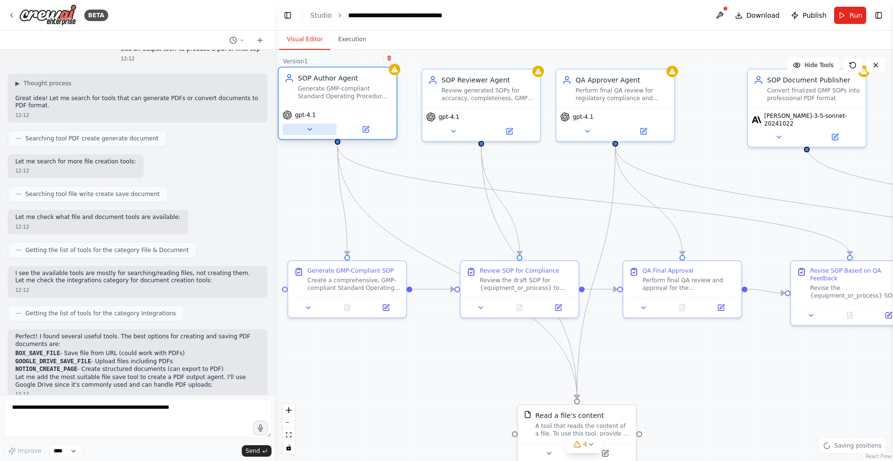
click at [308, 127] on icon at bounding box center [310, 129] width 8 height 8
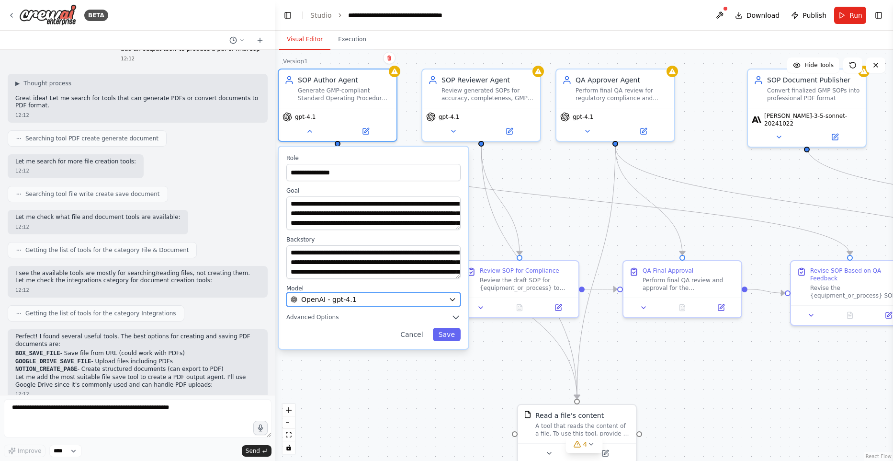
click at [377, 298] on div "OpenAI - gpt-4.1" at bounding box center [368, 300] width 154 height 10
click at [379, 302] on div "OpenAI - gpt-4.1" at bounding box center [368, 300] width 154 height 10
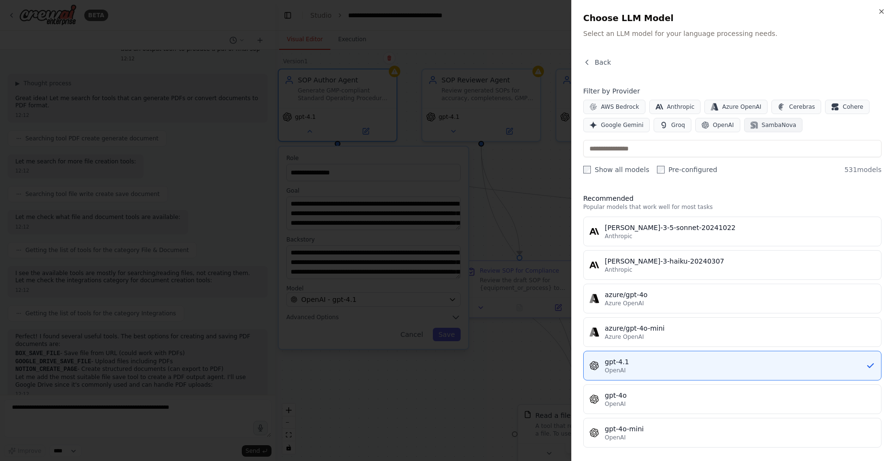
scroll to position [47, 0]
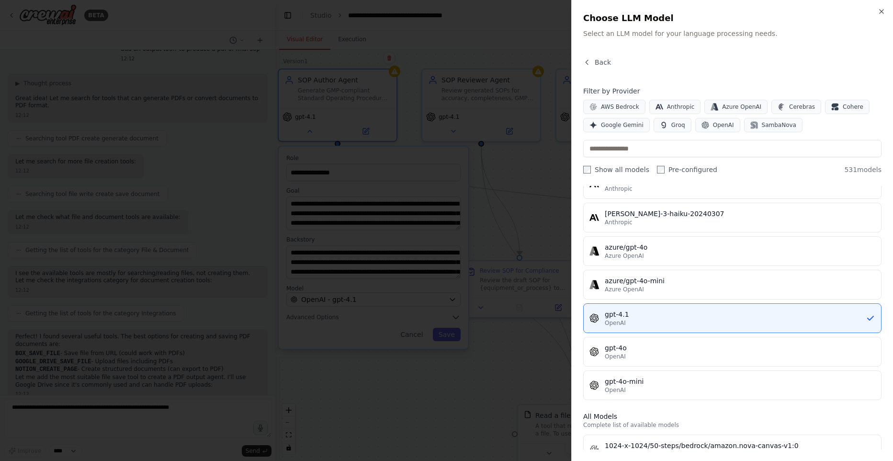
click at [715, 161] on div "Filter by Provider AWS Bedrock Anthropic Azure OpenAI Cerebras Cohere Google Ge…" at bounding box center [732, 130] width 298 height 88
click at [718, 151] on input "text" at bounding box center [732, 148] width 298 height 17
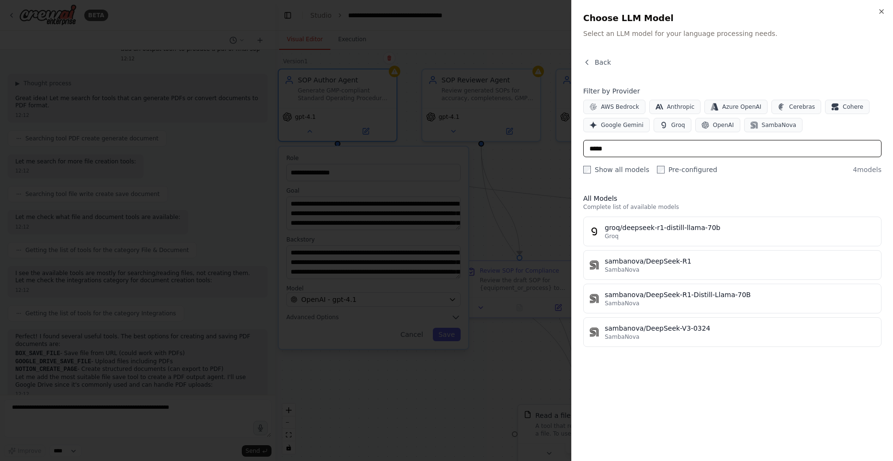
scroll to position [0, 0]
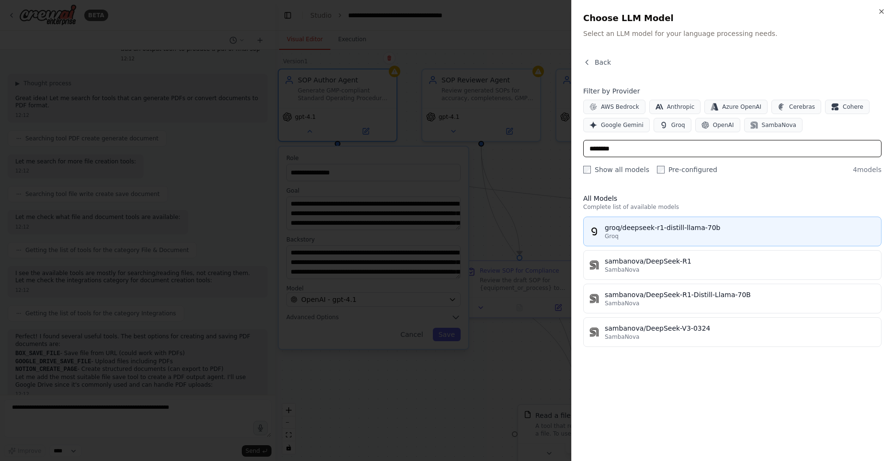
type input "********"
click at [670, 240] on button "groq/deepseek-r1-distill-llama-70b Groq" at bounding box center [732, 232] width 298 height 30
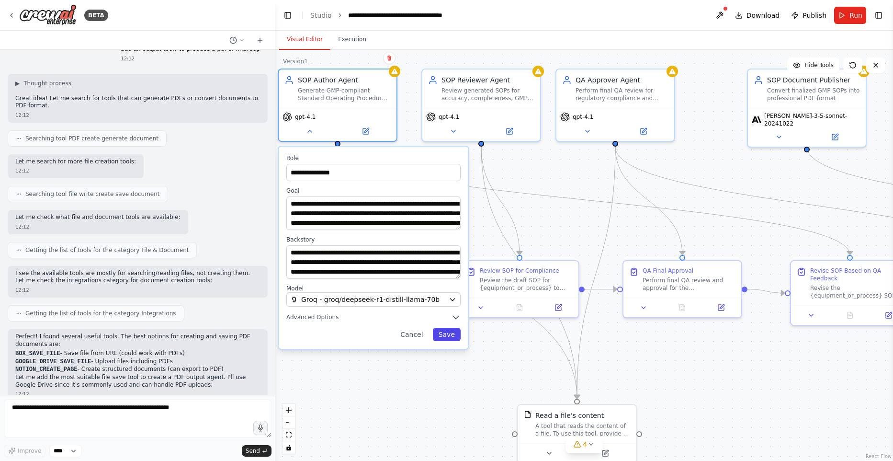
click at [456, 336] on button "Save" at bounding box center [447, 334] width 28 height 13
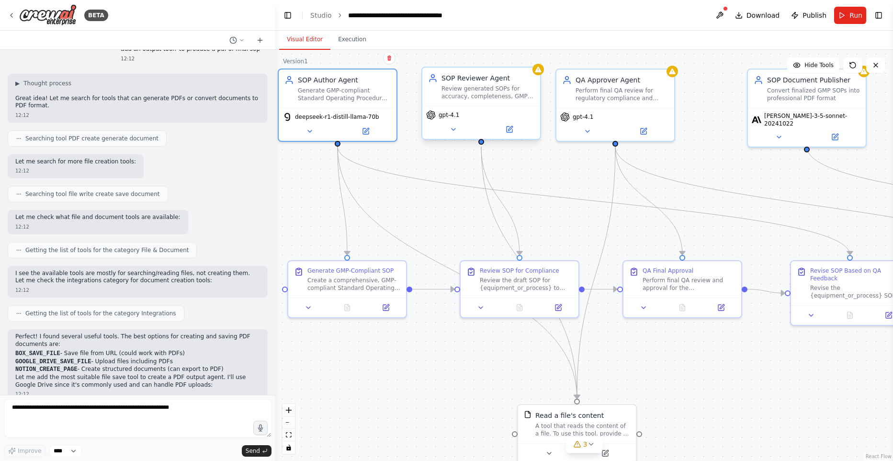
drag, startPoint x: 463, startPoint y: 111, endPoint x: 457, endPoint y: 114, distance: 6.2
click at [459, 113] on div "gpt-4.1" at bounding box center [481, 115] width 110 height 10
click at [451, 137] on div "gpt-4.1" at bounding box center [481, 122] width 118 height 33
click at [455, 130] on icon at bounding box center [454, 129] width 8 height 8
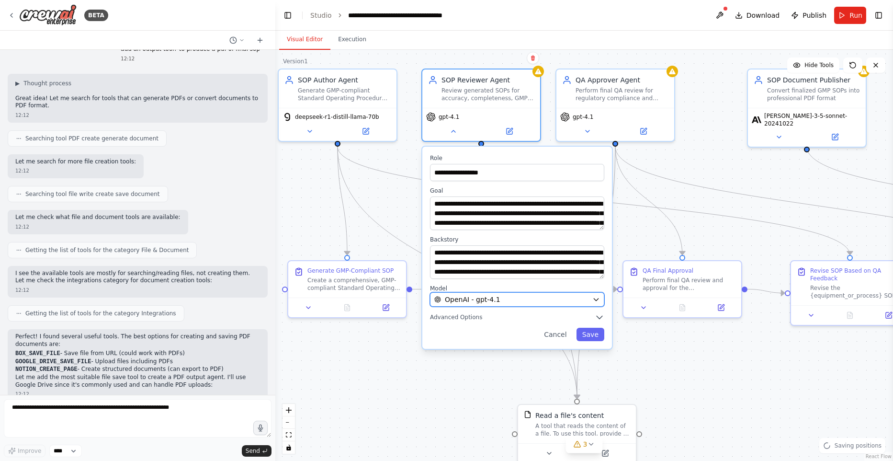
click at [525, 298] on div "OpenAI - gpt-4.1" at bounding box center [511, 300] width 154 height 10
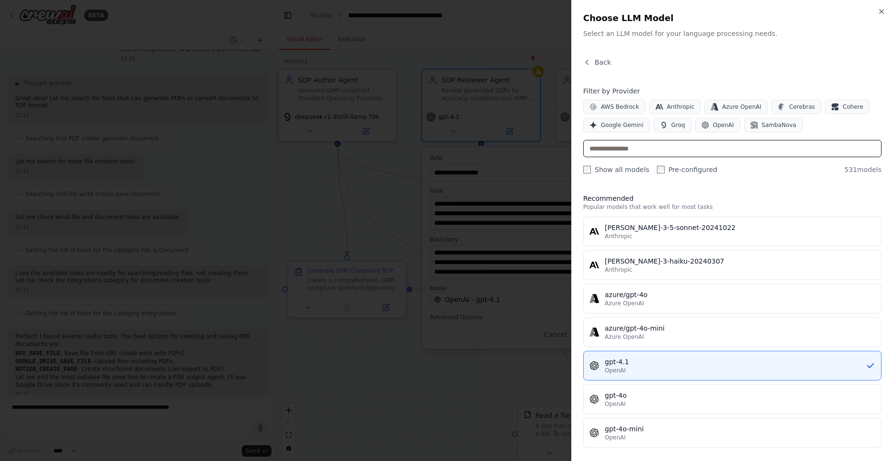
click at [701, 153] on input "text" at bounding box center [732, 148] width 298 height 17
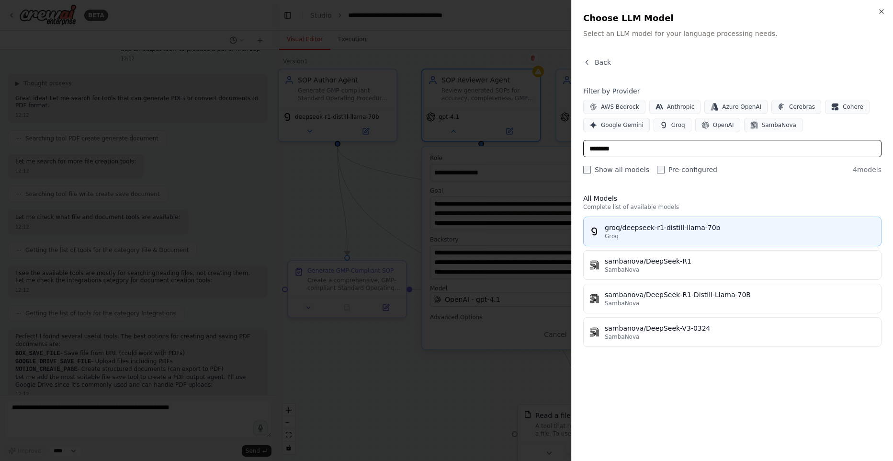
type input "********"
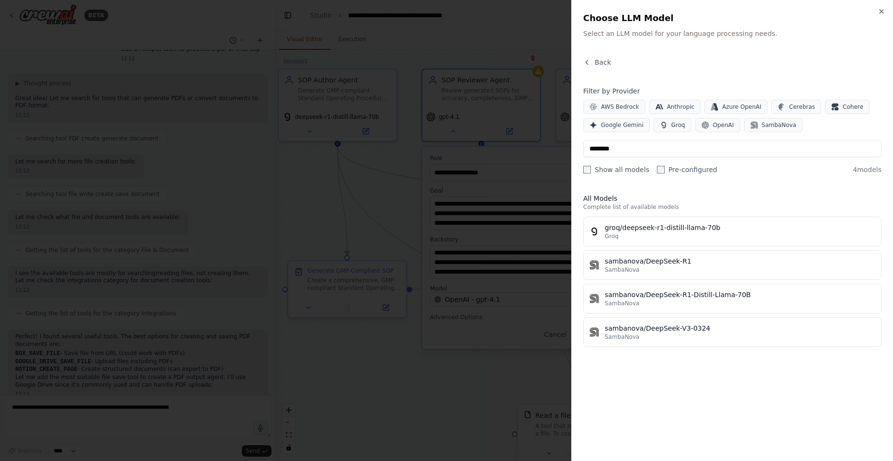
click at [640, 238] on div "Groq" at bounding box center [740, 236] width 271 height 8
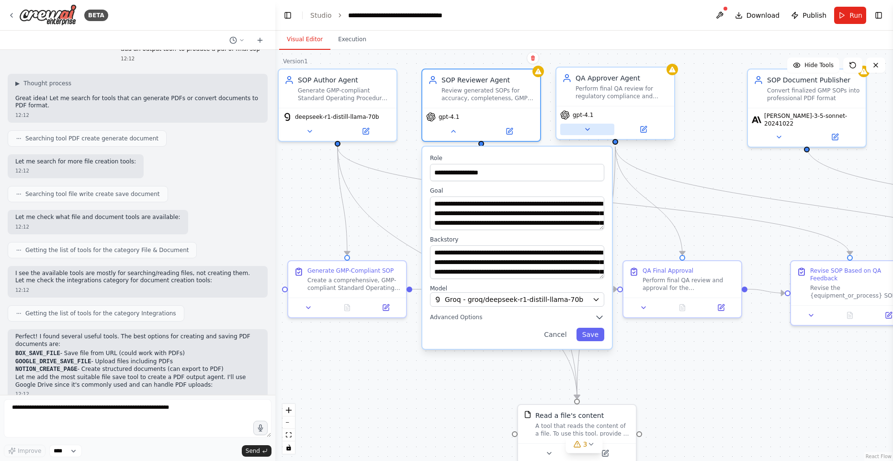
click at [591, 129] on button at bounding box center [587, 129] width 54 height 11
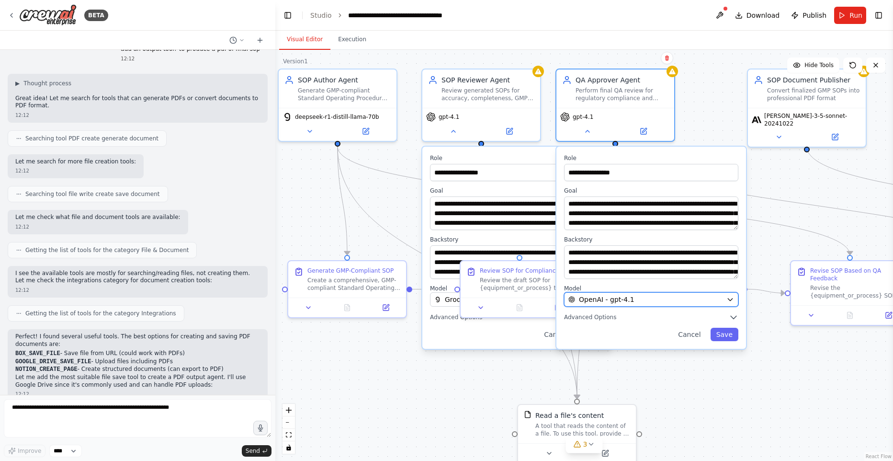
click at [645, 303] on div "OpenAI - gpt-4.1" at bounding box center [646, 300] width 154 height 10
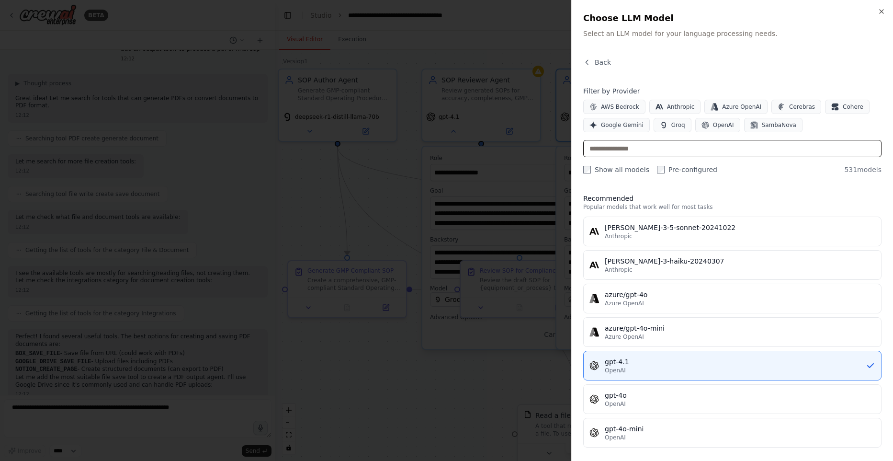
click at [678, 141] on input "text" at bounding box center [732, 148] width 298 height 17
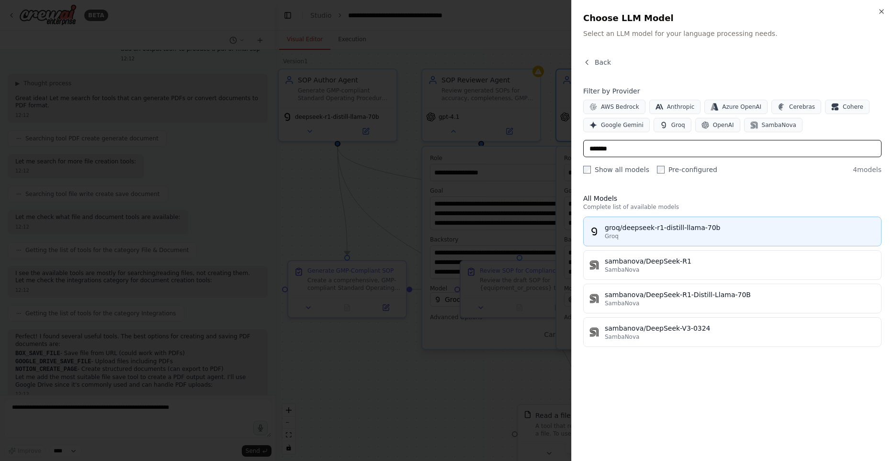
type input "*******"
click at [650, 234] on div "Groq" at bounding box center [740, 236] width 271 height 8
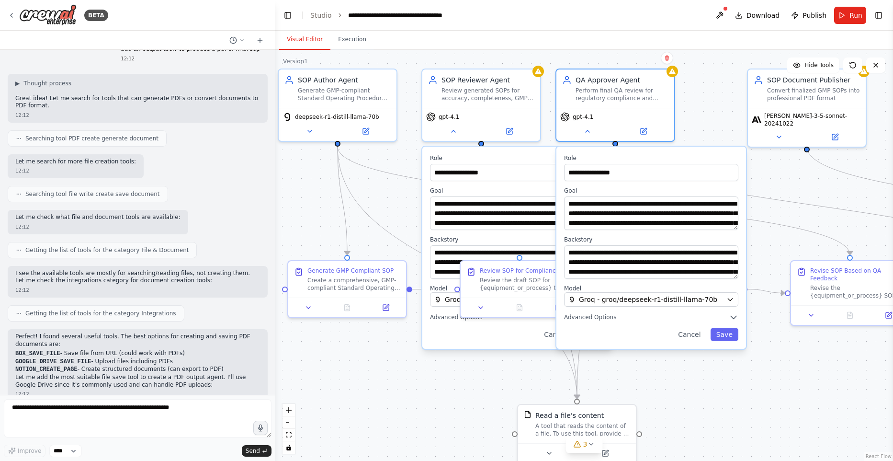
click at [743, 334] on div "**********" at bounding box center [652, 248] width 190 height 202
click at [737, 335] on button "Save" at bounding box center [725, 334] width 28 height 13
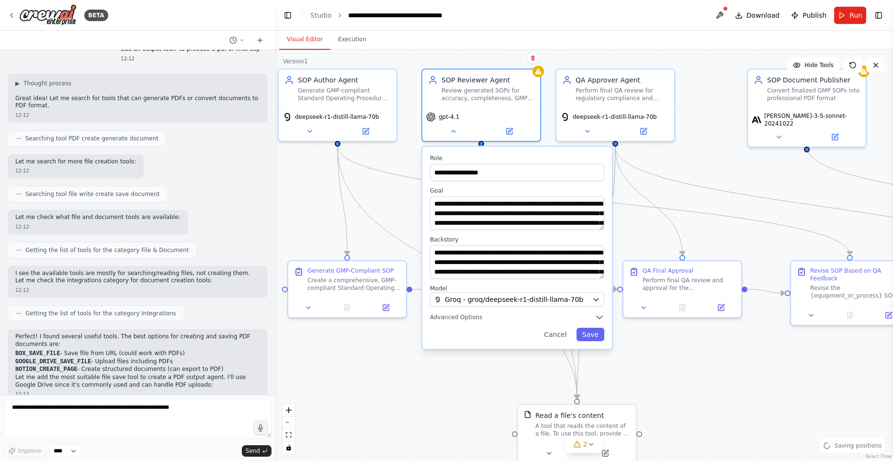
click at [521, 333] on div "Cancel Save" at bounding box center [517, 334] width 174 height 13
click at [592, 338] on button "Save" at bounding box center [591, 334] width 28 height 13
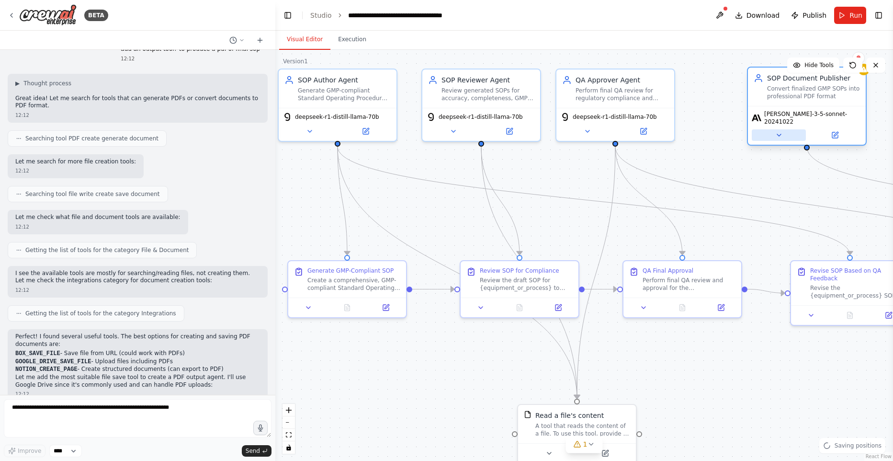
click at [787, 129] on button at bounding box center [779, 134] width 54 height 11
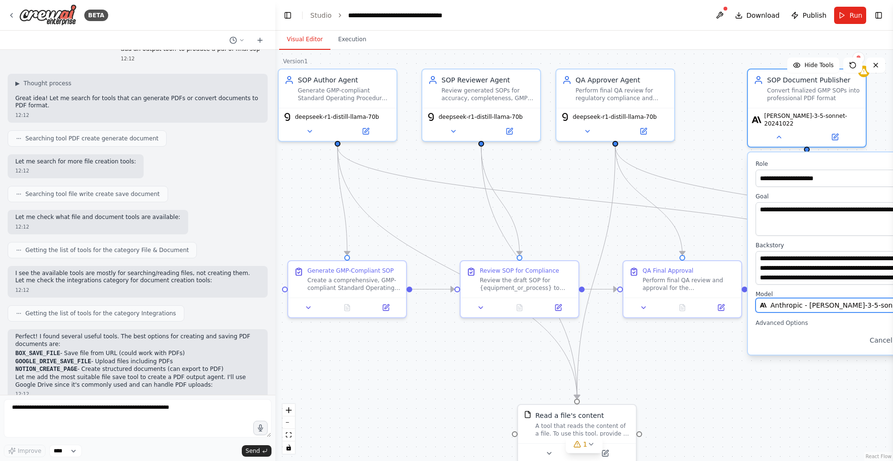
click at [797, 303] on span "Anthropic - claude-3-5-sonnet-20241022" at bounding box center [843, 305] width 144 height 10
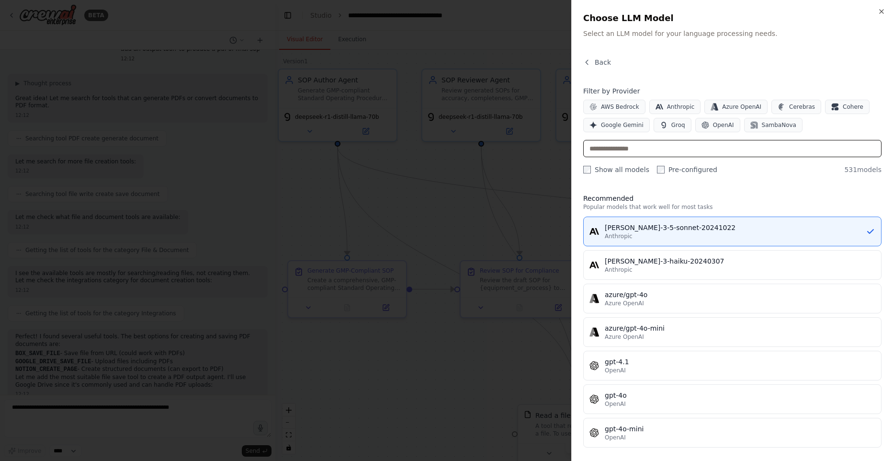
click at [641, 150] on input "text" at bounding box center [732, 148] width 298 height 17
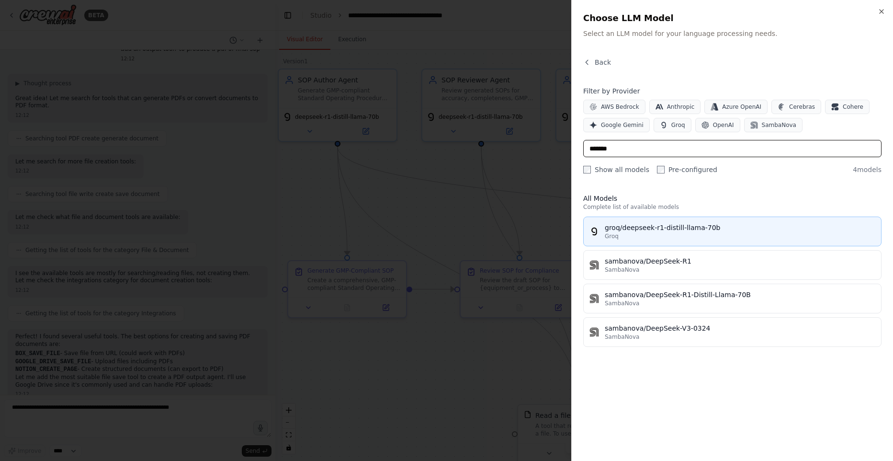
type input "*******"
click at [637, 228] on div "groq/deepseek-r1-distill-llama-70b" at bounding box center [740, 228] width 271 height 10
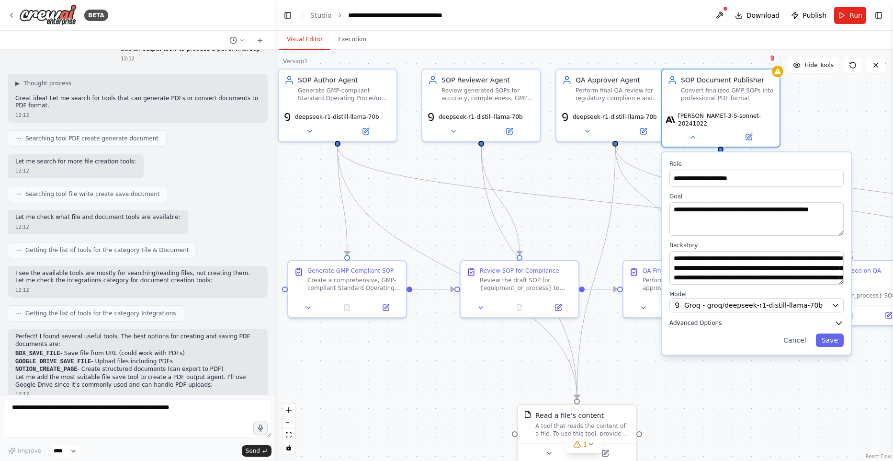
drag, startPoint x: 846, startPoint y: 319, endPoint x: 775, endPoint y: 316, distance: 71.0
click at [775, 318] on button "Advanced Options" at bounding box center [757, 323] width 174 height 10
click at [831, 333] on button "Save" at bounding box center [830, 339] width 28 height 13
click at [827, 333] on button "Save" at bounding box center [830, 339] width 28 height 13
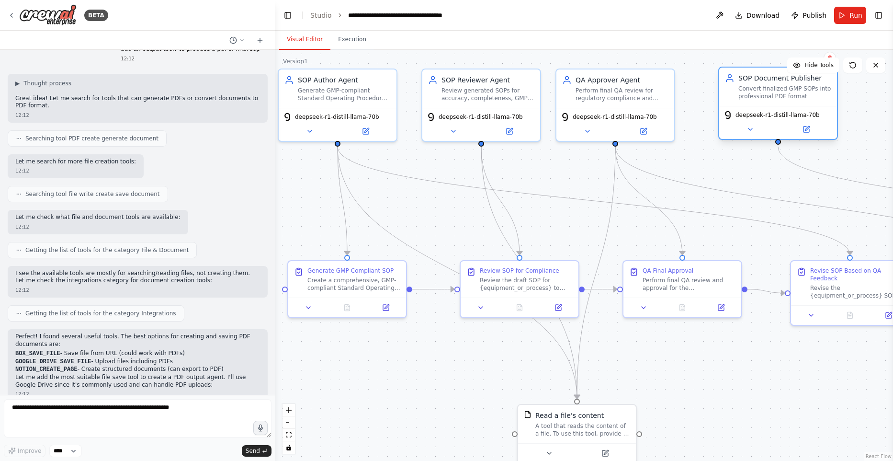
drag, startPoint x: 732, startPoint y: 94, endPoint x: 791, endPoint y: 93, distance: 58.9
click at [791, 93] on div "Convert finalized GMP SOPs into professional PDF format" at bounding box center [785, 92] width 93 height 15
click at [698, 347] on div ".deletable-edge-delete-btn { width: 20px; height: 20px; border: 0px solid #ffff…" at bounding box center [584, 255] width 618 height 411
click at [852, 19] on span "Run" at bounding box center [856, 16] width 13 height 10
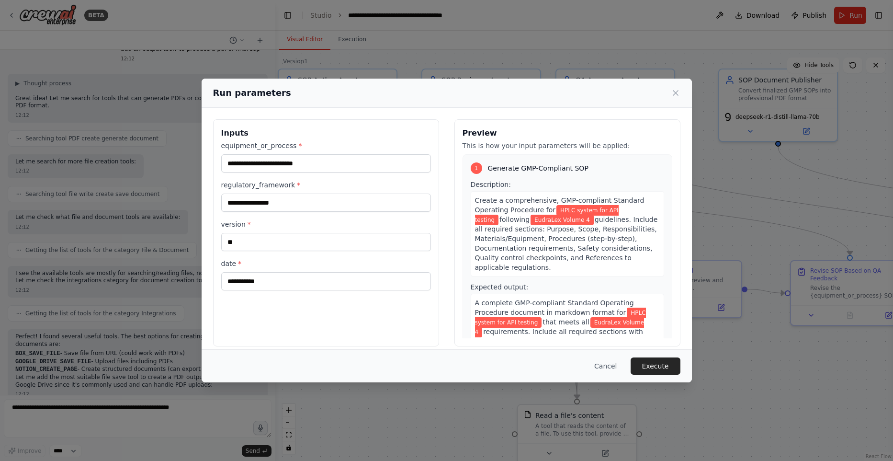
click at [661, 375] on div "Cancel Execute" at bounding box center [447, 365] width 490 height 33
click at [661, 370] on button "Execute" at bounding box center [656, 365] width 50 height 17
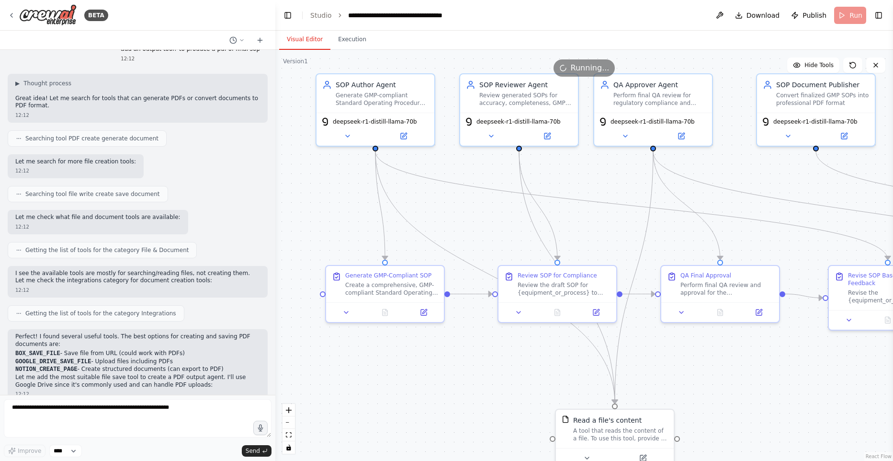
drag, startPoint x: 661, startPoint y: 370, endPoint x: 695, endPoint y: 378, distance: 34.4
click at [695, 378] on div ".deletable-edge-delete-btn { width: 20px; height: 20px; border: 0px solid #ffff…" at bounding box center [584, 255] width 618 height 411
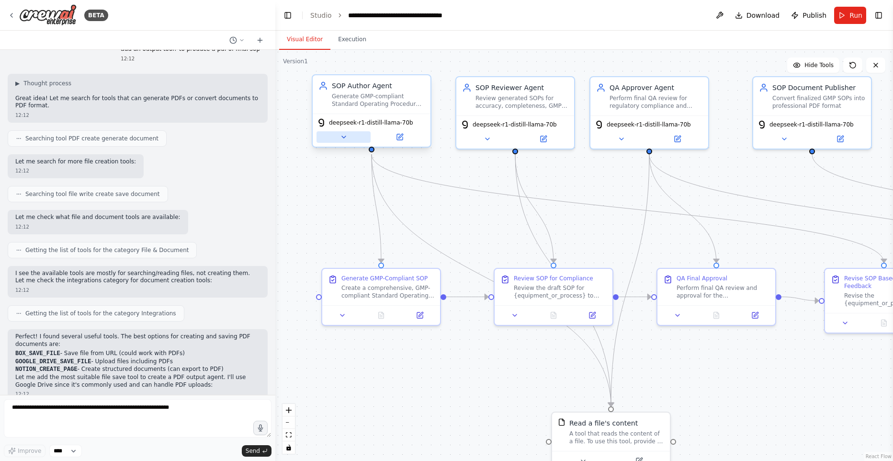
click at [344, 139] on icon at bounding box center [344, 137] width 8 height 8
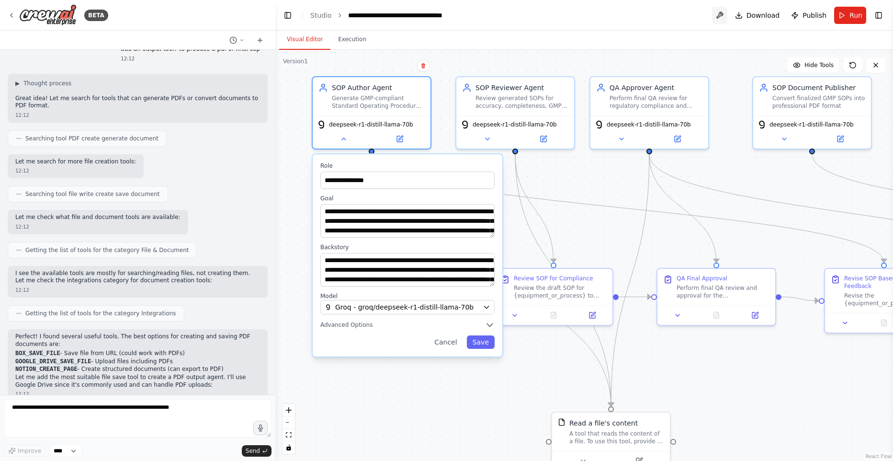
click at [723, 12] on button at bounding box center [719, 15] width 15 height 17
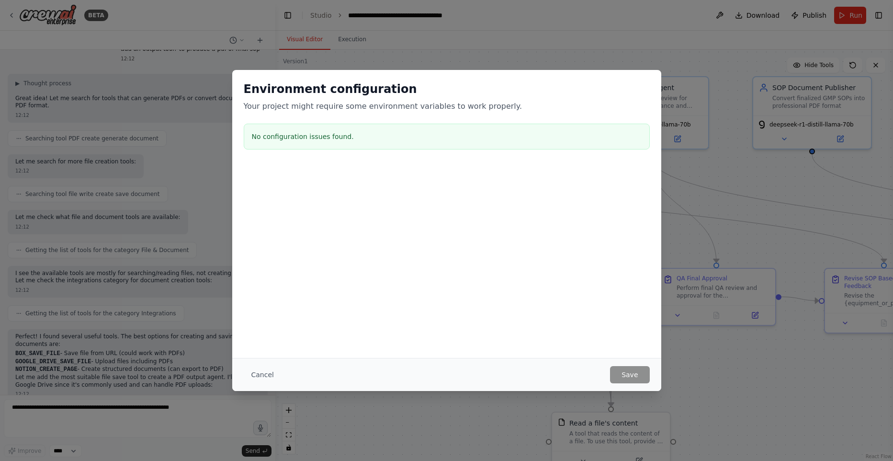
click at [264, 376] on button "Cancel" at bounding box center [263, 374] width 38 height 17
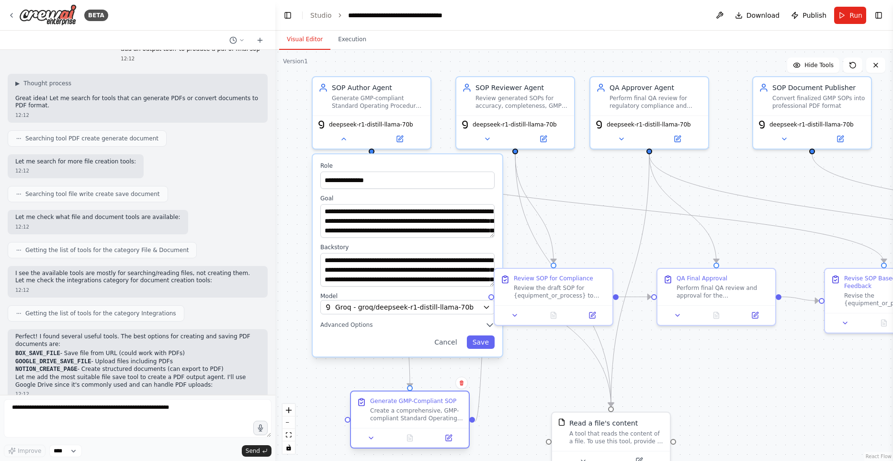
drag, startPoint x: 385, startPoint y: 283, endPoint x: 413, endPoint y: 409, distance: 128.7
click at [413, 409] on div "Create a comprehensive, GMP-compliant Standard Operating Procedure for {equipme…" at bounding box center [416, 414] width 93 height 15
click at [425, 310] on span "Groq - groq/deepseek-r1-distill-llama-70b" at bounding box center [404, 307] width 138 height 10
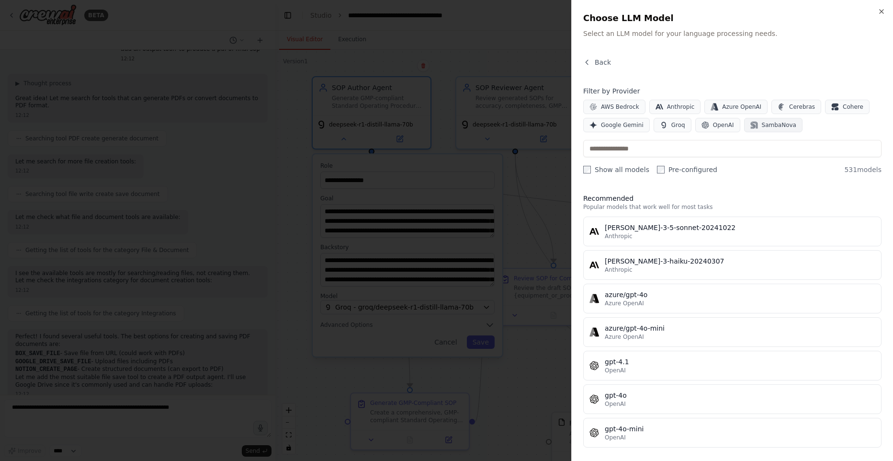
click at [762, 123] on span "SambaNova" at bounding box center [779, 125] width 34 height 8
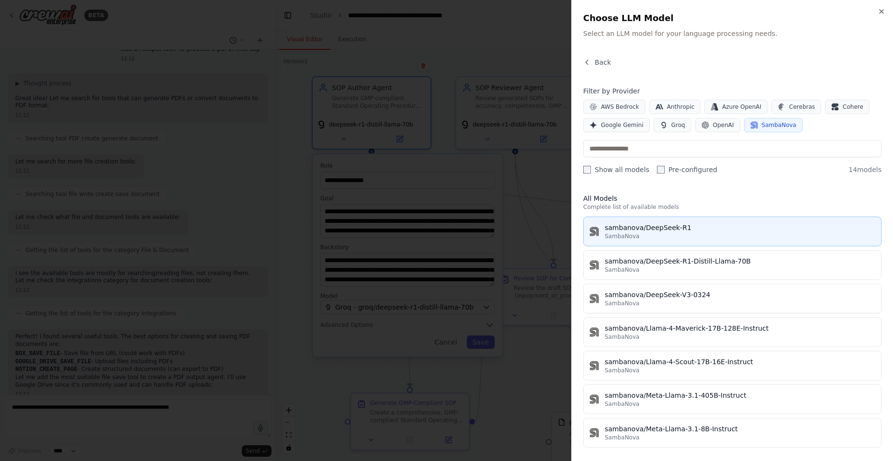
click at [683, 227] on div "sambanova/DeepSeek-R1" at bounding box center [740, 228] width 271 height 10
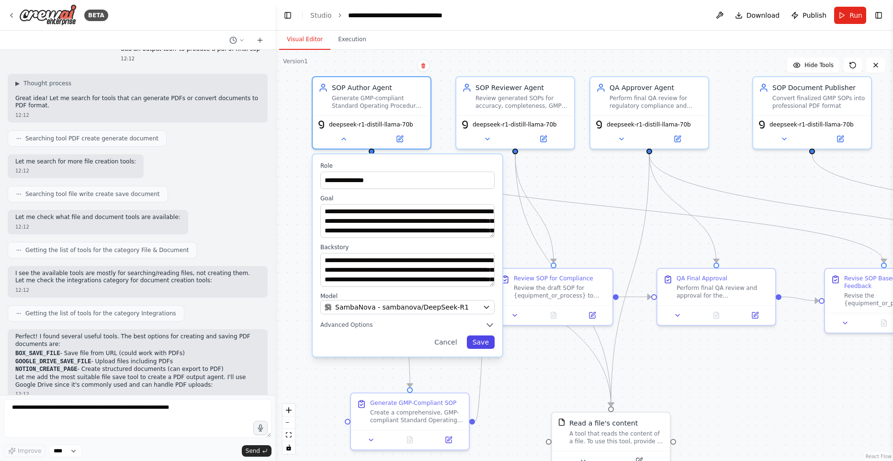
click at [486, 344] on button "Save" at bounding box center [481, 341] width 28 height 13
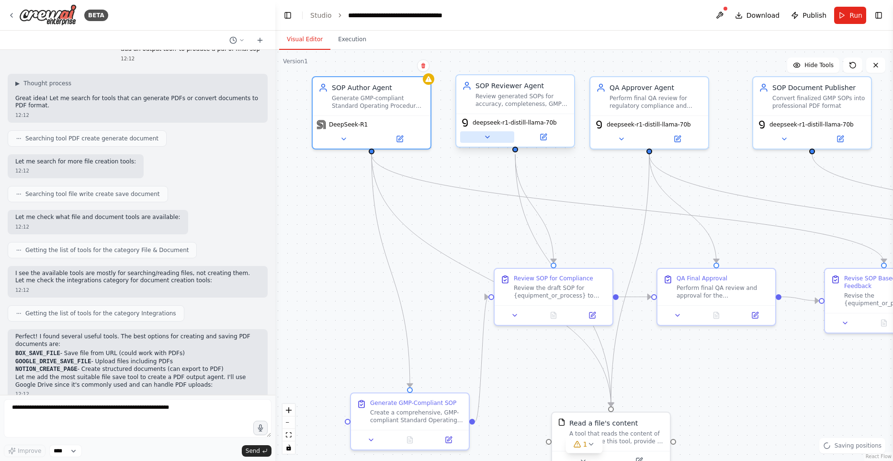
click at [479, 135] on button at bounding box center [487, 136] width 54 height 11
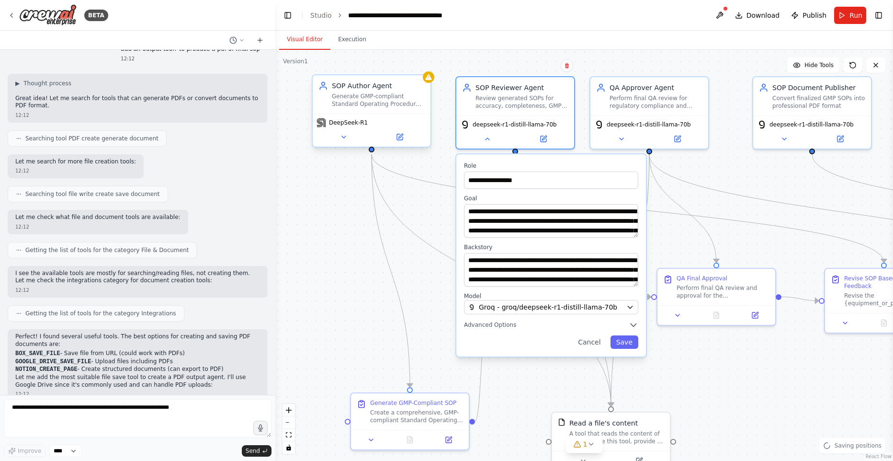
click at [351, 125] on span "DeepSeek-R1" at bounding box center [348, 123] width 39 height 8
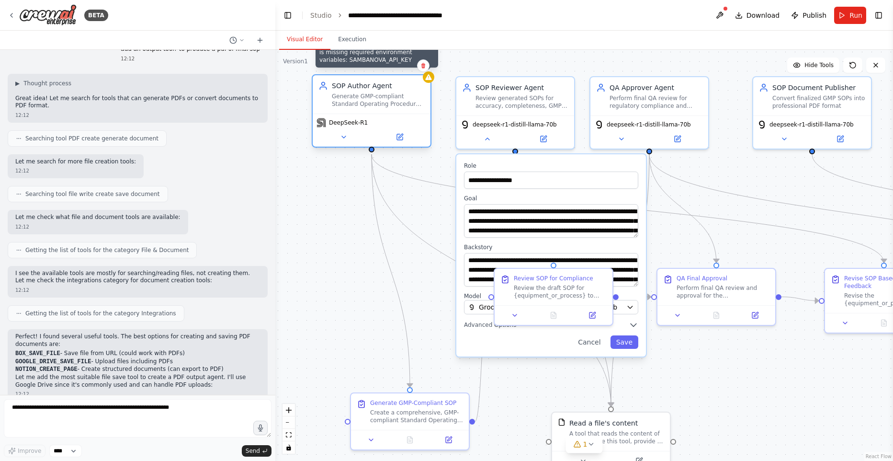
click at [433, 82] on div ".deletable-edge-delete-btn { width: 20px; height: 20px; border: 0px solid #ffff…" at bounding box center [584, 255] width 618 height 411
drag, startPoint x: 430, startPoint y: 83, endPoint x: 411, endPoint y: 95, distance: 22.9
click at [430, 83] on div "SOP Author Agent Generate GMP-compliant Standard Operating Procedures for new e…" at bounding box center [372, 94] width 118 height 38
click at [346, 139] on icon at bounding box center [344, 137] width 8 height 8
click at [350, 130] on div "DeepSeek-R1" at bounding box center [372, 130] width 118 height 33
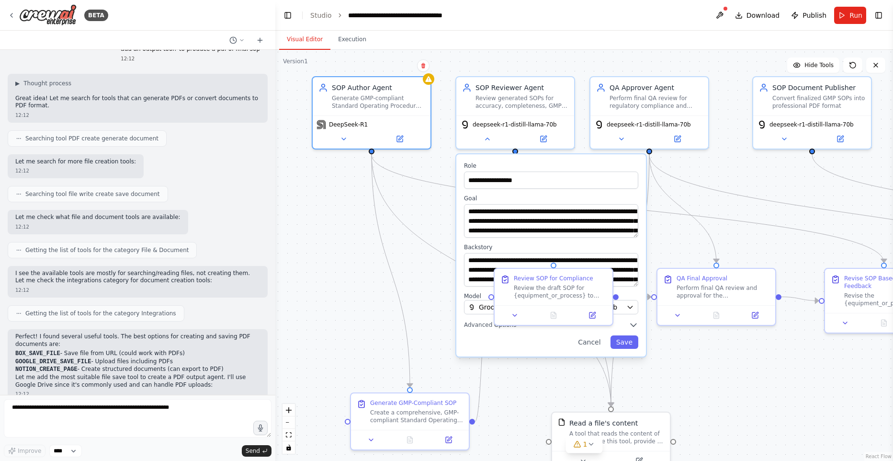
click at [728, 13] on button at bounding box center [719, 15] width 15 height 17
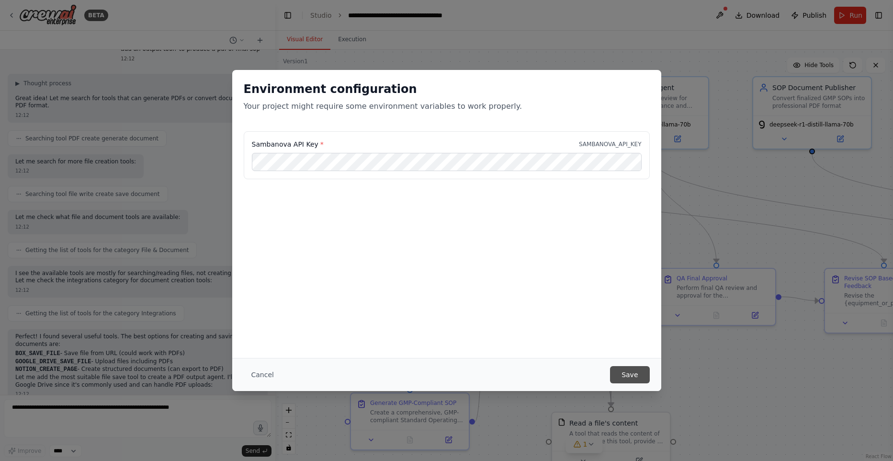
click at [638, 367] on button "Save" at bounding box center [629, 374] width 39 height 17
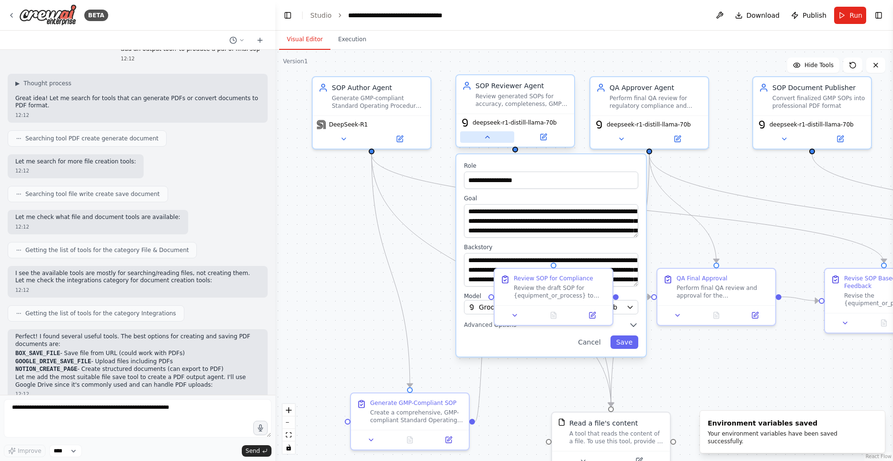
click at [497, 137] on button at bounding box center [487, 136] width 54 height 11
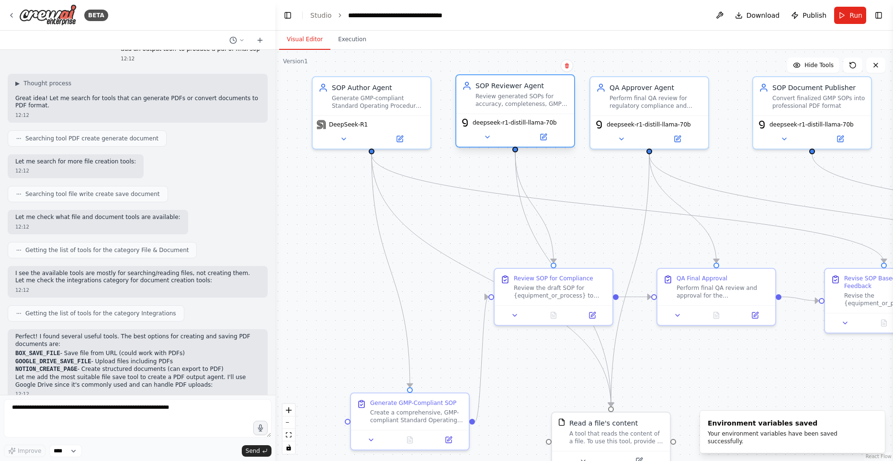
click at [508, 124] on span "deepseek-r1-distill-llama-70b" at bounding box center [515, 123] width 84 height 8
click at [493, 134] on button at bounding box center [487, 136] width 54 height 11
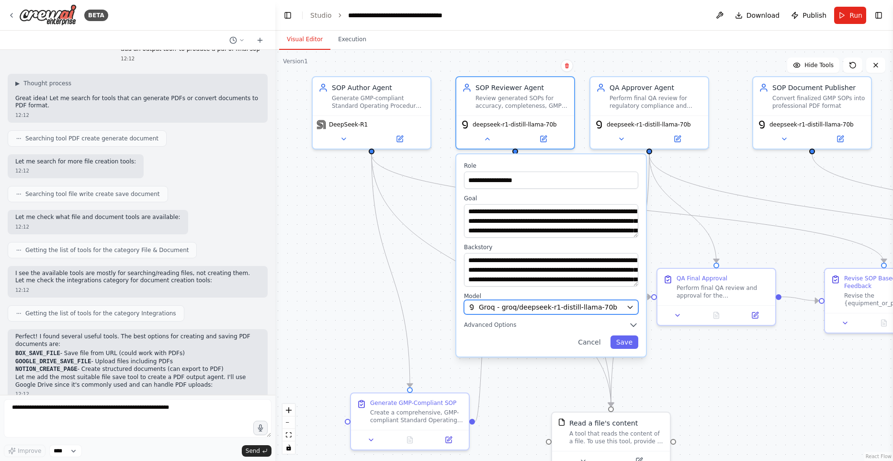
click at [557, 314] on button "Groq - groq/deepseek-r1-distill-llama-70b" at bounding box center [551, 307] width 174 height 14
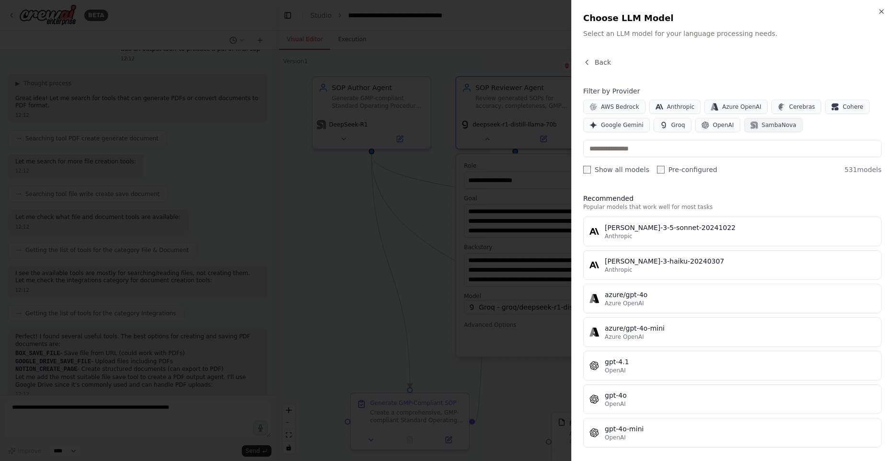
click at [769, 125] on span "SambaNova" at bounding box center [779, 125] width 34 height 8
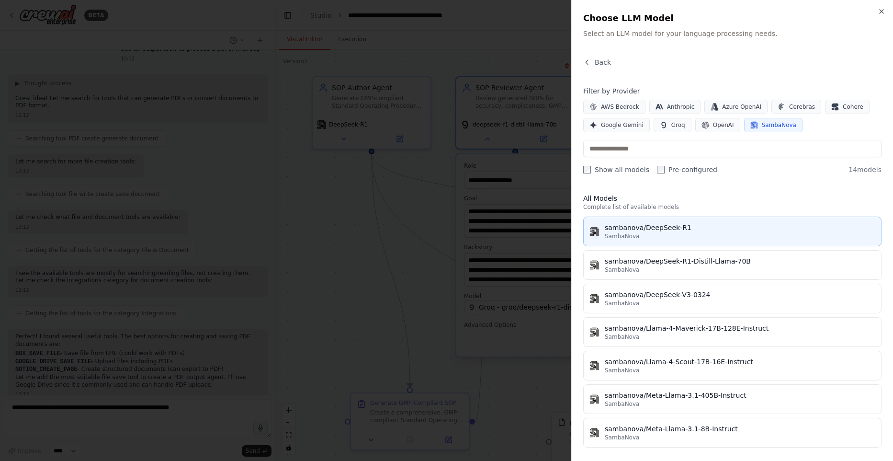
click at [680, 227] on div "sambanova/DeepSeek-R1" at bounding box center [740, 228] width 271 height 10
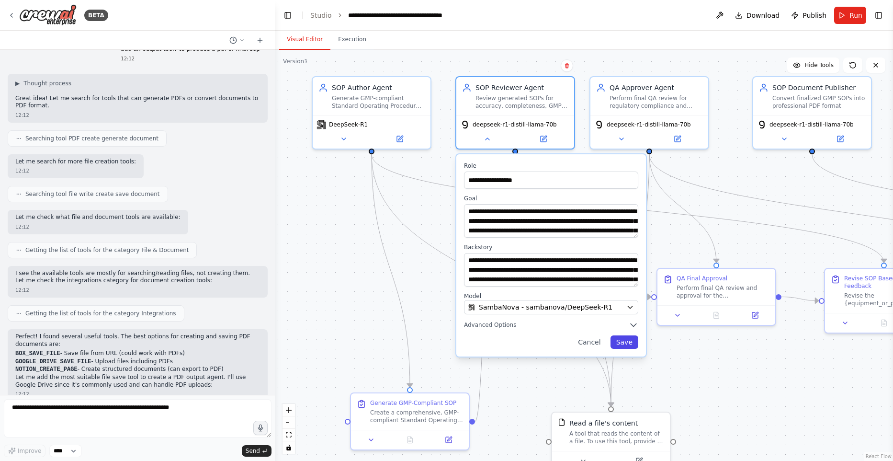
click at [625, 343] on button "Save" at bounding box center [625, 341] width 28 height 13
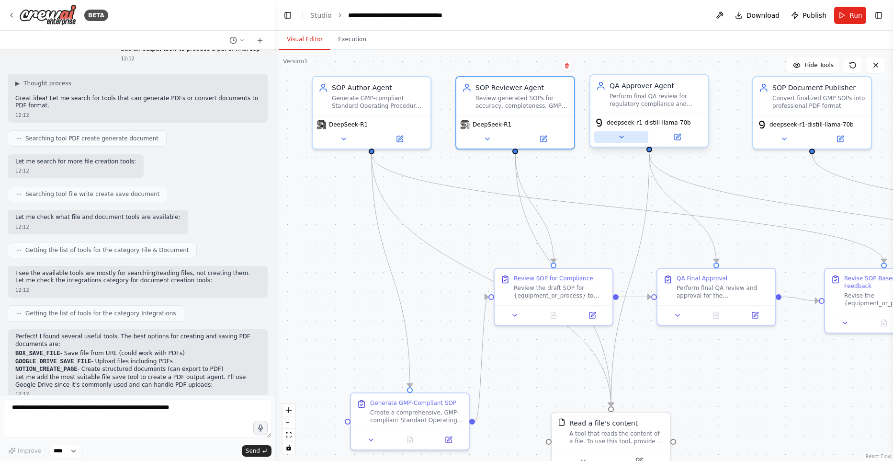
click at [631, 136] on button at bounding box center [621, 136] width 54 height 11
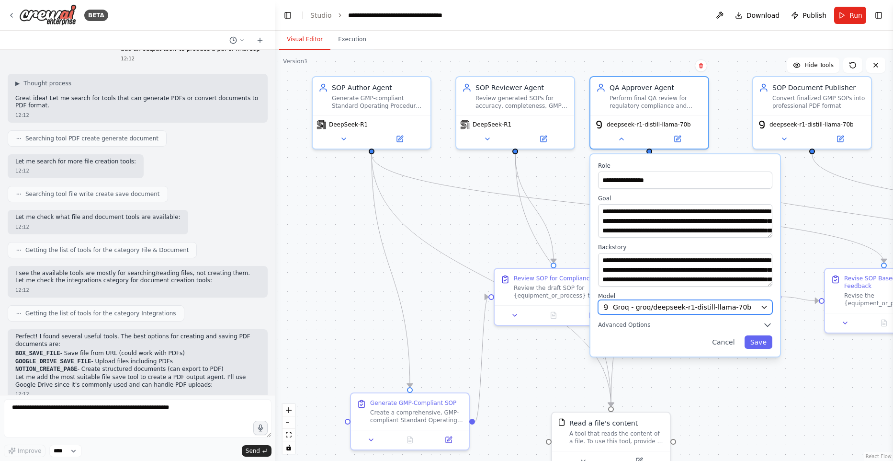
click at [743, 308] on div "Groq - groq/deepseek-r1-distill-llama-70b" at bounding box center [680, 307] width 154 height 10
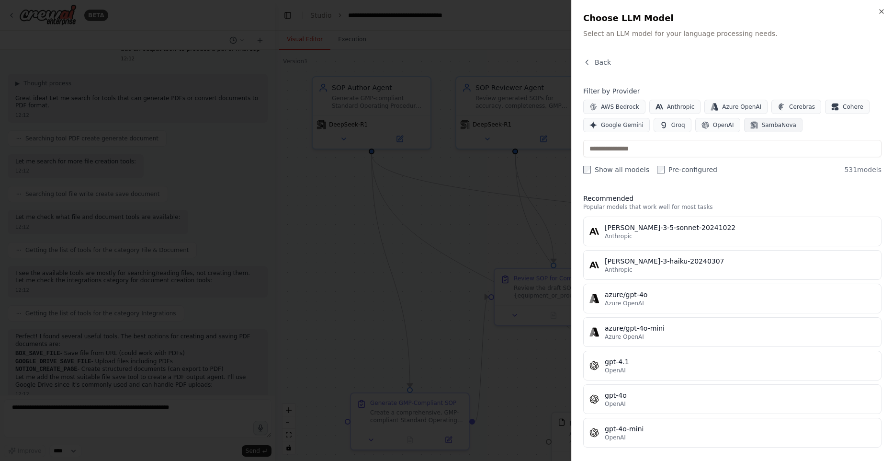
click at [787, 127] on span "SambaNova" at bounding box center [779, 125] width 34 height 8
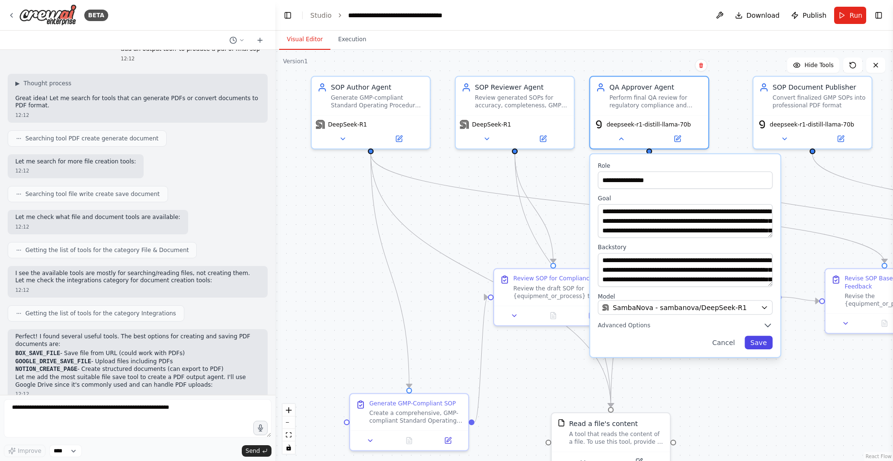
click at [764, 343] on button "Save" at bounding box center [759, 342] width 28 height 13
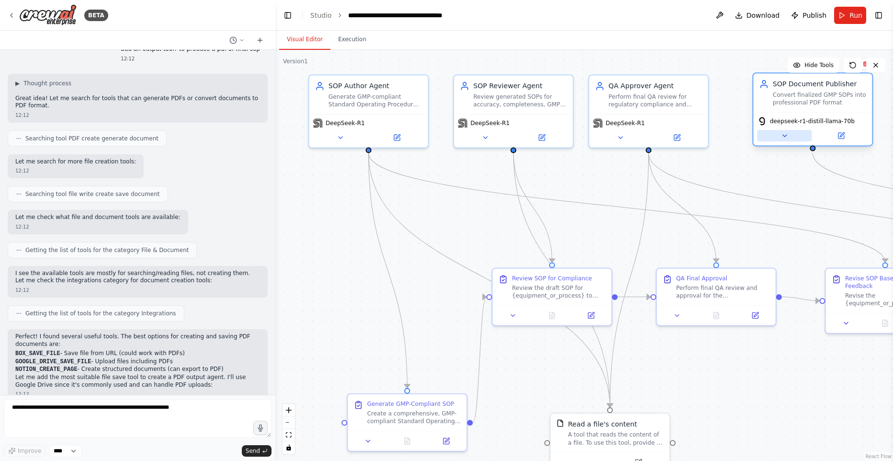
click at [788, 137] on icon at bounding box center [785, 136] width 8 height 8
click at [782, 123] on span "deepseek-r1-distill-llama-70b" at bounding box center [812, 121] width 85 height 8
click at [780, 137] on button at bounding box center [784, 135] width 55 height 11
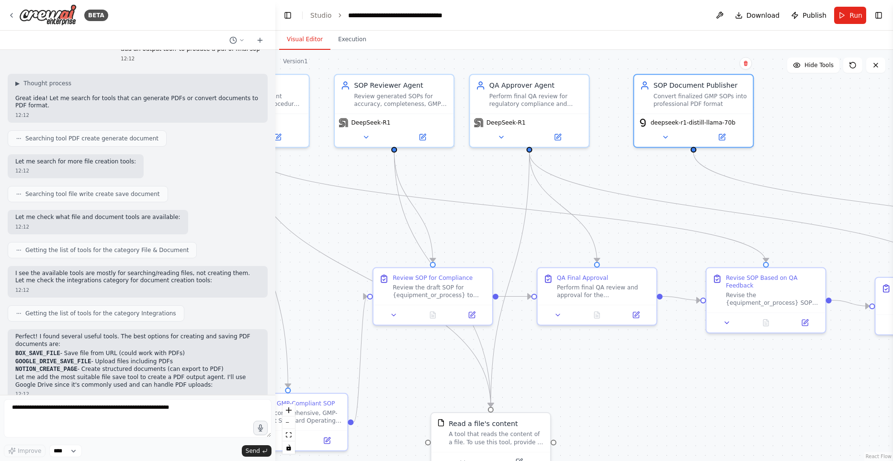
drag, startPoint x: 754, startPoint y: 174, endPoint x: 596, endPoint y: 174, distance: 158.1
click at [595, 175] on div ".deletable-edge-delete-btn { width: 20px; height: 20px; border: 0px solid #ffff…" at bounding box center [584, 255] width 618 height 411
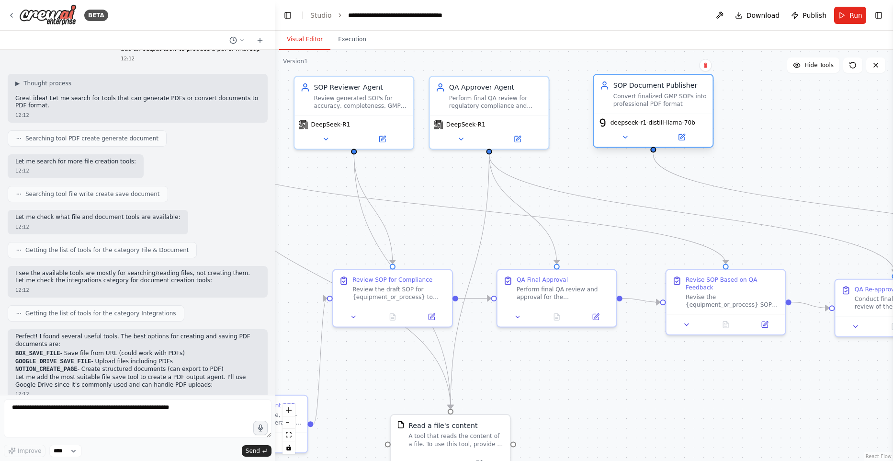
click at [626, 143] on div "deepseek-r1-distill-llama-70b" at bounding box center [653, 131] width 119 height 34
click at [632, 133] on button at bounding box center [625, 136] width 55 height 11
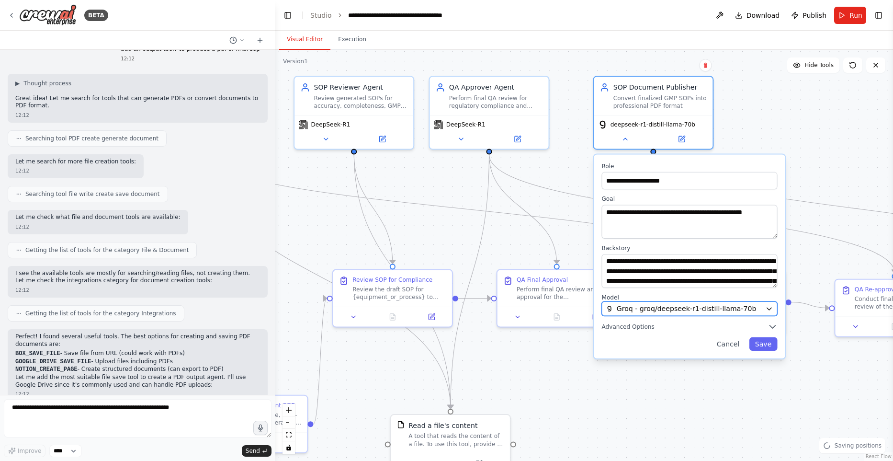
click at [670, 309] on span "Groq - groq/deepseek-r1-distill-llama-70b" at bounding box center [687, 309] width 140 height 10
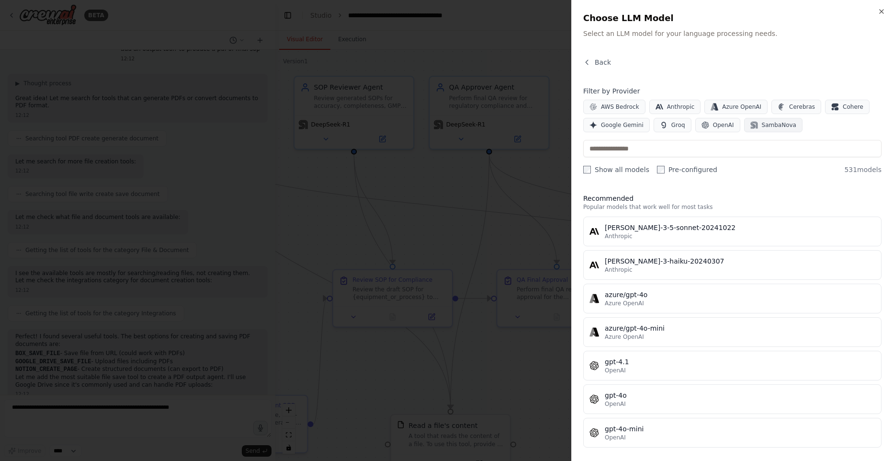
click at [764, 126] on span "SambaNova" at bounding box center [779, 125] width 34 height 8
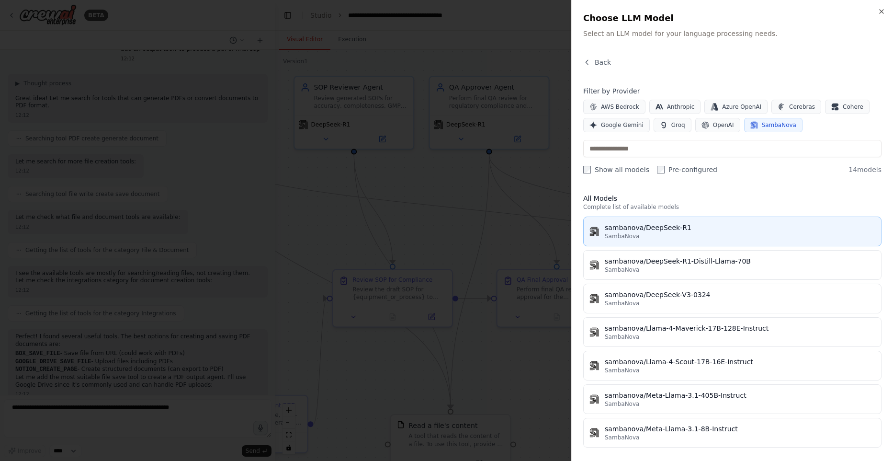
click at [639, 232] on div "SambaNova" at bounding box center [740, 236] width 271 height 8
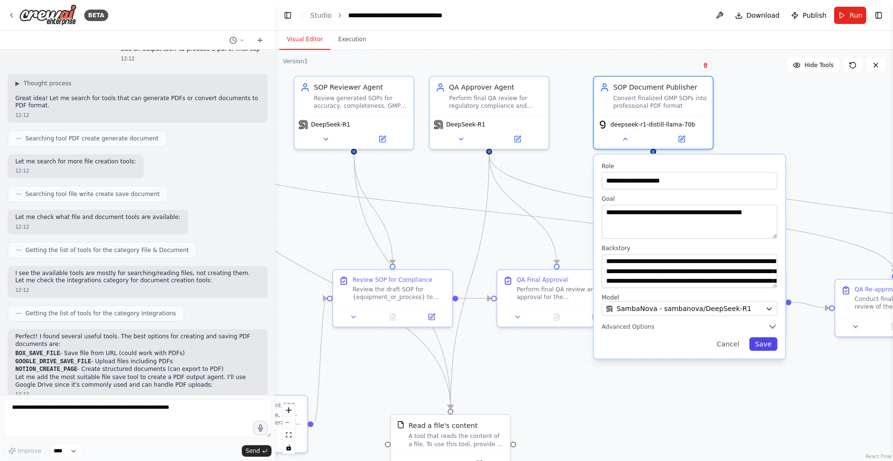
click at [771, 342] on button "Save" at bounding box center [764, 343] width 28 height 13
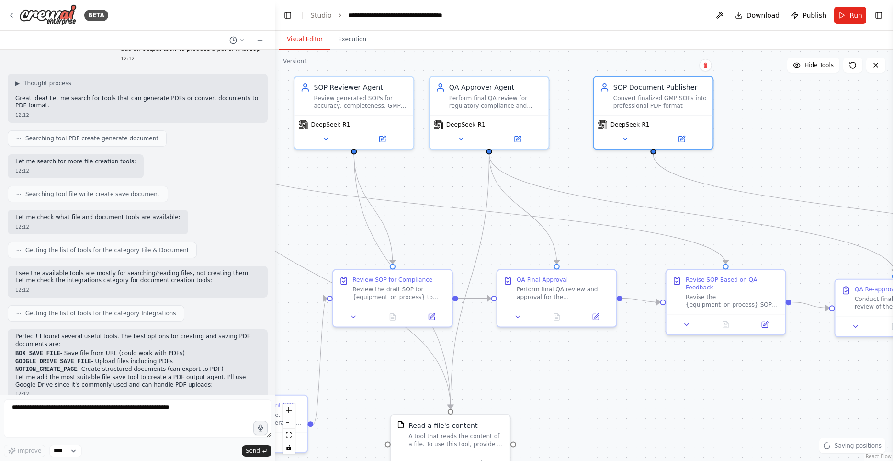
click at [844, 16] on button "Run" at bounding box center [850, 15] width 32 height 17
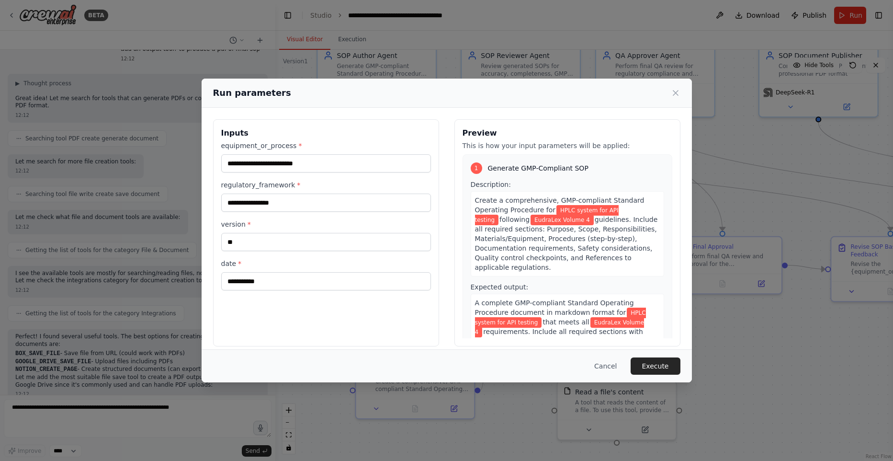
drag, startPoint x: 709, startPoint y: 368, endPoint x: 521, endPoint y: 351, distance: 188.6
click at [521, 351] on body "BETA Hello! I'm the CrewAI assistant. What kind of automation do you want to bu…" at bounding box center [446, 230] width 893 height 461
click at [656, 356] on div "Cancel Execute" at bounding box center [447, 365] width 490 height 33
click at [654, 362] on button "Execute" at bounding box center [656, 365] width 50 height 17
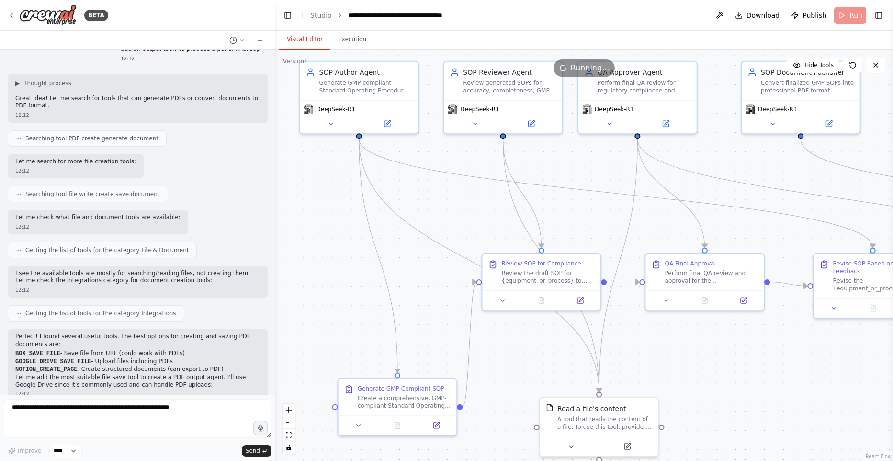
drag, startPoint x: 722, startPoint y: 344, endPoint x: 703, endPoint y: 361, distance: 25.5
click at [704, 361] on div ".deletable-edge-delete-btn { width: 20px; height: 20px; border: 0px solid #ffff…" at bounding box center [584, 255] width 618 height 411
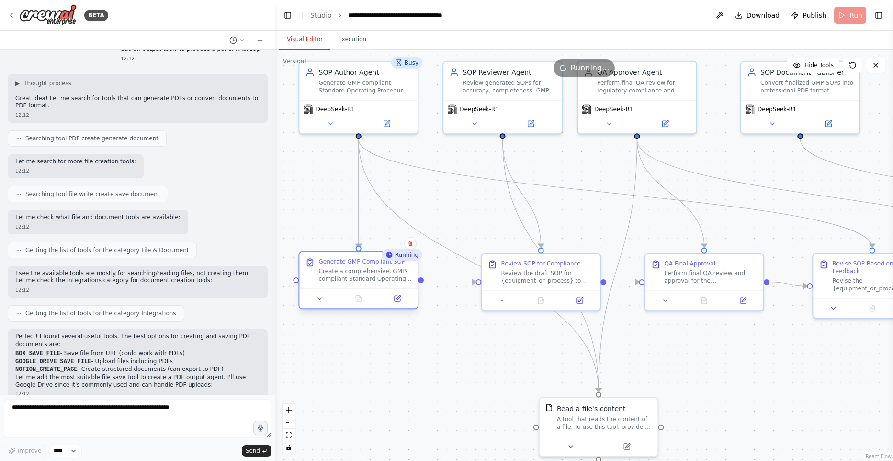
drag, startPoint x: 382, startPoint y: 394, endPoint x: 349, endPoint y: 271, distance: 127.5
click at [349, 271] on div "Create a comprehensive, GMP-compliant Standard Operating Procedure for {equipme…" at bounding box center [365, 274] width 93 height 15
click at [409, 367] on div ".deletable-edge-delete-btn { width: 20px; height: 20px; border: 0px solid #ffff…" at bounding box center [584, 255] width 618 height 411
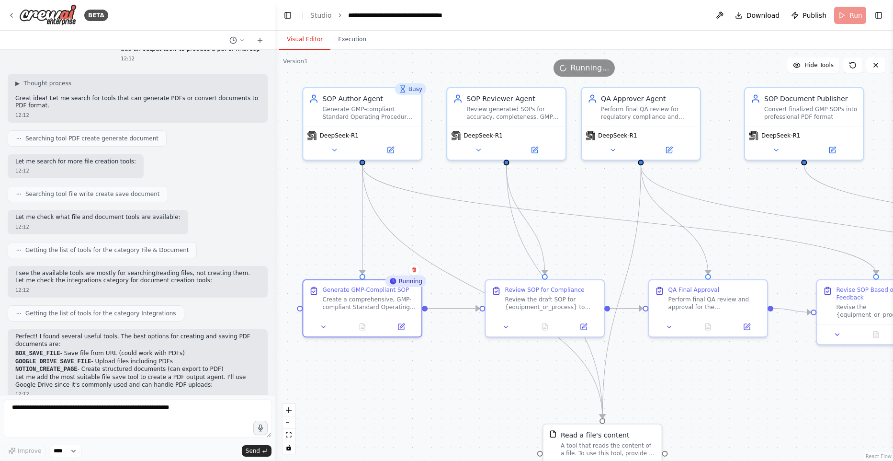
drag, startPoint x: 462, startPoint y: 386, endPoint x: 471, endPoint y: 413, distance: 28.8
click at [466, 412] on div ".deletable-edge-delete-btn { width: 20px; height: 20px; border: 0px solid #ffff…" at bounding box center [584, 255] width 618 height 411
drag, startPoint x: 615, startPoint y: 441, endPoint x: 643, endPoint y: 401, distance: 49.2
click at [647, 401] on div "A tool that reads the content of a file. To use this tool, provide a 'file_path…" at bounding box center [636, 408] width 95 height 15
click at [435, 420] on div ".deletable-edge-delete-btn { width: 20px; height: 20px; border: 0px solid #ffff…" at bounding box center [584, 255] width 618 height 411
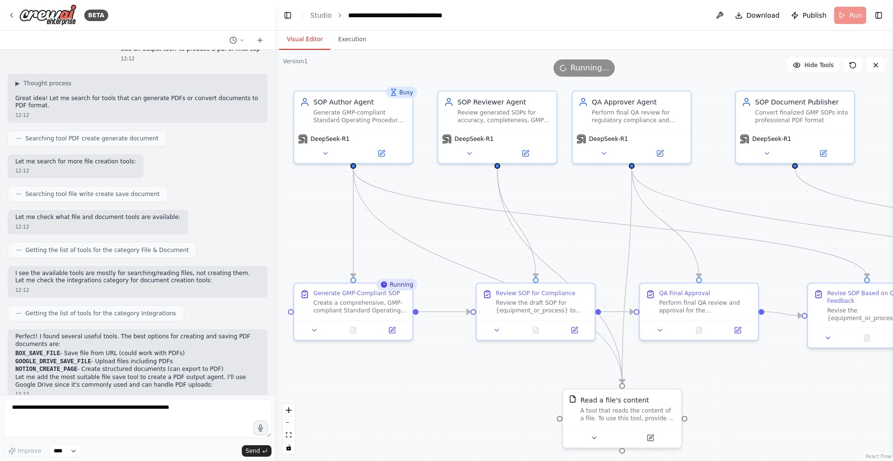
drag, startPoint x: 814, startPoint y: 382, endPoint x: 805, endPoint y: 385, distance: 9.3
click at [805, 385] on div ".deletable-edge-delete-btn { width: 20px; height: 20px; border: 0px solid #ffff…" at bounding box center [584, 255] width 618 height 411
click at [355, 332] on button at bounding box center [353, 327] width 41 height 11
click at [350, 325] on icon at bounding box center [354, 328] width 8 height 8
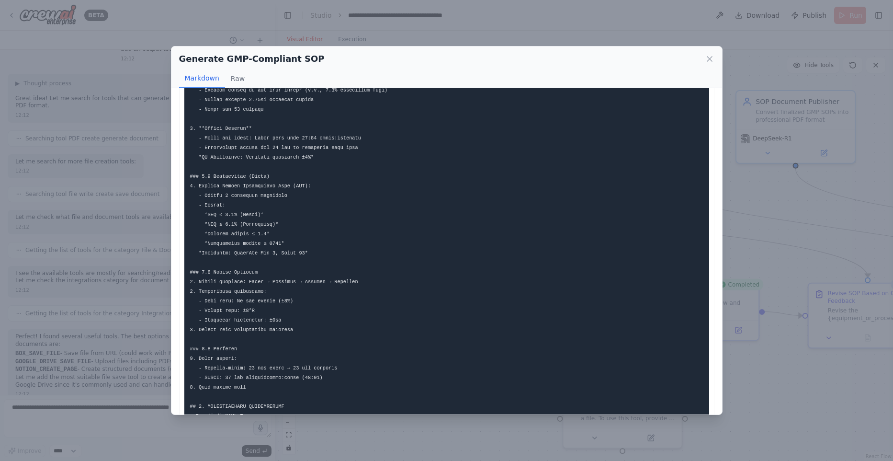
scroll to position [388, 0]
click at [813, 393] on div "Generate GMP-Compliant SOP Markdown Raw ... Show more Not valid JSON" at bounding box center [446, 230] width 893 height 461
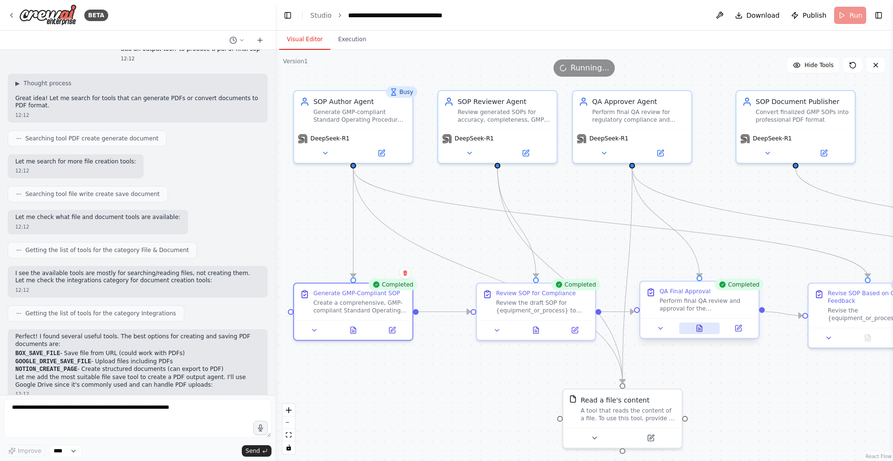
click at [697, 331] on icon at bounding box center [699, 328] width 5 height 6
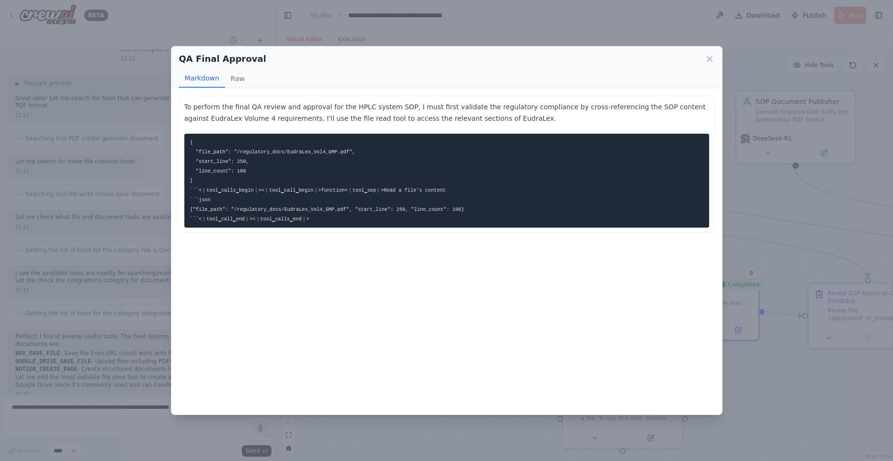
click at [766, 365] on div "QA Final Approval Markdown Raw To perform the final QA review and approval for …" at bounding box center [446, 230] width 893 height 461
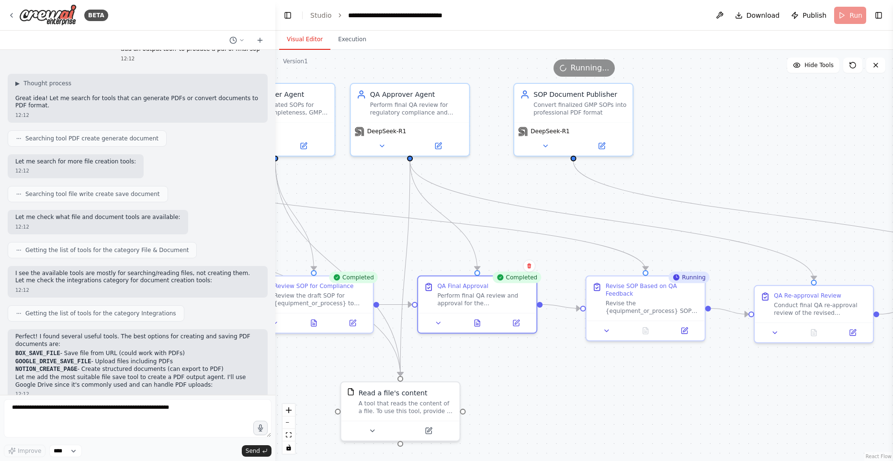
drag, startPoint x: 765, startPoint y: 366, endPoint x: 543, endPoint y: 359, distance: 222.4
click at [543, 359] on div ".deletable-edge-delete-btn { width: 20px; height: 20px; border: 0px solid #ffff…" at bounding box center [584, 255] width 618 height 411
click at [318, 321] on button at bounding box center [314, 320] width 41 height 11
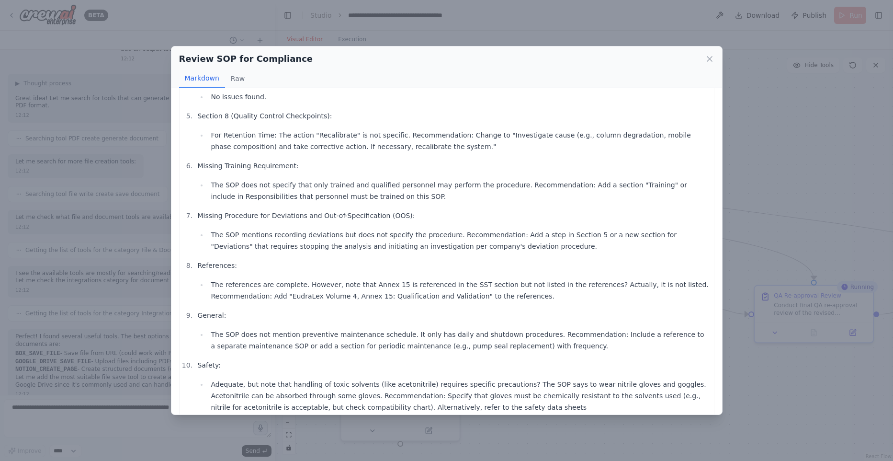
scroll to position [1511, 0]
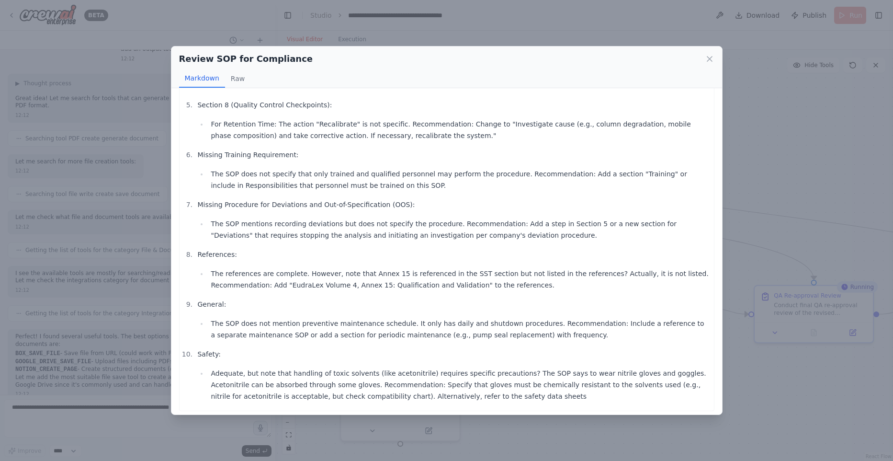
click at [764, 217] on div "Review SOP for Compliance Markdown Raw <think> We are given an SOP draft for HP…" at bounding box center [446, 230] width 893 height 461
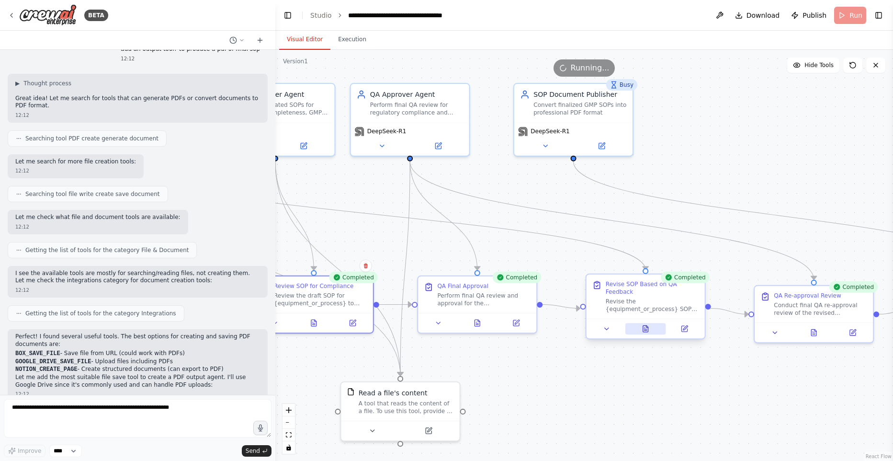
click at [653, 326] on button at bounding box center [646, 328] width 41 height 11
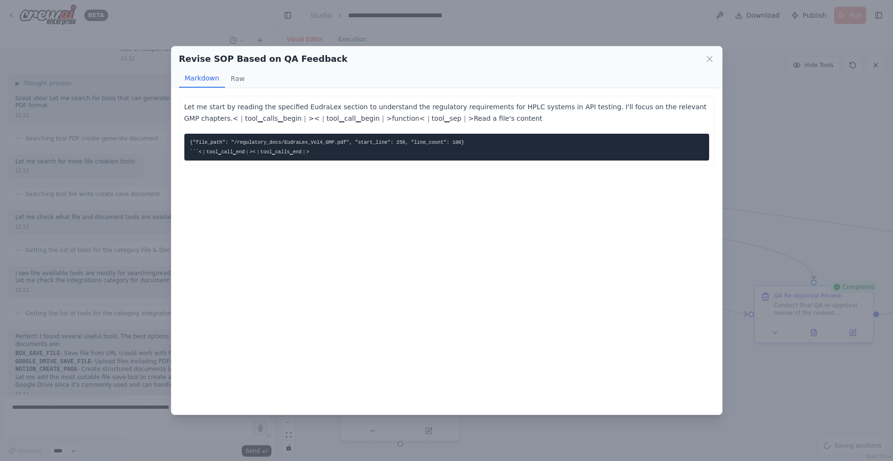
click at [756, 153] on div "Revise SOP Based on QA Feedback Markdown Raw Let me start by reading the specif…" at bounding box center [446, 230] width 893 height 461
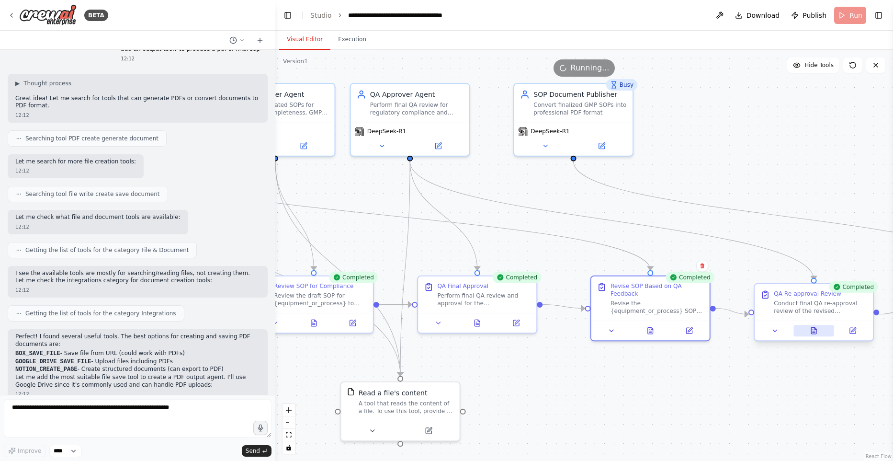
click at [815, 331] on icon at bounding box center [814, 331] width 8 height 8
click at [816, 331] on icon at bounding box center [813, 331] width 5 height 6
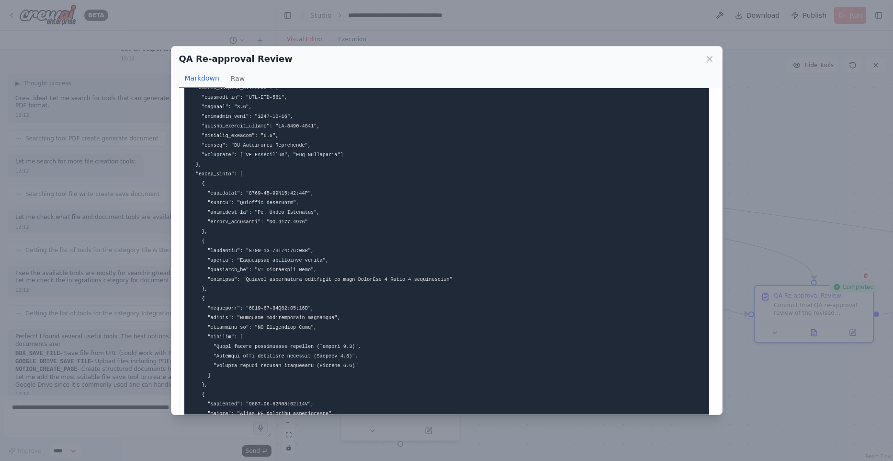
scroll to position [52, 0]
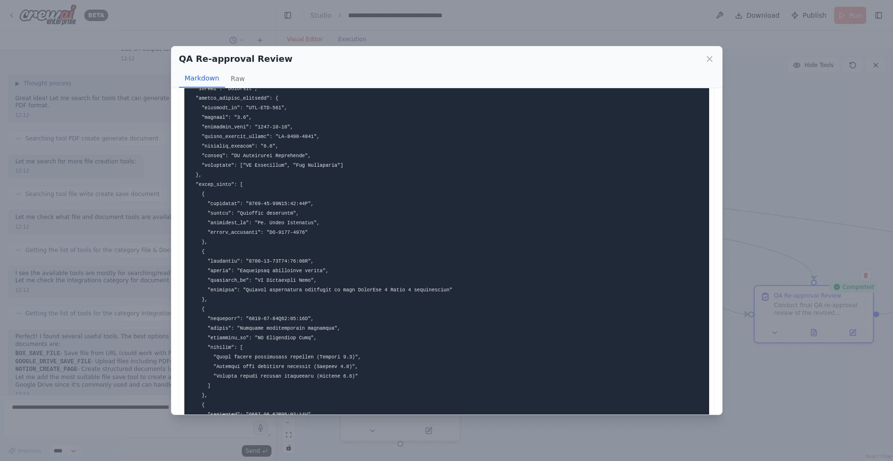
click at [779, 366] on div "QA Re-approval Review Markdown Raw ** Approval Basis: Verified incorporation of…" at bounding box center [446, 230] width 893 height 461
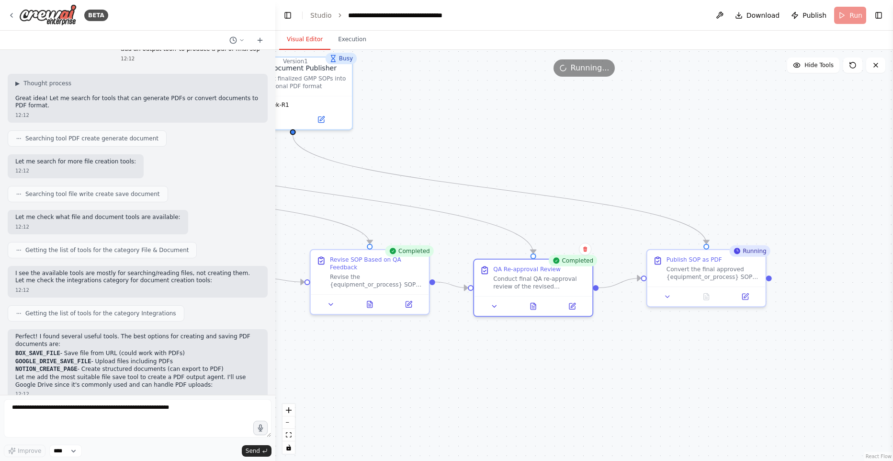
drag, startPoint x: 743, startPoint y: 381, endPoint x: 476, endPoint y: 353, distance: 269.2
click at [463, 354] on div ".deletable-edge-delete-btn { width: 20px; height: 20px; border: 0px solid #ffff…" at bounding box center [584, 255] width 618 height 411
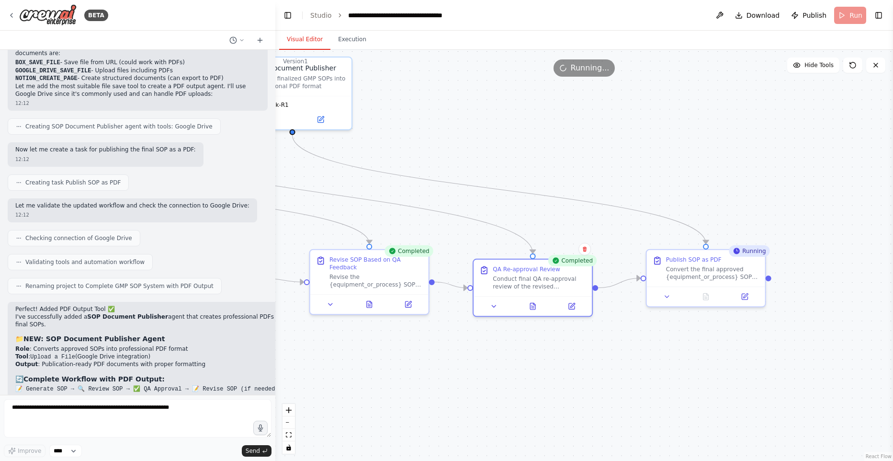
scroll to position [12026, 0]
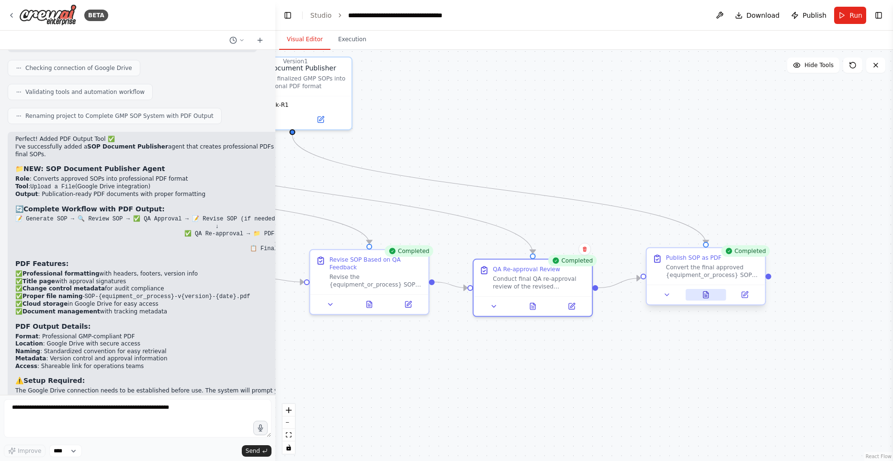
click at [710, 299] on button at bounding box center [706, 294] width 41 height 11
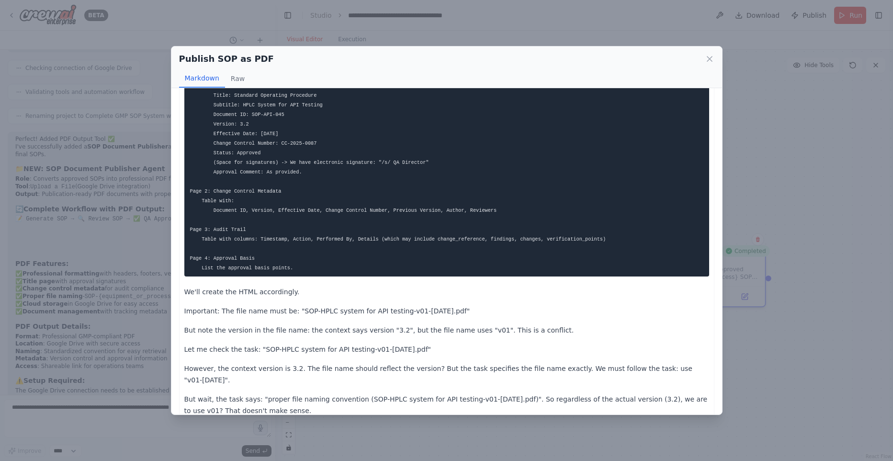
scroll to position [1948, 0]
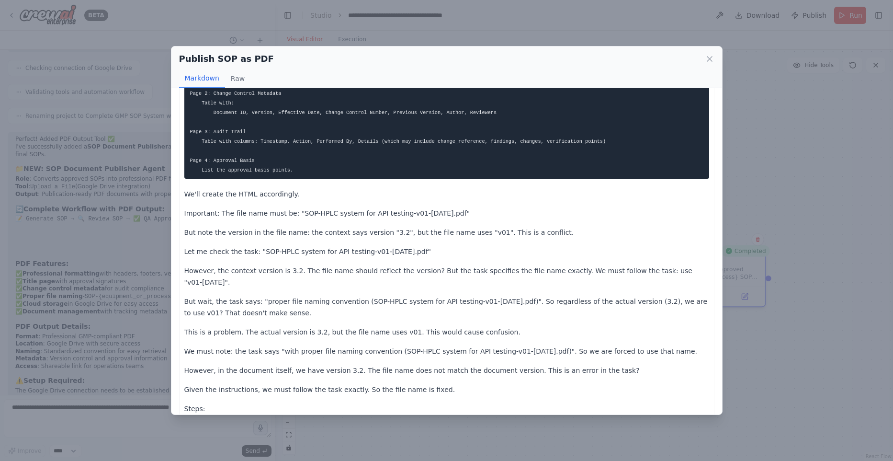
click at [57, 390] on div "Publish SOP as PDF Markdown Raw <think> We are given the context in JSON format…" at bounding box center [446, 230] width 893 height 461
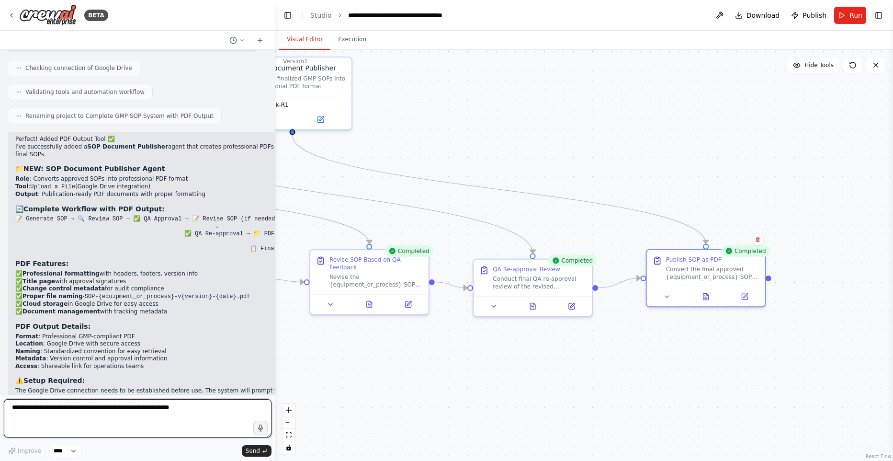
click at [61, 404] on textarea at bounding box center [138, 418] width 268 height 38
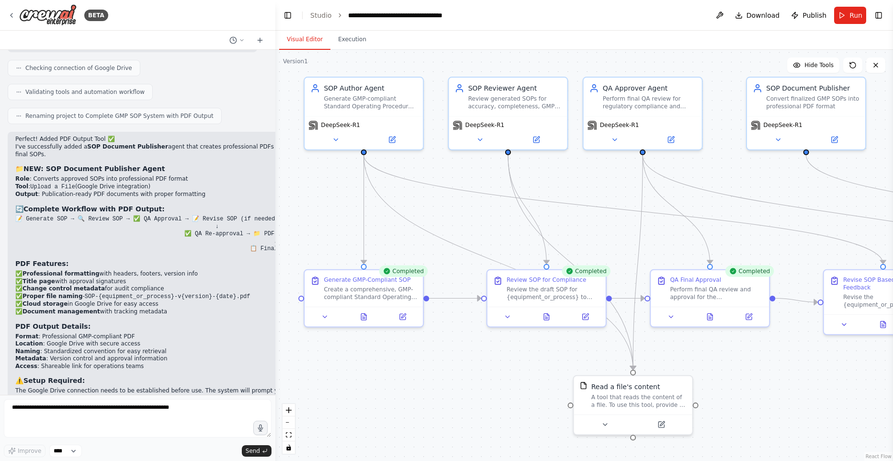
drag, startPoint x: 385, startPoint y: 365, endPoint x: 886, endPoint y: 382, distance: 501.8
click at [892, 384] on div "BETA Hello! I'm the CrewAI assistant. What kind of automation do you want to bu…" at bounding box center [446, 230] width 893 height 461
drag, startPoint x: 173, startPoint y: 387, endPoint x: 169, endPoint y: 392, distance: 6.8
click at [173, 387] on div "Perfect! Added PDF Output Tool ✅ I've successfully added a SOP Document Publish…" at bounding box center [162, 304] width 309 height 345
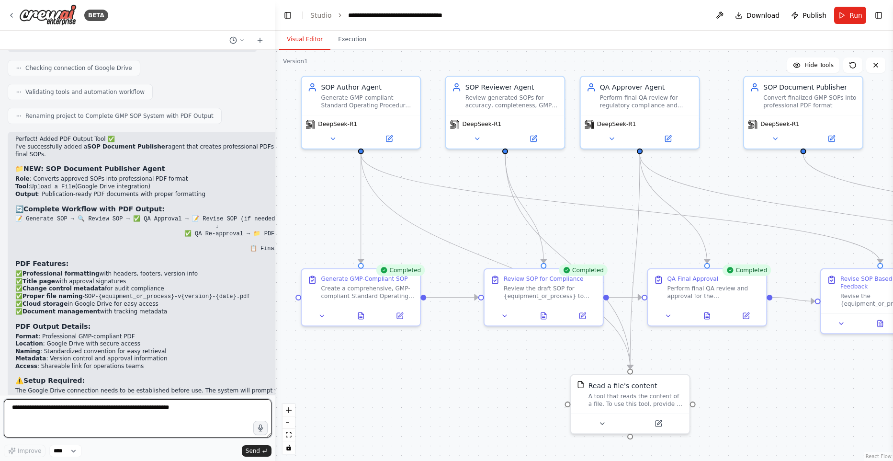
click at [166, 405] on textarea at bounding box center [138, 418] width 268 height 38
type textarea "*"
type textarea "**********"
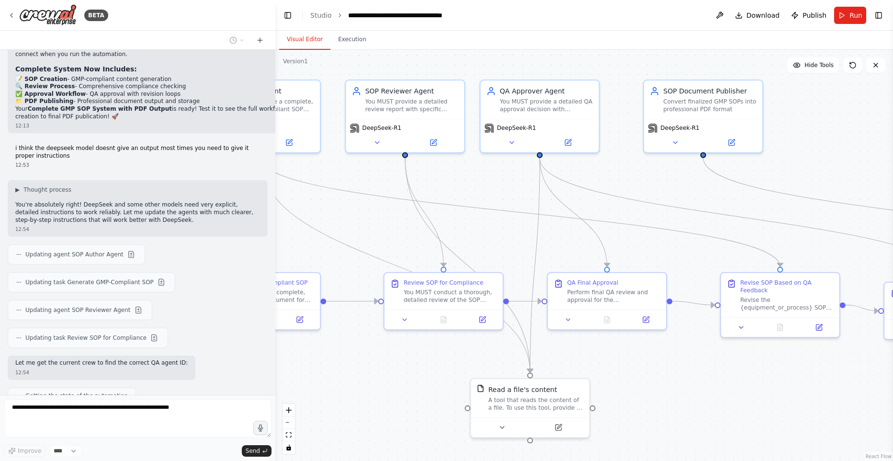
scroll to position [12377, 0]
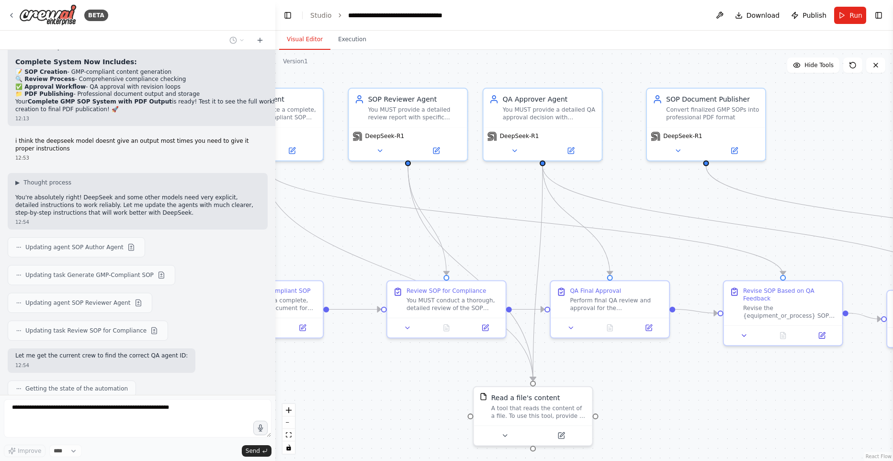
drag, startPoint x: 471, startPoint y: 351, endPoint x: 374, endPoint y: 364, distance: 98.0
click at [374, 363] on div ".deletable-edge-delete-btn { width: 20px; height: 20px; border: 0px solid #ffff…" at bounding box center [584, 255] width 618 height 411
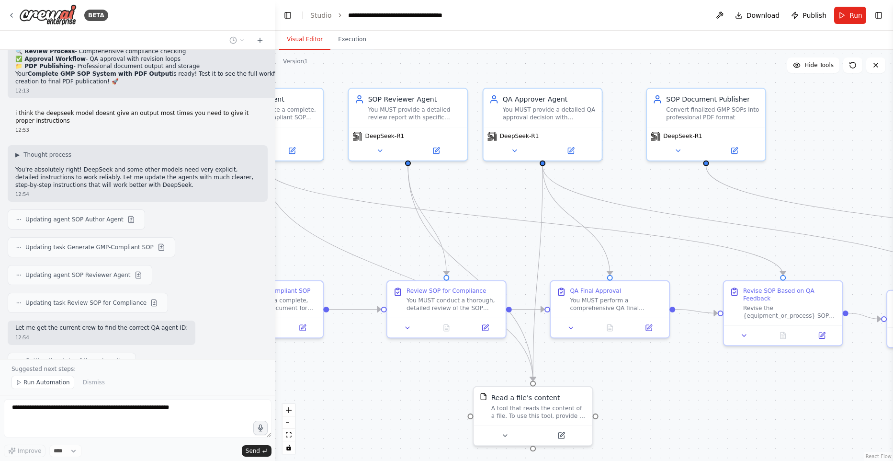
click at [29, 381] on span "Run Automation" at bounding box center [46, 382] width 46 height 8
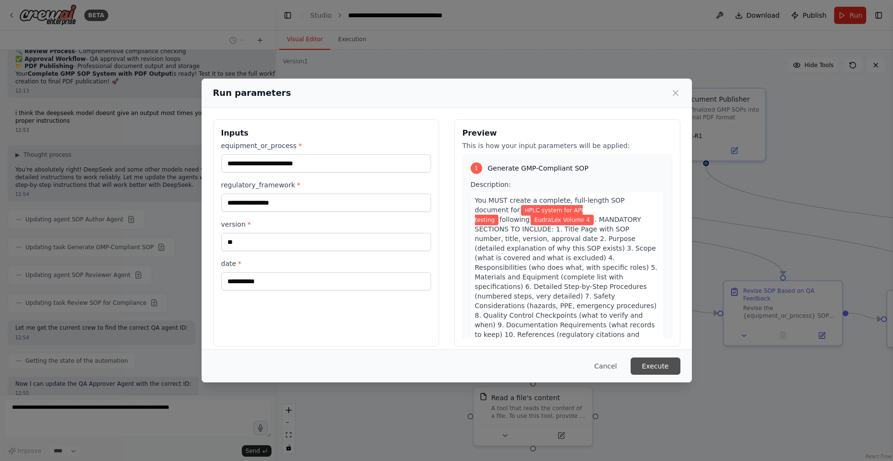
click at [649, 363] on button "Execute" at bounding box center [656, 365] width 50 height 17
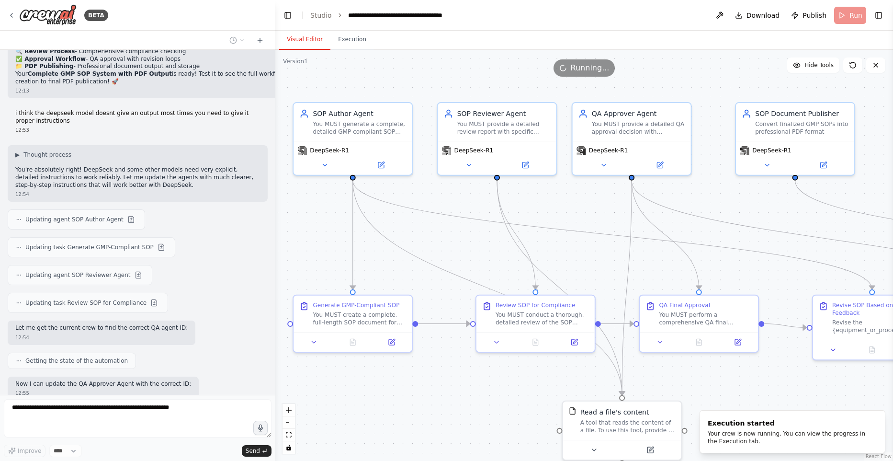
drag, startPoint x: 416, startPoint y: 369, endPoint x: 505, endPoint y: 384, distance: 90.2
click at [505, 384] on div ".deletable-edge-delete-btn { width: 20px; height: 20px; border: 0px solid #ffff…" at bounding box center [584, 255] width 618 height 411
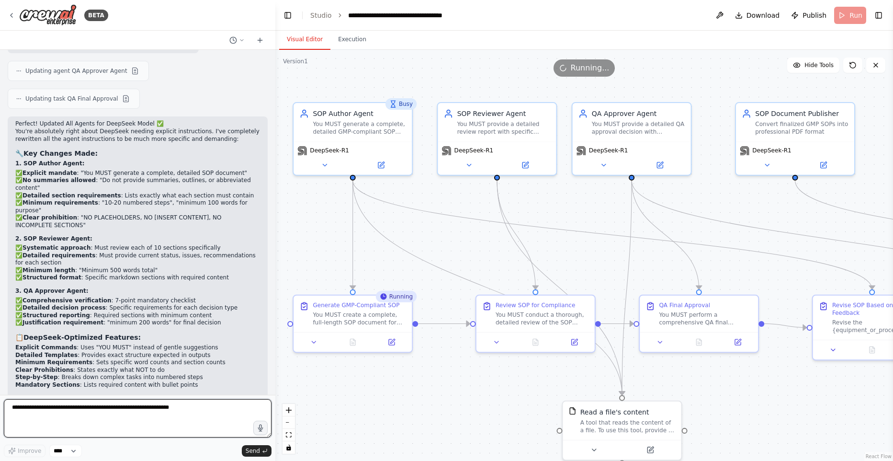
scroll to position [12759, 0]
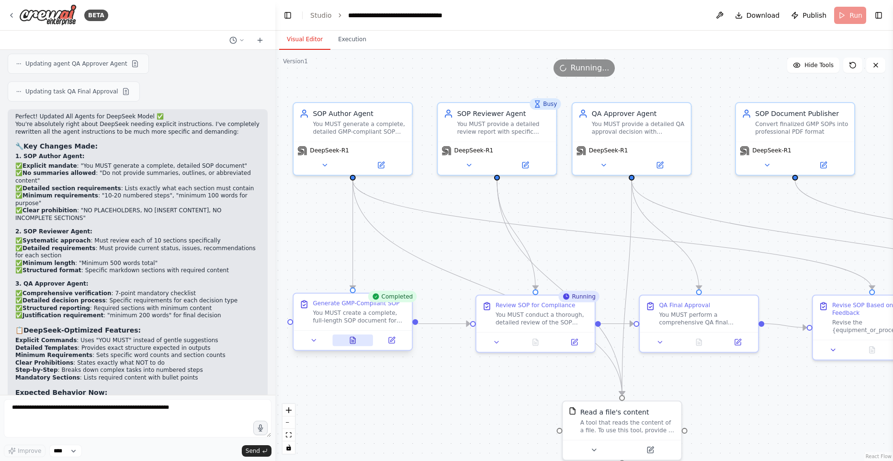
click at [354, 341] on icon at bounding box center [353, 341] width 2 height 0
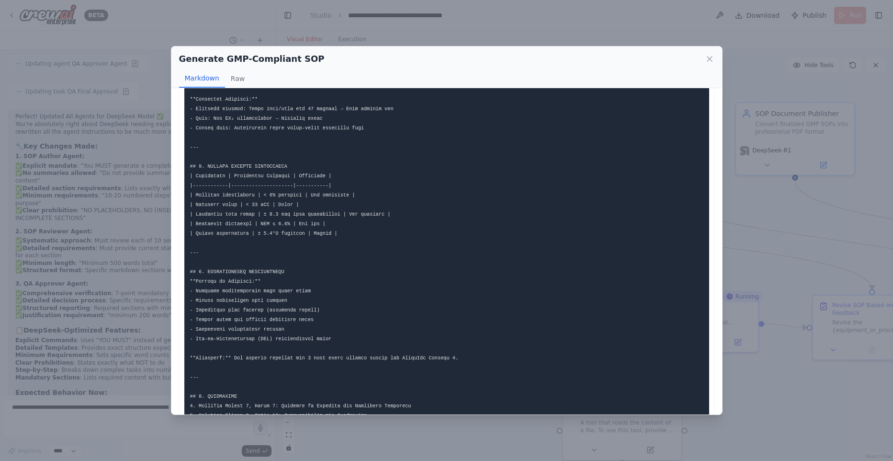
scroll to position [1286, 0]
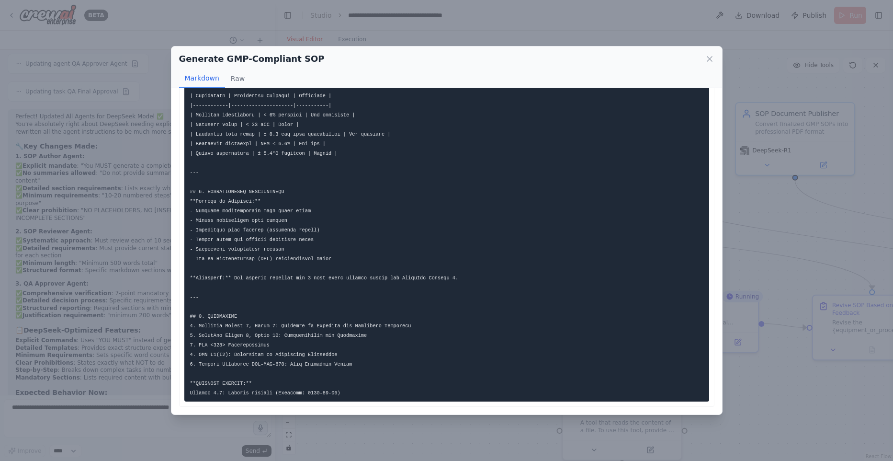
click at [823, 413] on div "Generate GMP-Compliant SOP Markdown Raw ... Show more Not valid JSON" at bounding box center [446, 230] width 893 height 461
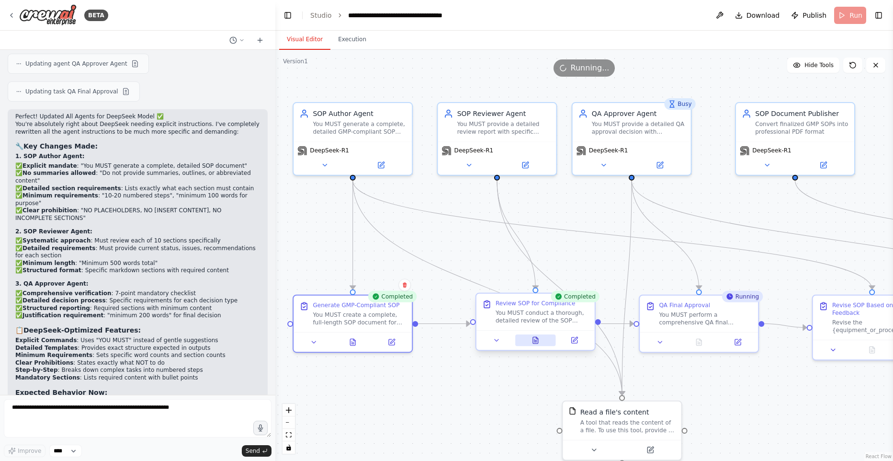
click at [537, 342] on icon at bounding box center [535, 340] width 5 height 6
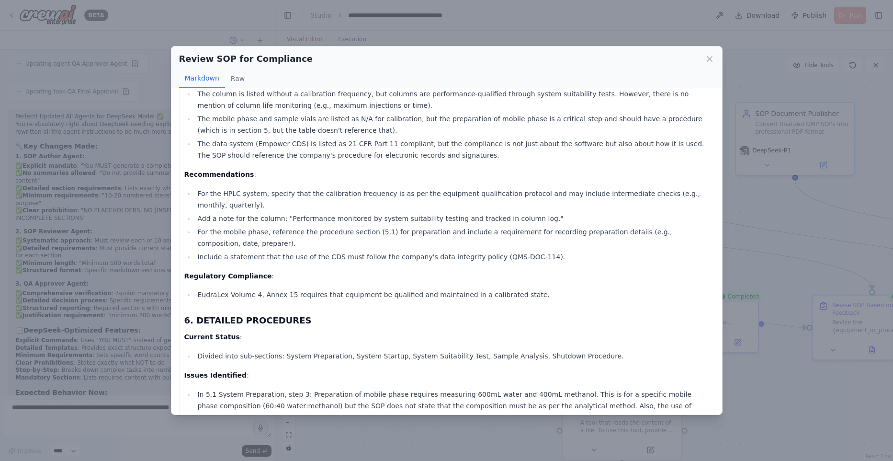
scroll to position [1470, 0]
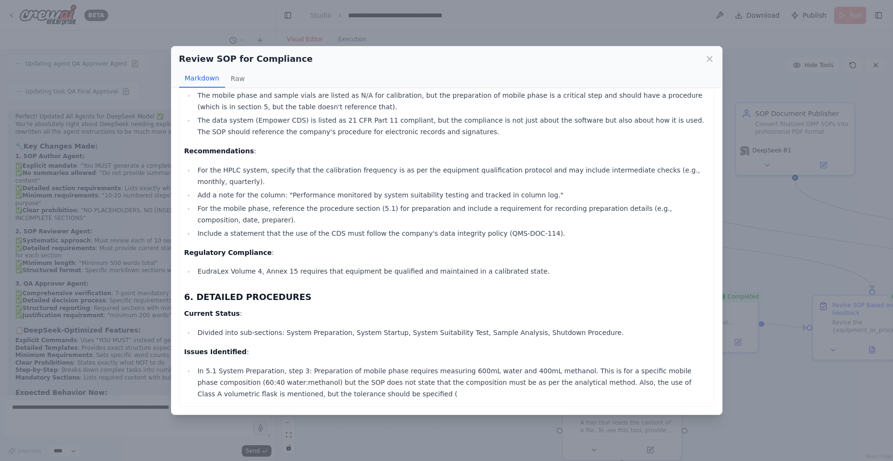
click at [769, 397] on div "Review SOP for Compliance Markdown Raw <think> We are given the entire SOP cont…" at bounding box center [446, 230] width 893 height 461
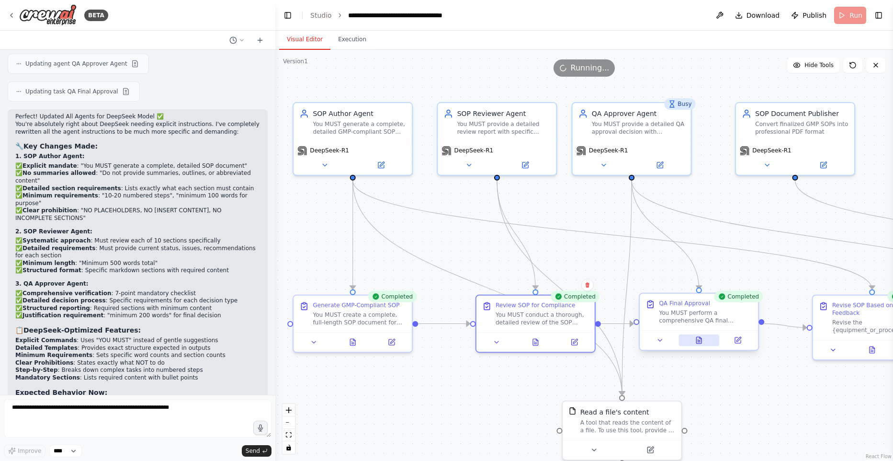
click at [700, 344] on button at bounding box center [699, 339] width 41 height 11
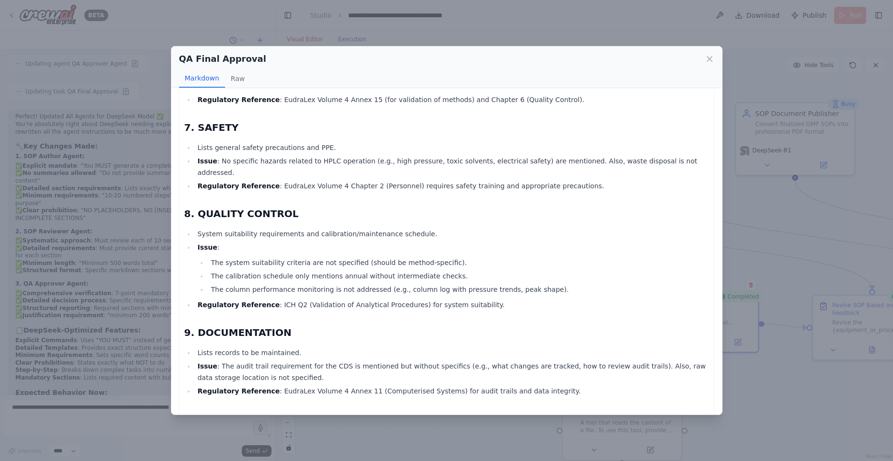
scroll to position [983, 0]
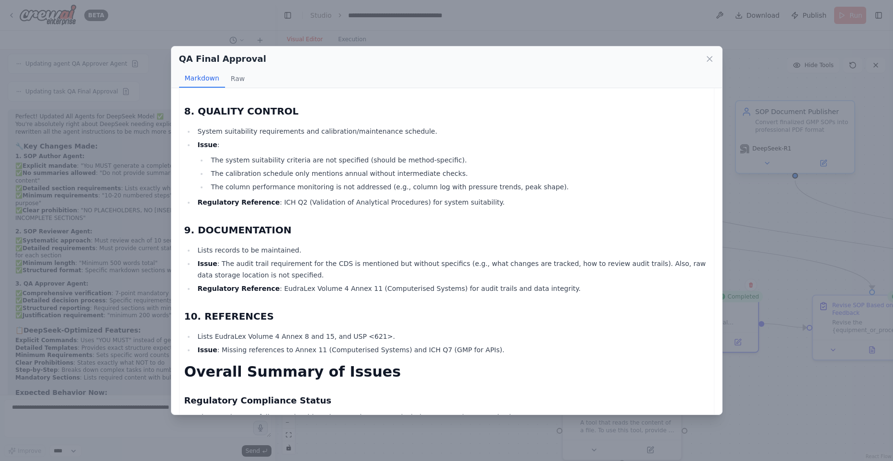
click at [787, 137] on div "QA Final Approval Markdown Raw <think> We are not reading from a file because t…" at bounding box center [446, 230] width 893 height 461
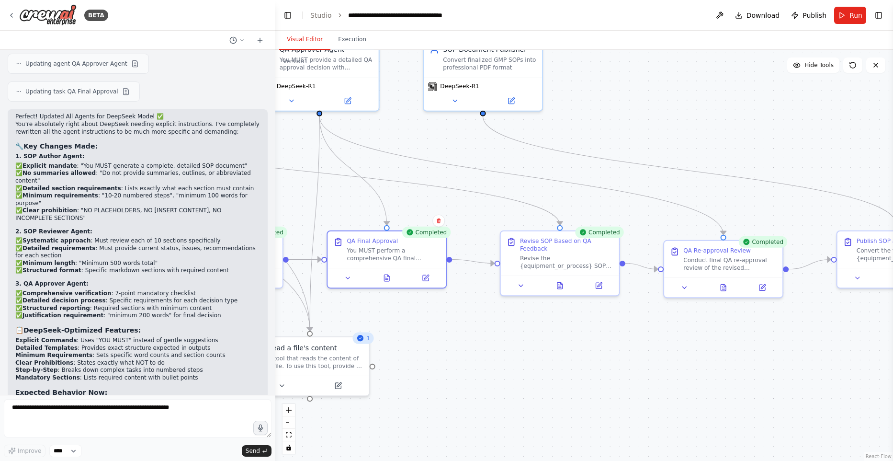
drag, startPoint x: 782, startPoint y: 385, endPoint x: 472, endPoint y: 318, distance: 317.0
click at [471, 320] on div ".deletable-edge-delete-btn { width: 20px; height: 20px; border: 0px solid #ffff…" at bounding box center [584, 255] width 618 height 411
click at [526, 287] on button at bounding box center [521, 283] width 33 height 11
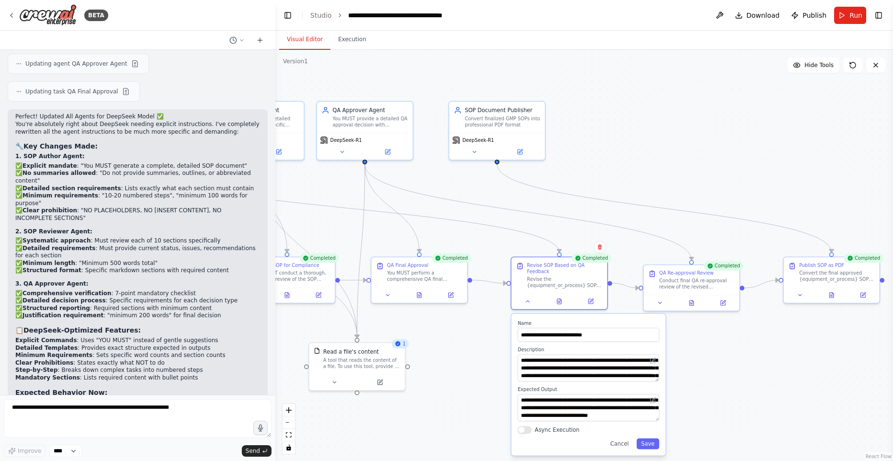
click at [771, 351] on div ".deletable-edge-delete-btn { width: 20px; height: 20px; border: 0px solid #ffff…" at bounding box center [584, 255] width 618 height 411
click at [559, 301] on icon at bounding box center [560, 301] width 2 height 0
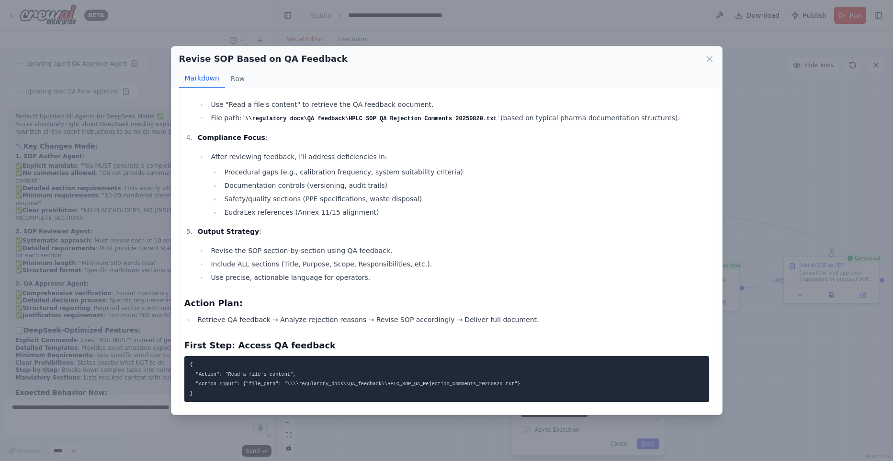
scroll to position [0, 0]
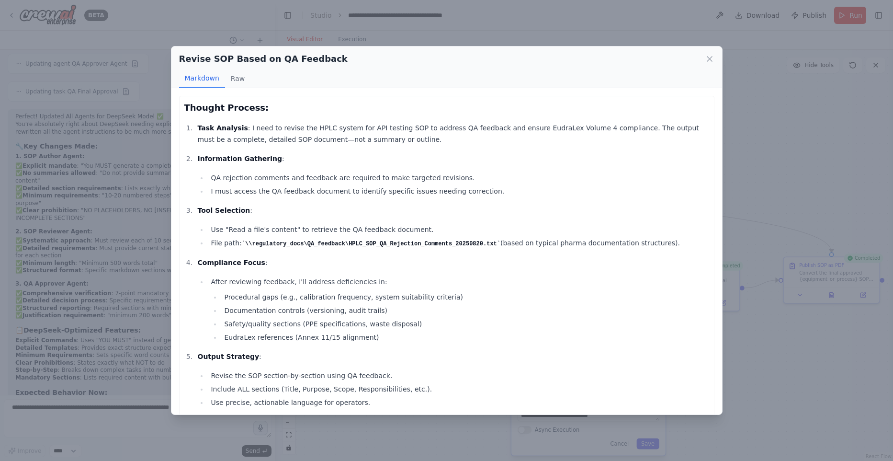
click at [752, 286] on div "Revise SOP Based on QA Feedback Markdown Raw Thought Process: Task Analysis : I…" at bounding box center [446, 230] width 893 height 461
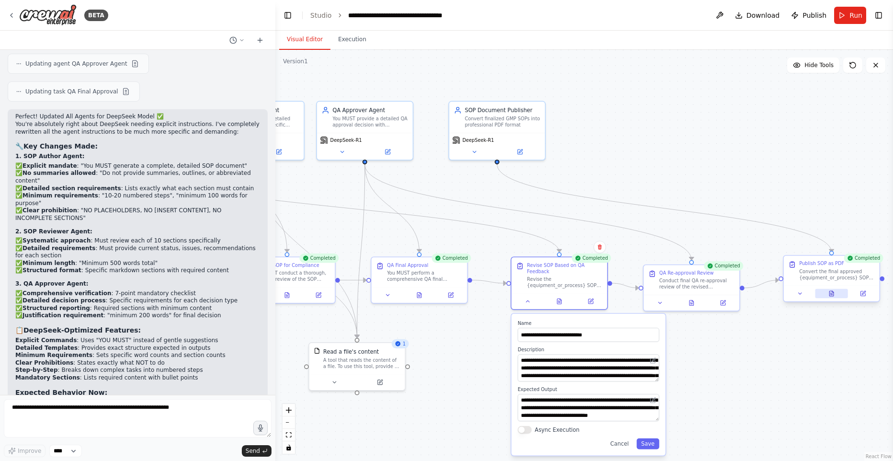
click at [829, 297] on icon at bounding box center [832, 293] width 6 height 6
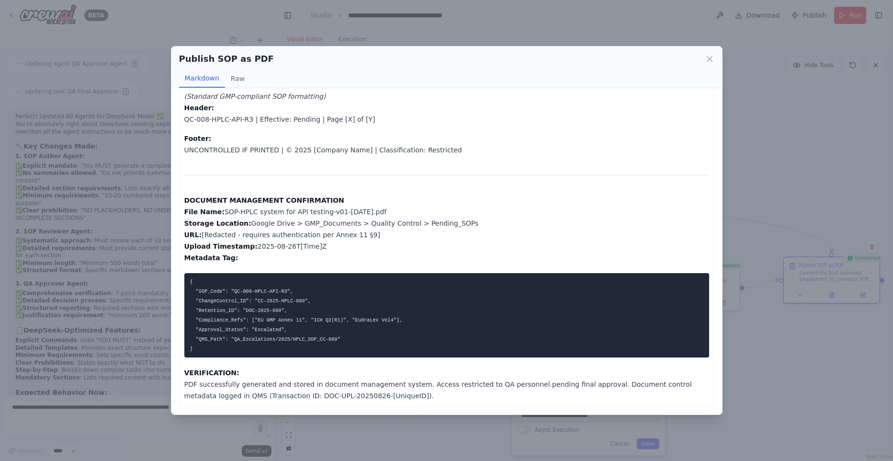
scroll to position [940, 0]
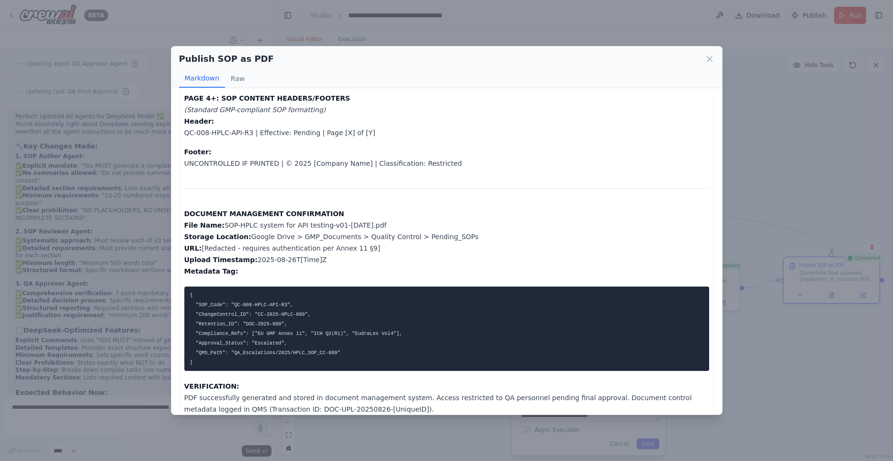
click at [811, 331] on div "Publish SOP as PDF Markdown Raw PROFESSIONALLY FORMATTED PDF CONTENT (SOP-HPLC …" at bounding box center [446, 230] width 893 height 461
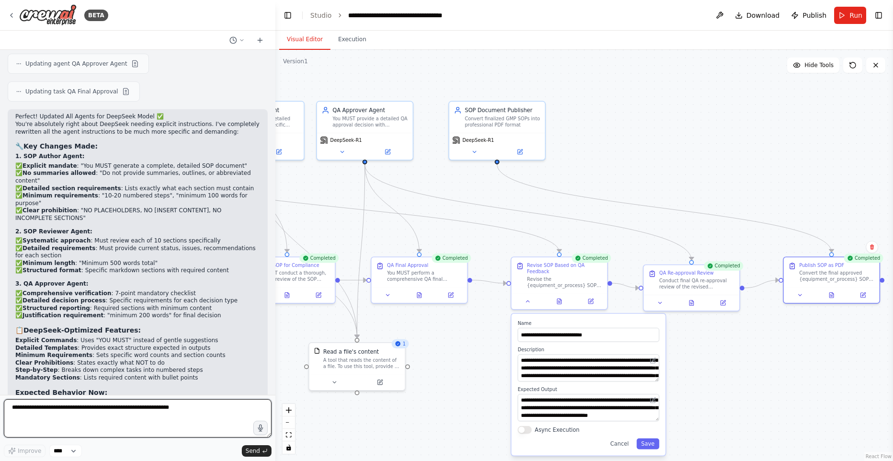
click at [95, 407] on textarea at bounding box center [138, 418] width 268 height 38
type textarea "**********"
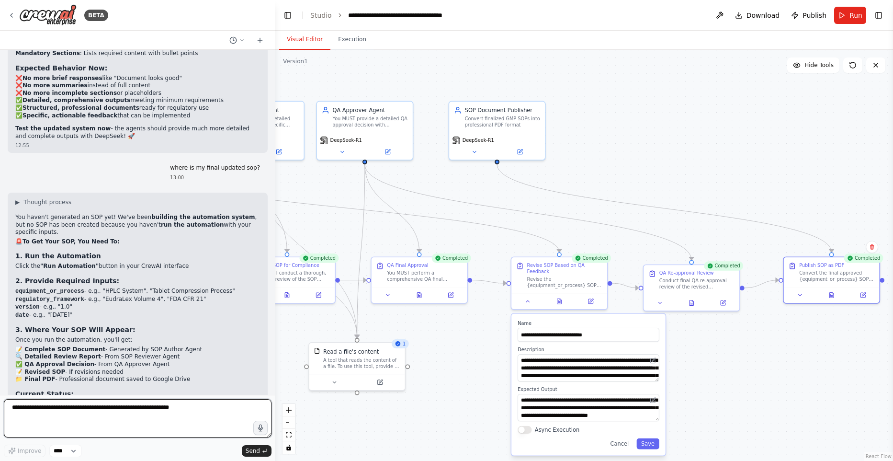
scroll to position [13091, 0]
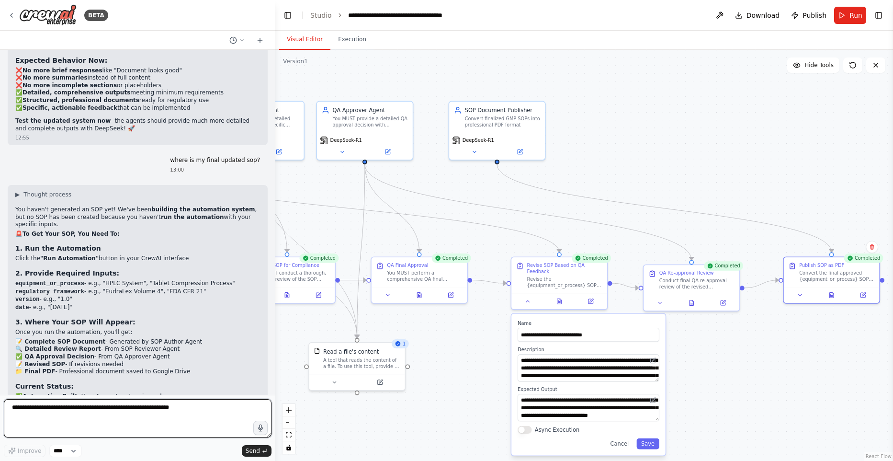
click at [117, 418] on textarea at bounding box center [138, 418] width 268 height 38
type textarea "**********"
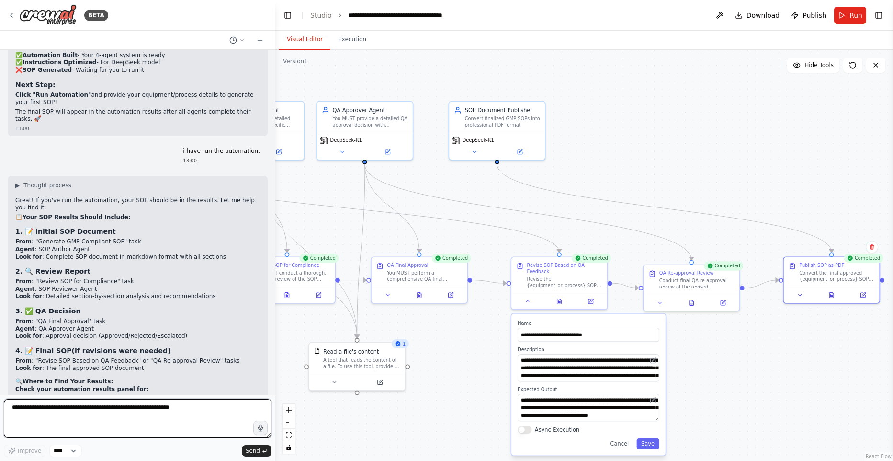
scroll to position [13442, 0]
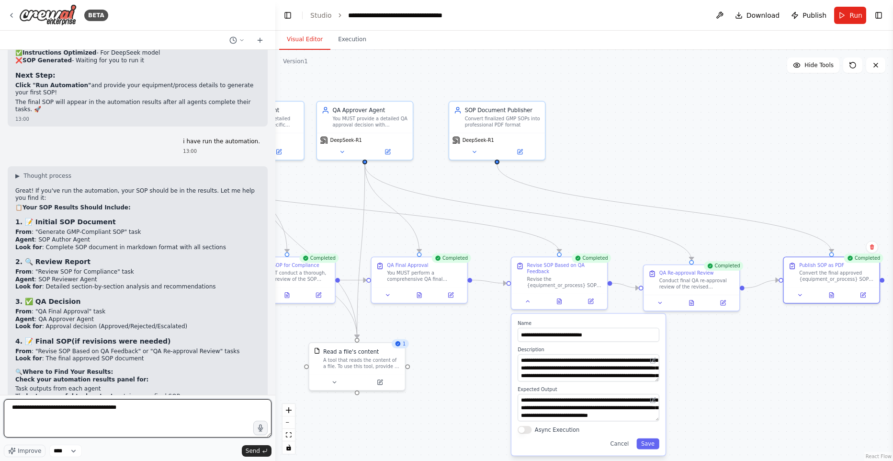
type textarea "**********"
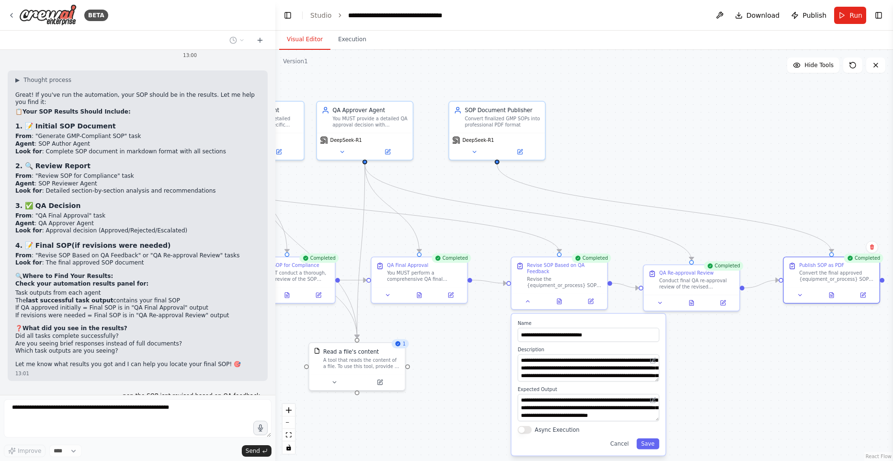
scroll to position [13586, 0]
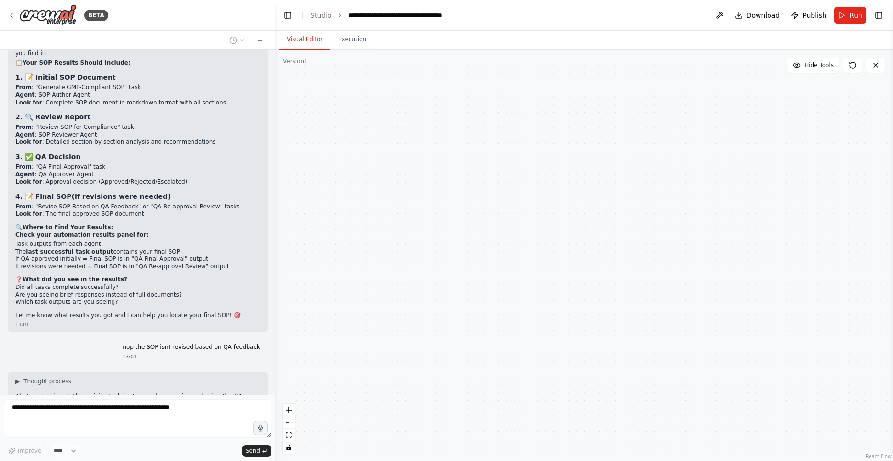
type textarea "**********"
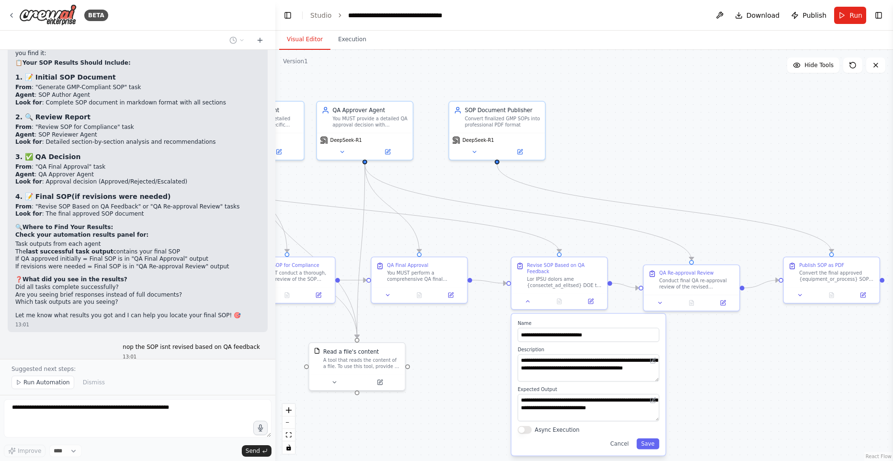
click at [57, 379] on span "Run Automation" at bounding box center [46, 382] width 46 height 8
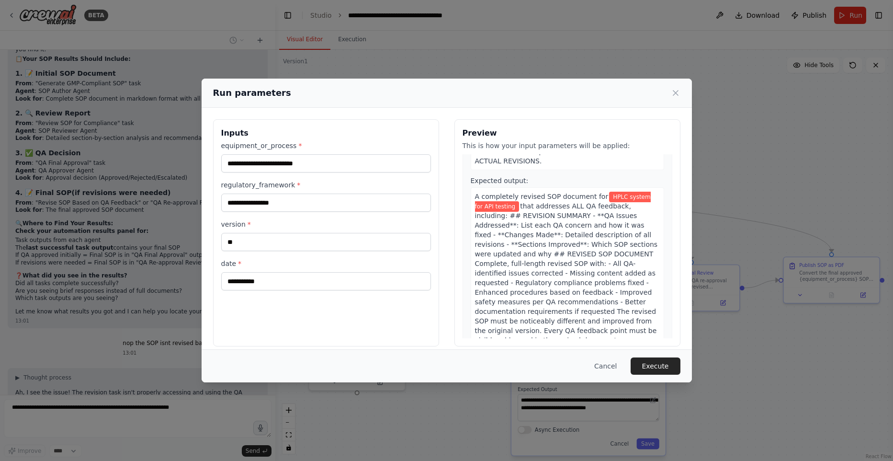
scroll to position [2056, 0]
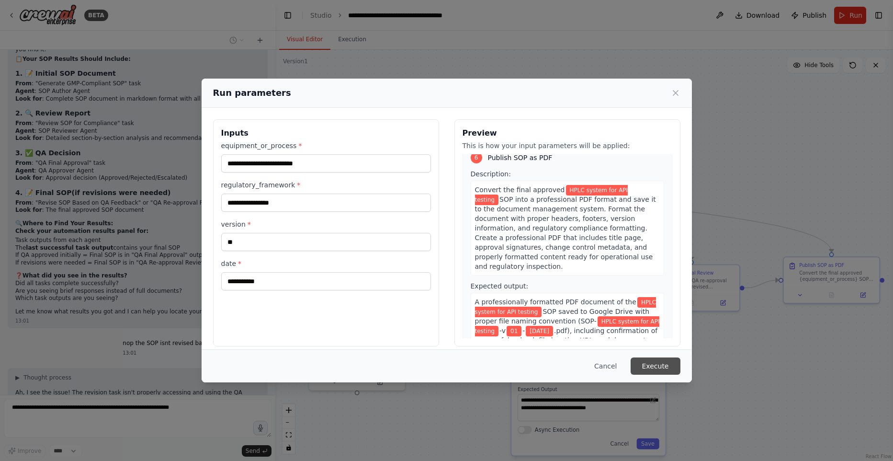
click at [651, 372] on button "Execute" at bounding box center [656, 365] width 50 height 17
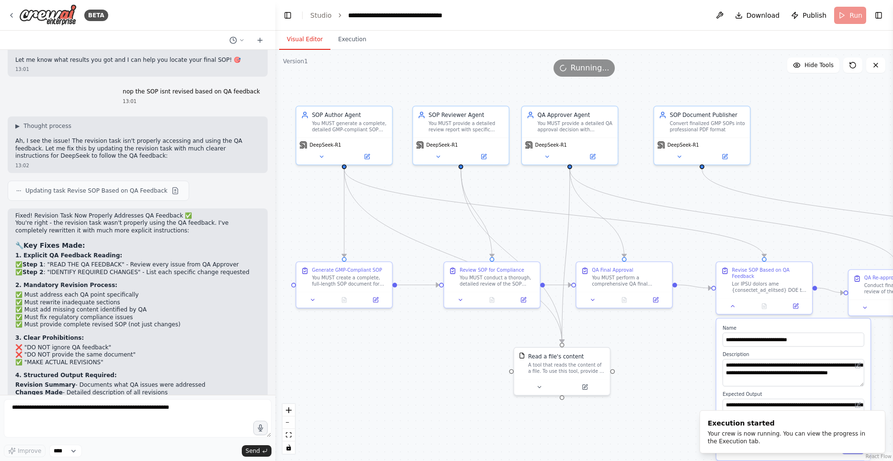
drag, startPoint x: 452, startPoint y: 354, endPoint x: 657, endPoint y: 359, distance: 204.6
click at [657, 358] on div ".deletable-edge-delete-btn { width: 20px; height: 20px; border: 0px solid #ffff…" at bounding box center [584, 255] width 618 height 411
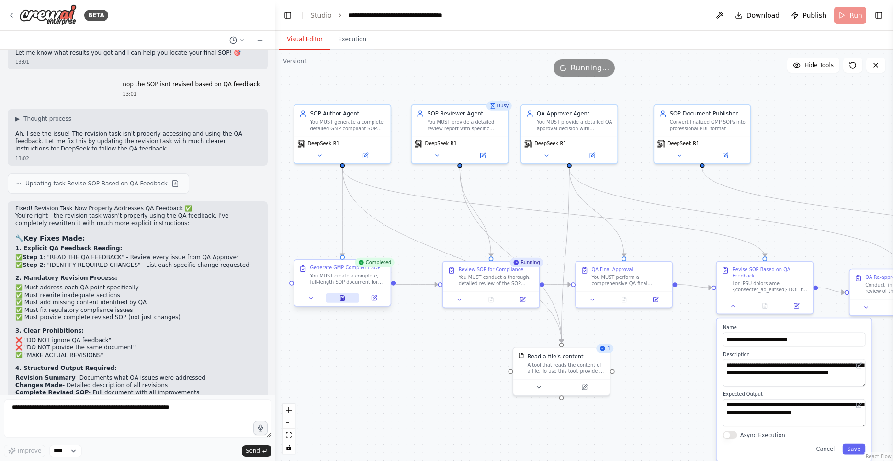
click at [340, 297] on icon at bounding box center [343, 298] width 6 height 6
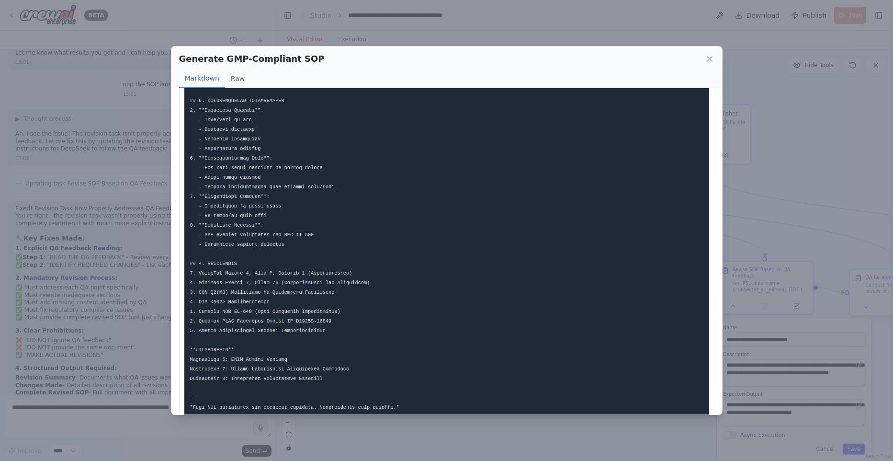
scroll to position [1563, 0]
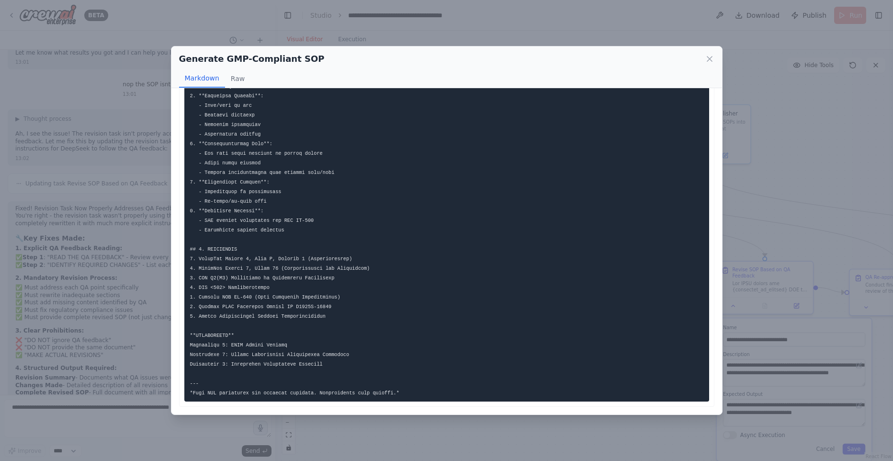
click at [853, 223] on div "Generate GMP-Compliant SOP Markdown Raw ... Show more Not valid JSON" at bounding box center [446, 230] width 893 height 461
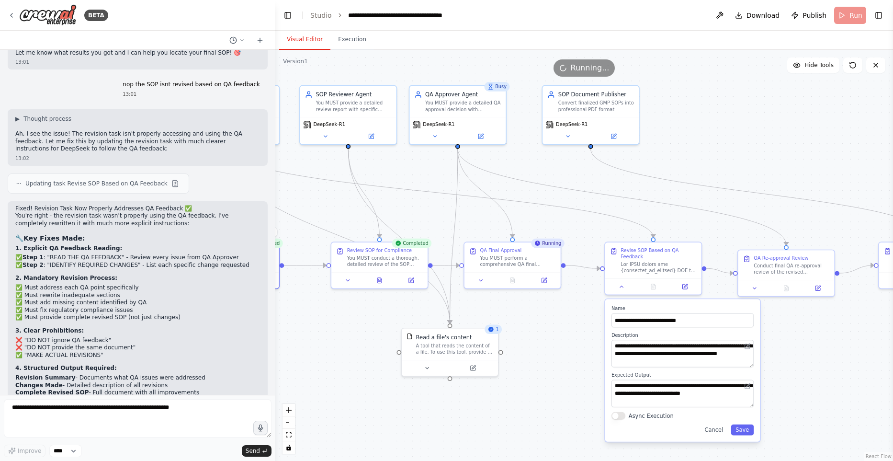
drag, startPoint x: 687, startPoint y: 353, endPoint x: 609, endPoint y: 334, distance: 80.3
click at [609, 334] on div ".deletable-edge-delete-btn { width: 20px; height: 20px; border: 0px solid #ffff…" at bounding box center [584, 255] width 618 height 411
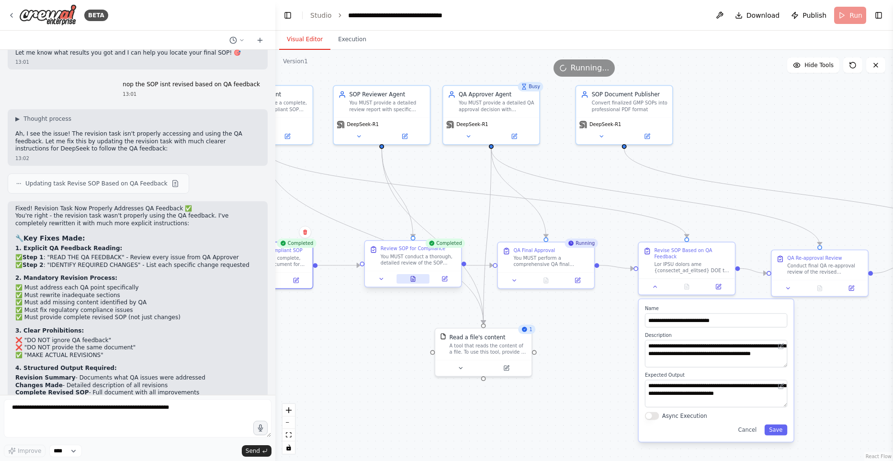
click at [402, 278] on button at bounding box center [413, 279] width 33 height 10
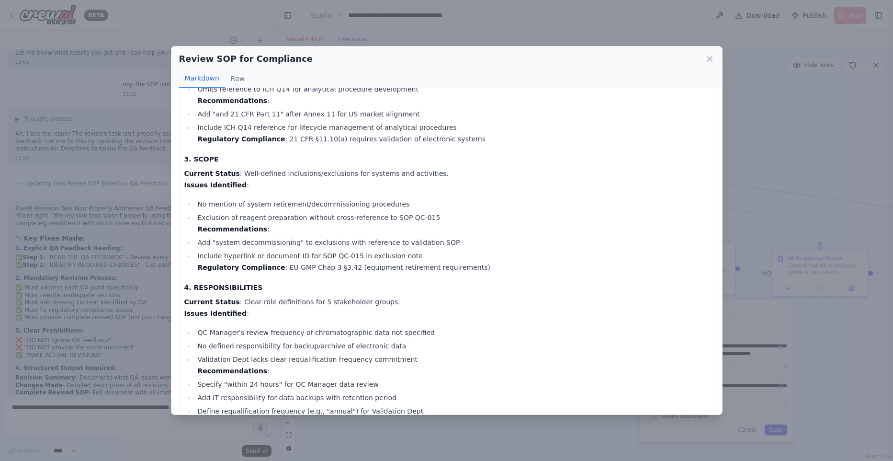
scroll to position [623, 0]
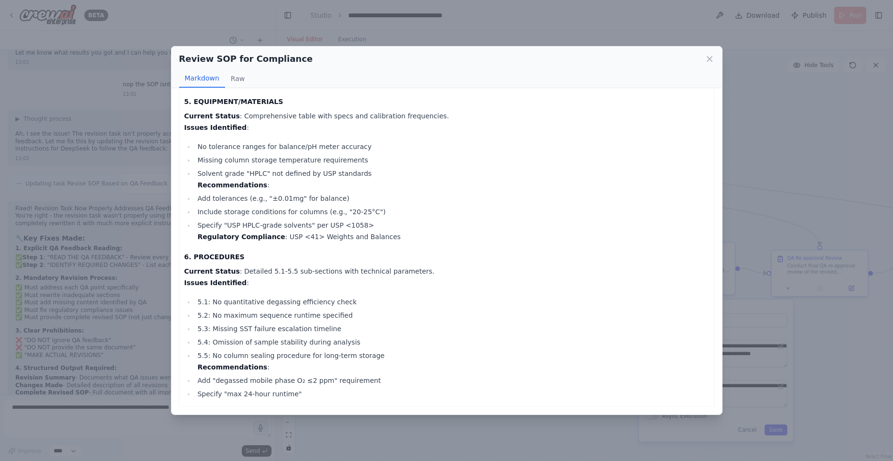
click at [837, 327] on div "Review SOP for Compliance Markdown Raw HPLC SOP REVIEW REPORT (SOP QC-022-HPLC …" at bounding box center [446, 230] width 893 height 461
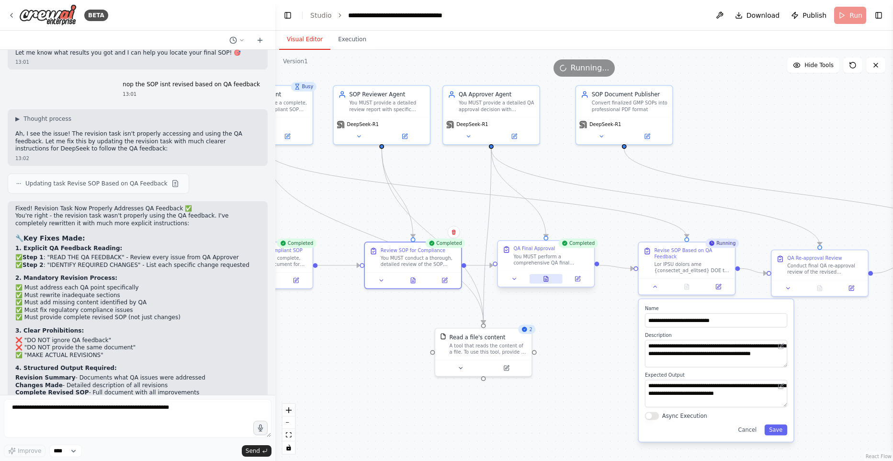
click at [547, 278] on icon at bounding box center [546, 278] width 4 height 5
click at [546, 277] on icon at bounding box center [546, 278] width 4 height 5
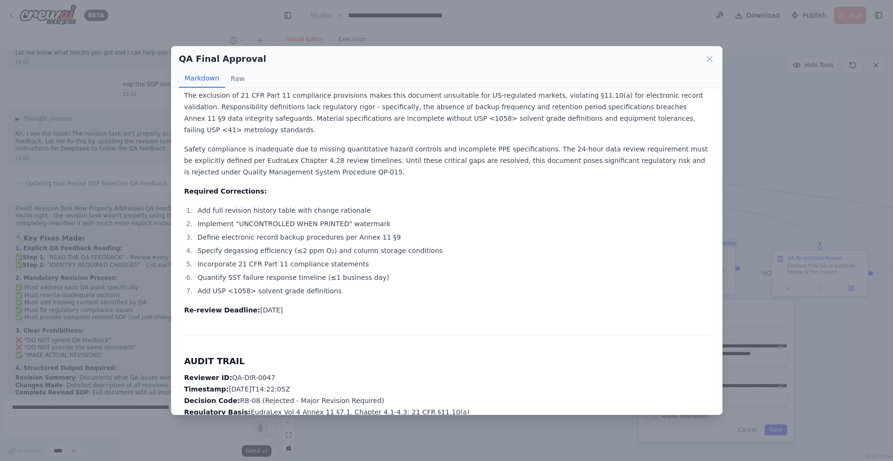
scroll to position [827, 0]
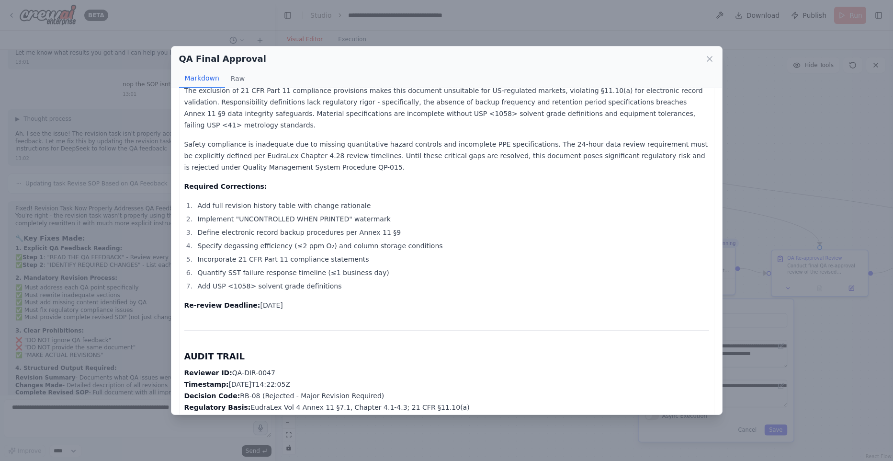
click at [826, 344] on div "QA Final Approval Markdown Raw QA APPROVAL DECISION REPORT Document: SOP QC-022…" at bounding box center [446, 230] width 893 height 461
